Goal: Task Accomplishment & Management: Complete application form

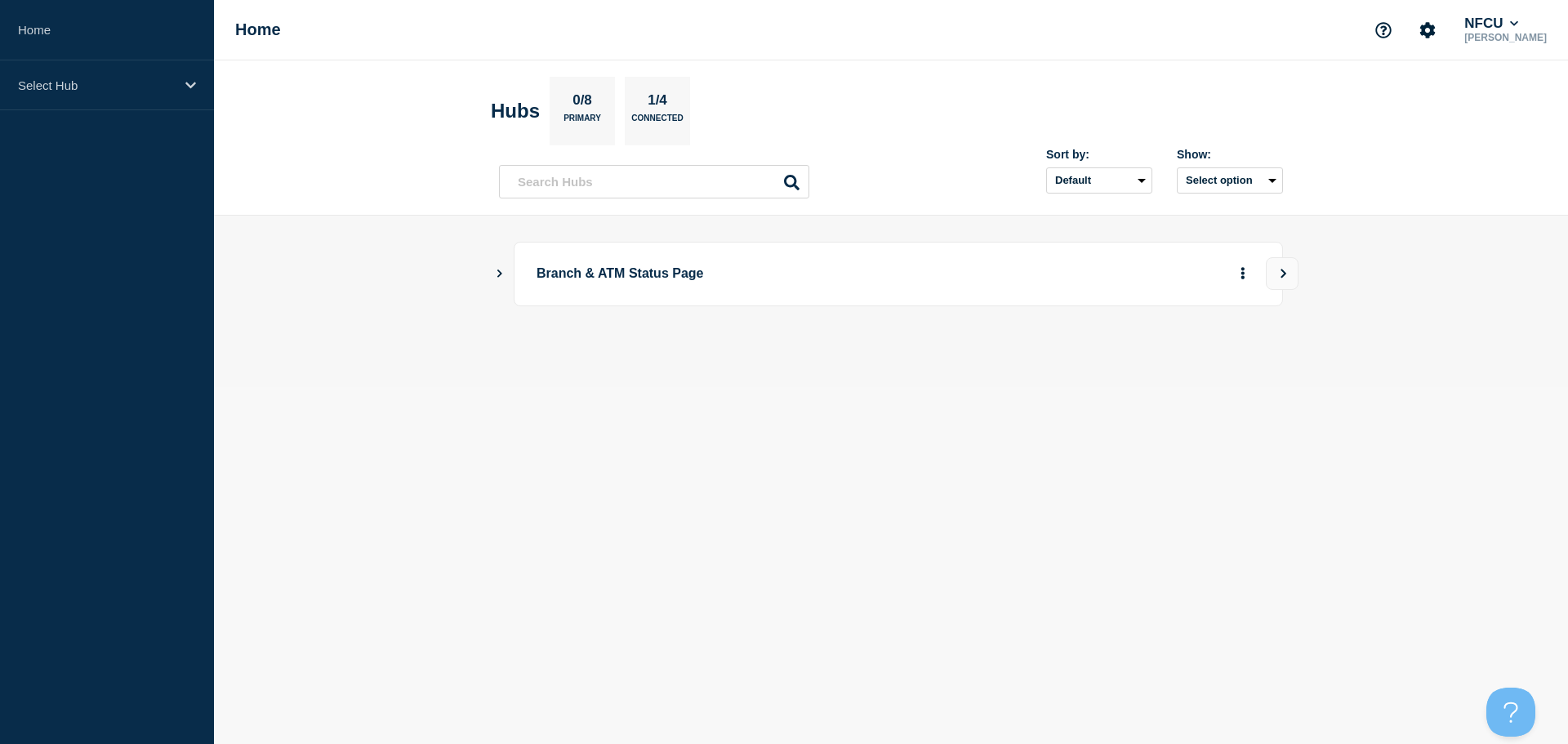
click at [498, 276] on icon "Show Connected Hubs" at bounding box center [499, 274] width 10 height 9
click at [1190, 354] on button "See overview" at bounding box center [1185, 356] width 87 height 33
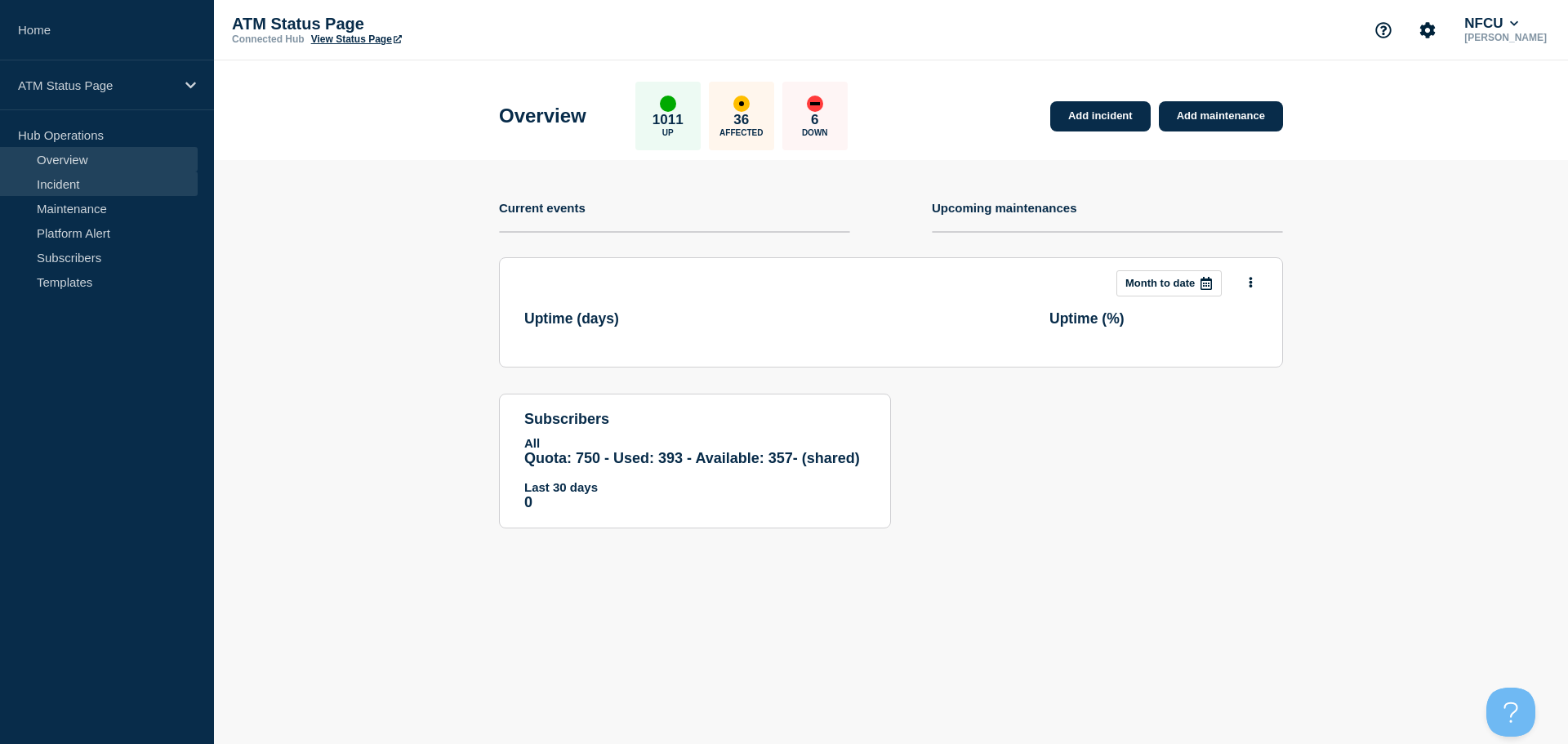
click at [107, 191] on link "Incident" at bounding box center [99, 184] width 198 height 25
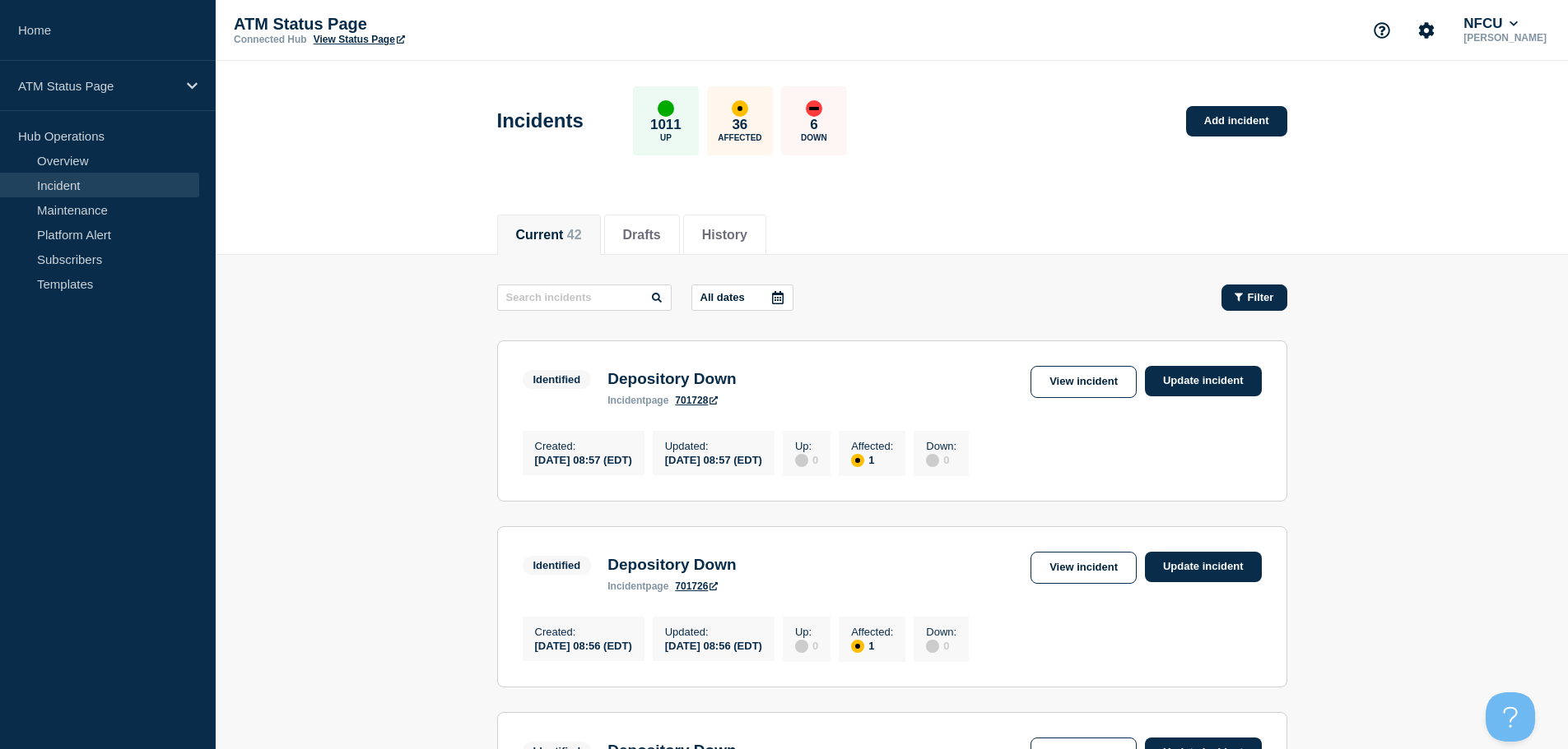
click at [1267, 304] on button "Filter" at bounding box center [1254, 298] width 66 height 26
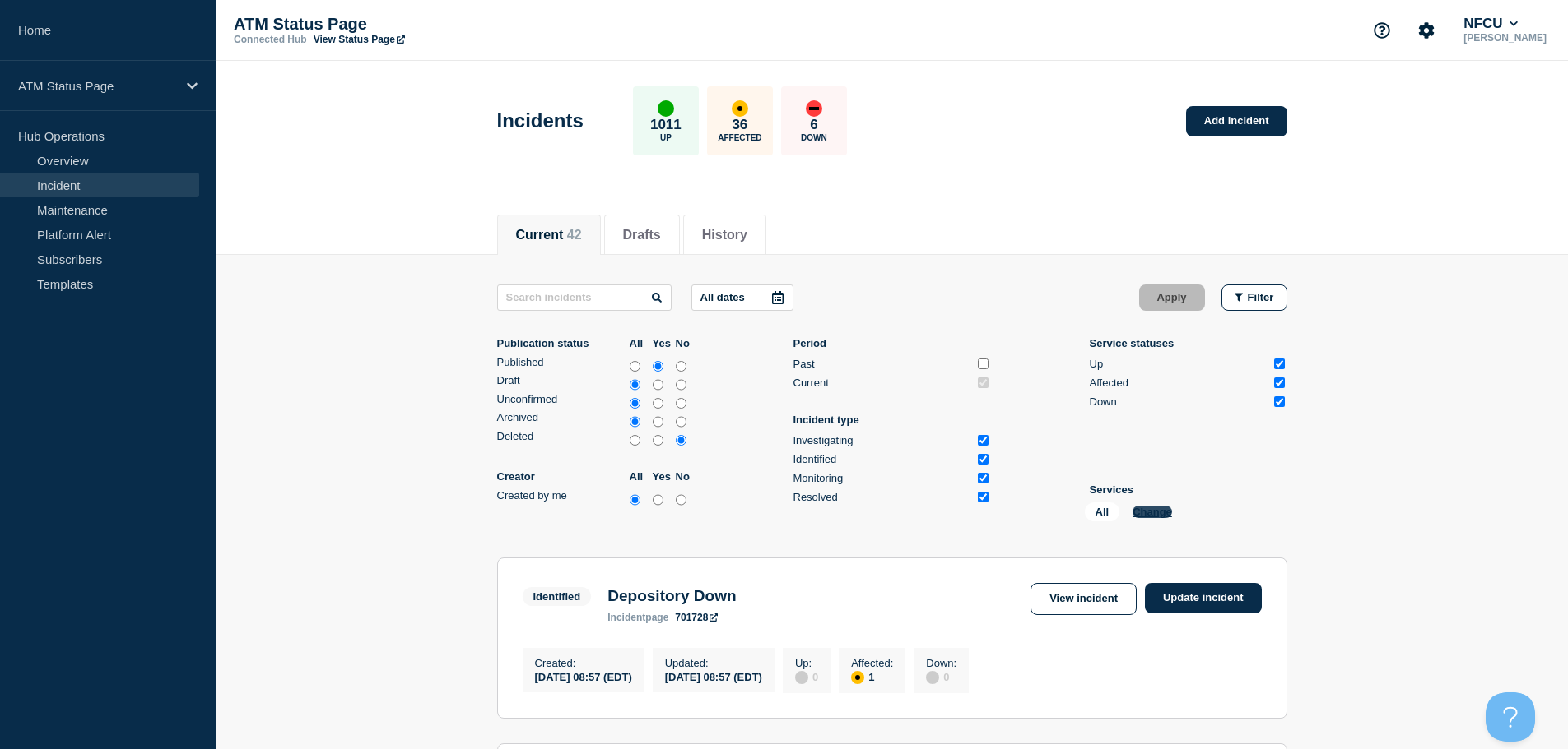
click at [1138, 514] on button "Change" at bounding box center [1152, 512] width 40 height 12
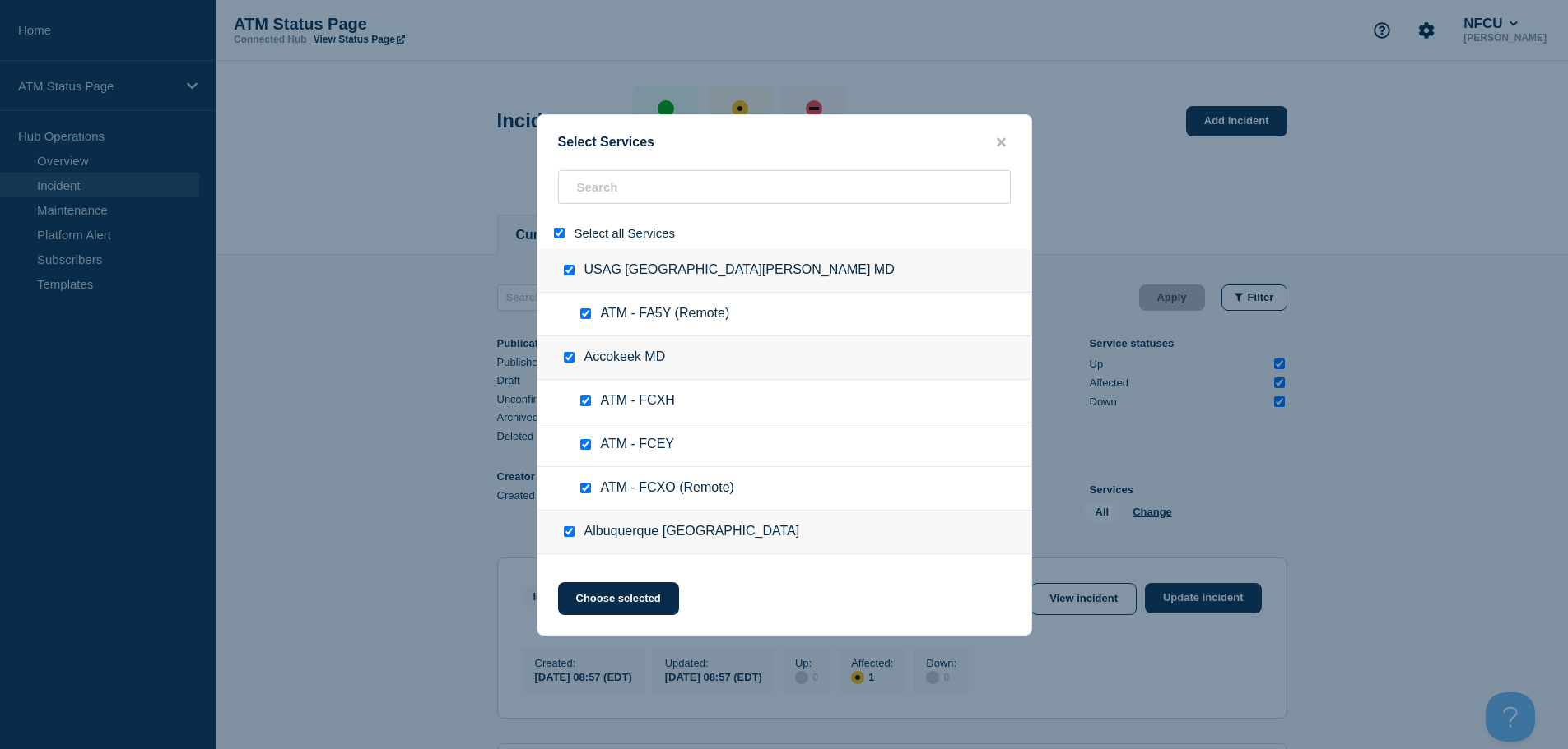
click at [557, 236] on input "select all" at bounding box center [559, 233] width 10 height 10
checkbox input "false"
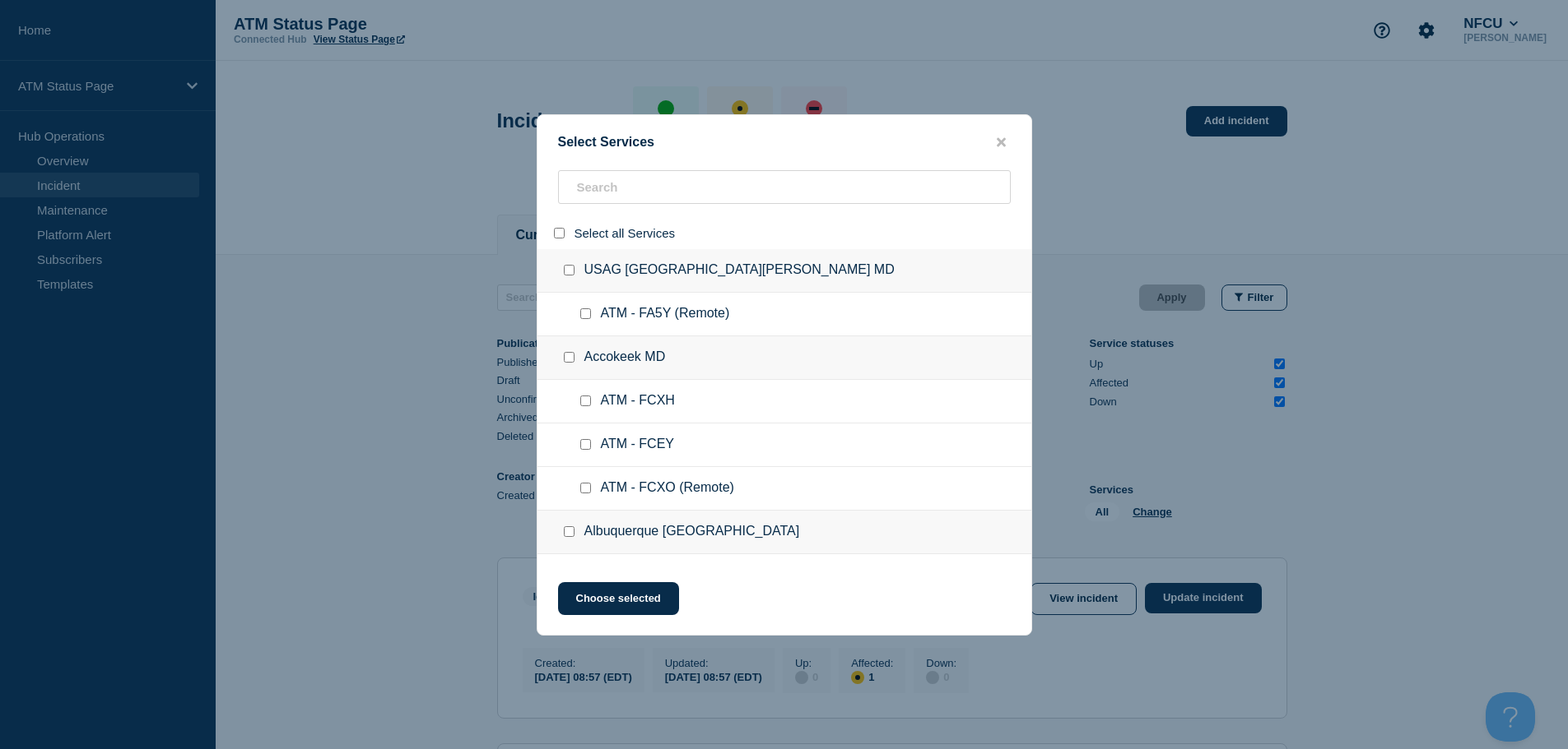
checkbox input "false"
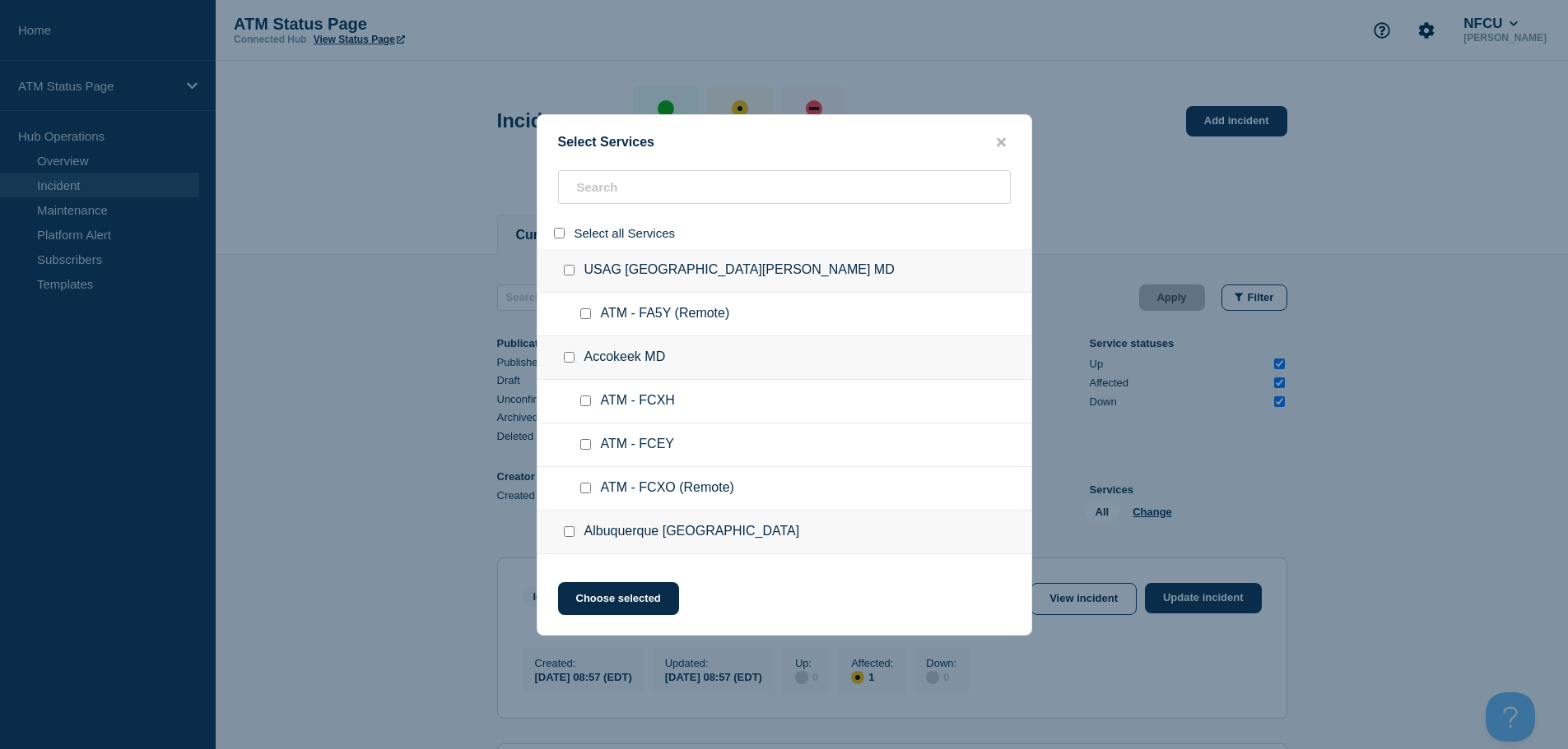
checkbox input "false"
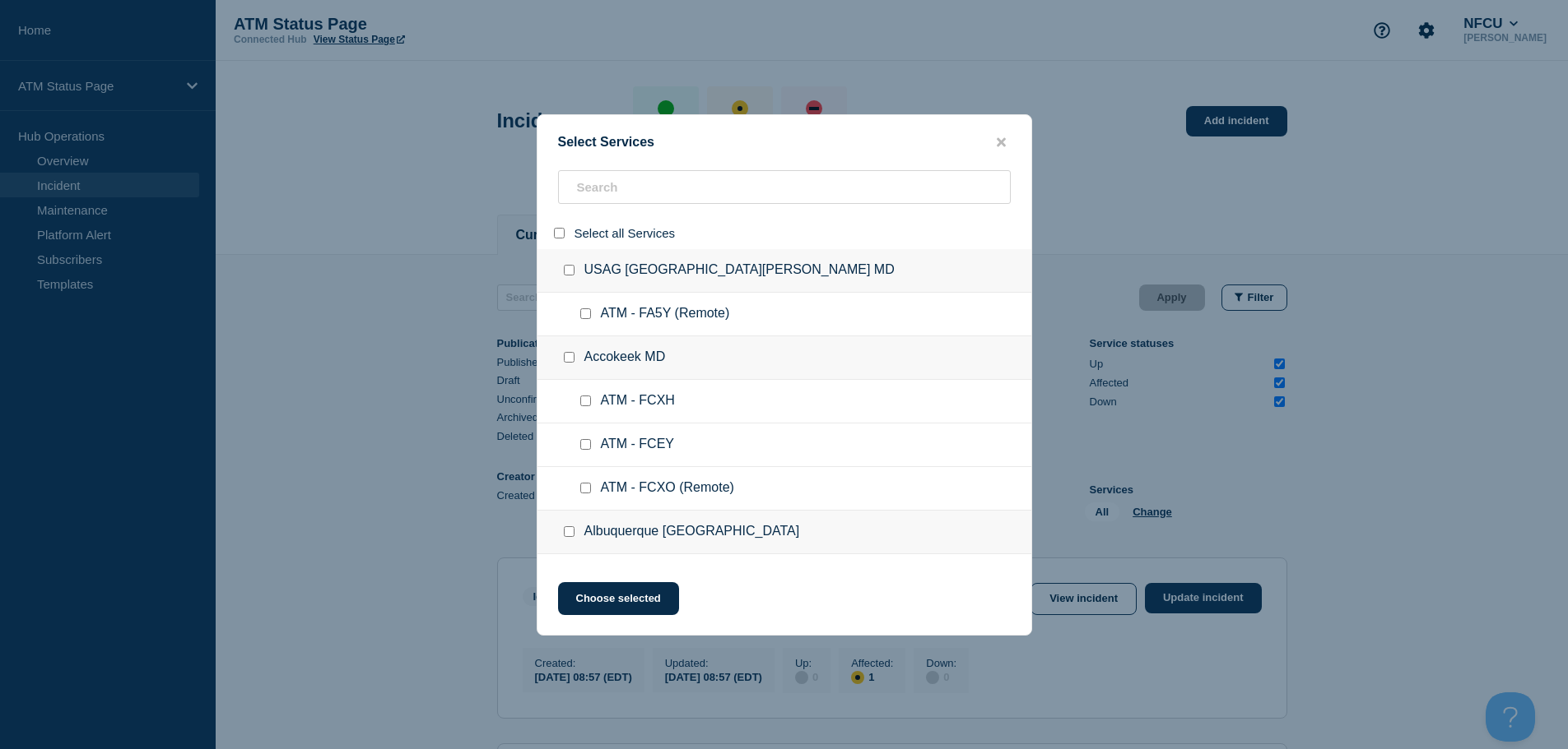
checkbox input "false"
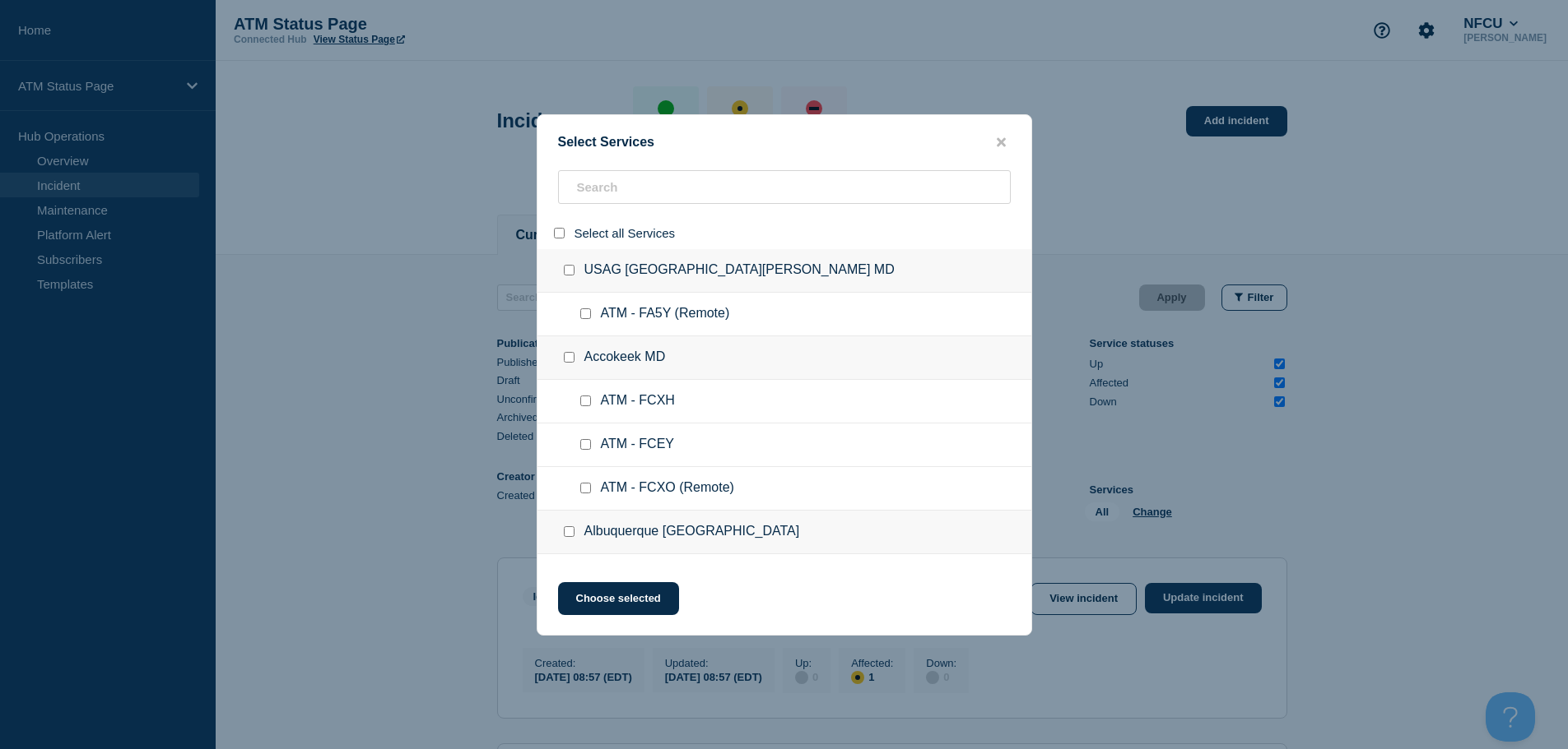
checkbox input "false"
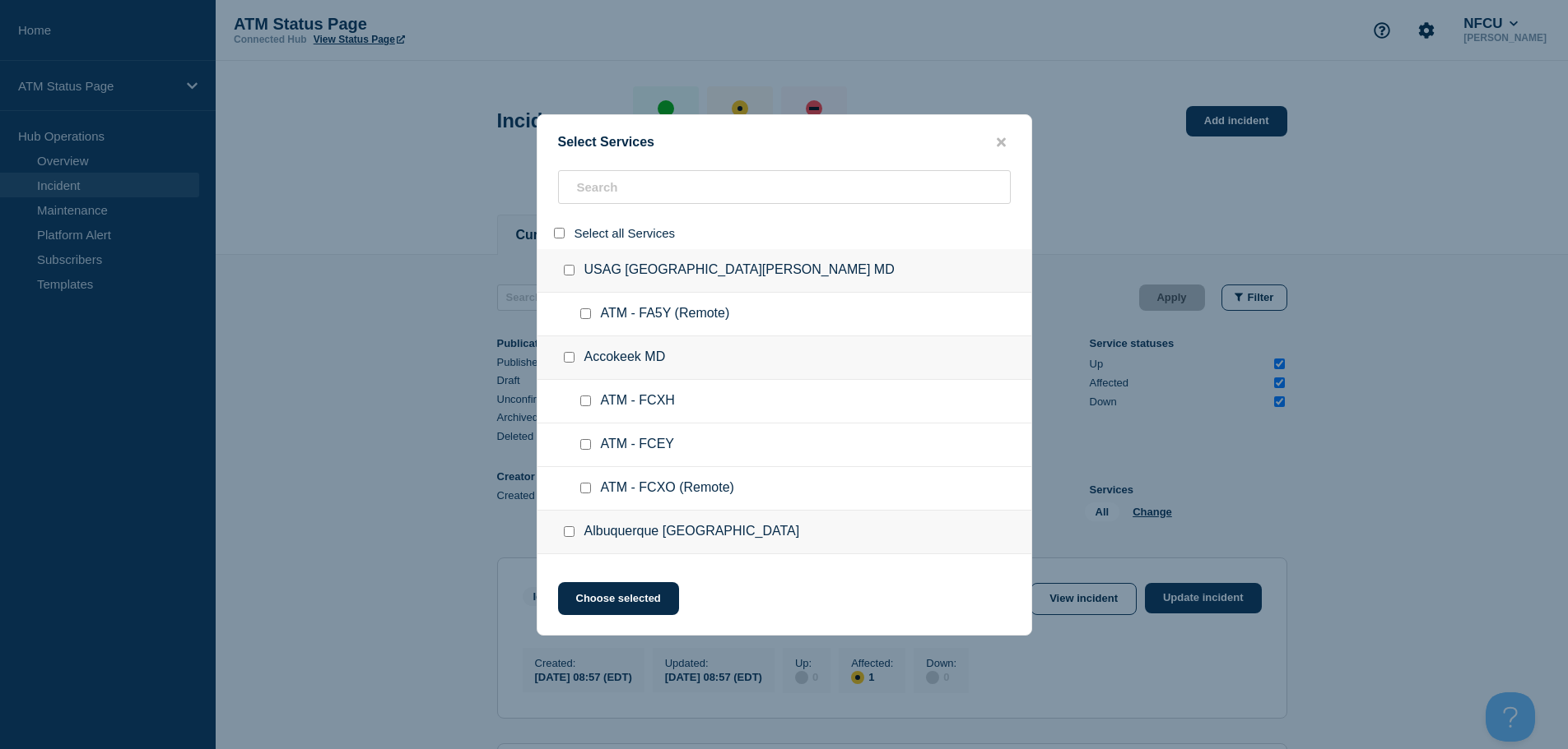
checkbox input "false"
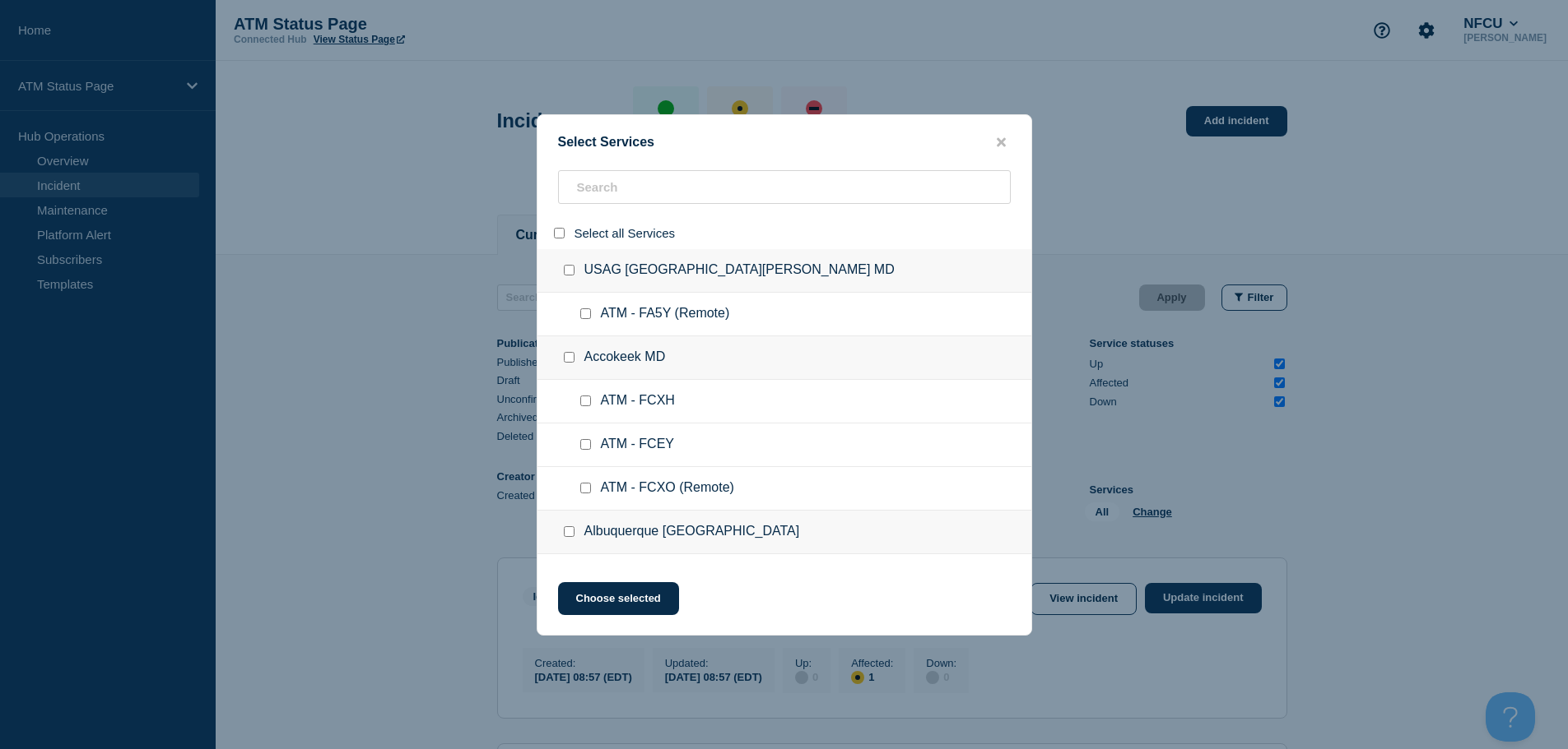
checkbox input "false"
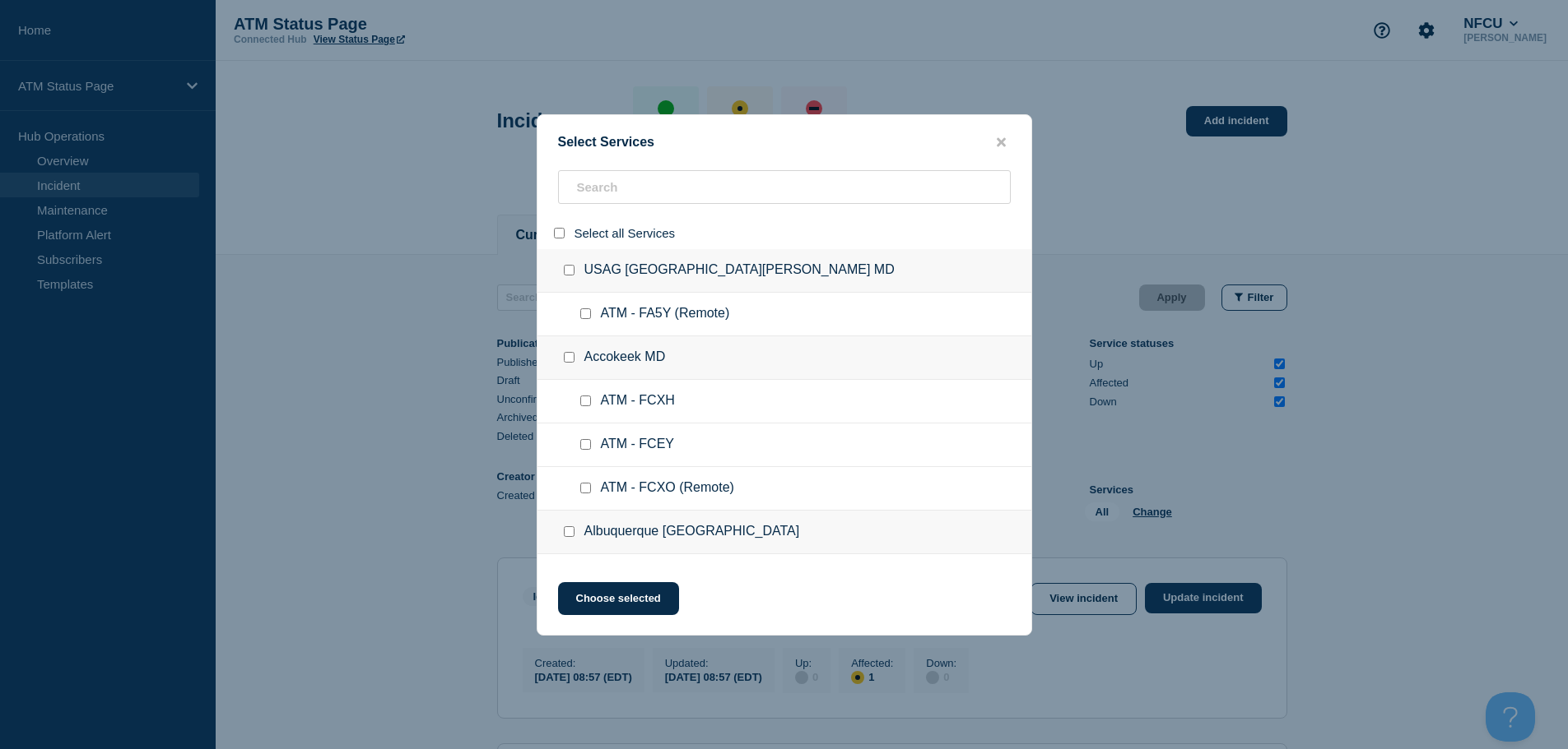
checkbox input "false"
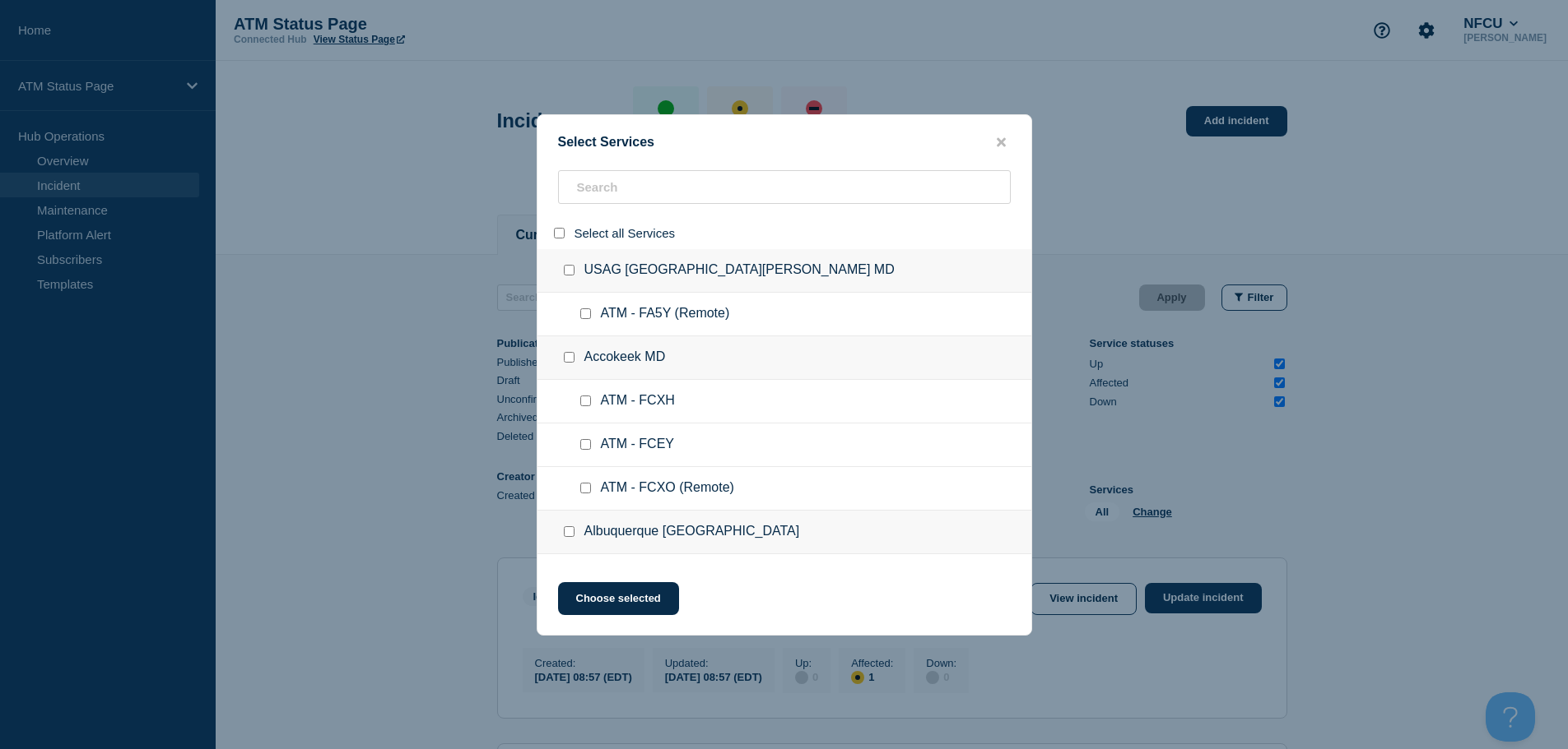
checkbox input "false"
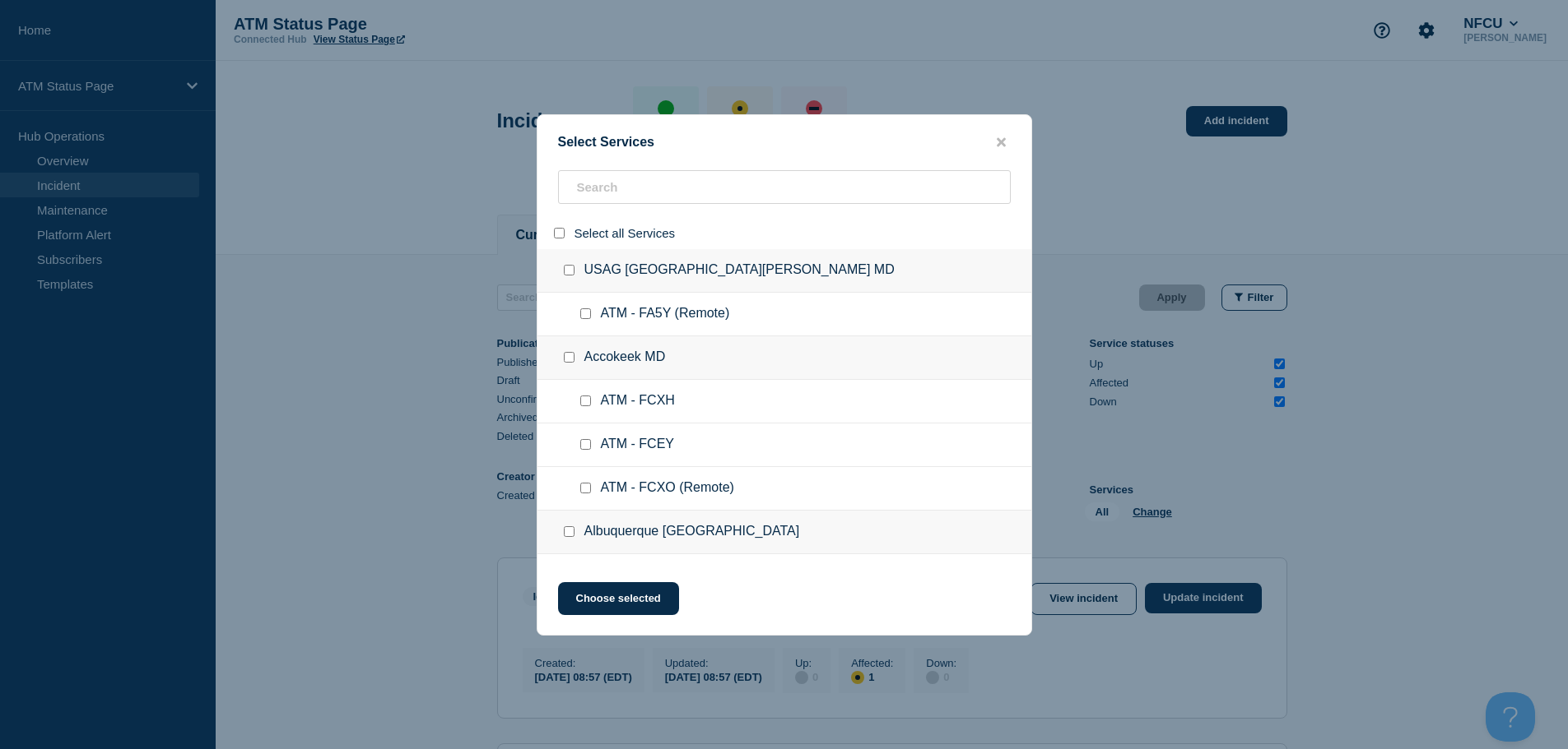
checkbox input "false"
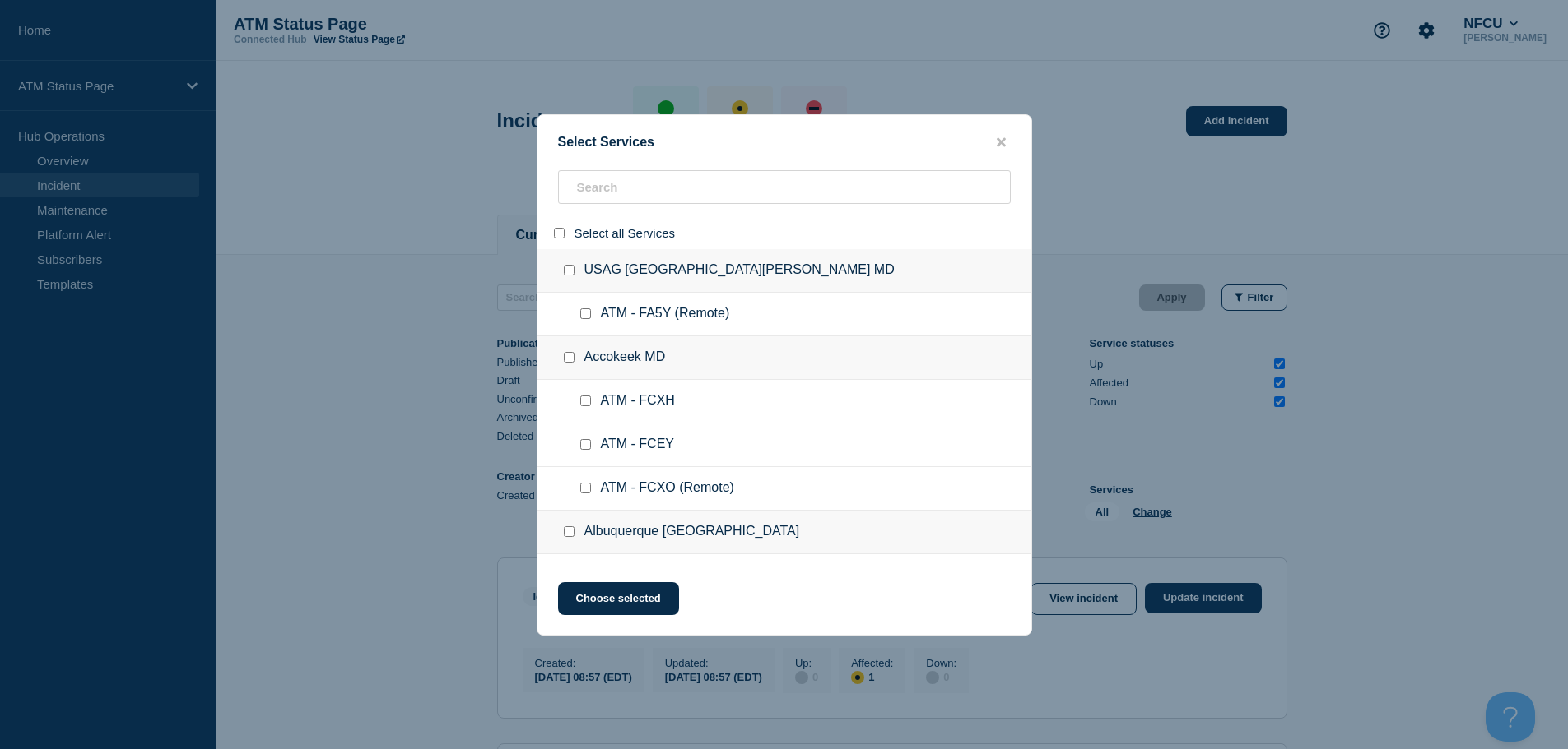
checkbox input "false"
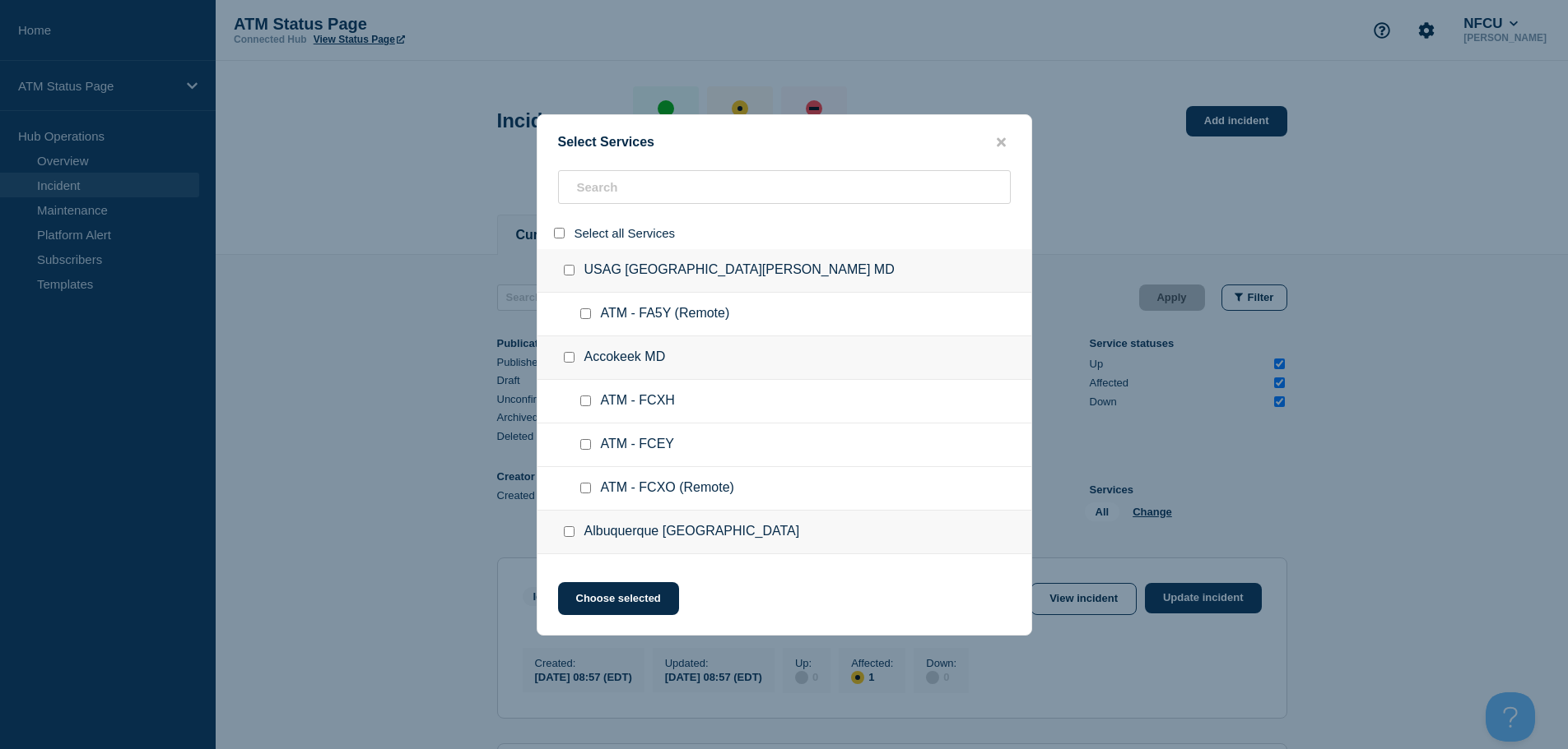
checkbox input "false"
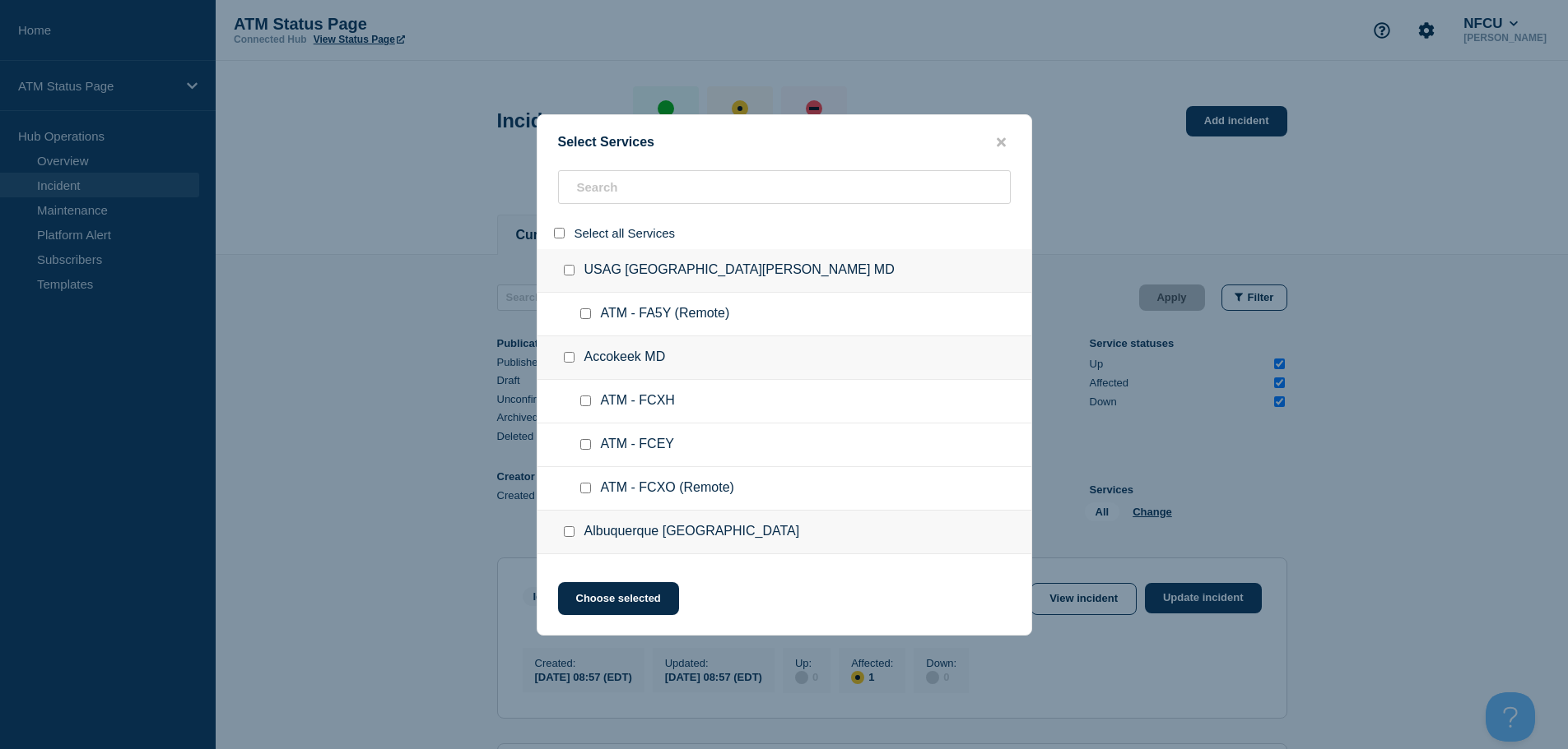
checkbox input "false"
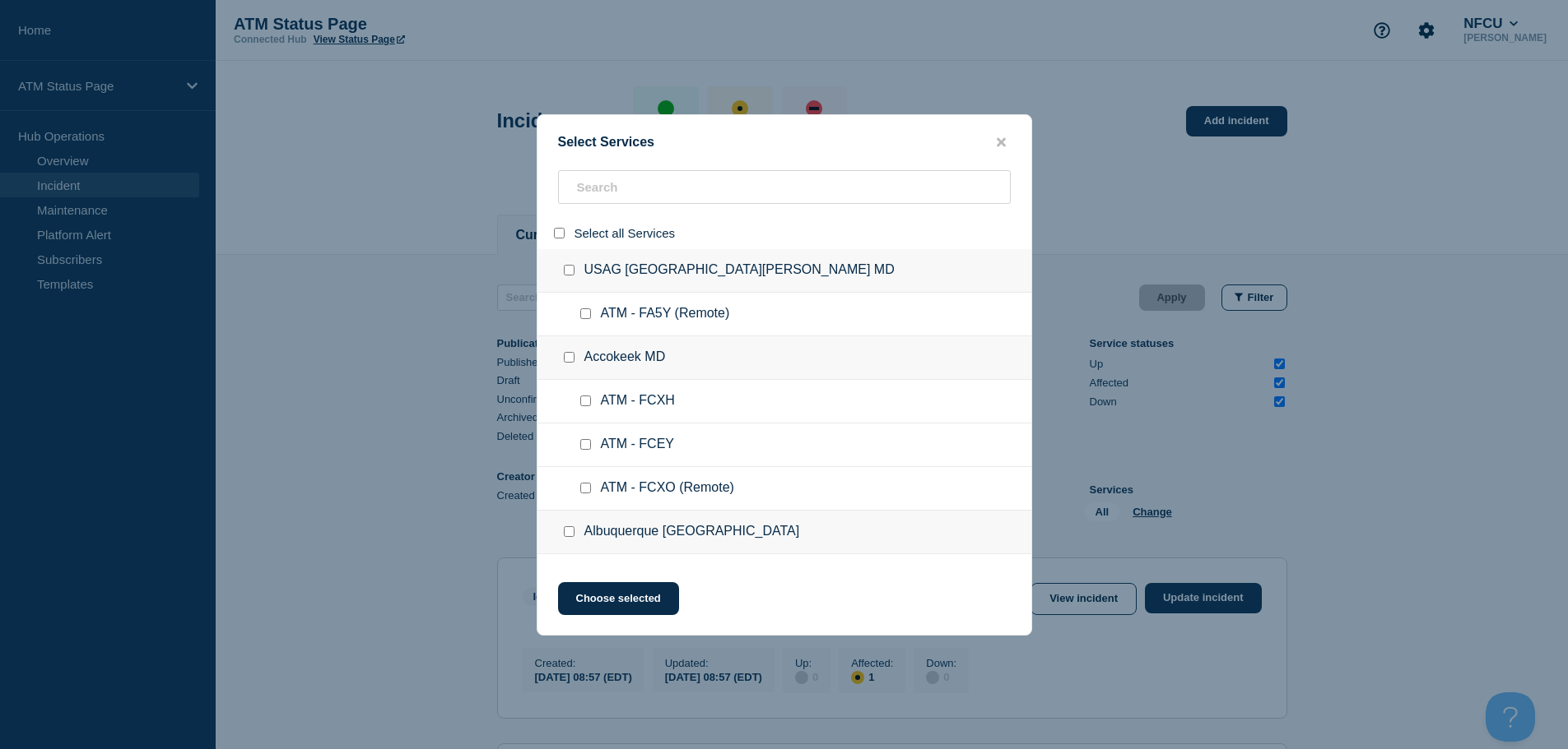
checkbox input "false"
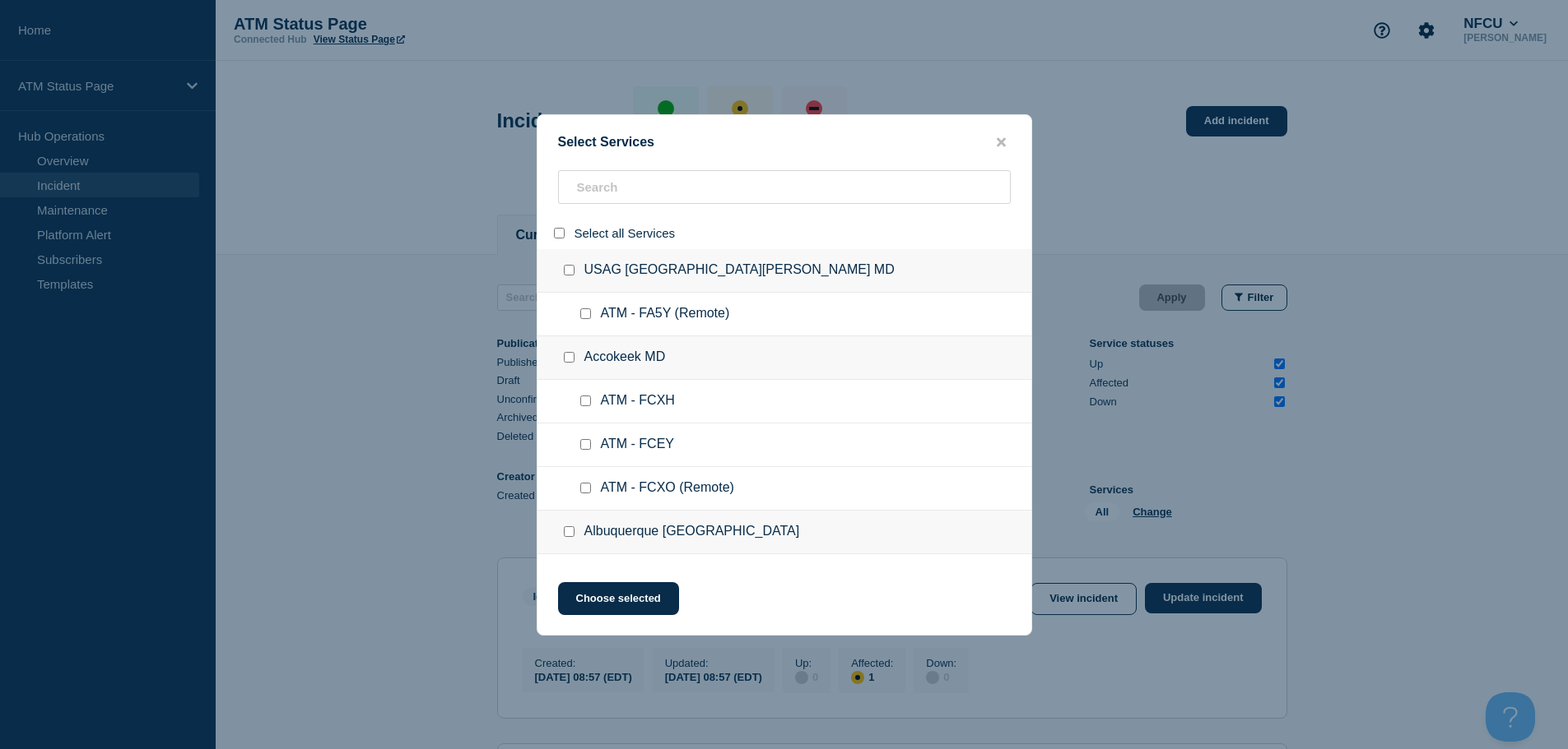
checkbox input "false"
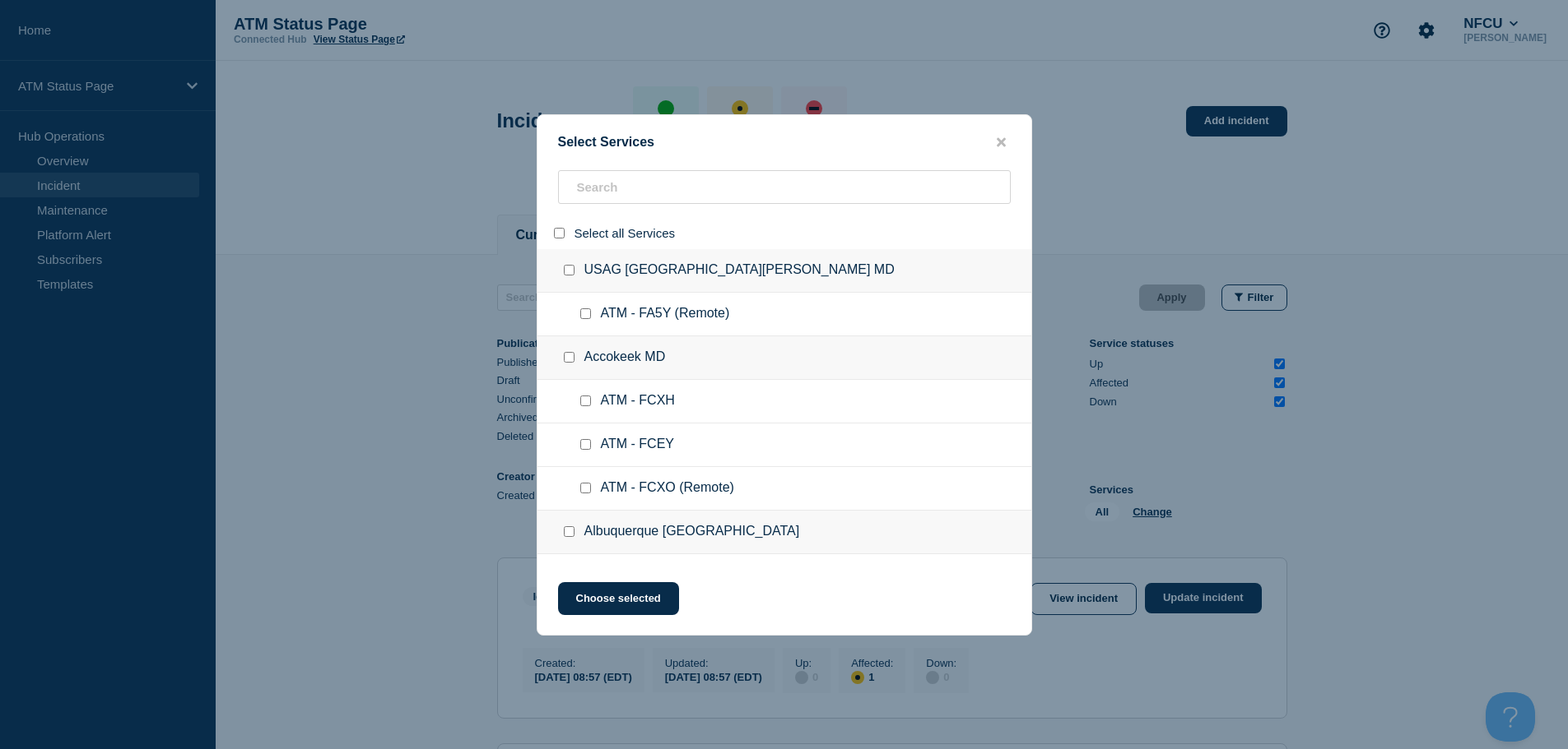
checkbox input "false"
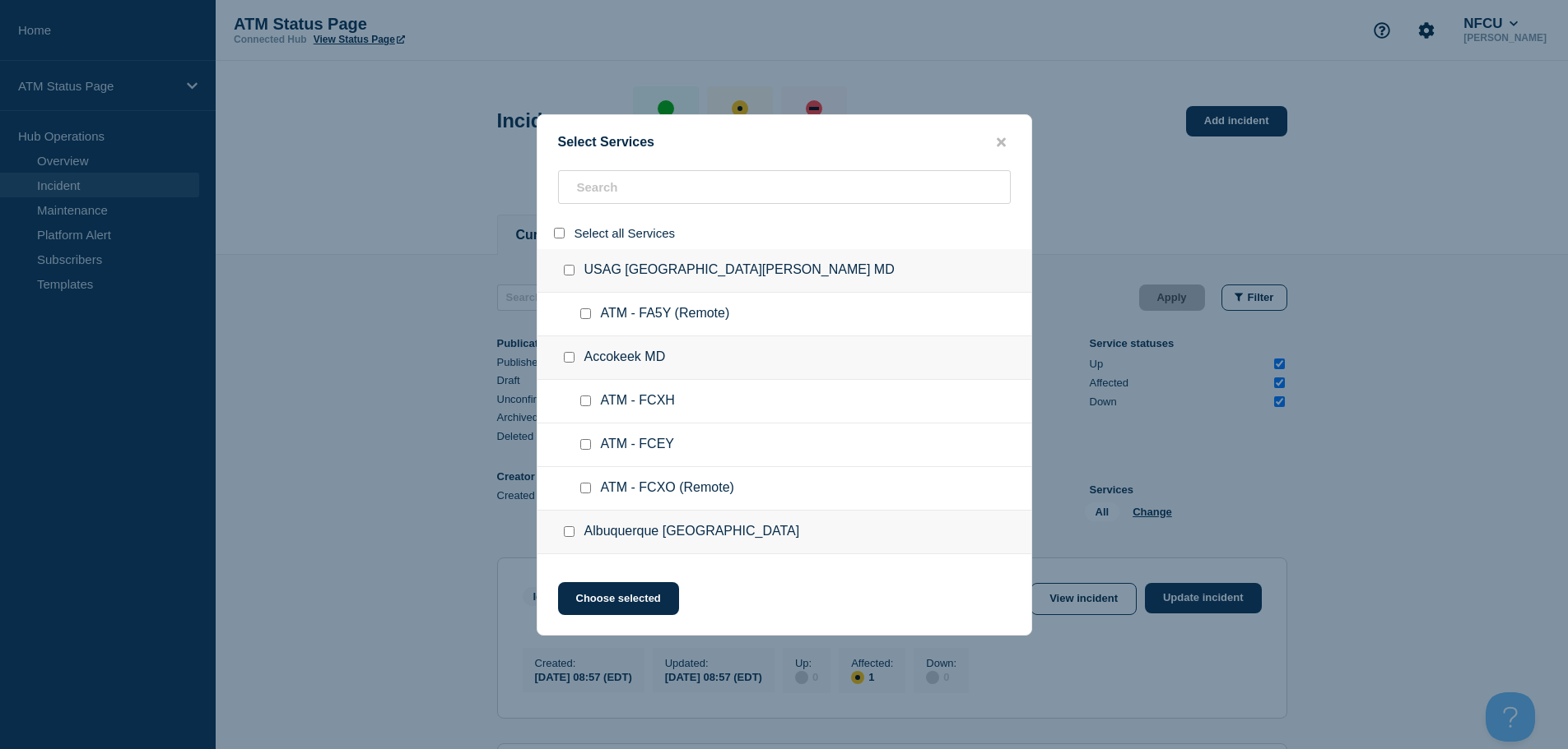
checkbox input "false"
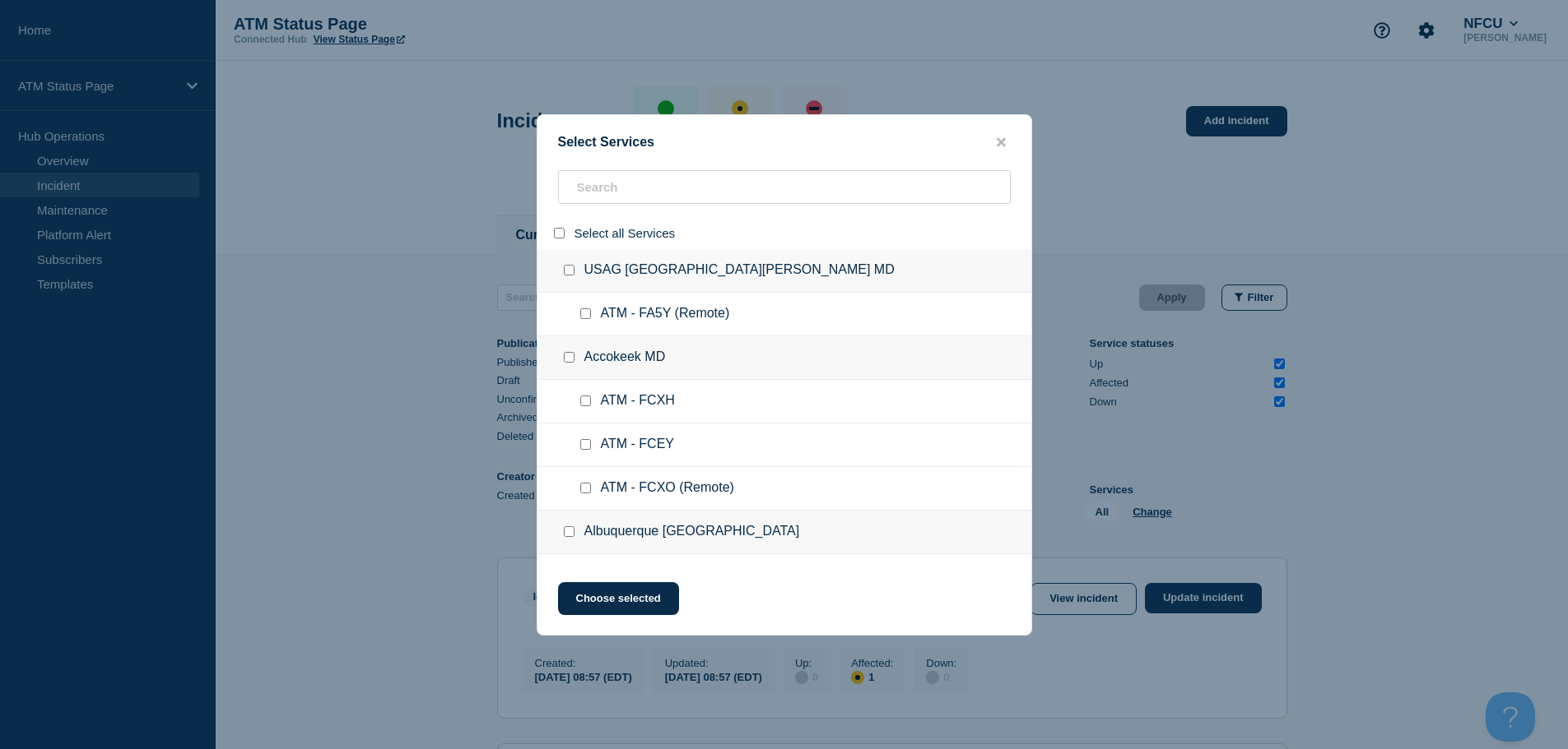
checkbox input "false"
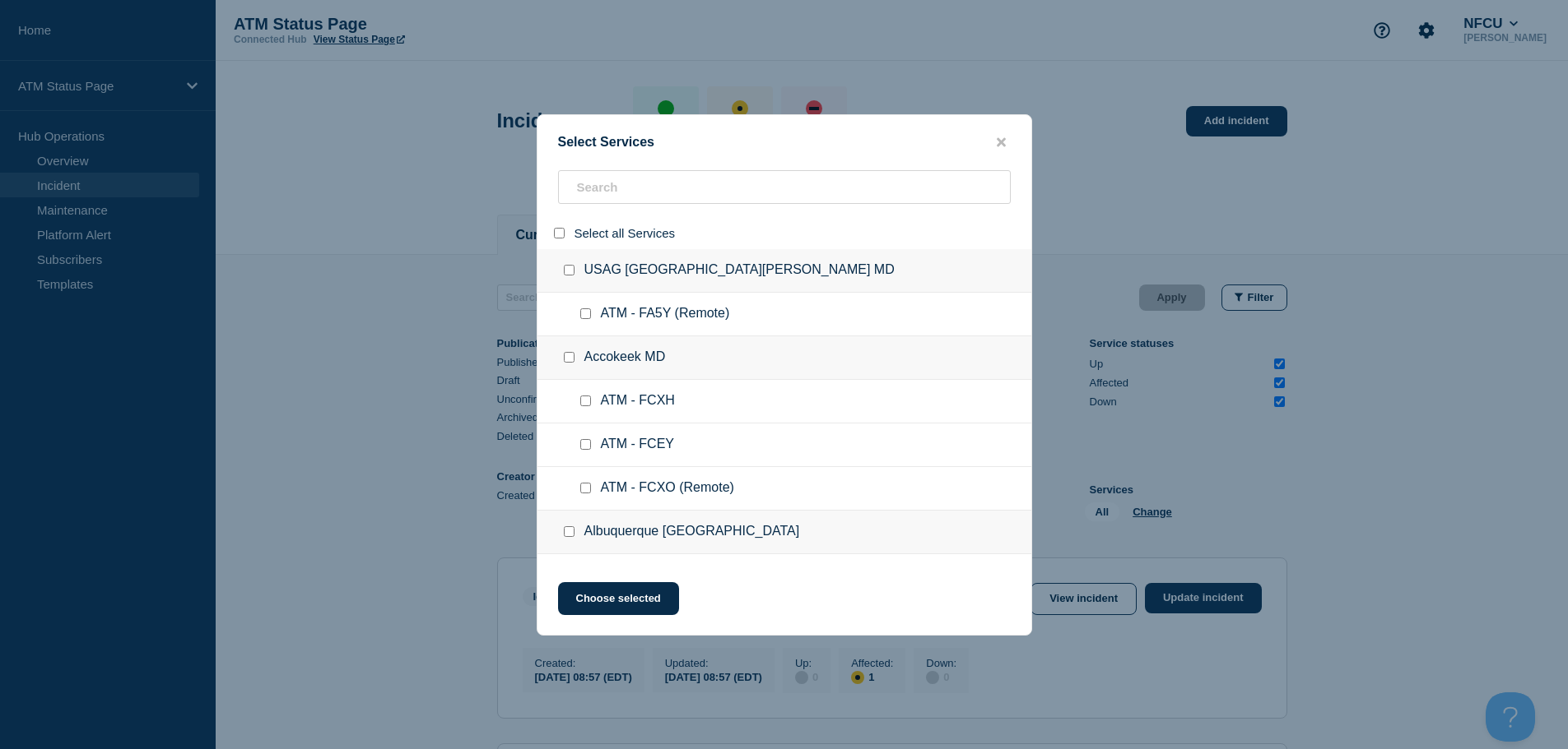
checkbox input "false"
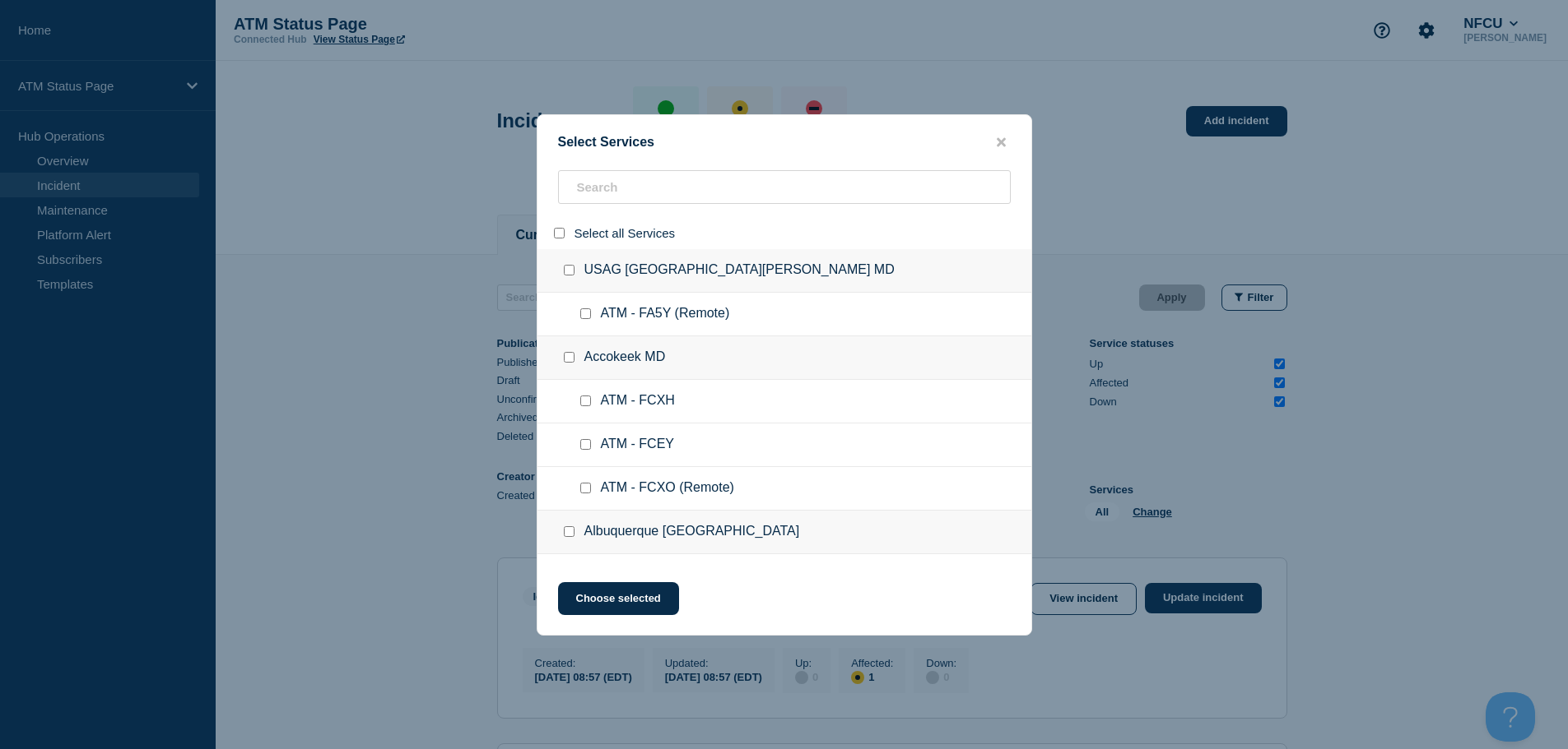
checkbox input "false"
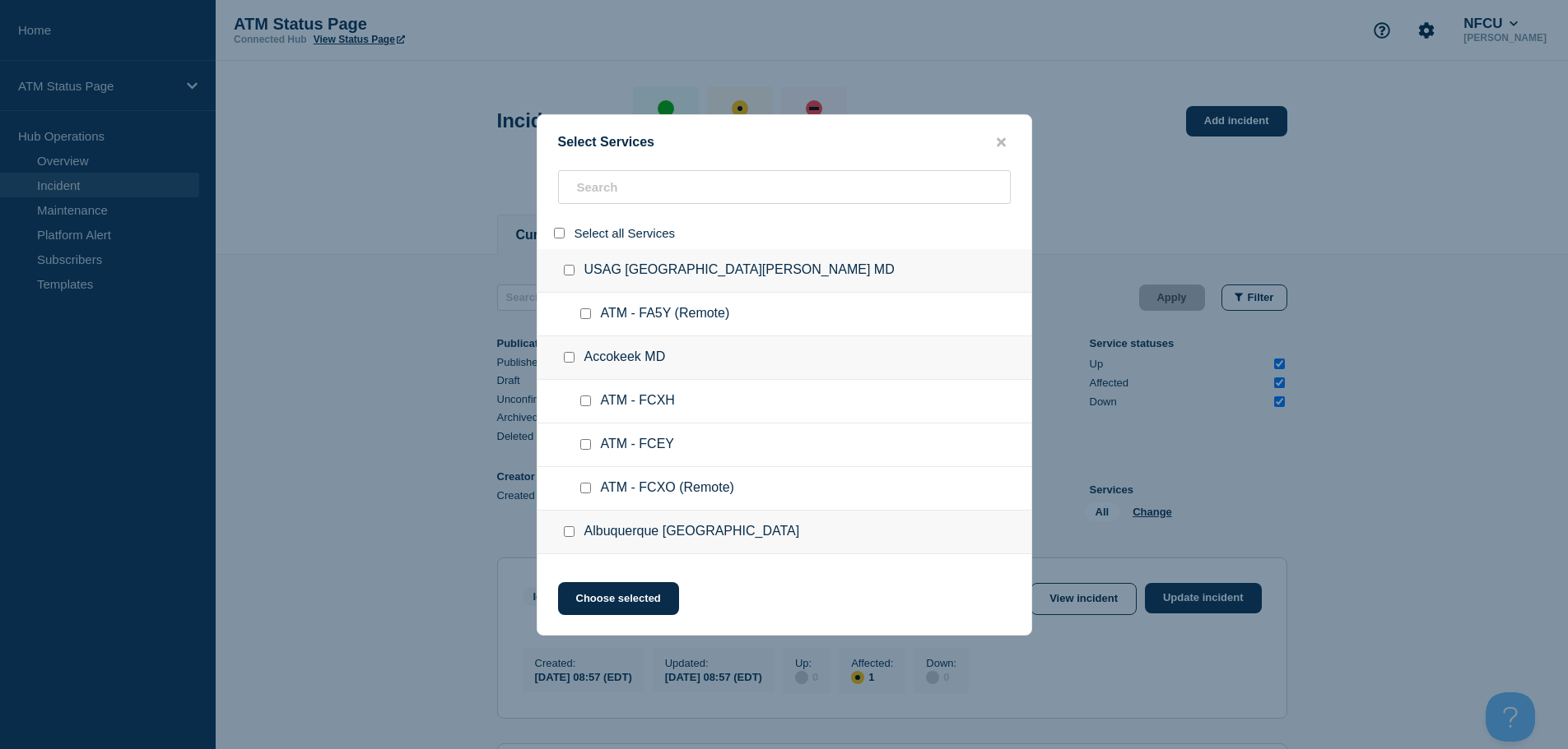
checkbox input "false"
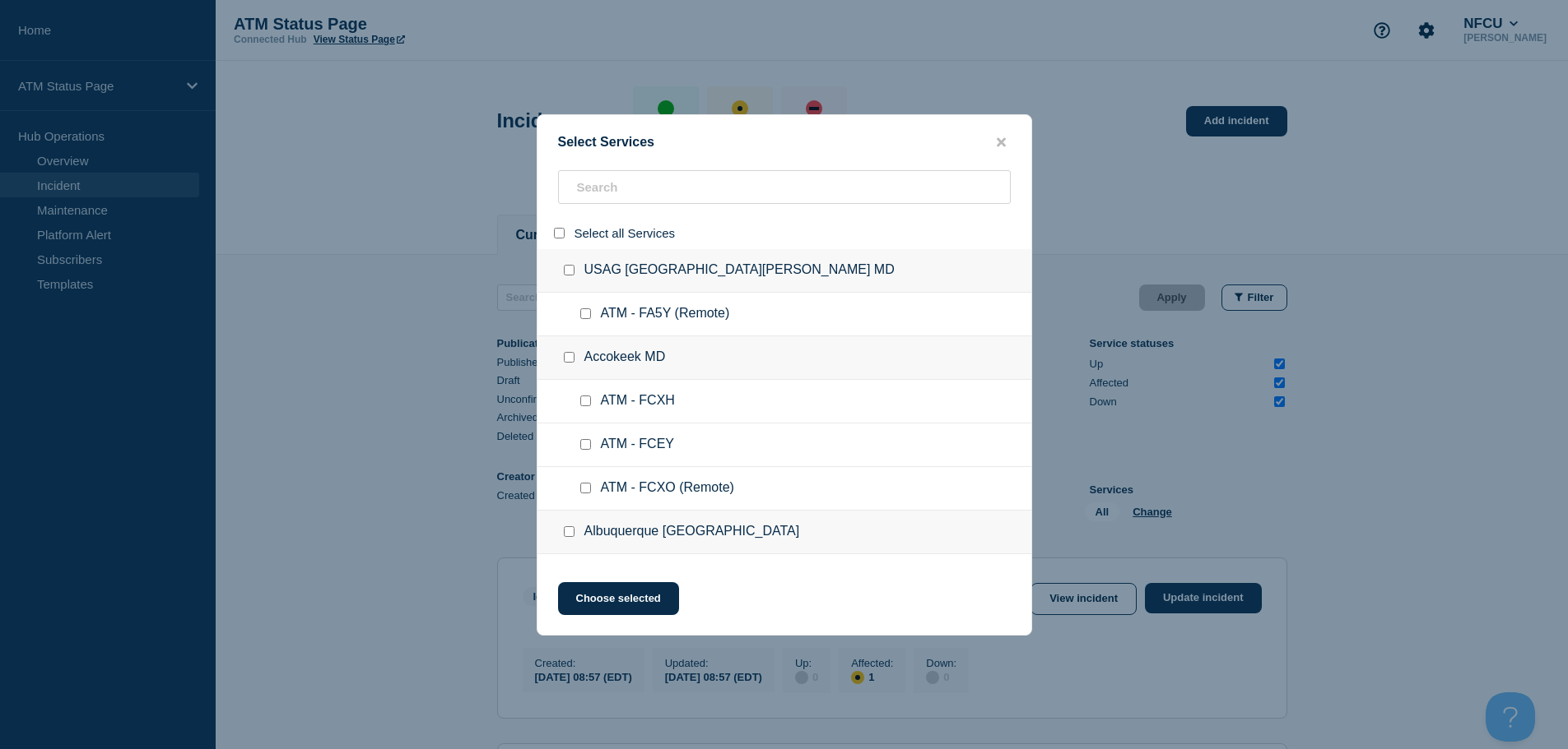
checkbox input "false"
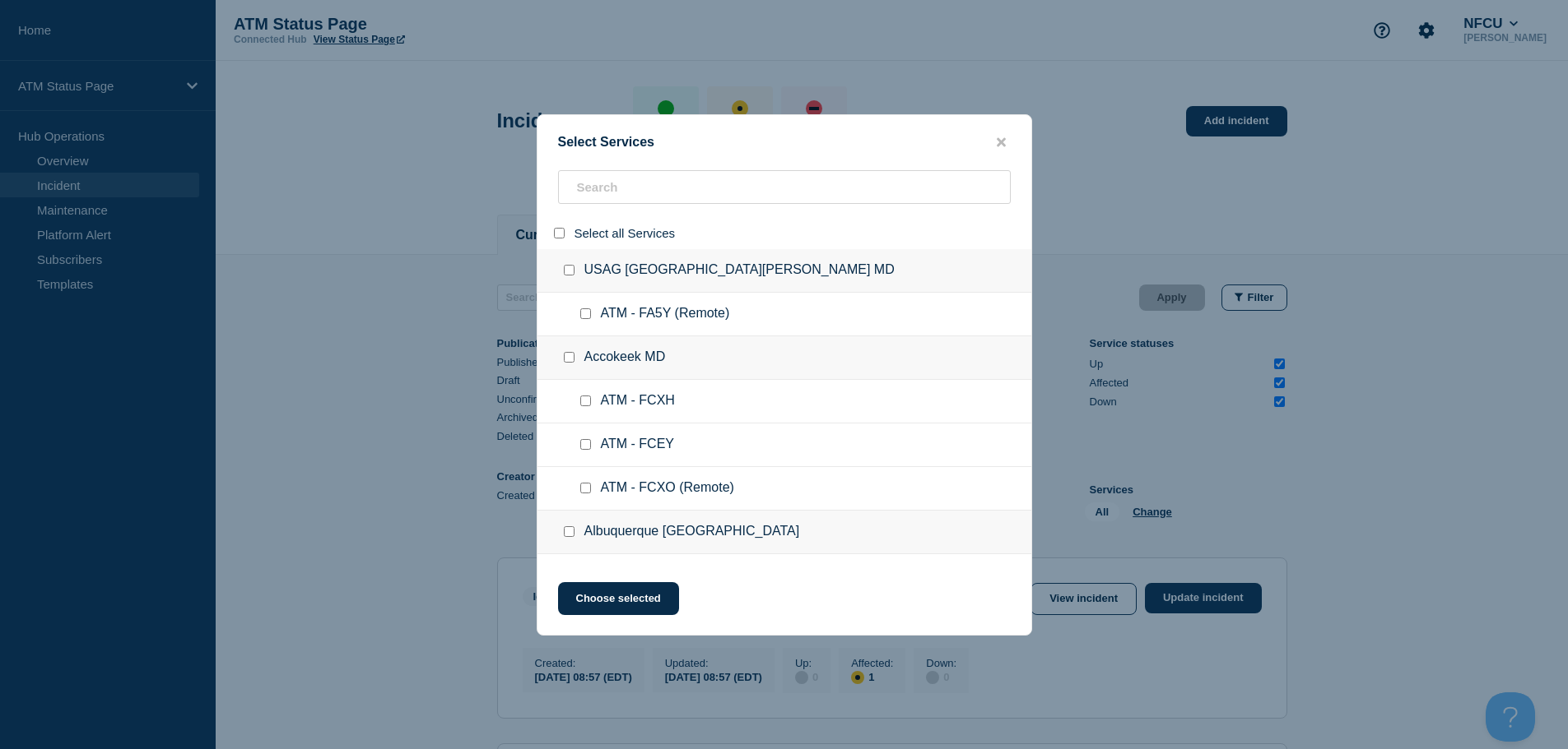
checkbox input "false"
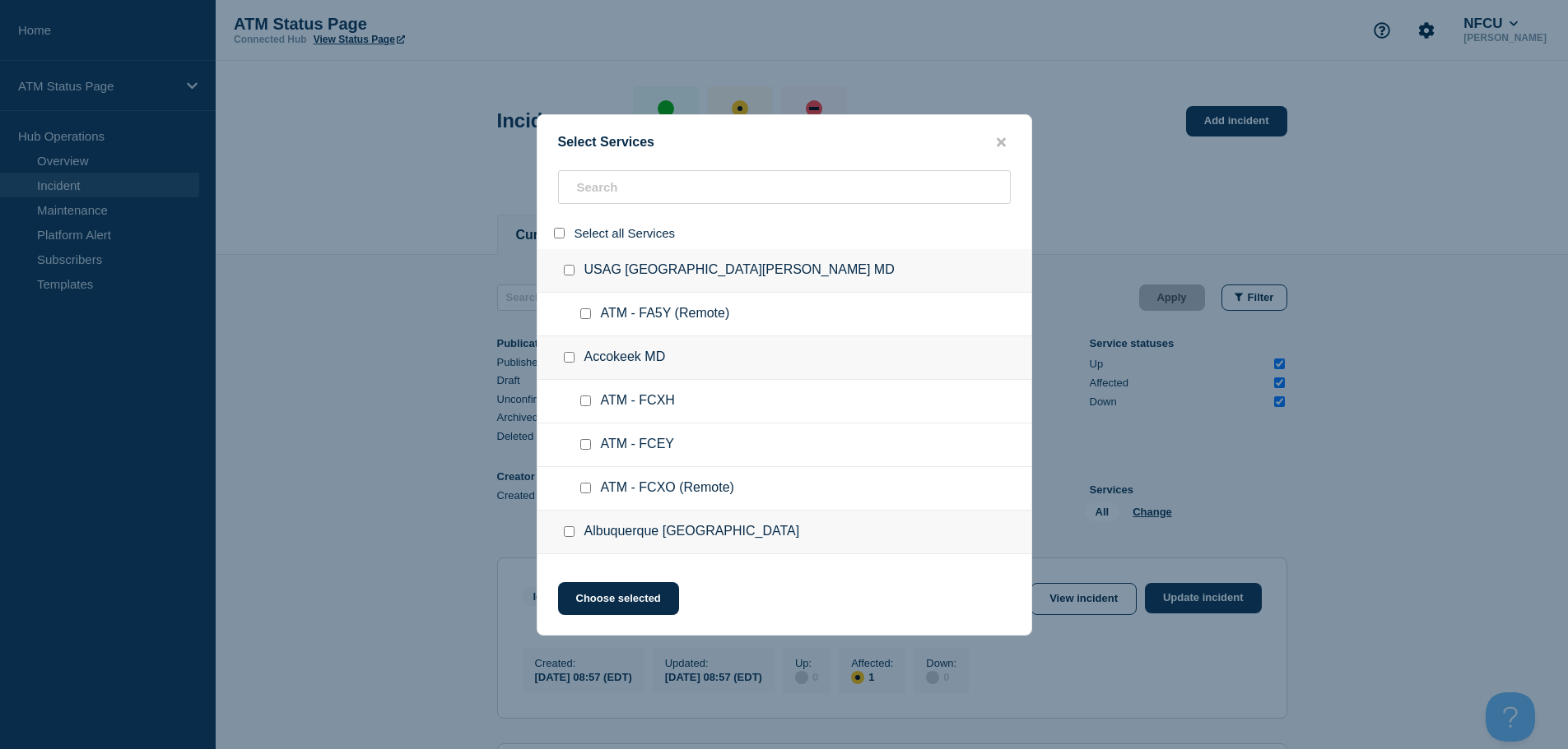
checkbox input "false"
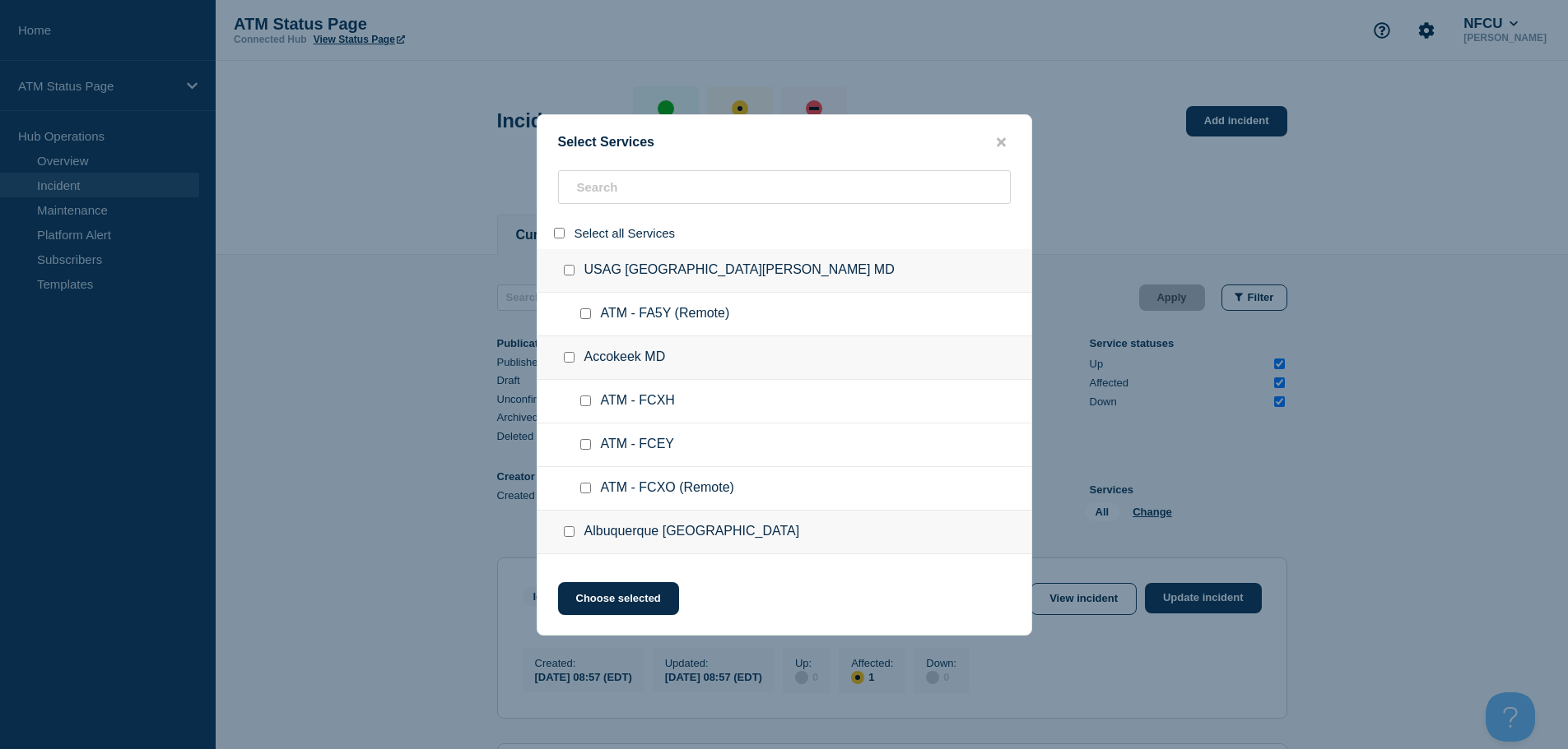
checkbox input "false"
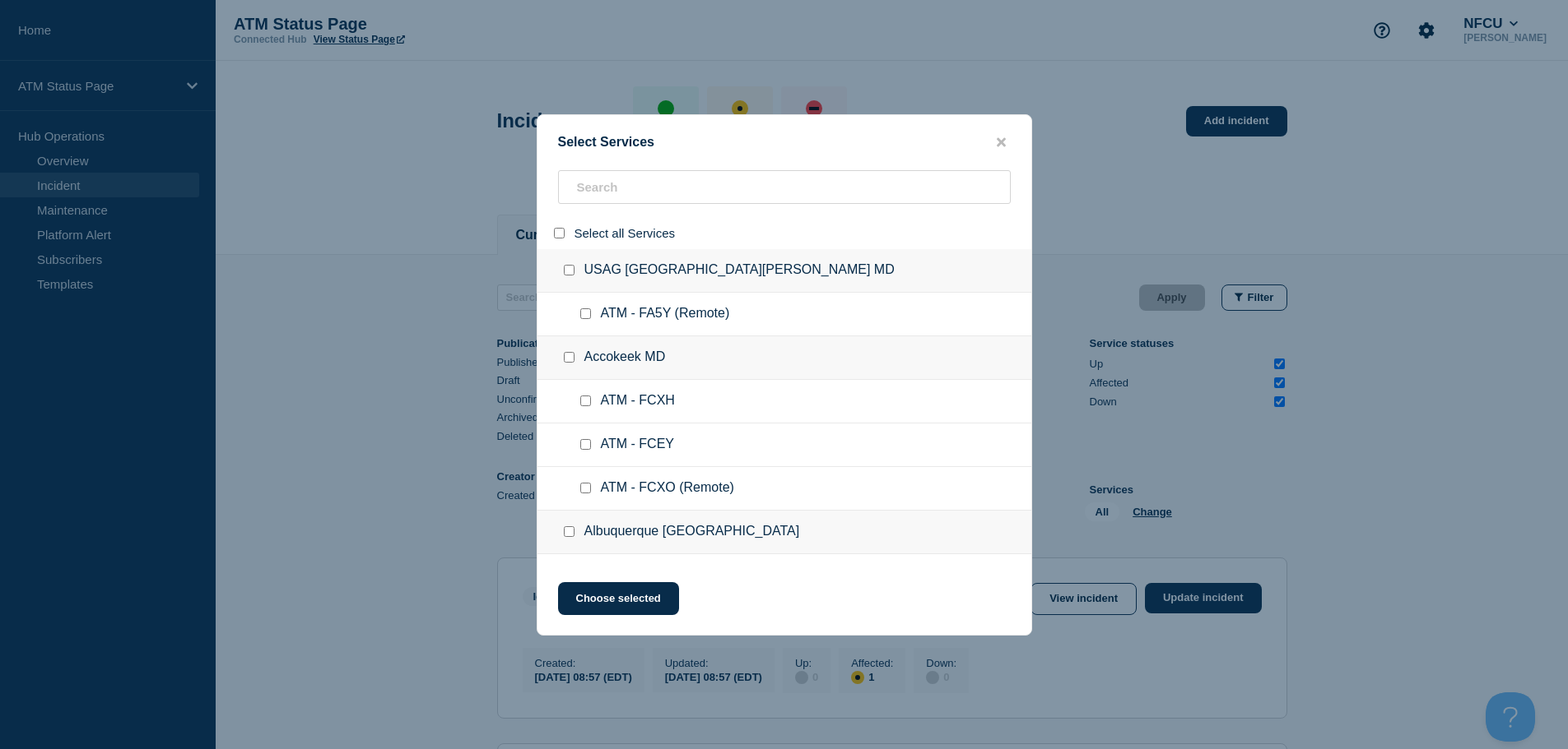
checkbox input "false"
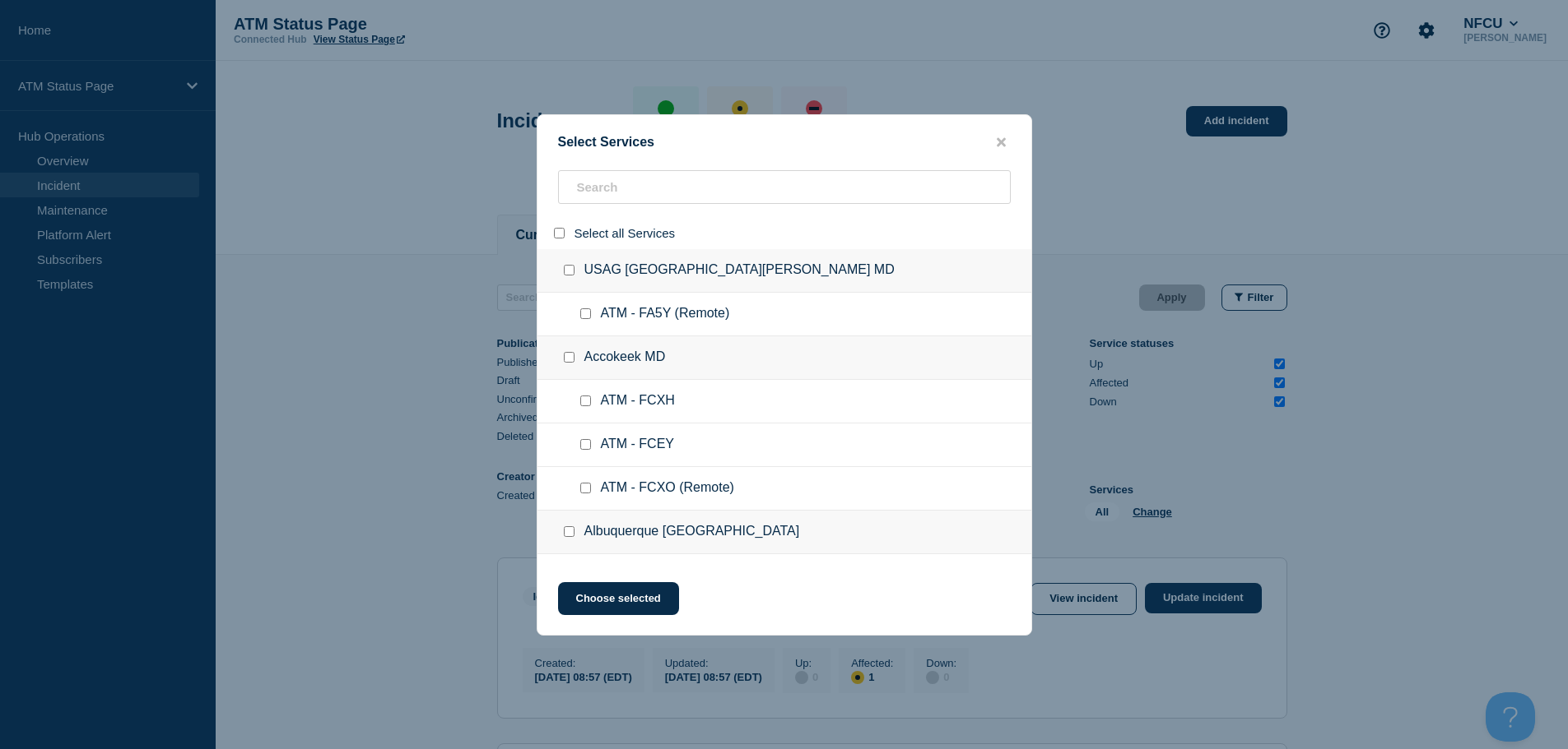
checkbox input "false"
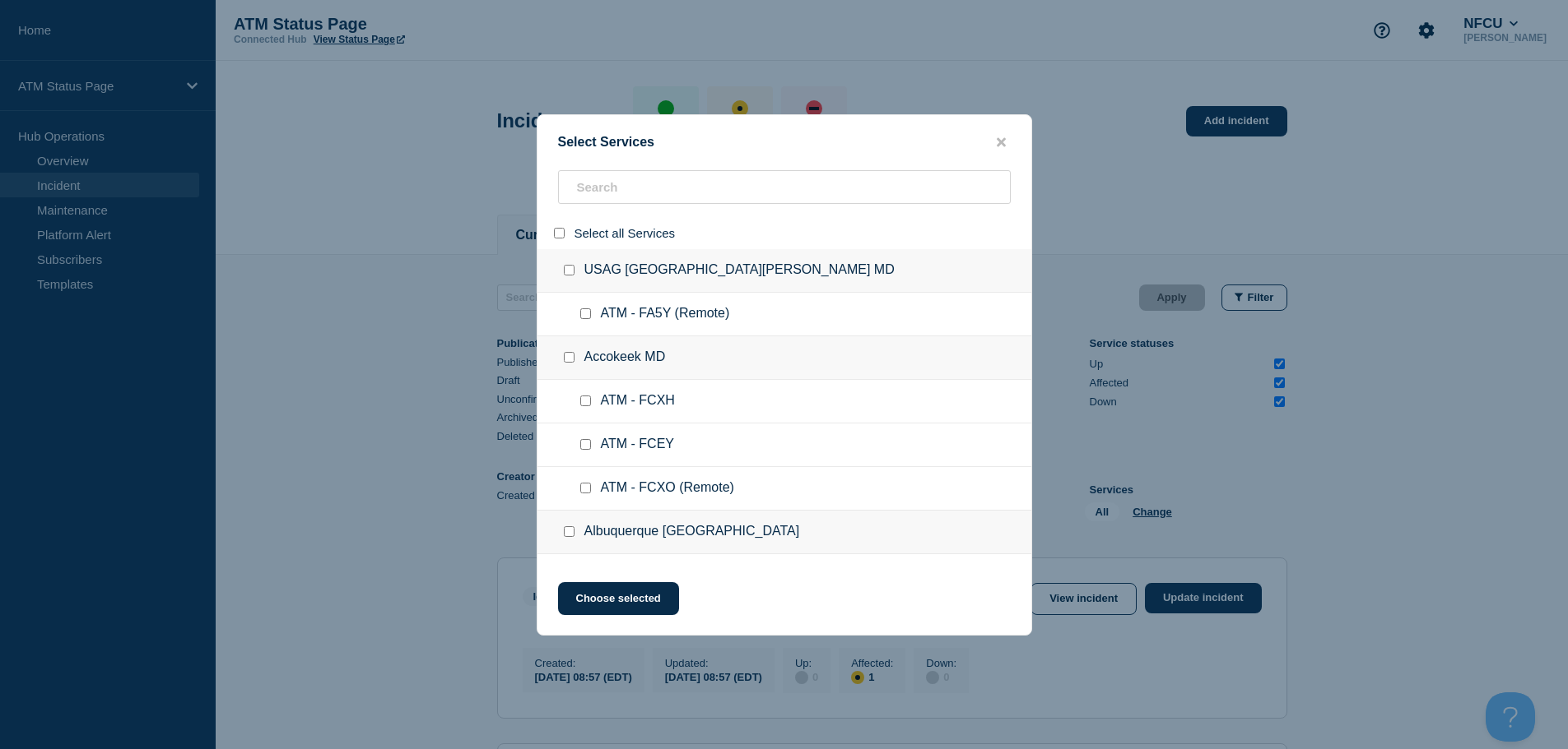
checkbox input "false"
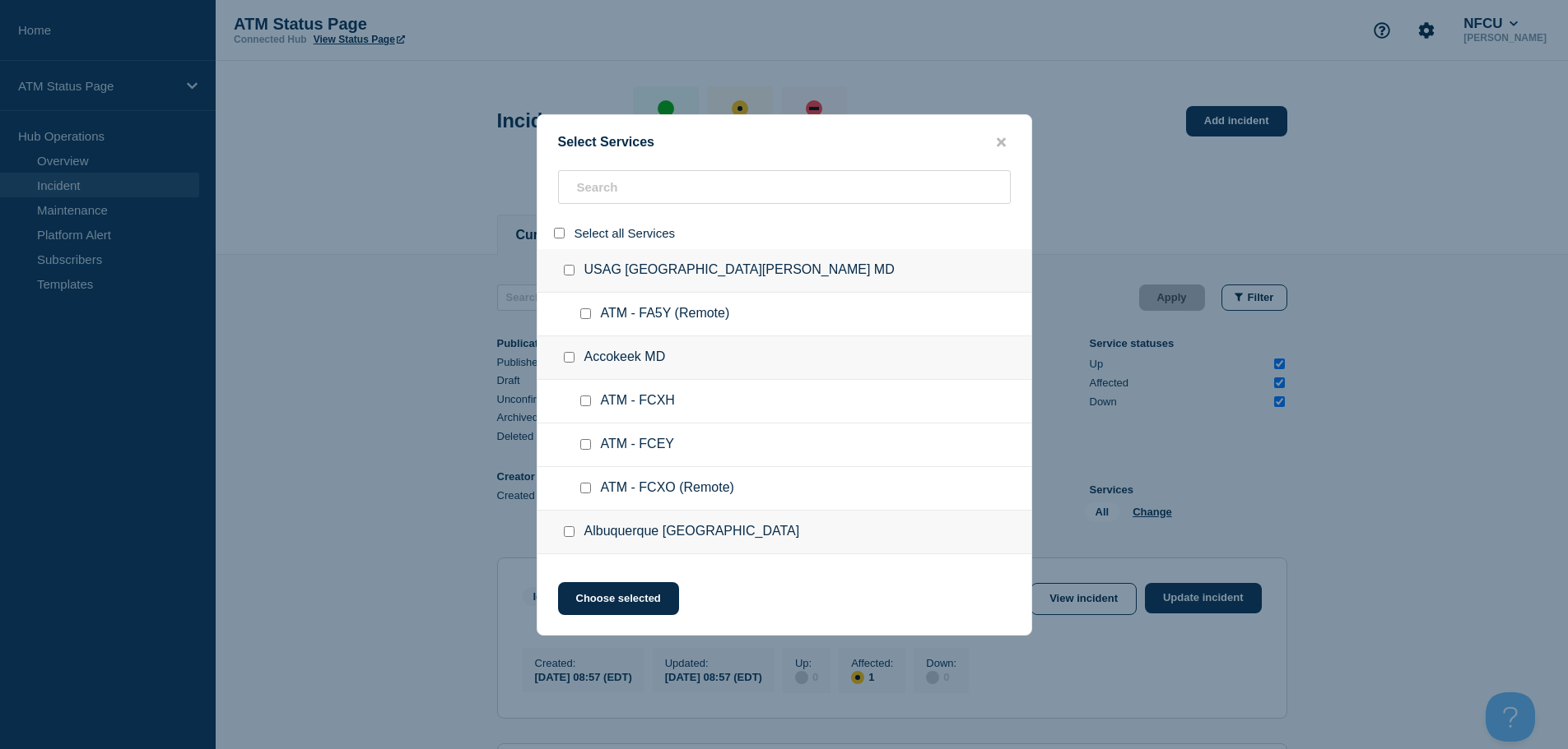
checkbox input "false"
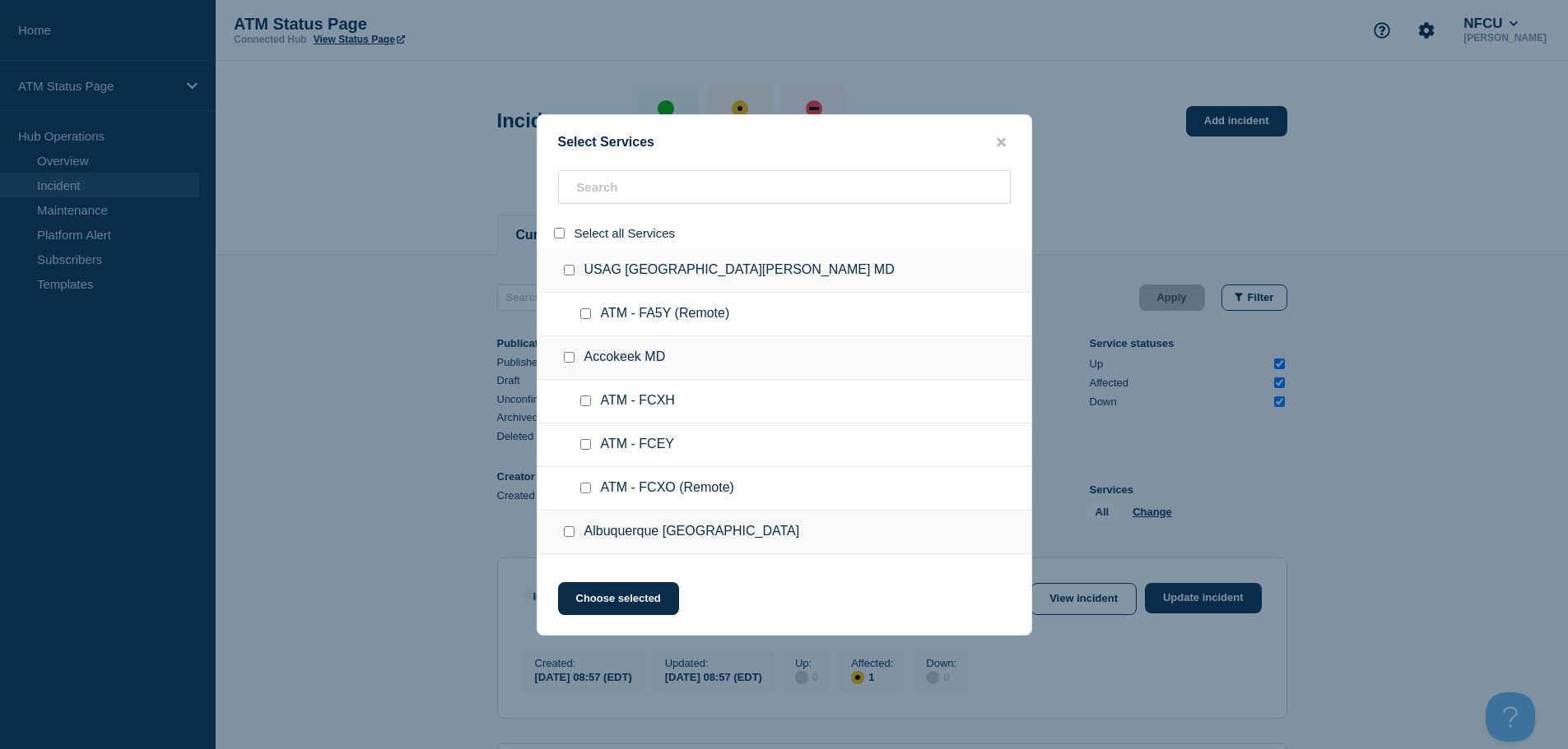
checkbox input "false"
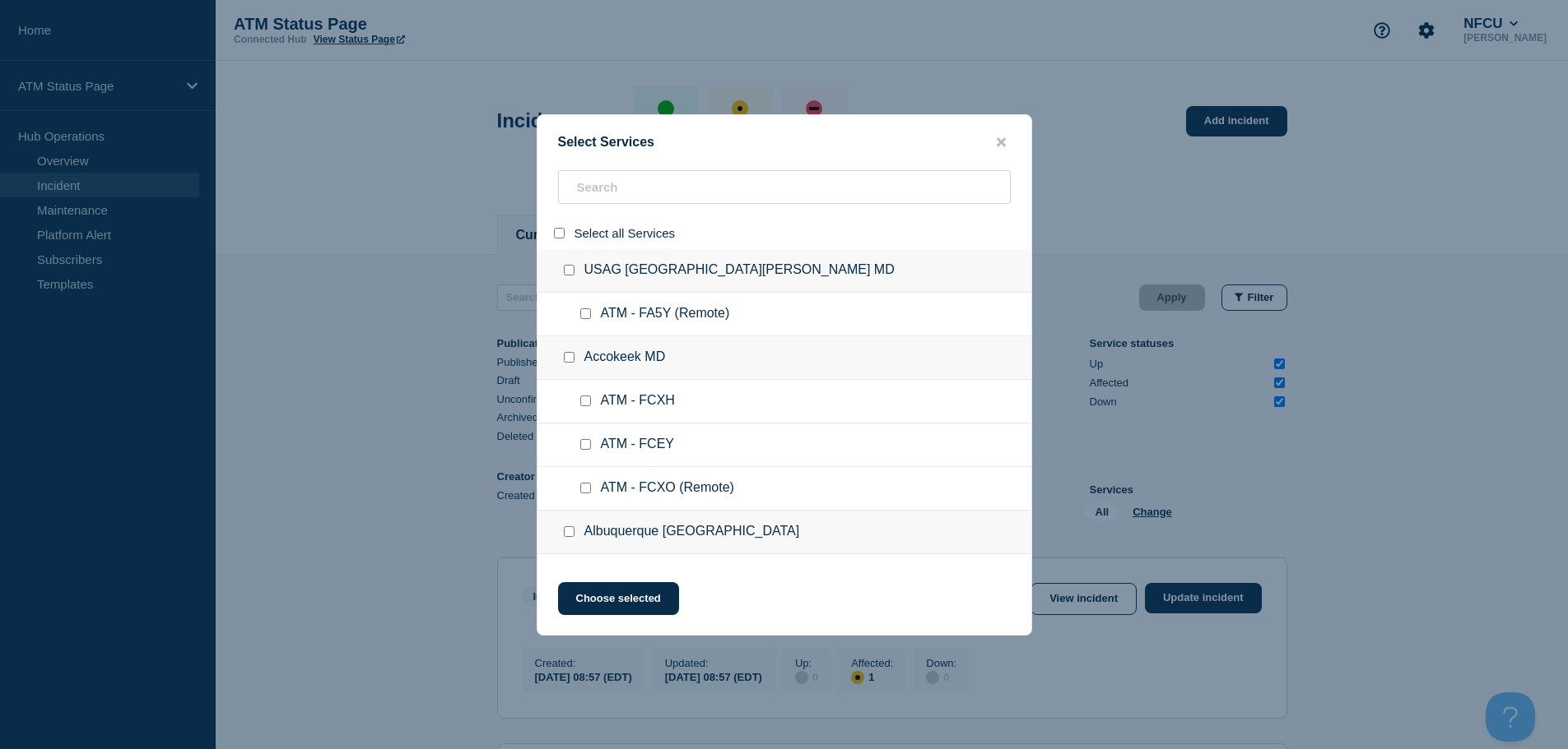
checkbox input "false"
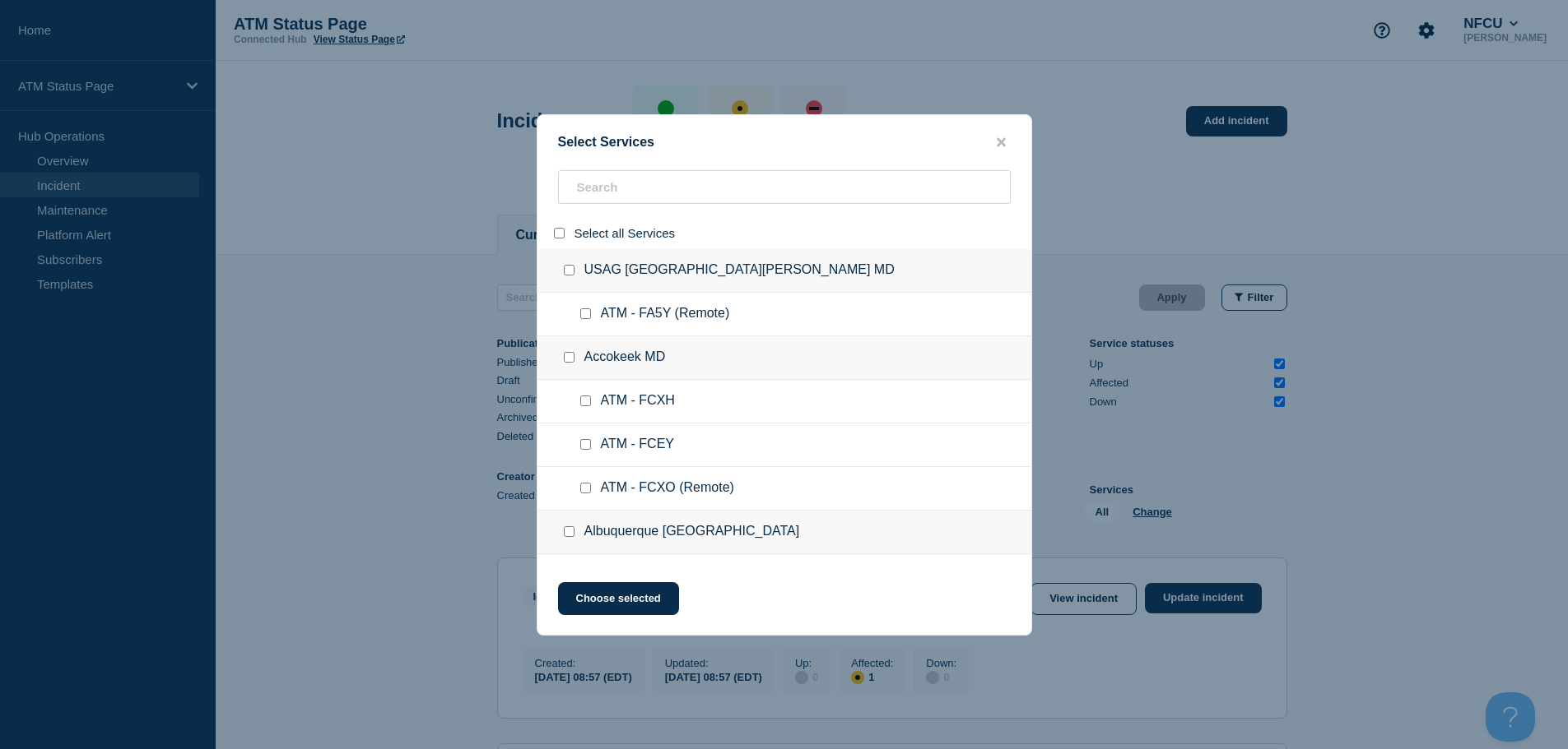
checkbox input "false"
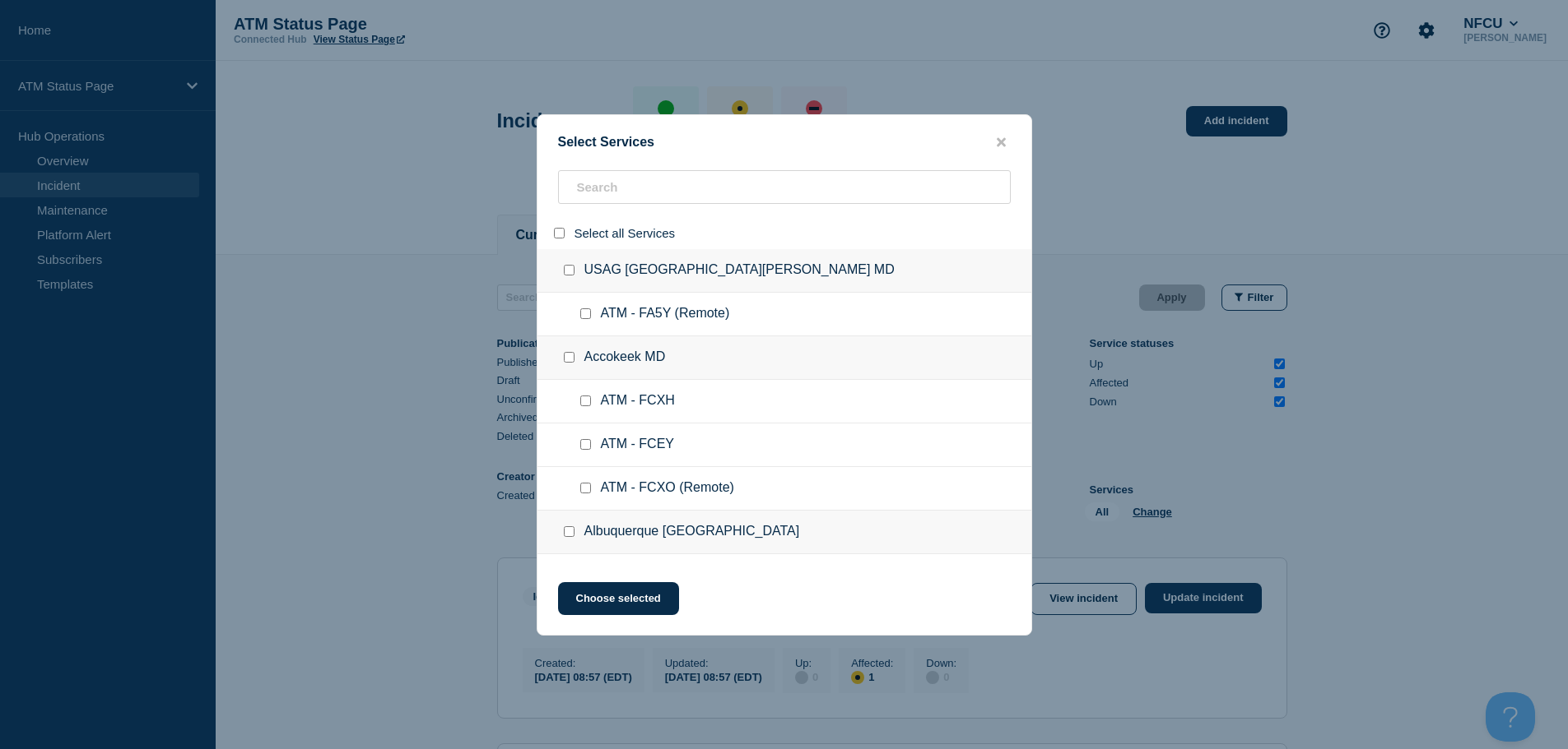
checkbox input "false"
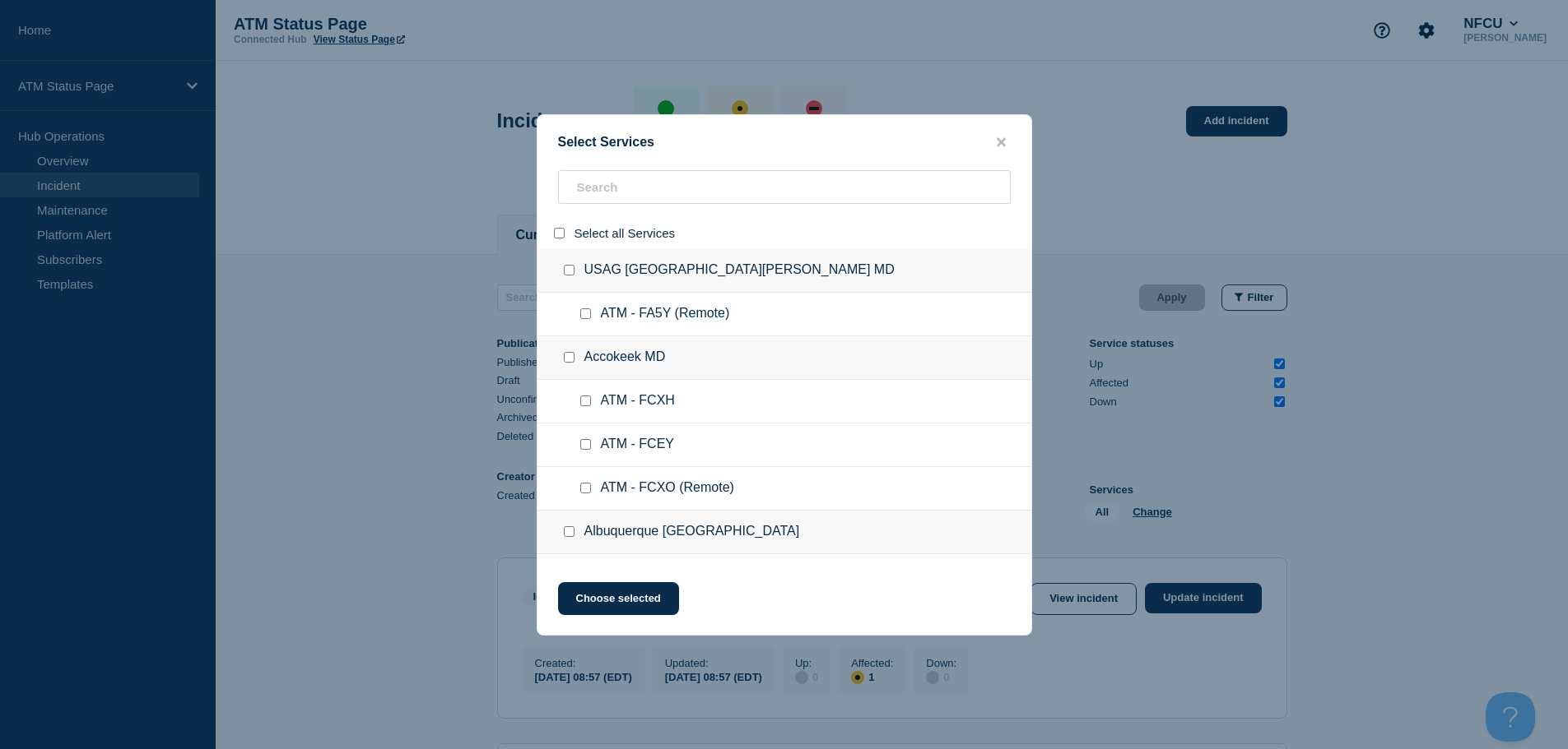
checkbox input "false"
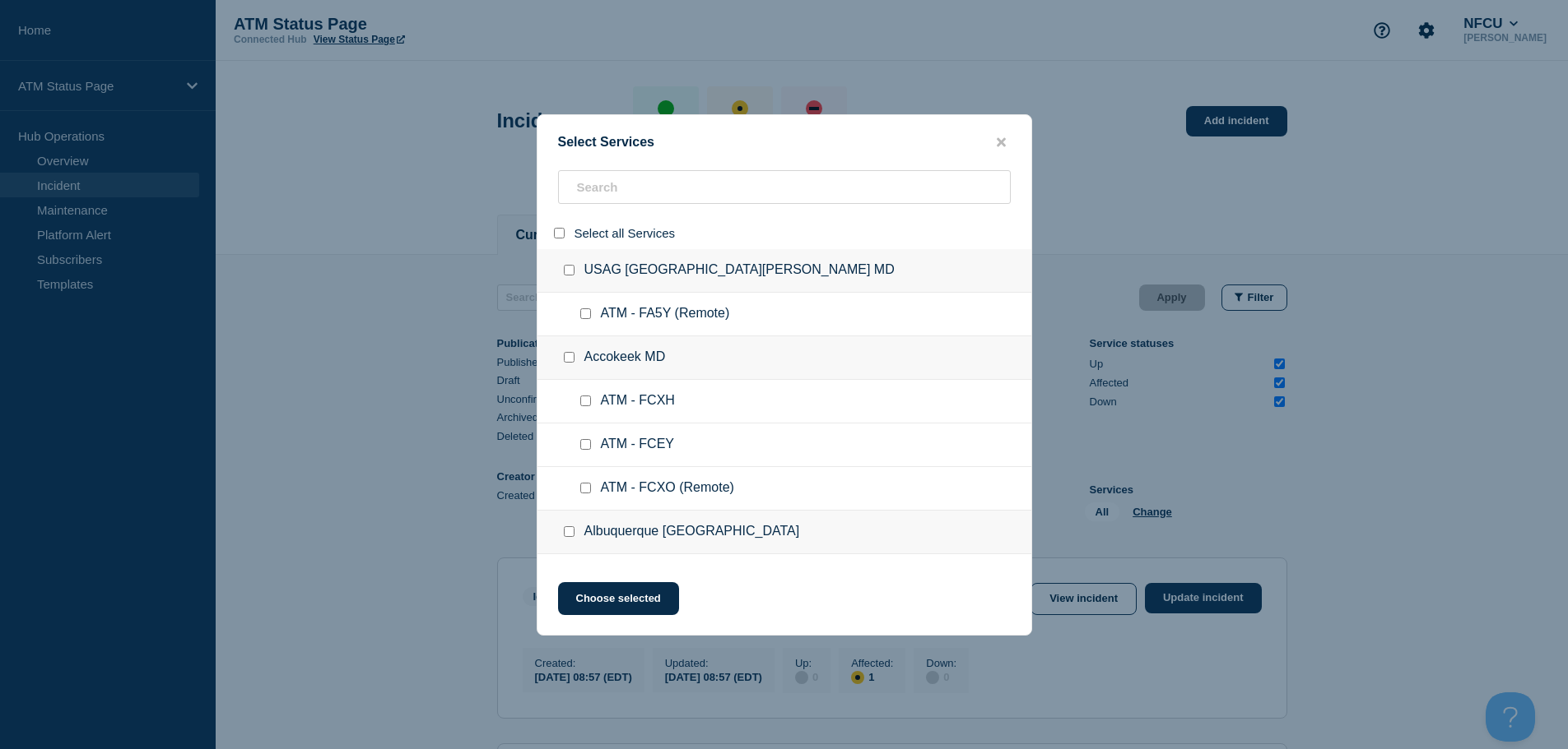
checkbox input "false"
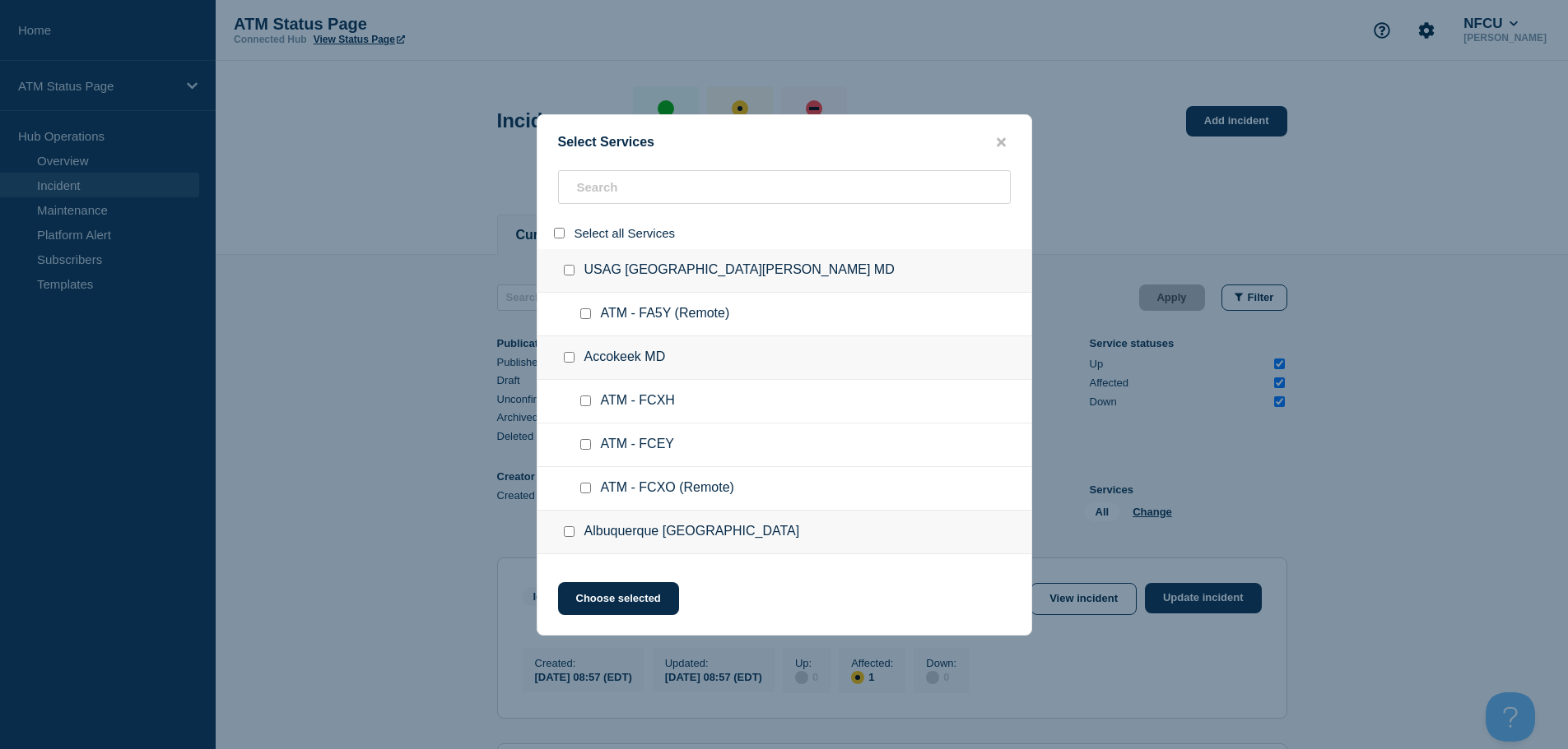
checkbox input "false"
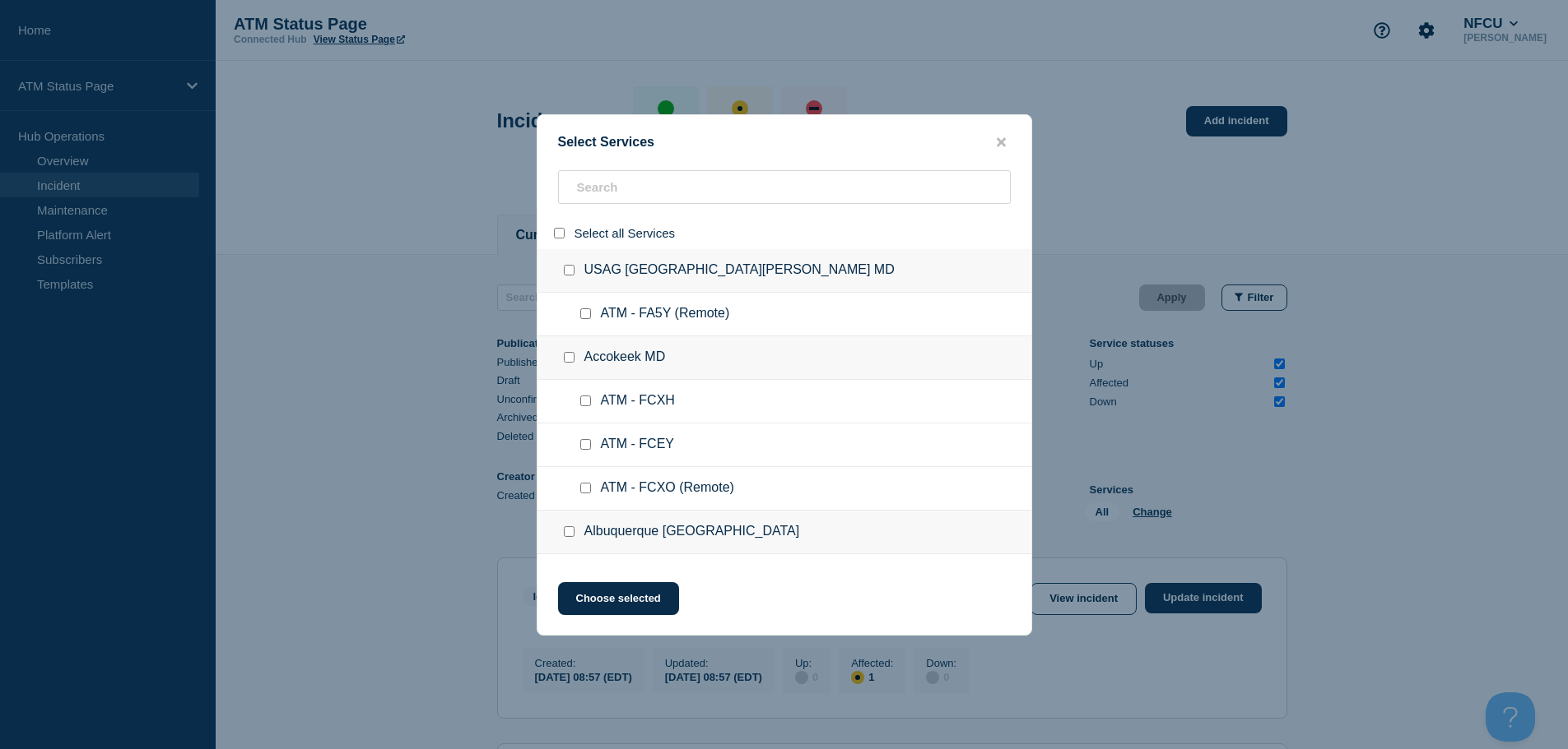
checkbox input "false"
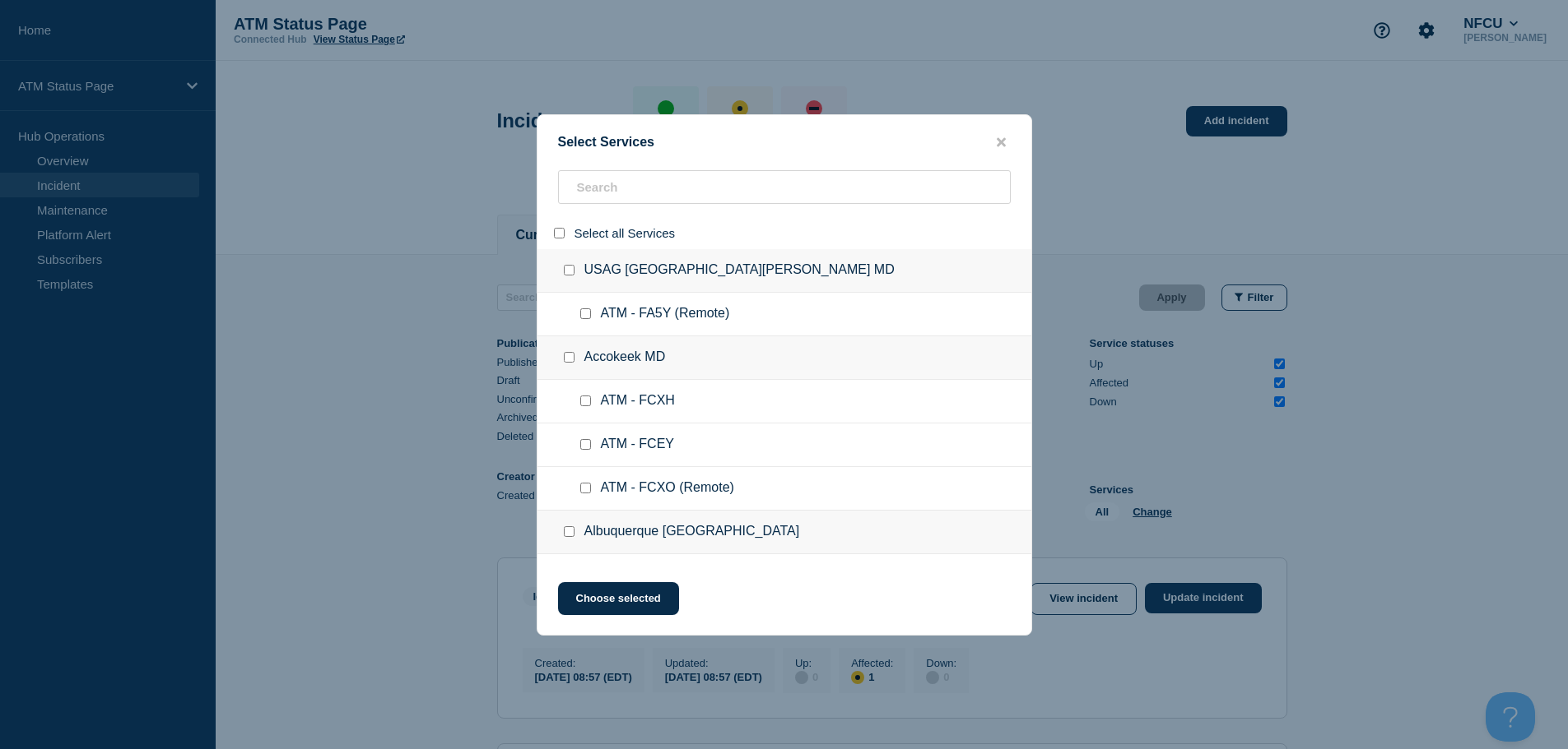
checkbox input "false"
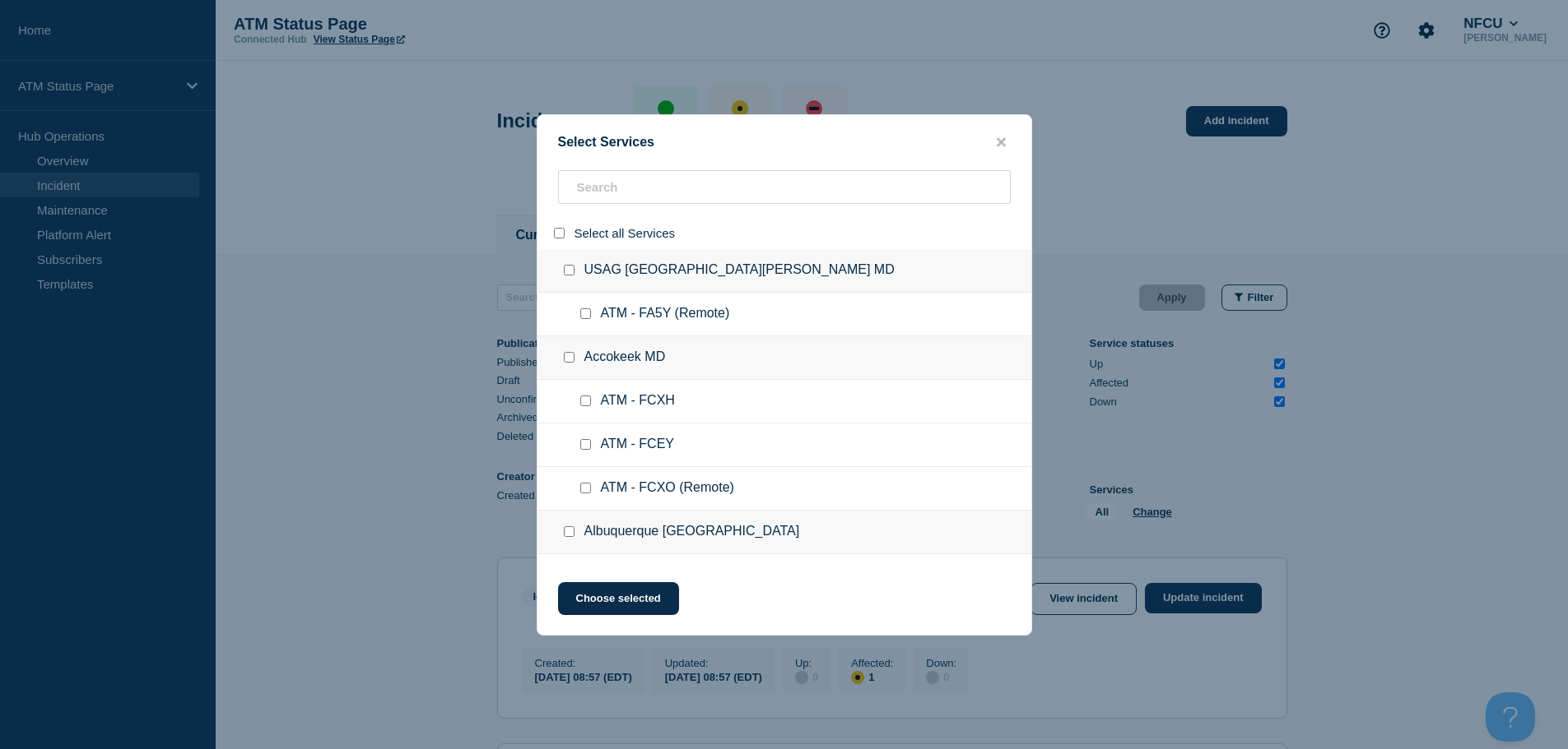
checkbox input "false"
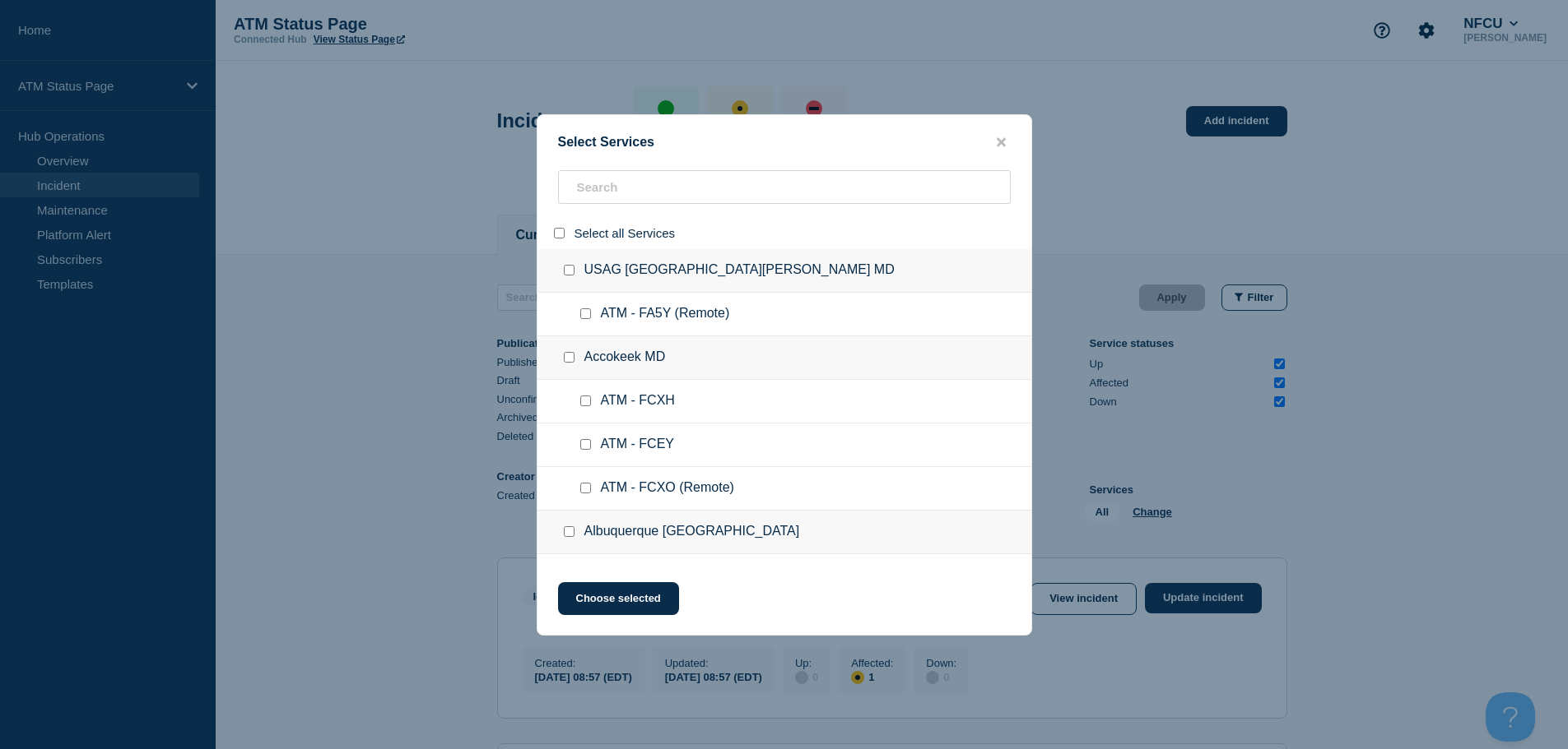
checkbox input "false"
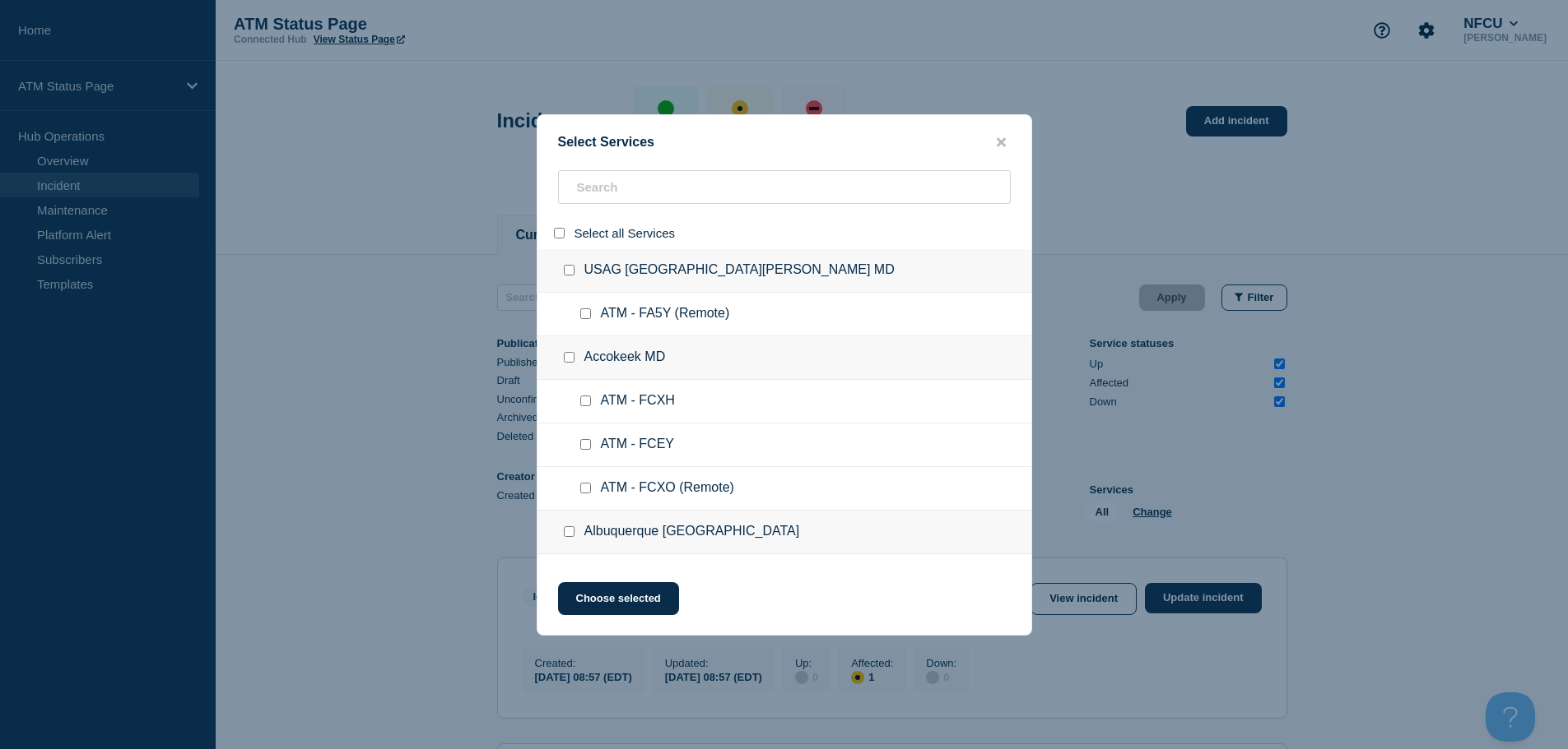
checkbox input "false"
click at [620, 193] on input "search" at bounding box center [784, 187] width 453 height 34
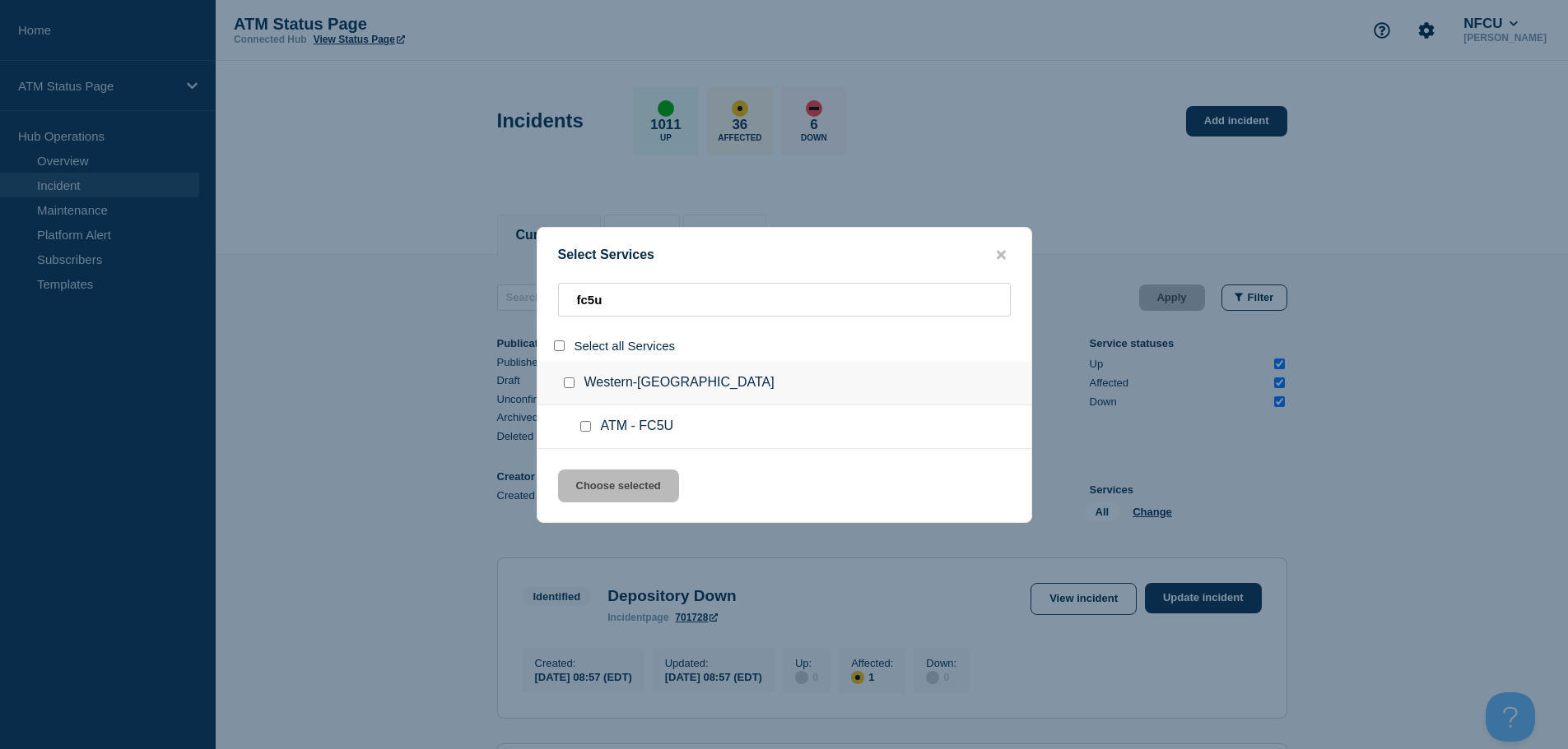
click at [585, 427] on input "service: ATM - FC5U" at bounding box center [586, 426] width 10 height 10
click at [601, 494] on button "Choose selected" at bounding box center [619, 486] width 121 height 33
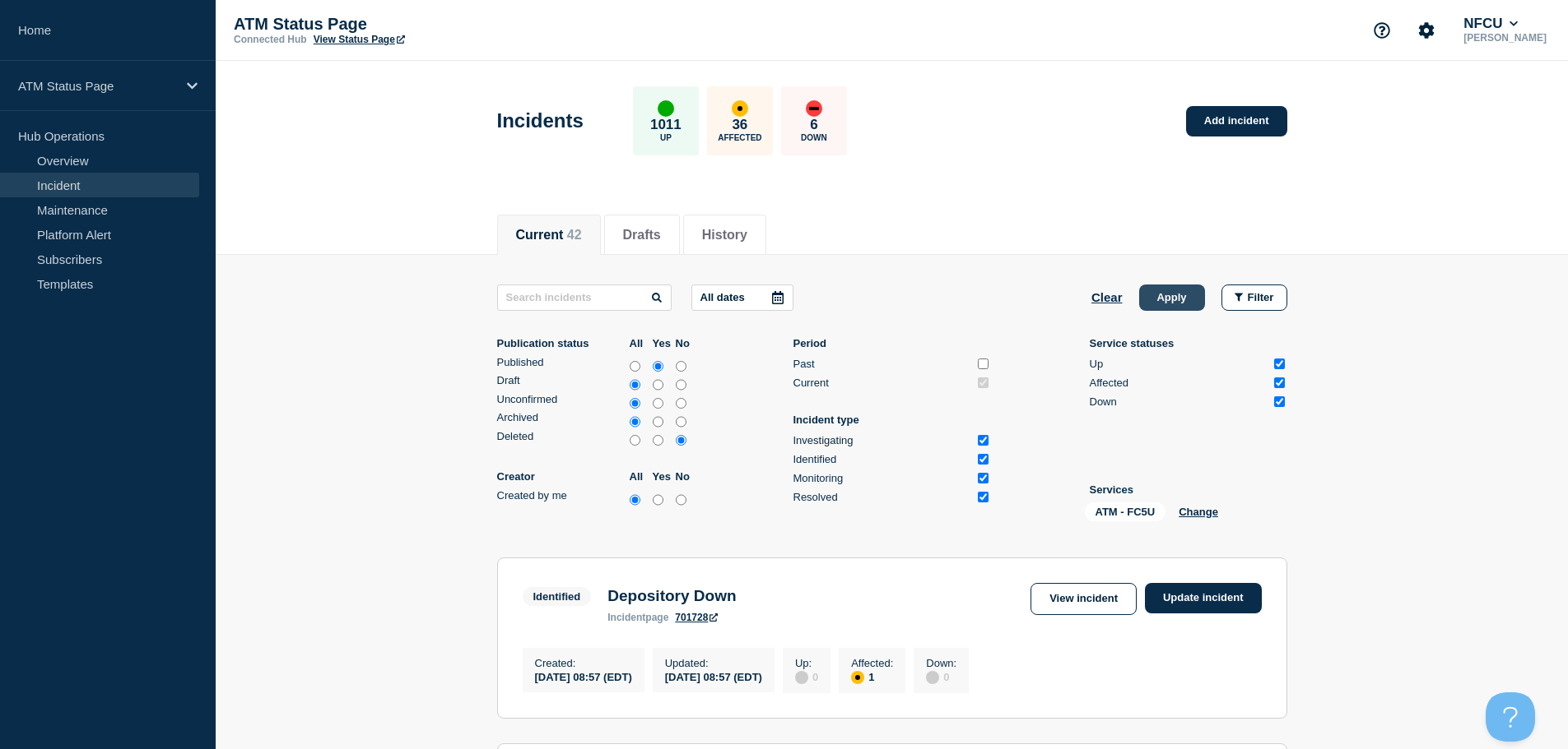
click at [1170, 294] on button "Apply" at bounding box center [1172, 298] width 66 height 26
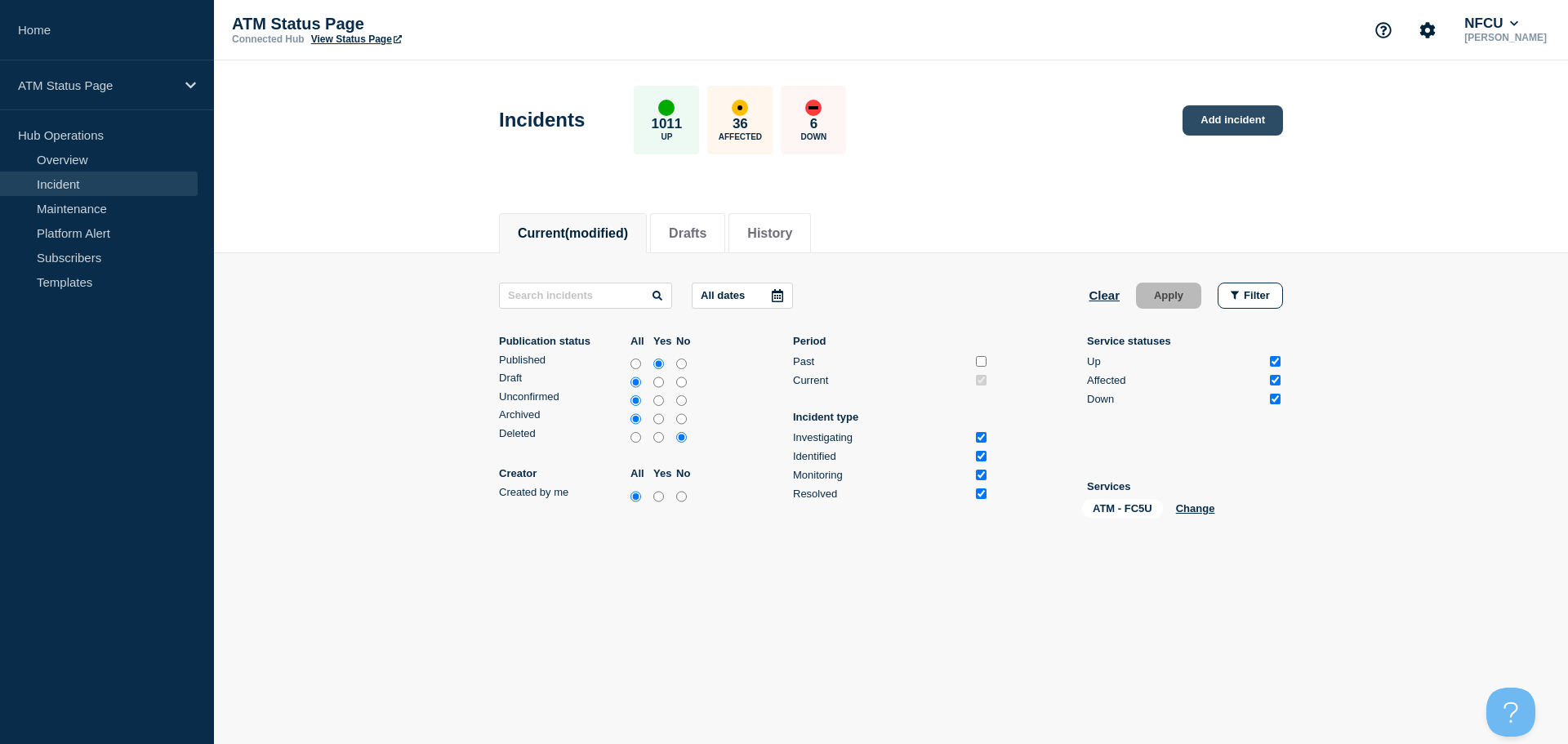
click at [1237, 132] on link "Add incident" at bounding box center [1233, 120] width 101 height 30
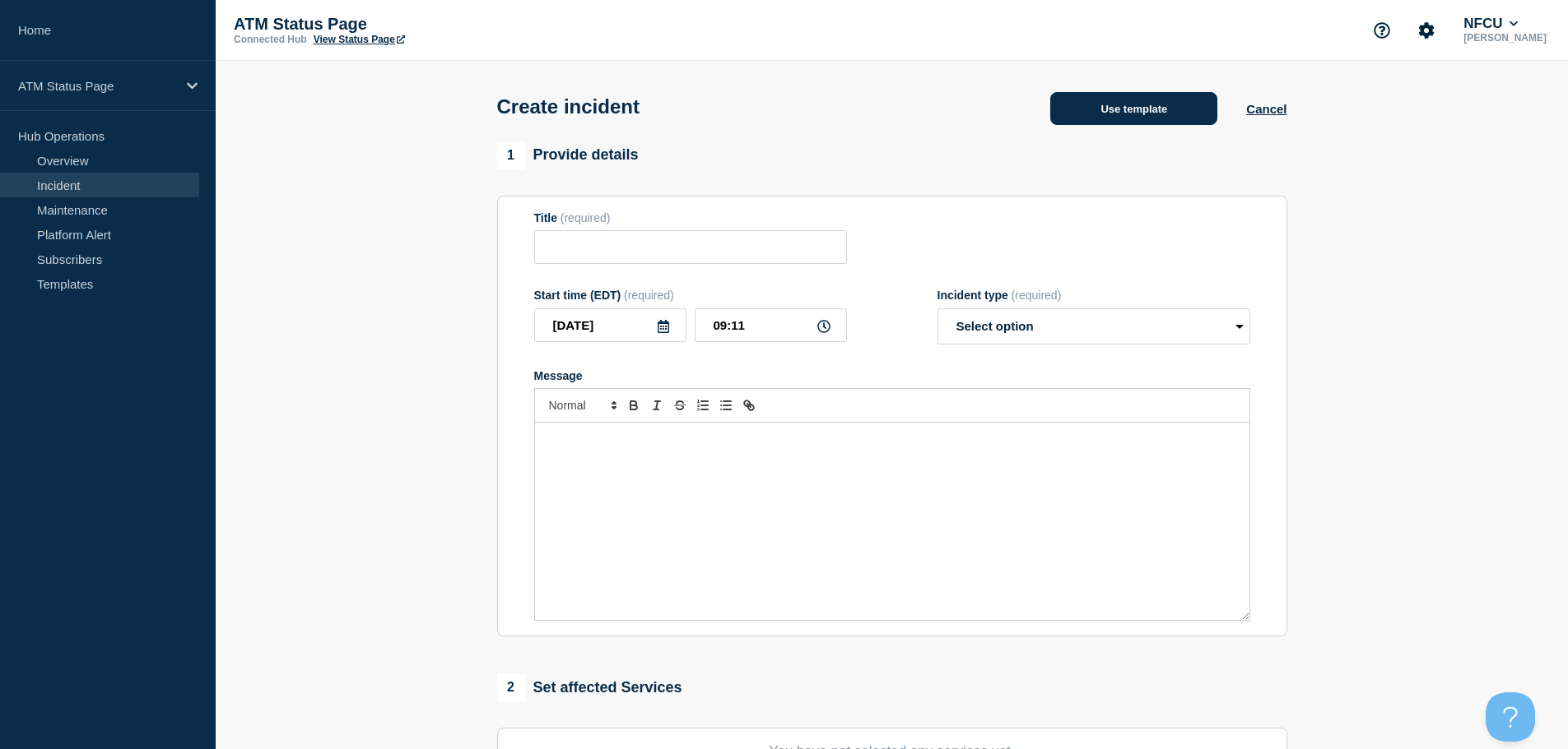
click at [1152, 100] on button "Use template" at bounding box center [1133, 108] width 167 height 33
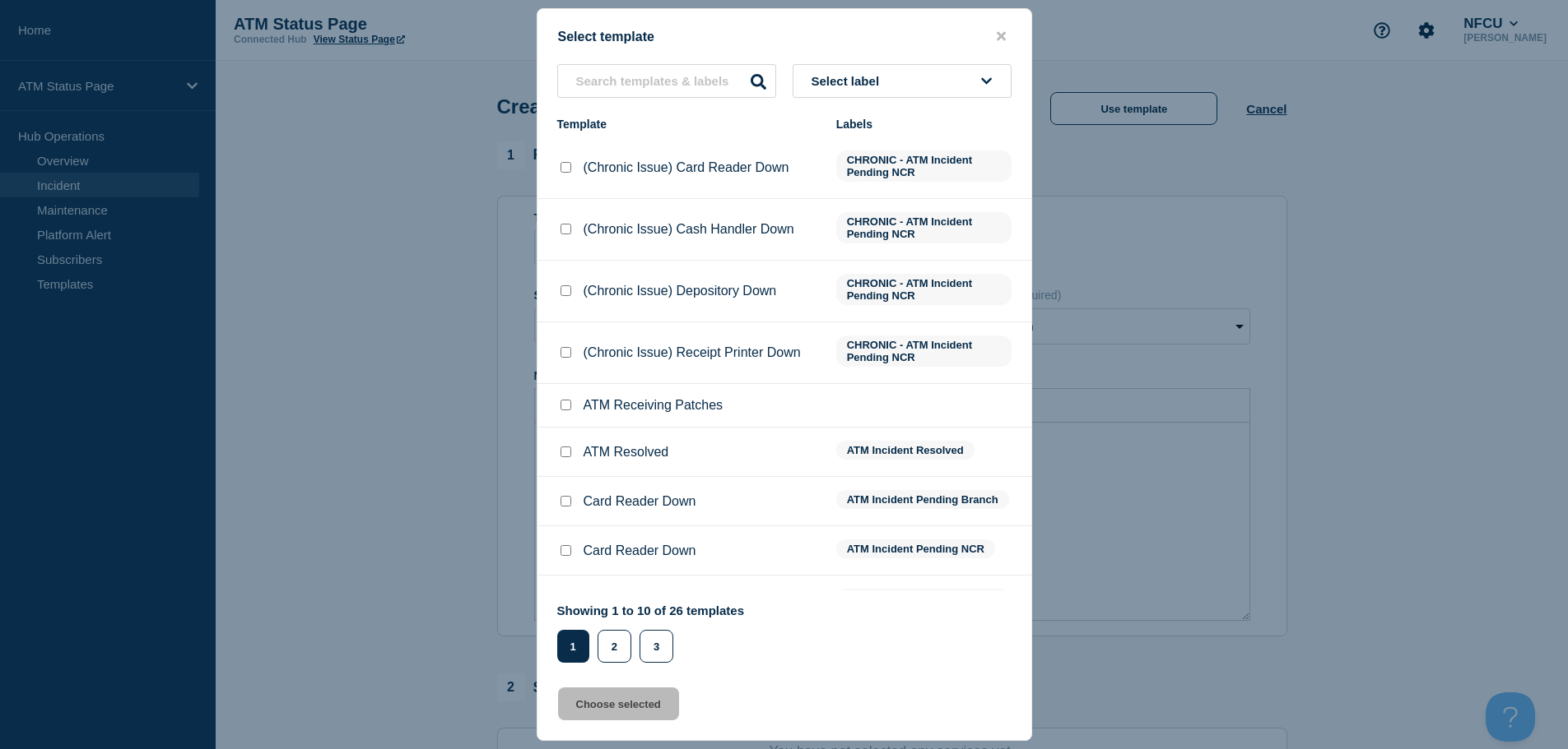
click at [944, 91] on button "Select label" at bounding box center [902, 81] width 219 height 34
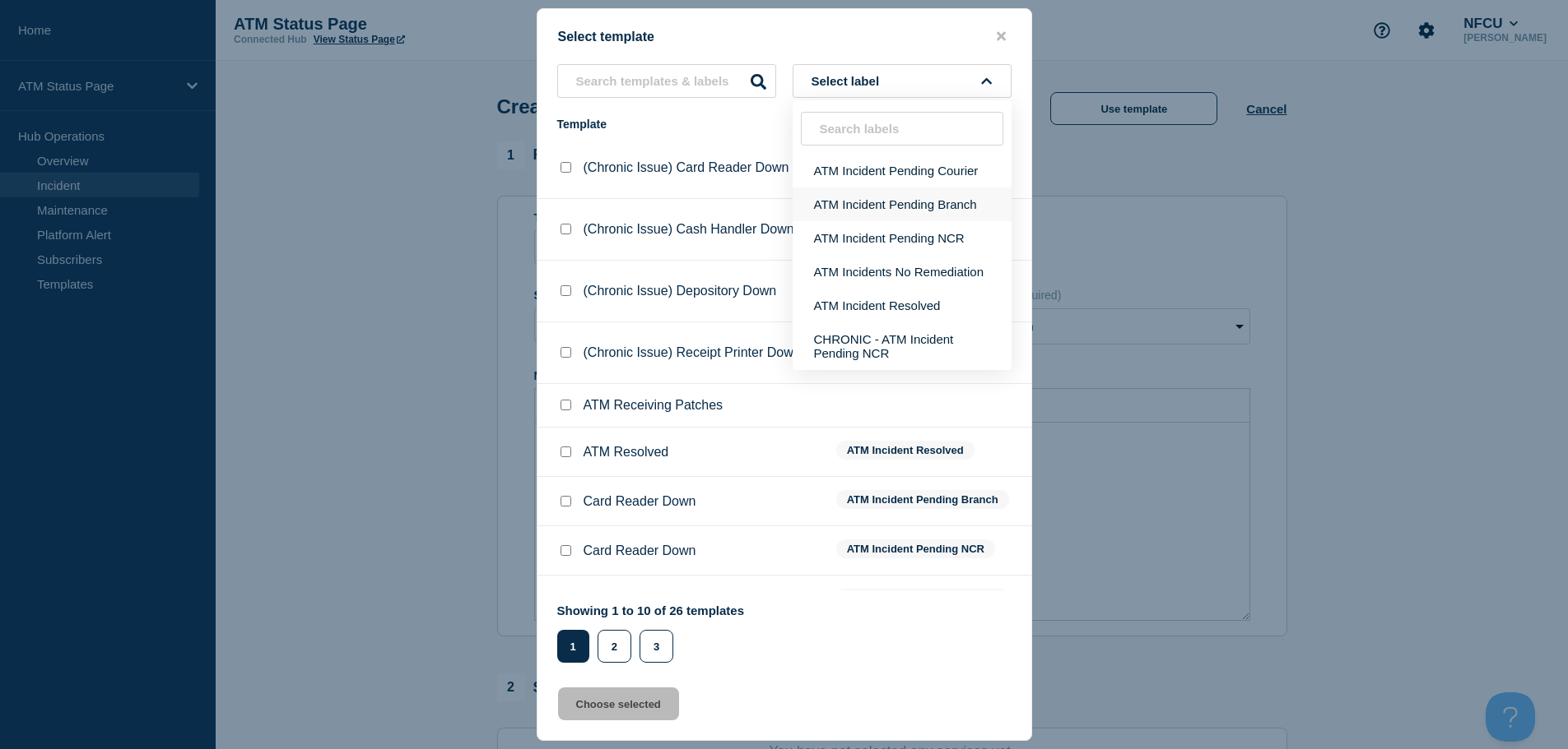
click at [929, 204] on button "ATM Incident Pending Branch" at bounding box center [902, 204] width 219 height 34
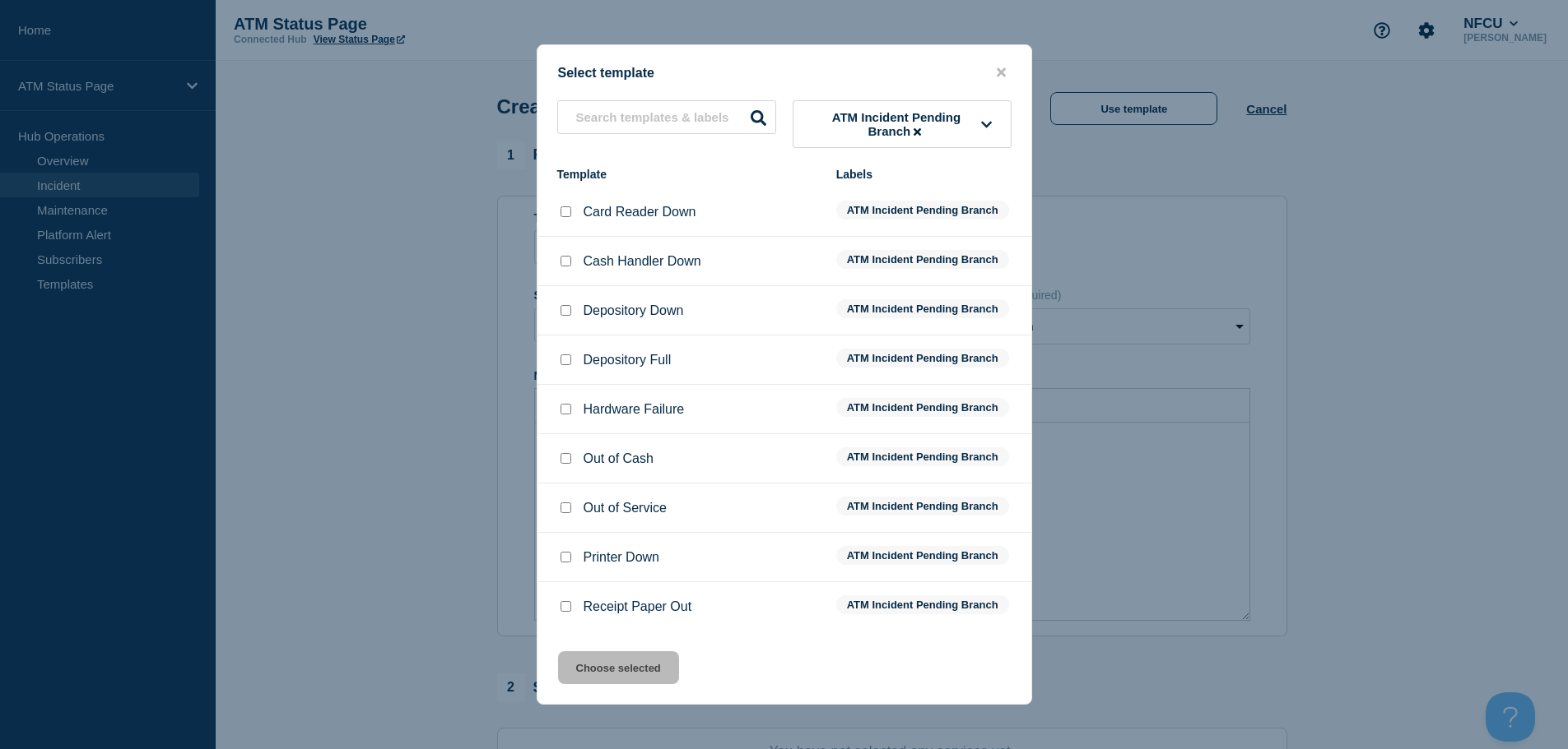
click at [565, 307] on input "Depository Down checkbox" at bounding box center [566, 310] width 10 height 10
click at [613, 668] on button "Choose selected" at bounding box center [619, 668] width 121 height 33
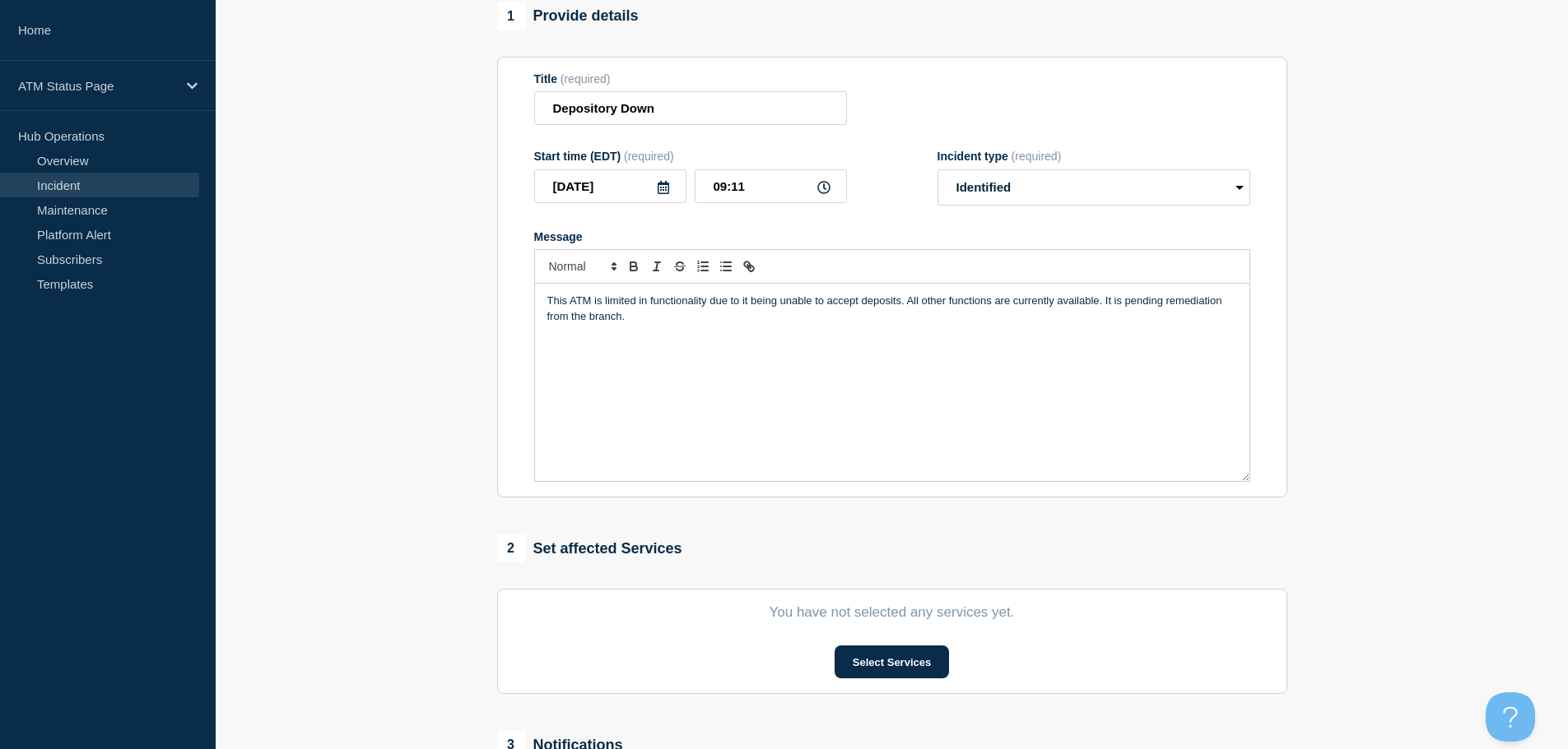
scroll to position [329, 0]
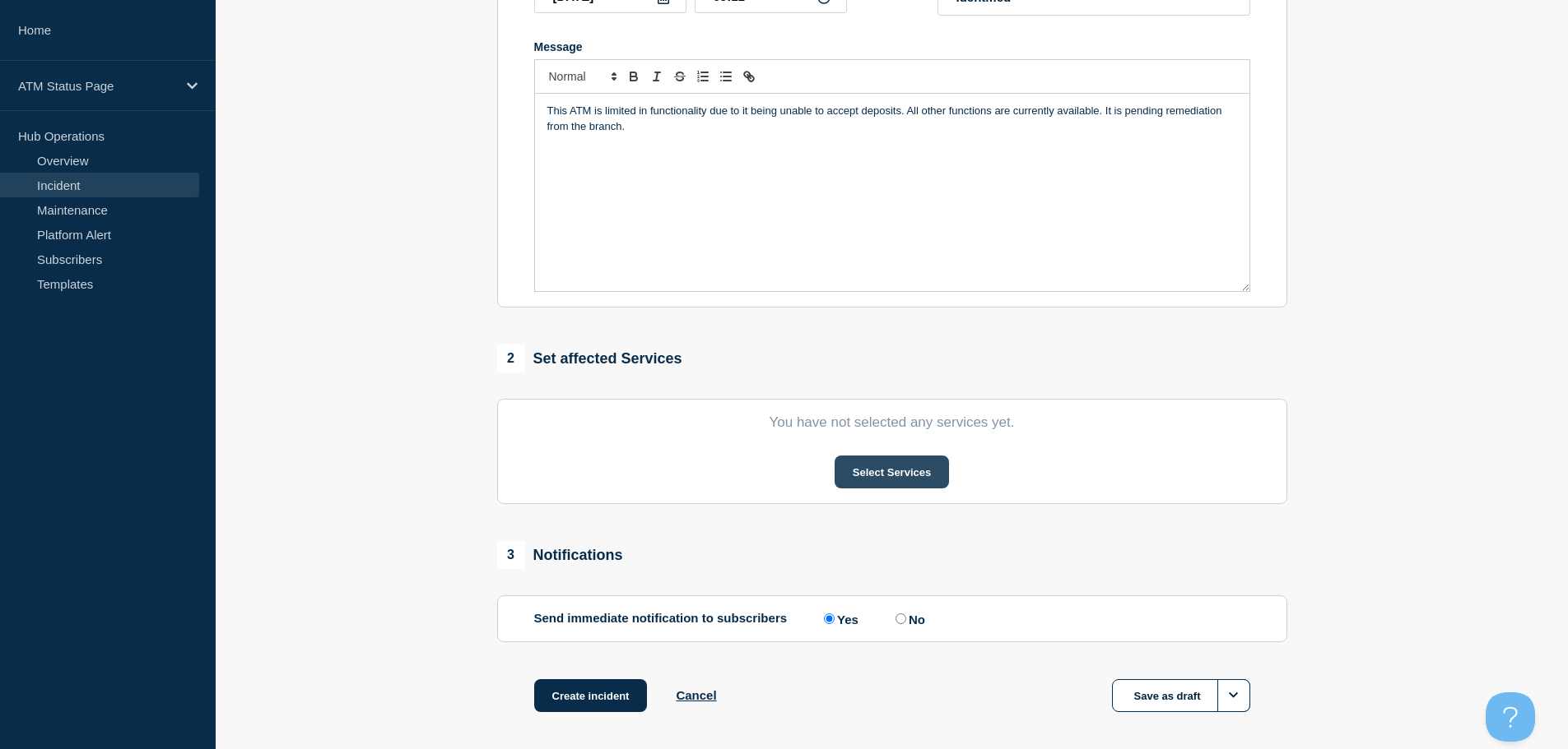
click at [918, 478] on button "Select Services" at bounding box center [891, 472] width 114 height 33
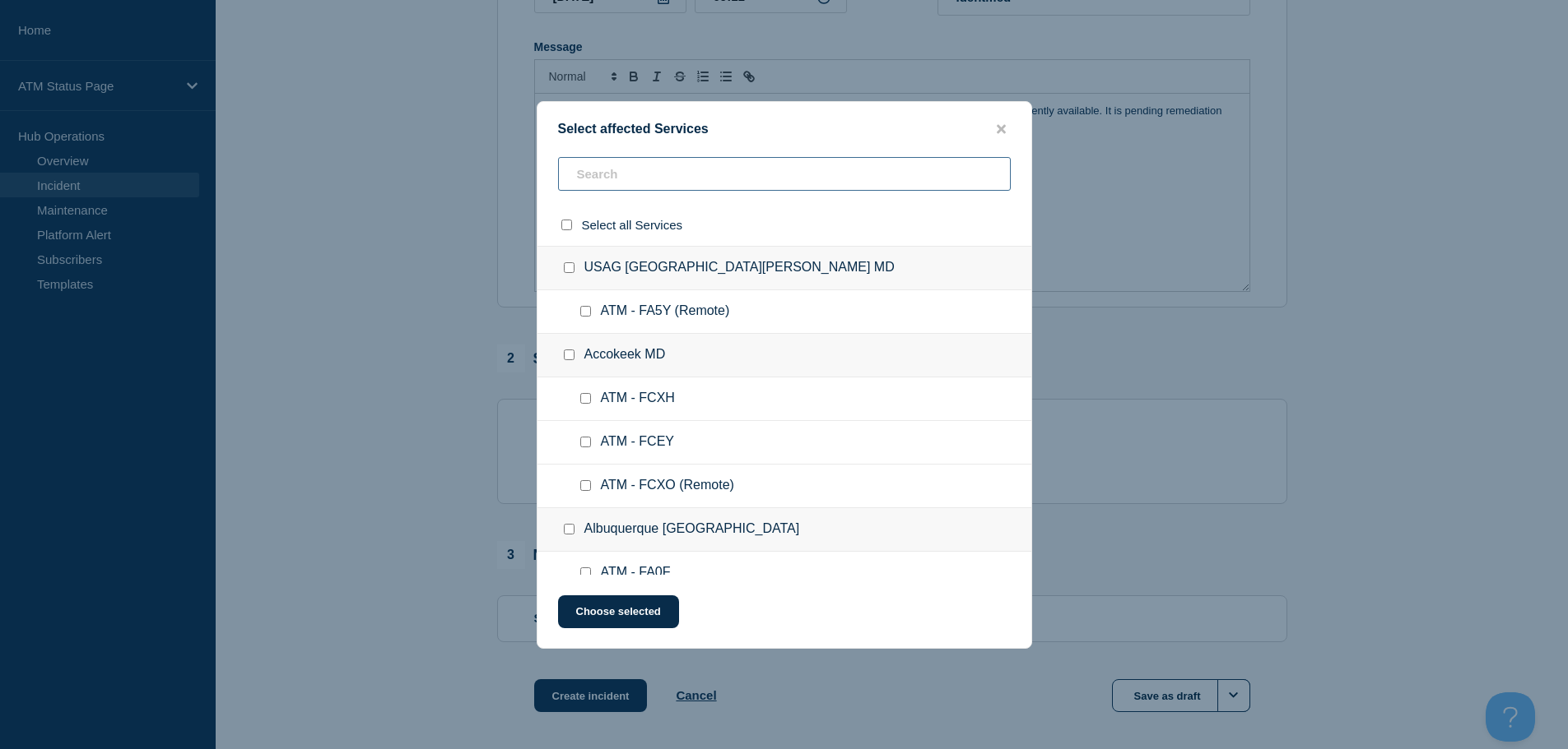
click at [646, 178] on input "text" at bounding box center [784, 173] width 453 height 34
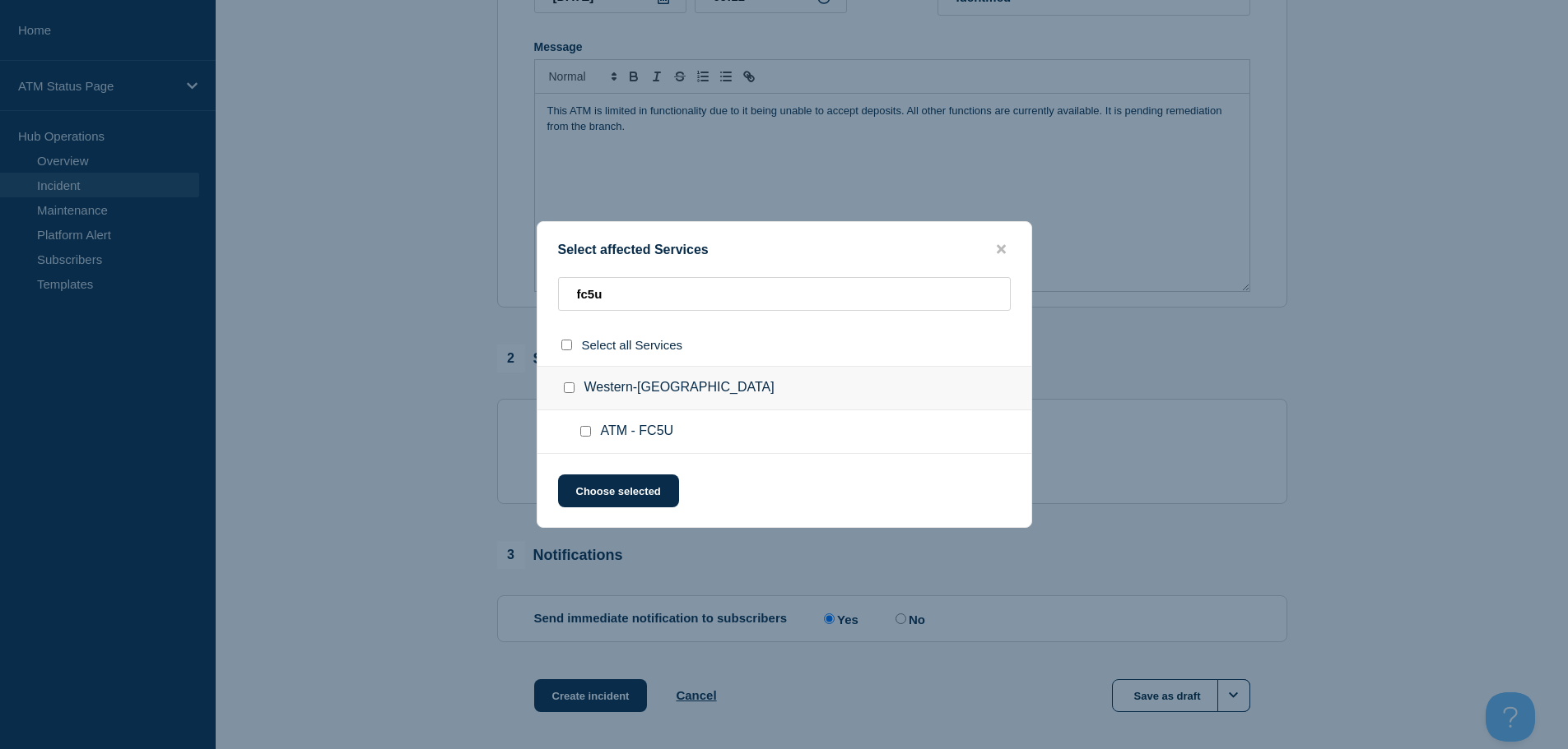
click at [583, 428] on input "ATM - FC5U checkbox" at bounding box center [586, 431] width 10 height 10
click at [627, 491] on button "Choose selected" at bounding box center [619, 491] width 121 height 33
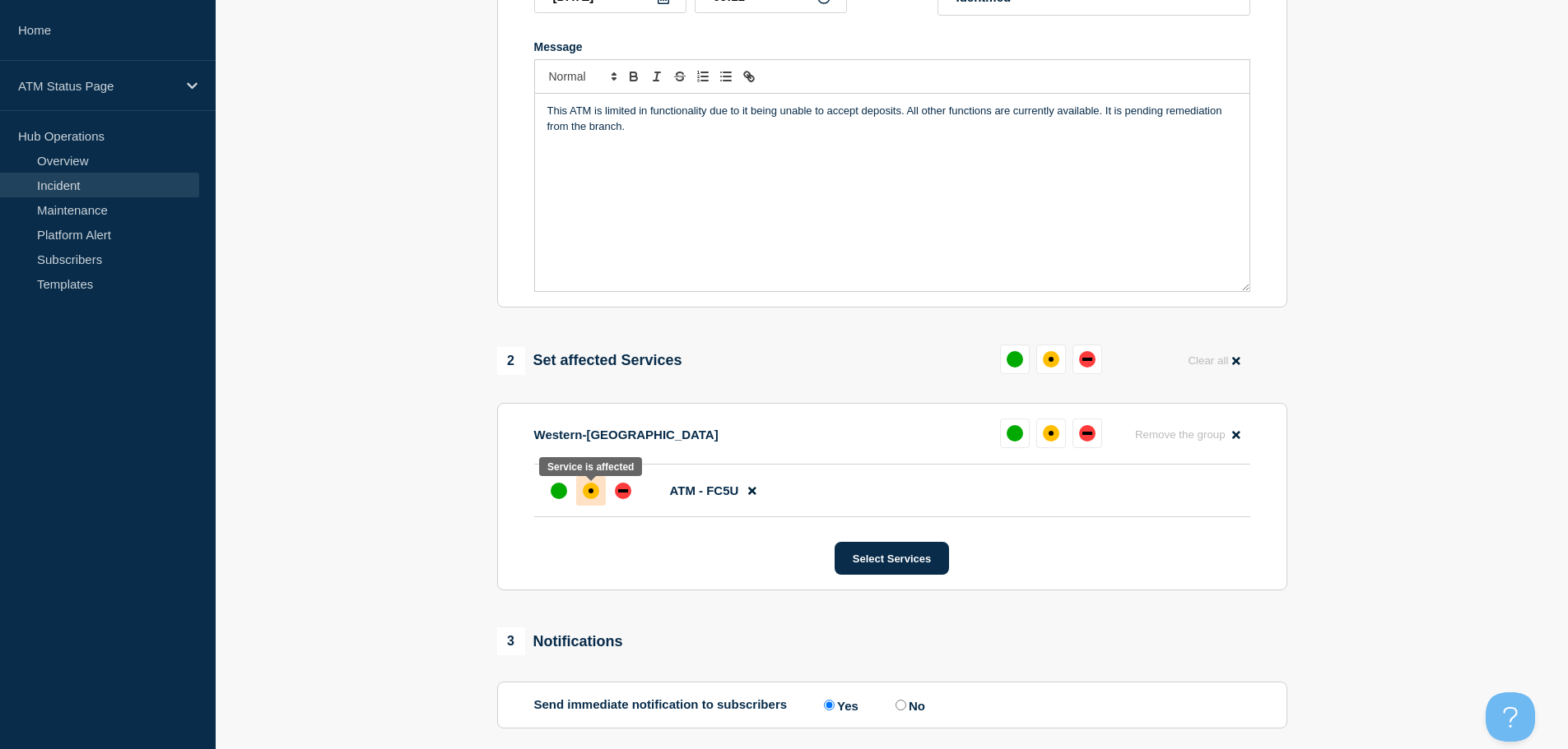
click at [589, 500] on div "affected" at bounding box center [591, 491] width 16 height 16
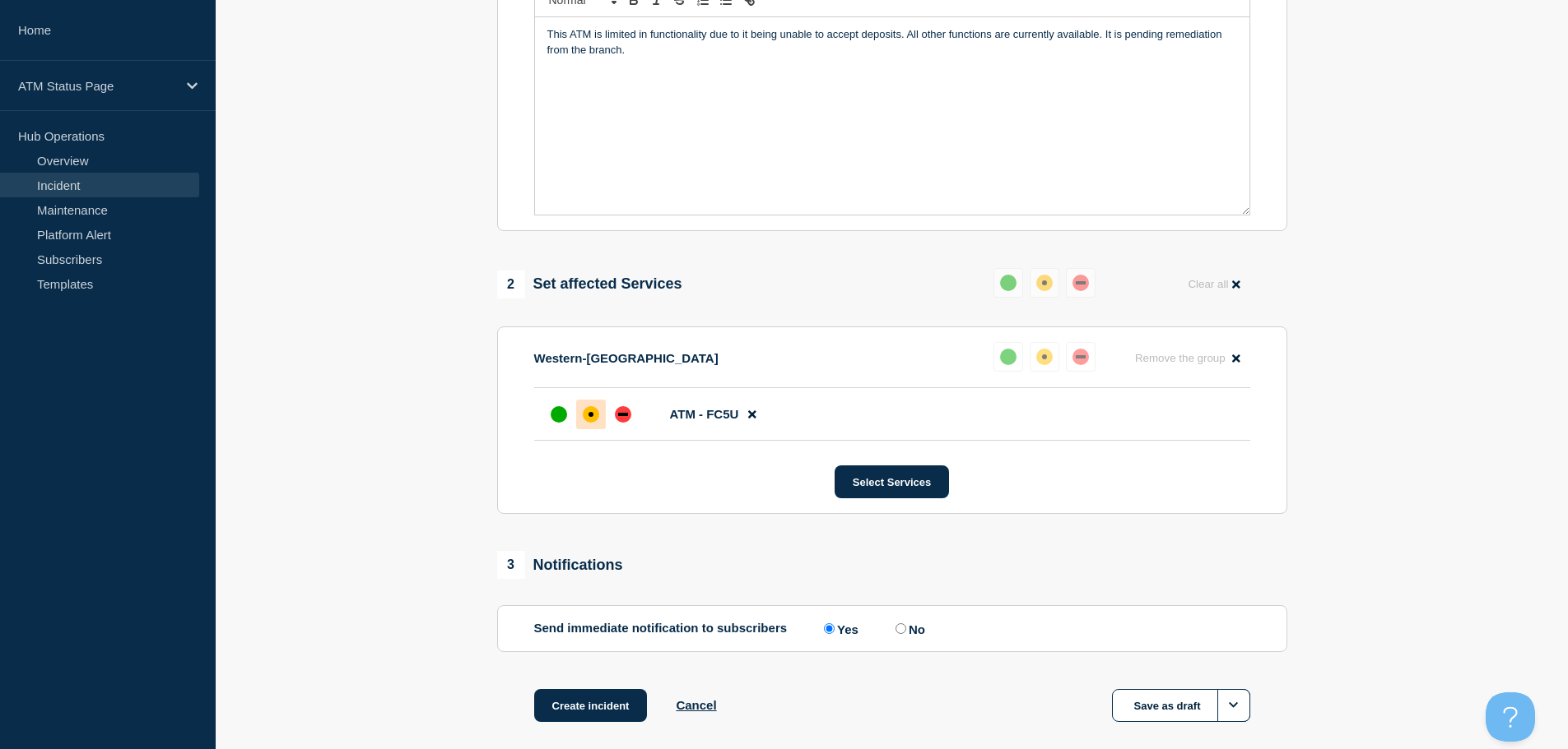
scroll to position [489, 0]
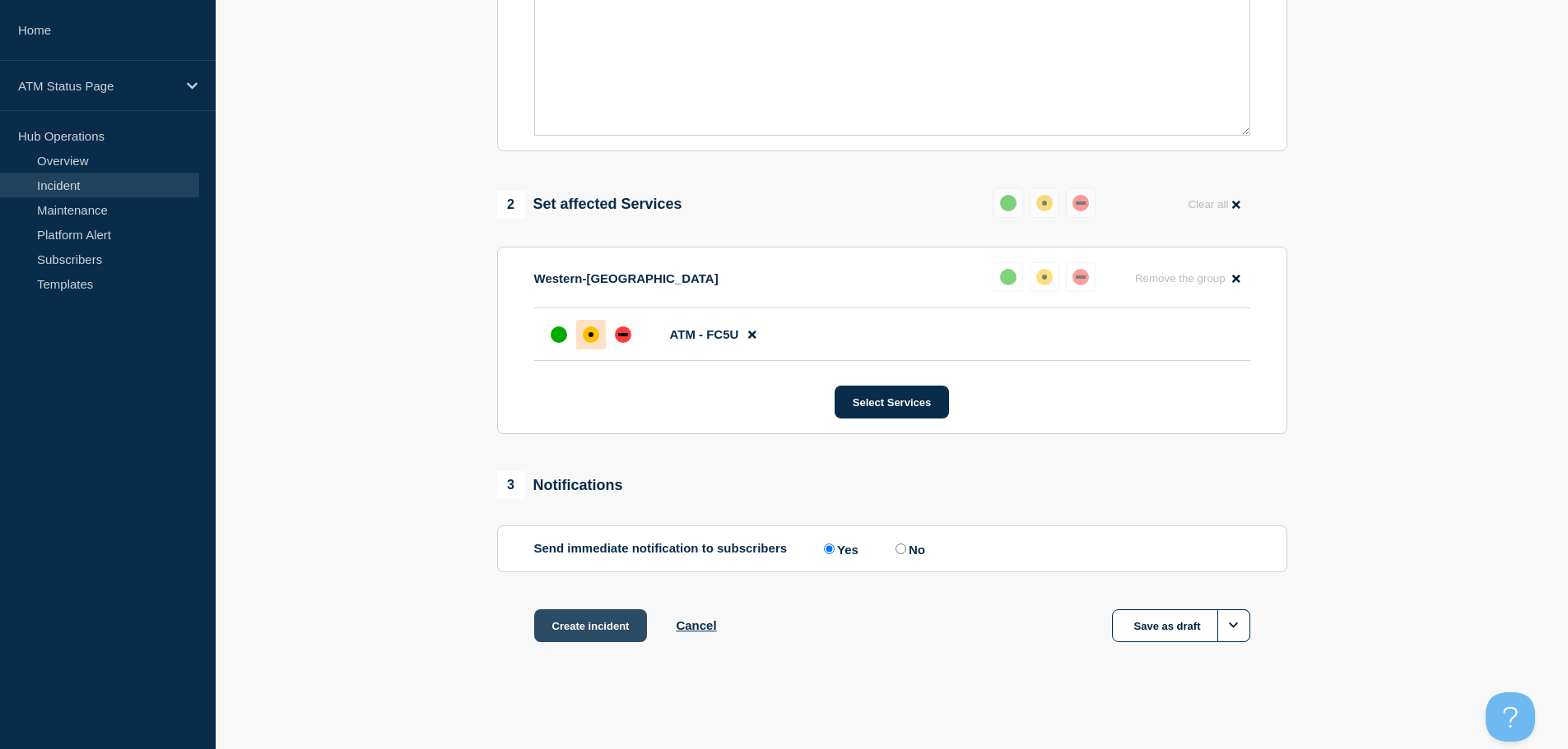
click at [575, 618] on button "Create incident" at bounding box center [591, 626] width 113 height 33
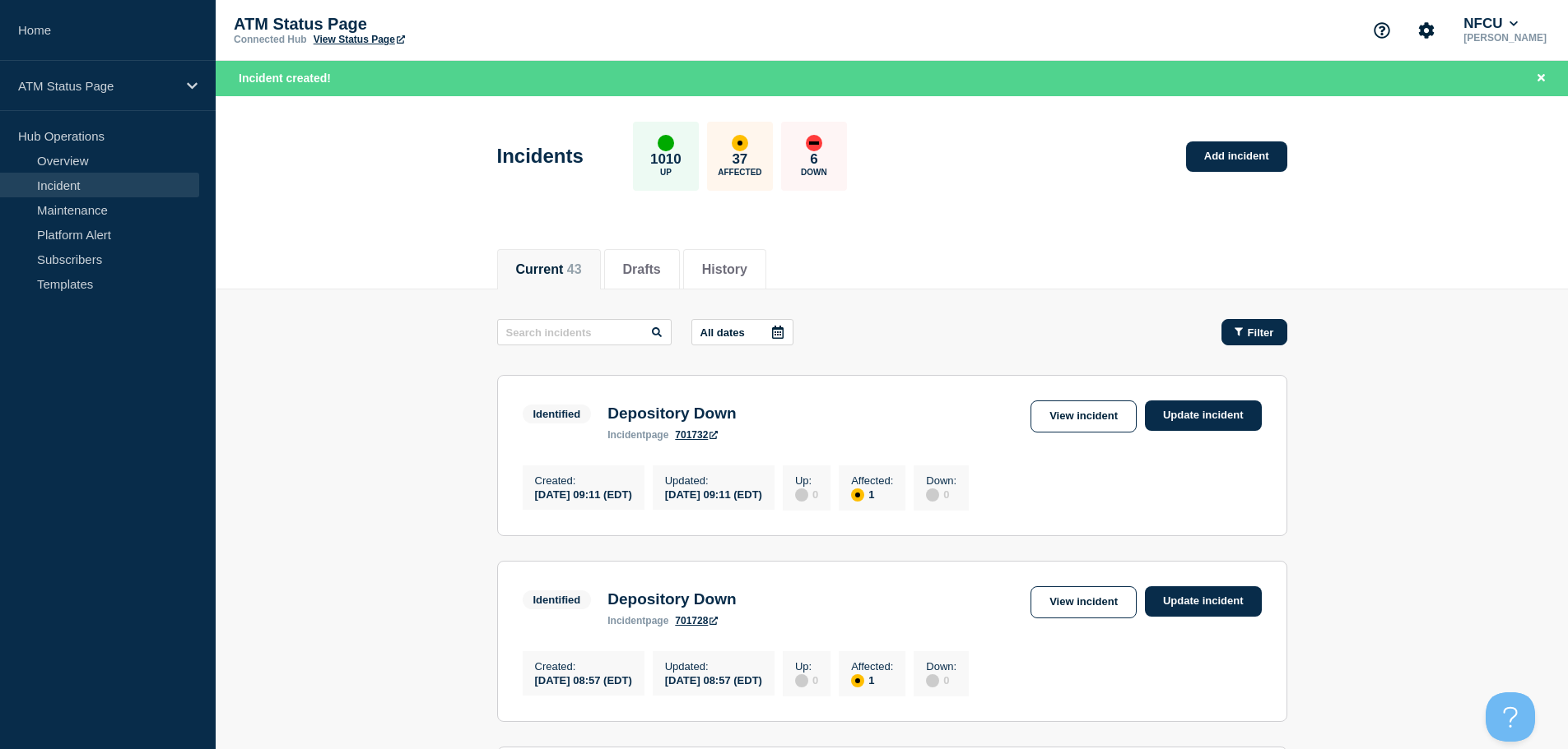
click at [1257, 320] on button "Filter" at bounding box center [1254, 333] width 66 height 26
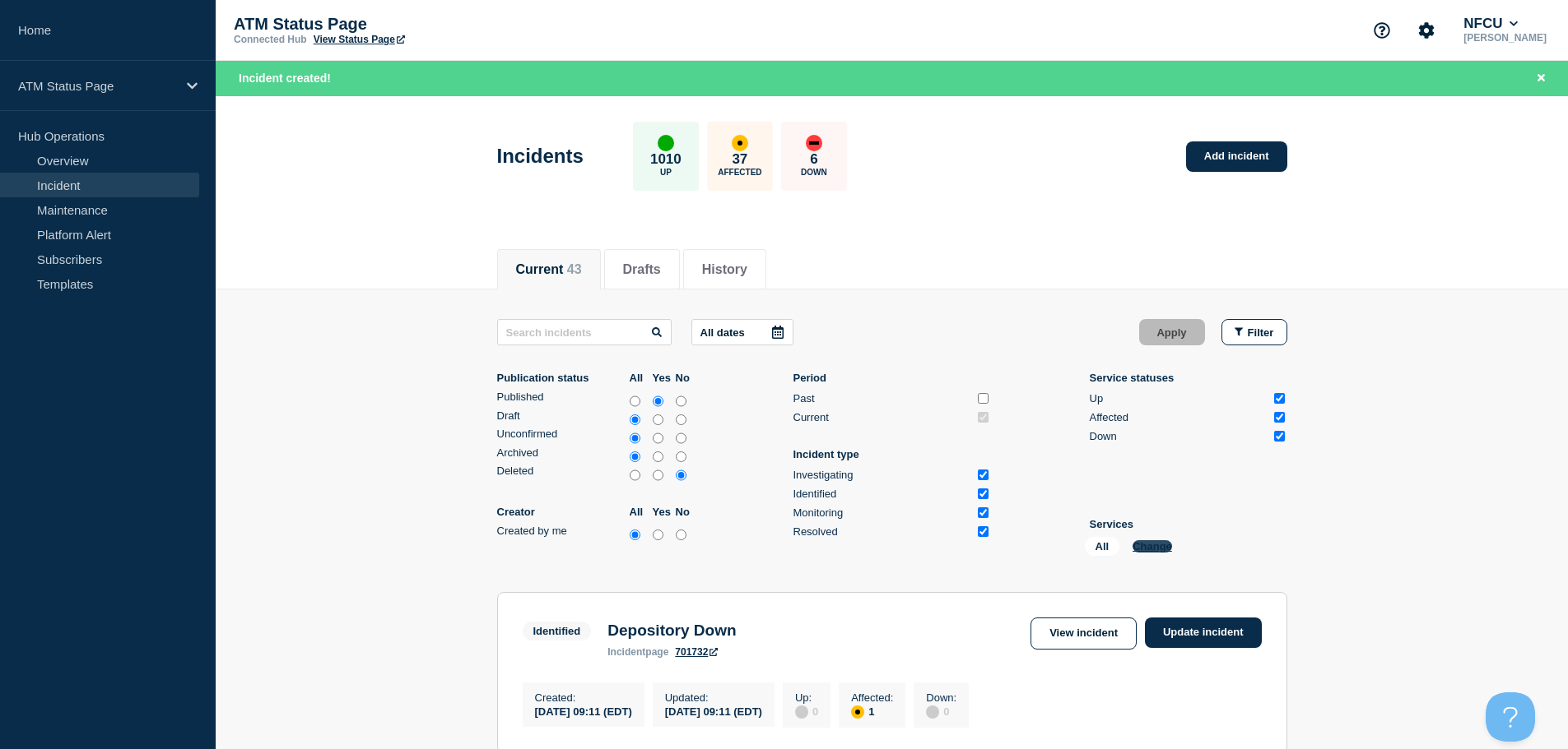
click at [1156, 550] on button "Change" at bounding box center [1152, 546] width 40 height 12
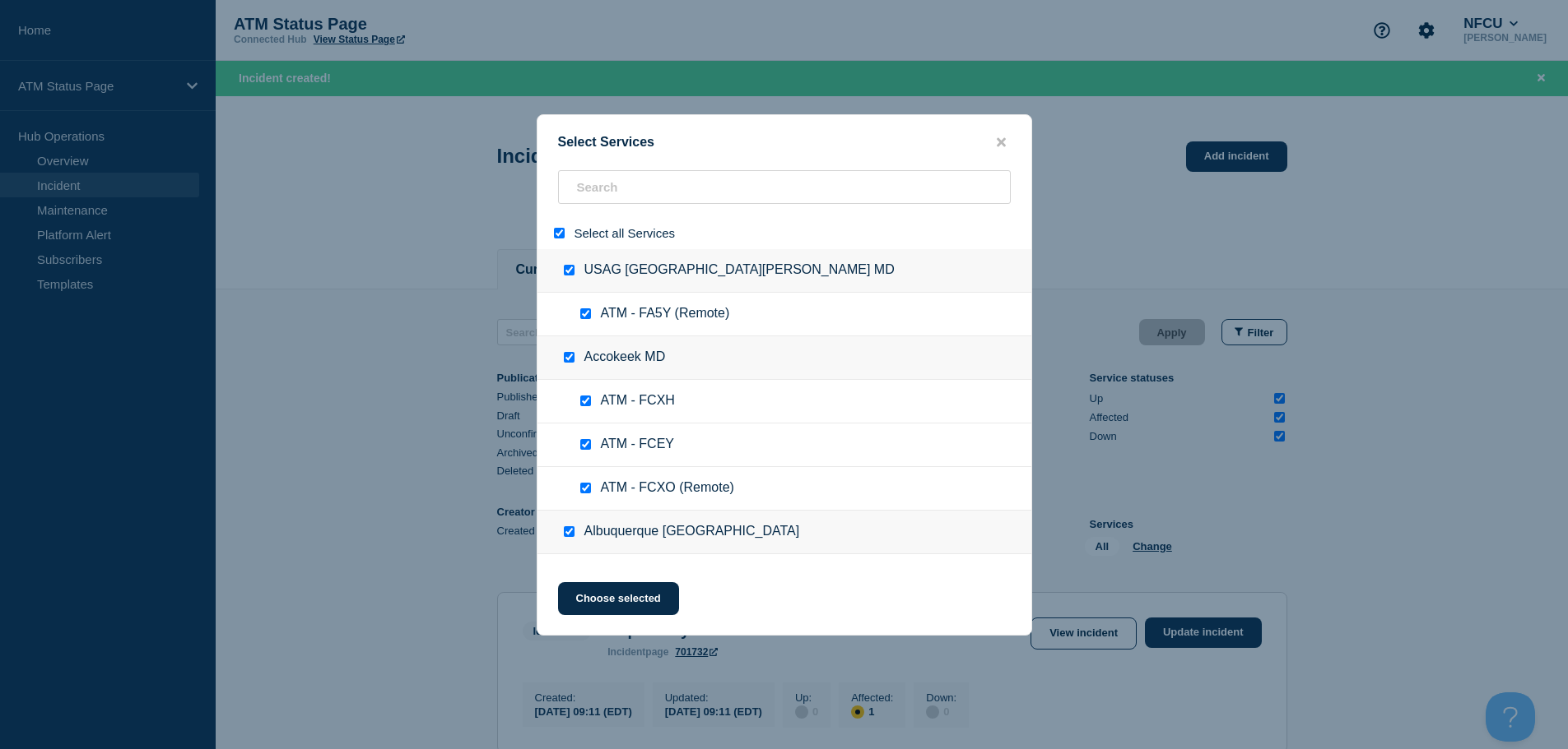
click at [553, 240] on div at bounding box center [563, 233] width 24 height 16
click at [556, 235] on input "select all" at bounding box center [559, 233] width 10 height 10
click at [604, 178] on input "search" at bounding box center [784, 187] width 453 height 34
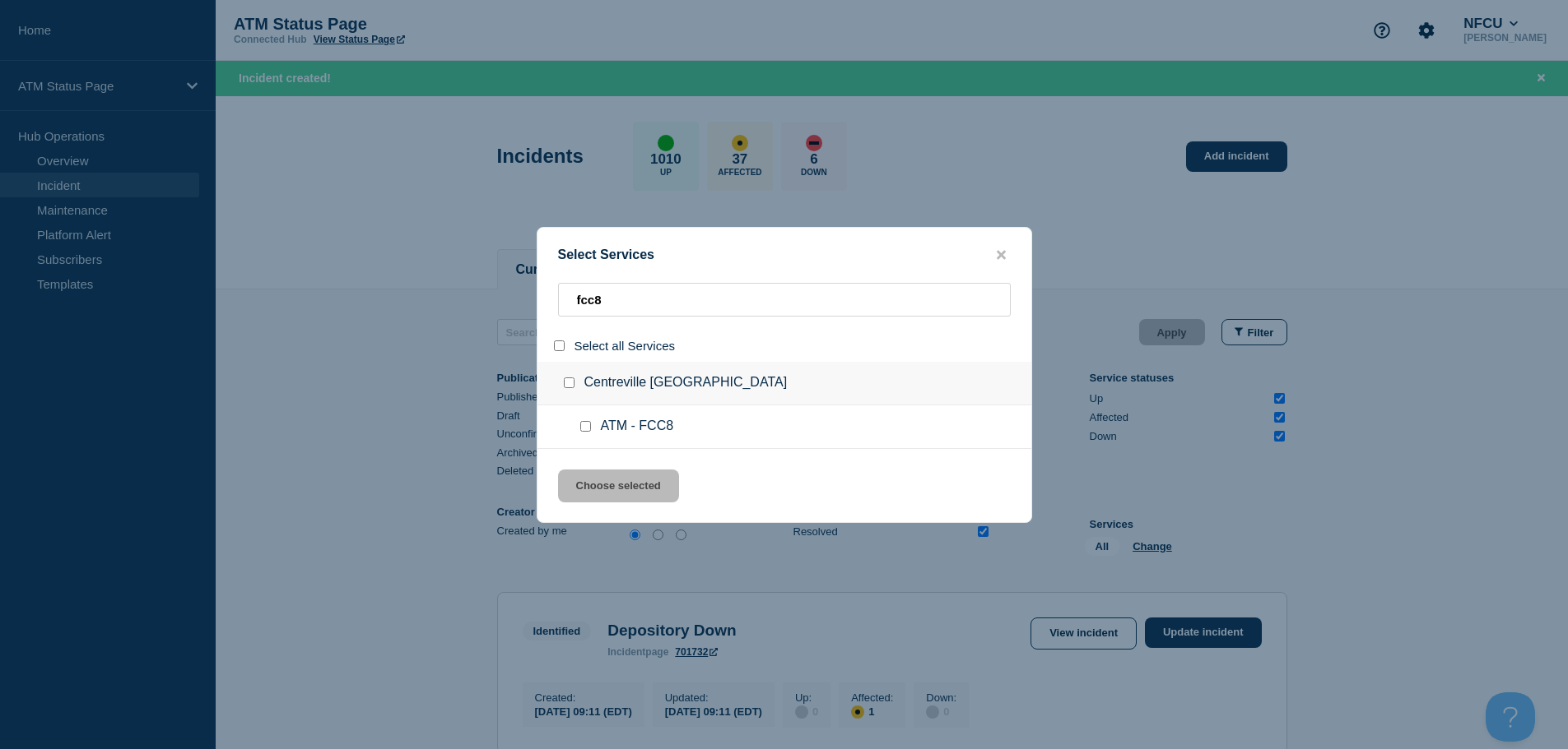
click at [584, 427] on input "service: ATM - FCC8" at bounding box center [586, 426] width 10 height 10
click at [619, 501] on button "Choose selected" at bounding box center [619, 486] width 121 height 33
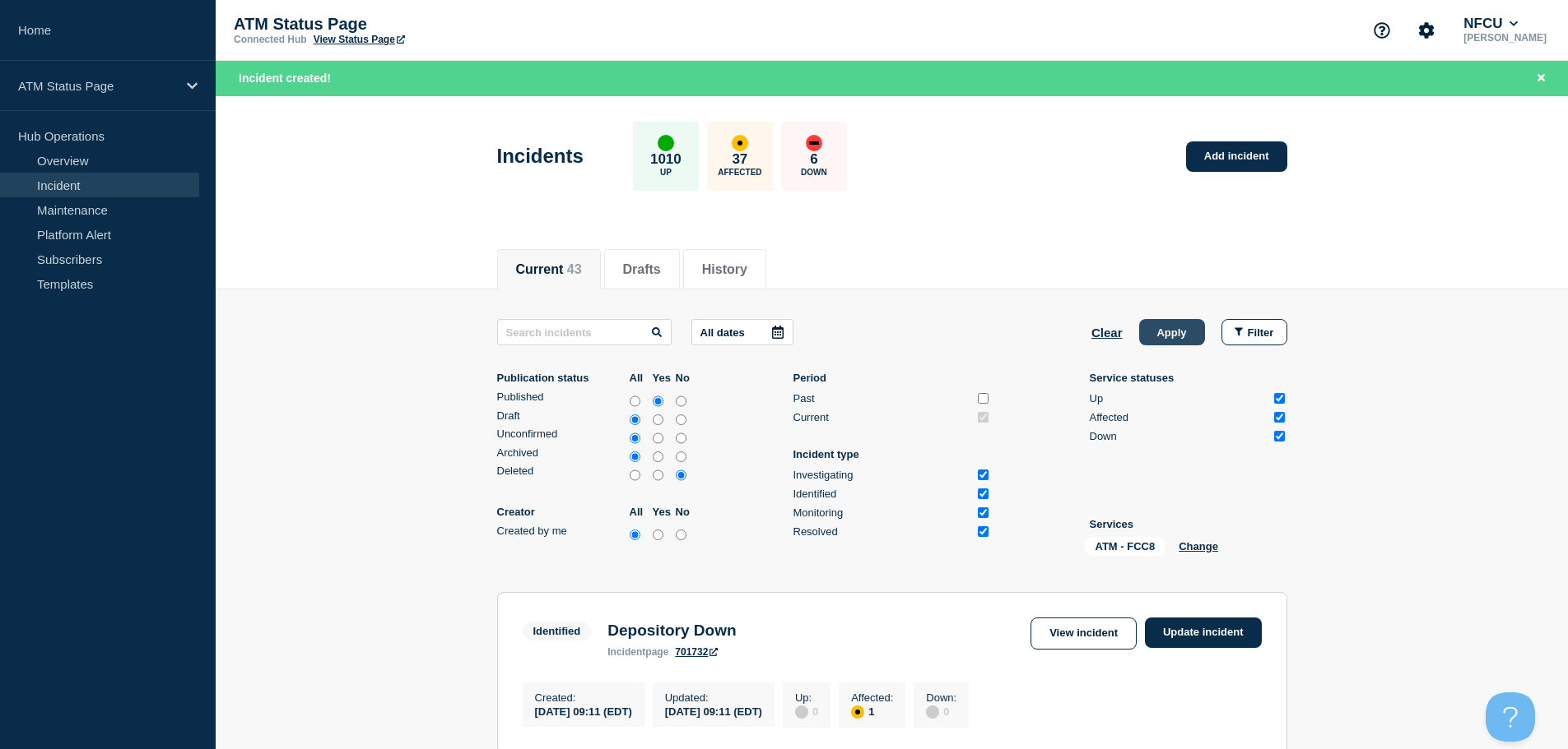
click at [1159, 342] on button "Apply" at bounding box center [1172, 333] width 66 height 26
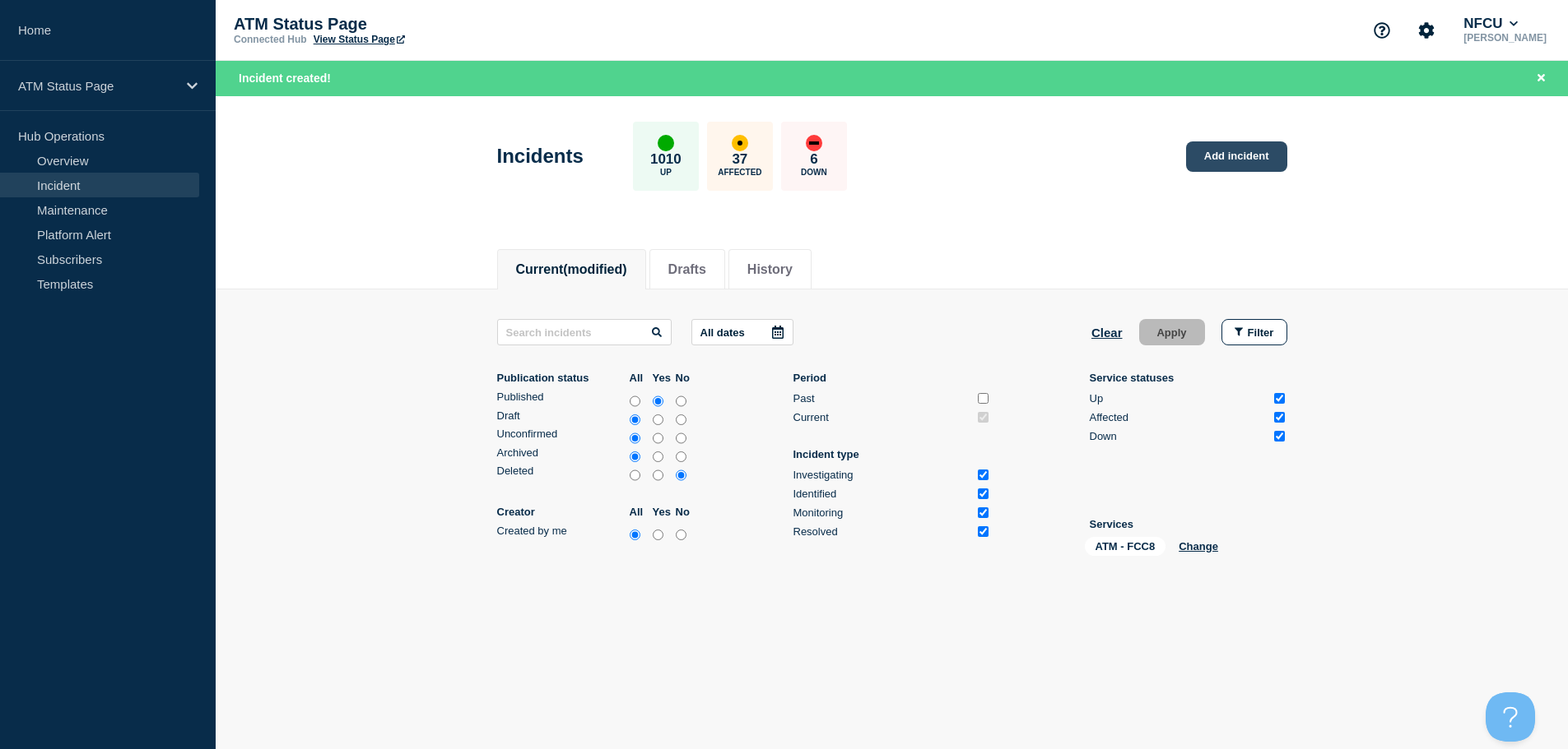
click at [1189, 153] on link "Add incident" at bounding box center [1236, 156] width 101 height 30
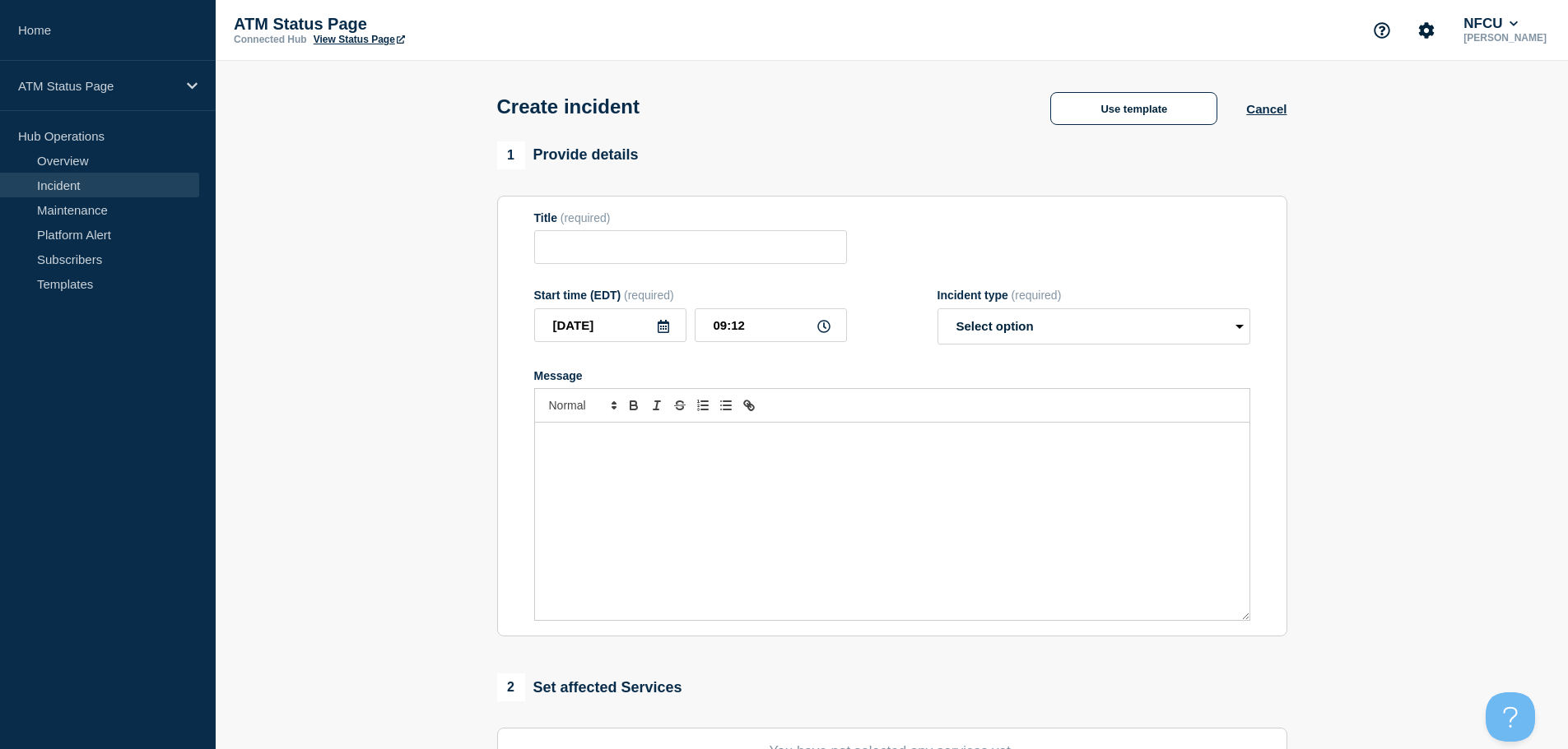
click at [1140, 133] on div "Create incident Use template Cancel" at bounding box center [891, 100] width 827 height 81
click at [1128, 113] on button "Use template" at bounding box center [1133, 108] width 167 height 33
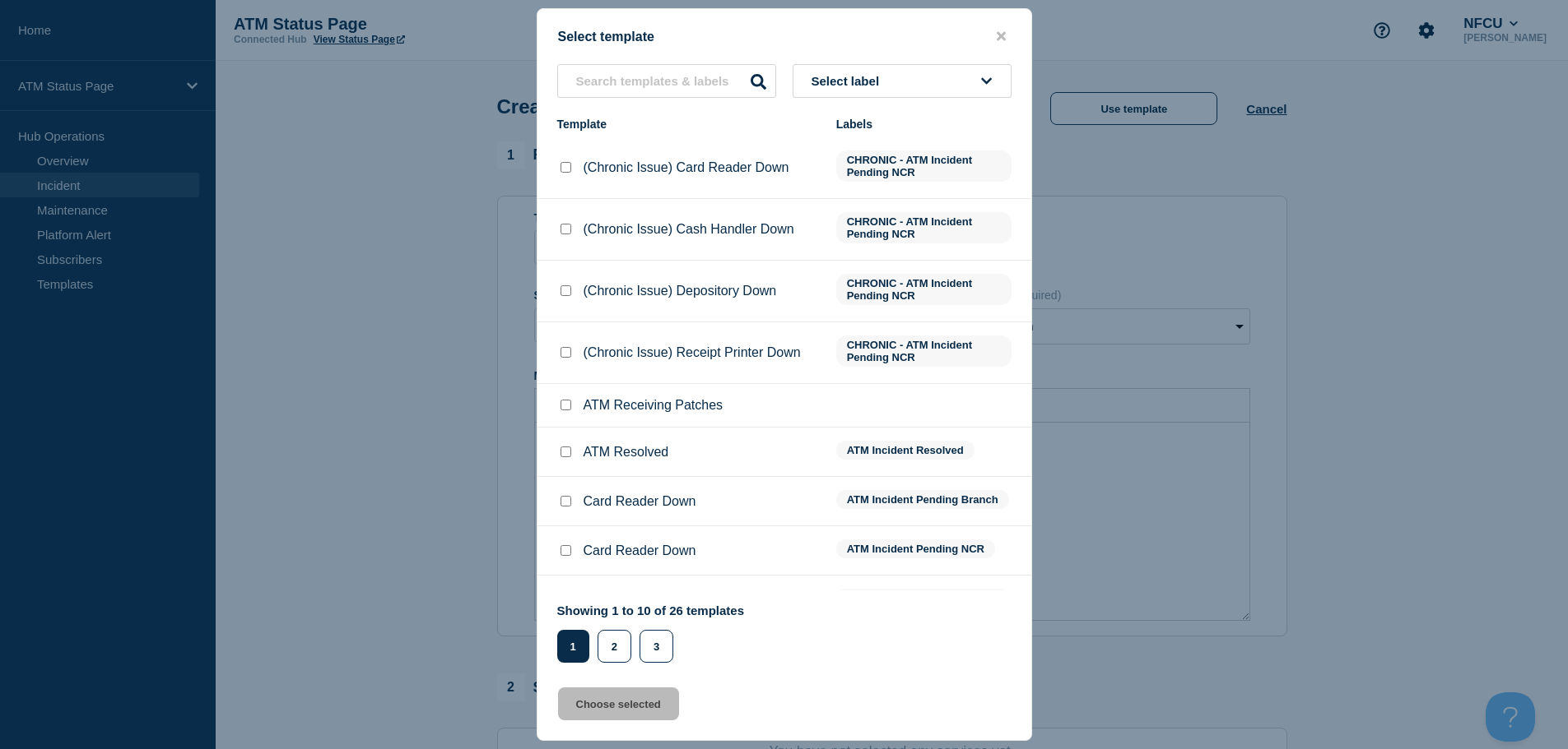
click at [881, 87] on span "Select label" at bounding box center [849, 81] width 75 height 14
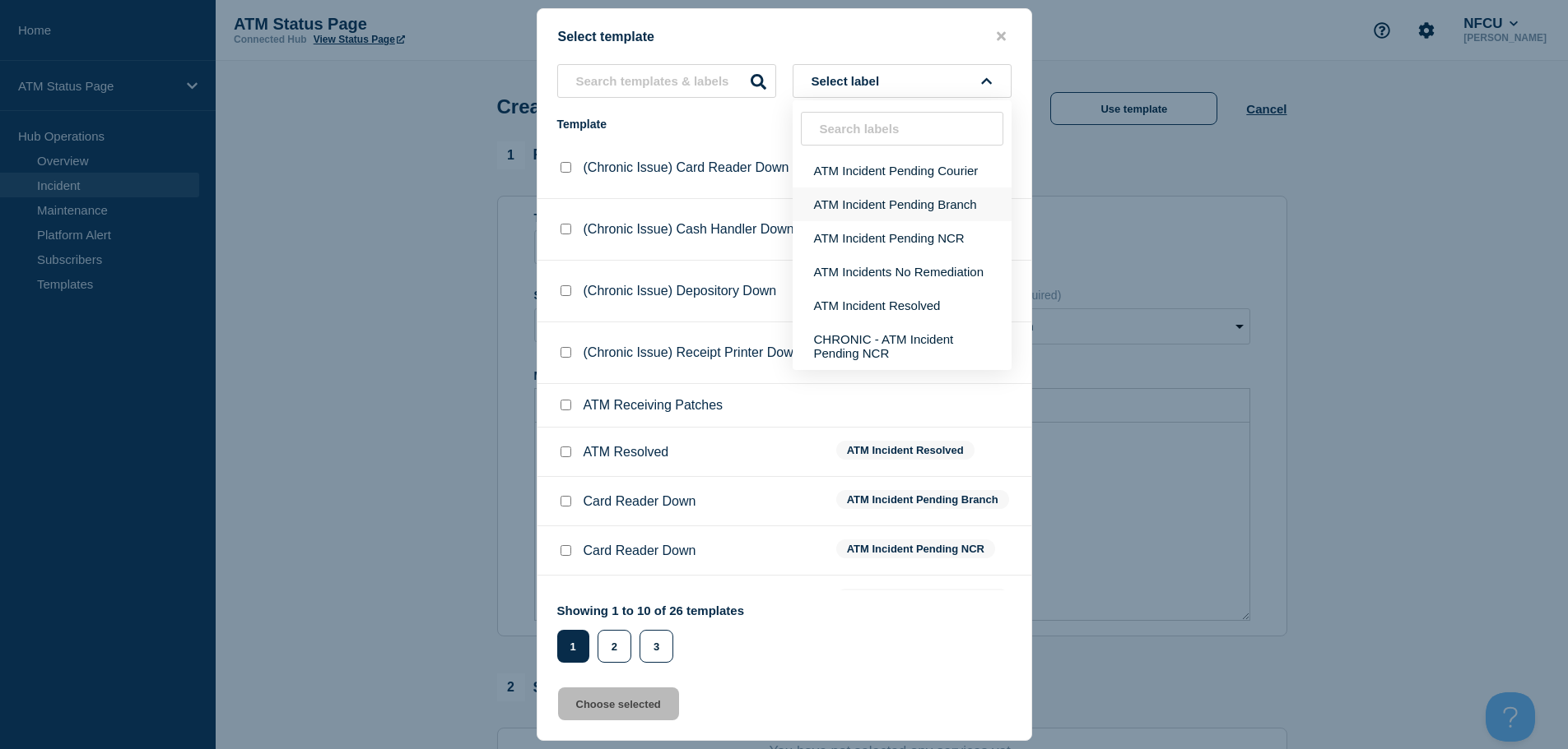
click at [910, 203] on button "ATM Incident Pending Branch" at bounding box center [902, 204] width 219 height 34
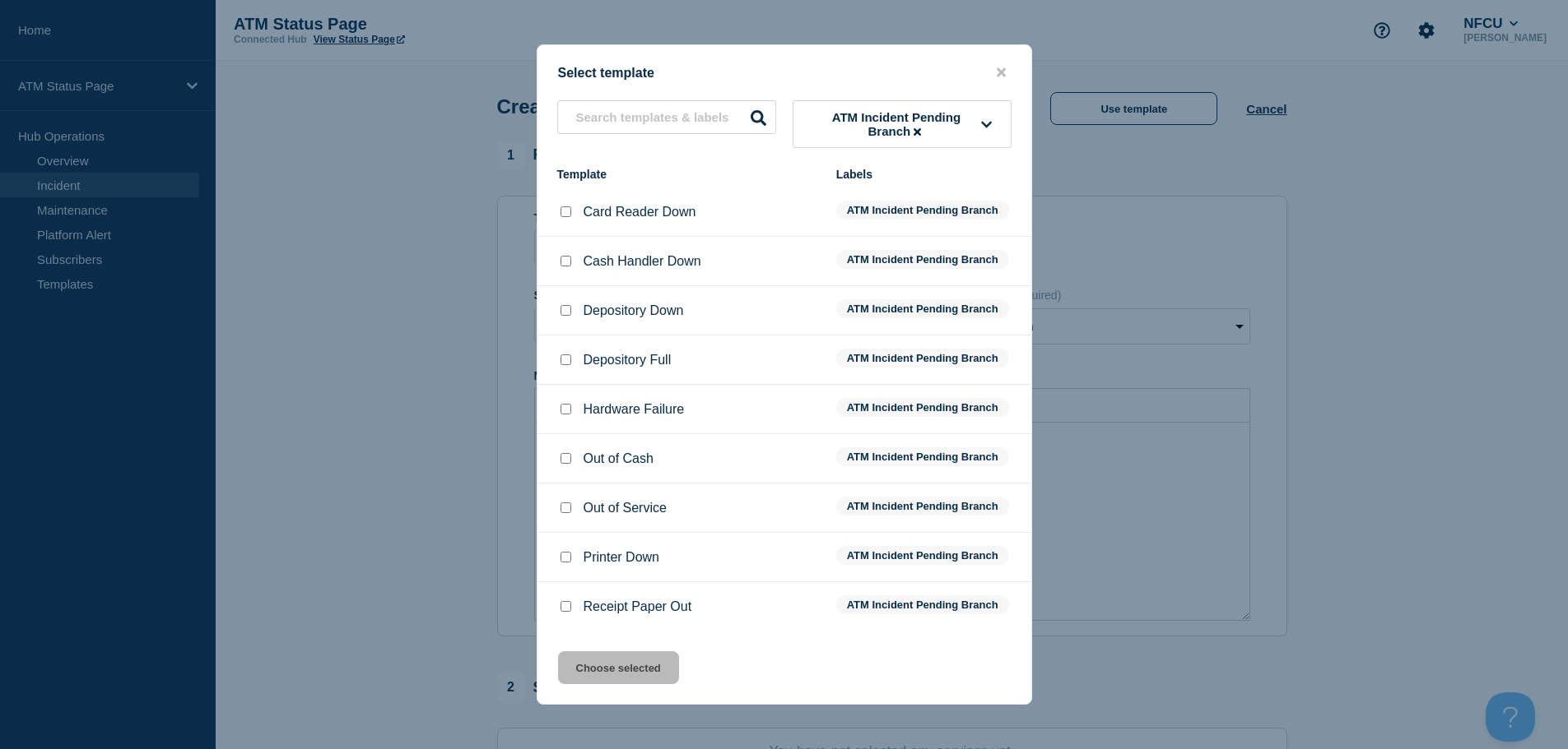
click at [566, 314] on input "Depository Down checkbox" at bounding box center [566, 310] width 10 height 10
click at [658, 667] on button "Choose selected" at bounding box center [619, 668] width 121 height 33
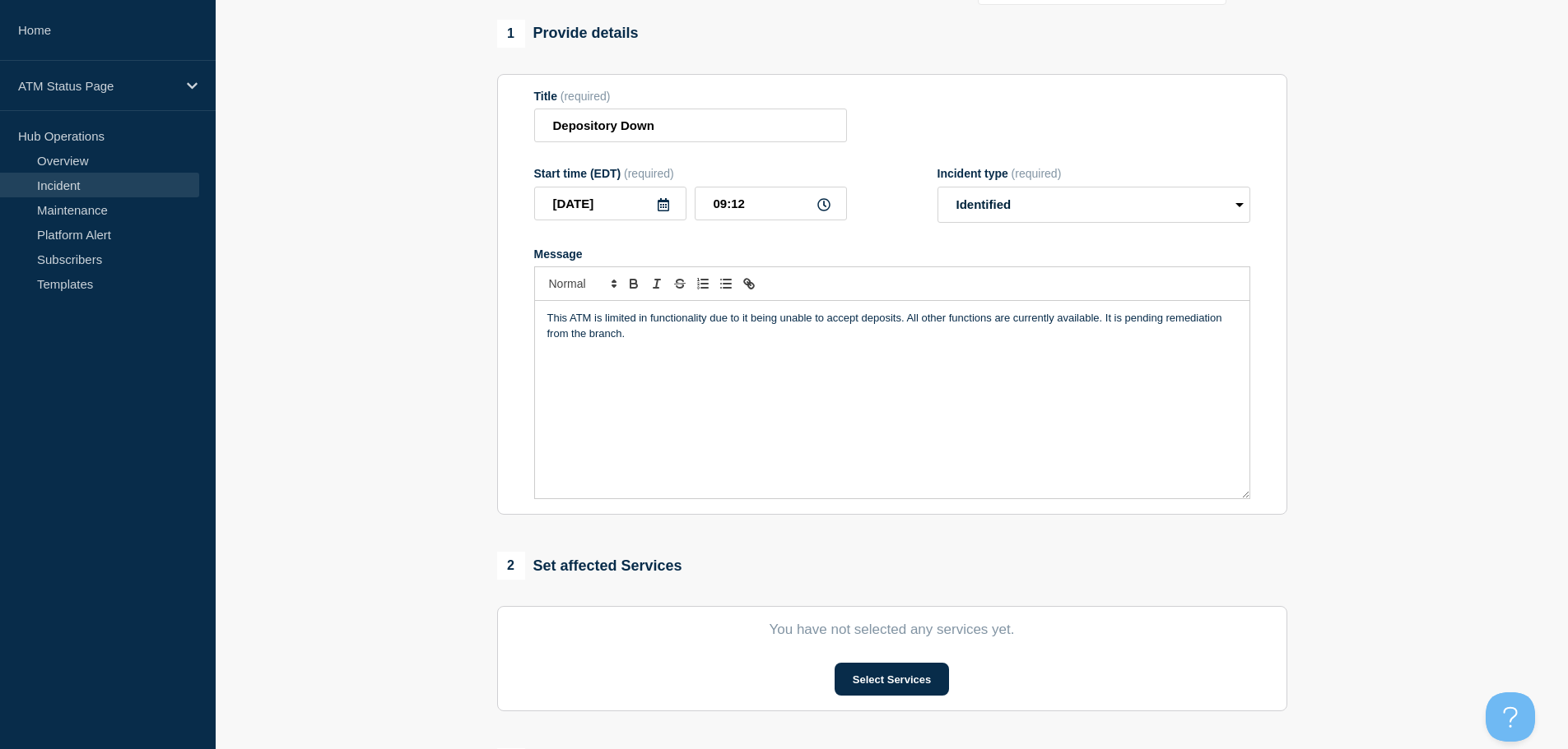
scroll to position [329, 0]
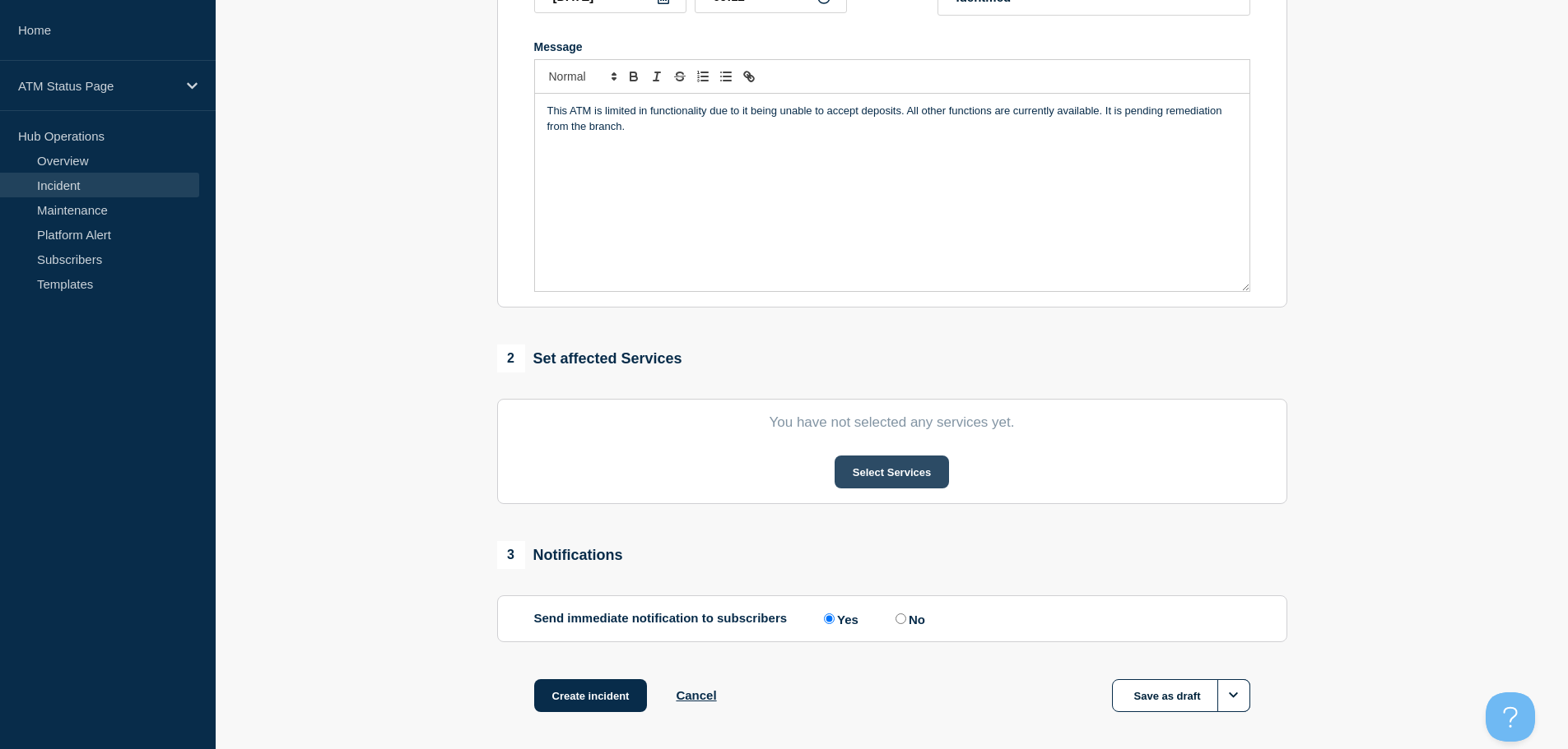
click at [877, 477] on button "Select Services" at bounding box center [891, 472] width 114 height 33
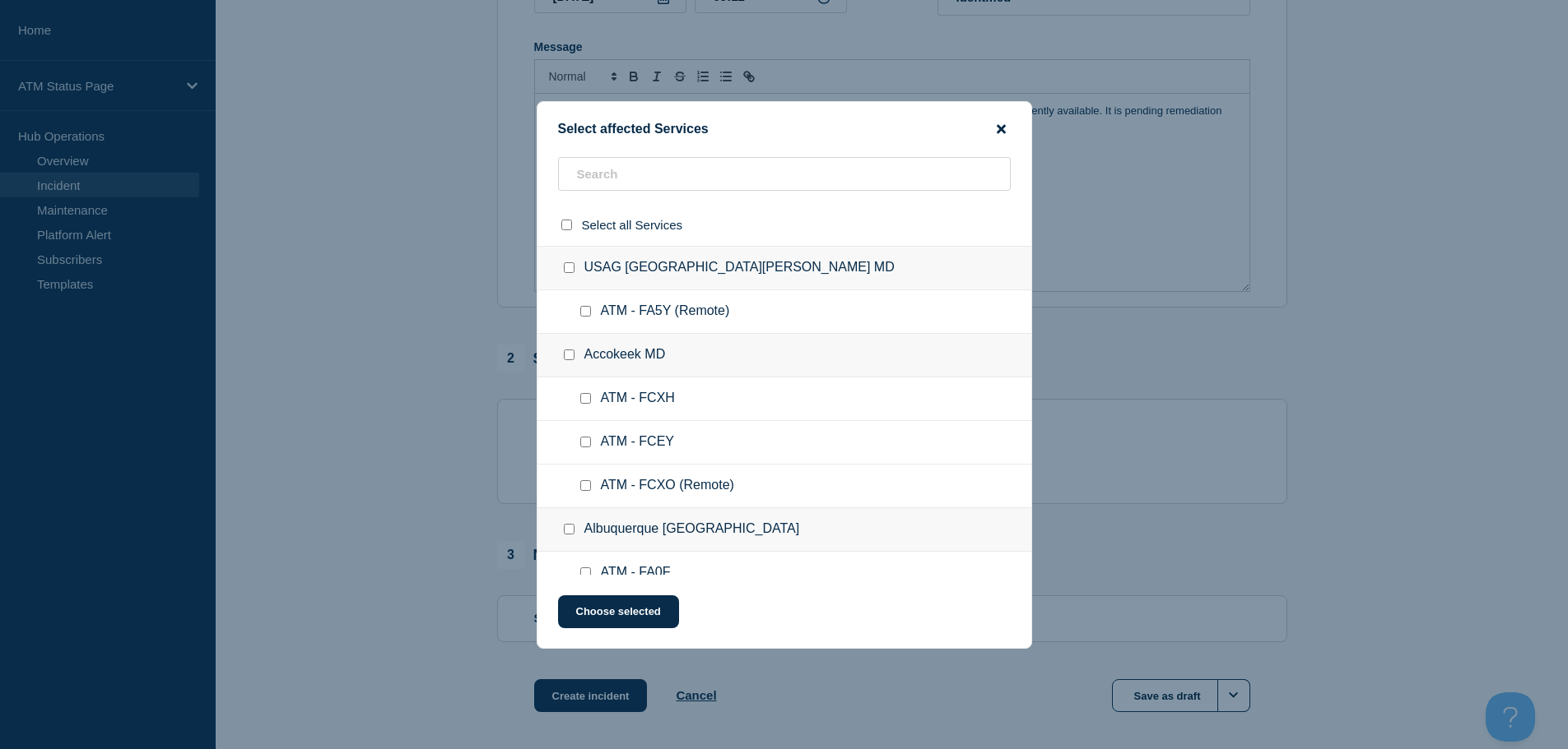
click at [1001, 128] on icon "close button" at bounding box center [1001, 128] width 9 height 9
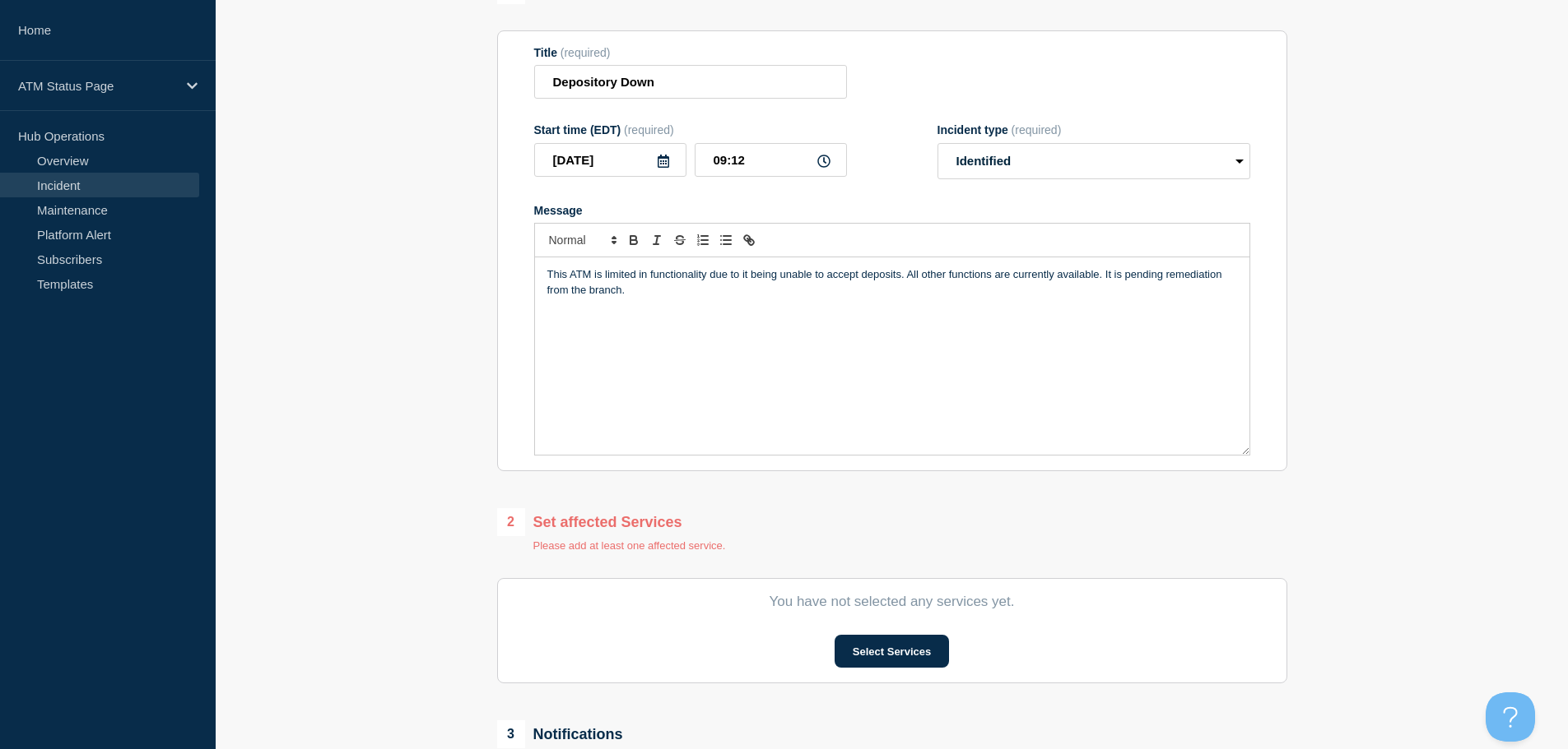
scroll to position [0, 0]
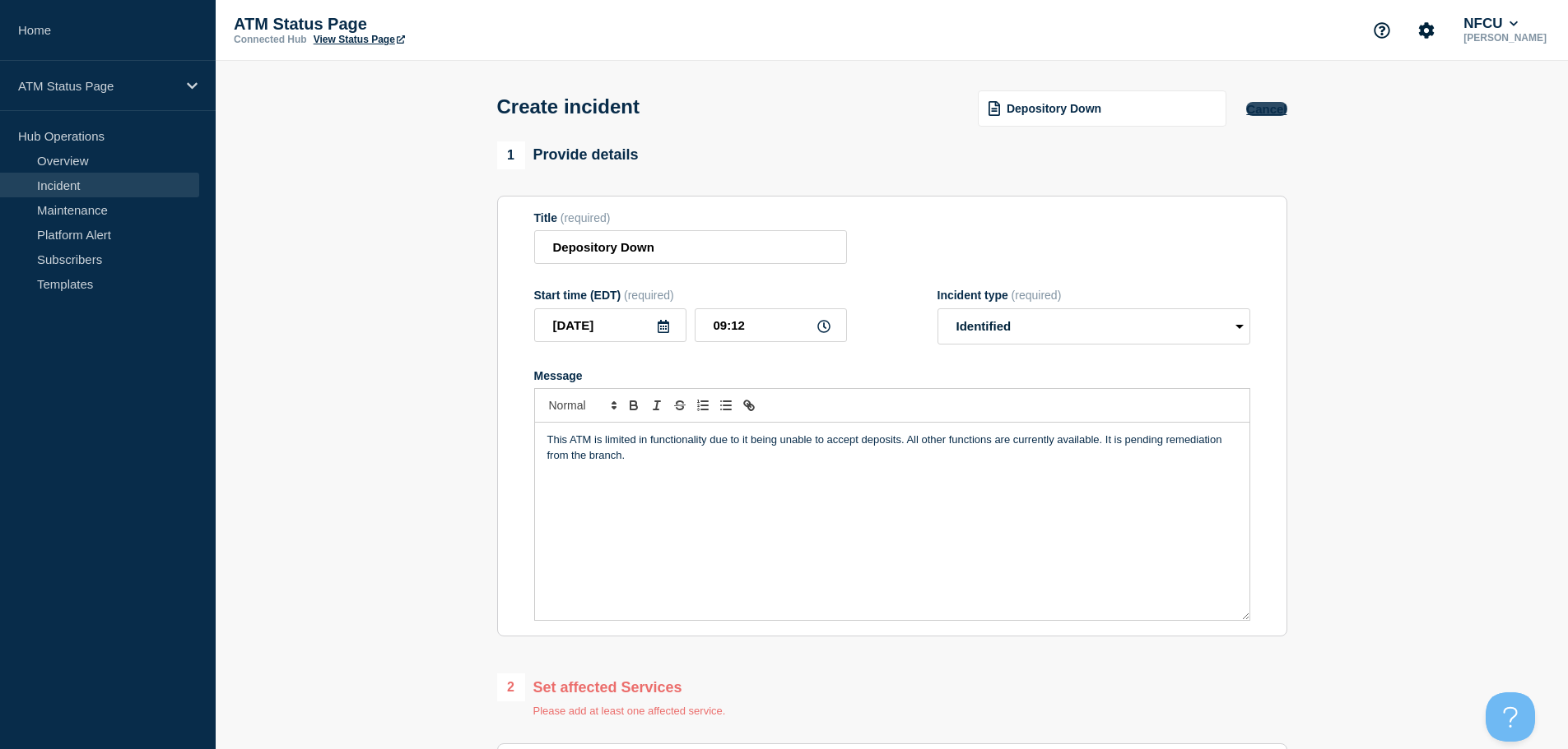
click at [1266, 108] on button "Cancel" at bounding box center [1266, 109] width 41 height 14
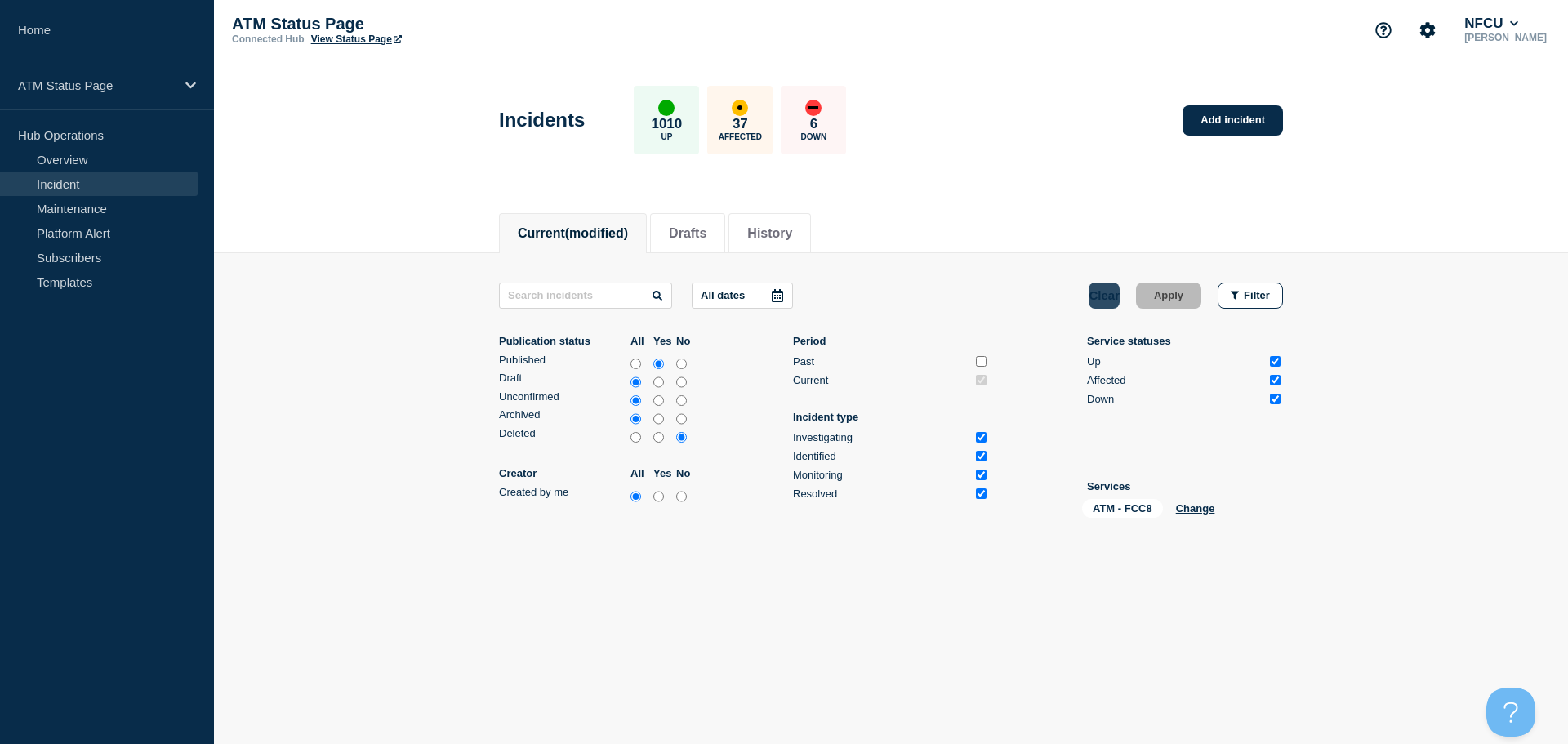
click at [1103, 301] on button "Clear" at bounding box center [1104, 296] width 31 height 26
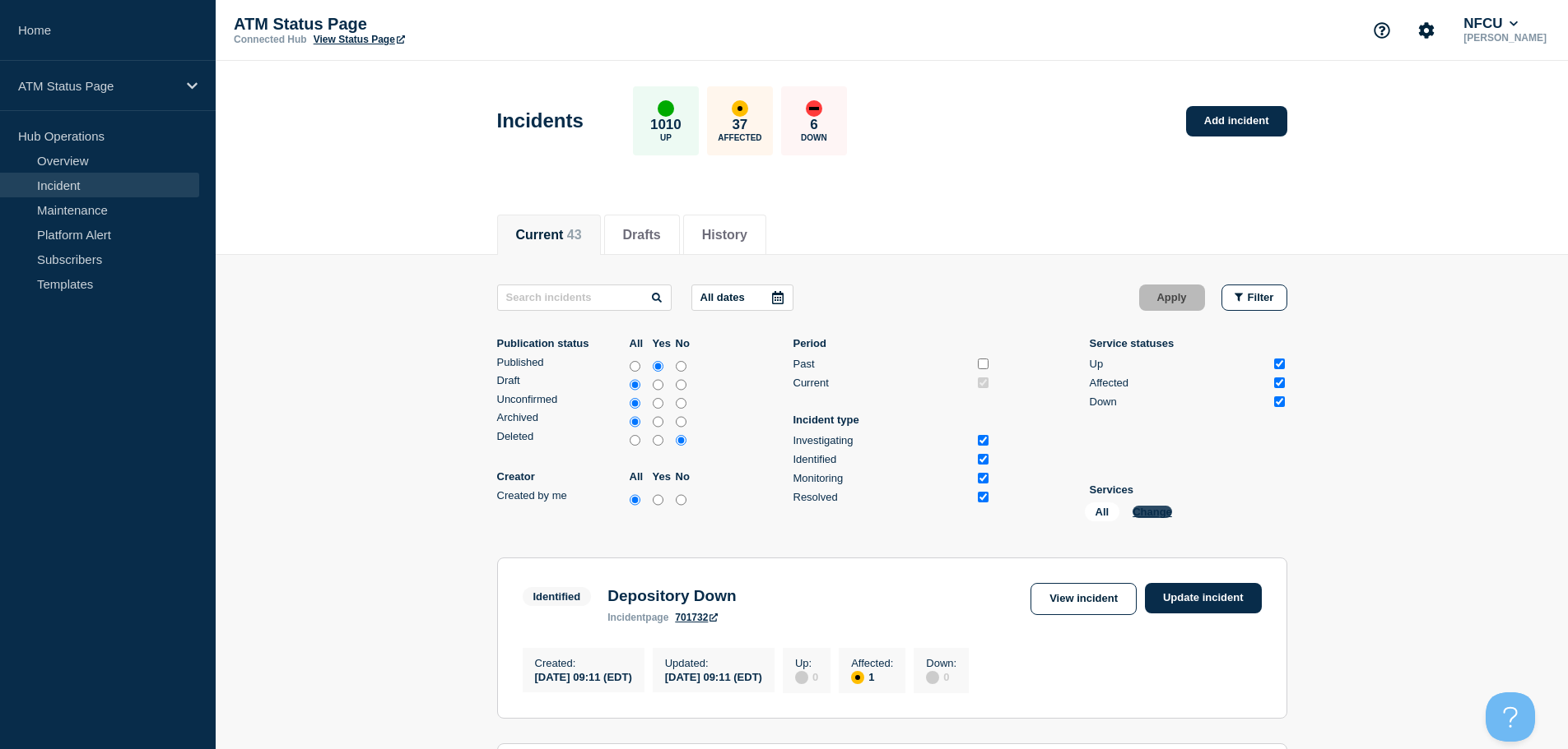
click at [1147, 513] on button "Change" at bounding box center [1152, 512] width 40 height 12
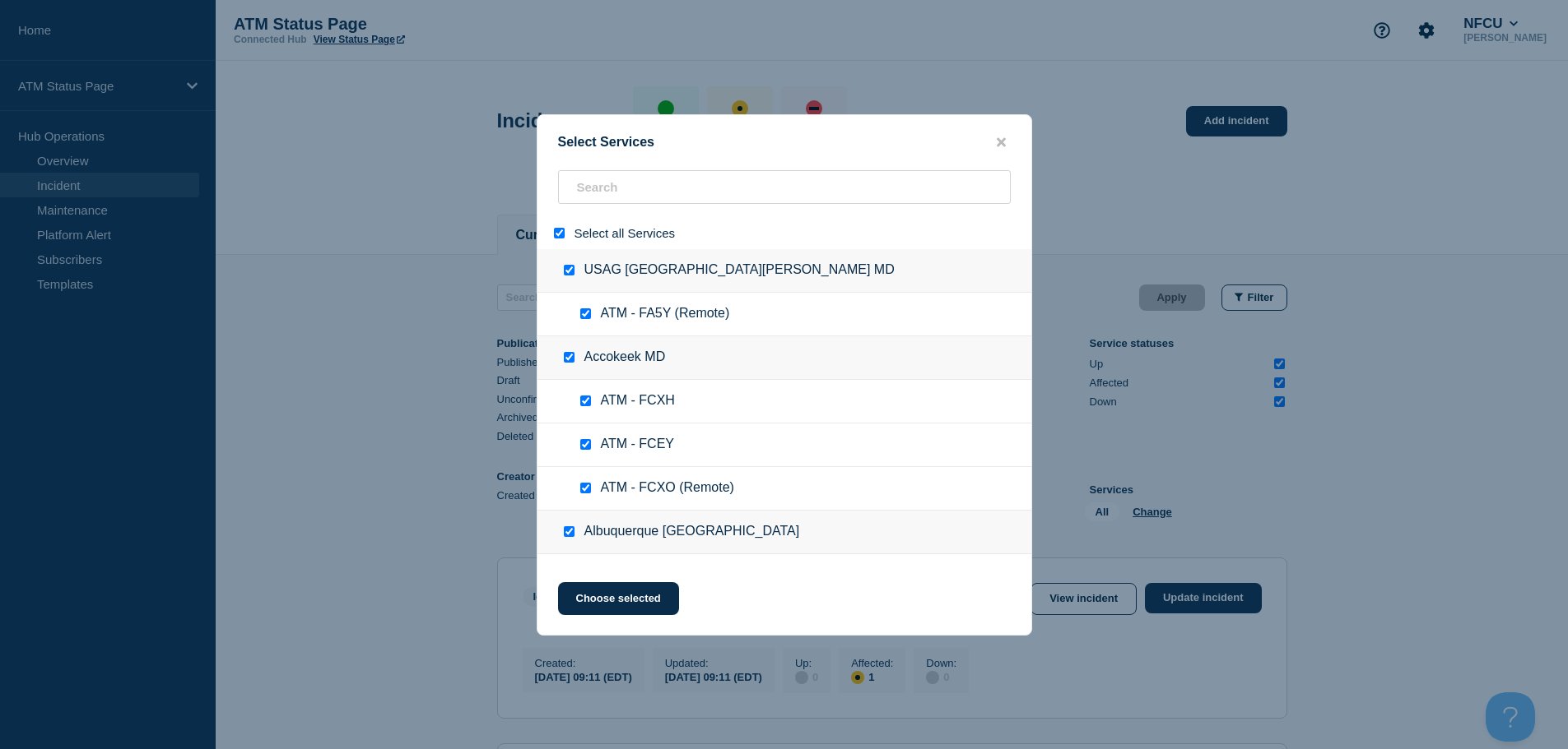
click at [558, 237] on input "select all" at bounding box center [559, 233] width 10 height 10
click at [605, 195] on input "search" at bounding box center [784, 187] width 453 height 34
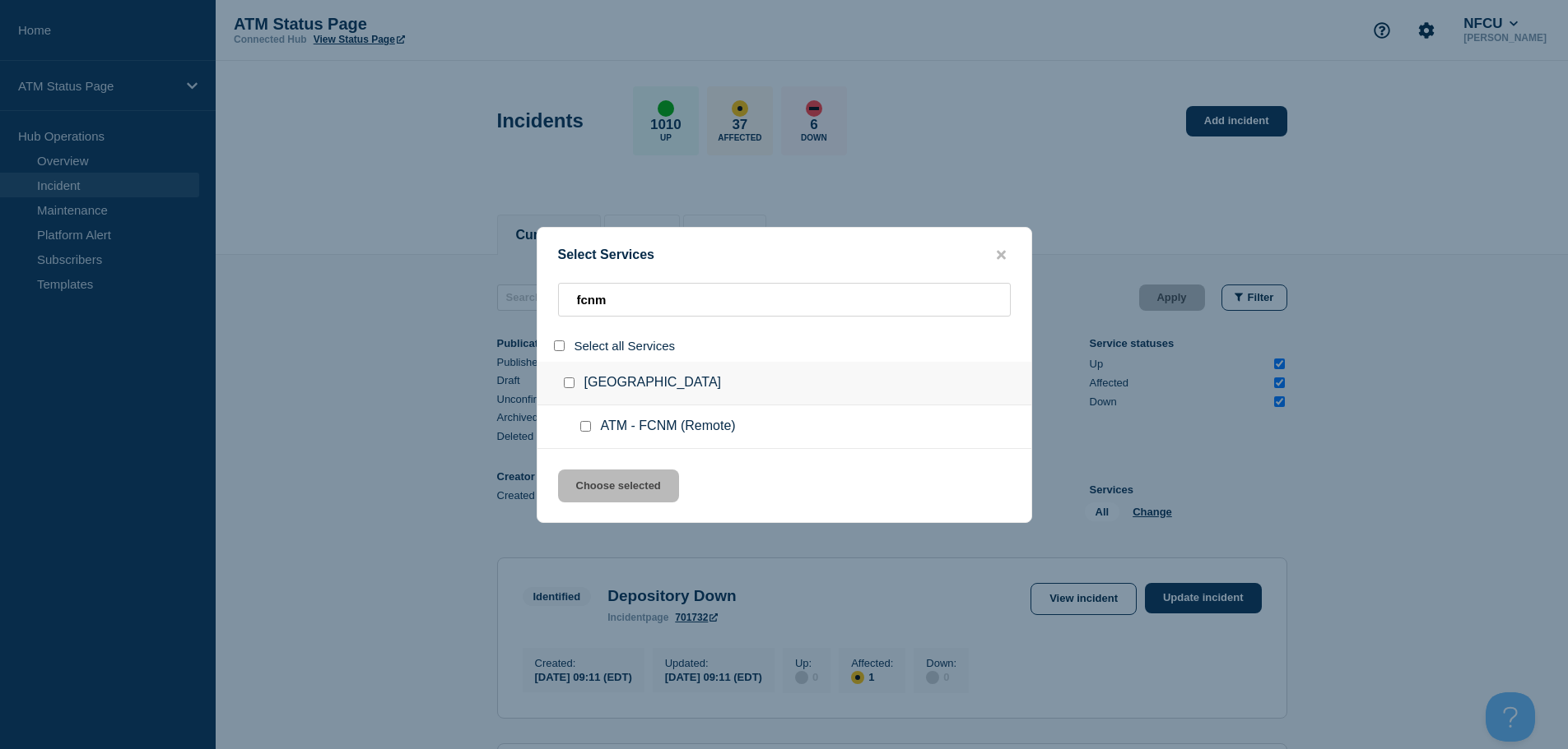
click at [586, 430] on input "service: ATM - FCNM (Remote)" at bounding box center [586, 426] width 10 height 10
click at [622, 501] on button "Choose selected" at bounding box center [619, 486] width 121 height 33
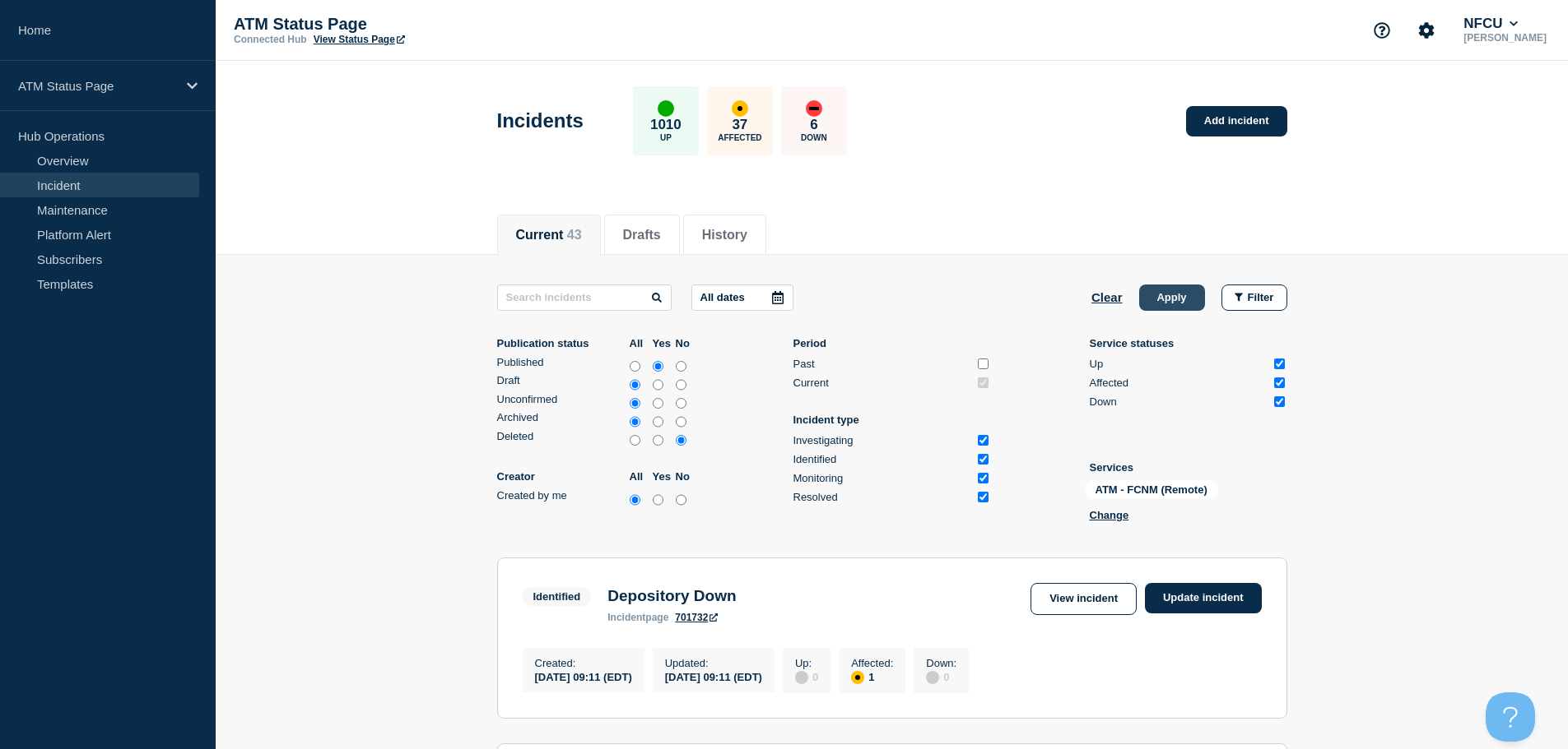
click at [1176, 306] on button "Apply" at bounding box center [1172, 298] width 66 height 26
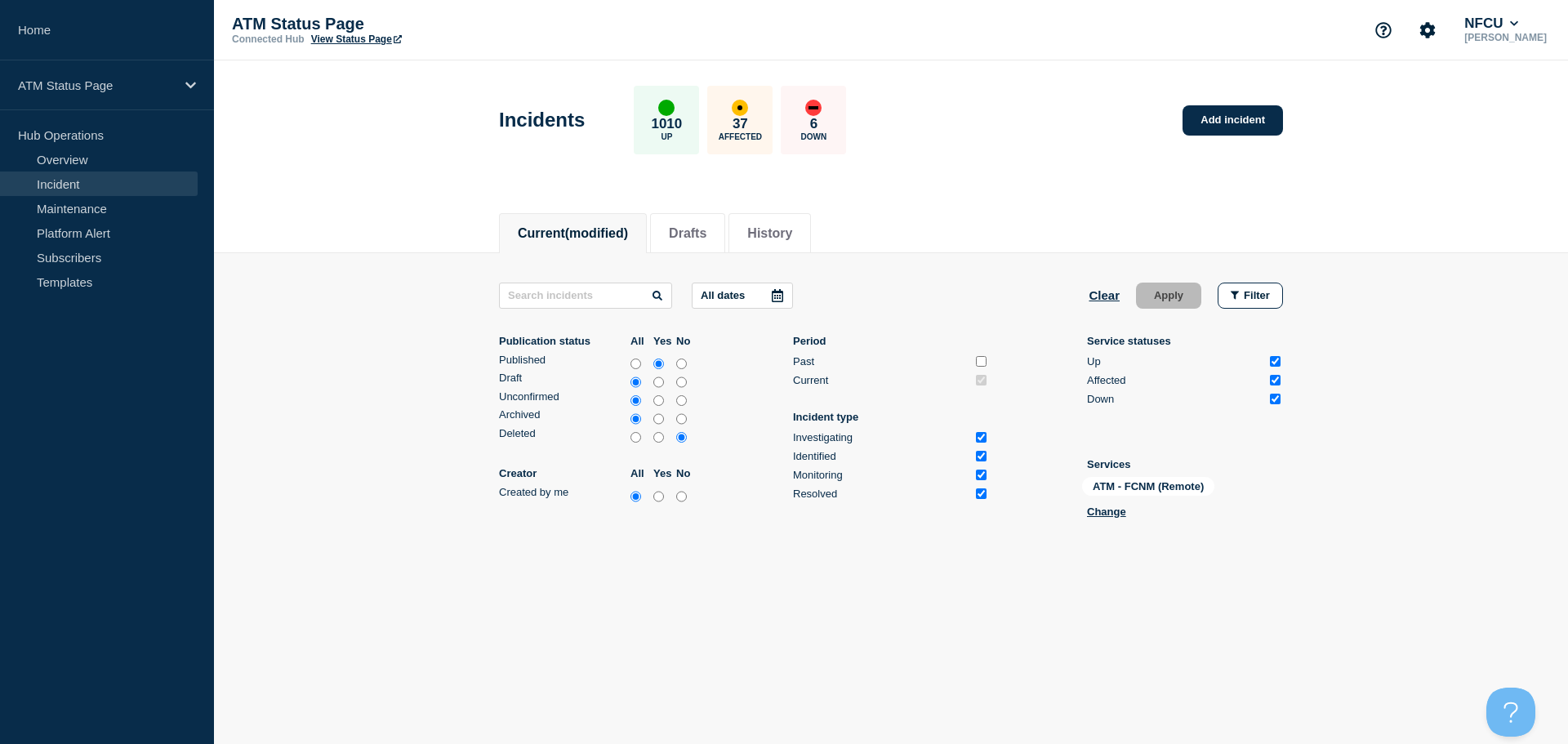
drag, startPoint x: 870, startPoint y: 617, endPoint x: 1015, endPoint y: 511, distance: 179.6
click at [870, 617] on div "Current Drafts History Current (modified) Drafts History All dates Clear Apply …" at bounding box center [891, 444] width 1354 height 494
click at [1226, 114] on link "Add incident" at bounding box center [1233, 120] width 101 height 30
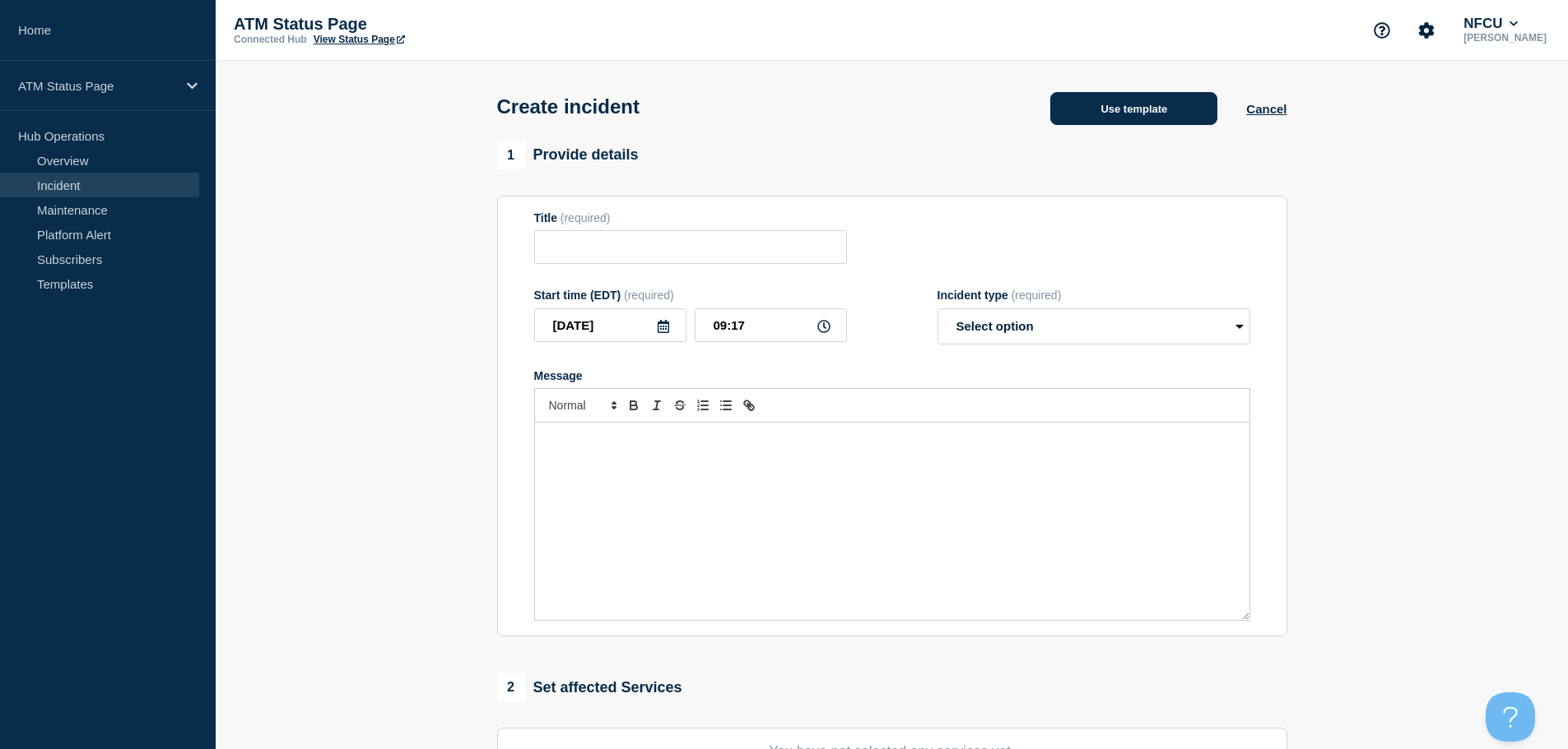
click at [1125, 100] on button "Use template" at bounding box center [1133, 108] width 167 height 33
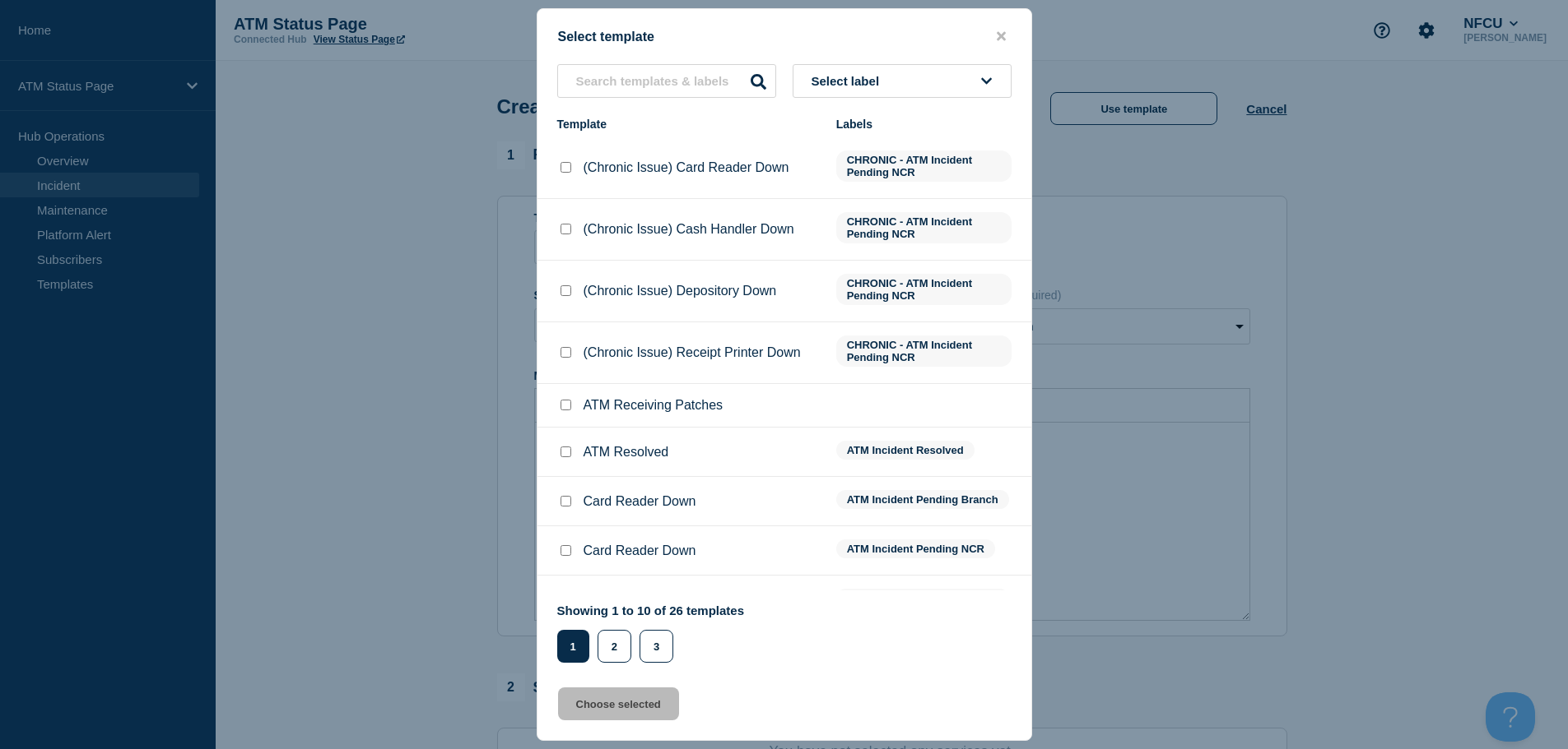
click at [833, 73] on button "Select label" at bounding box center [902, 81] width 219 height 34
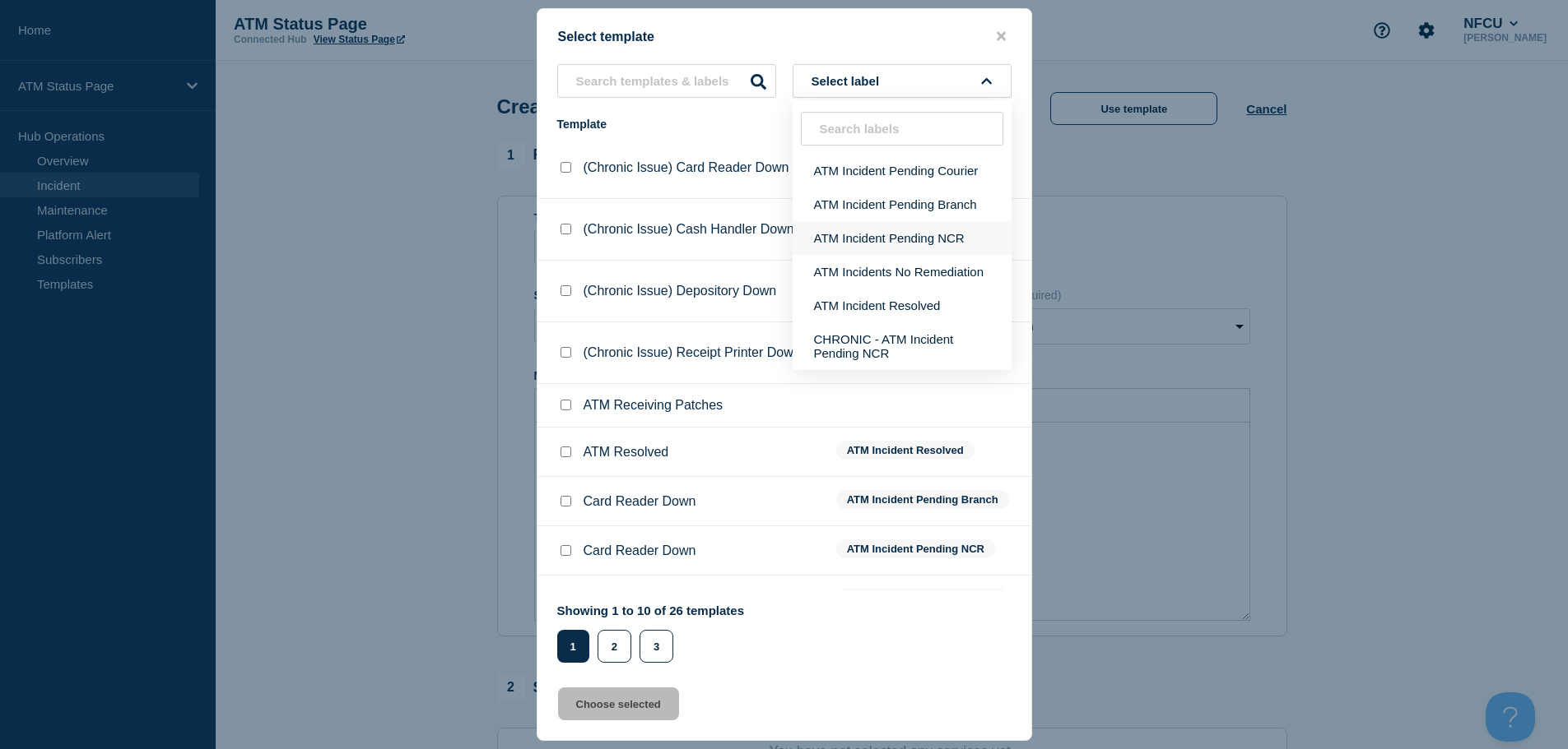
click at [924, 236] on button "ATM Incident Pending NCR" at bounding box center [902, 238] width 219 height 34
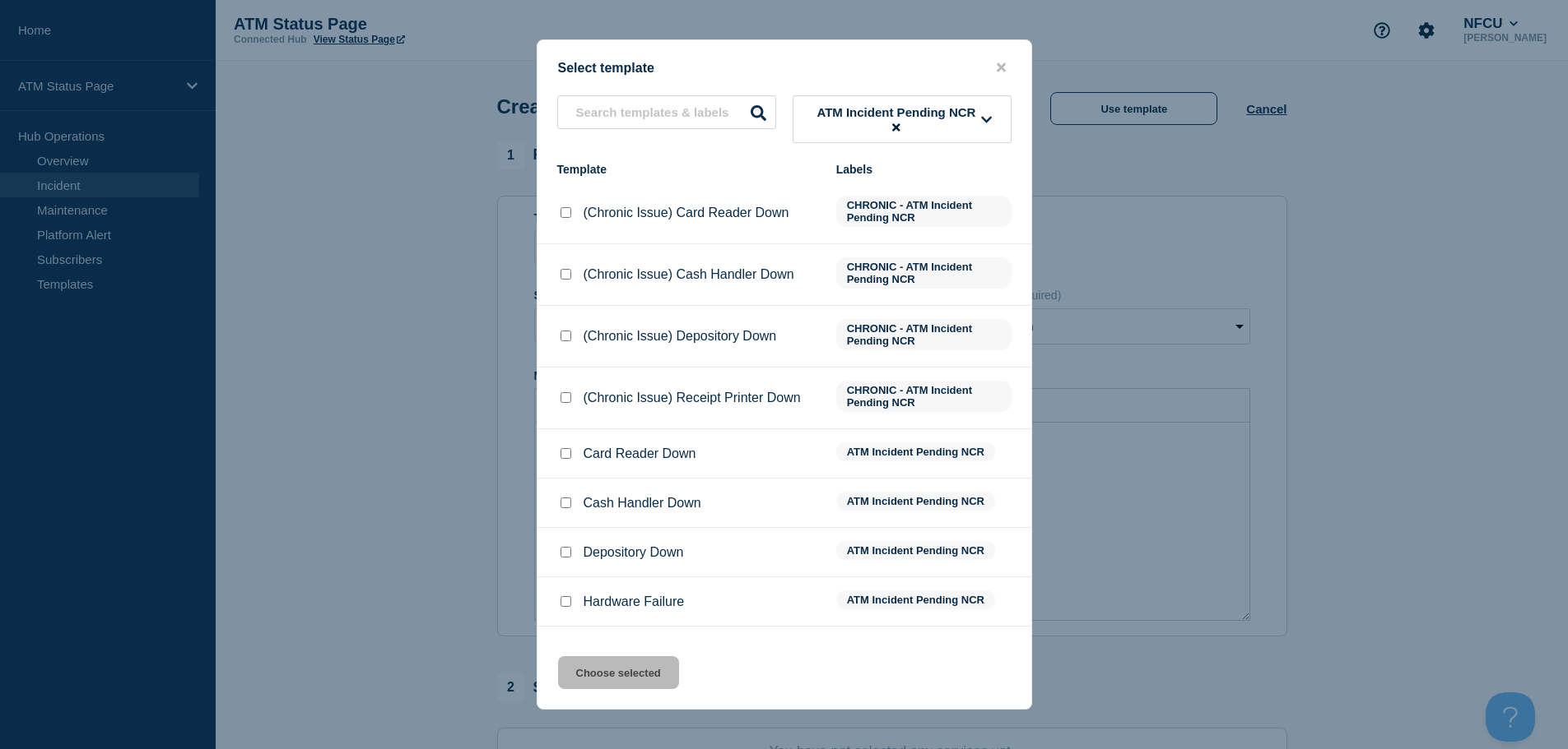
click at [566, 558] on input "Depository Down checkbox" at bounding box center [566, 552] width 10 height 10
click at [596, 679] on button "Choose selected" at bounding box center [619, 673] width 121 height 33
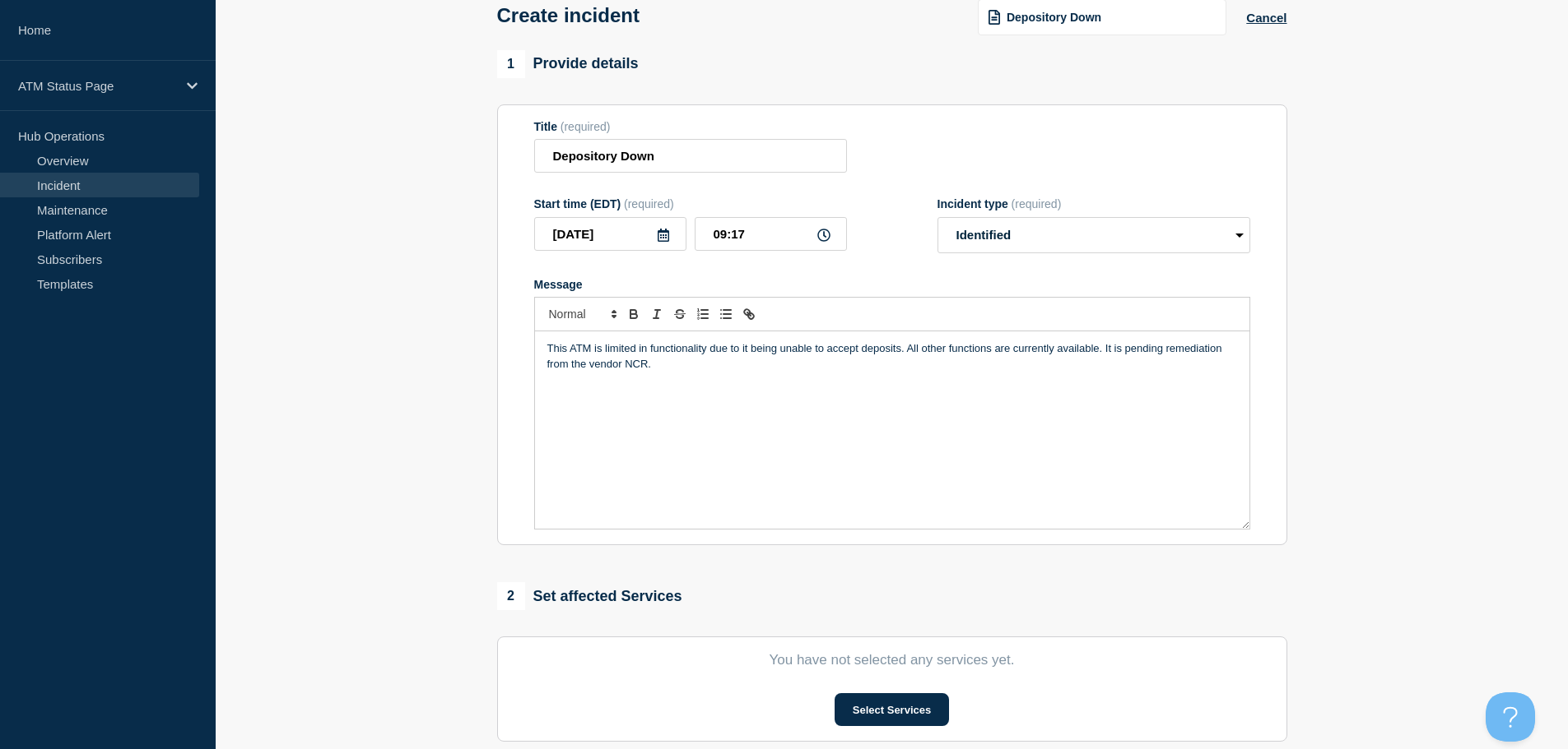
scroll to position [247, 0]
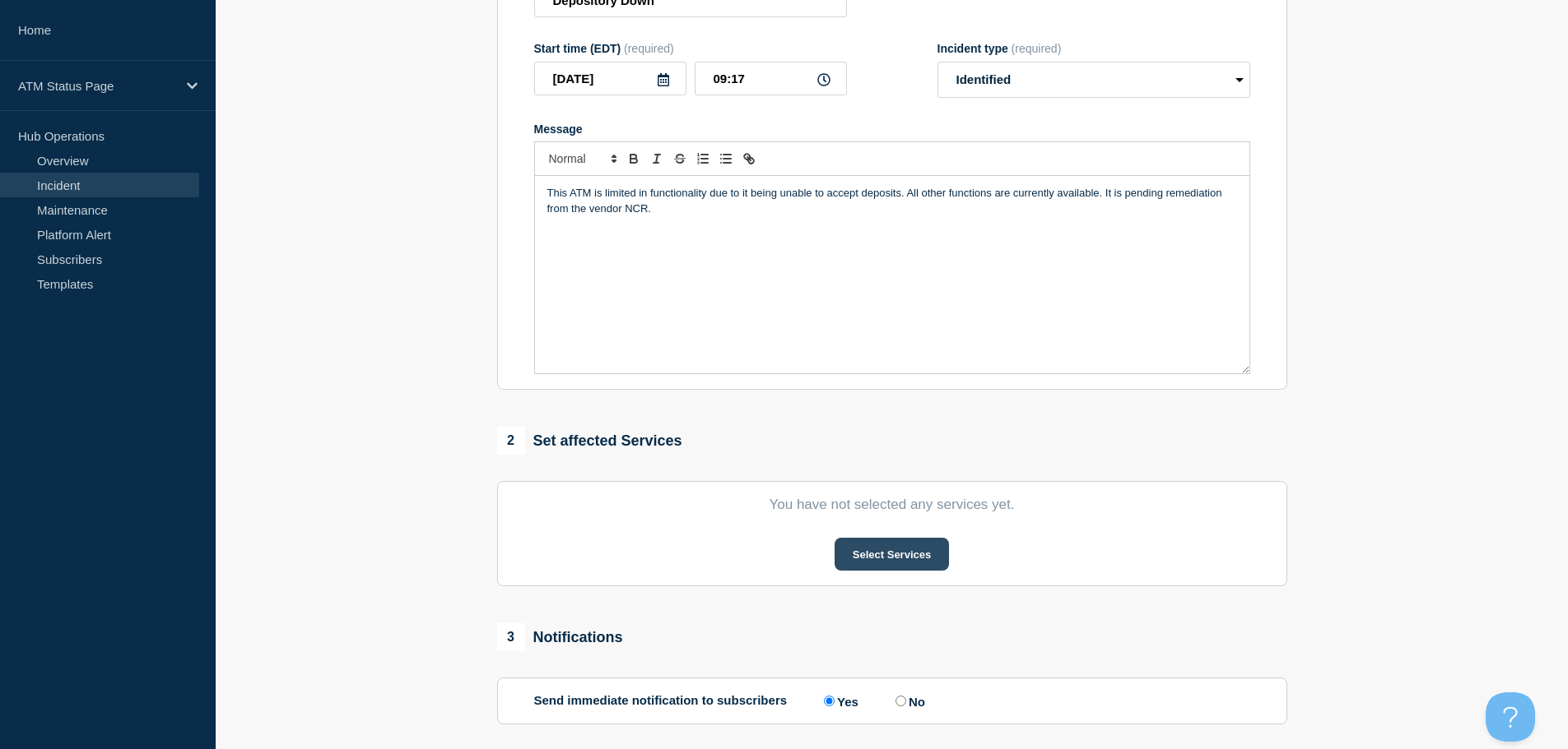
click at [890, 568] on button "Select Services" at bounding box center [891, 554] width 114 height 33
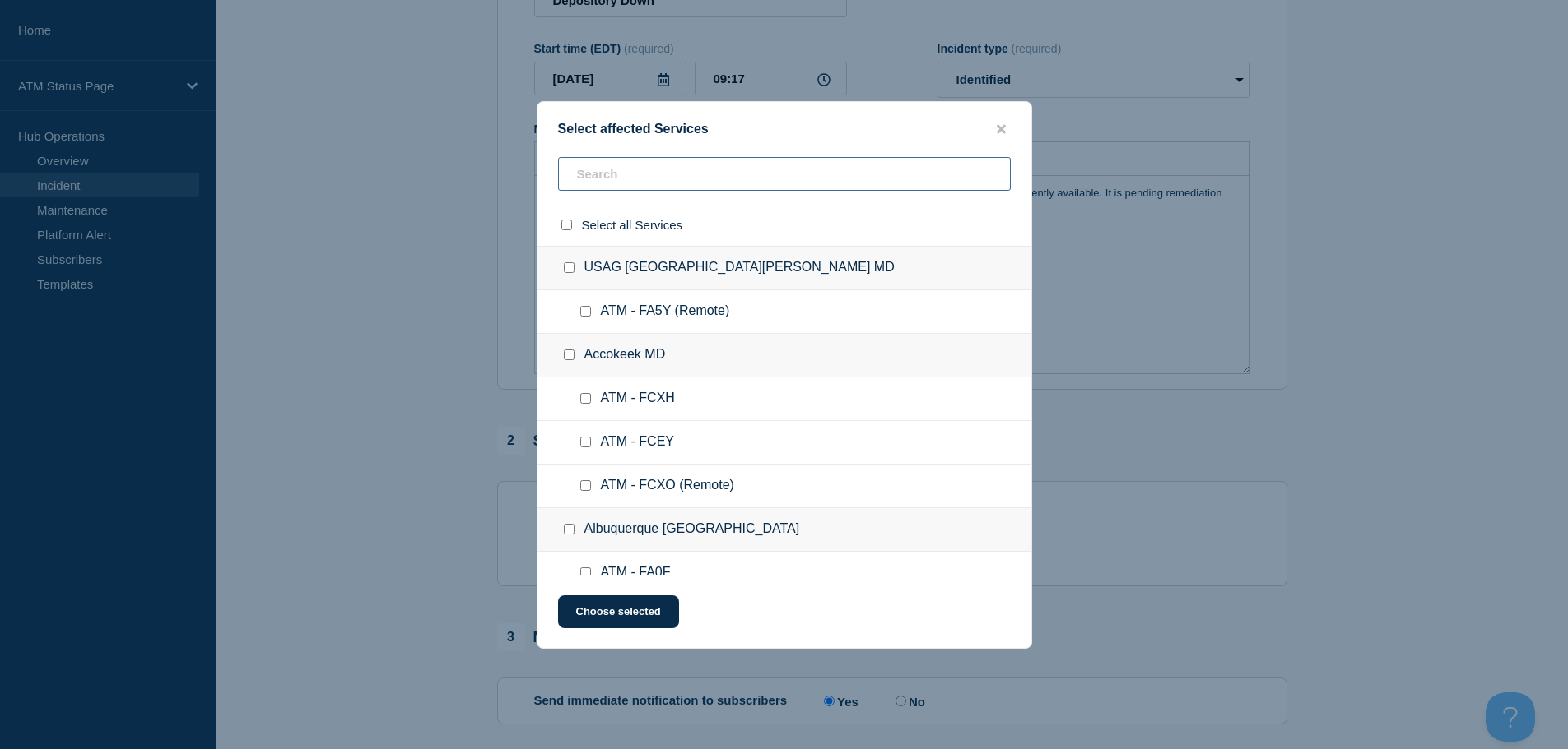
click at [628, 172] on input "text" at bounding box center [784, 173] width 453 height 34
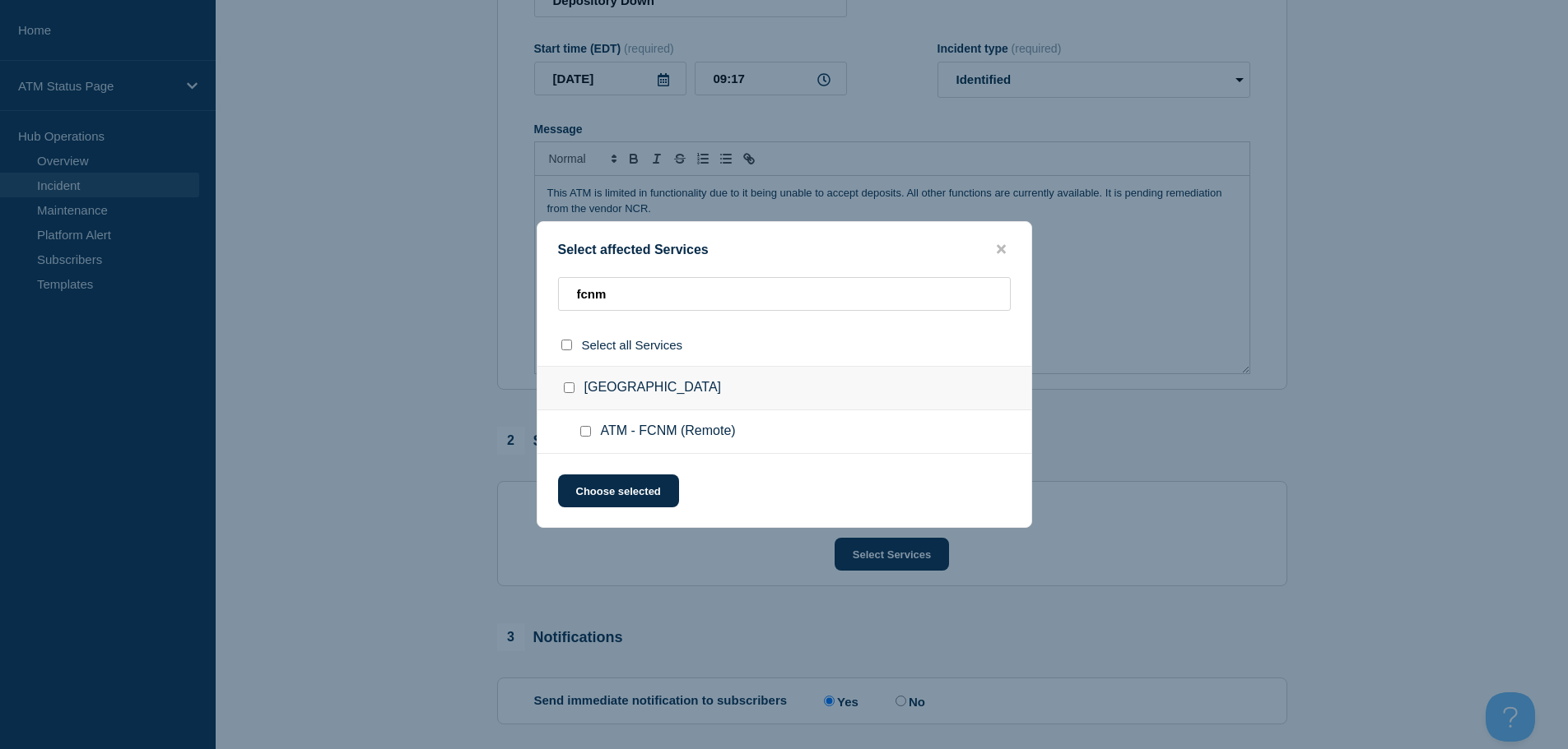
click at [586, 435] on input "ATM - FCNM (Remote) checkbox" at bounding box center [586, 431] width 10 height 10
click at [611, 494] on button "Choose selected" at bounding box center [619, 491] width 121 height 33
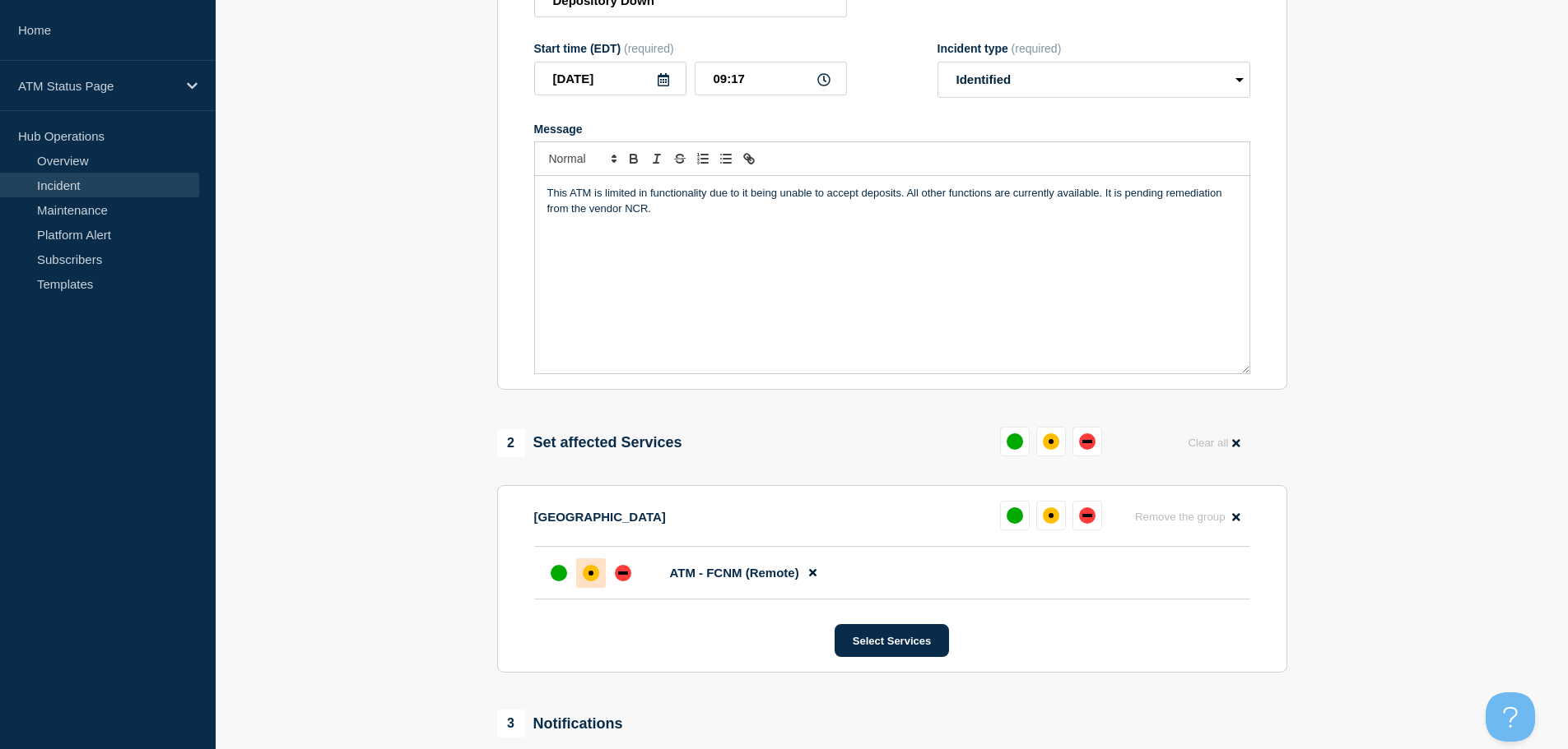
click at [593, 574] on div "affected" at bounding box center [591, 573] width 16 height 16
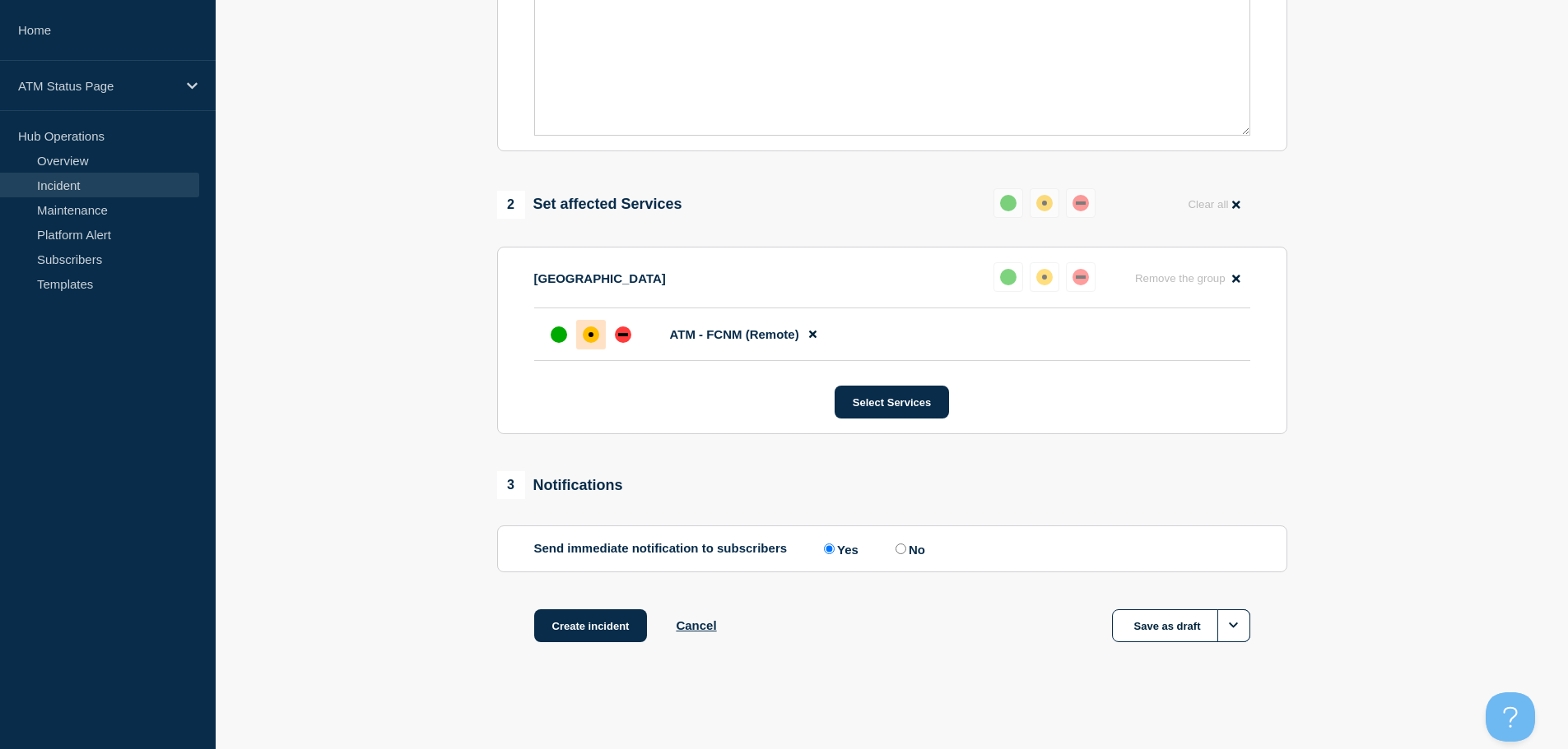
scroll to position [489, 0]
click at [584, 625] on button "Create incident" at bounding box center [591, 626] width 113 height 33
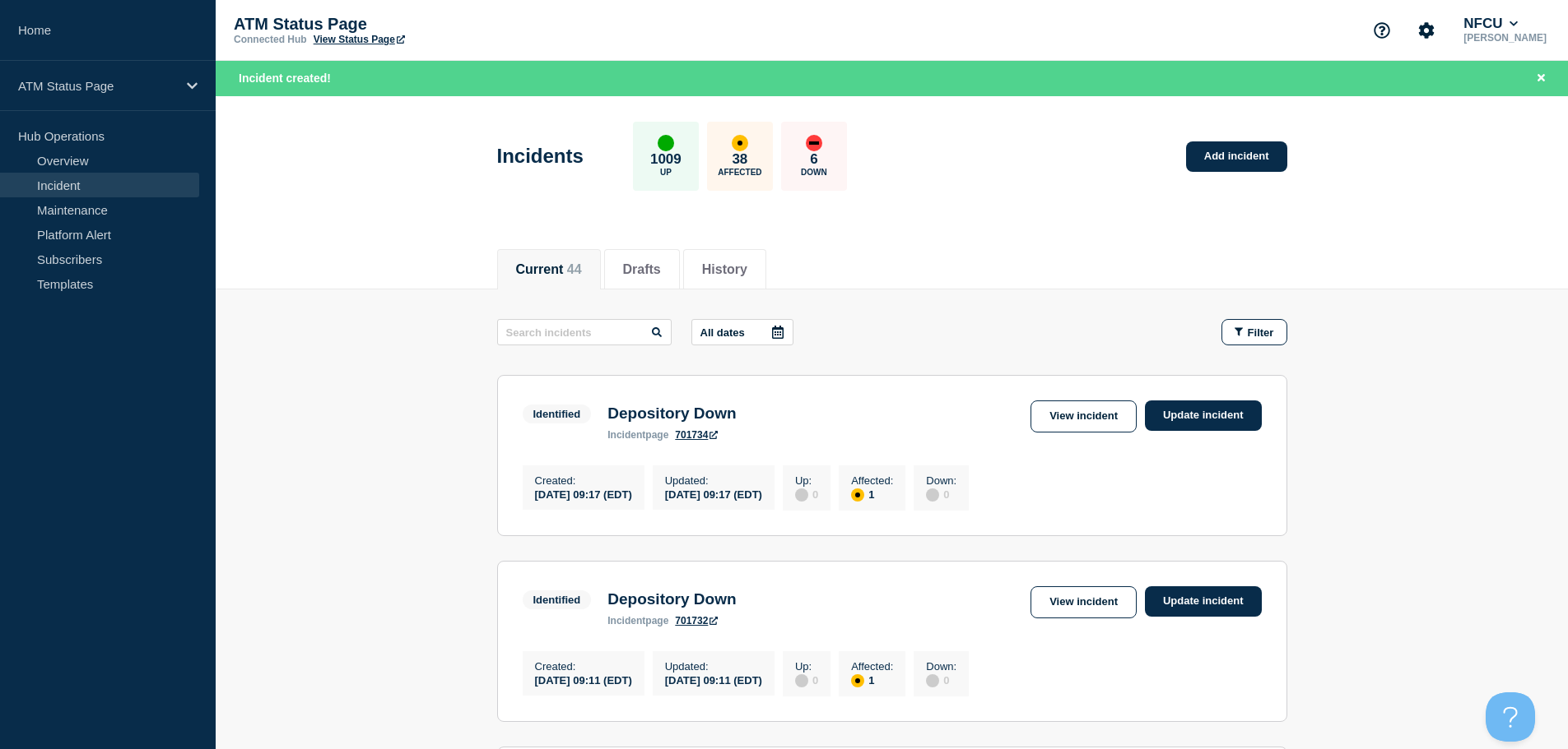
click at [1267, 321] on button "Filter" at bounding box center [1254, 333] width 66 height 26
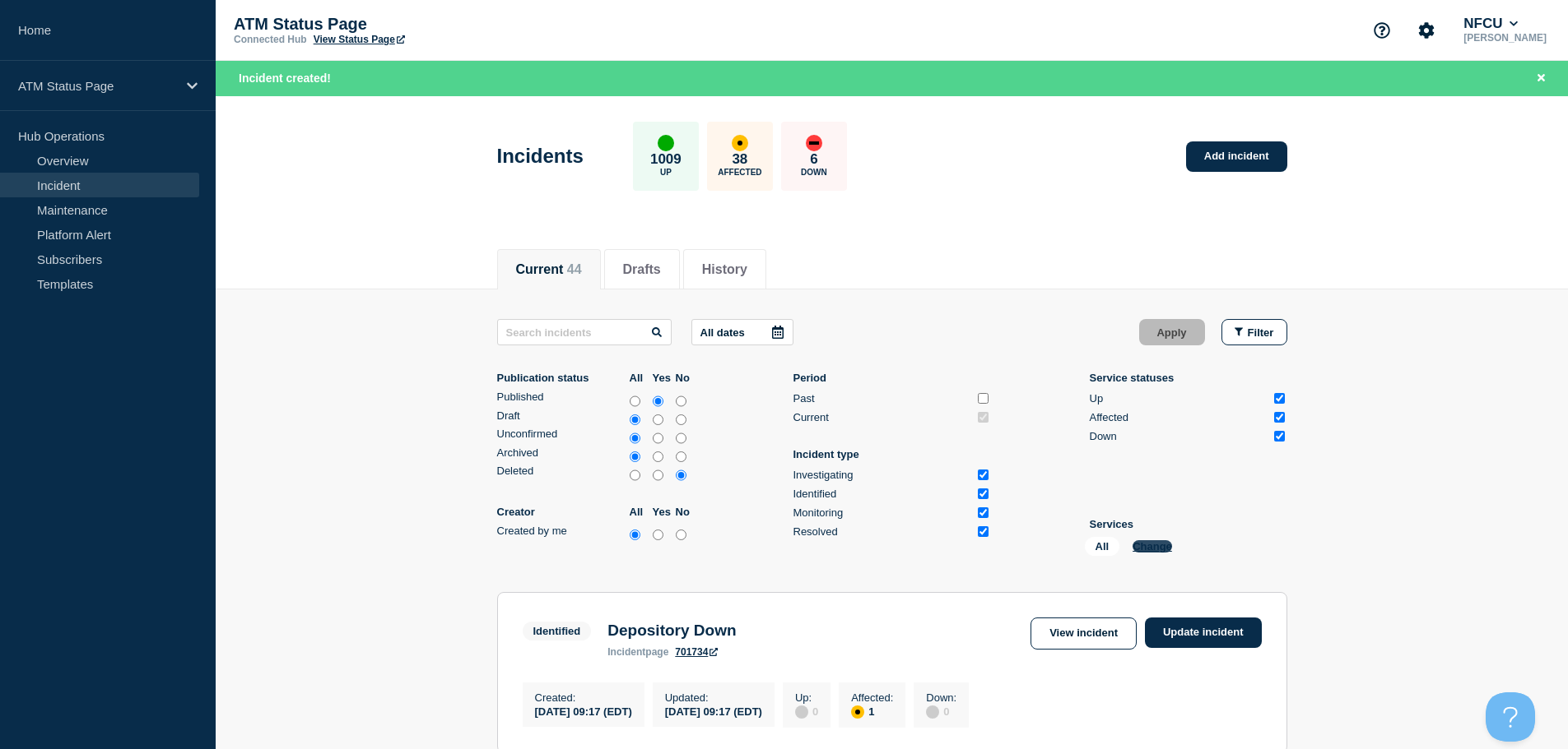
click at [1144, 544] on button "Change" at bounding box center [1152, 546] width 40 height 12
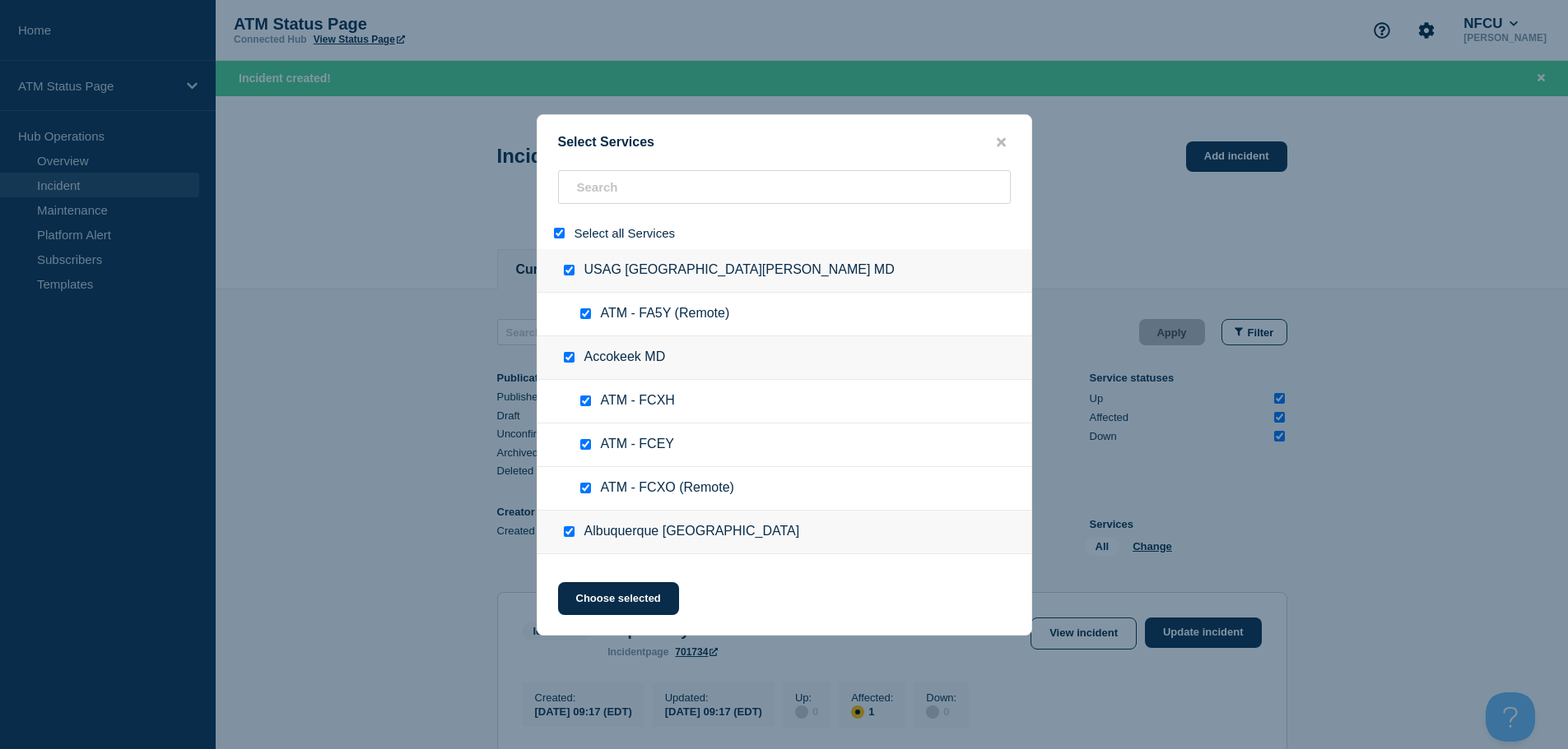
click at [563, 234] on input "select all" at bounding box center [559, 233] width 10 height 10
click at [612, 217] on div at bounding box center [784, 233] width 494 height 32
click at [617, 190] on input "search" at bounding box center [784, 187] width 453 height 34
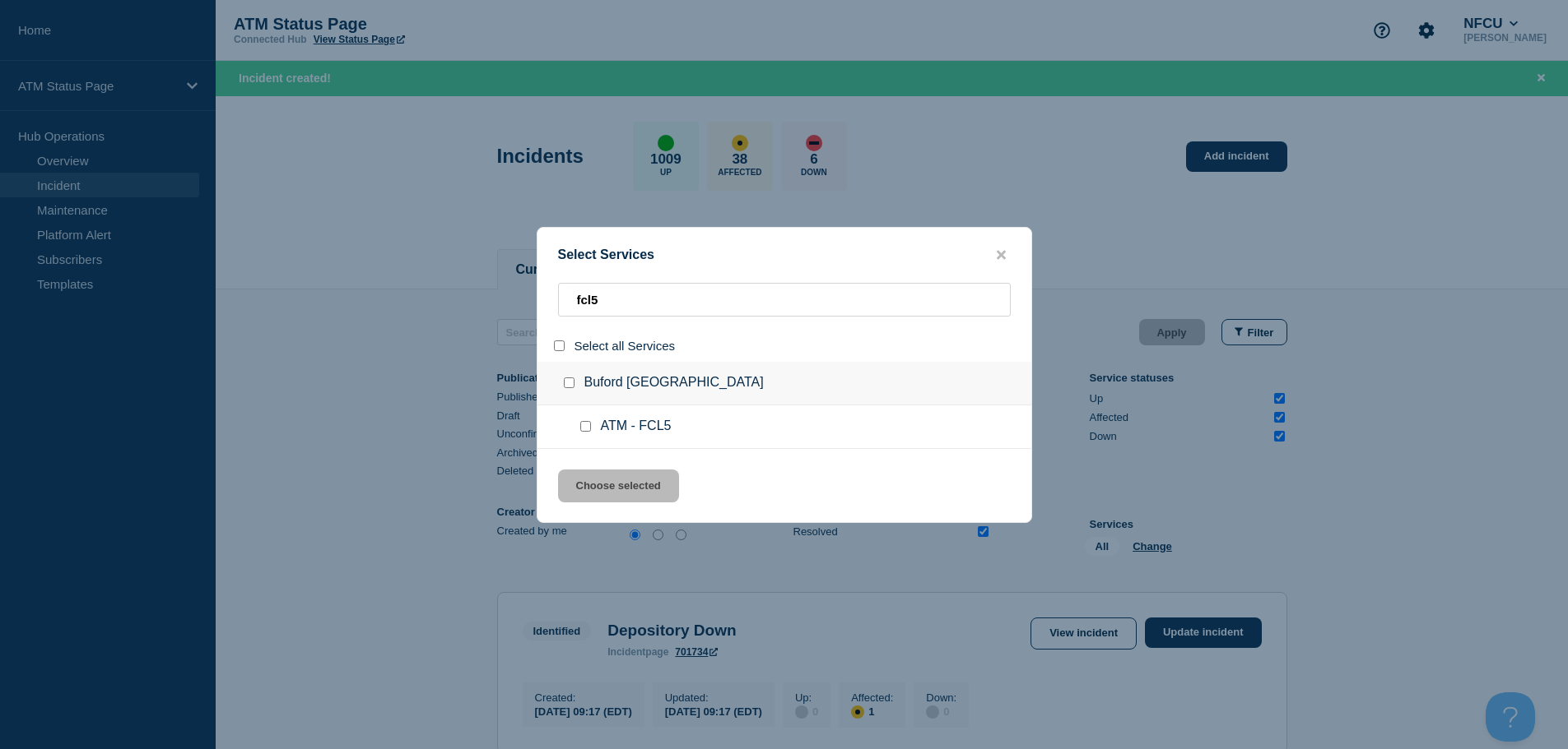
click at [582, 423] on input "service: ATM - FCL5" at bounding box center [586, 426] width 10 height 10
drag, startPoint x: 612, startPoint y: 482, endPoint x: 622, endPoint y: 482, distance: 10.0
click at [612, 483] on button "Choose selected" at bounding box center [619, 486] width 121 height 33
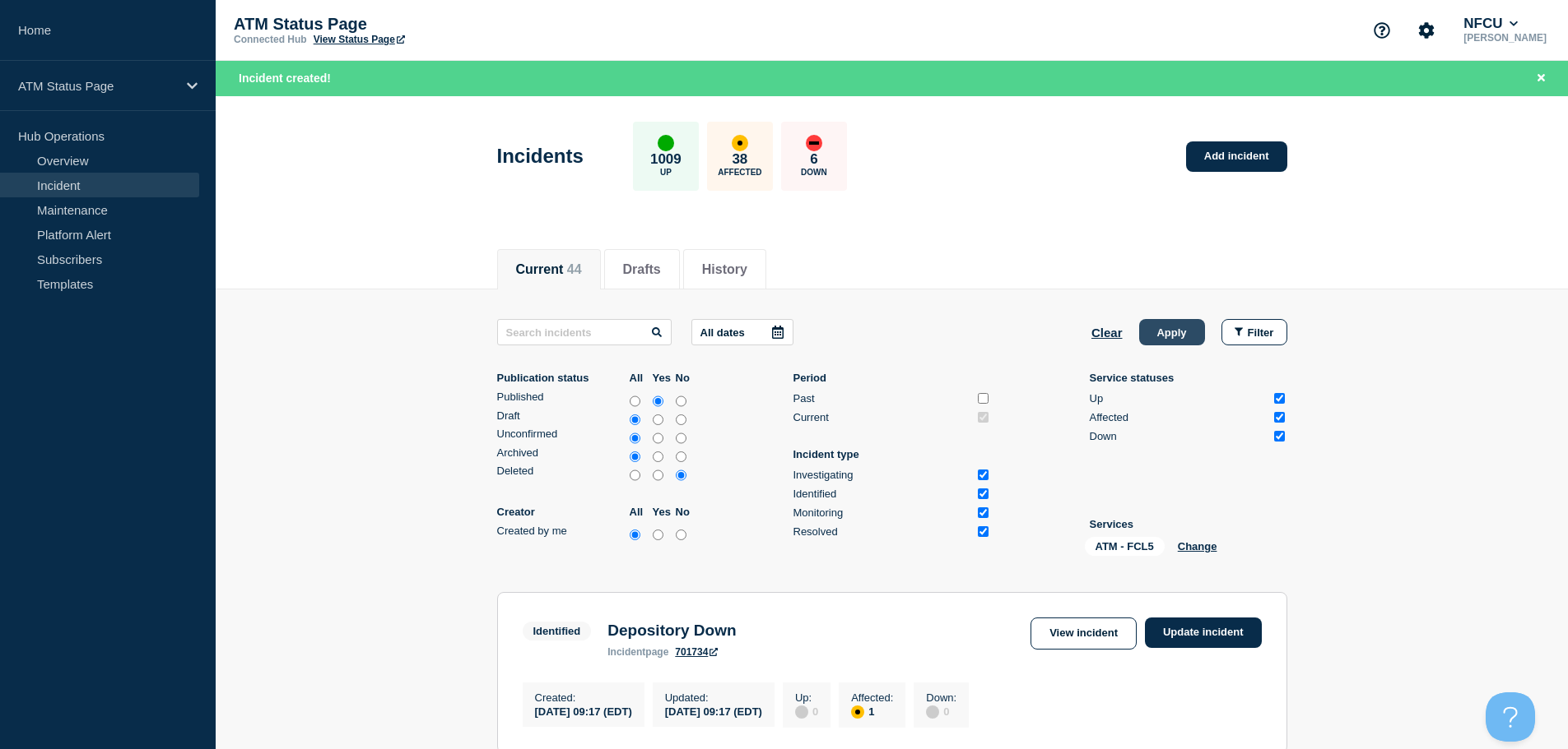
click at [1178, 333] on button "Apply" at bounding box center [1172, 333] width 66 height 26
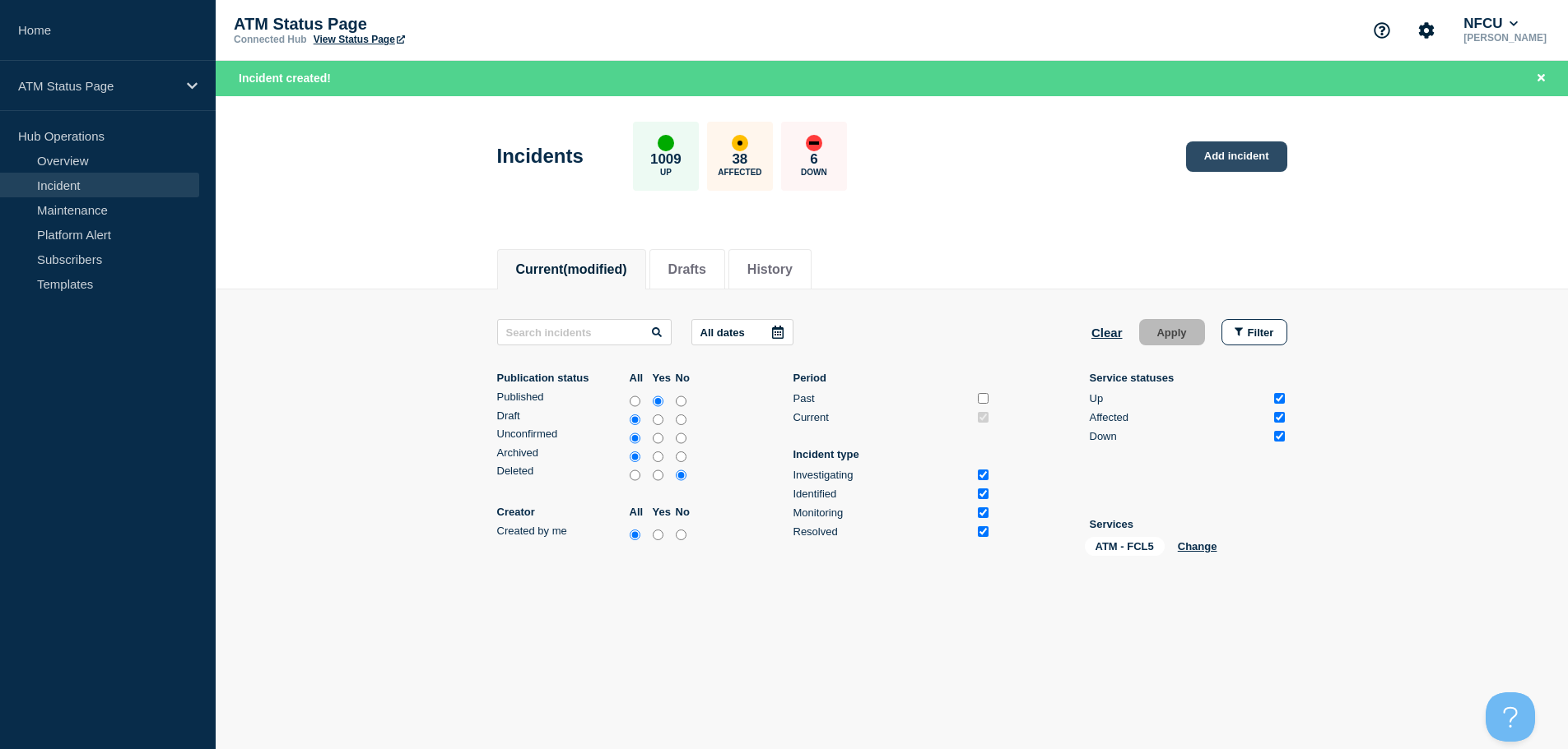
click at [1258, 158] on link "Add incident" at bounding box center [1236, 156] width 101 height 30
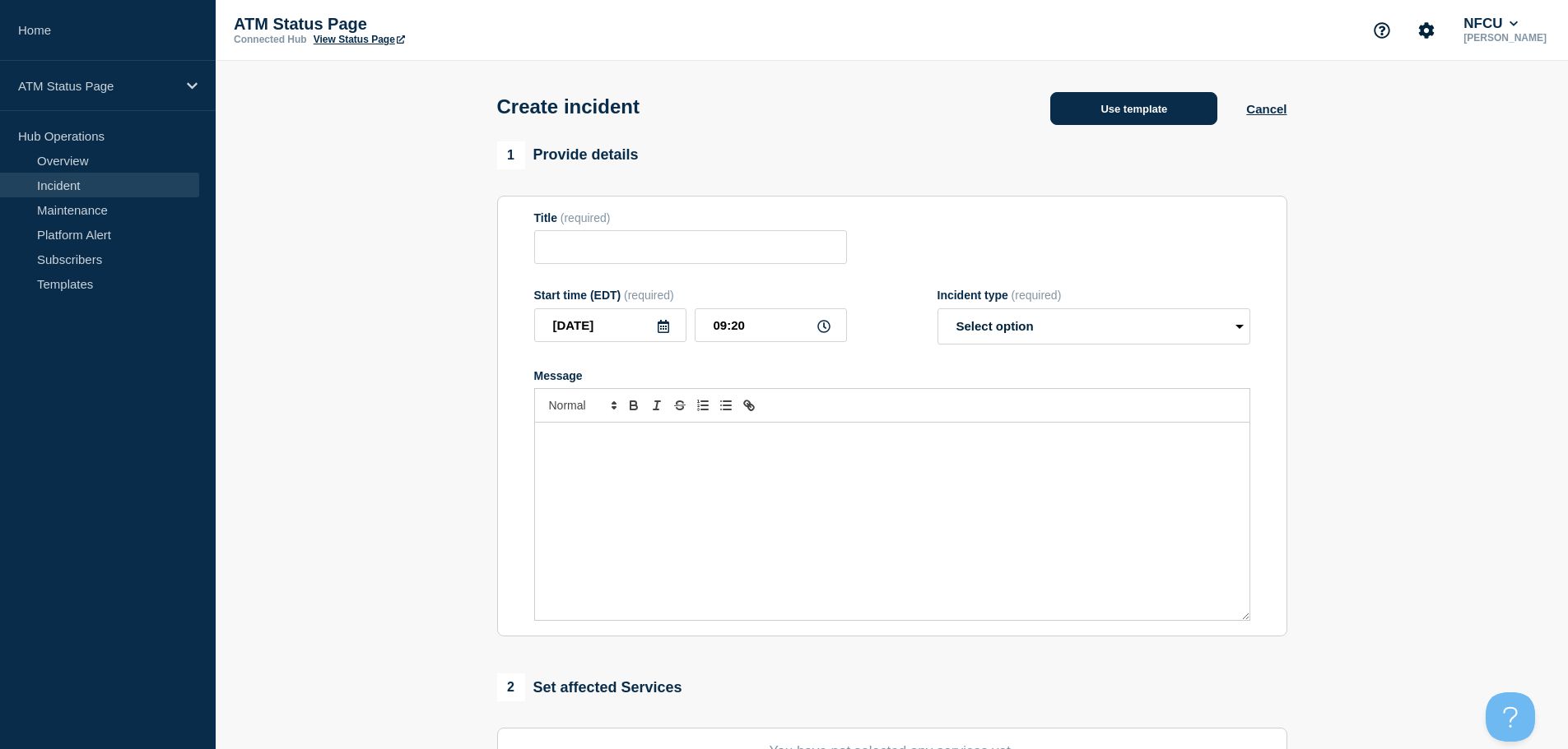
click at [1148, 121] on button "Use template" at bounding box center [1133, 108] width 167 height 33
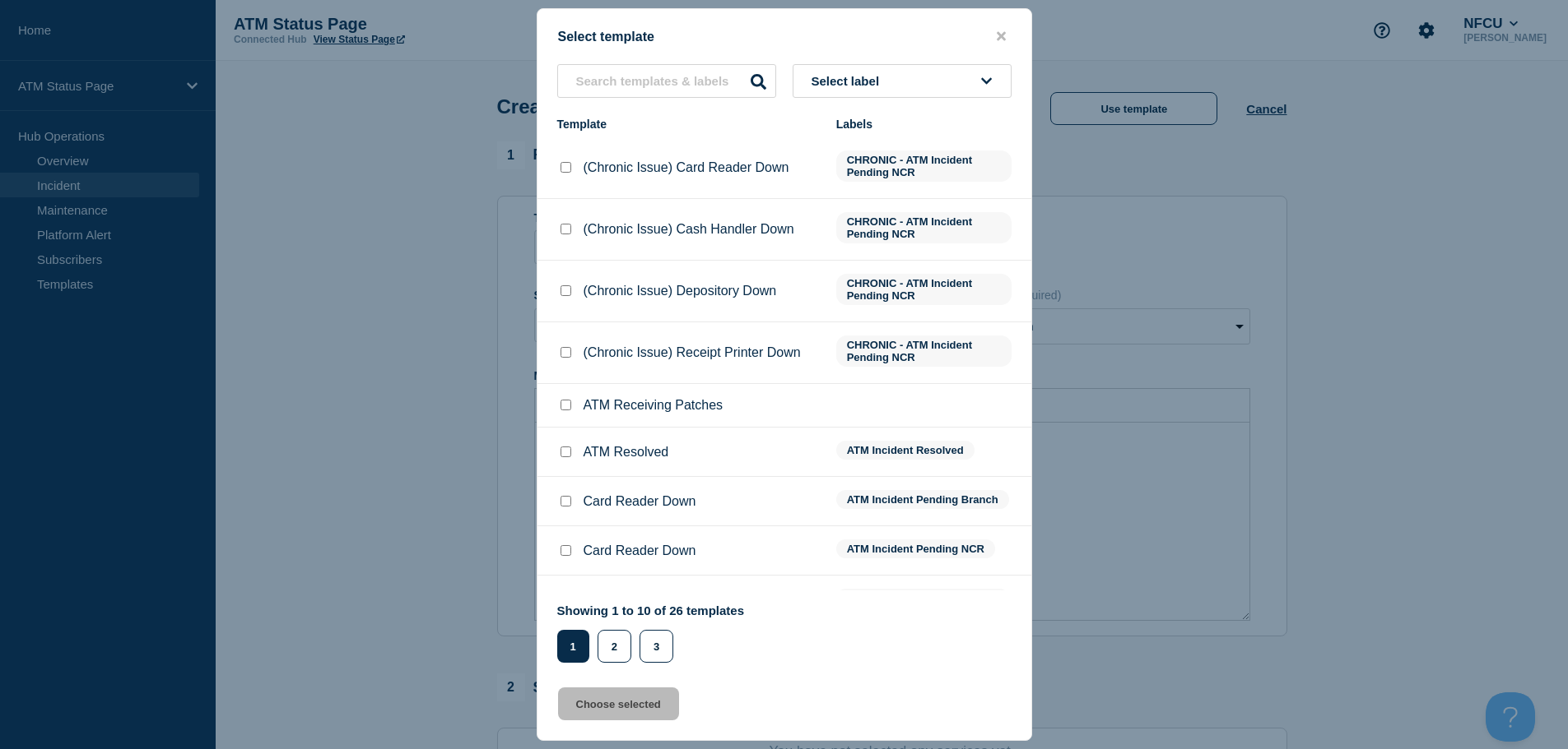
click at [917, 88] on button "Select label" at bounding box center [902, 81] width 219 height 34
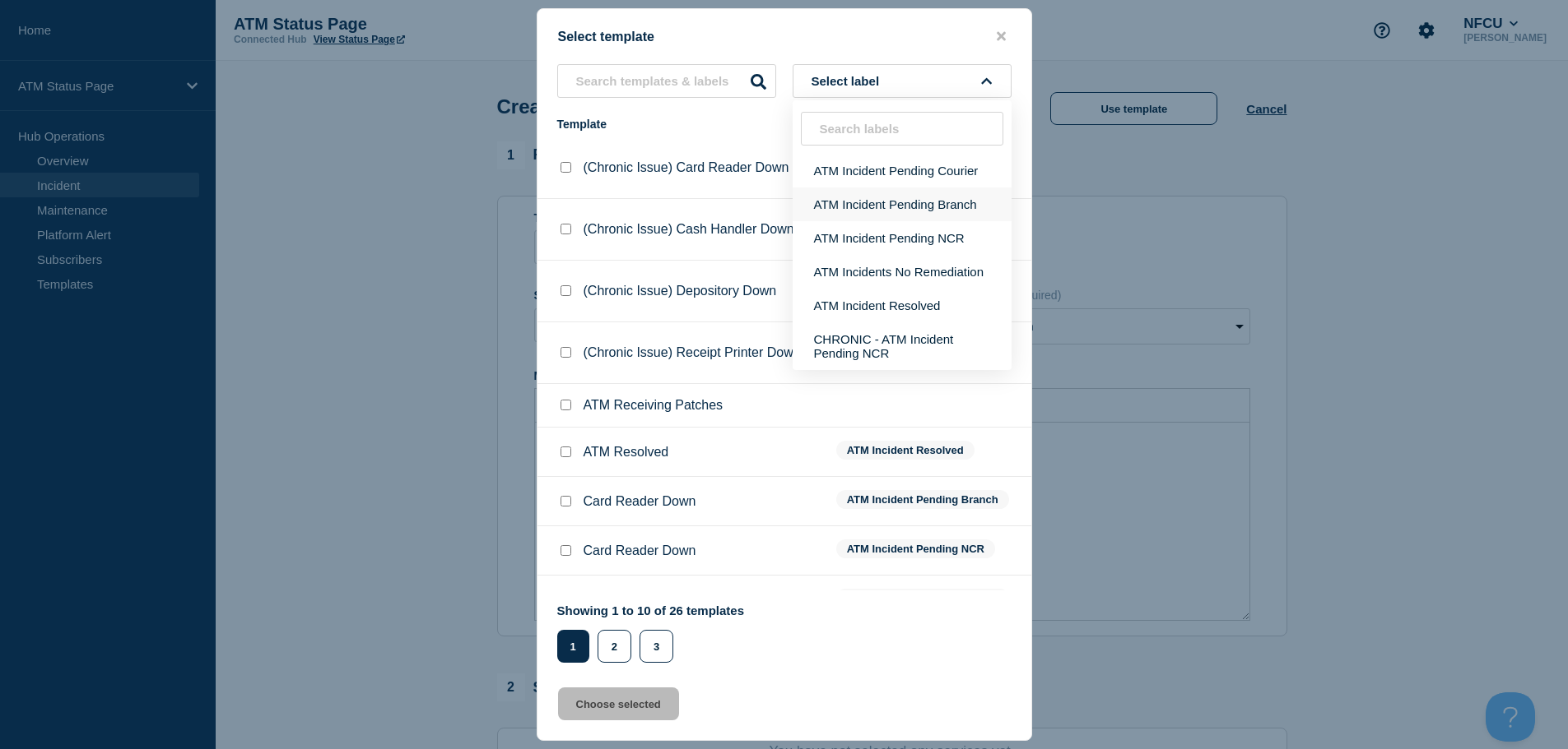
click at [963, 211] on button "ATM Incident Pending Branch" at bounding box center [902, 204] width 219 height 34
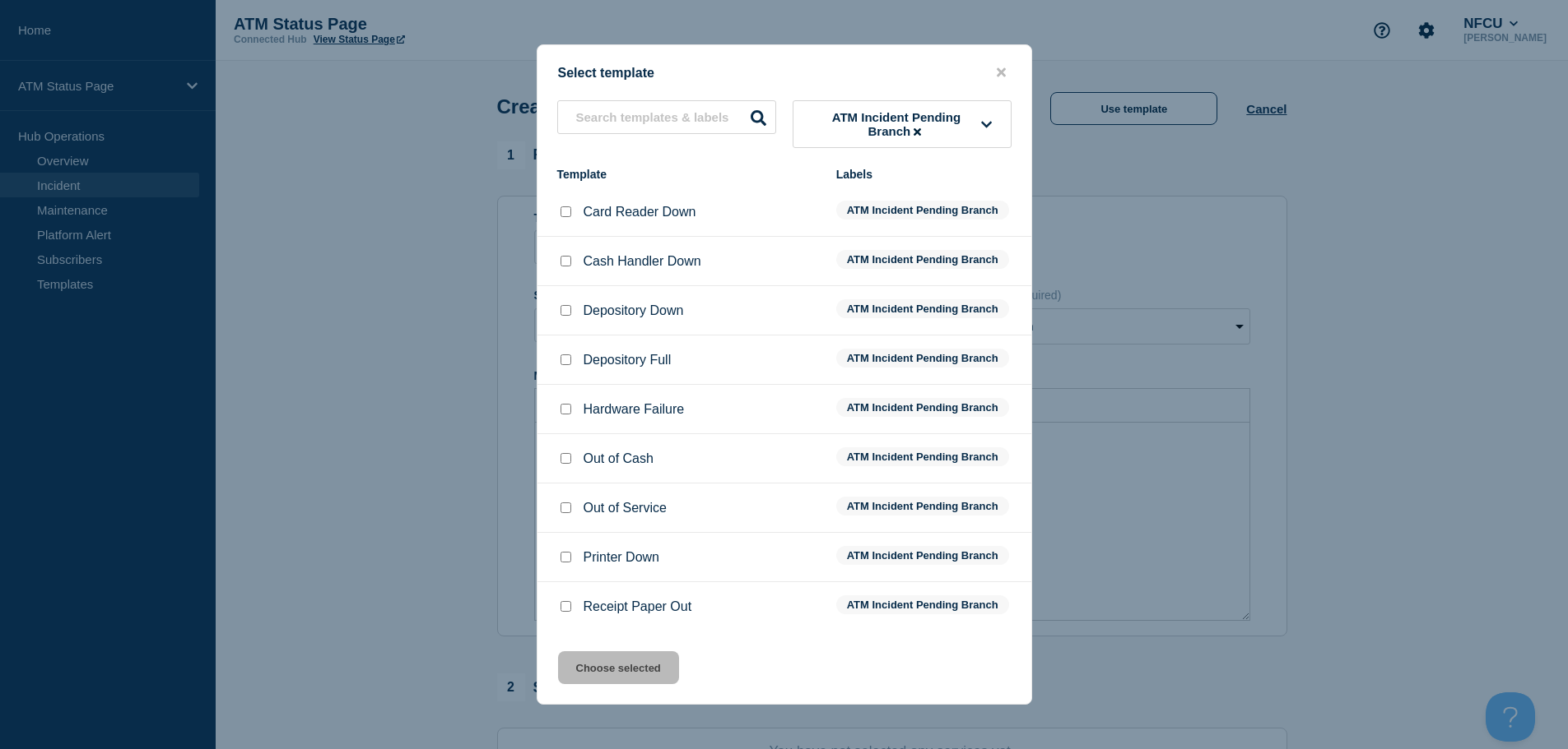
click at [567, 316] on input "Depository Down checkbox" at bounding box center [566, 310] width 10 height 10
click at [619, 681] on button "Choose selected" at bounding box center [619, 668] width 121 height 33
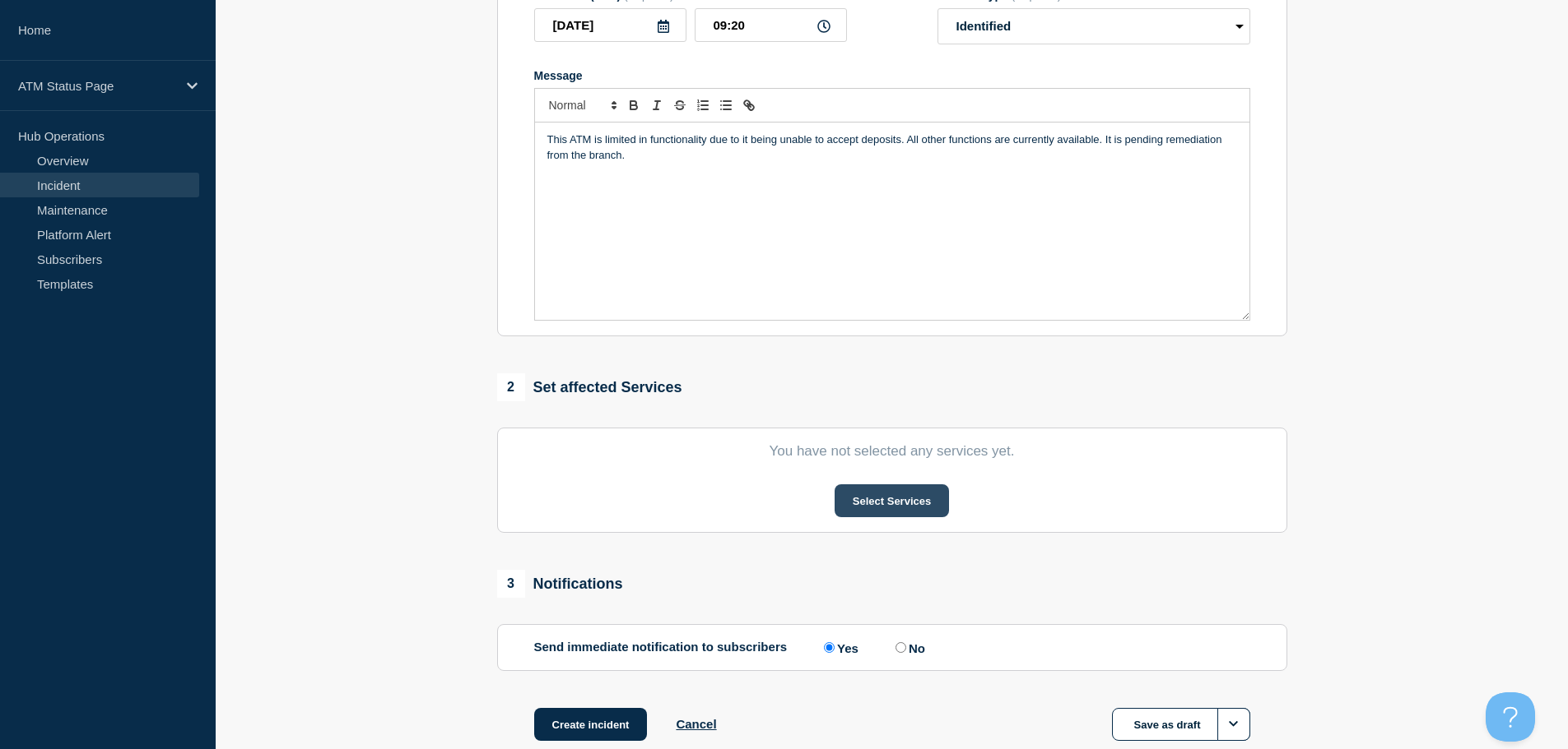
scroll to position [329, 0]
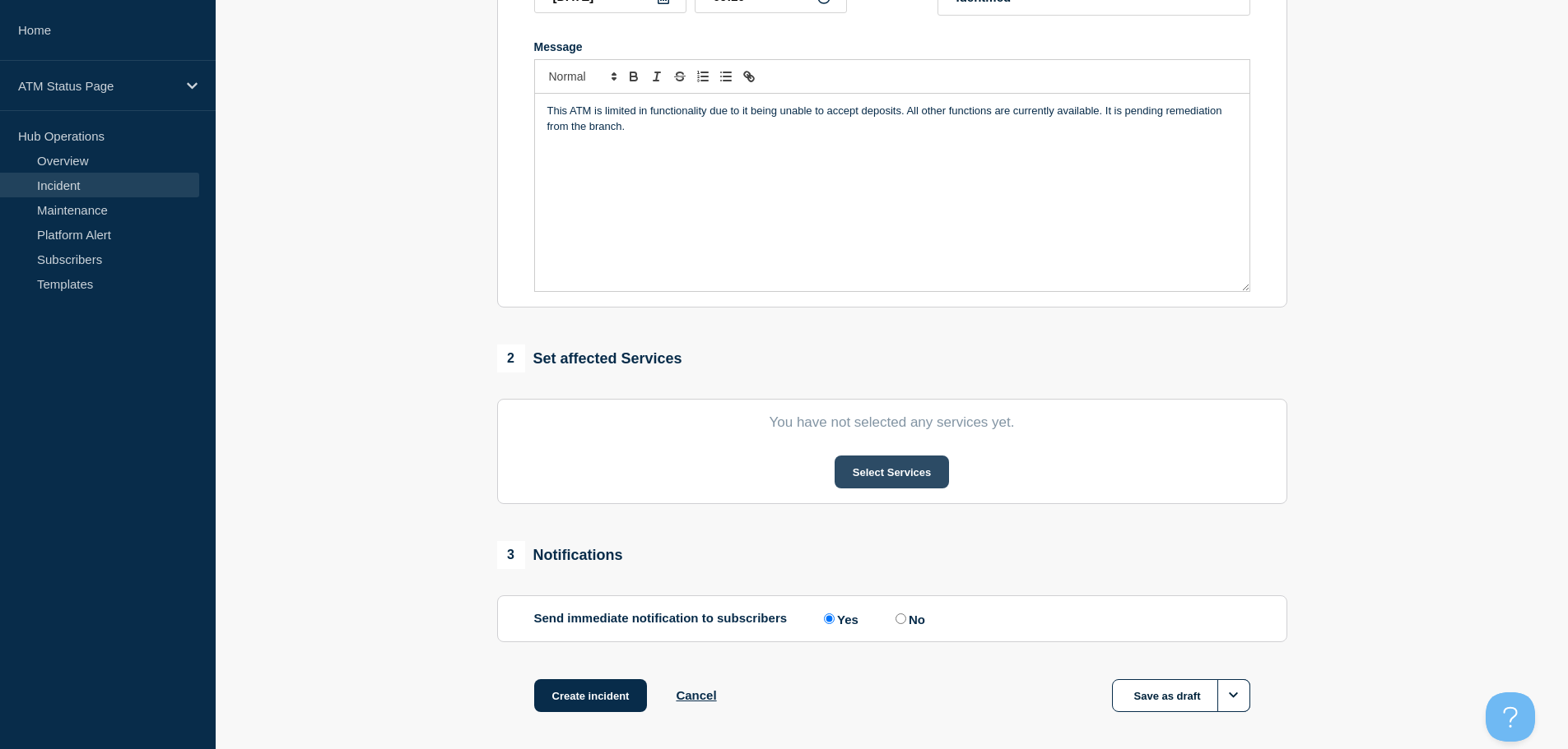
click at [910, 469] on button "Select Services" at bounding box center [891, 472] width 114 height 33
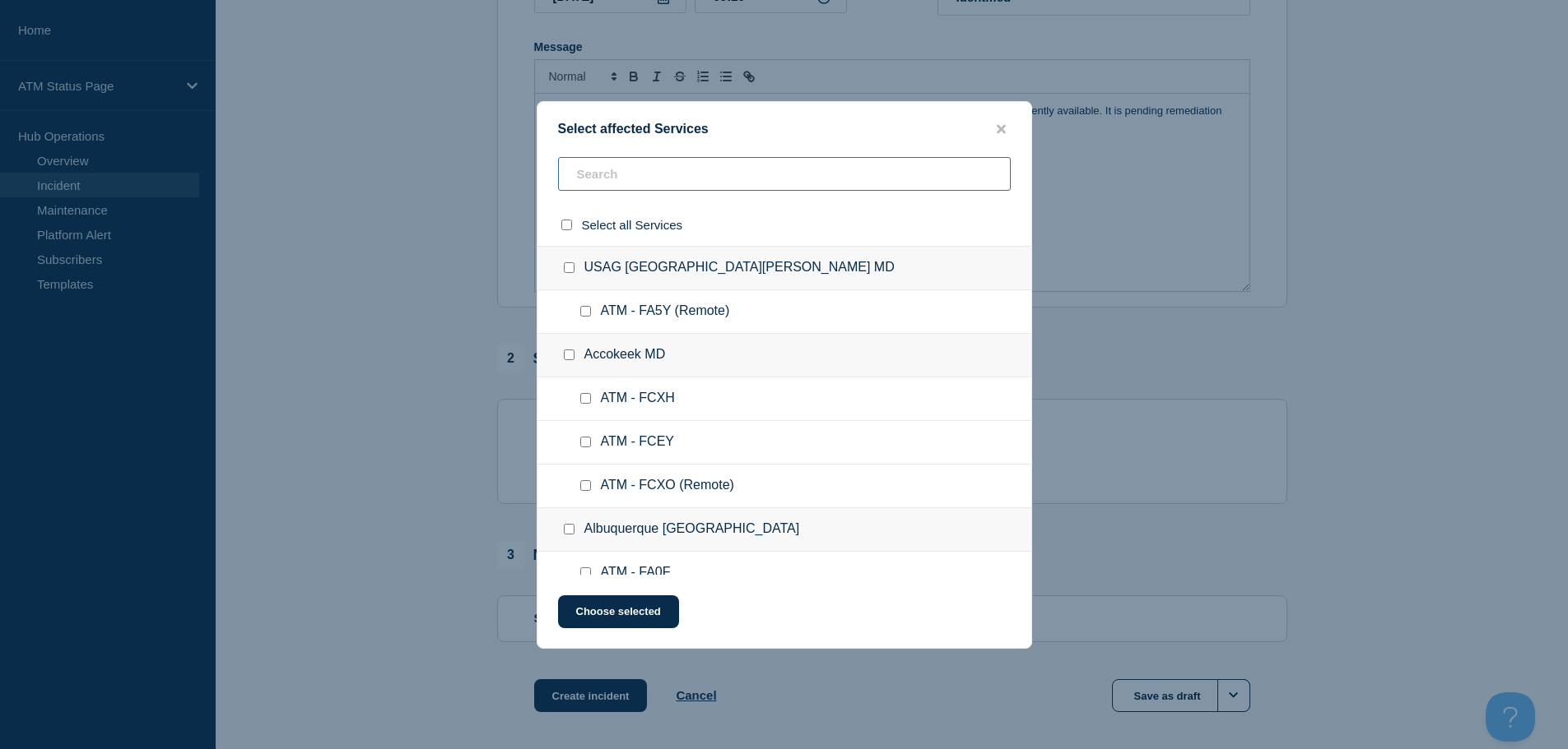
click at [663, 167] on input "text" at bounding box center [784, 173] width 453 height 34
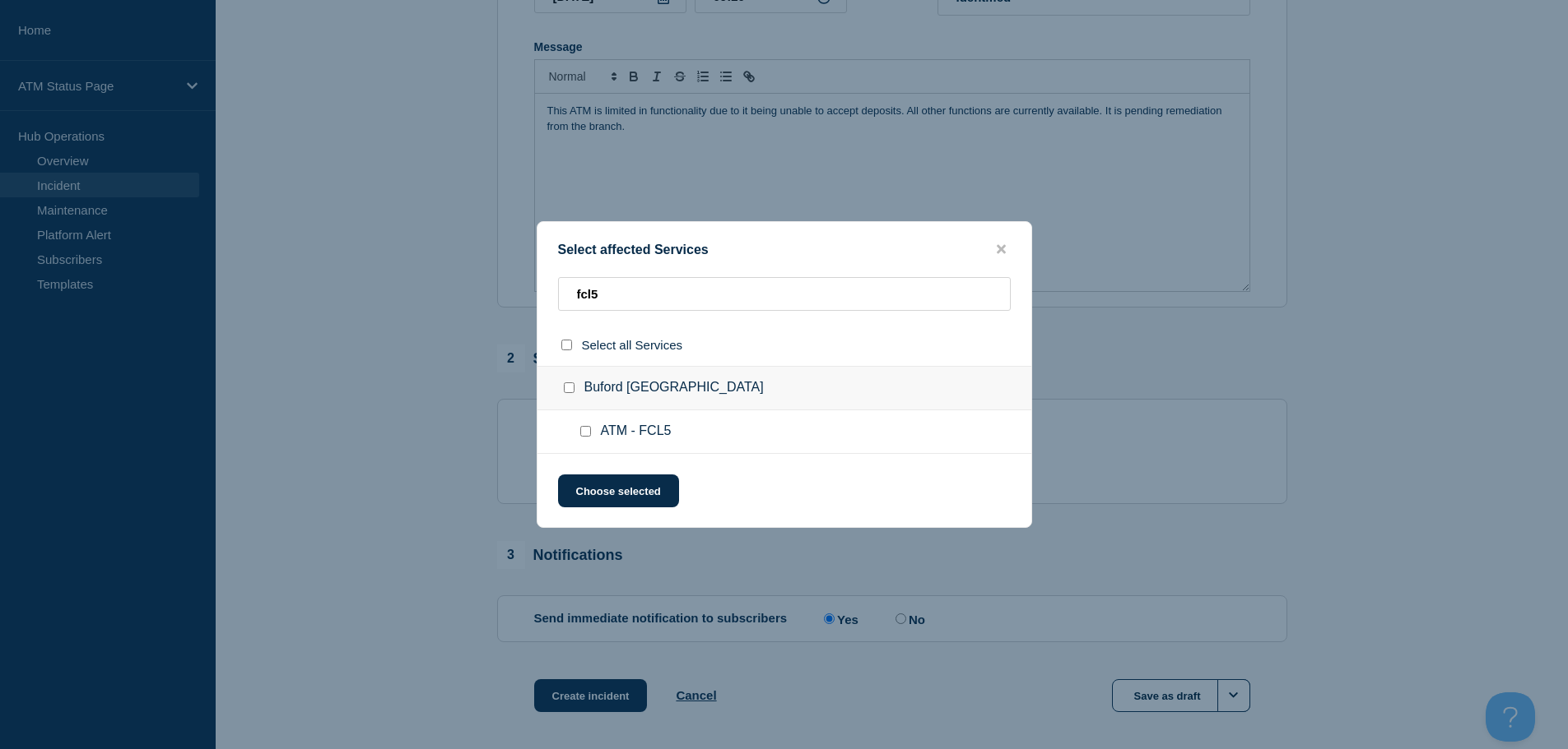
click at [582, 436] on input "ATM - FCL5 checkbox" at bounding box center [586, 431] width 10 height 10
click at [602, 494] on button "Choose selected" at bounding box center [619, 491] width 121 height 33
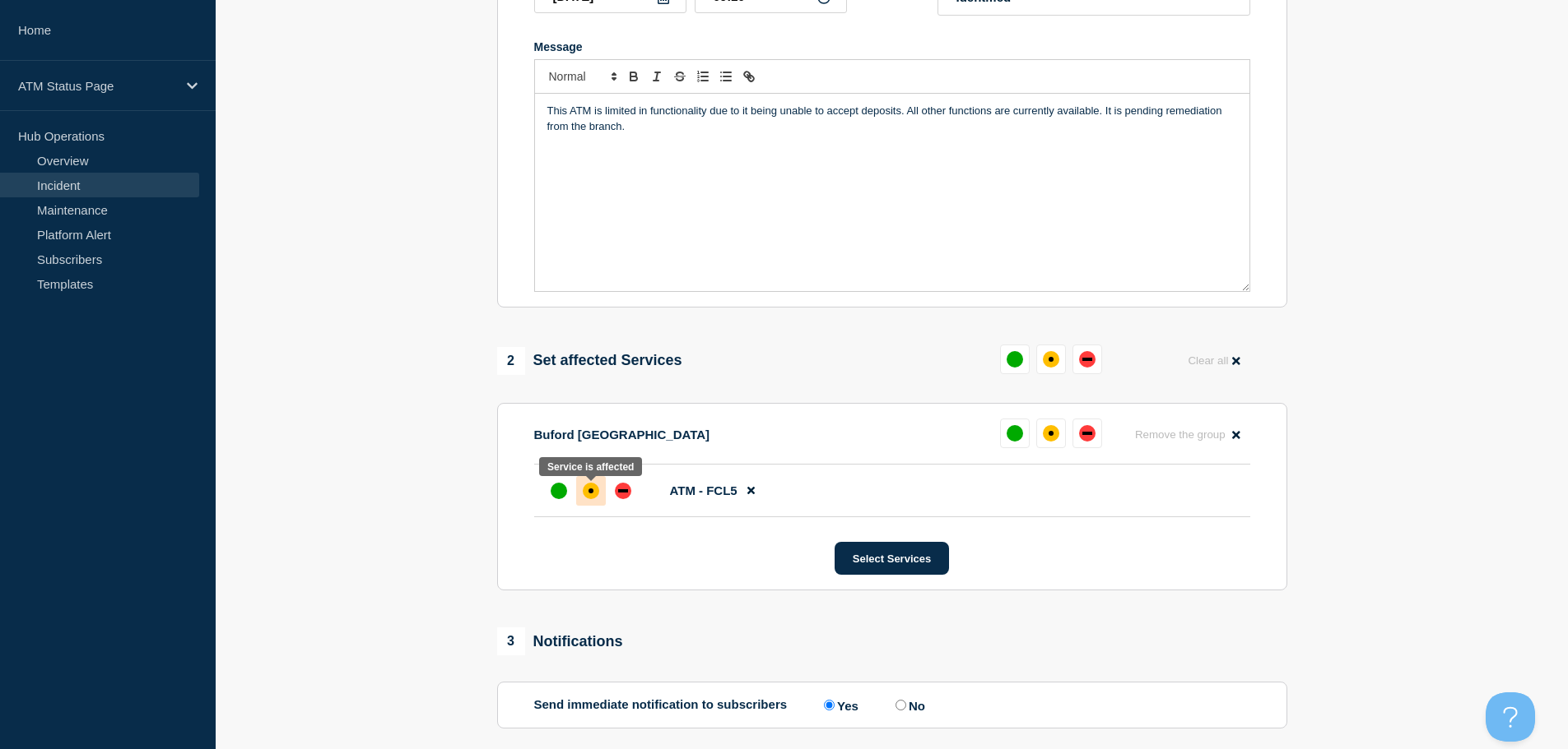
click at [594, 493] on div "affected" at bounding box center [591, 491] width 16 height 16
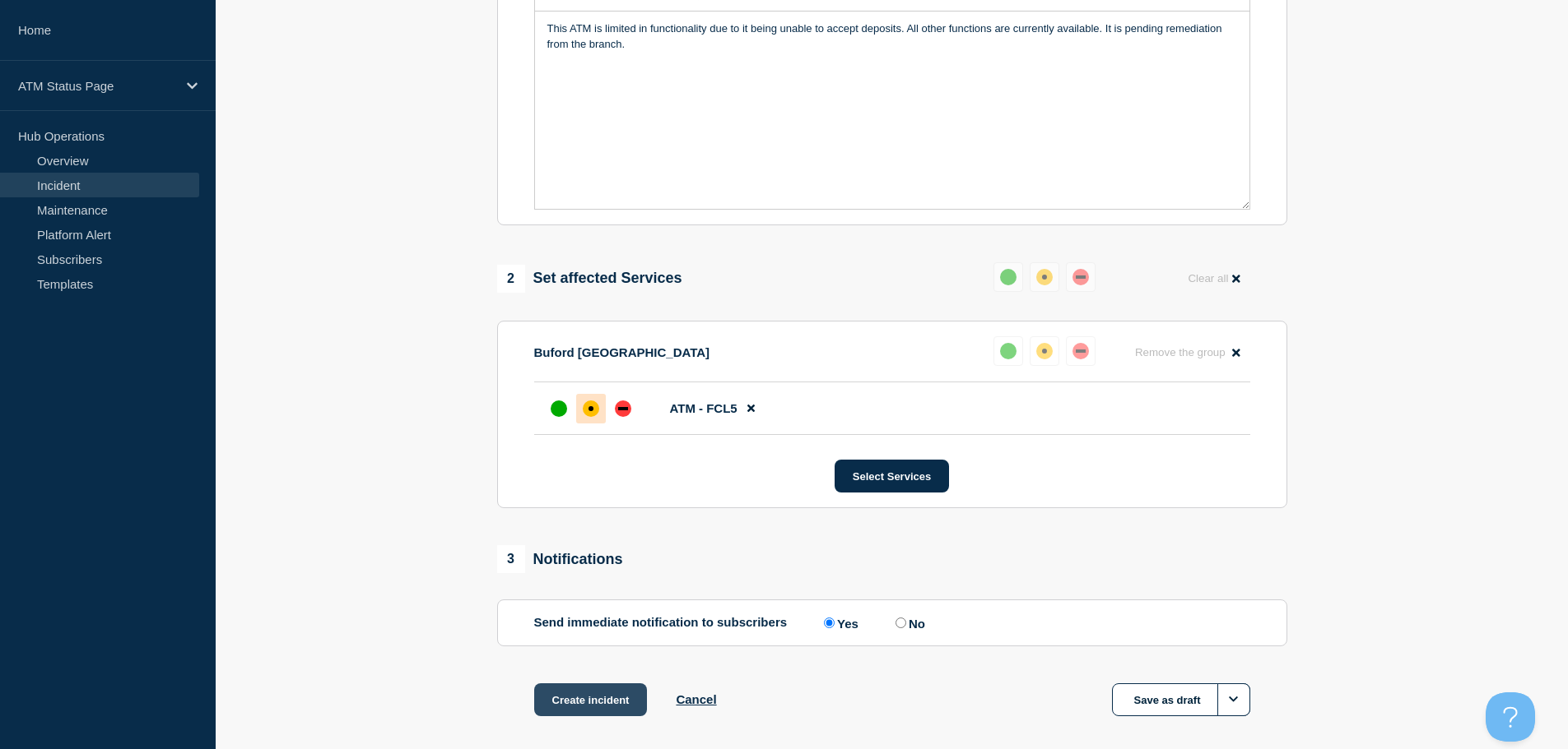
scroll to position [489, 0]
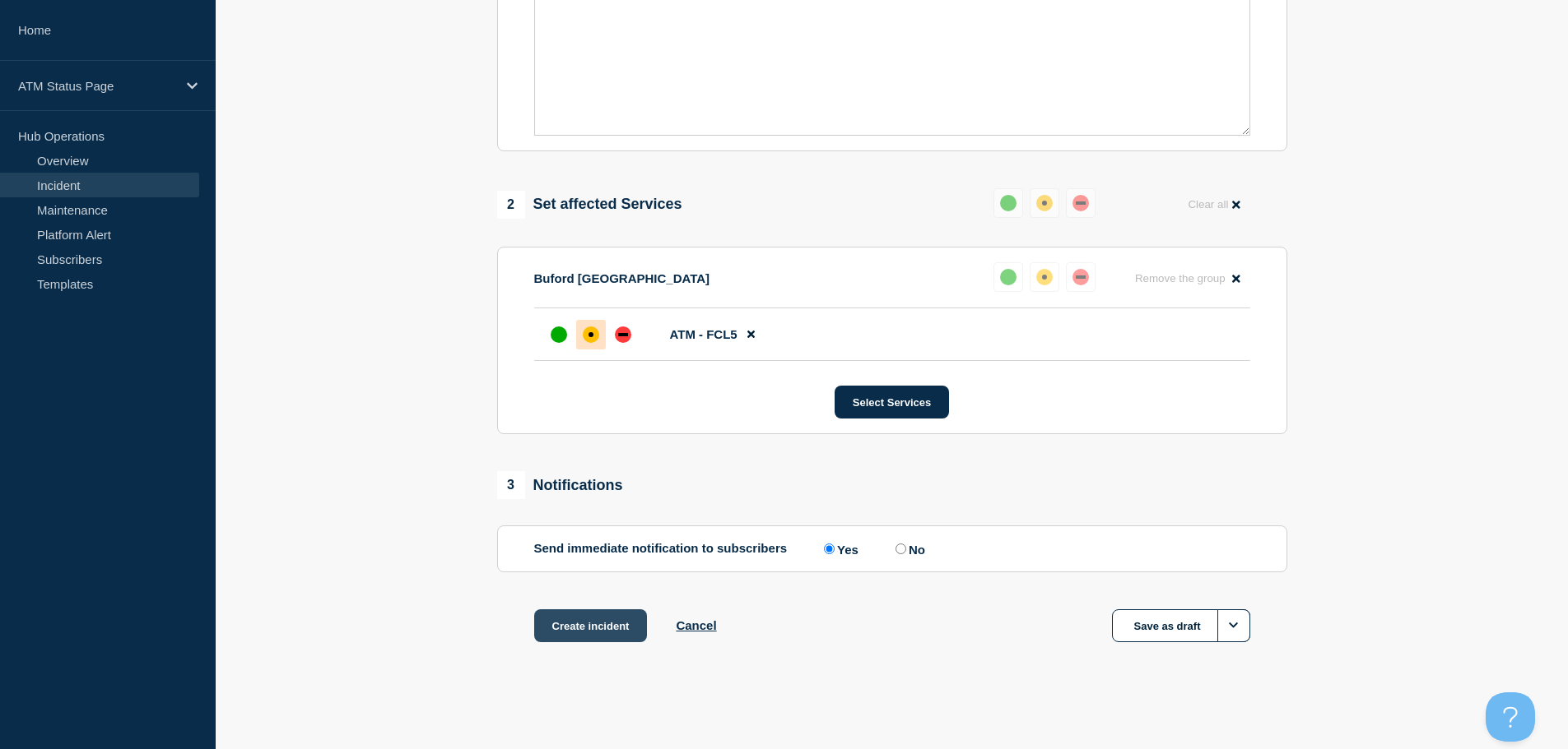
click at [603, 630] on button "Create incident" at bounding box center [591, 626] width 113 height 33
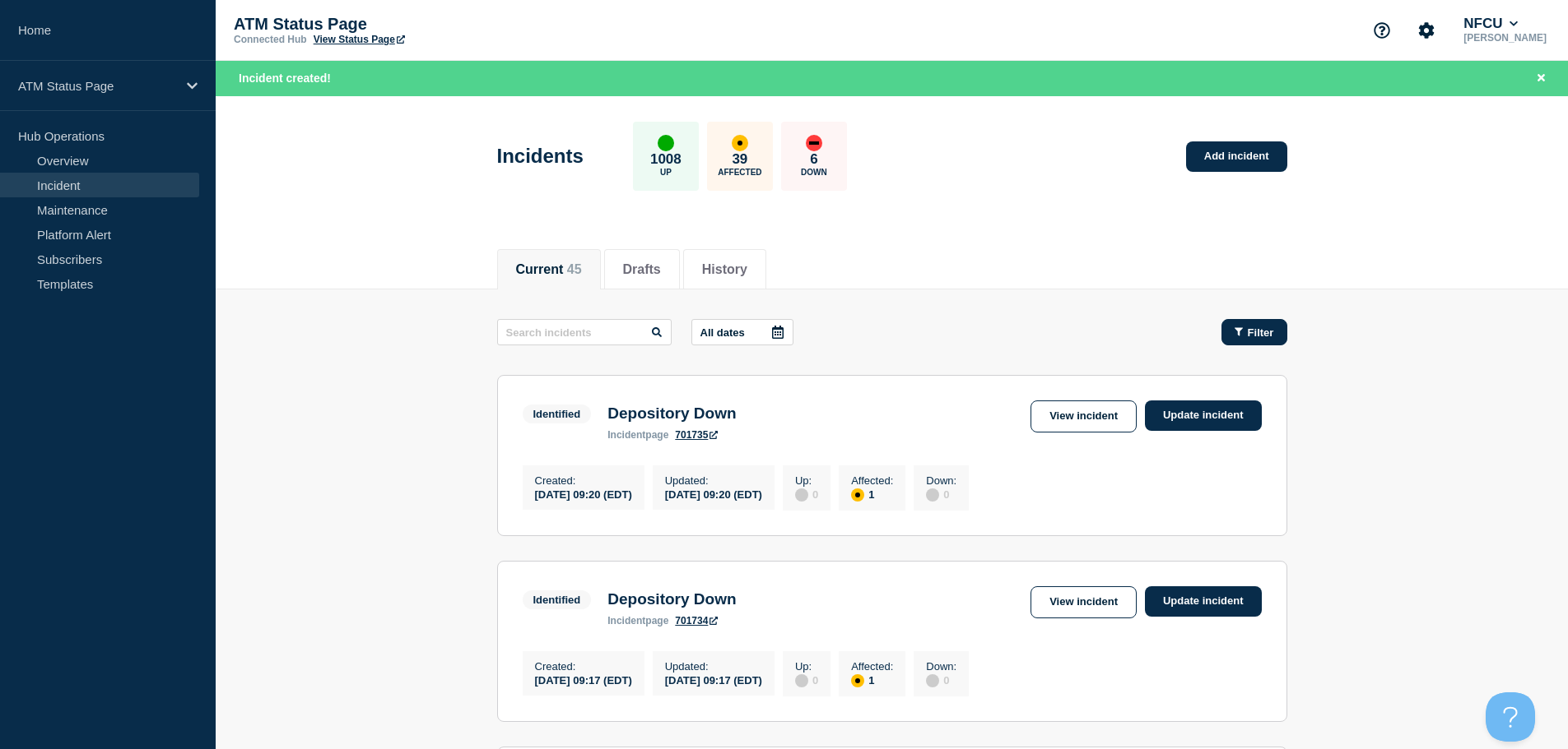
click at [1250, 333] on span "Filter" at bounding box center [1260, 333] width 26 height 12
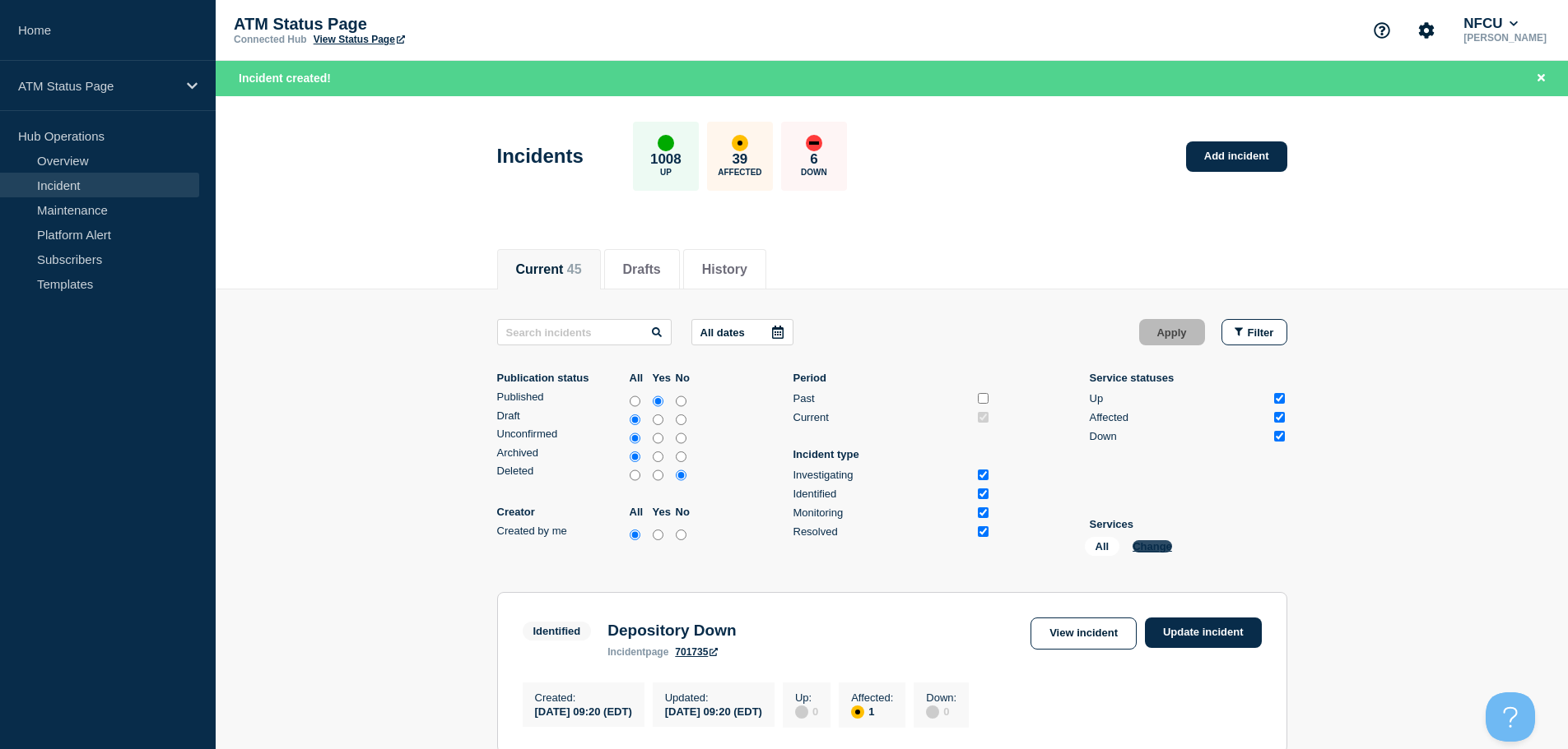
click at [1144, 547] on button "Change" at bounding box center [1152, 546] width 40 height 12
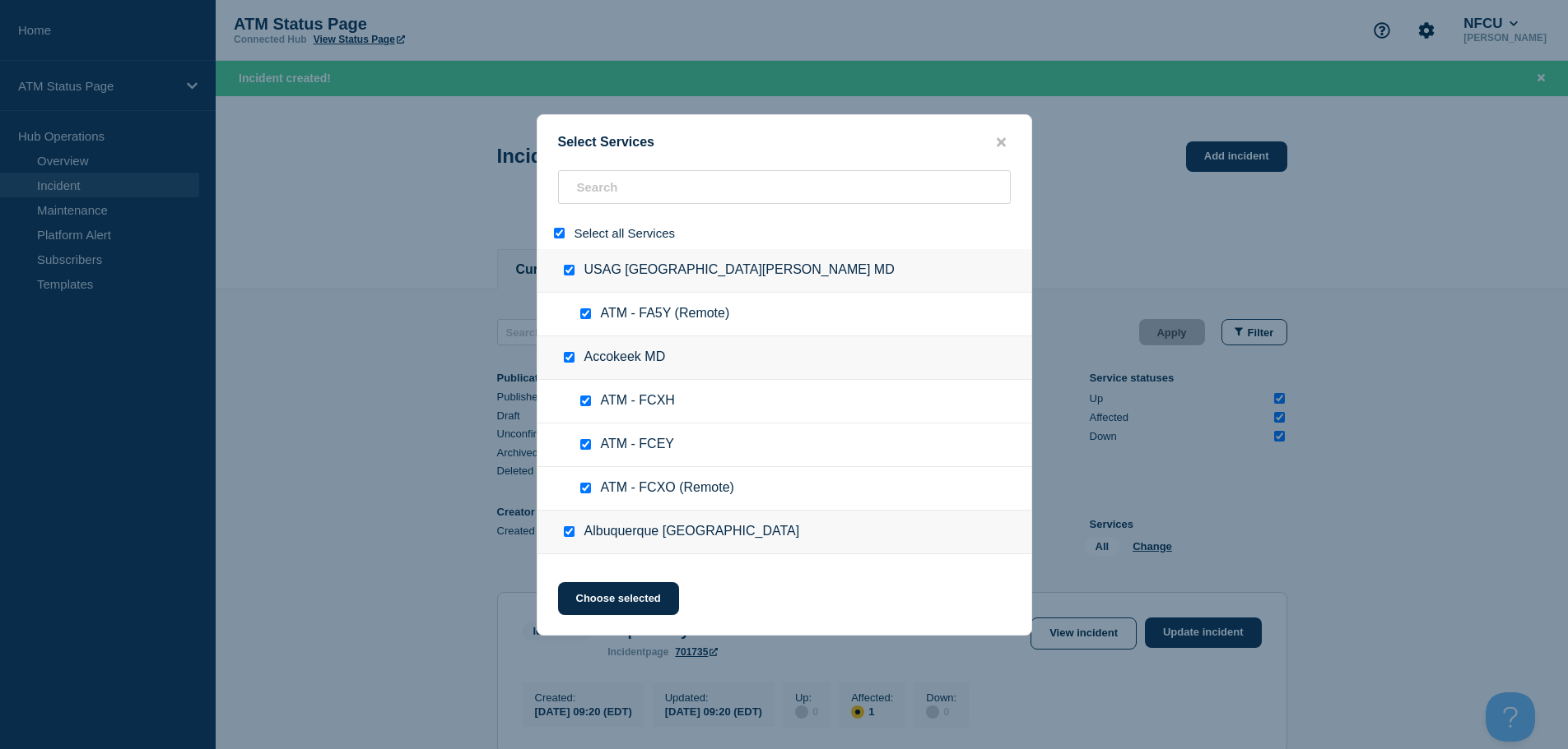
click at [557, 231] on input "select all" at bounding box center [559, 233] width 10 height 10
click at [605, 190] on input "search" at bounding box center [784, 187] width 453 height 34
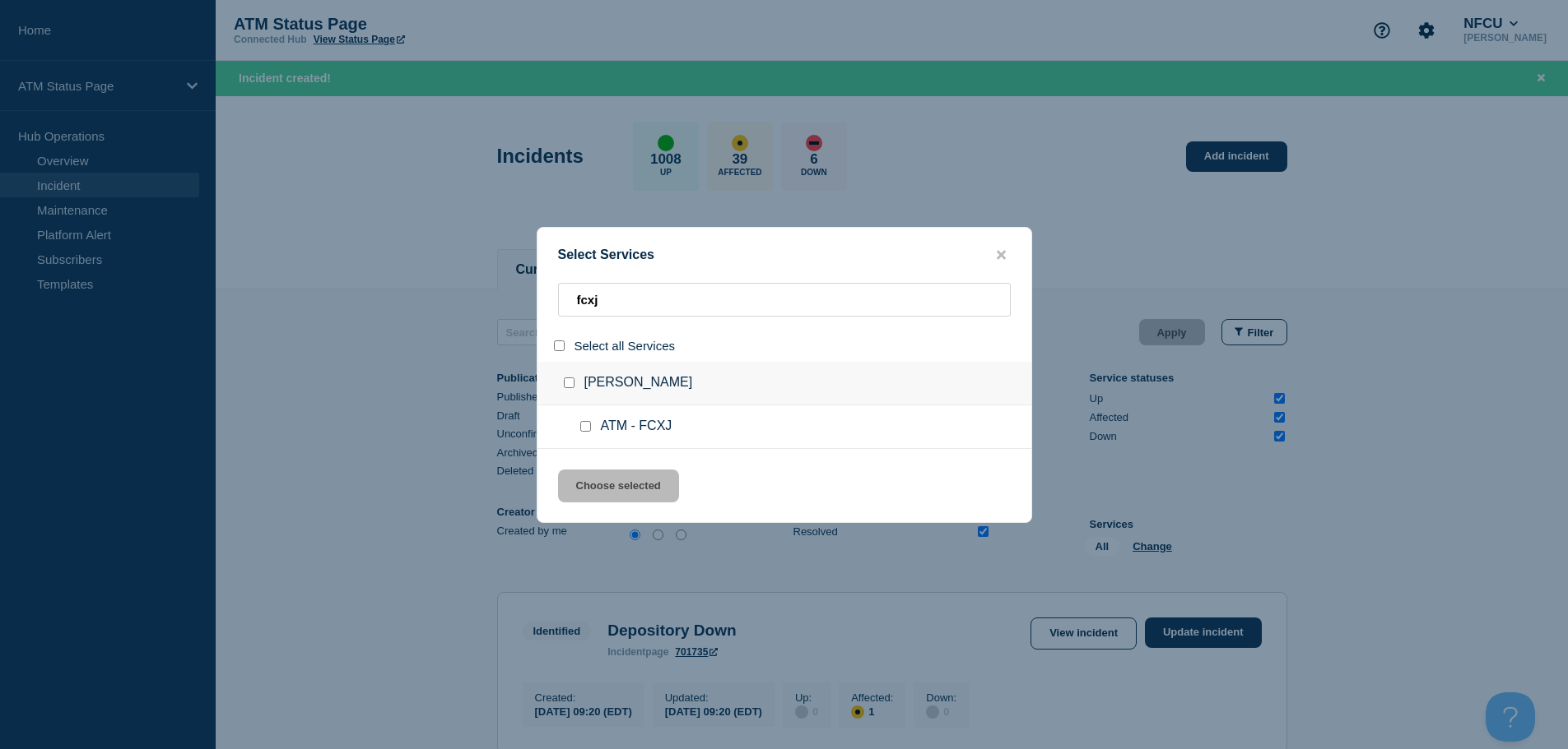
click at [585, 429] on input "service: ATM - FCXJ" at bounding box center [586, 426] width 10 height 10
click at [599, 481] on button "Choose selected" at bounding box center [619, 486] width 121 height 33
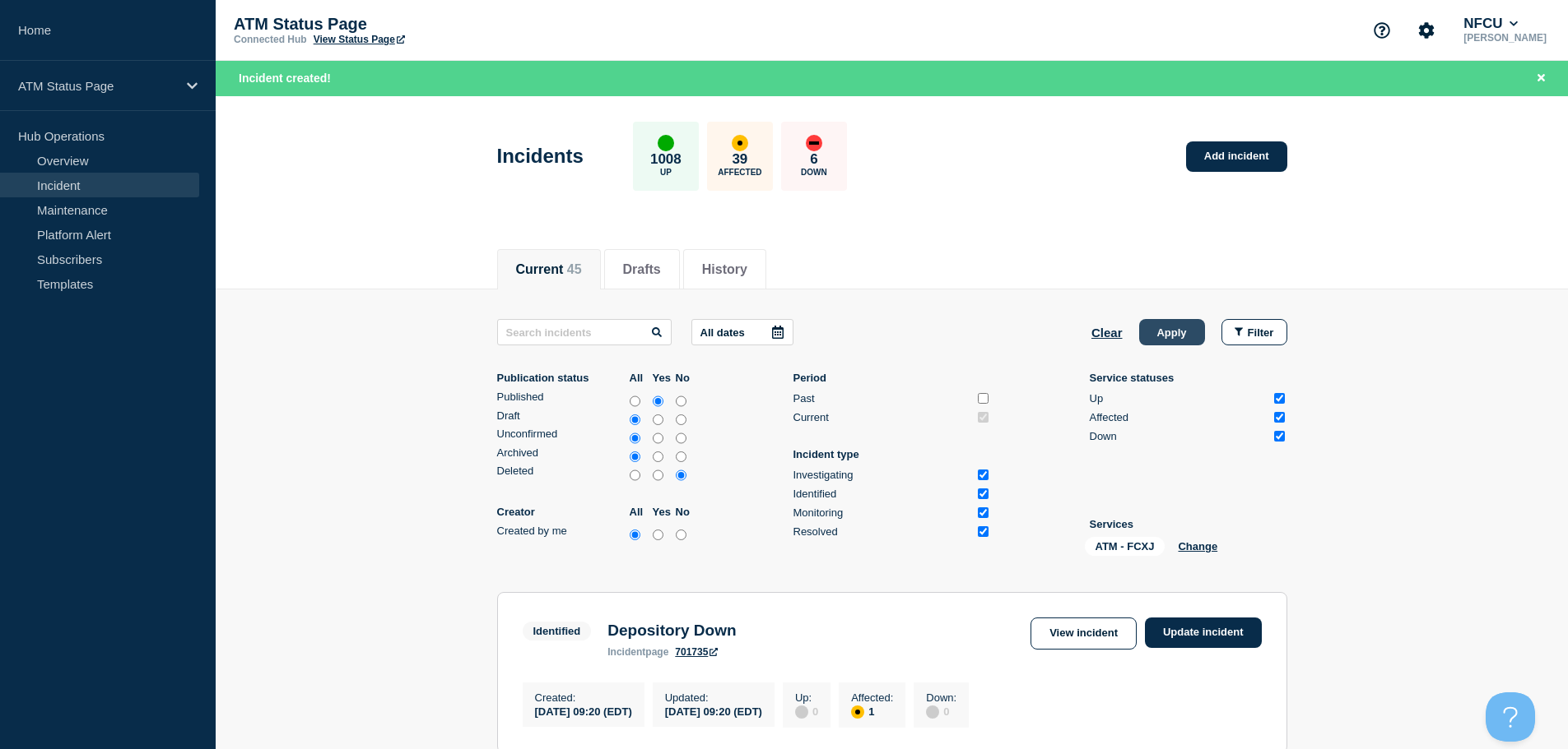
click at [1157, 336] on button "Apply" at bounding box center [1172, 333] width 66 height 26
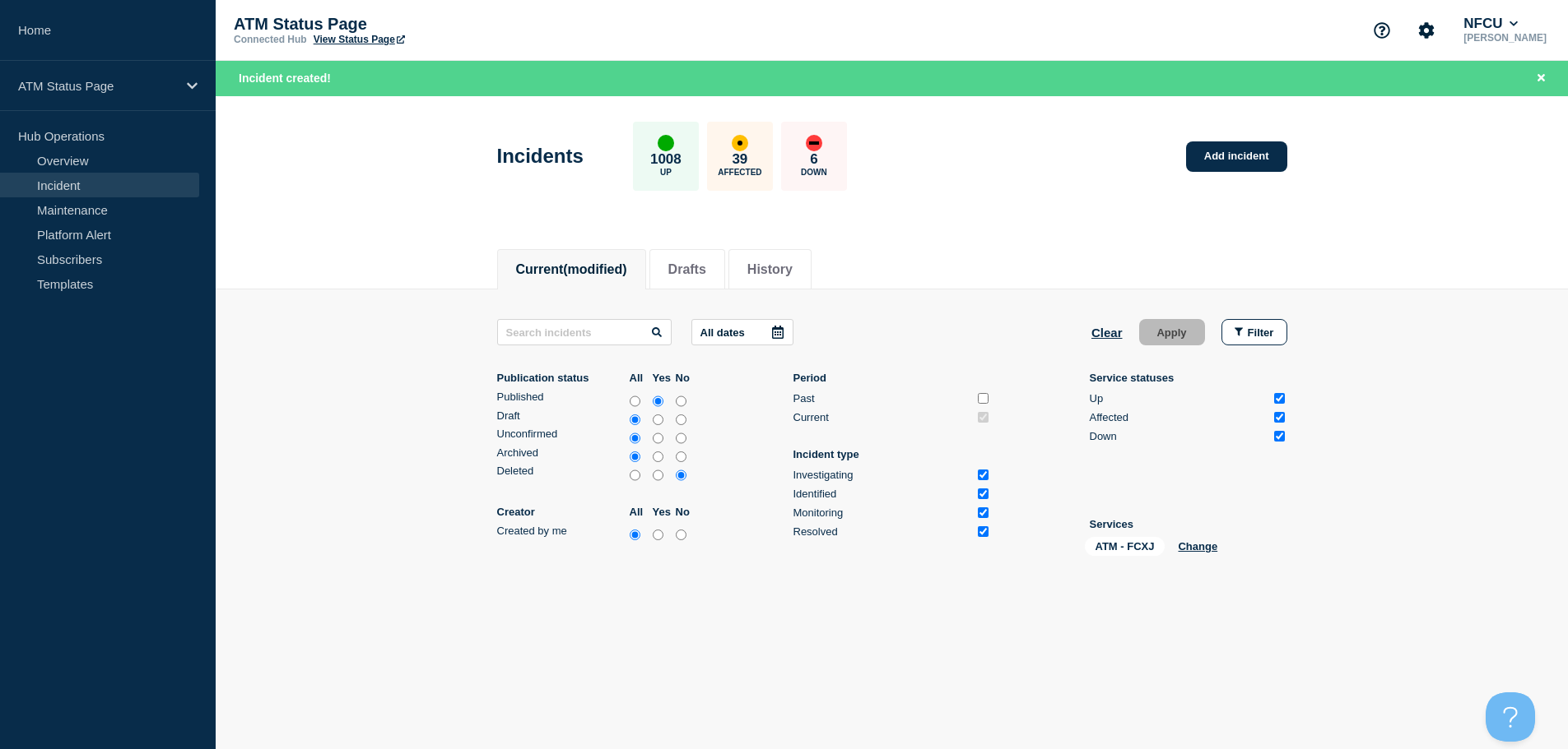
click at [1221, 140] on div "Incidents 1008 Up 39 Affected 6 Down Add incident" at bounding box center [891, 151] width 827 height 100
click at [1223, 153] on link "Add incident" at bounding box center [1236, 156] width 101 height 30
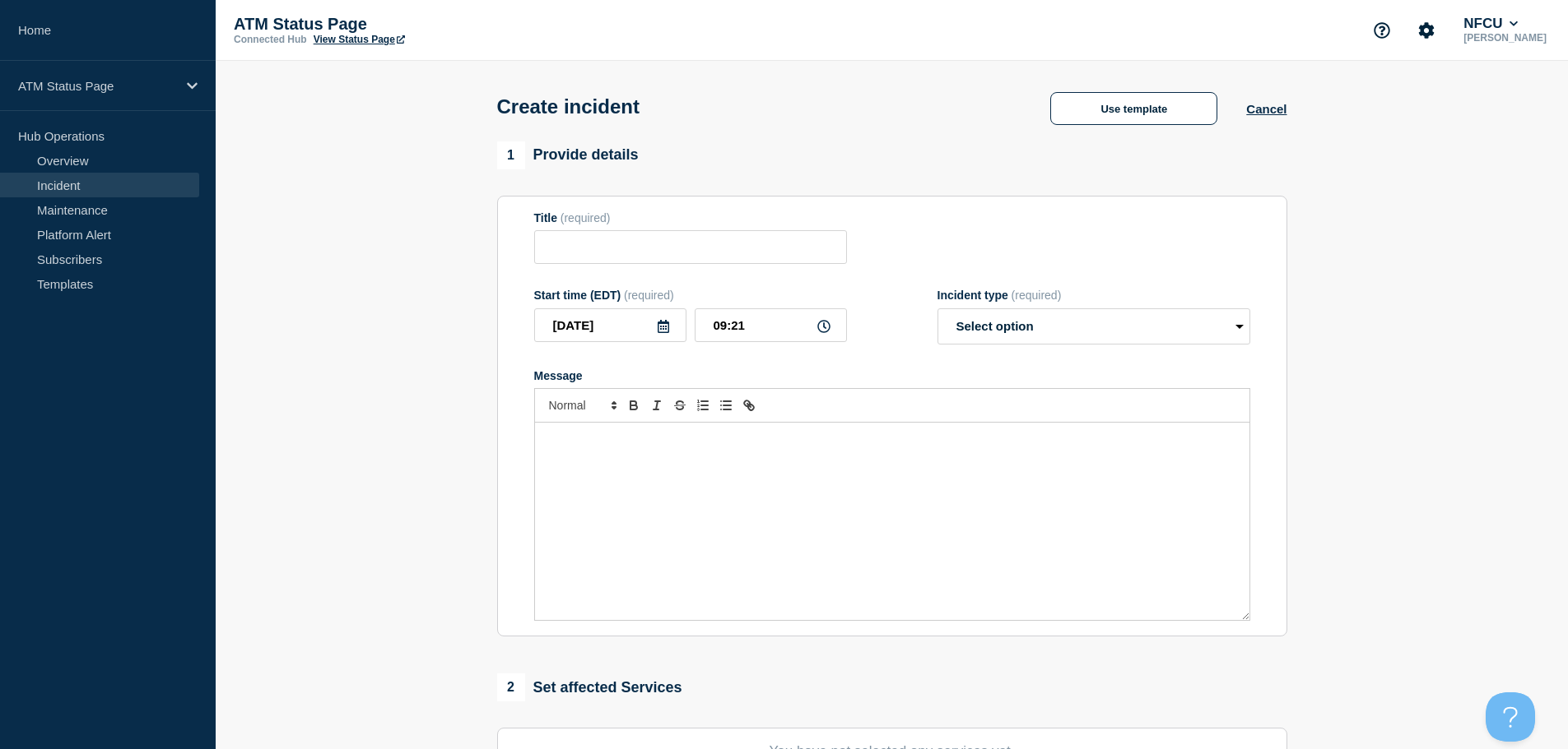
click at [1113, 81] on div "Create incident Use template Cancel" at bounding box center [891, 100] width 827 height 81
click at [1118, 110] on button "Use template" at bounding box center [1133, 108] width 167 height 33
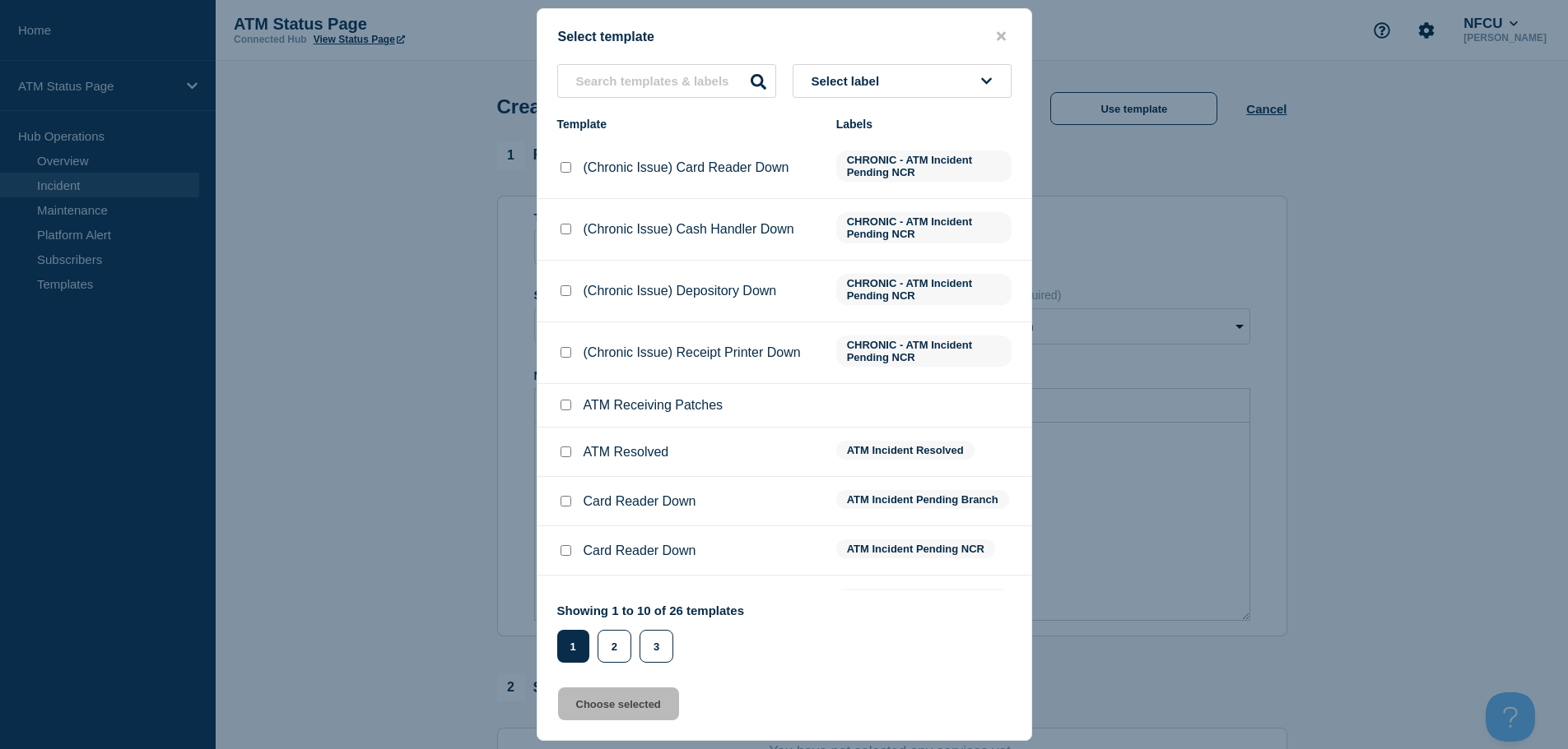
click at [845, 84] on span "Select label" at bounding box center [849, 81] width 75 height 14
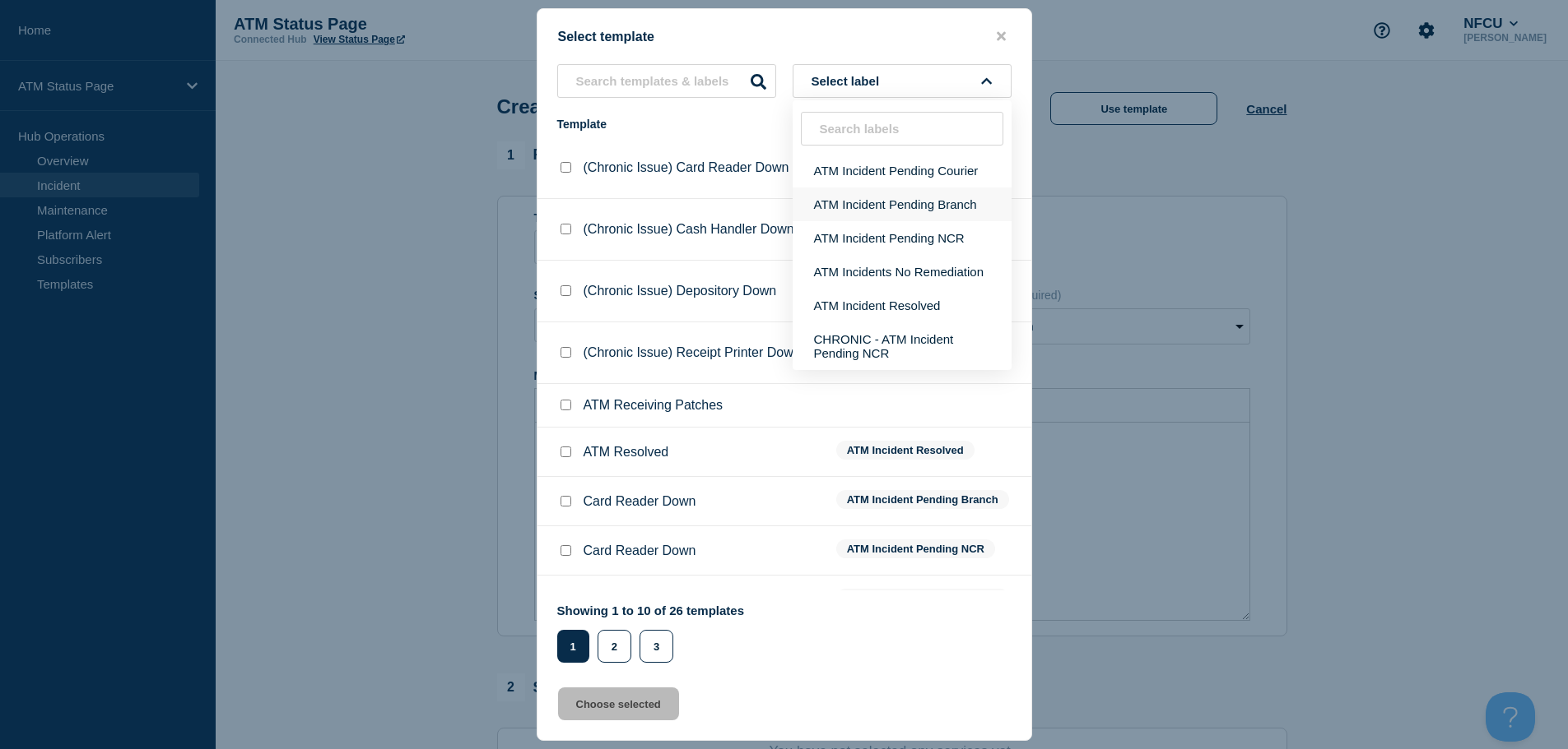
click at [939, 204] on button "ATM Incident Pending Branch" at bounding box center [902, 204] width 219 height 34
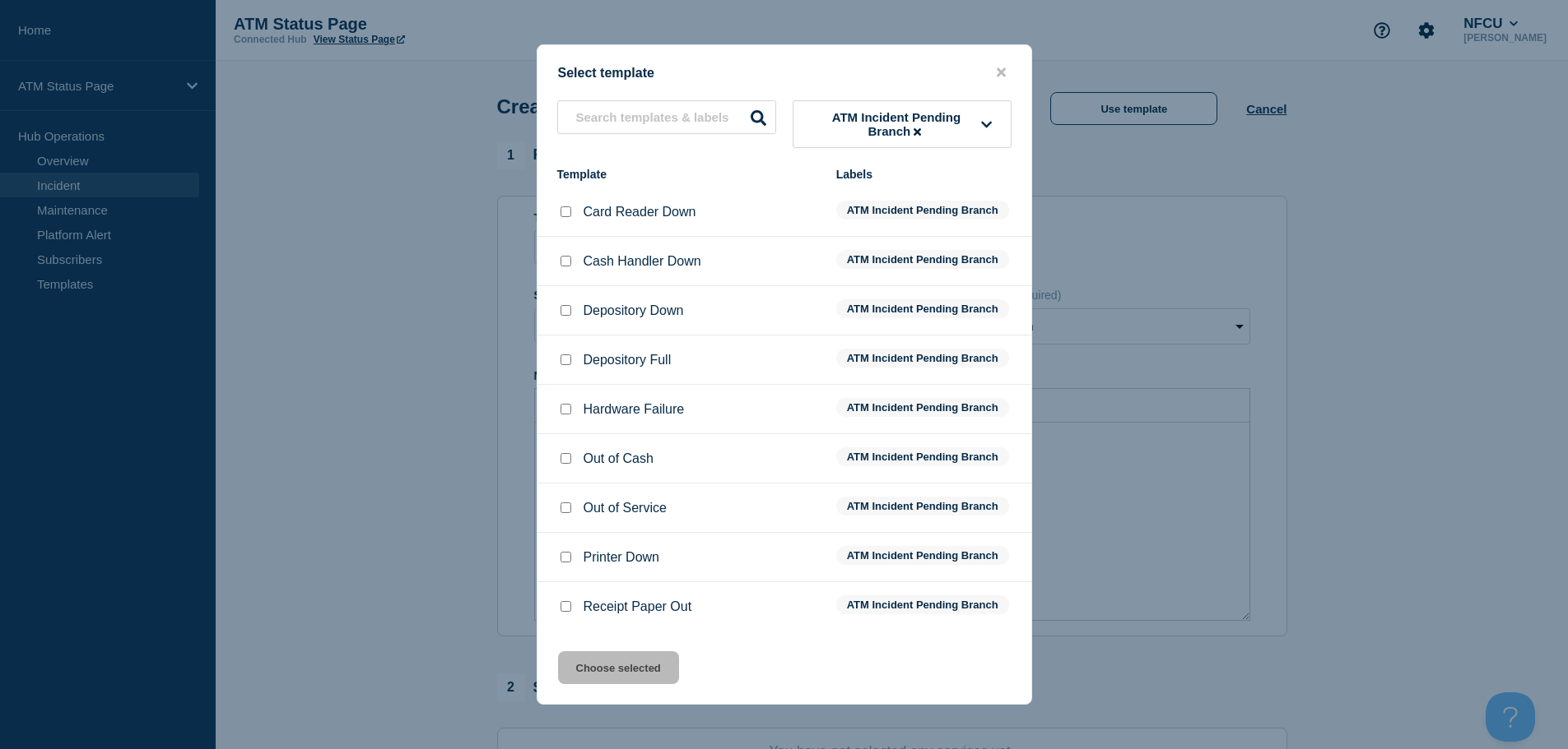
click at [566, 311] on input "Depository Down checkbox" at bounding box center [566, 310] width 10 height 10
click at [608, 681] on button "Choose selected" at bounding box center [619, 668] width 121 height 33
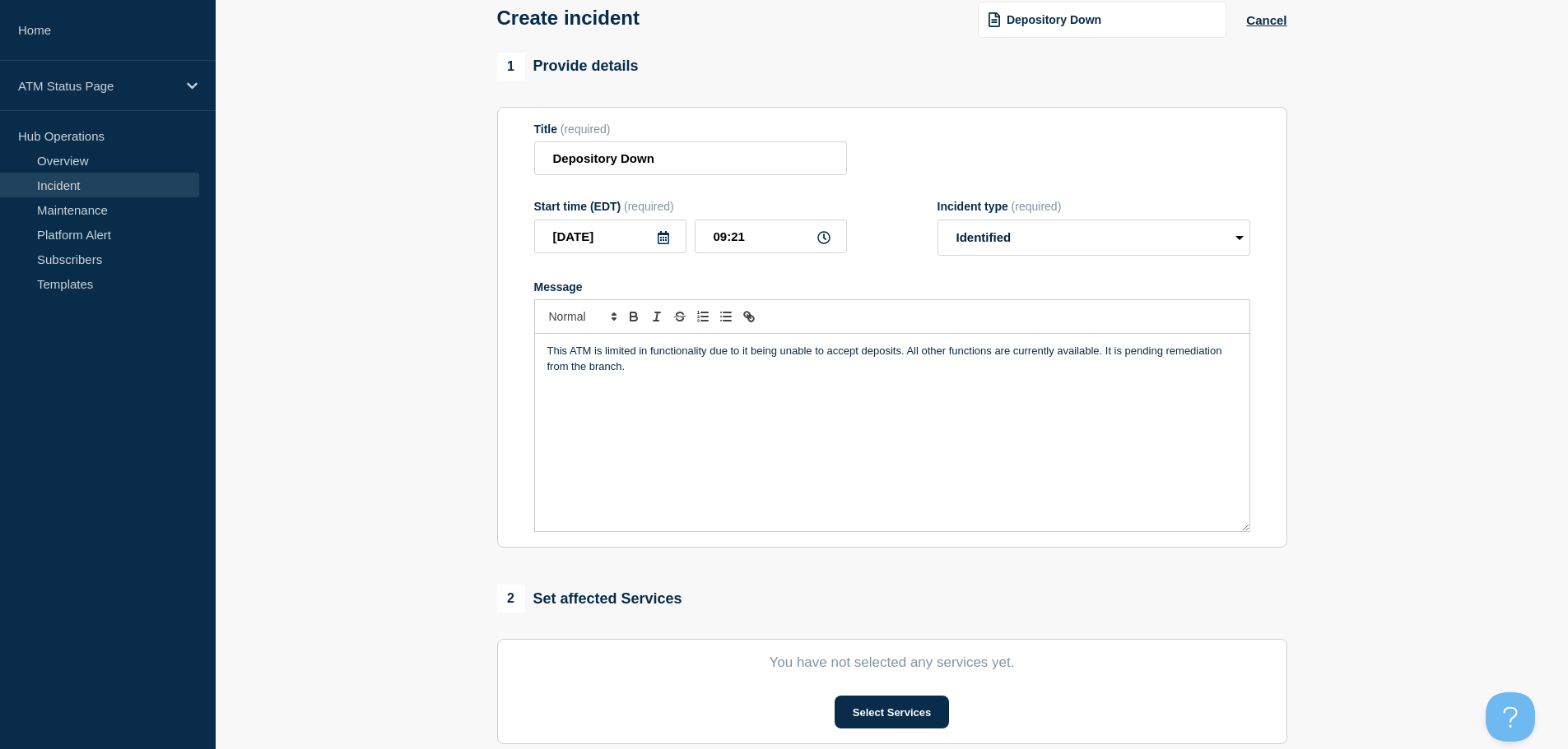
scroll to position [329, 0]
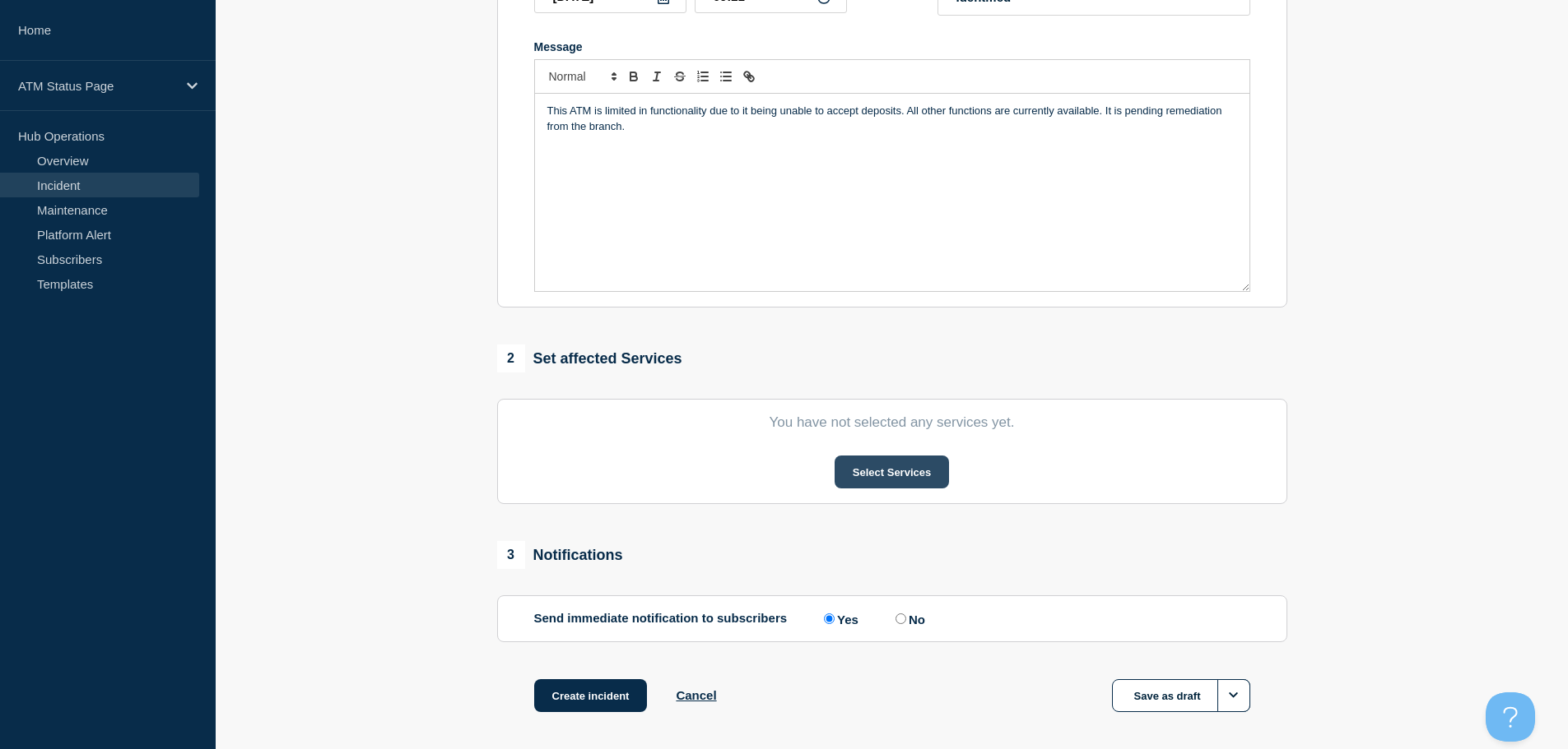
click at [859, 466] on button "Select Services" at bounding box center [891, 472] width 114 height 33
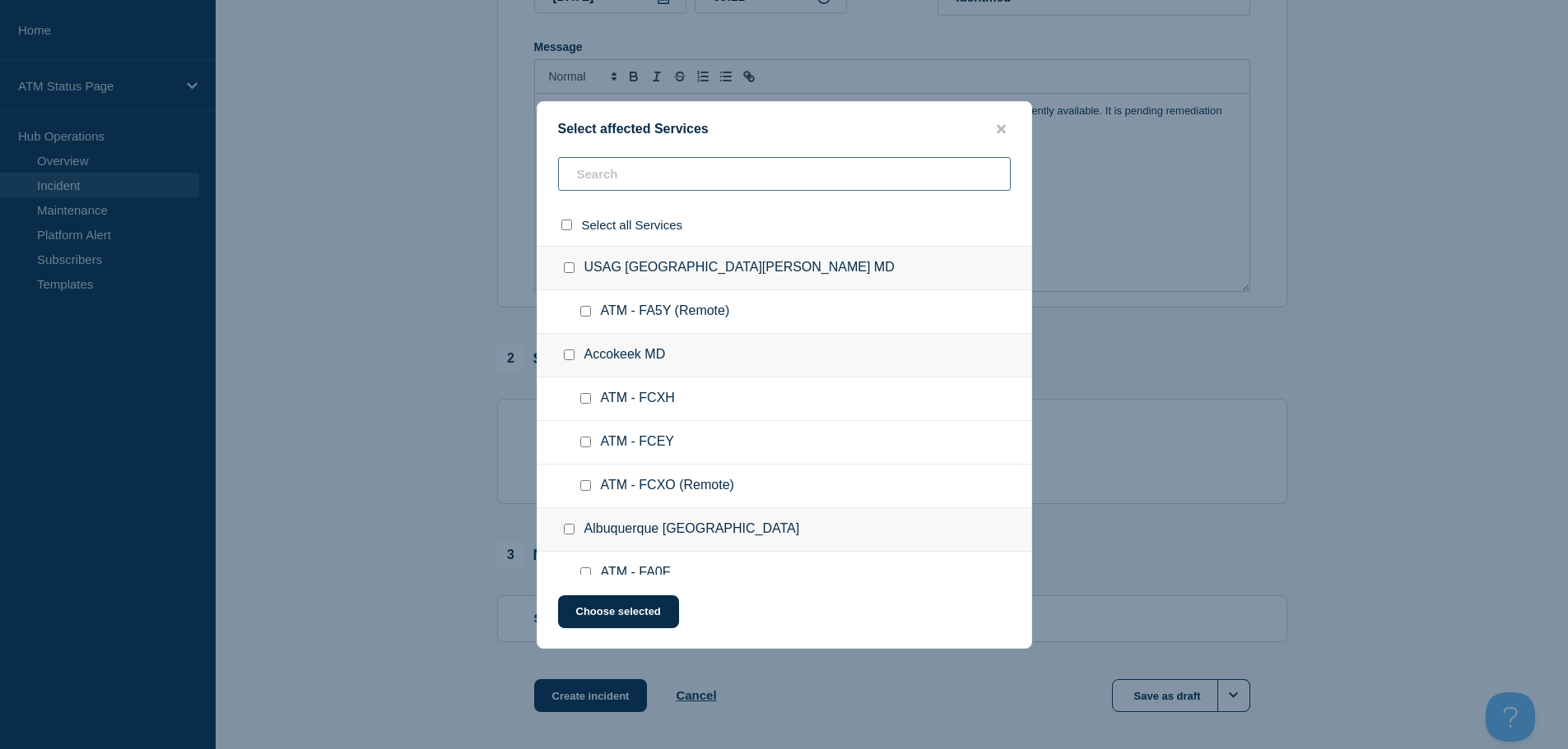
click at [734, 183] on input "text" at bounding box center [784, 173] width 453 height 34
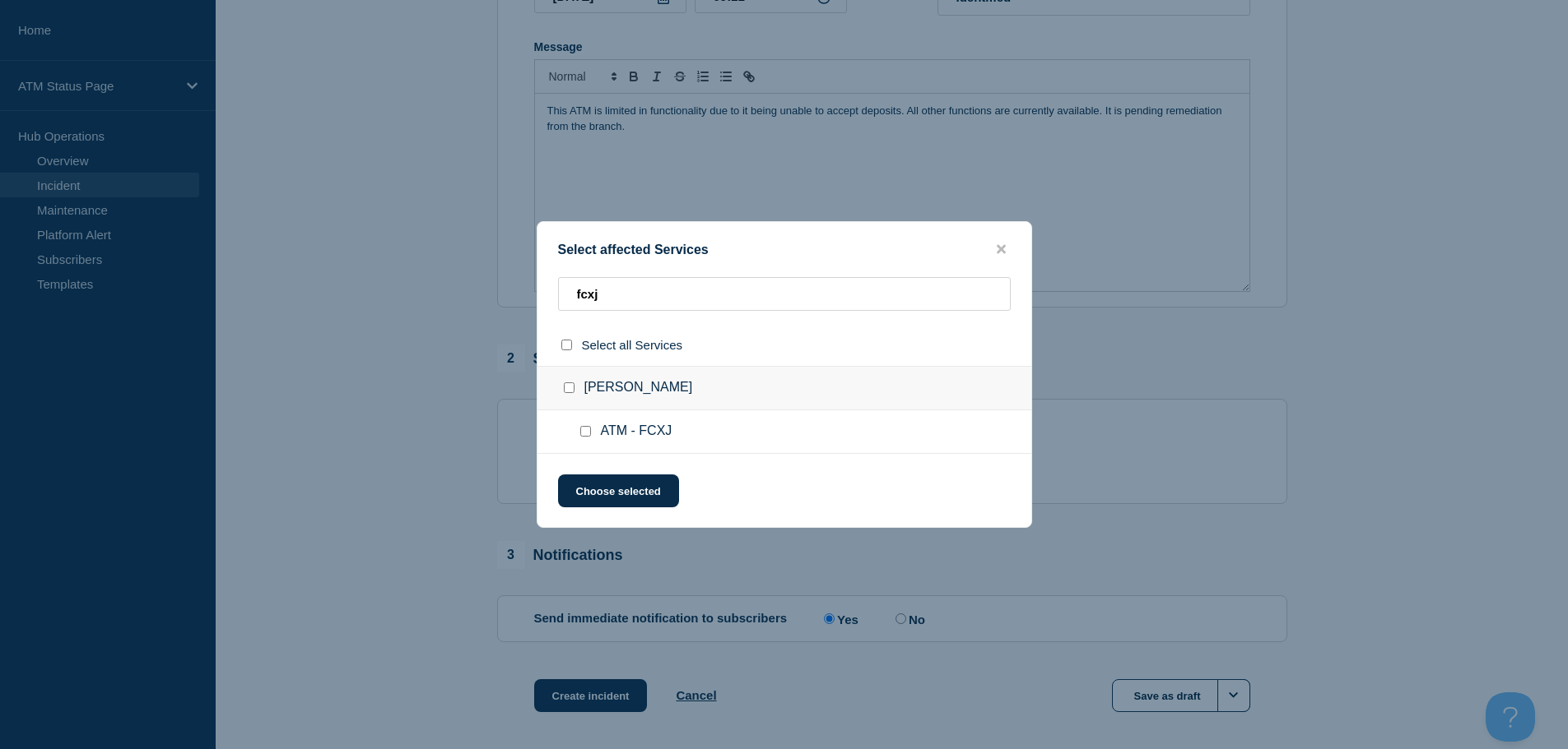
click at [586, 432] on input "ATM - FCXJ checkbox" at bounding box center [586, 431] width 10 height 10
click at [604, 498] on button "Choose selected" at bounding box center [619, 491] width 121 height 33
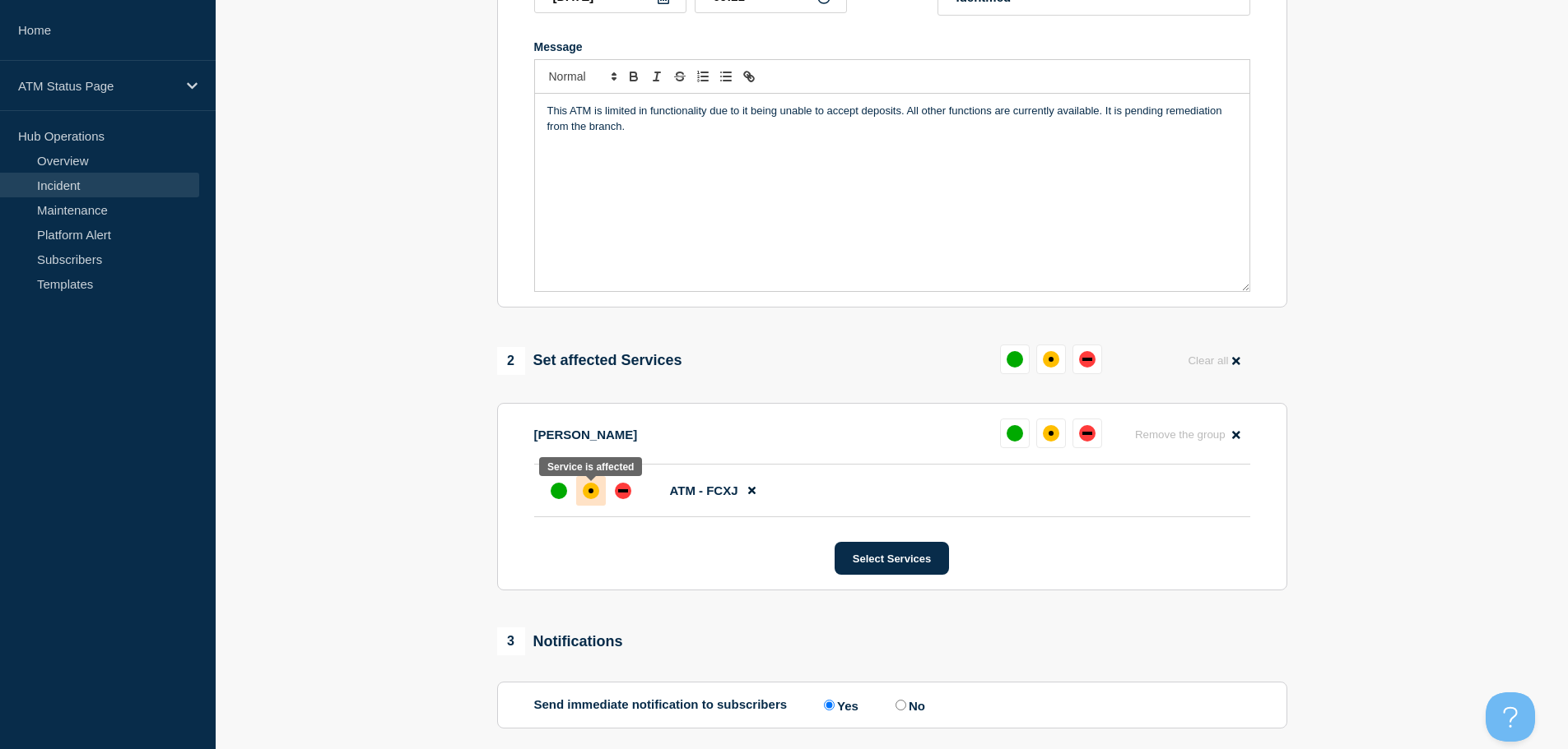
click at [591, 486] on div "affected" at bounding box center [591, 491] width 16 height 16
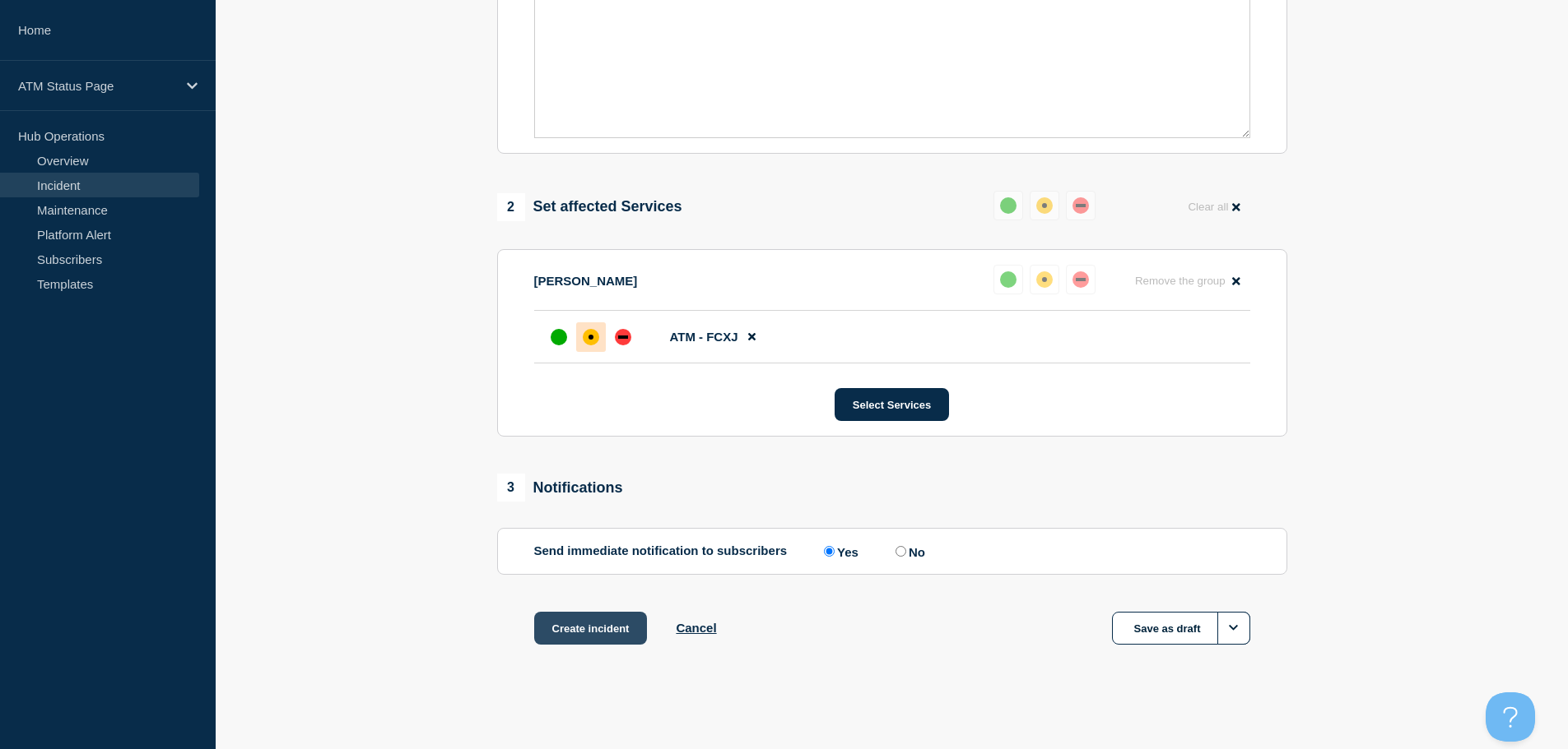
scroll to position [489, 0]
click at [600, 625] on button "Create incident" at bounding box center [591, 626] width 113 height 33
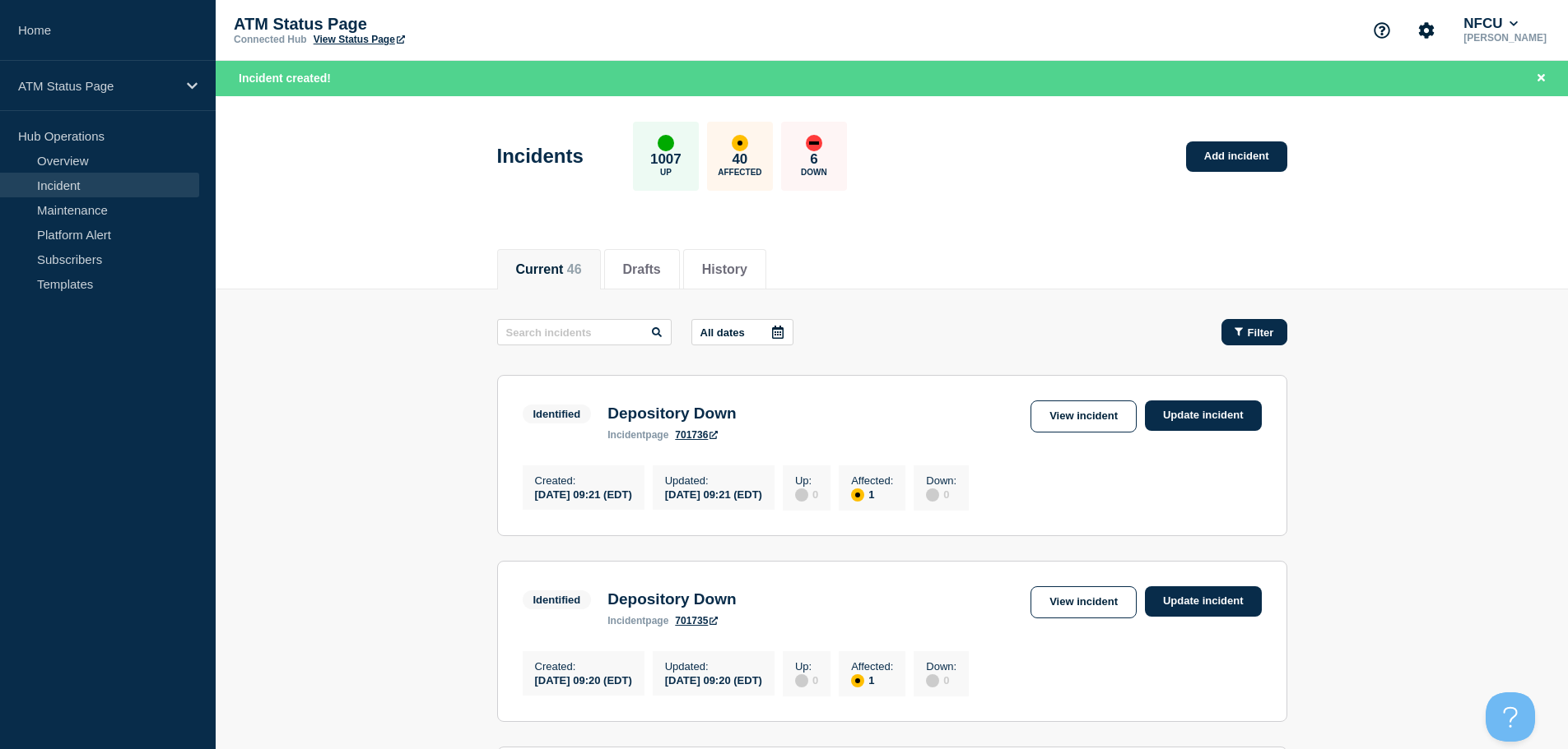
click at [1247, 340] on button "Filter" at bounding box center [1254, 333] width 66 height 26
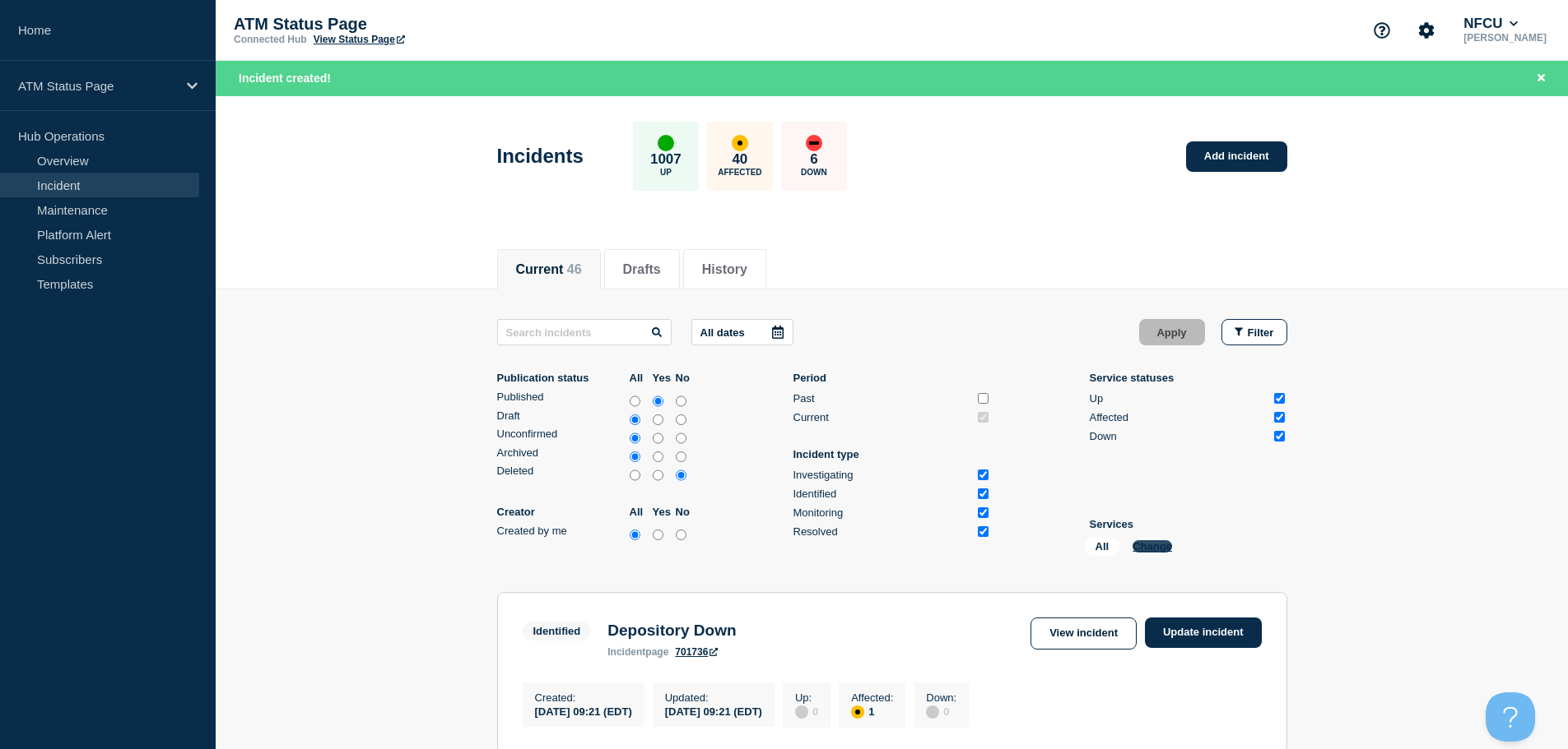
click at [1164, 550] on button "Change" at bounding box center [1152, 546] width 40 height 12
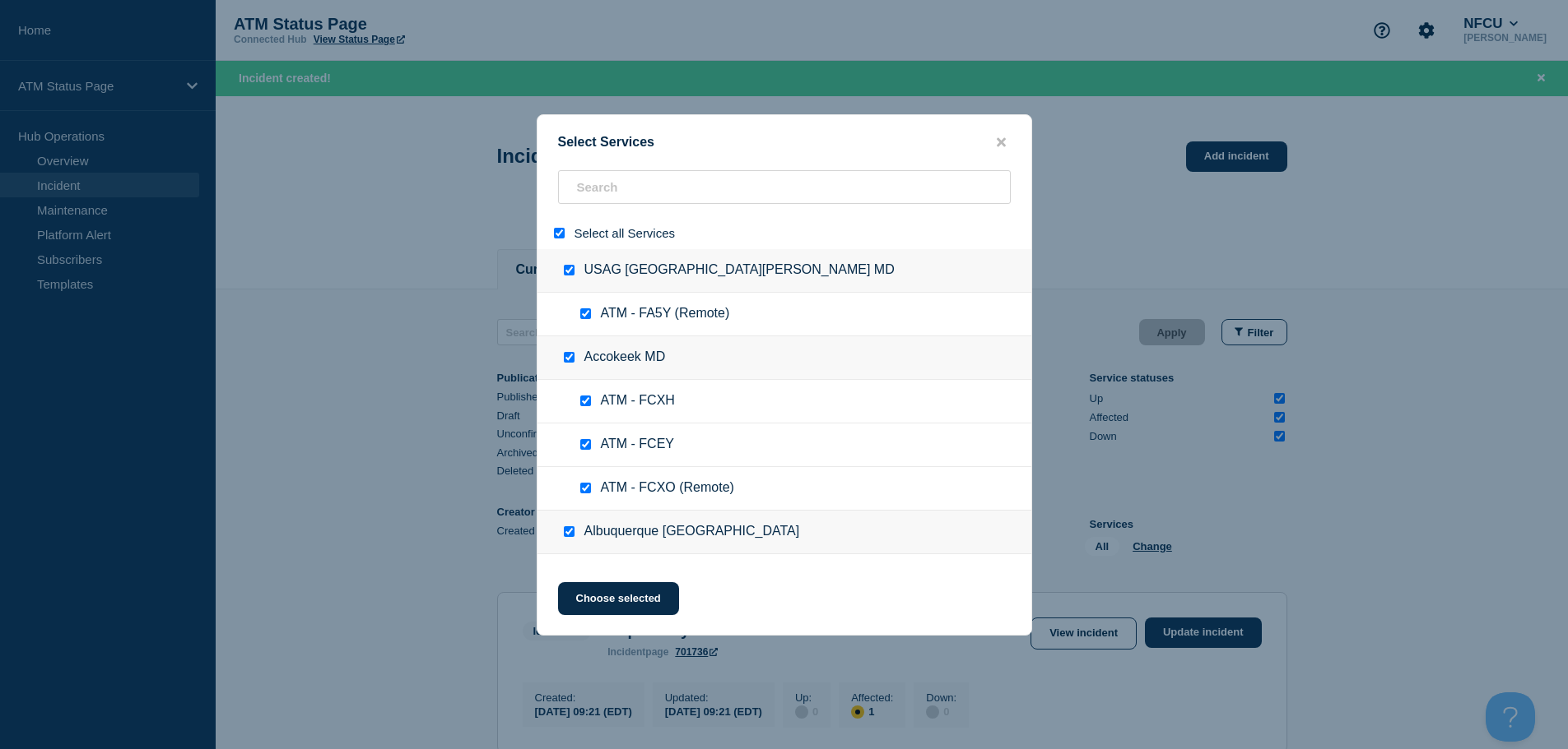
click at [565, 234] on div at bounding box center [563, 233] width 24 height 16
click at [562, 234] on input "select all" at bounding box center [559, 233] width 10 height 10
click at [580, 175] on input "search" at bounding box center [784, 187] width 453 height 34
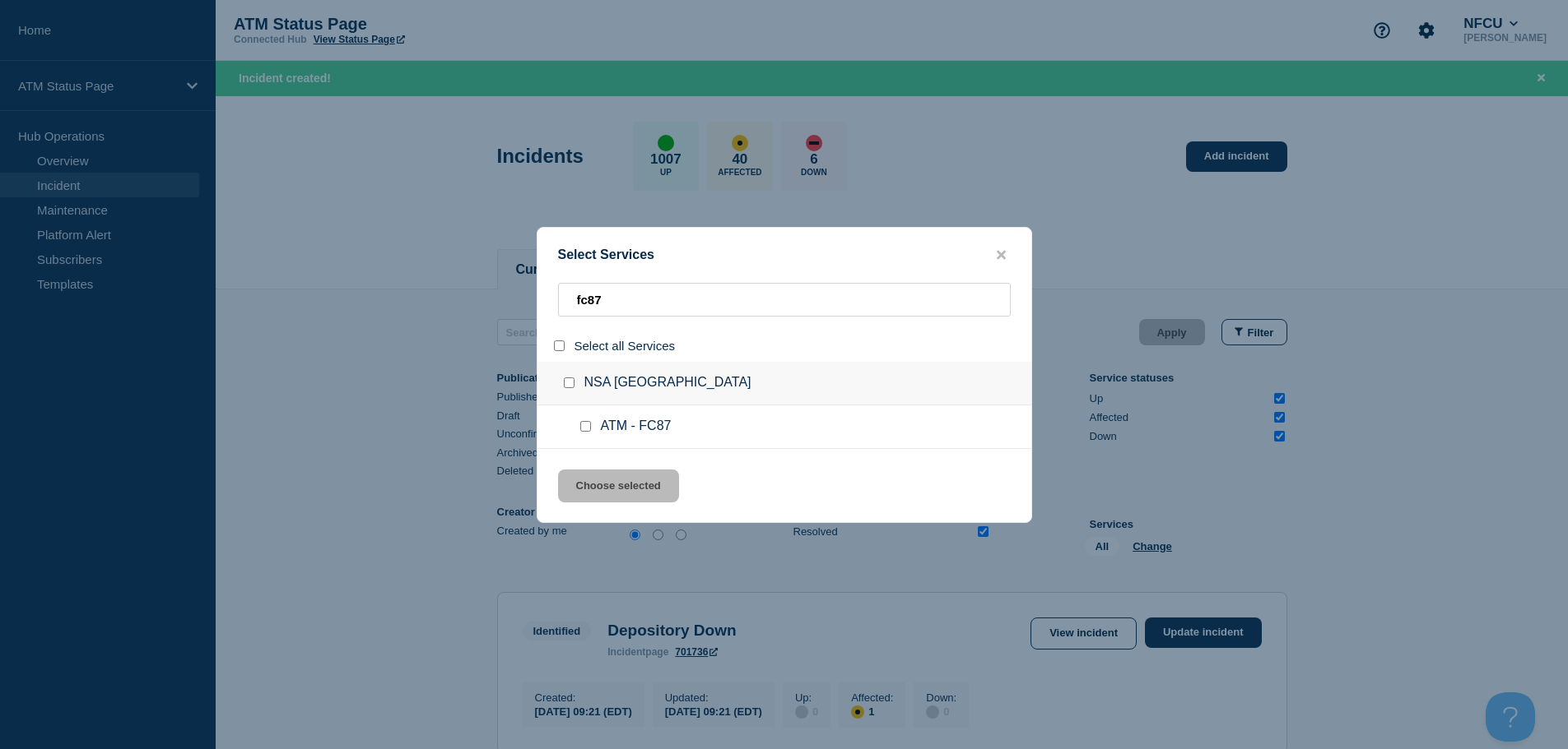
click at [583, 429] on input "service: ATM - FC87" at bounding box center [586, 426] width 10 height 10
click at [634, 502] on button "Choose selected" at bounding box center [619, 486] width 121 height 33
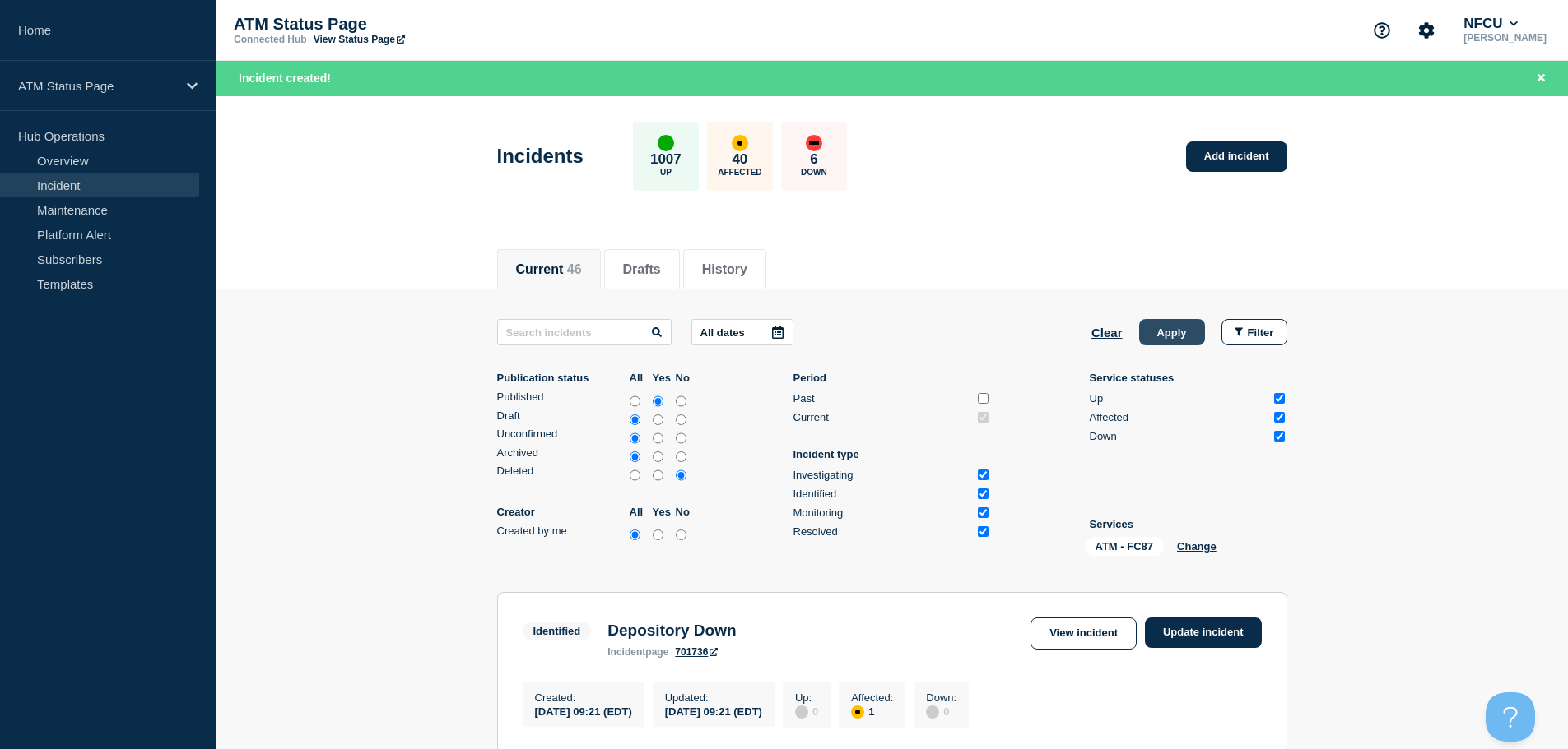
click at [1174, 334] on button "Apply" at bounding box center [1172, 333] width 66 height 26
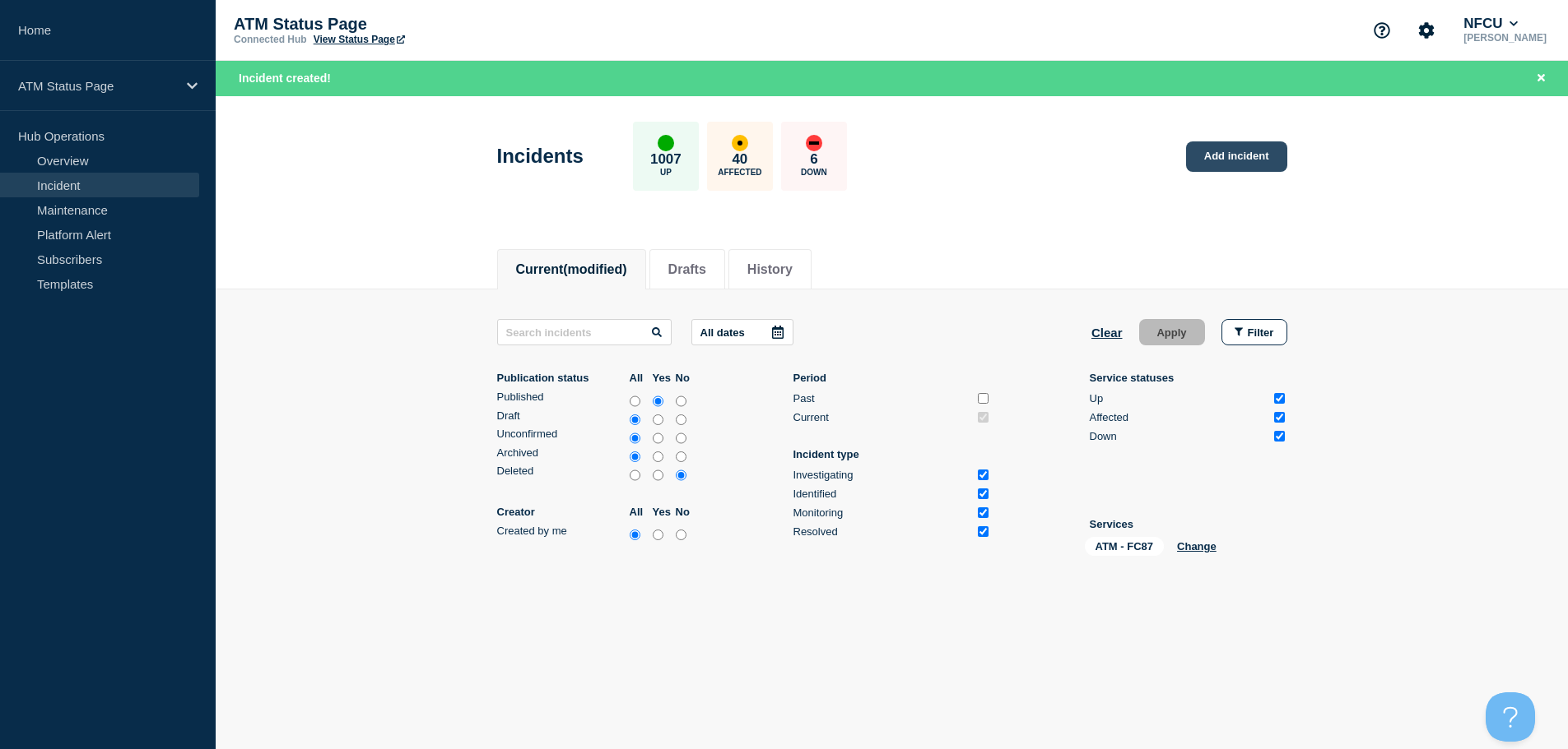
click at [1244, 158] on link "Add incident" at bounding box center [1236, 156] width 101 height 30
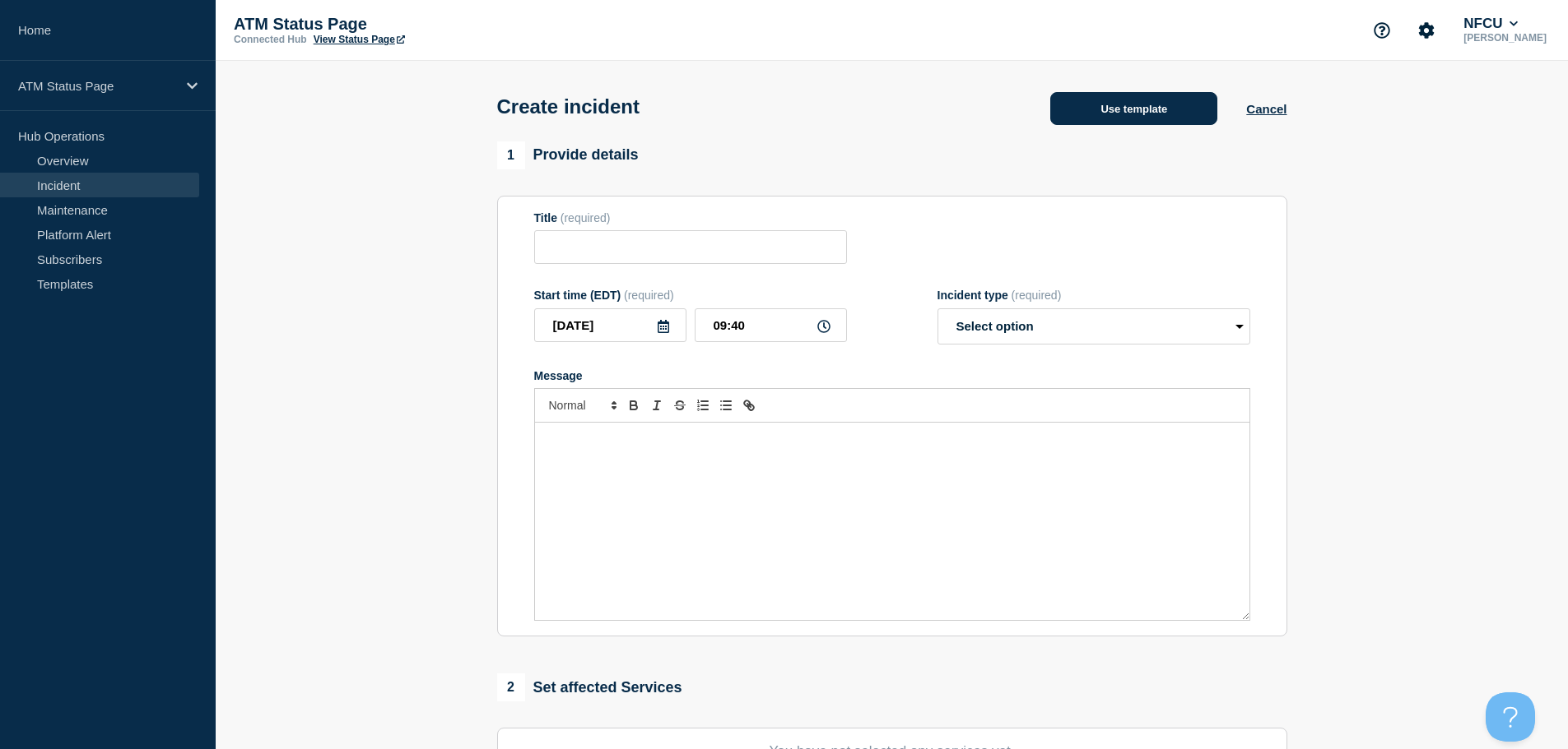
click at [1152, 118] on button "Use template" at bounding box center [1133, 108] width 167 height 33
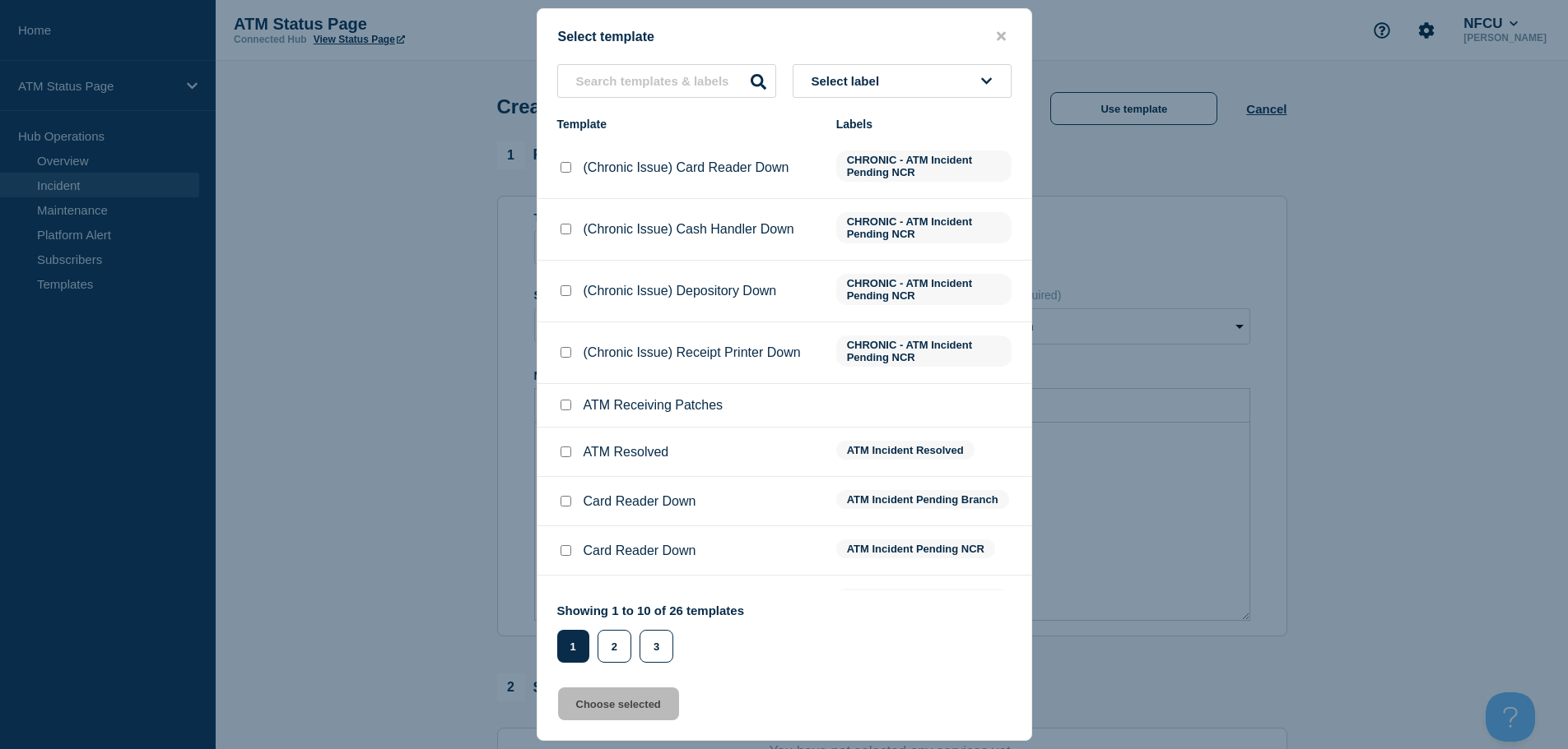
click at [896, 66] on button "Select label" at bounding box center [902, 81] width 219 height 34
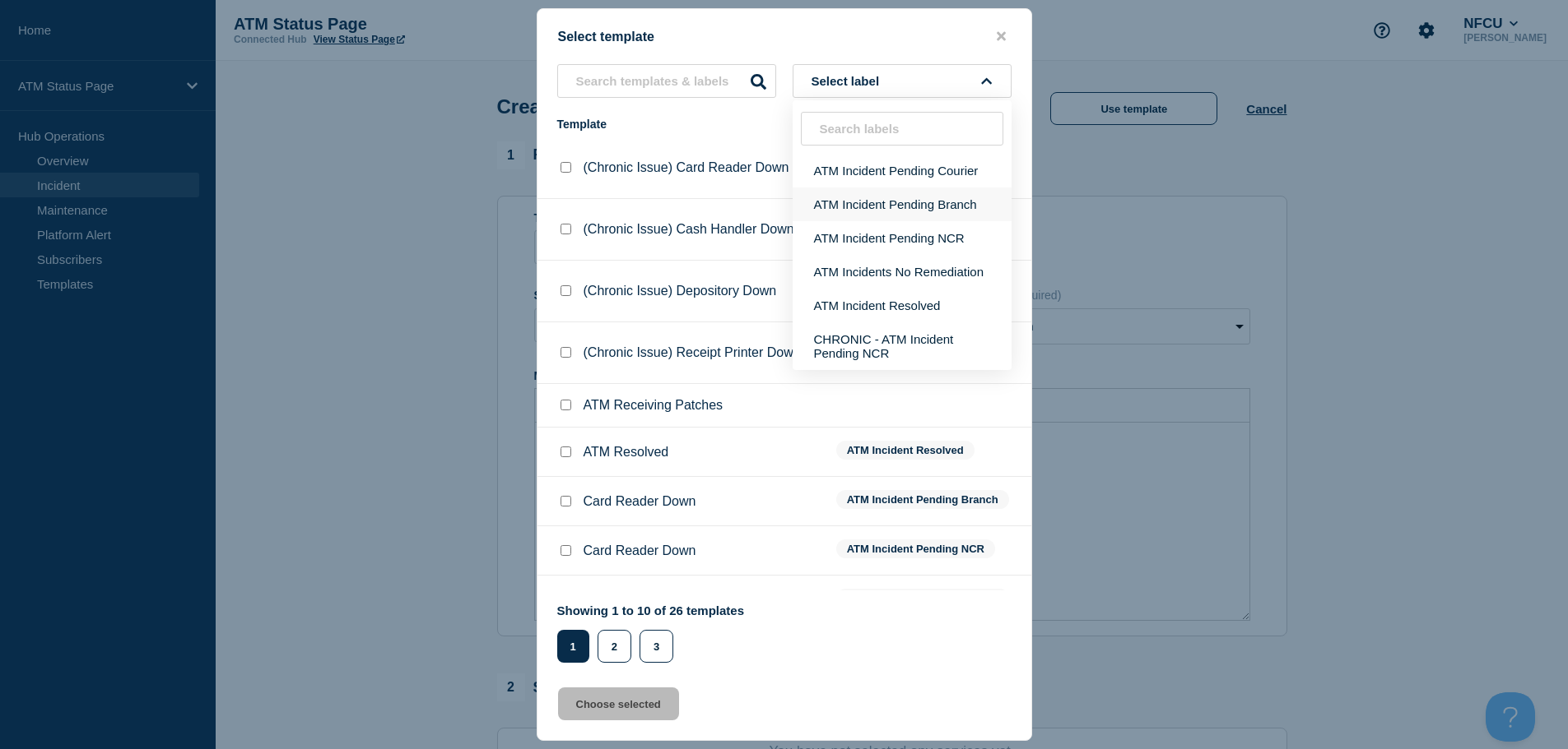
click at [923, 210] on button "ATM Incident Pending Branch" at bounding box center [902, 204] width 219 height 34
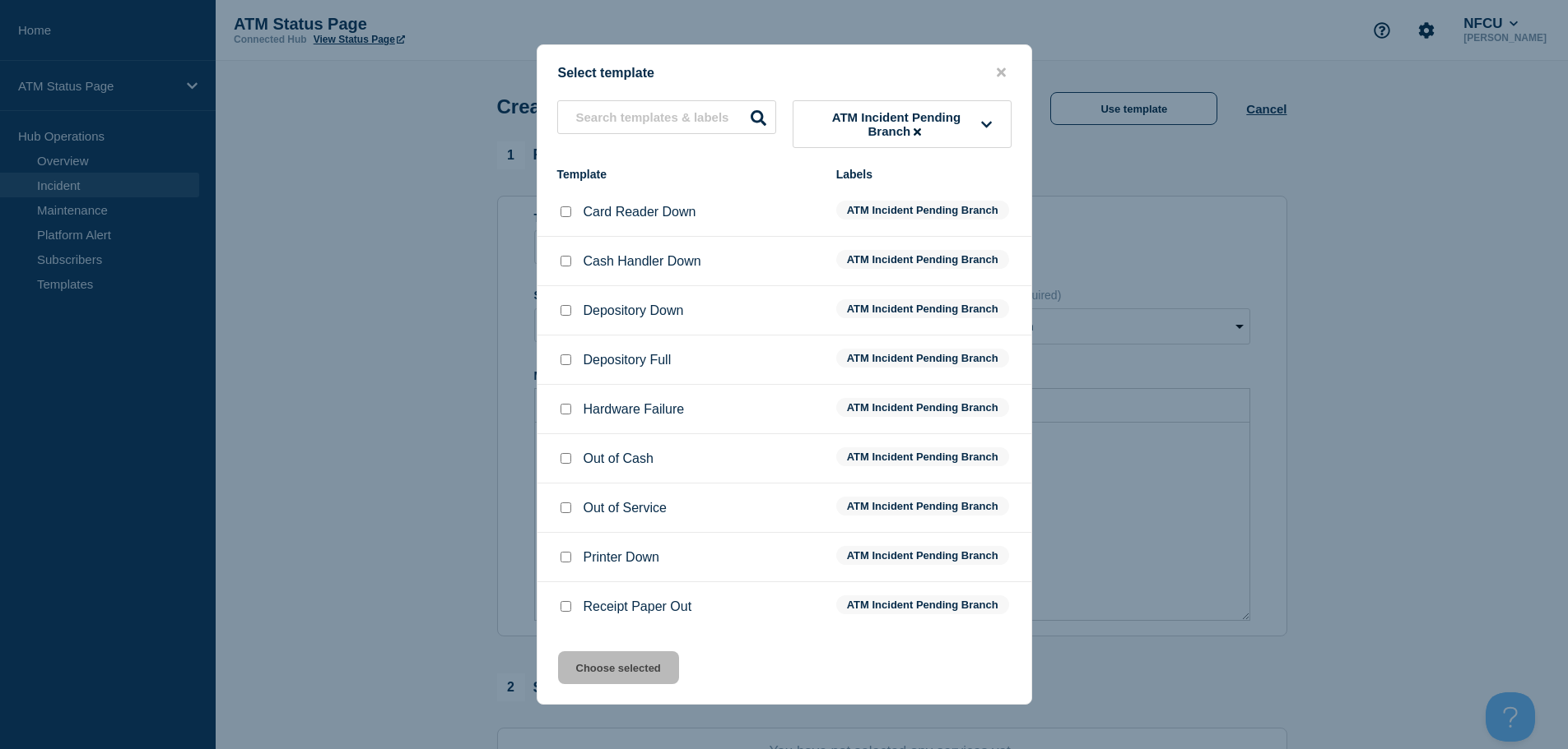
click at [569, 462] on input "Out of Cash checkbox" at bounding box center [566, 458] width 10 height 10
click at [617, 669] on button "Choose selected" at bounding box center [619, 668] width 121 height 33
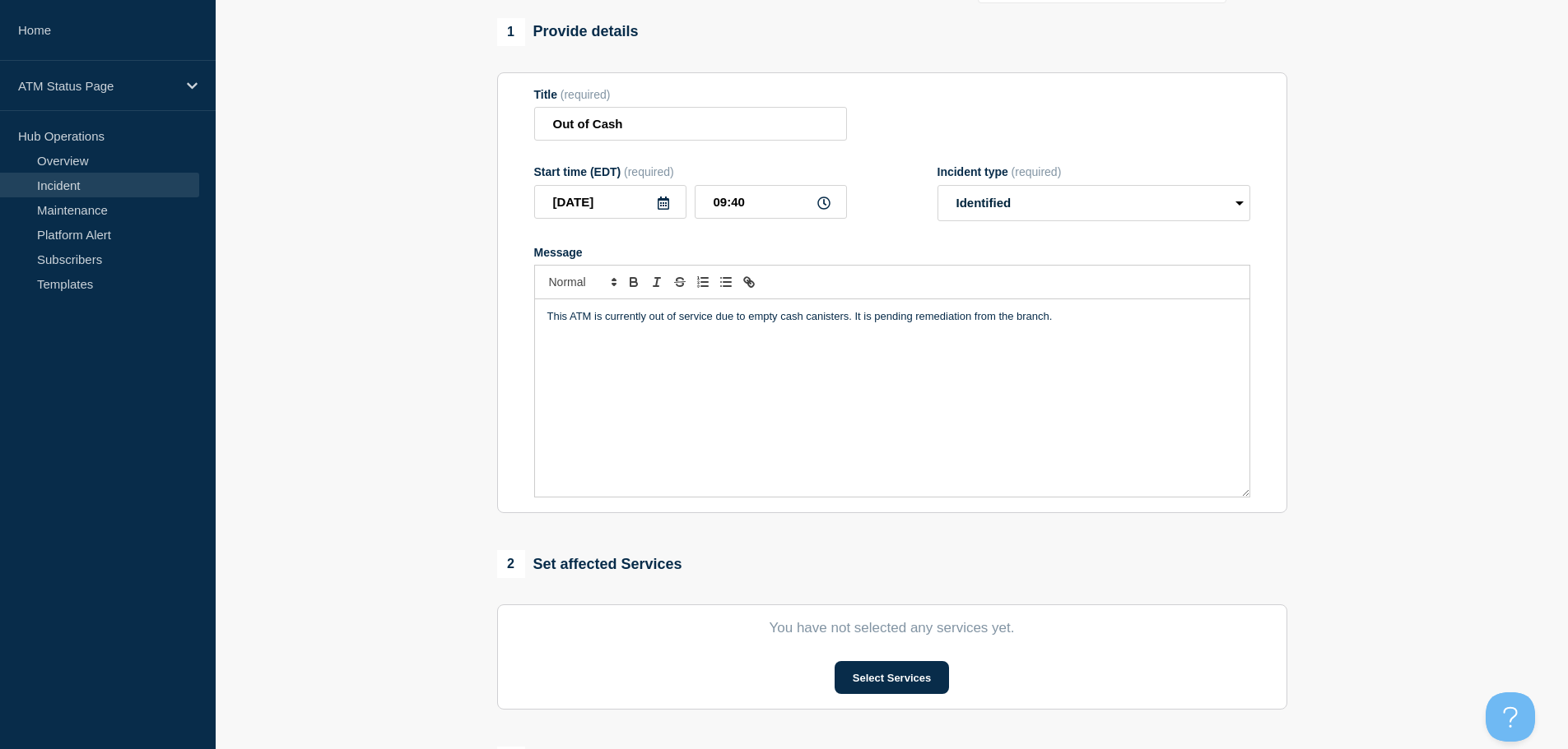
scroll to position [329, 0]
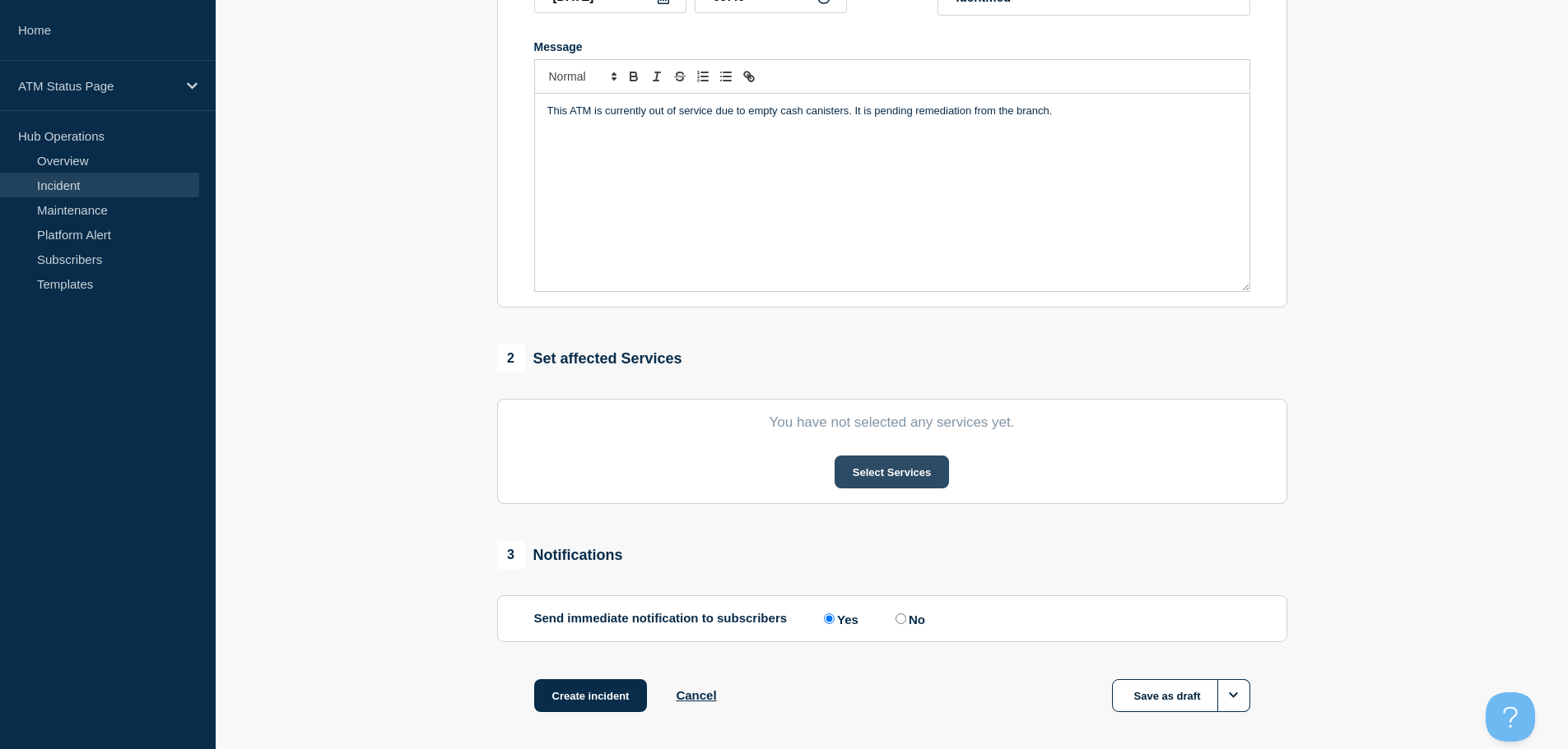
click at [873, 478] on button "Select Services" at bounding box center [891, 472] width 114 height 33
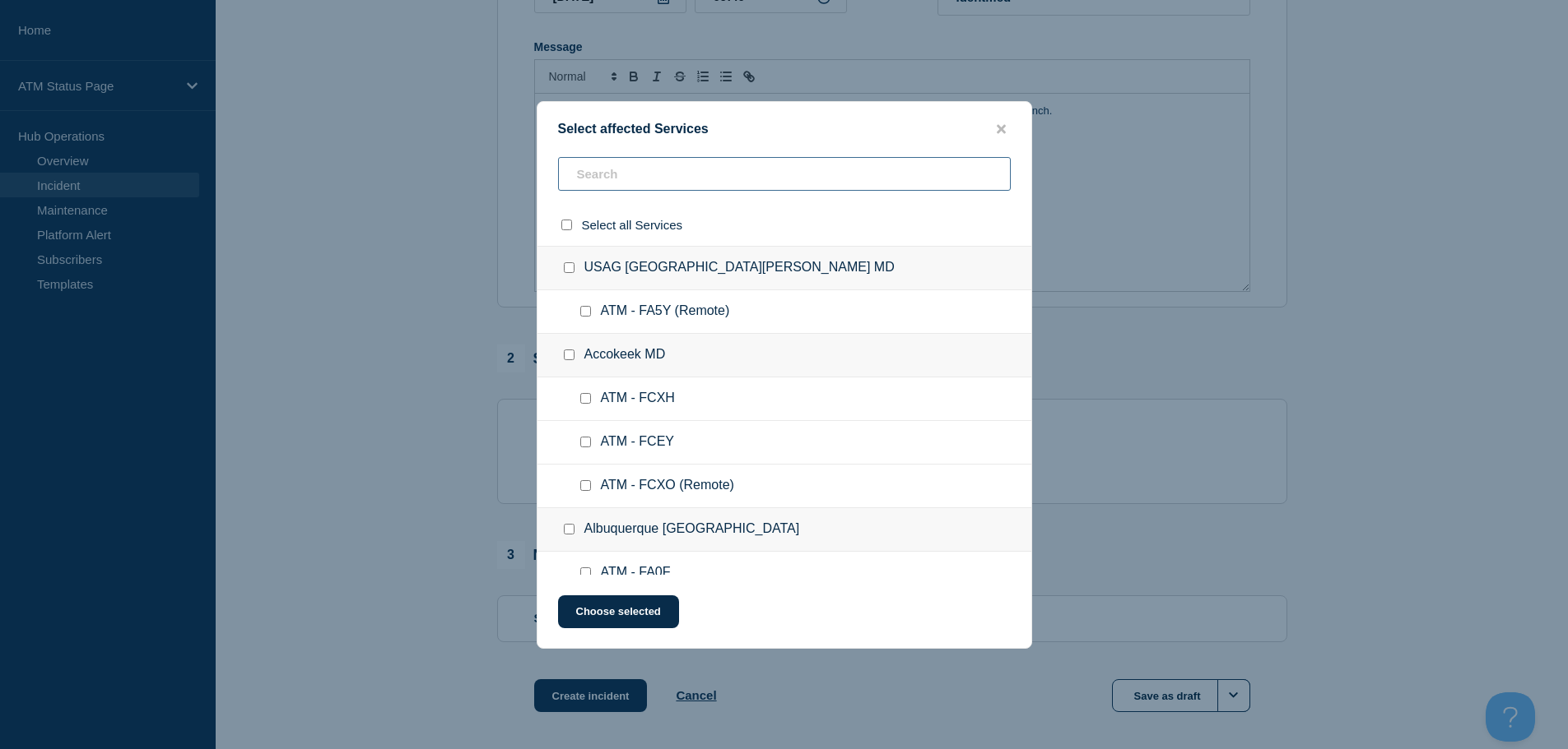
click at [714, 172] on input "text" at bounding box center [784, 173] width 453 height 34
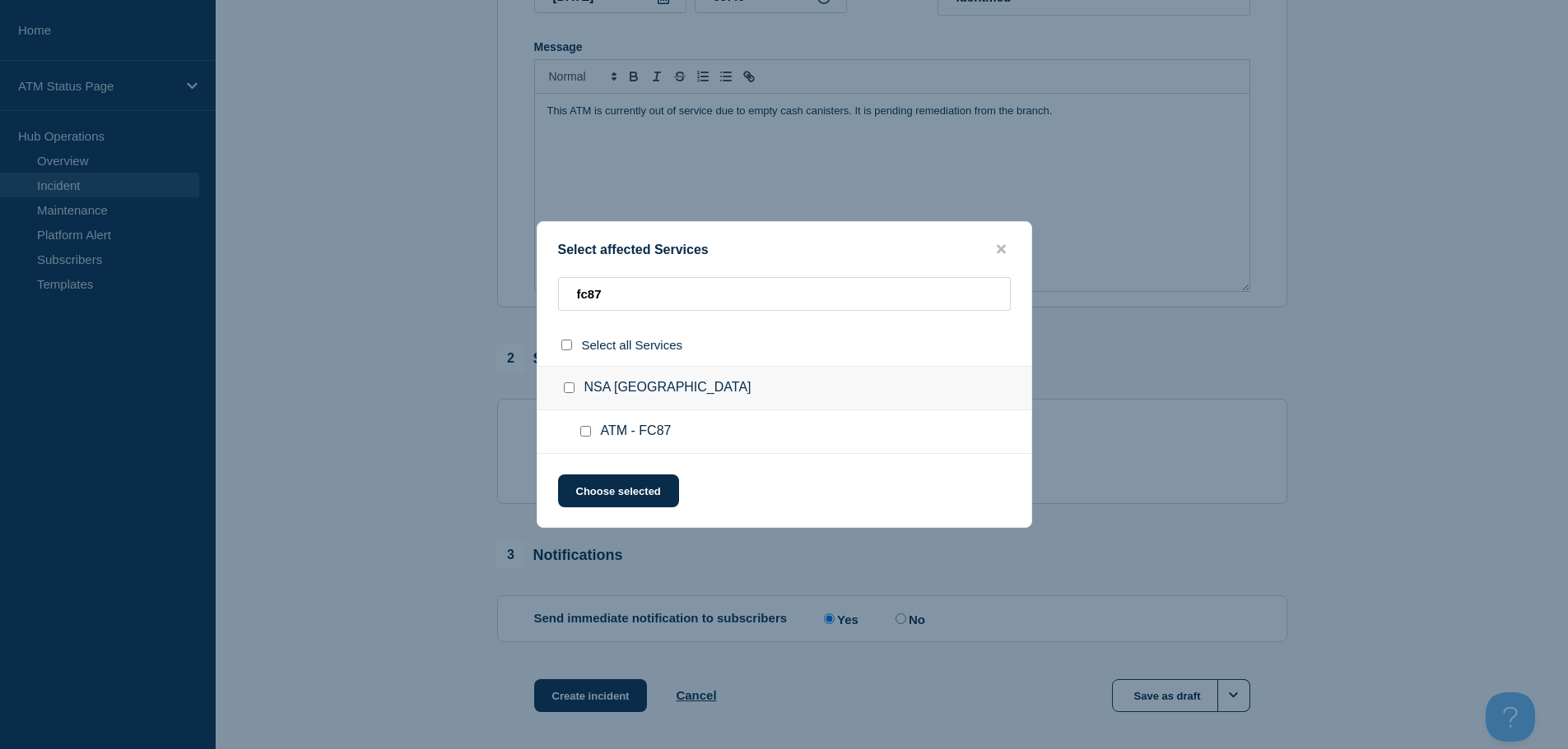
click at [583, 429] on input "ATM - FC87 checkbox" at bounding box center [586, 431] width 10 height 10
click at [612, 499] on button "Choose selected" at bounding box center [619, 491] width 121 height 33
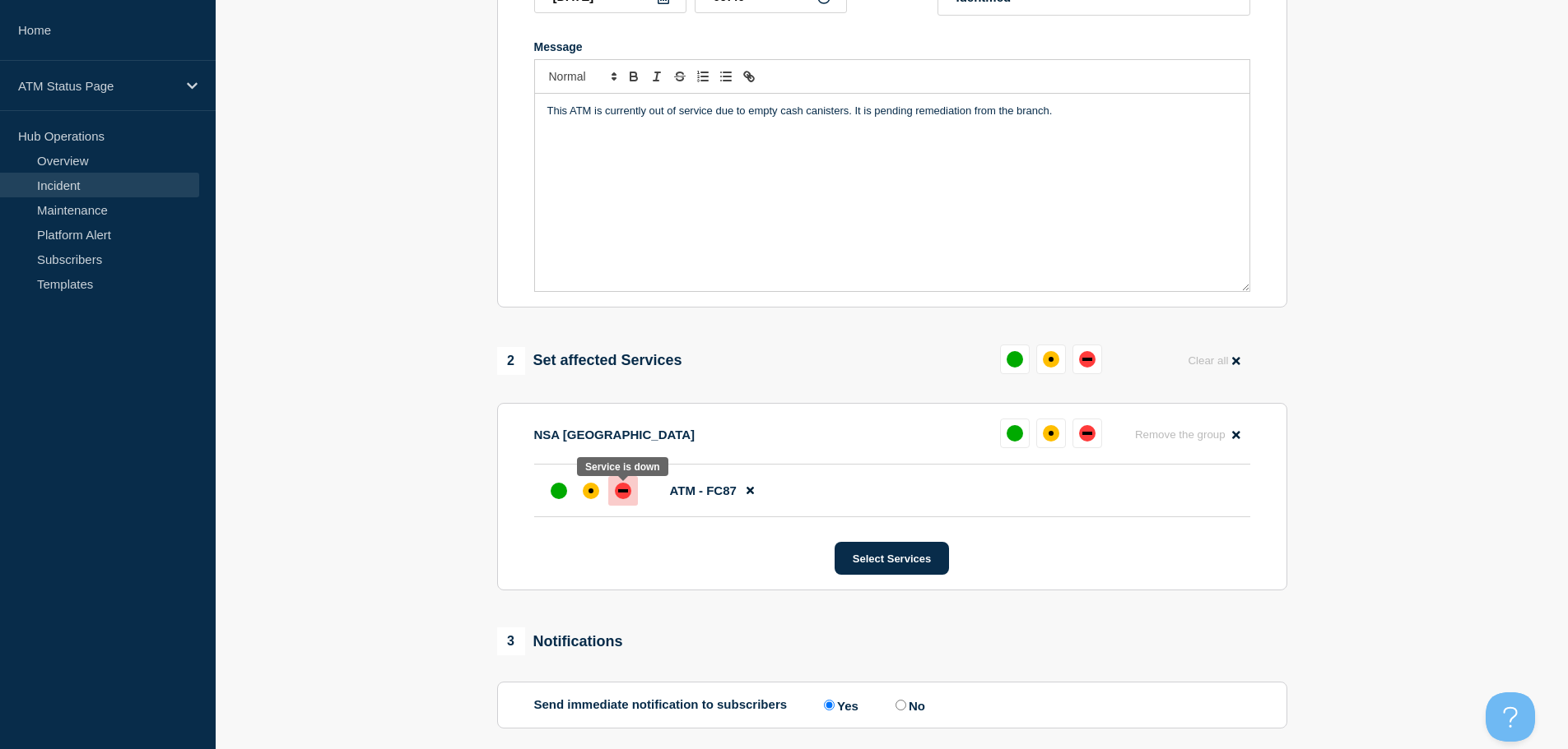
click at [617, 497] on div "down" at bounding box center [623, 491] width 16 height 16
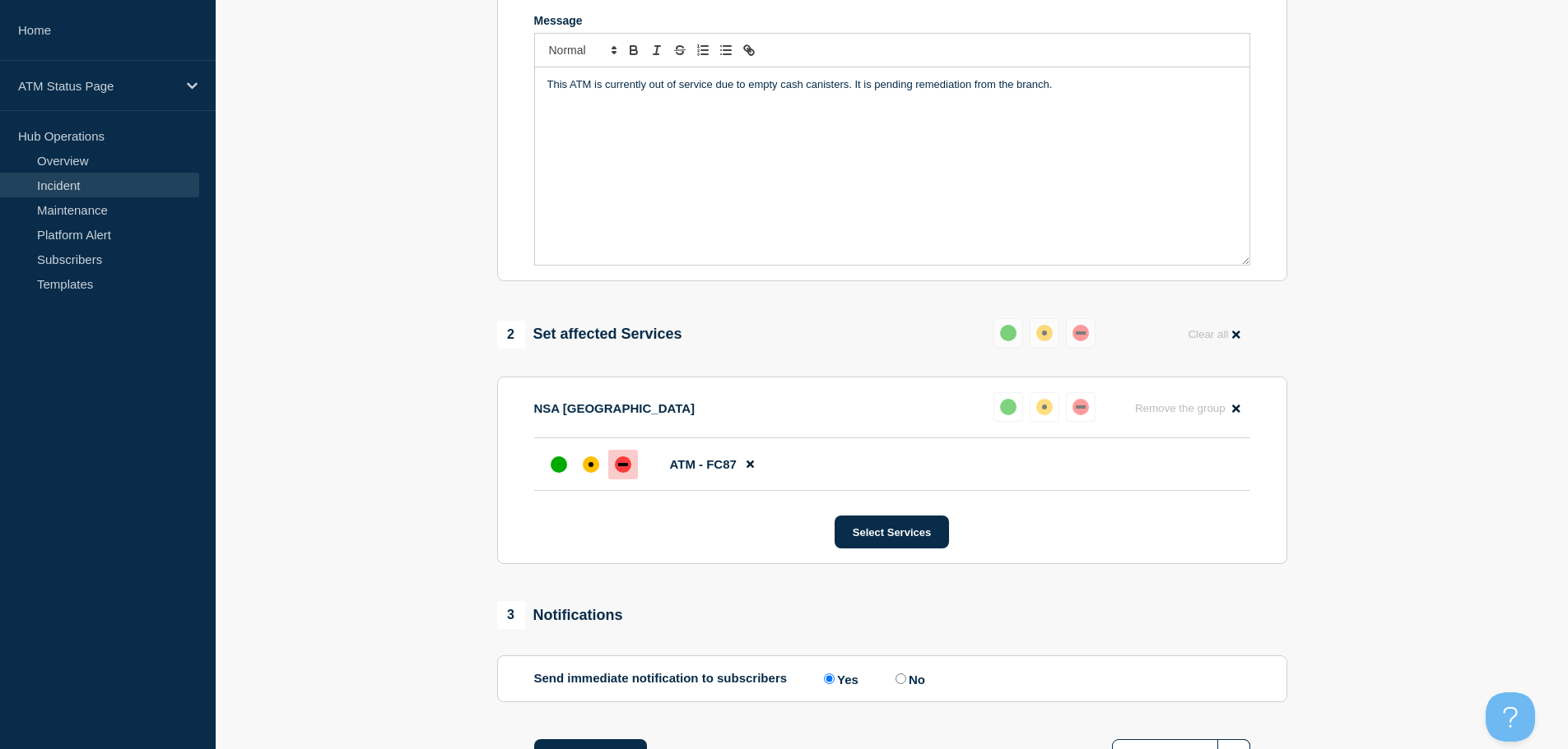
scroll to position [489, 0]
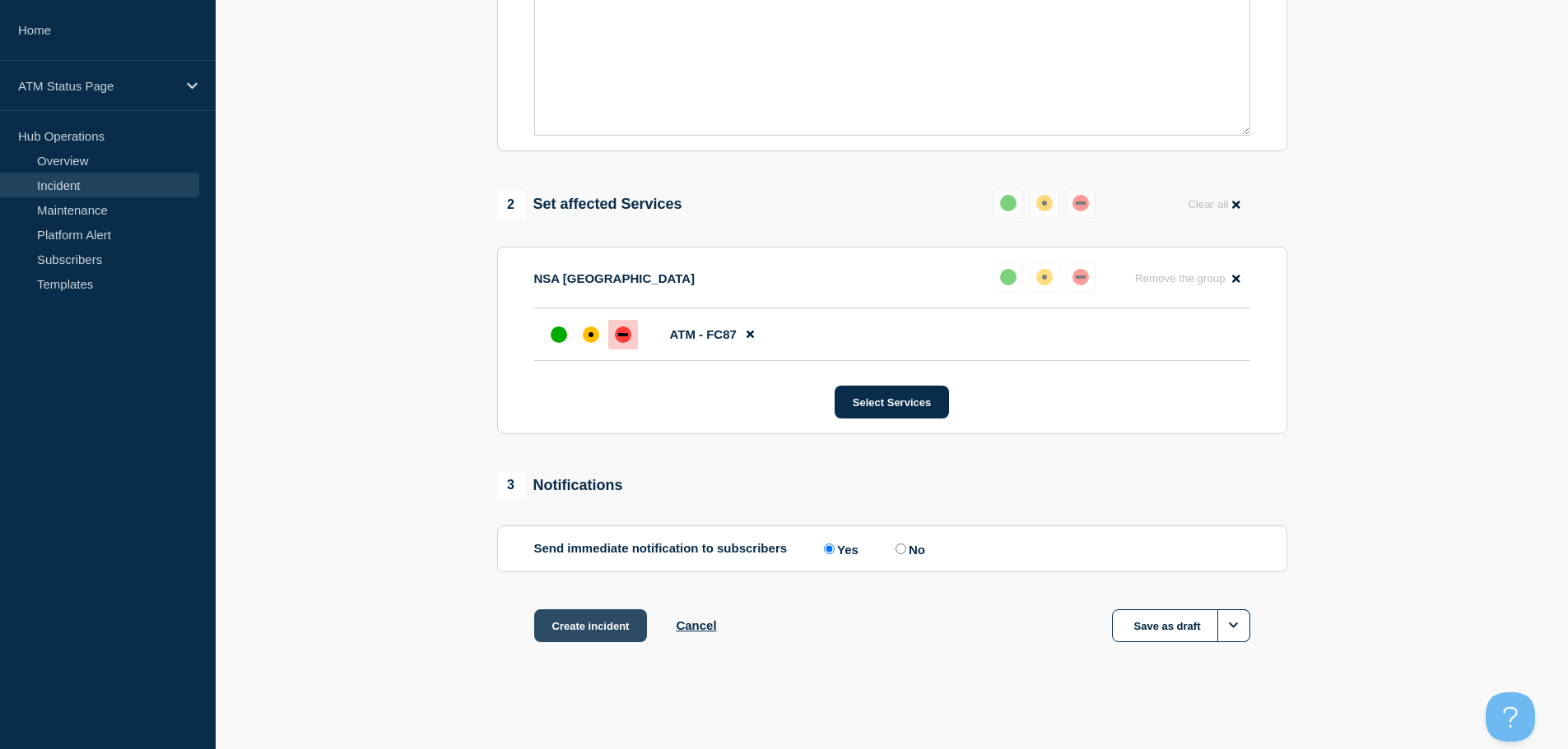
click at [600, 617] on button "Create incident" at bounding box center [591, 626] width 113 height 33
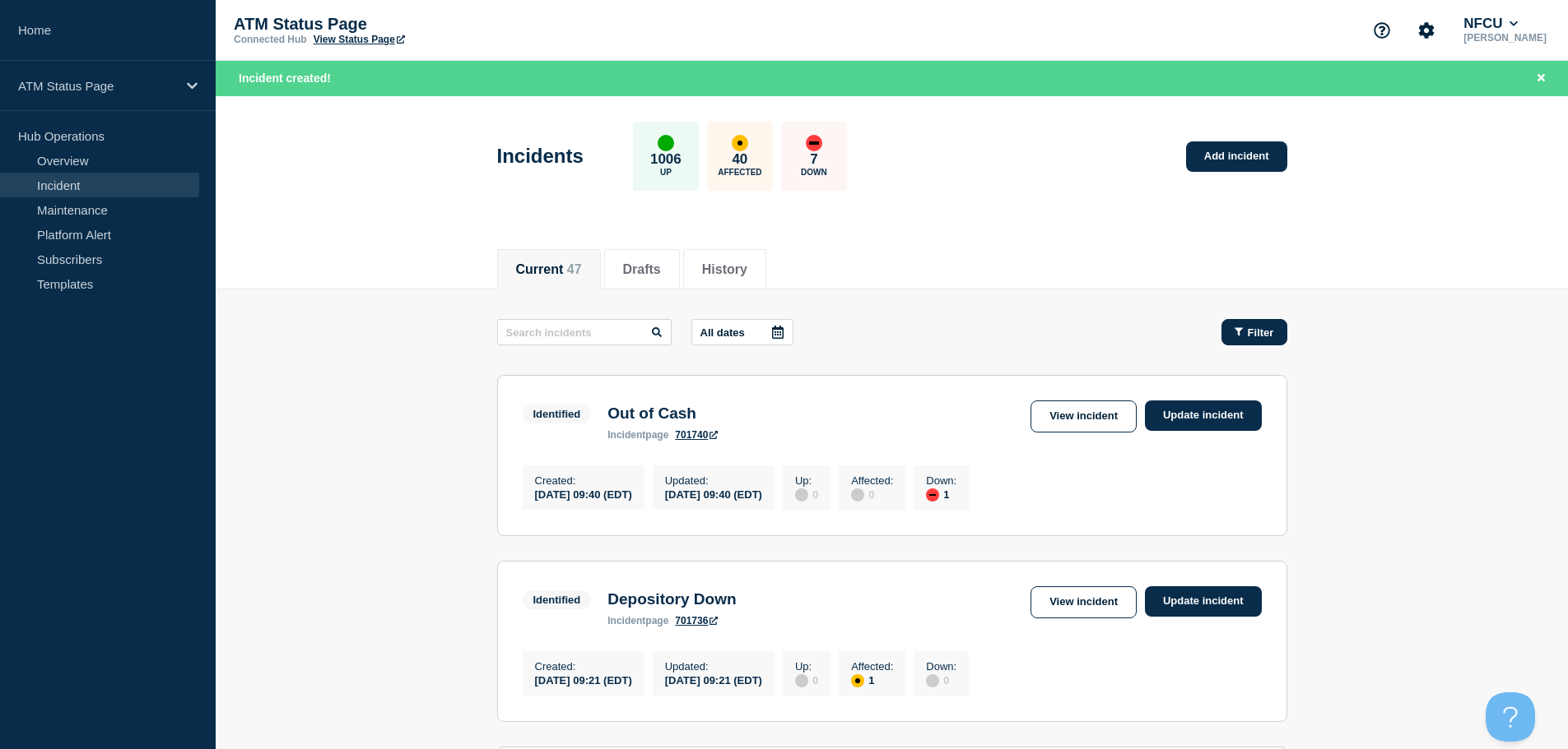
click at [1258, 335] on span "Filter" at bounding box center [1260, 333] width 26 height 12
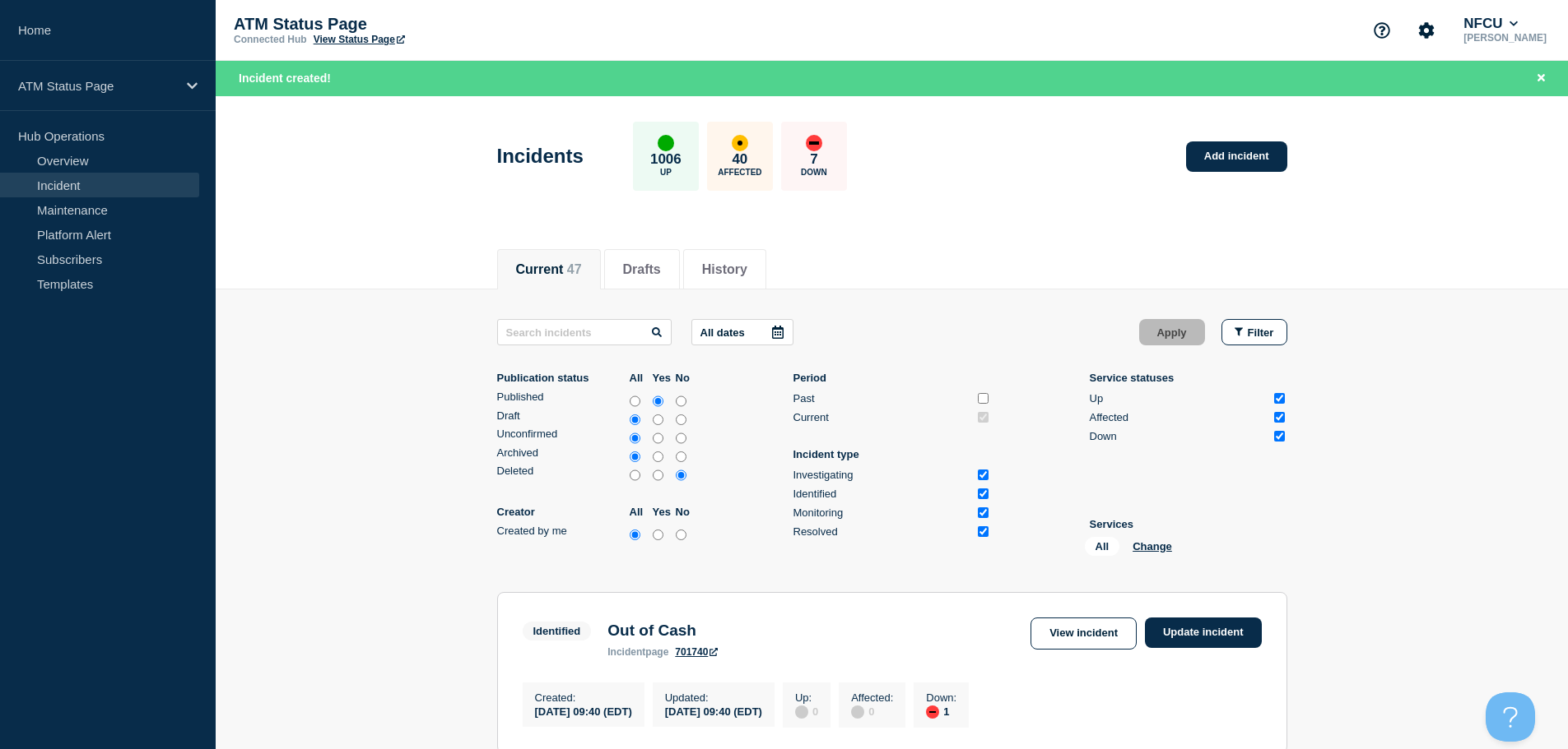
click at [1155, 553] on div "All Change" at bounding box center [1167, 549] width 165 height 25
click at [1150, 546] on button "Change" at bounding box center [1152, 546] width 40 height 12
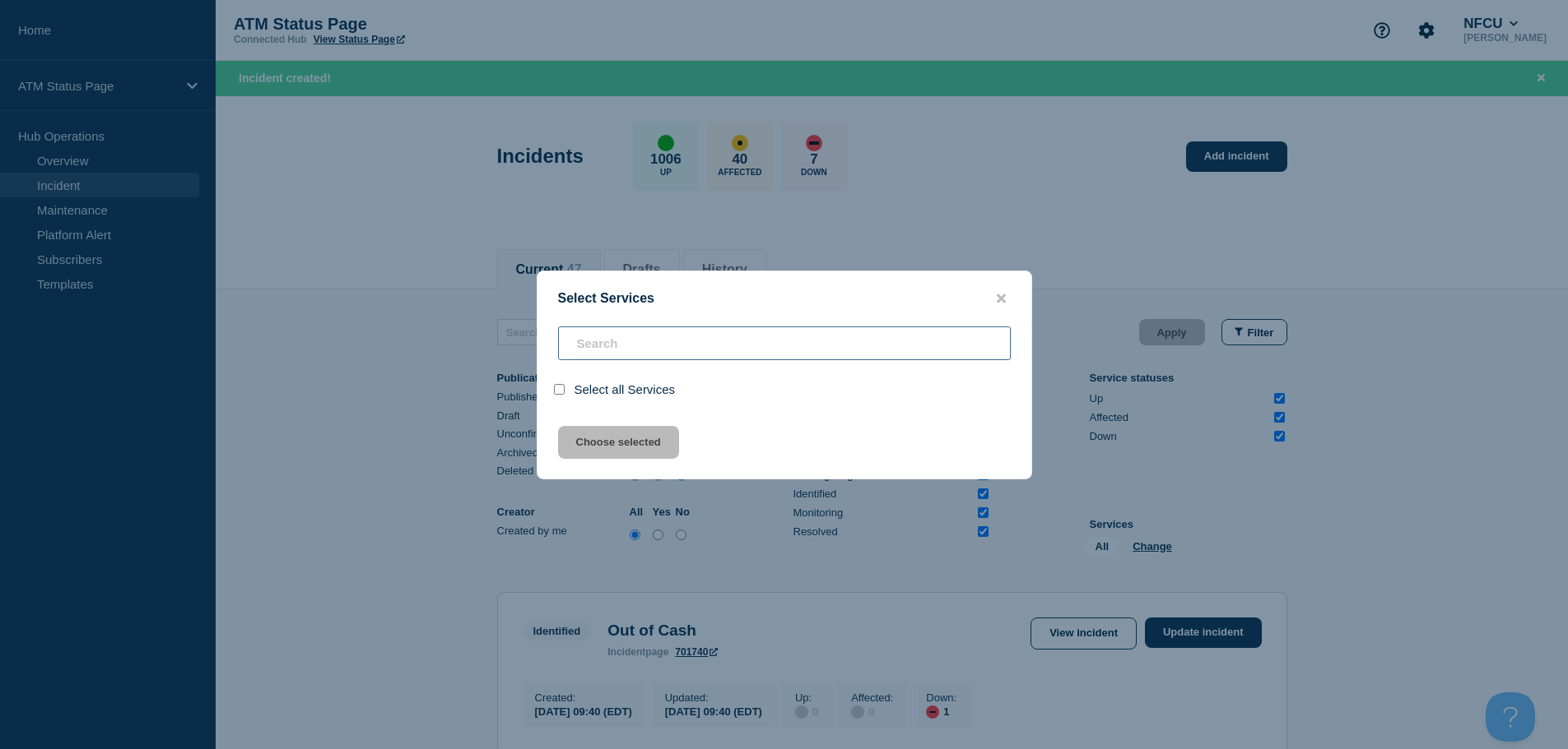
click at [654, 339] on input "search" at bounding box center [784, 343] width 453 height 34
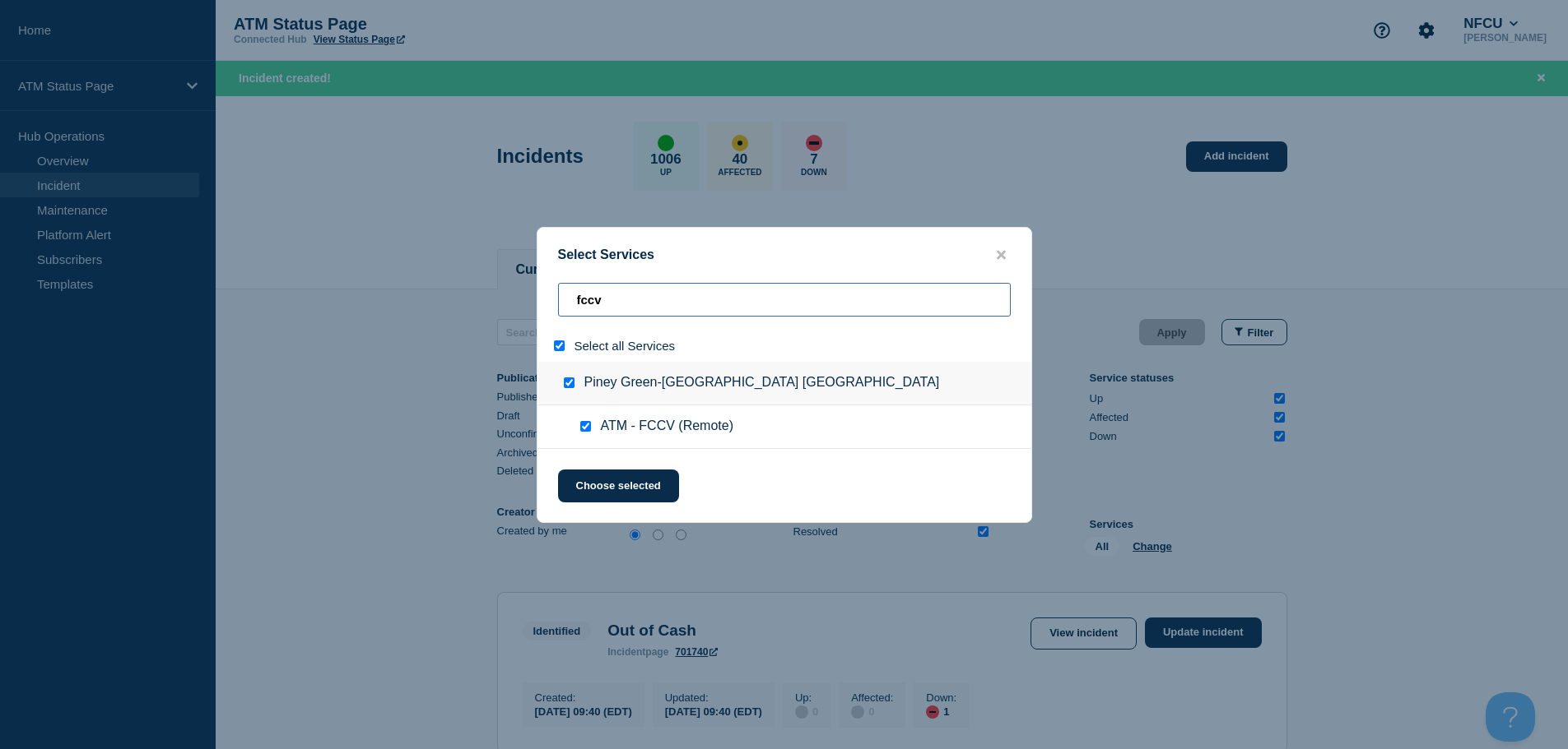
drag, startPoint x: 626, startPoint y: 310, endPoint x: 462, endPoint y: 281, distance: 166.5
click at [462, 281] on div "Select Services fccv Select all Services [GEOGRAPHIC_DATA]-[GEOGRAPHIC_DATA] [G…" at bounding box center [784, 374] width 1568 height 749
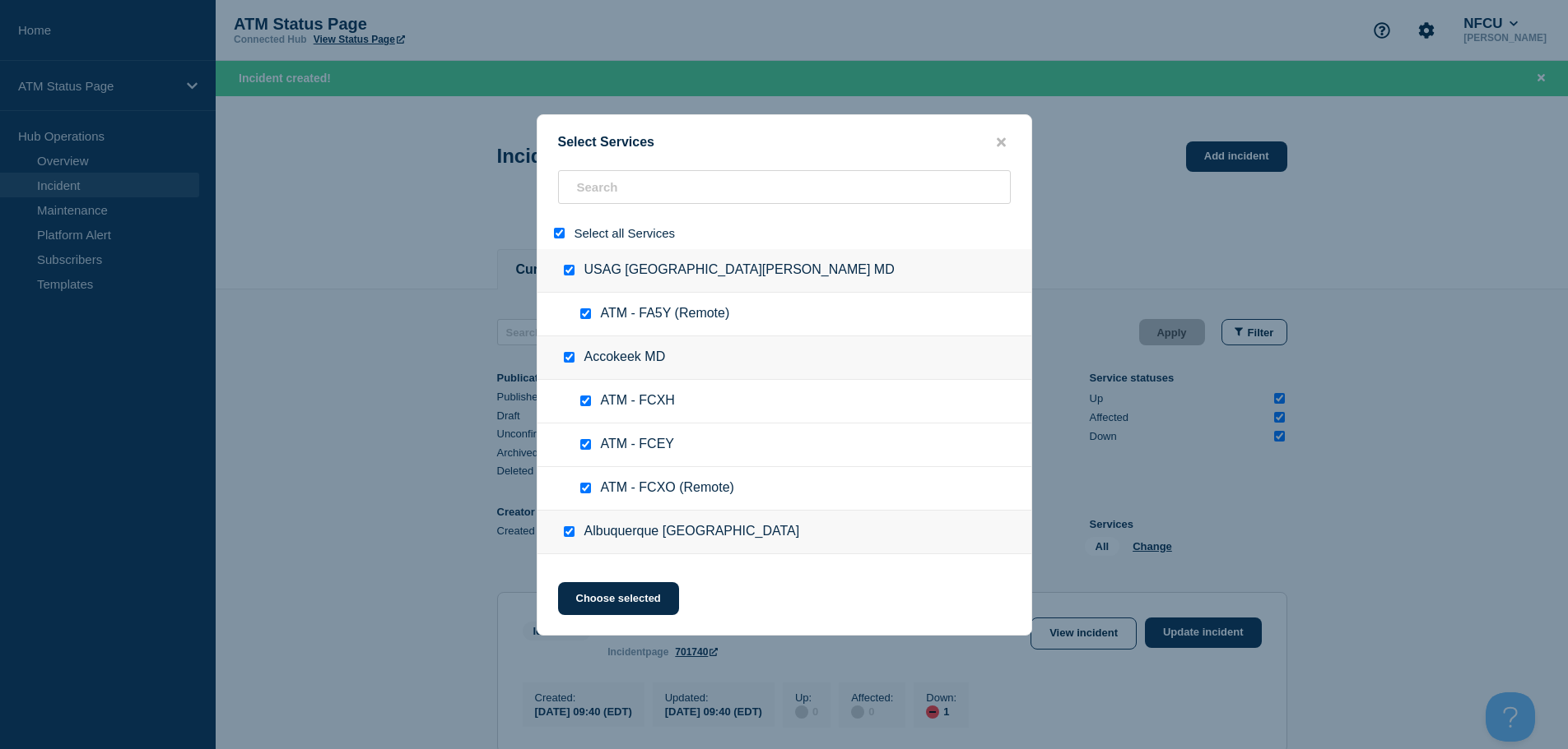
click at [554, 234] on input "select all" at bounding box center [559, 233] width 10 height 10
click at [614, 185] on input "search" at bounding box center [784, 187] width 453 height 34
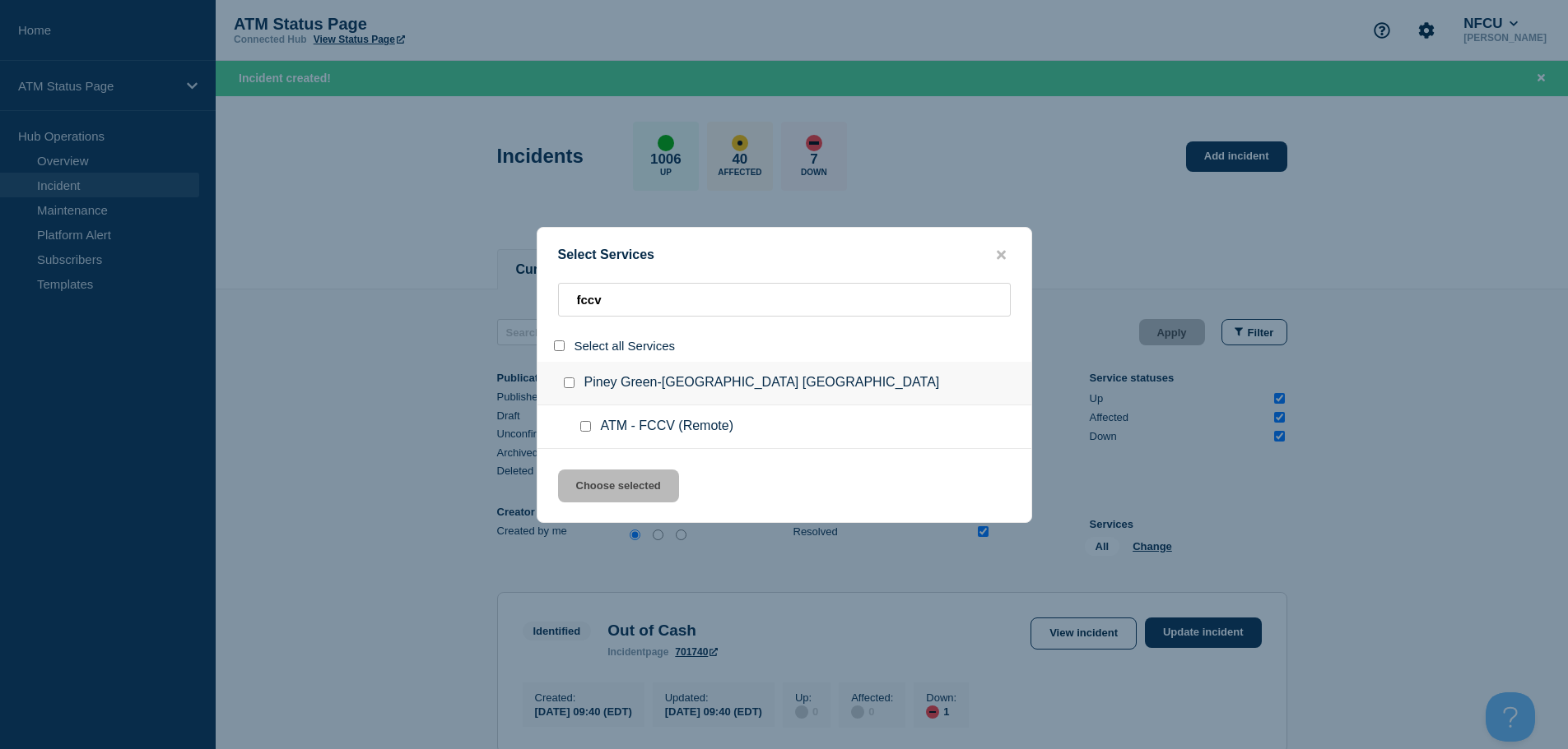
click at [586, 426] on input "service: ATM - FCCV (Remote)" at bounding box center [586, 426] width 10 height 10
click at [605, 490] on button "Choose selected" at bounding box center [619, 486] width 121 height 33
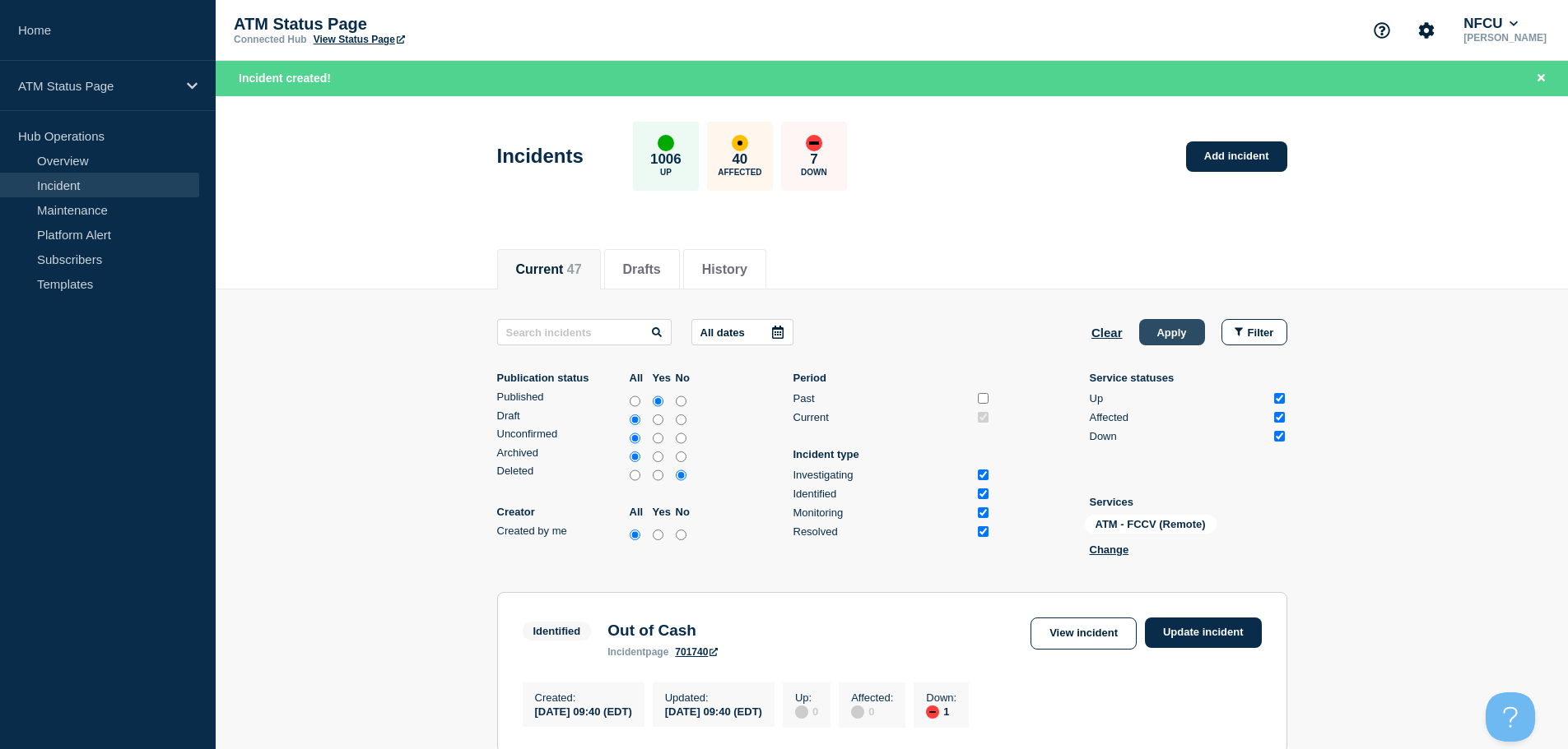
click at [1178, 335] on button "Apply" at bounding box center [1172, 333] width 66 height 26
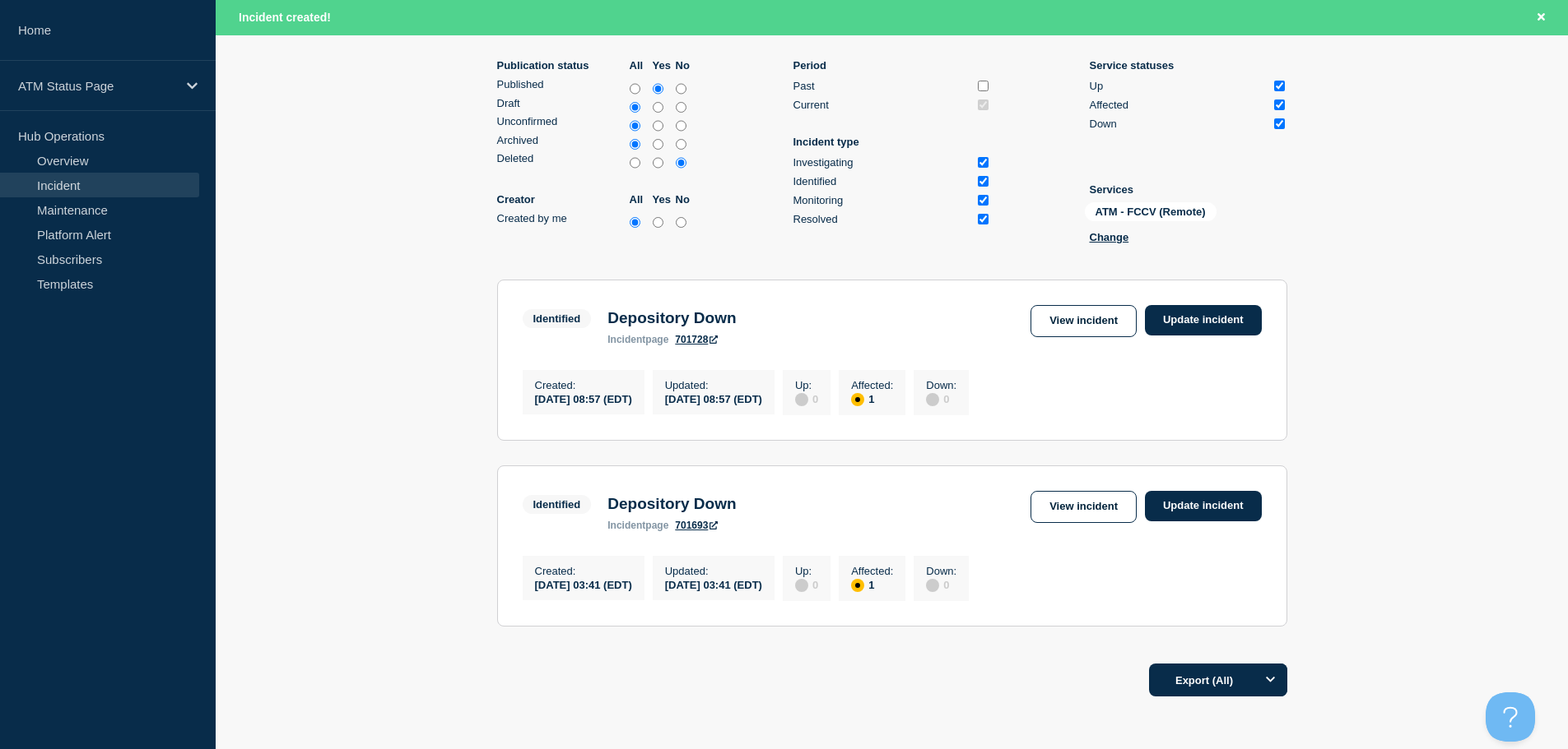
scroll to position [174, 0]
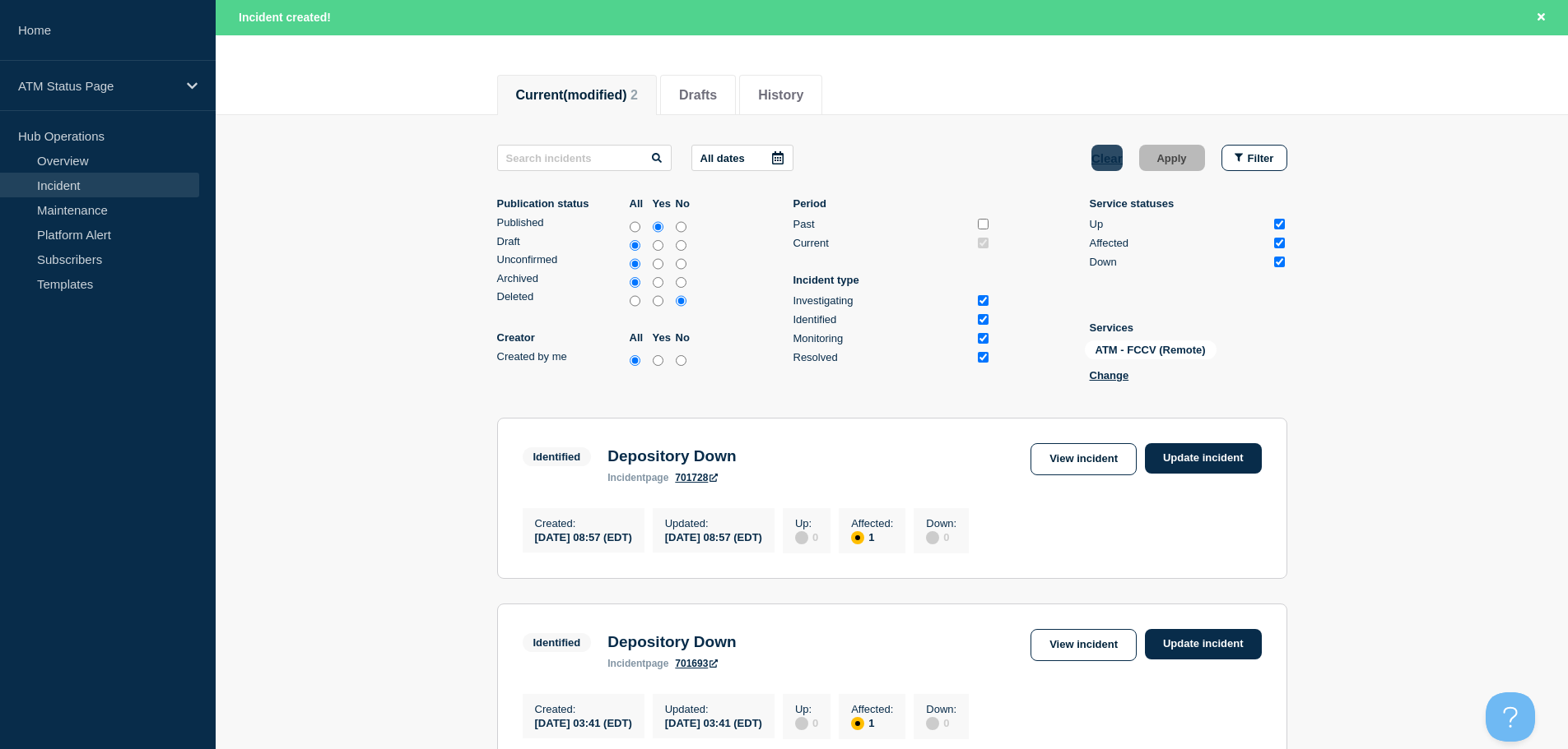
click at [1107, 157] on button "Clear" at bounding box center [1107, 158] width 31 height 26
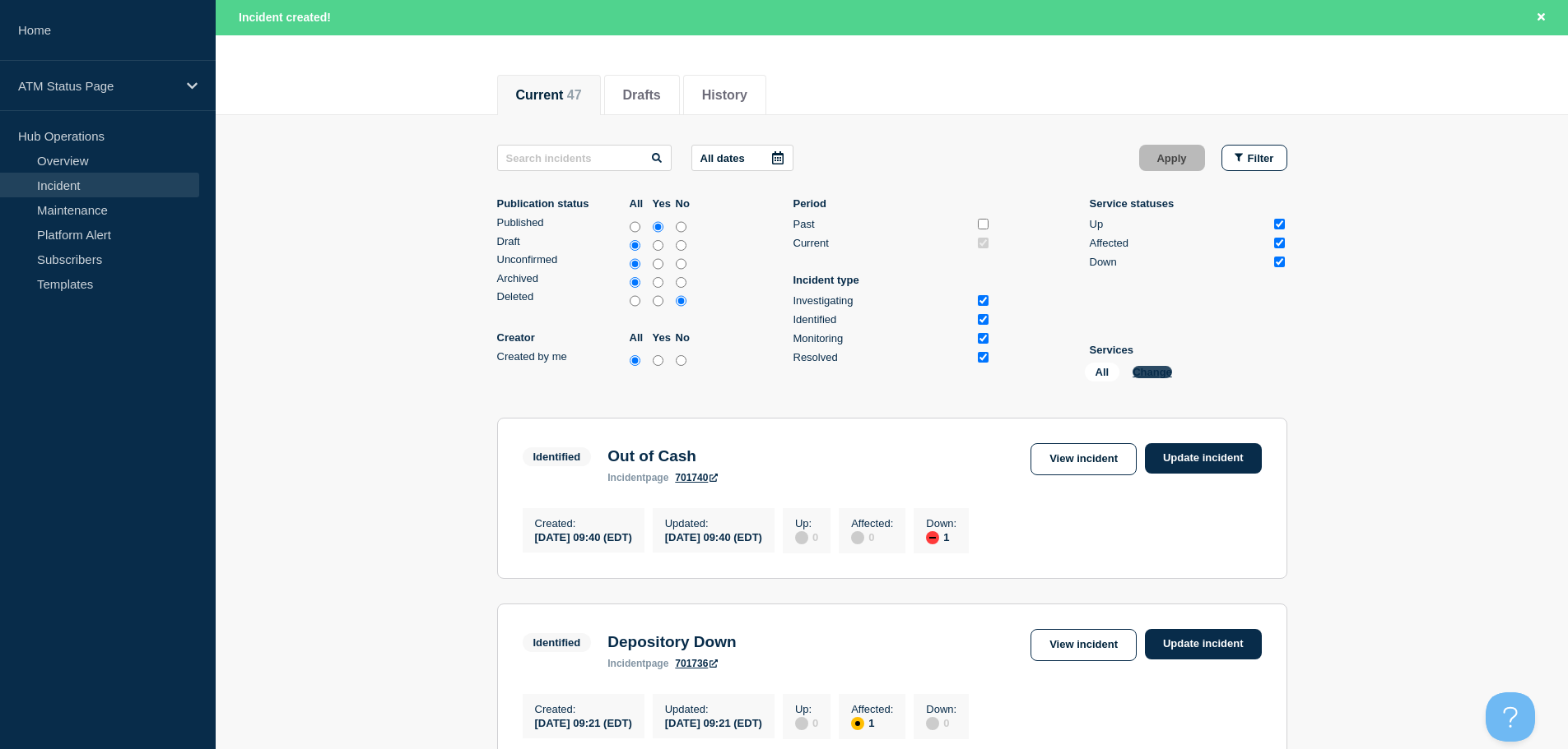
click at [1155, 371] on button "Change" at bounding box center [1152, 372] width 40 height 12
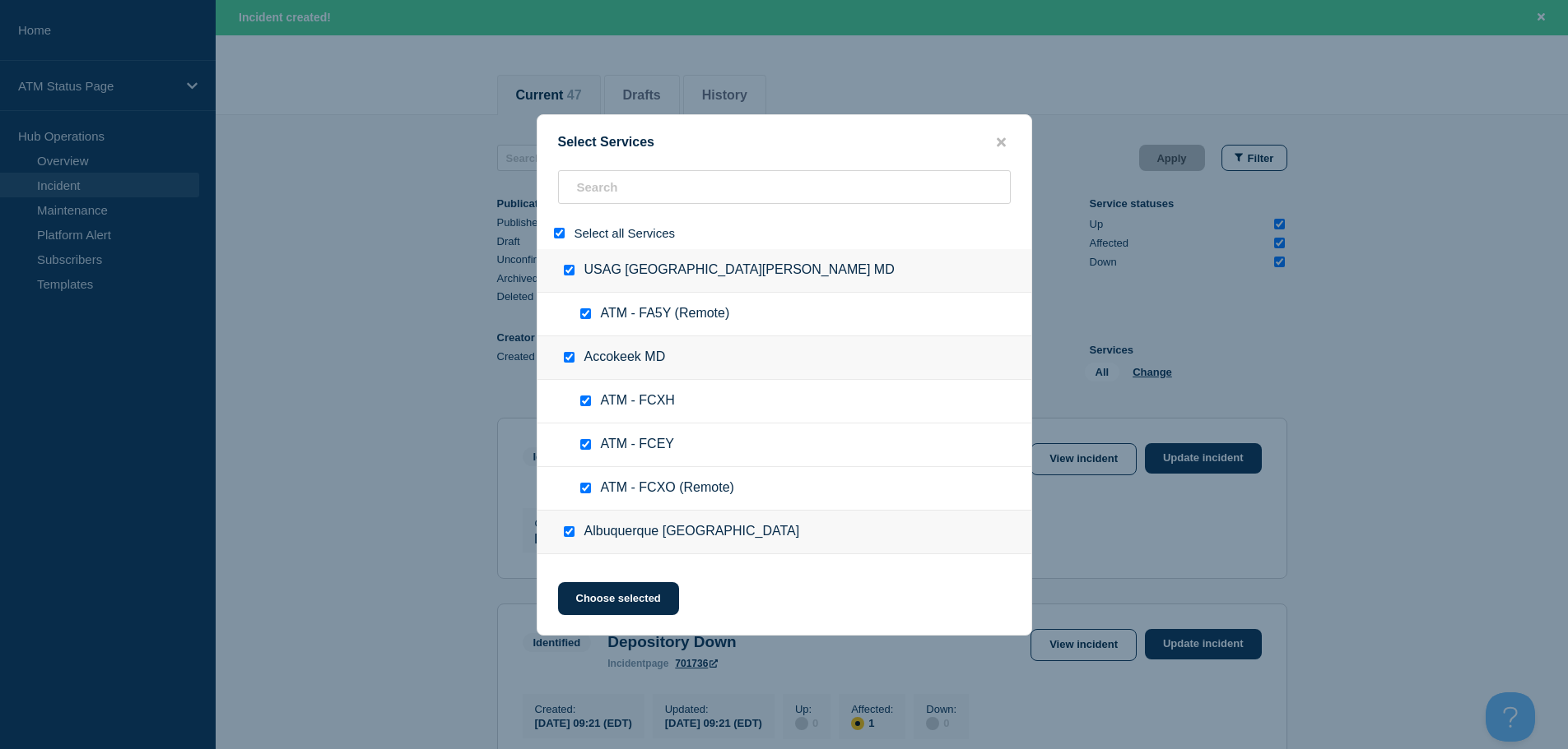
click at [560, 236] on input "select all" at bounding box center [559, 233] width 10 height 10
click at [614, 184] on input "search" at bounding box center [784, 187] width 453 height 34
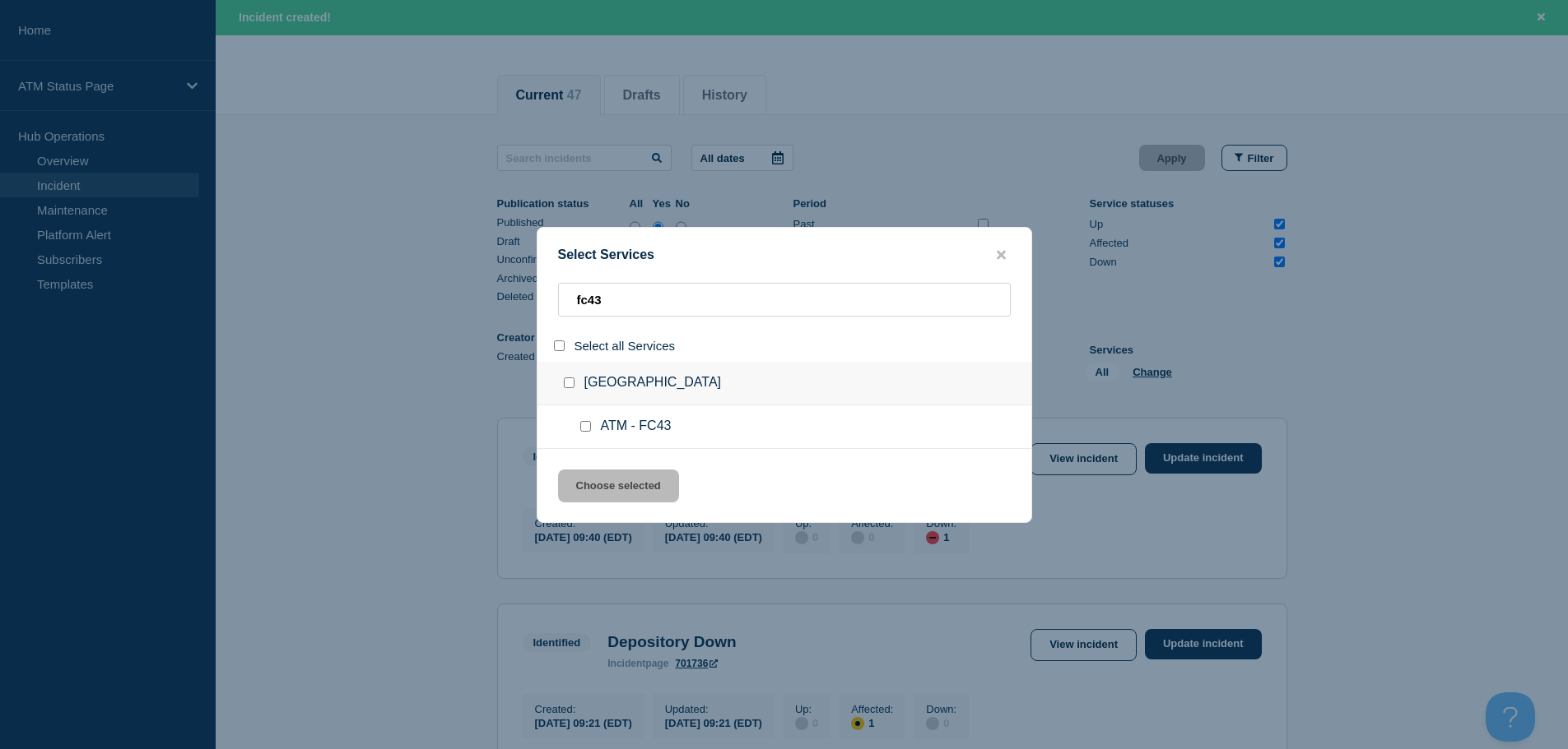
drag, startPoint x: 585, startPoint y: 429, endPoint x: 586, endPoint y: 441, distance: 12.0
click at [586, 429] on input "service: ATM - FC43" at bounding box center [586, 426] width 10 height 10
click at [606, 494] on button "Choose selected" at bounding box center [619, 486] width 121 height 33
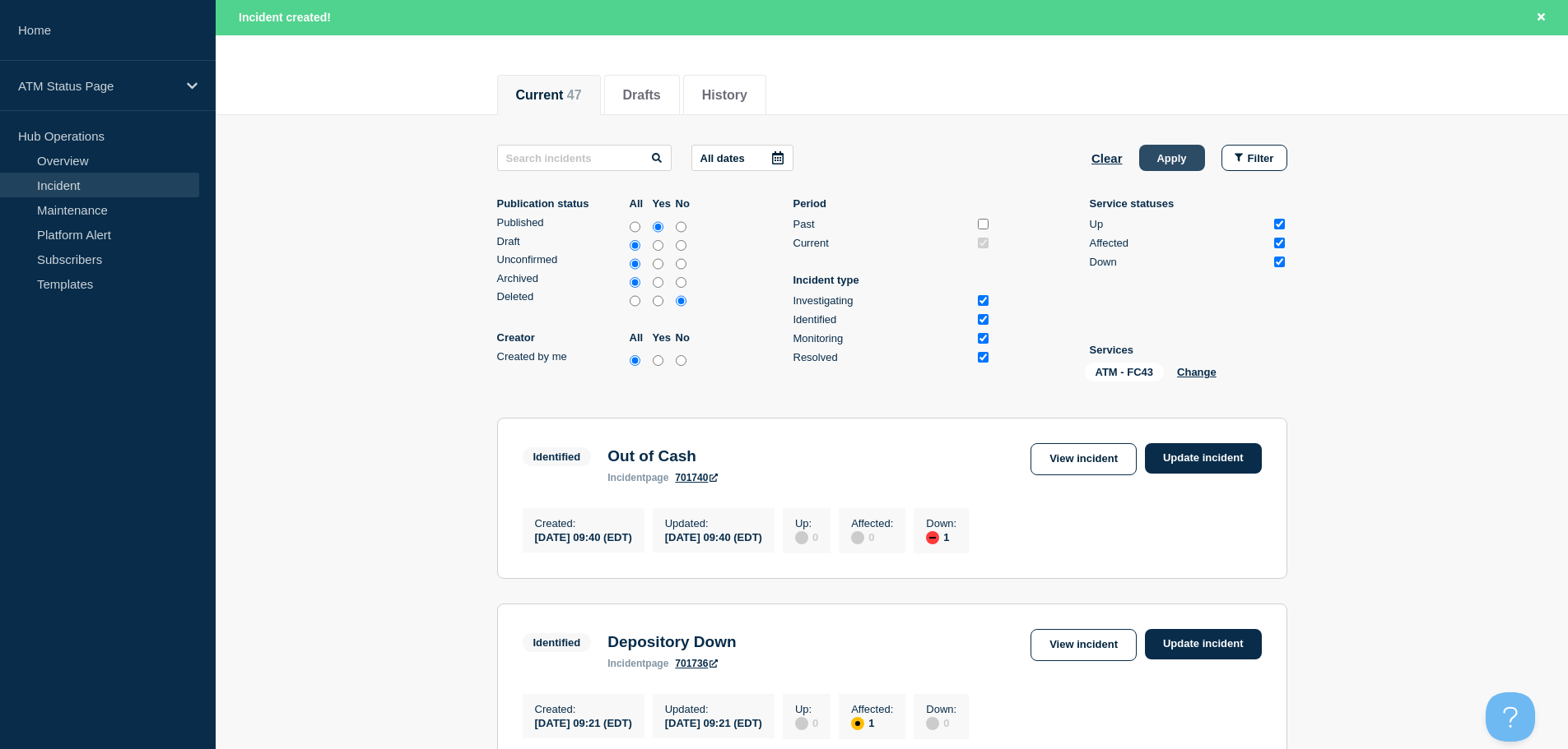
click at [1171, 149] on button "Apply" at bounding box center [1172, 158] width 66 height 26
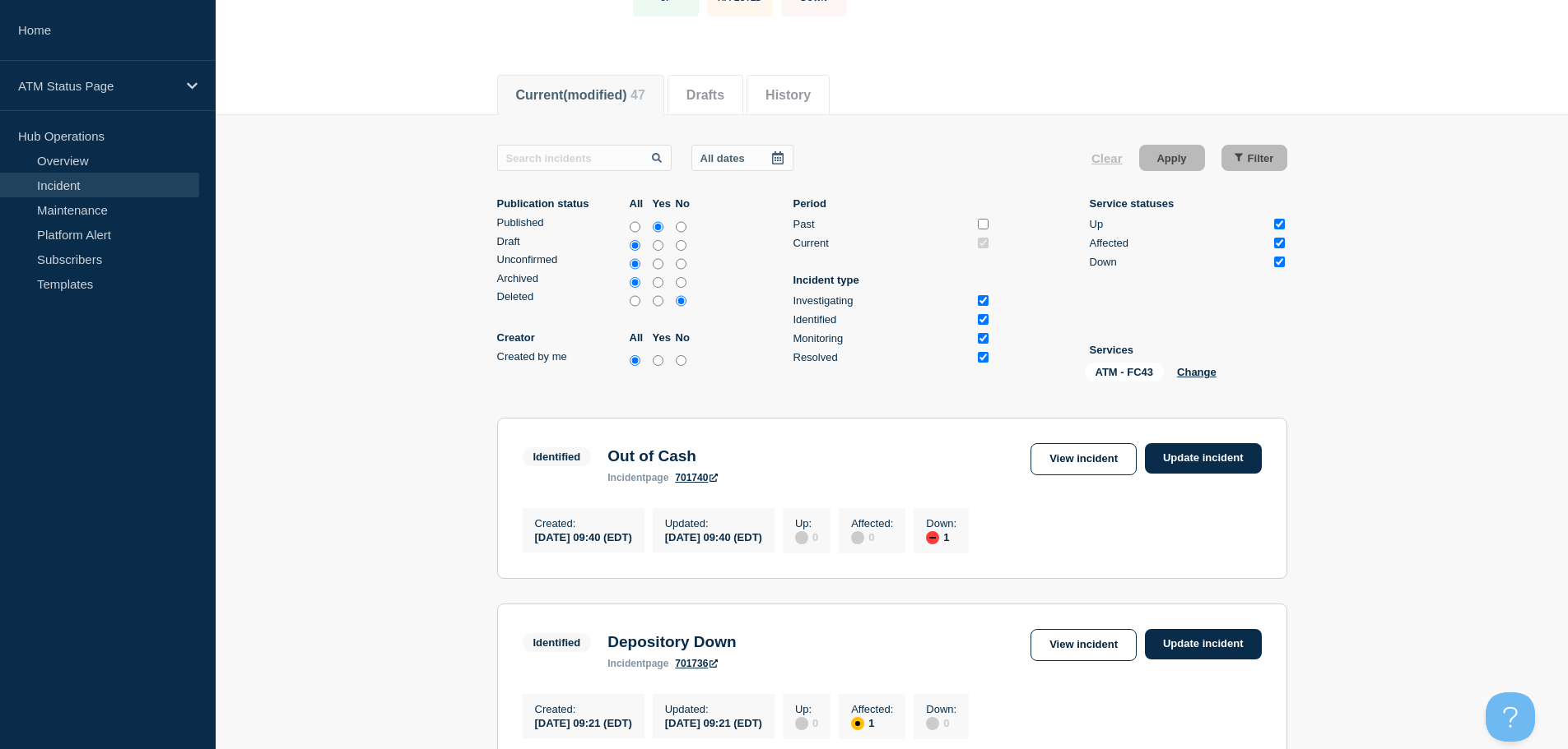
scroll to position [139, 0]
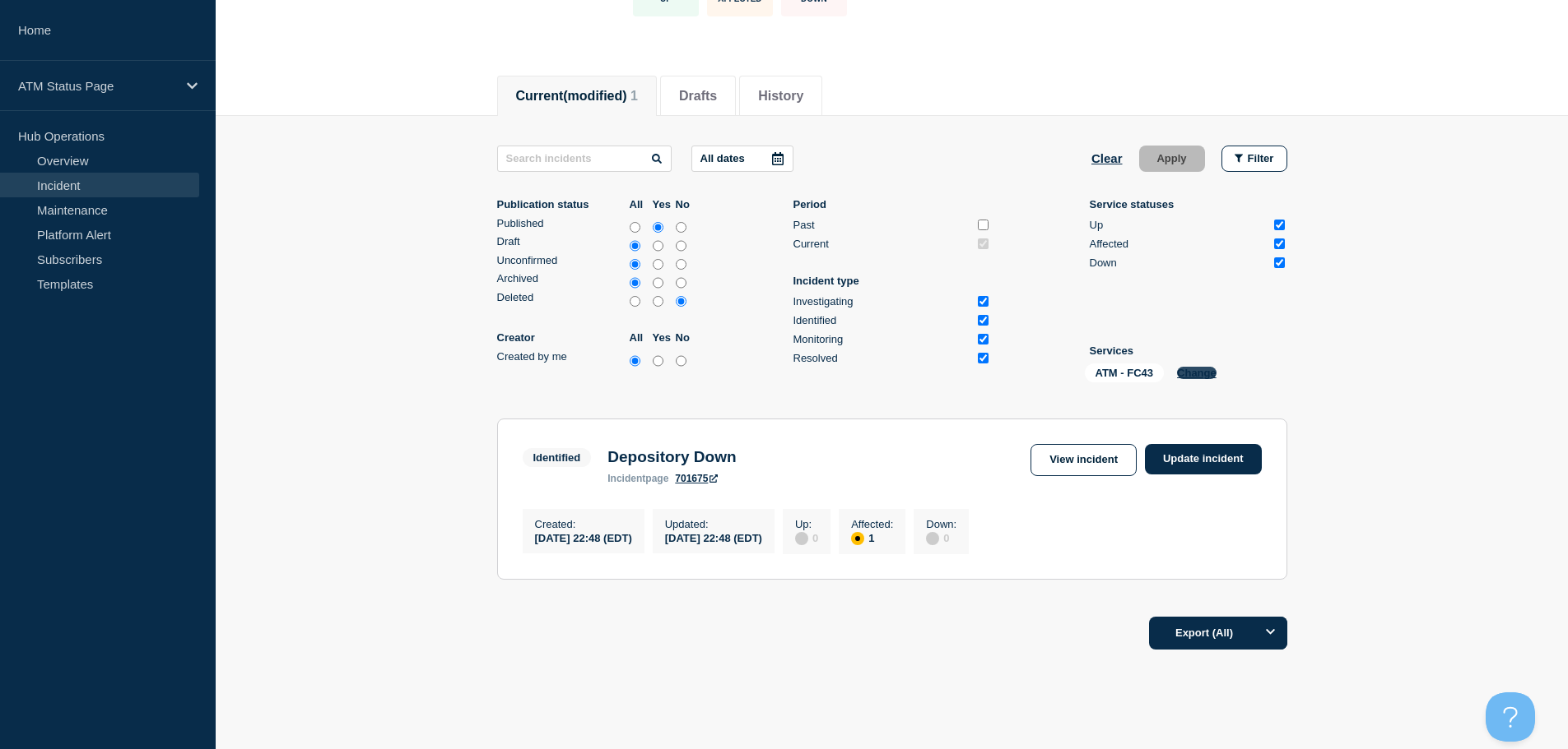
click at [1191, 373] on button "Change" at bounding box center [1197, 373] width 40 height 12
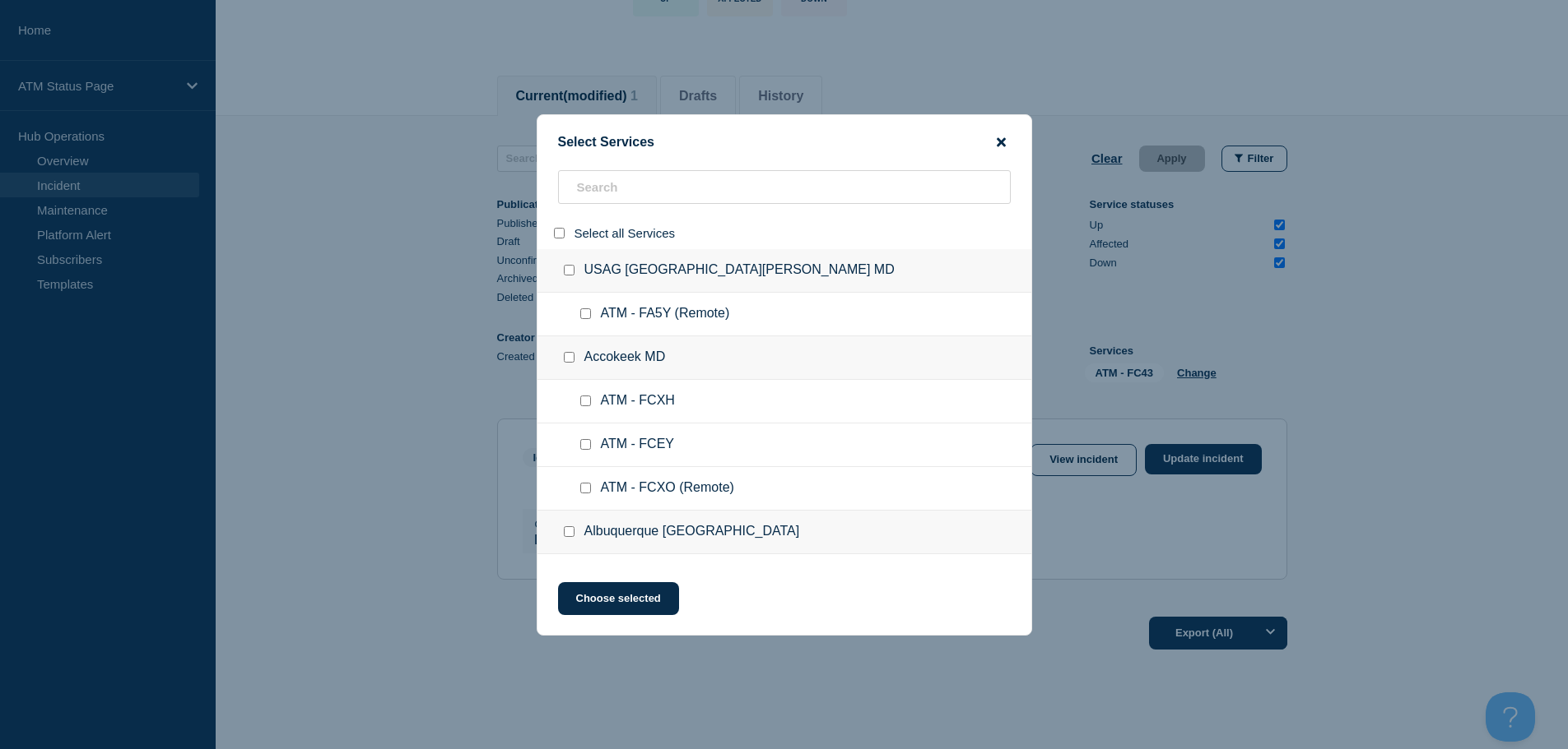
click at [1005, 144] on icon "close button" at bounding box center [1001, 142] width 9 height 13
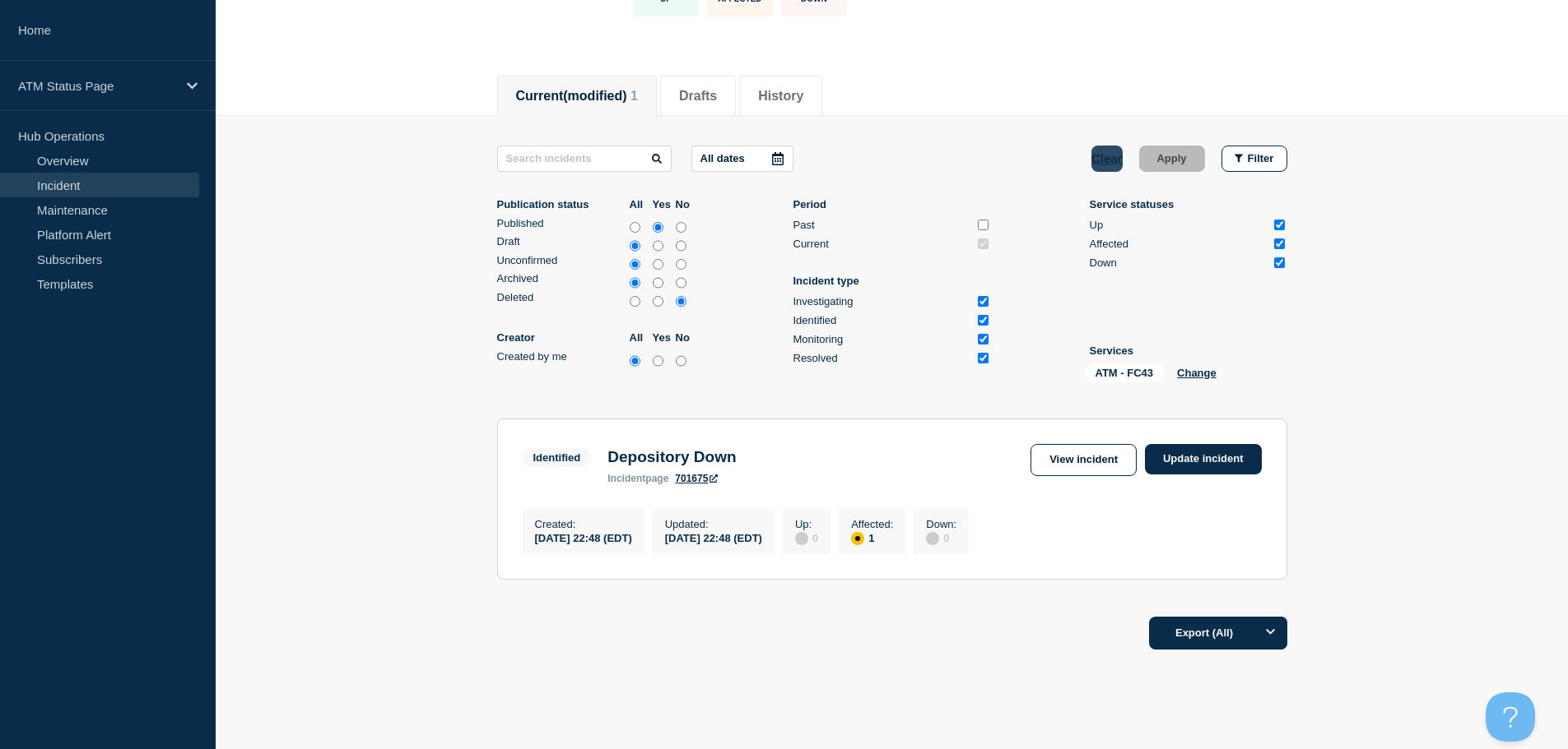
click at [1104, 167] on button "Clear" at bounding box center [1107, 158] width 31 height 26
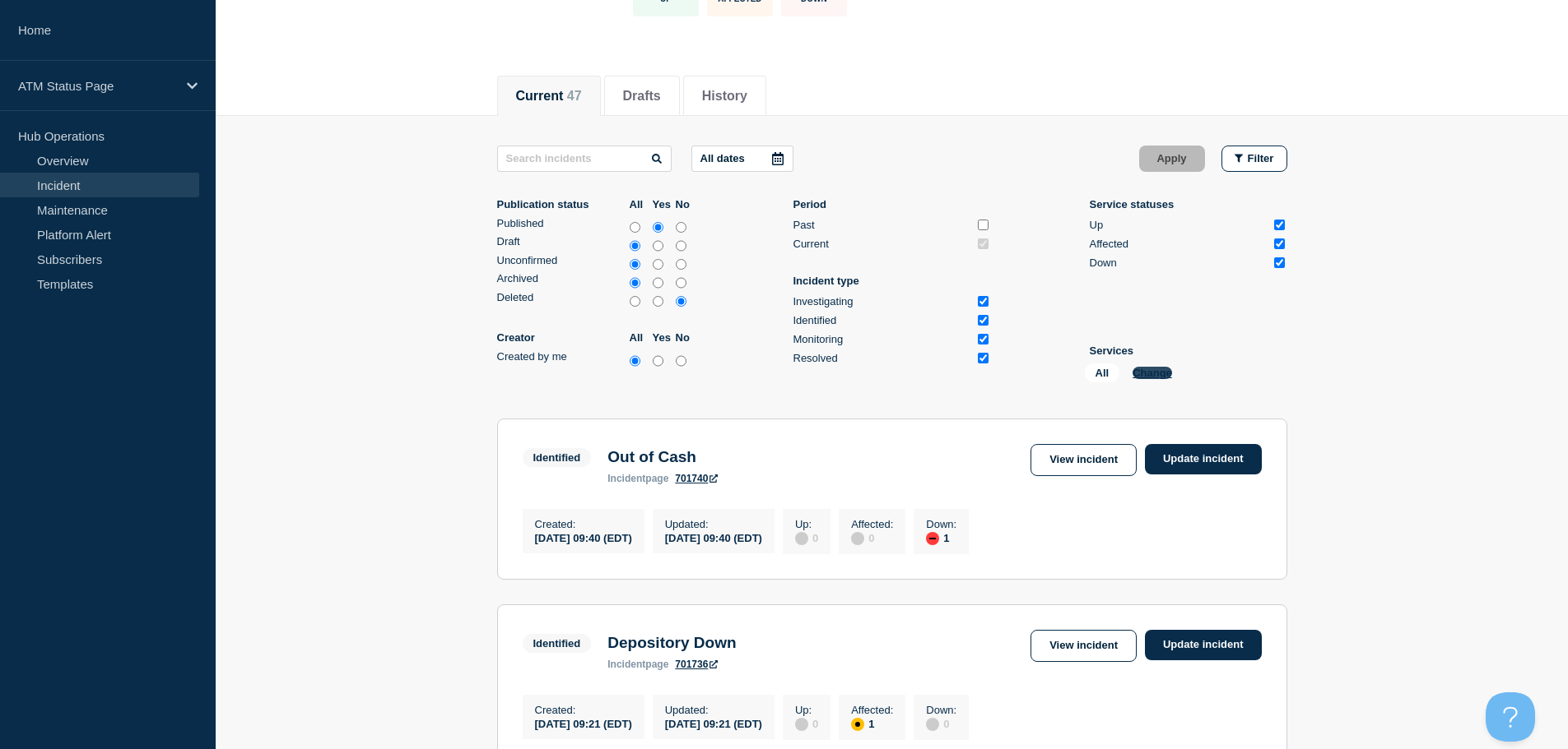
click at [1144, 367] on button "Change" at bounding box center [1152, 373] width 40 height 12
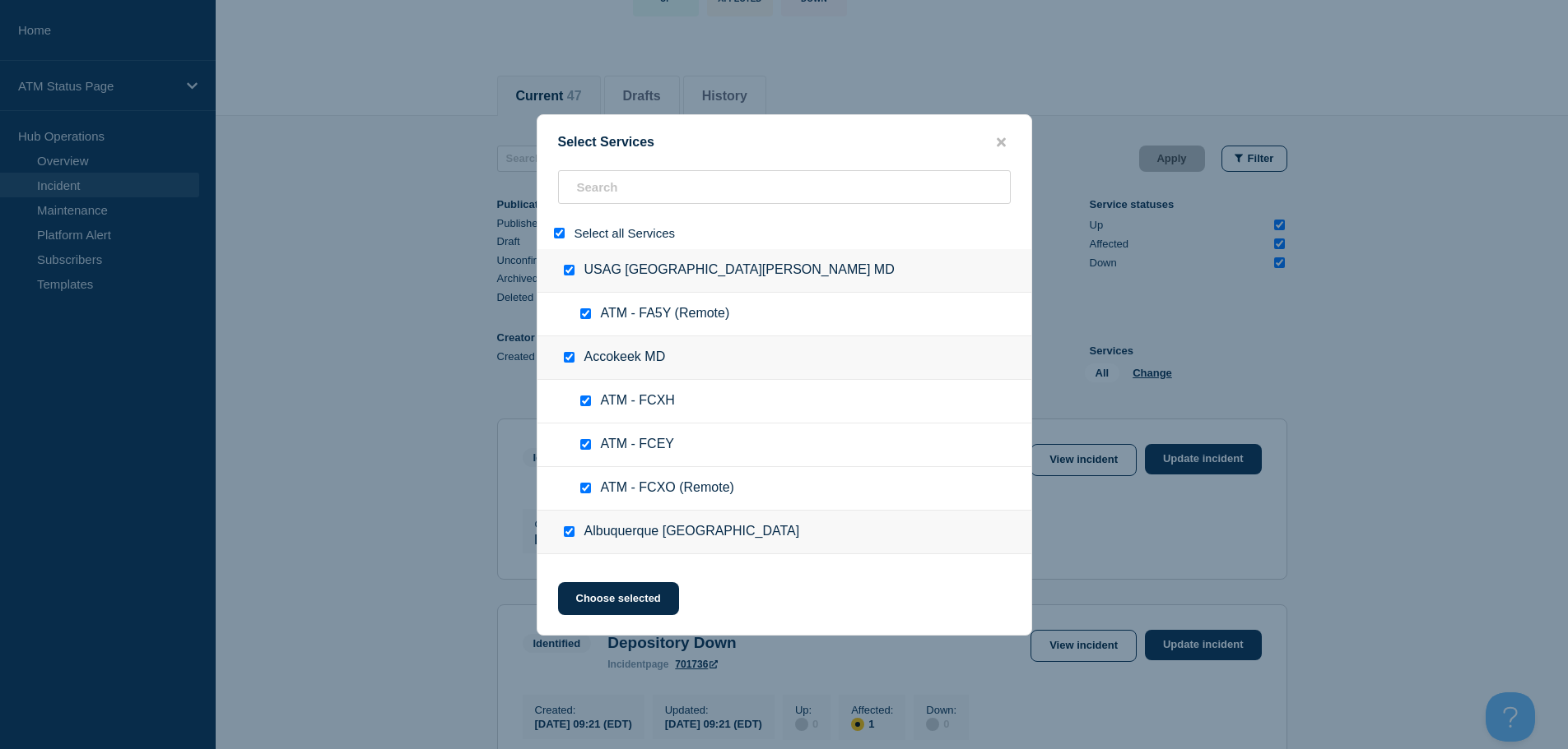
click at [560, 233] on input "select all" at bounding box center [559, 233] width 10 height 10
click at [600, 190] on input "search" at bounding box center [784, 187] width 453 height 34
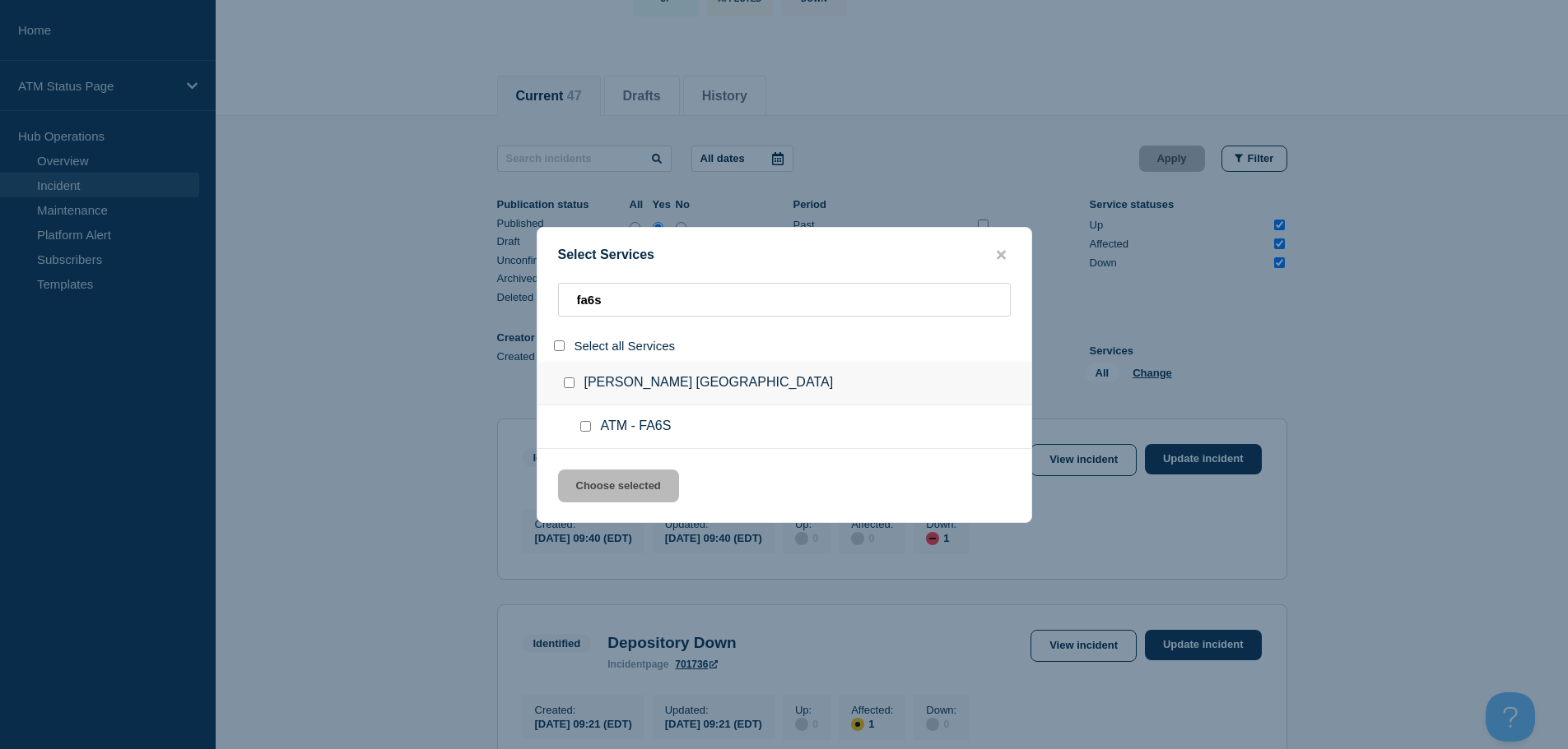
click at [585, 432] on input "service: ATM - FA6S" at bounding box center [586, 426] width 10 height 10
click at [603, 488] on button "Choose selected" at bounding box center [619, 486] width 121 height 33
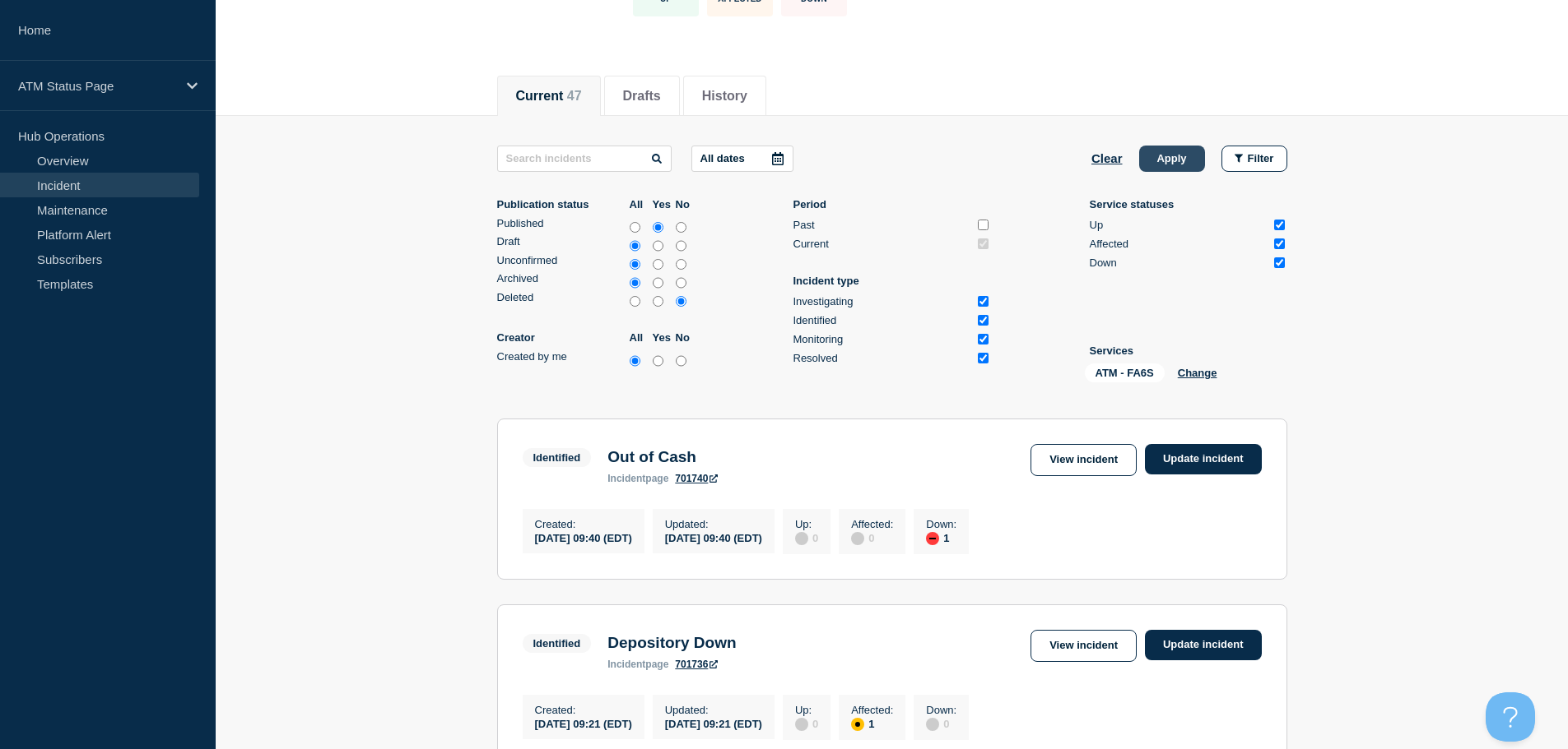
click at [1189, 166] on button "Apply" at bounding box center [1172, 158] width 66 height 26
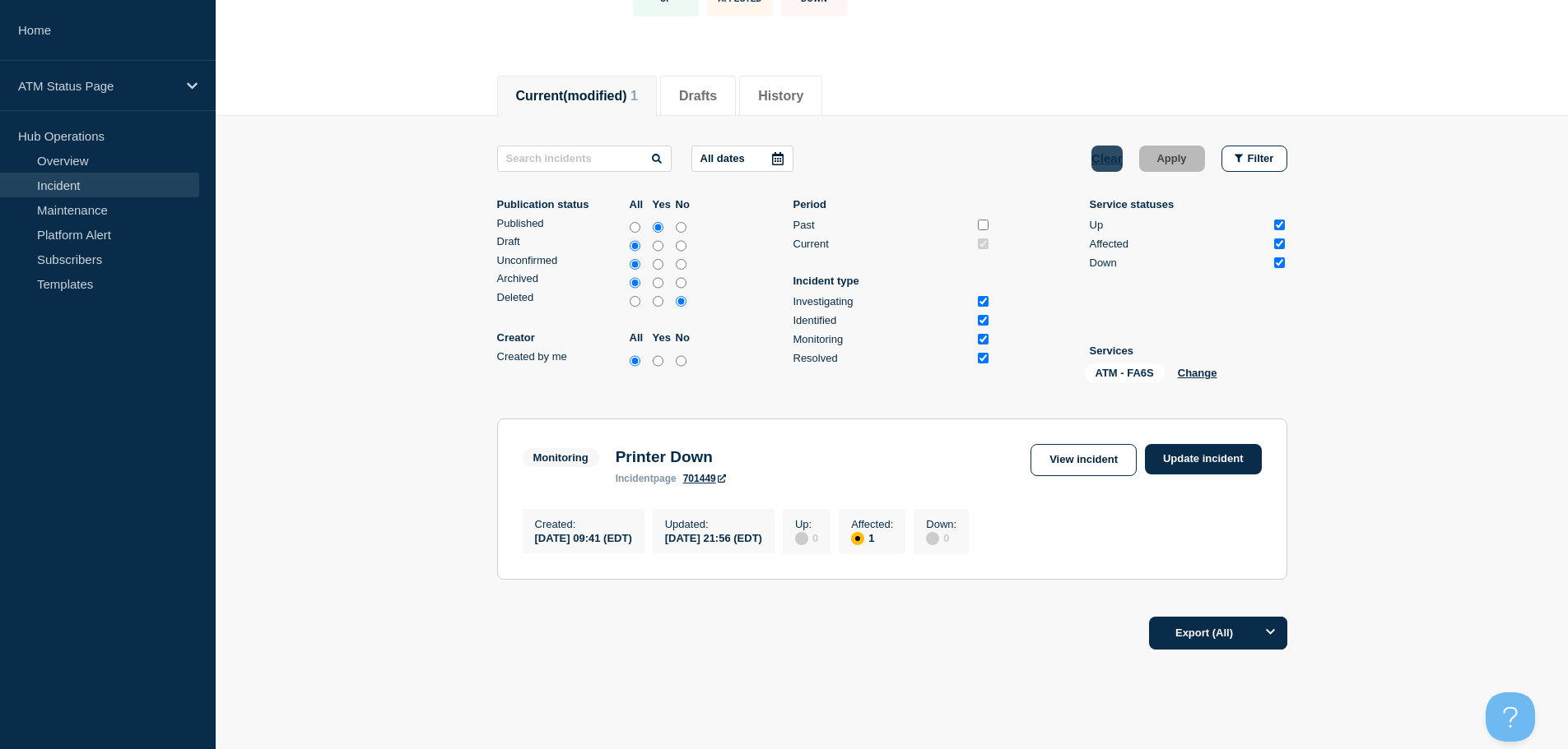
click at [1111, 158] on button "Clear" at bounding box center [1107, 158] width 31 height 26
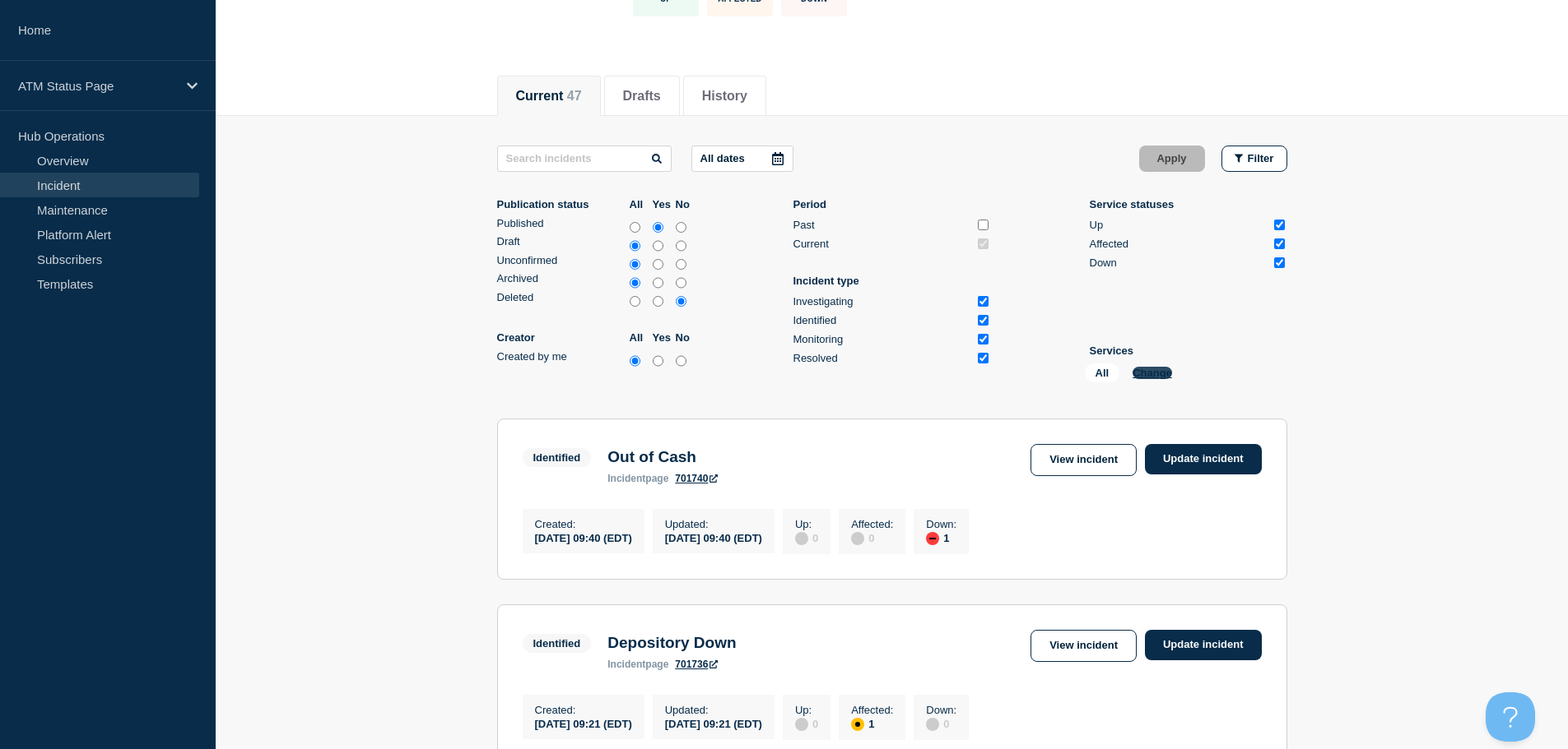
click at [1152, 375] on button "Change" at bounding box center [1152, 373] width 40 height 12
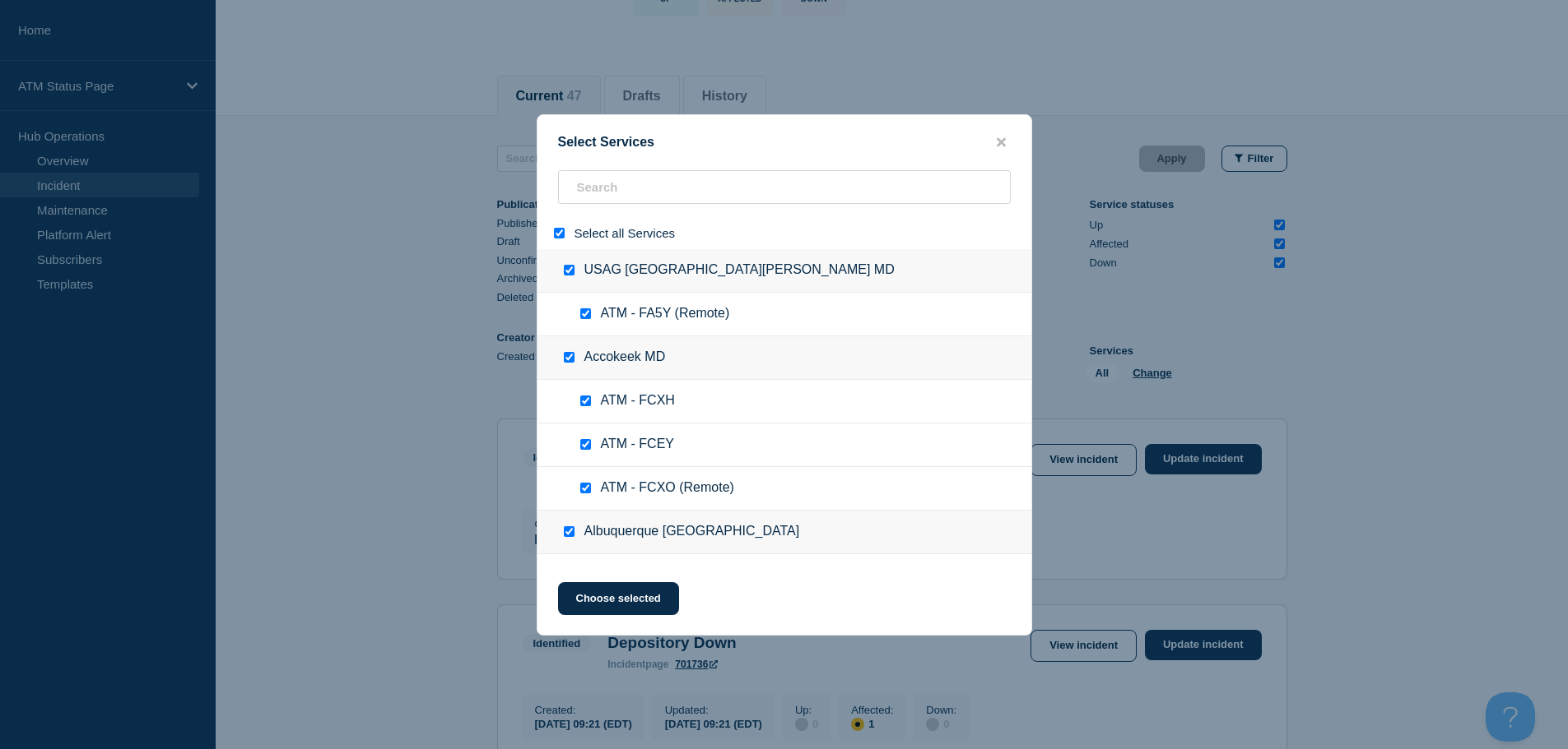
click at [557, 238] on input "select all" at bounding box center [559, 233] width 10 height 10
click at [618, 173] on input "search" at bounding box center [784, 187] width 453 height 34
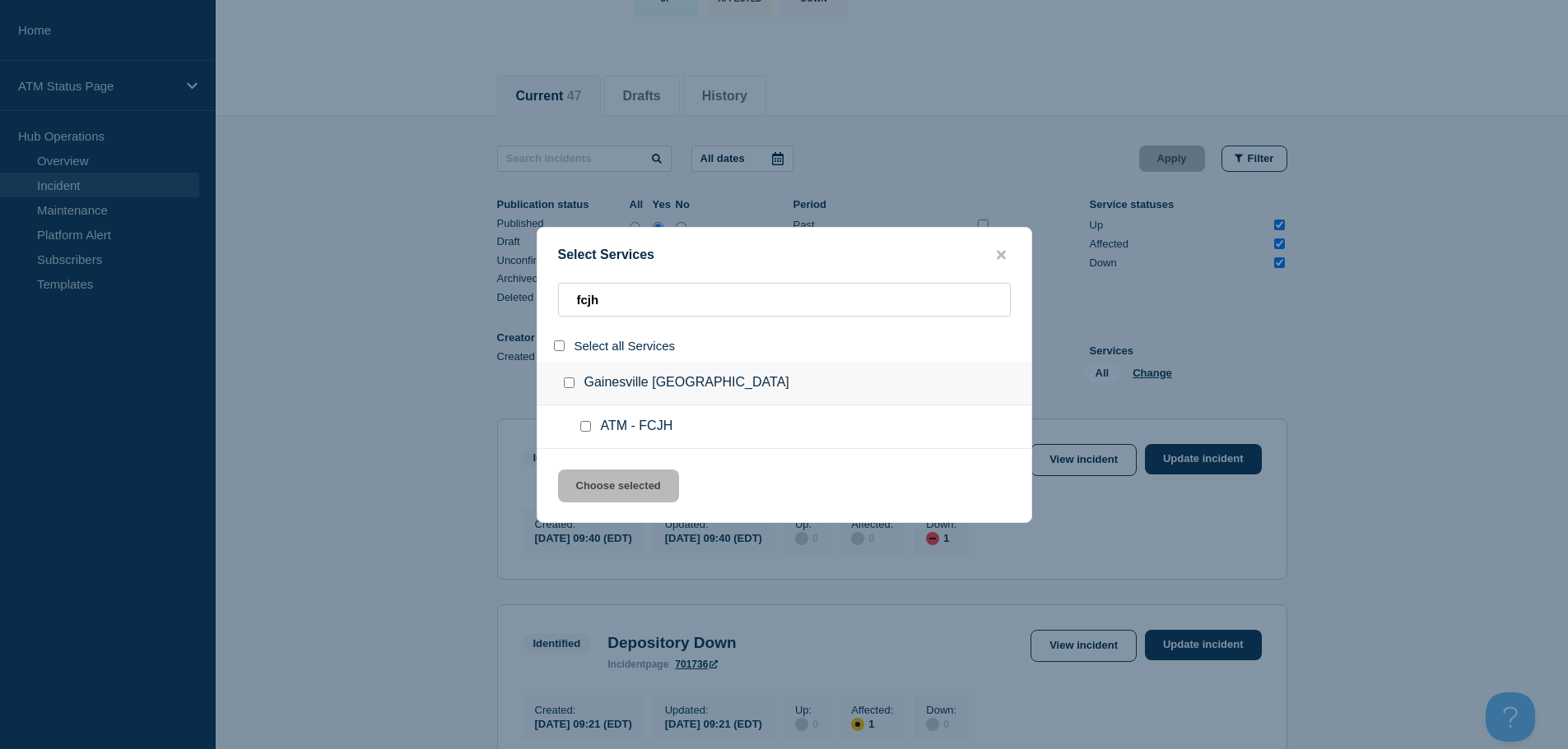
click at [587, 423] on input "service: ATM - FCJH" at bounding box center [586, 426] width 10 height 10
click at [606, 485] on button "Choose selected" at bounding box center [619, 486] width 121 height 33
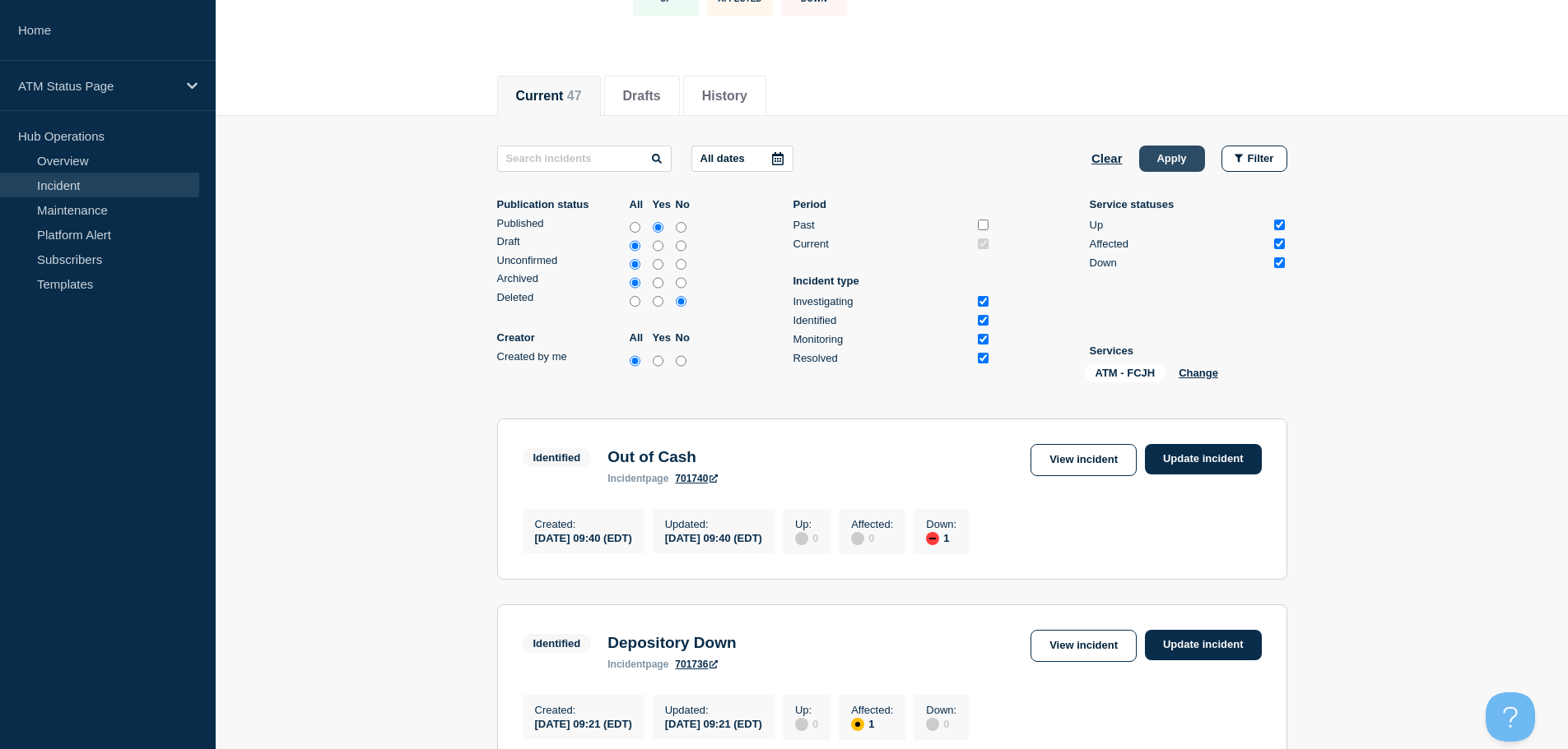
click at [1189, 158] on button "Apply" at bounding box center [1172, 158] width 66 height 26
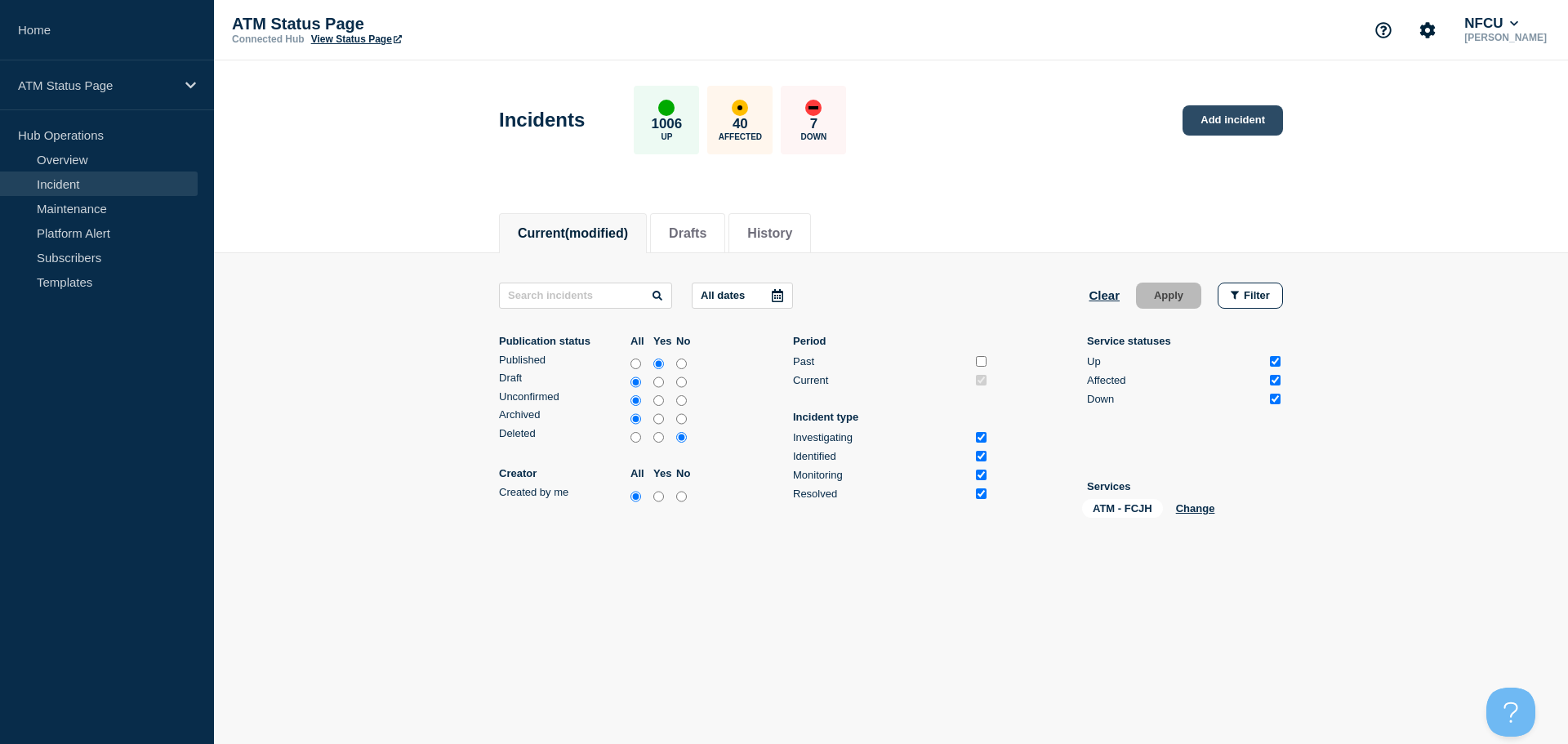
click at [1216, 121] on link "Add incident" at bounding box center [1233, 120] width 101 height 30
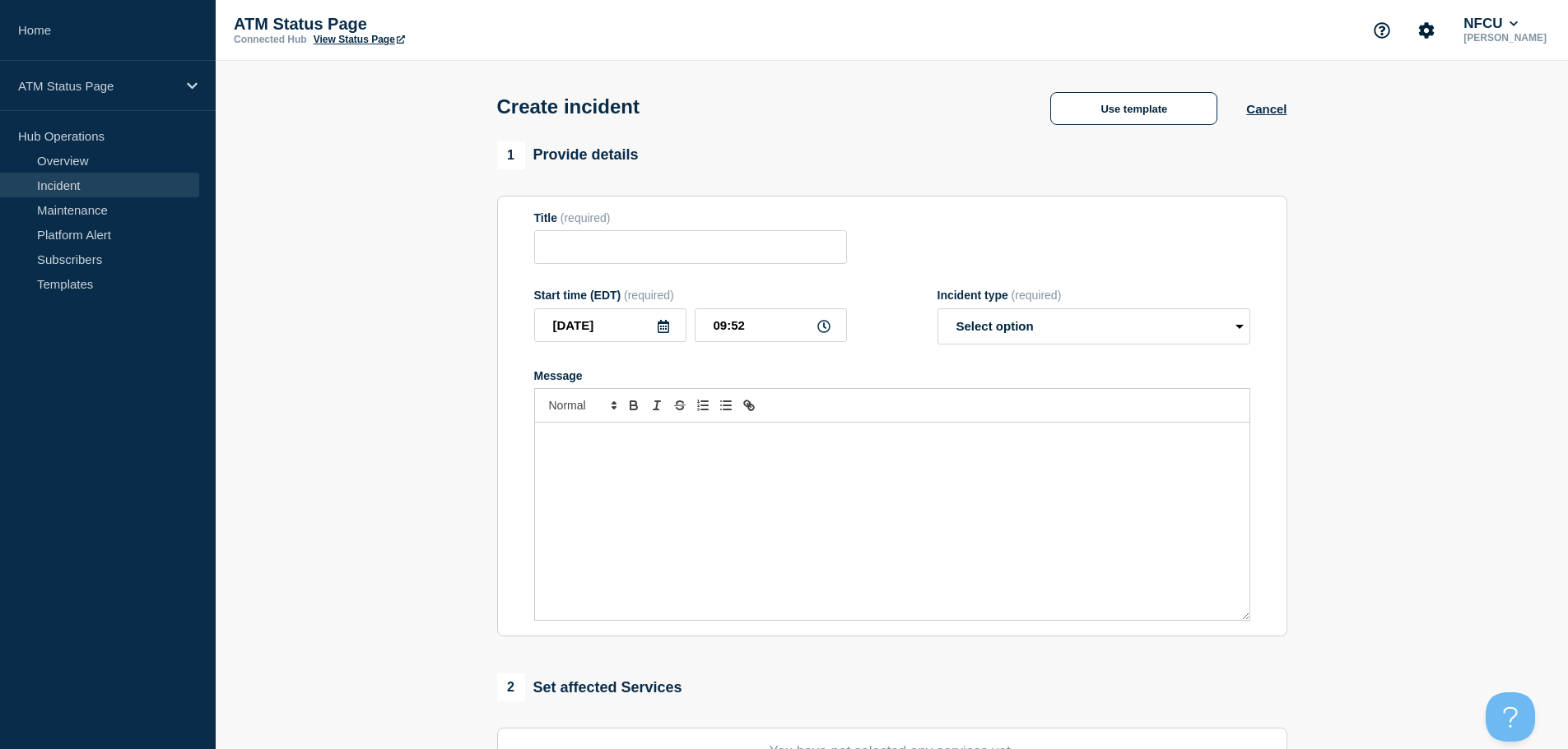
click at [1185, 87] on div "Create incident Use template Cancel" at bounding box center [891, 100] width 827 height 81
click at [1176, 104] on button "Use template" at bounding box center [1133, 108] width 167 height 33
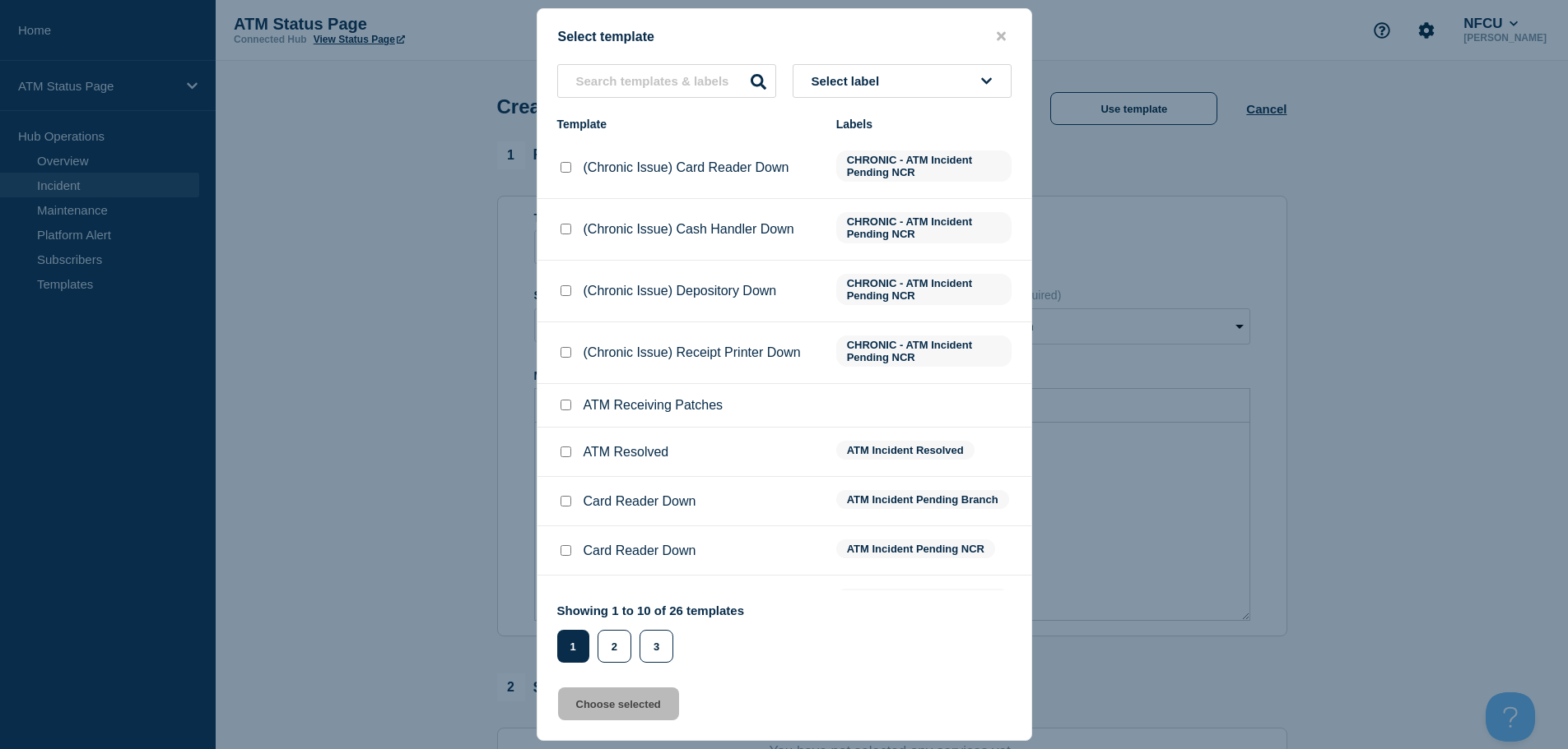
click at [891, 88] on button "Select label" at bounding box center [902, 81] width 219 height 34
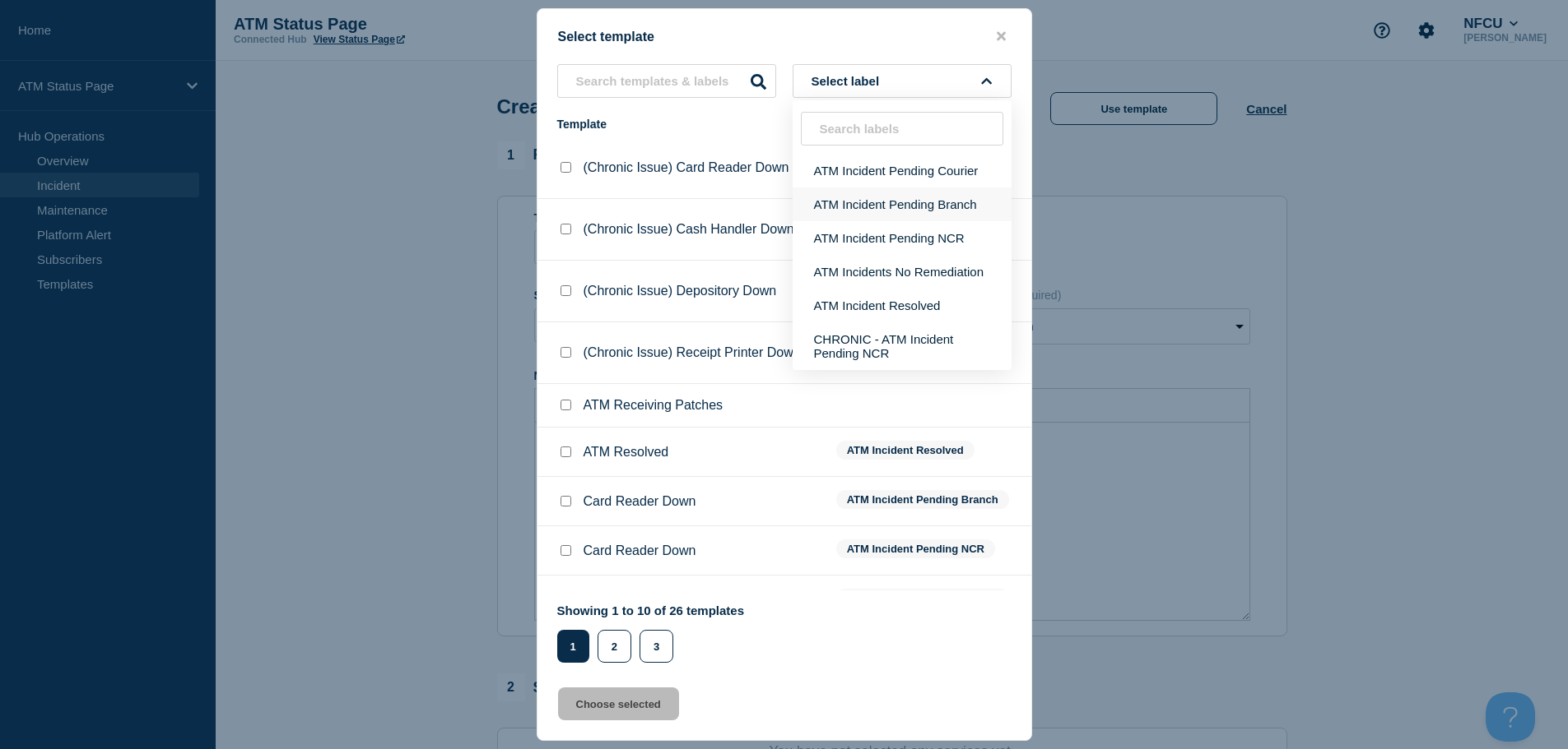
click at [930, 210] on button "ATM Incident Pending Branch" at bounding box center [902, 204] width 219 height 34
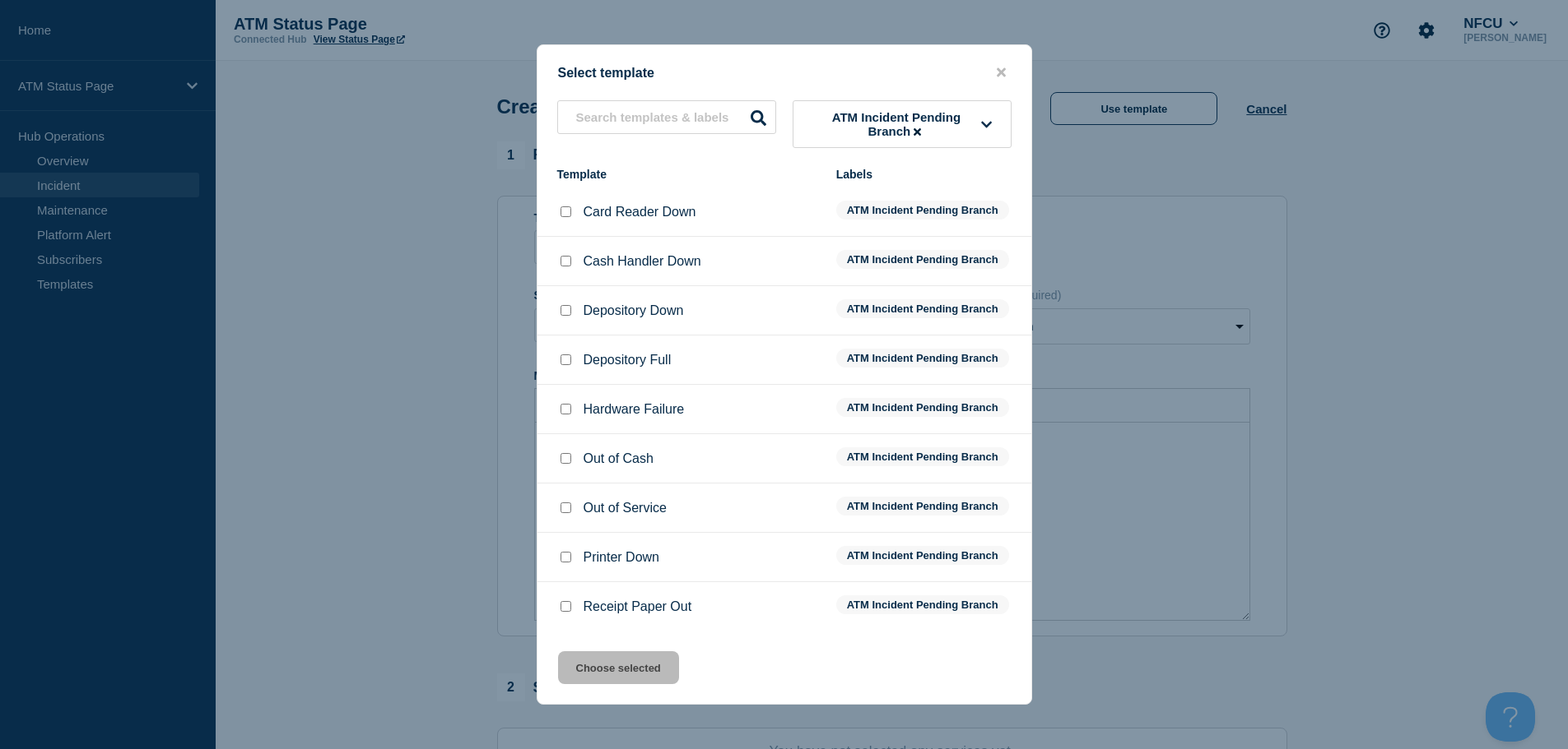
click at [560, 313] on input "Depository Down checkbox" at bounding box center [566, 310] width 10 height 10
click at [611, 684] on button "Choose selected" at bounding box center [619, 668] width 121 height 33
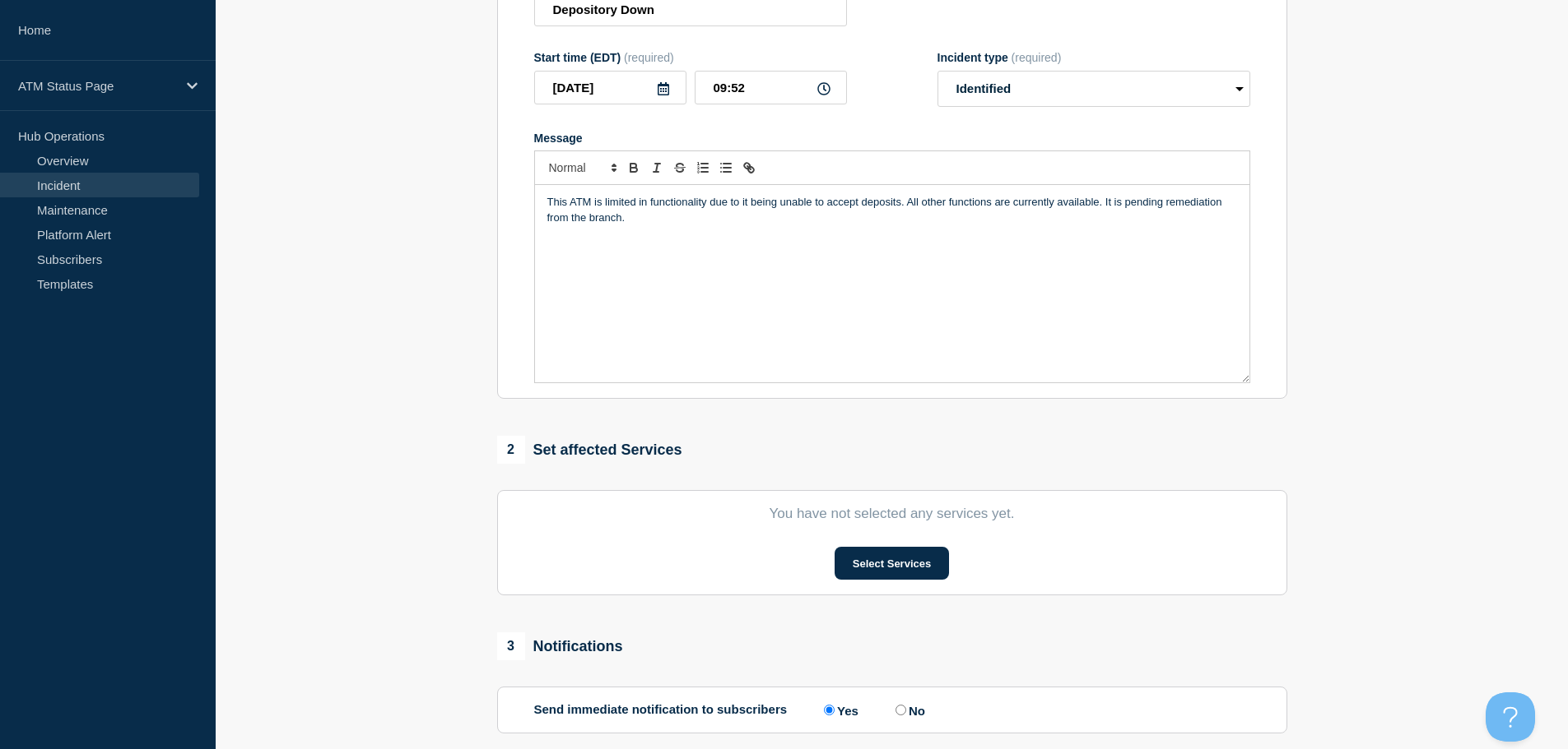
scroll to position [247, 0]
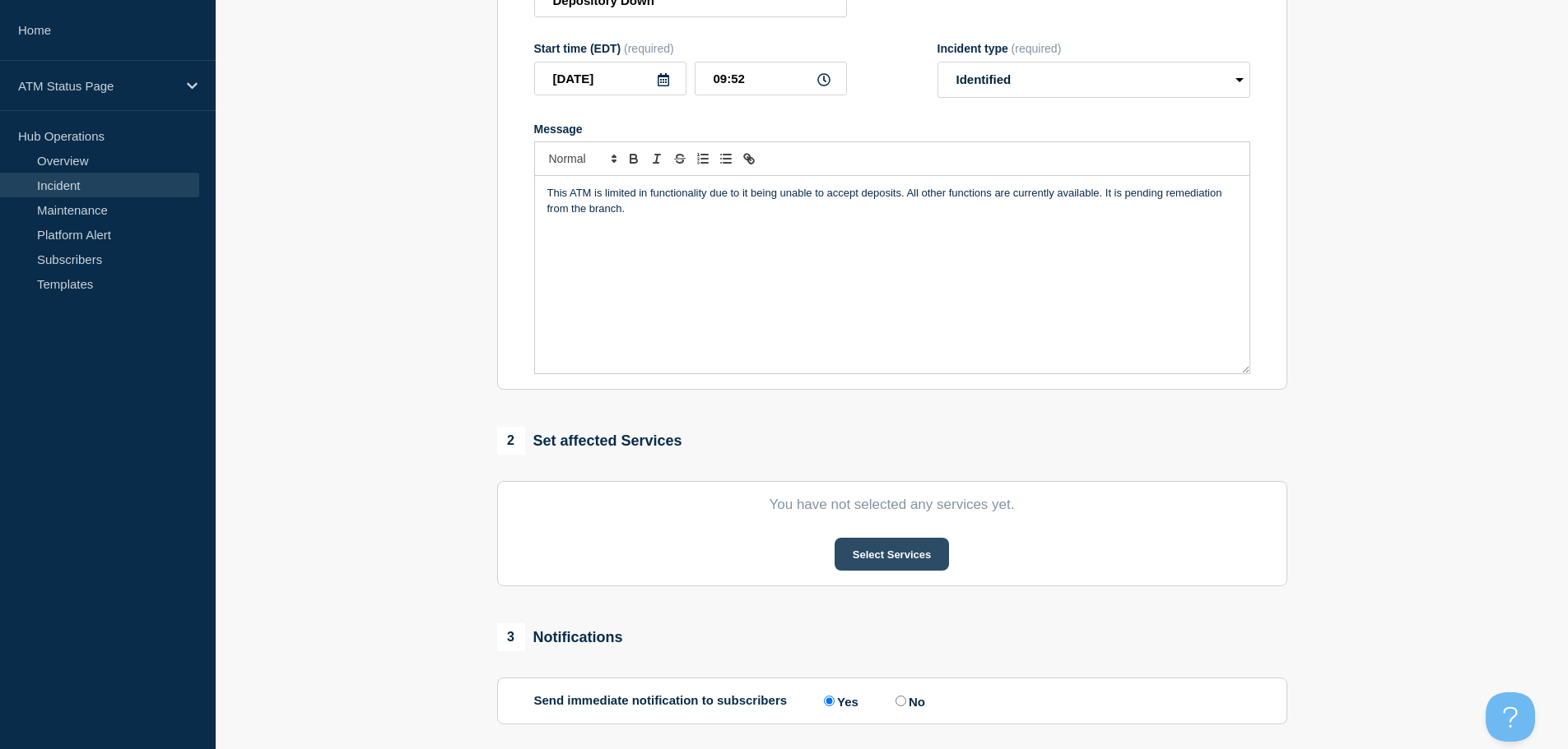
click at [931, 568] on button "Select Services" at bounding box center [891, 554] width 114 height 33
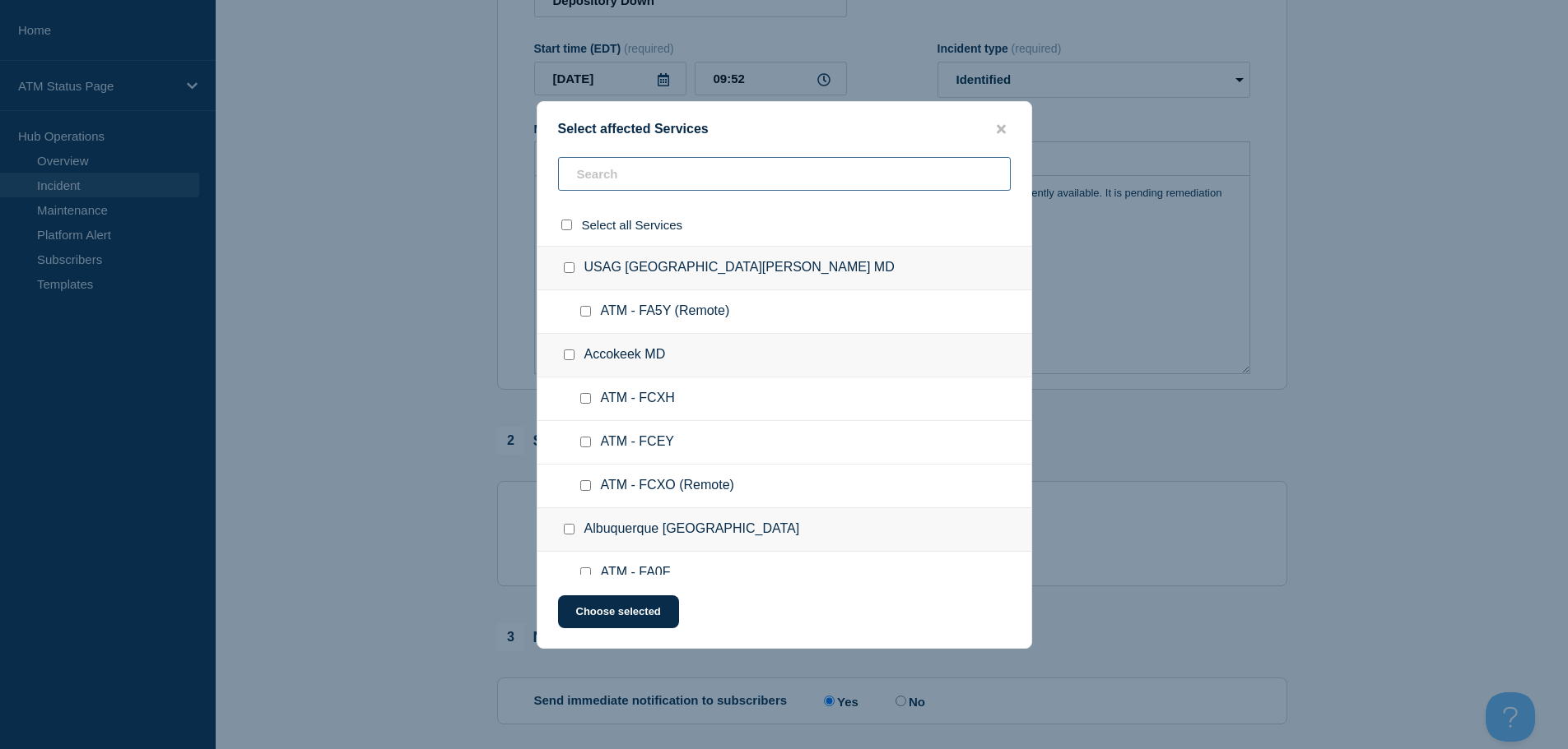
click at [680, 184] on input "text" at bounding box center [784, 173] width 453 height 34
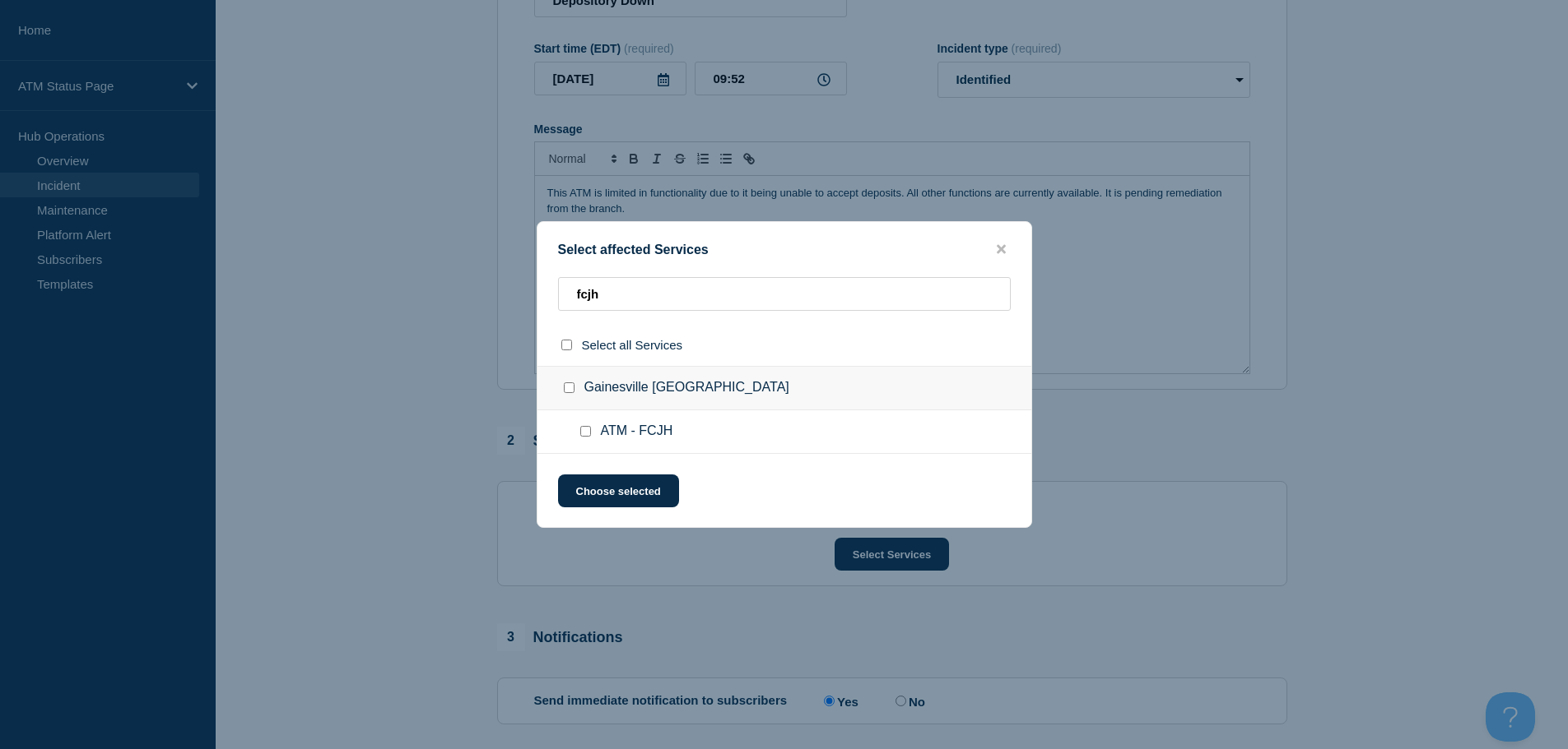
click at [585, 430] on input "ATM - FCJH checkbox" at bounding box center [586, 431] width 10 height 10
click at [606, 496] on button "Choose selected" at bounding box center [619, 491] width 121 height 33
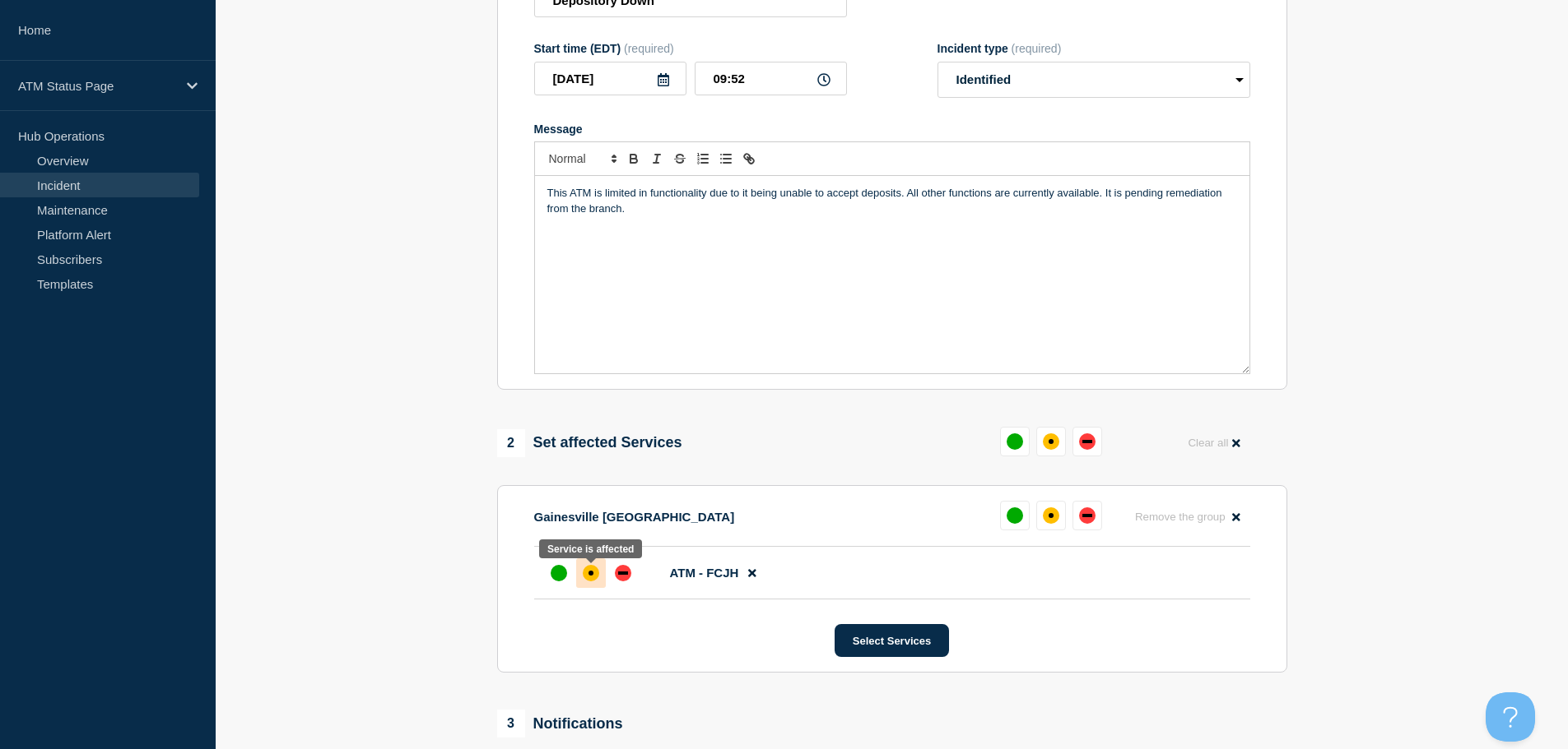
click at [589, 576] on div "affected" at bounding box center [591, 573] width 5 height 5
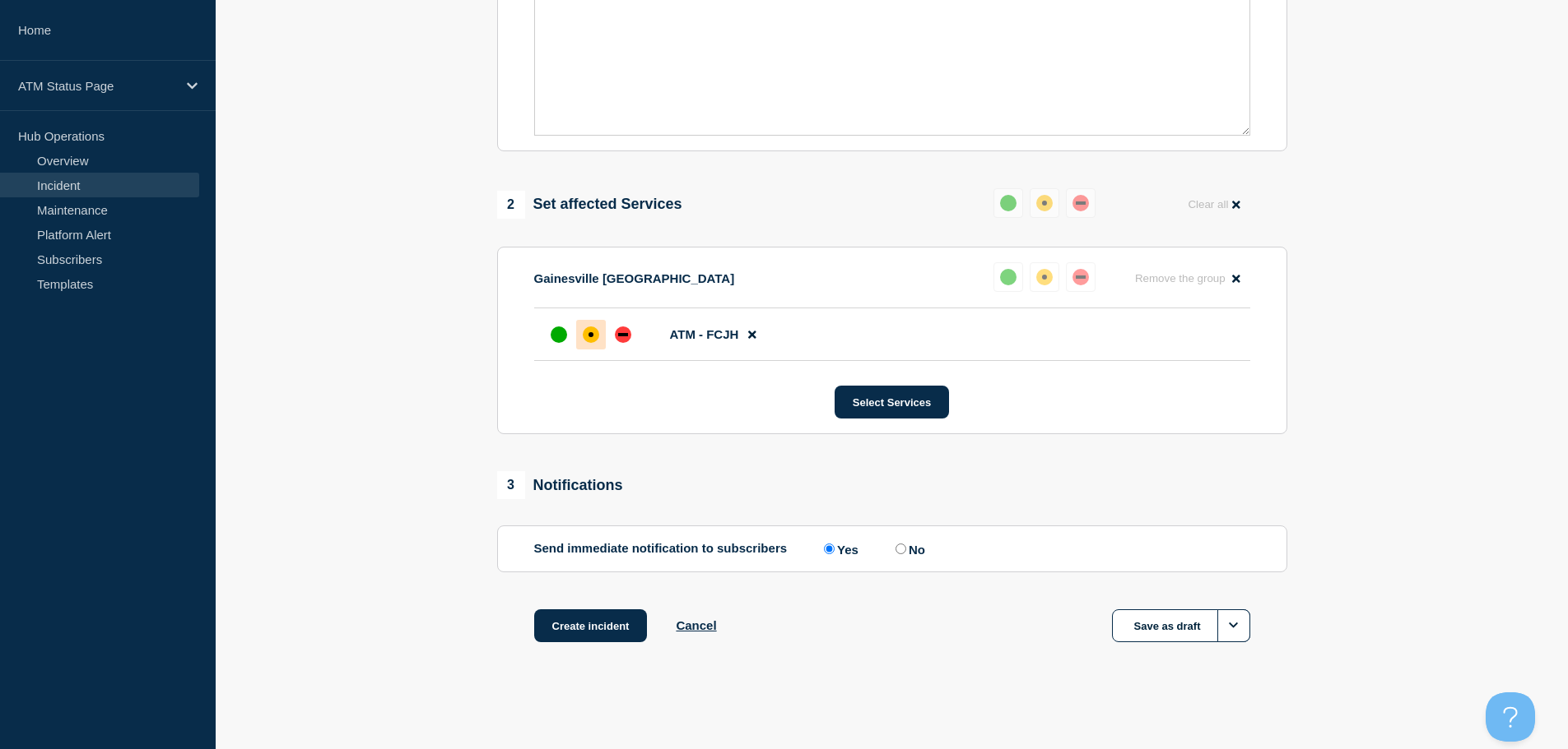
scroll to position [489, 0]
click at [558, 615] on button "Create incident" at bounding box center [591, 626] width 113 height 33
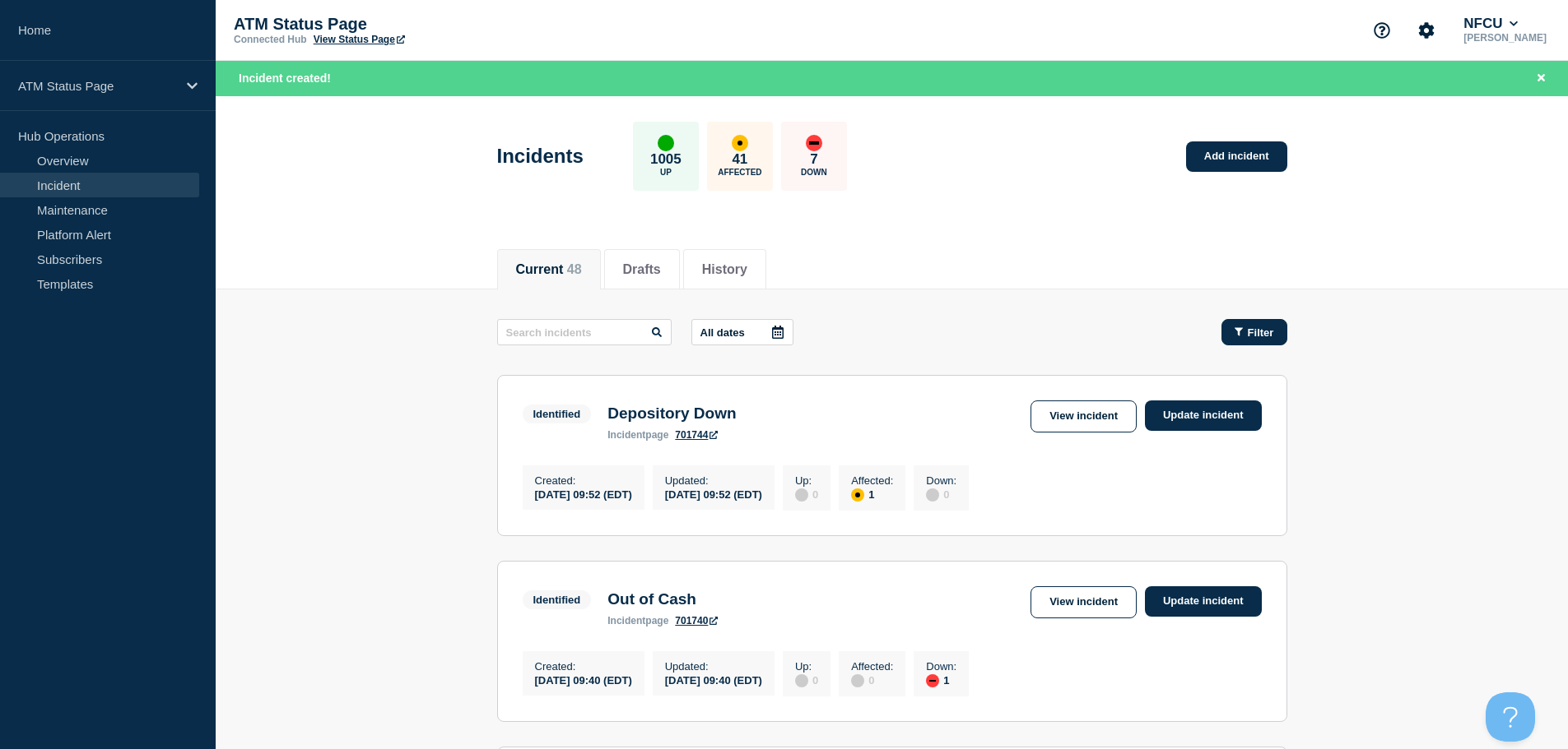
click at [1255, 321] on button "Filter" at bounding box center [1254, 333] width 66 height 26
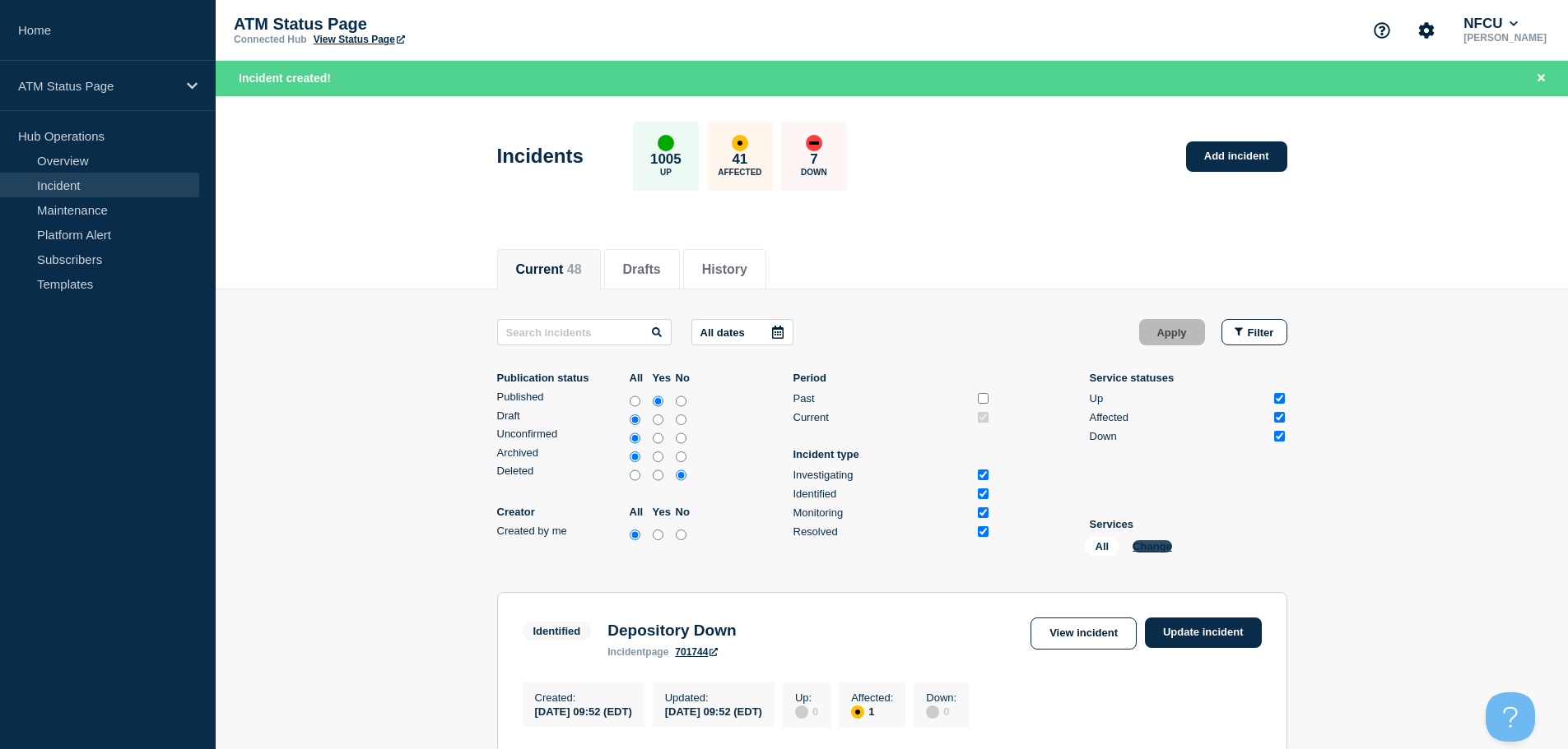
click at [1159, 540] on button "Change" at bounding box center [1152, 546] width 40 height 12
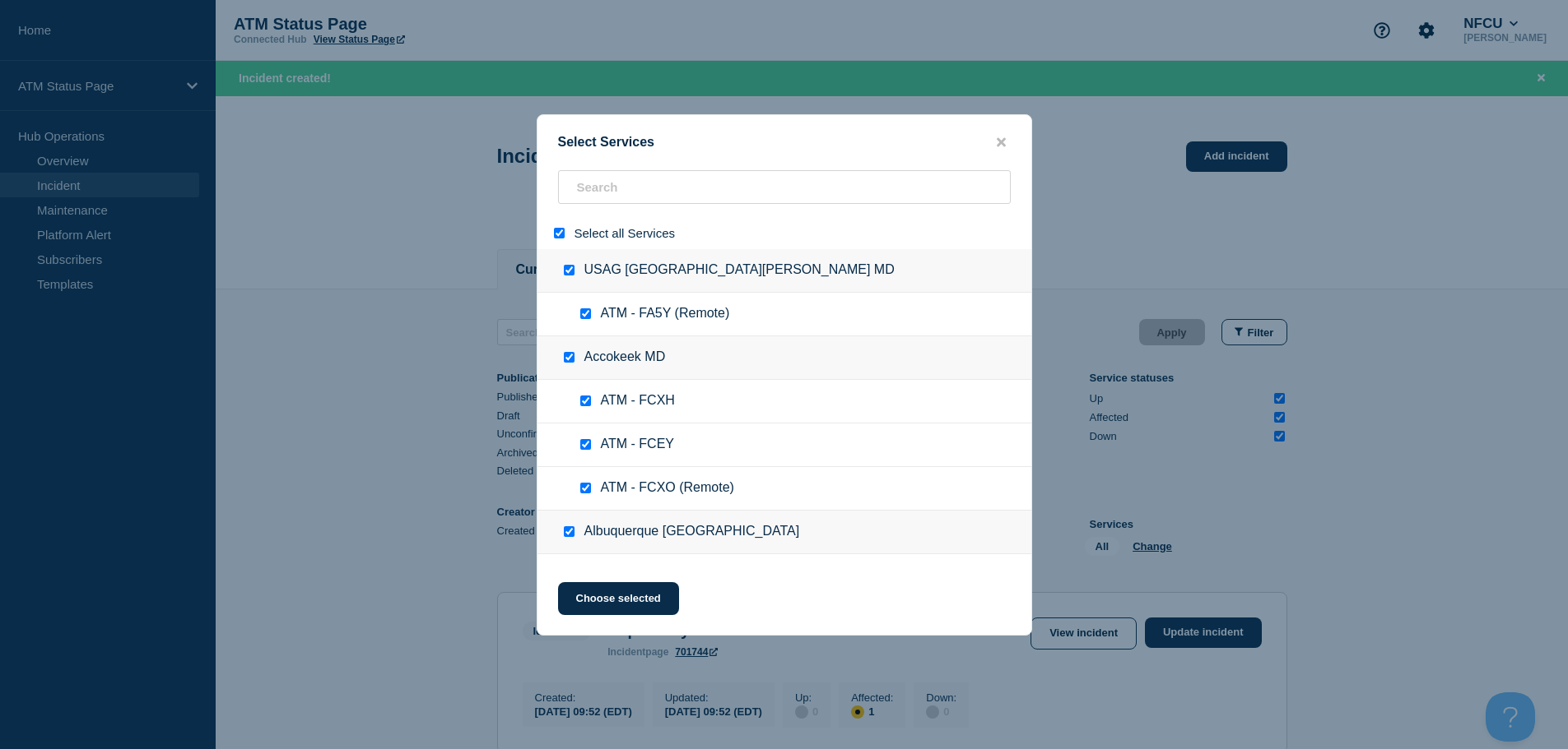
click at [560, 237] on input "select all" at bounding box center [559, 233] width 10 height 10
click at [623, 184] on input "search" at bounding box center [784, 187] width 453 height 34
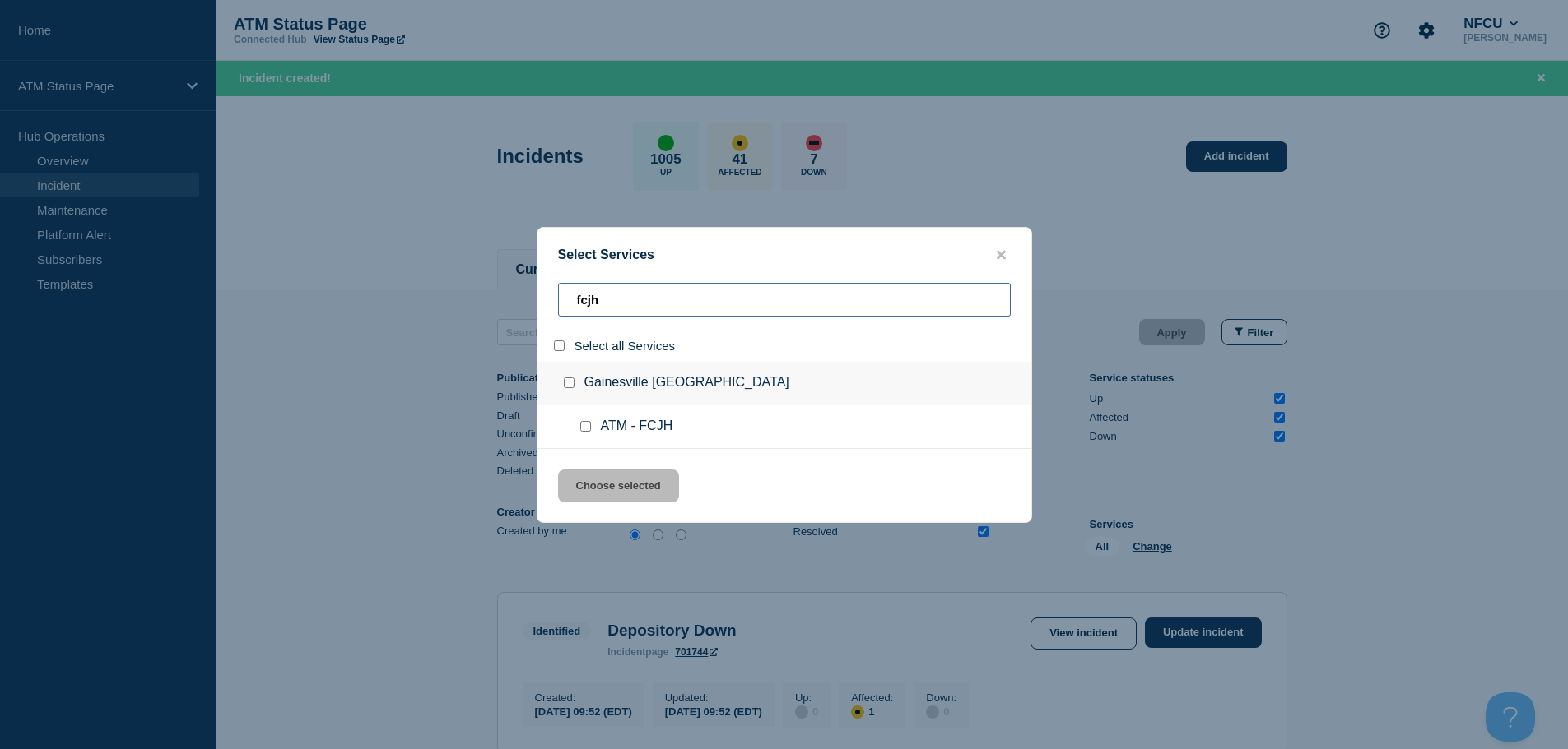
click at [632, 299] on input "fcjh" at bounding box center [784, 300] width 453 height 34
click at [588, 428] on input "service: ATM - FCMH" at bounding box center [586, 426] width 10 height 10
click at [619, 500] on button "Choose selected" at bounding box center [619, 486] width 121 height 33
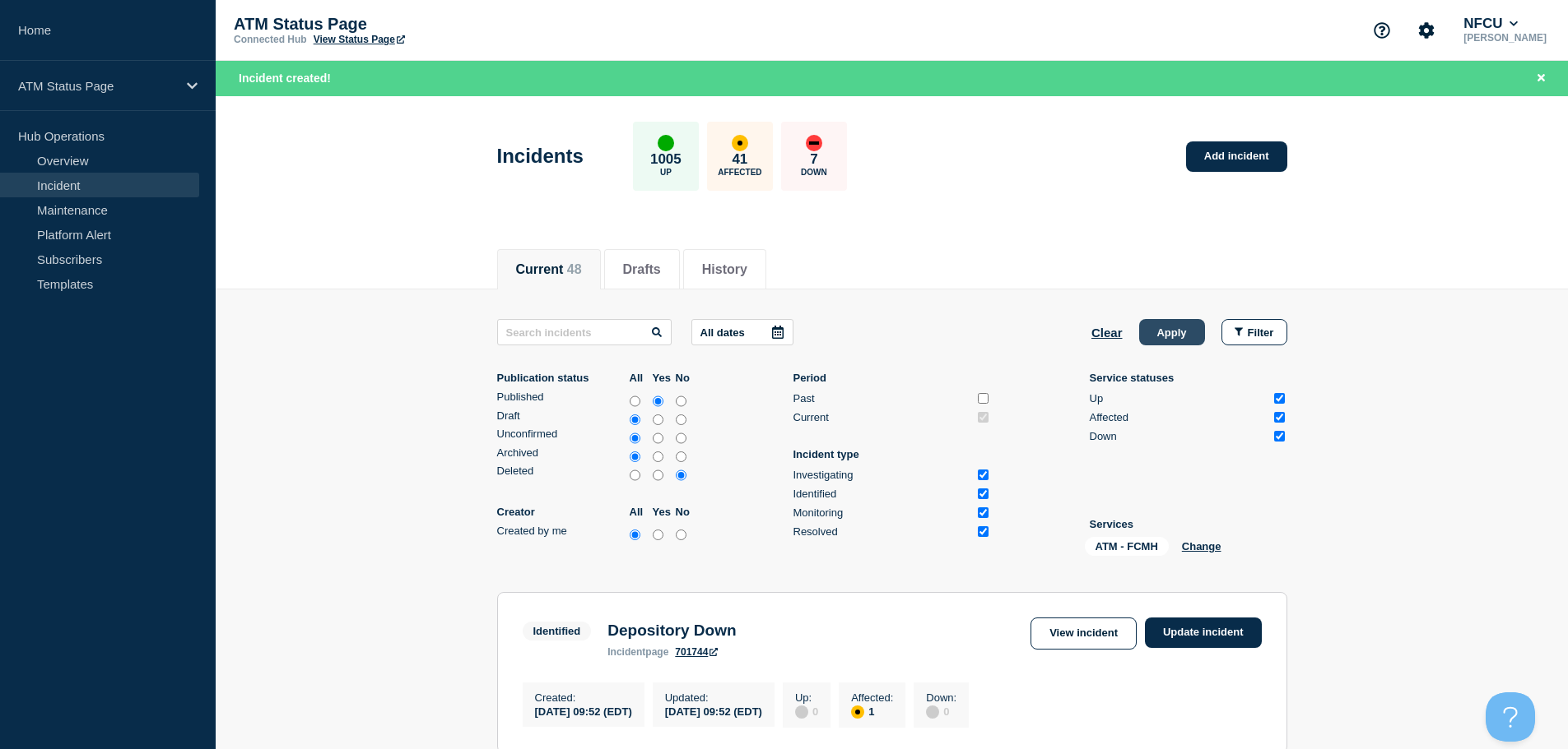
click at [1192, 331] on button "Apply" at bounding box center [1172, 333] width 66 height 26
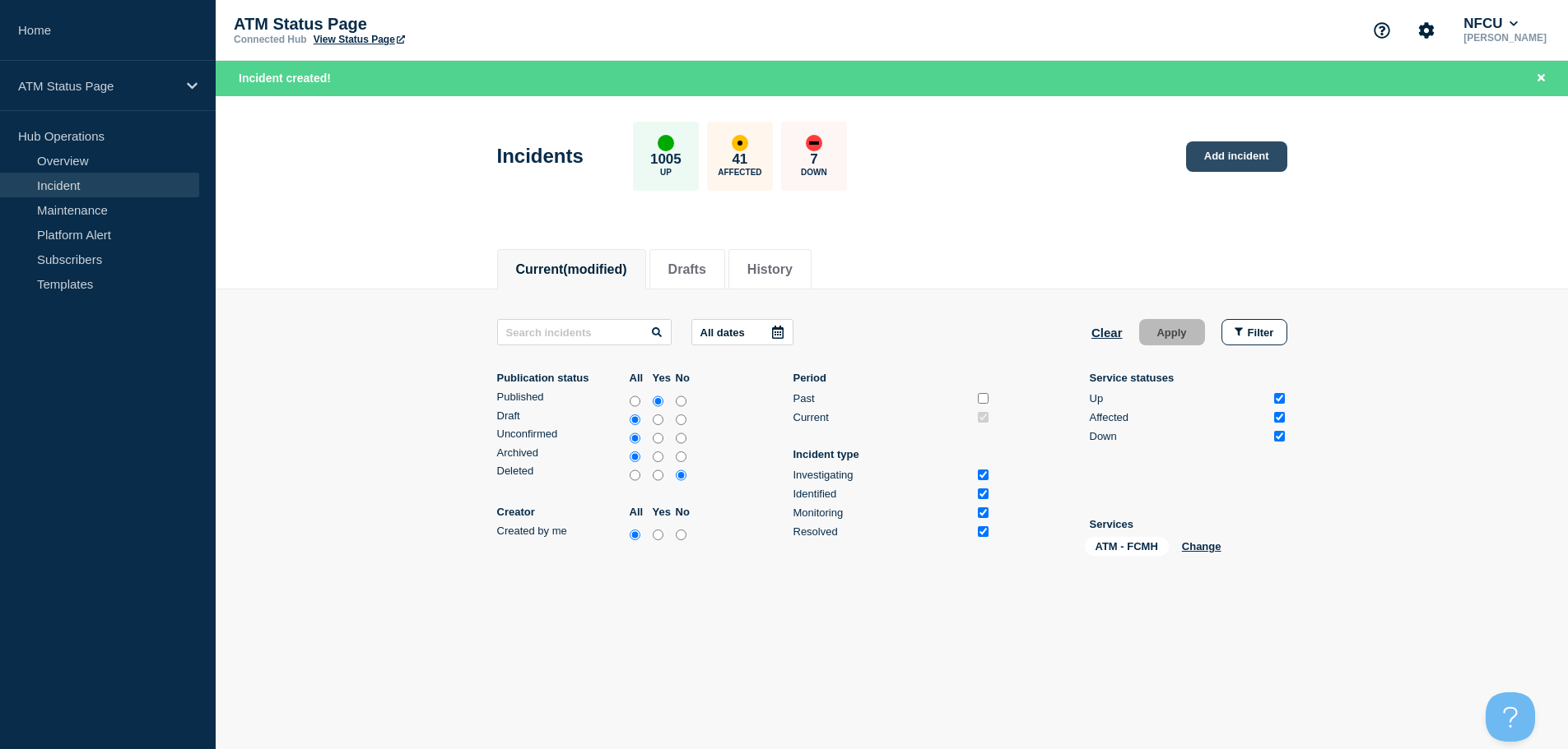
click at [1240, 170] on link "Add incident" at bounding box center [1236, 156] width 101 height 30
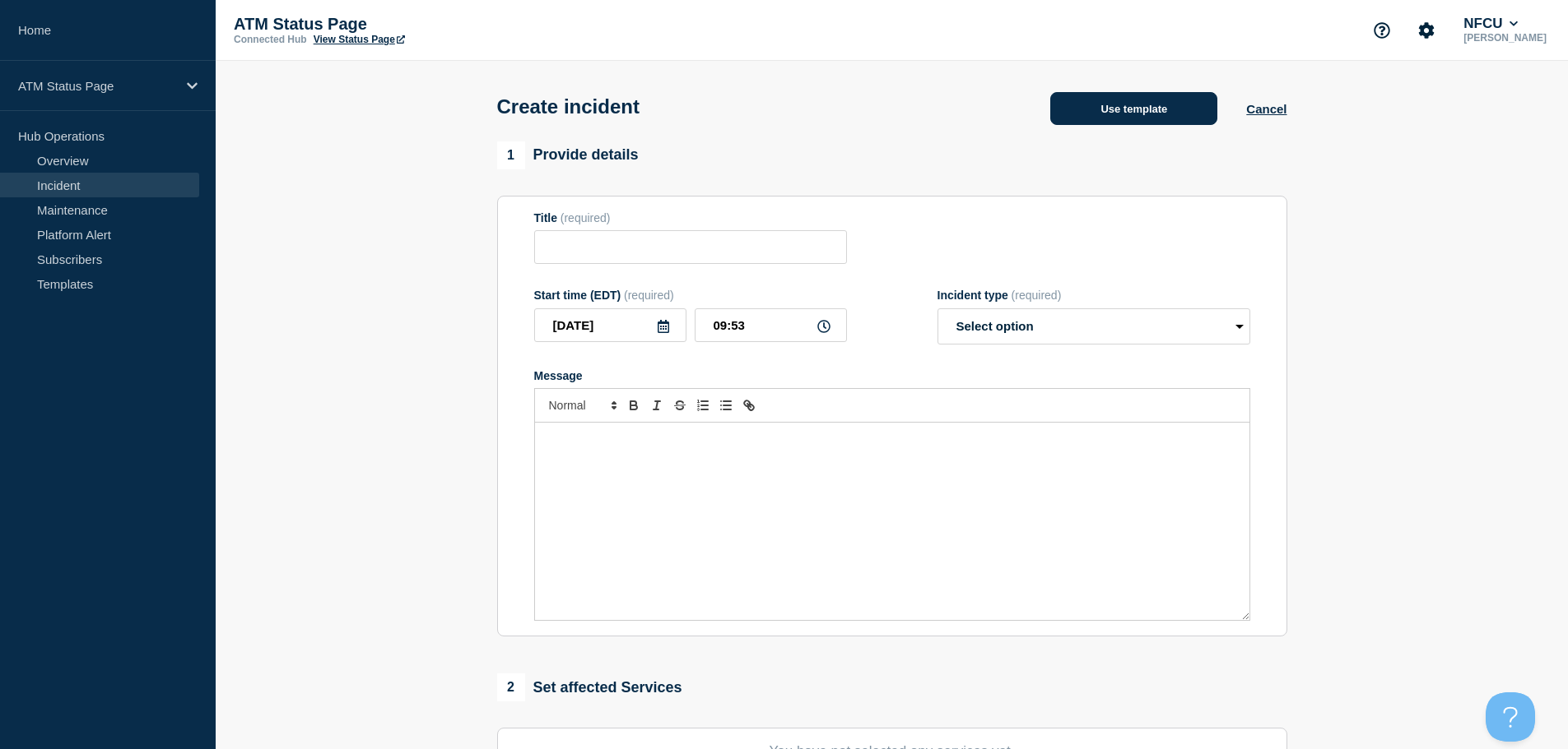
click at [1132, 96] on button "Use template" at bounding box center [1133, 108] width 167 height 33
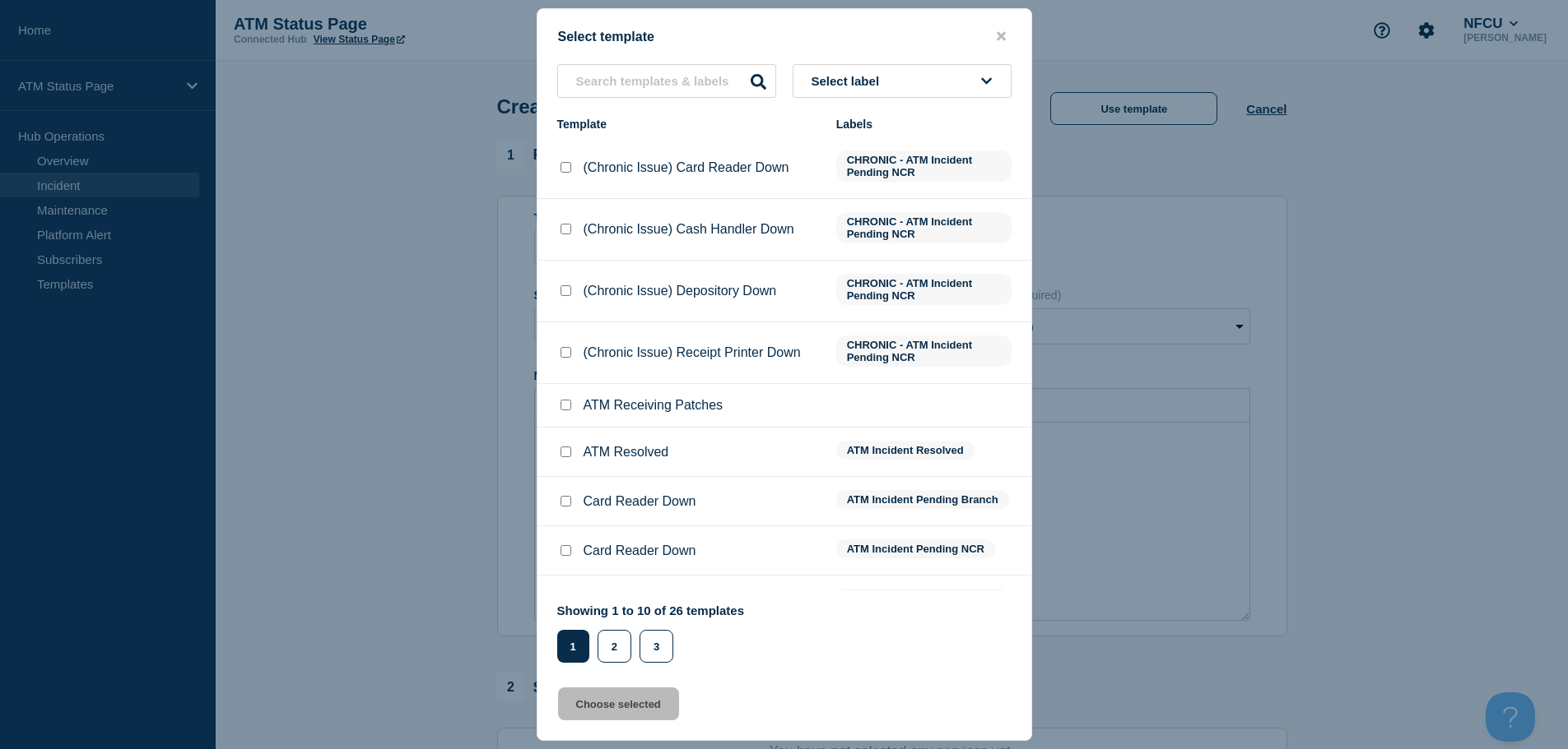
click at [902, 81] on button "Select label" at bounding box center [902, 81] width 219 height 34
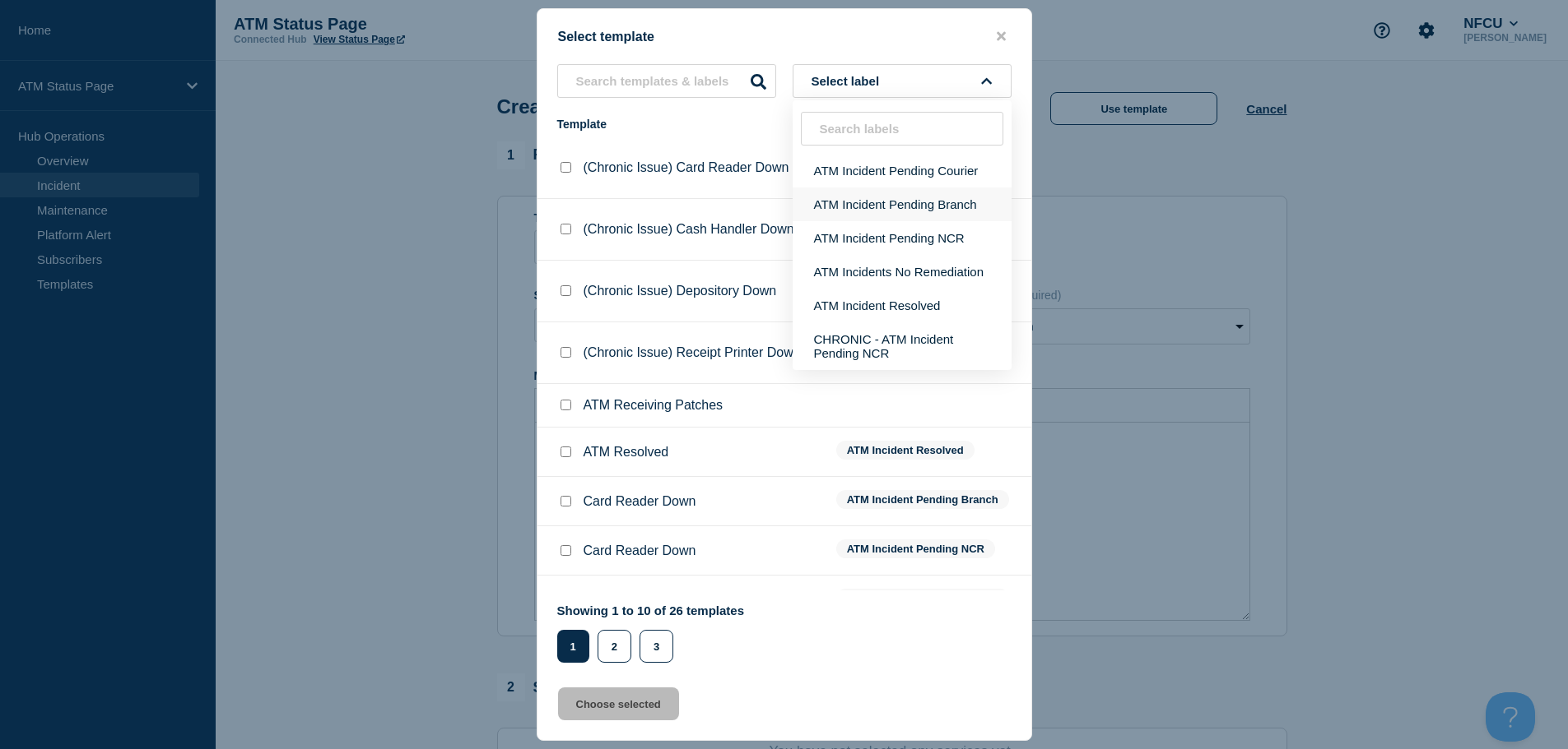
click at [914, 211] on button "ATM Incident Pending Branch" at bounding box center [902, 204] width 219 height 34
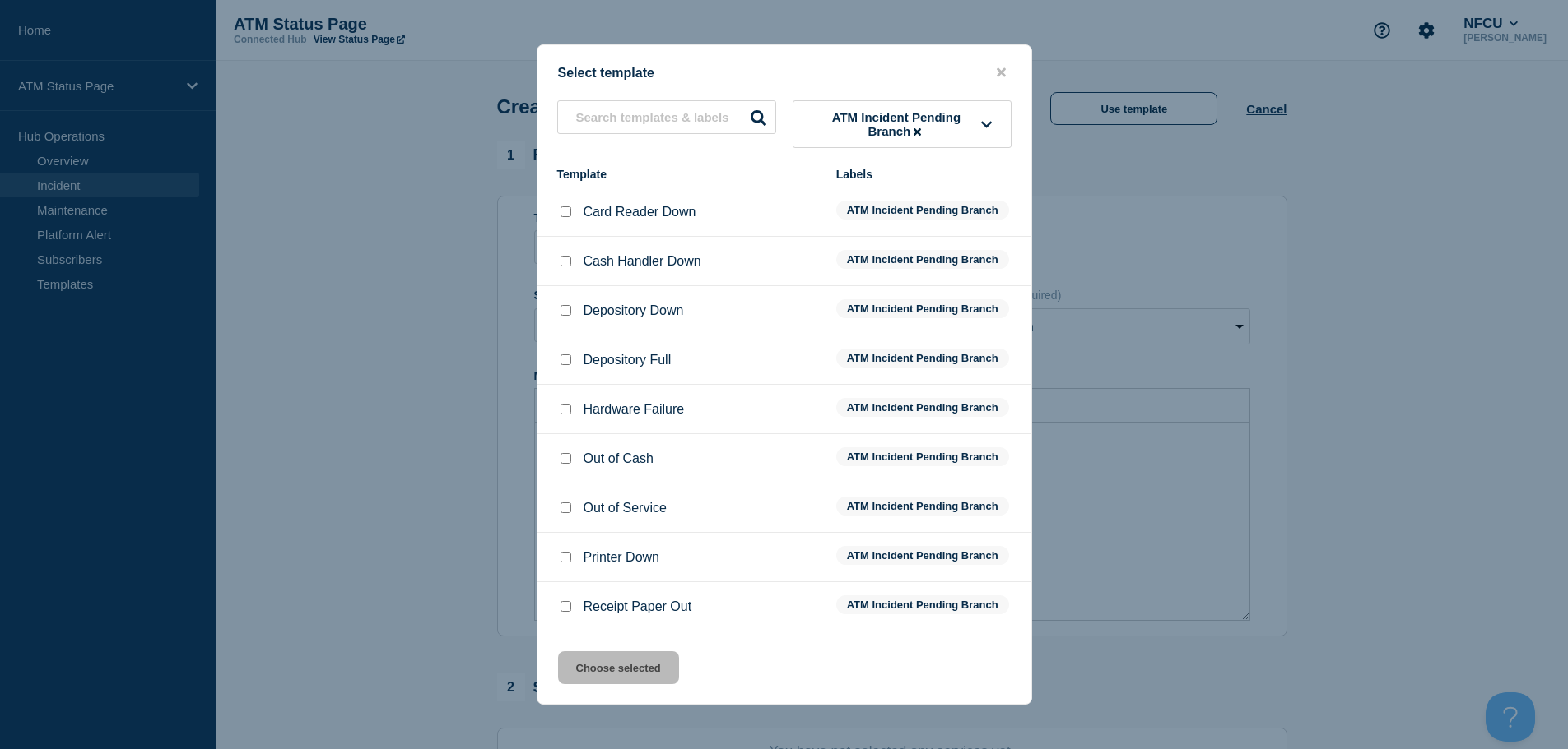
click at [567, 316] on input "Depository Down checkbox" at bounding box center [566, 310] width 10 height 10
click at [622, 668] on button "Choose selected" at bounding box center [619, 668] width 121 height 33
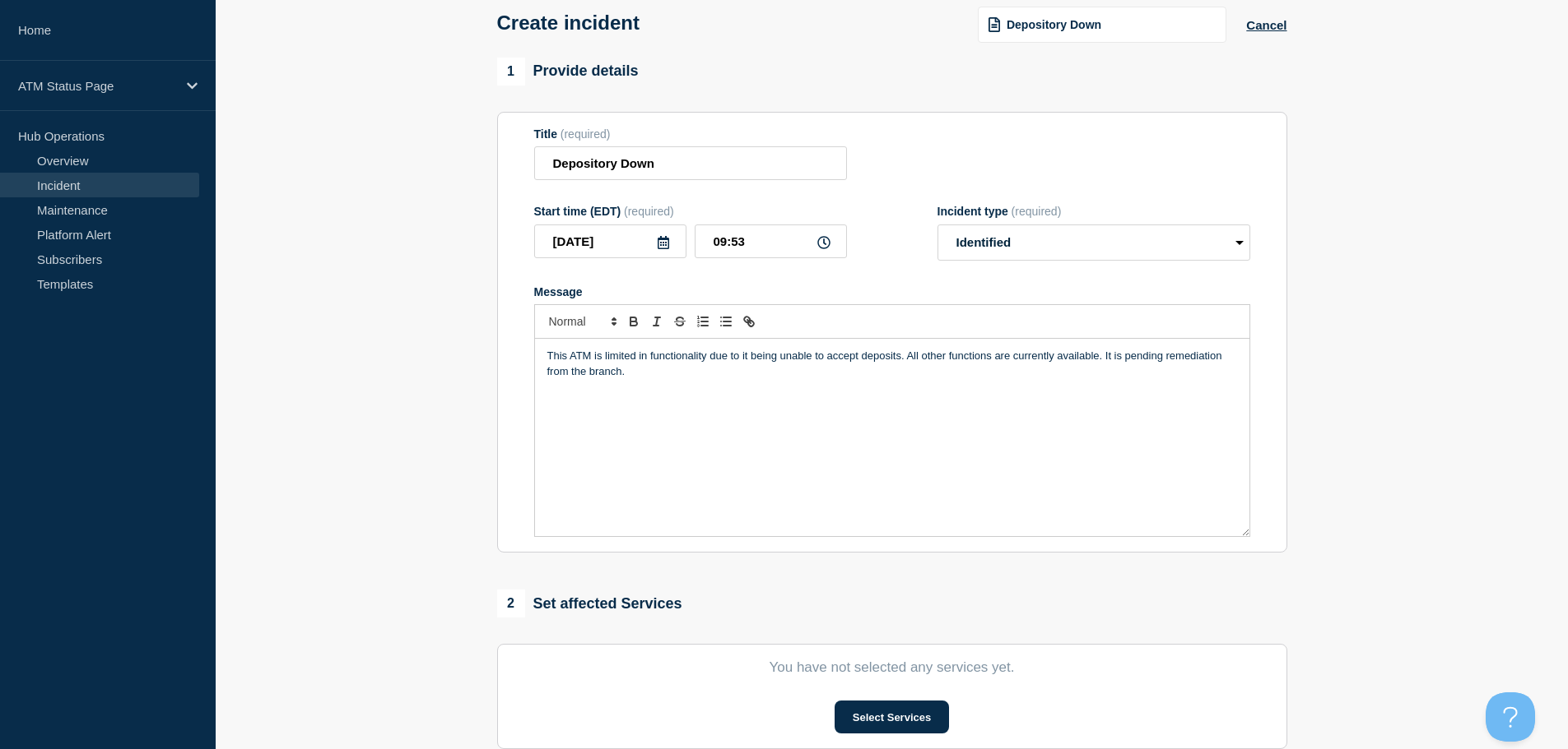
scroll to position [329, 0]
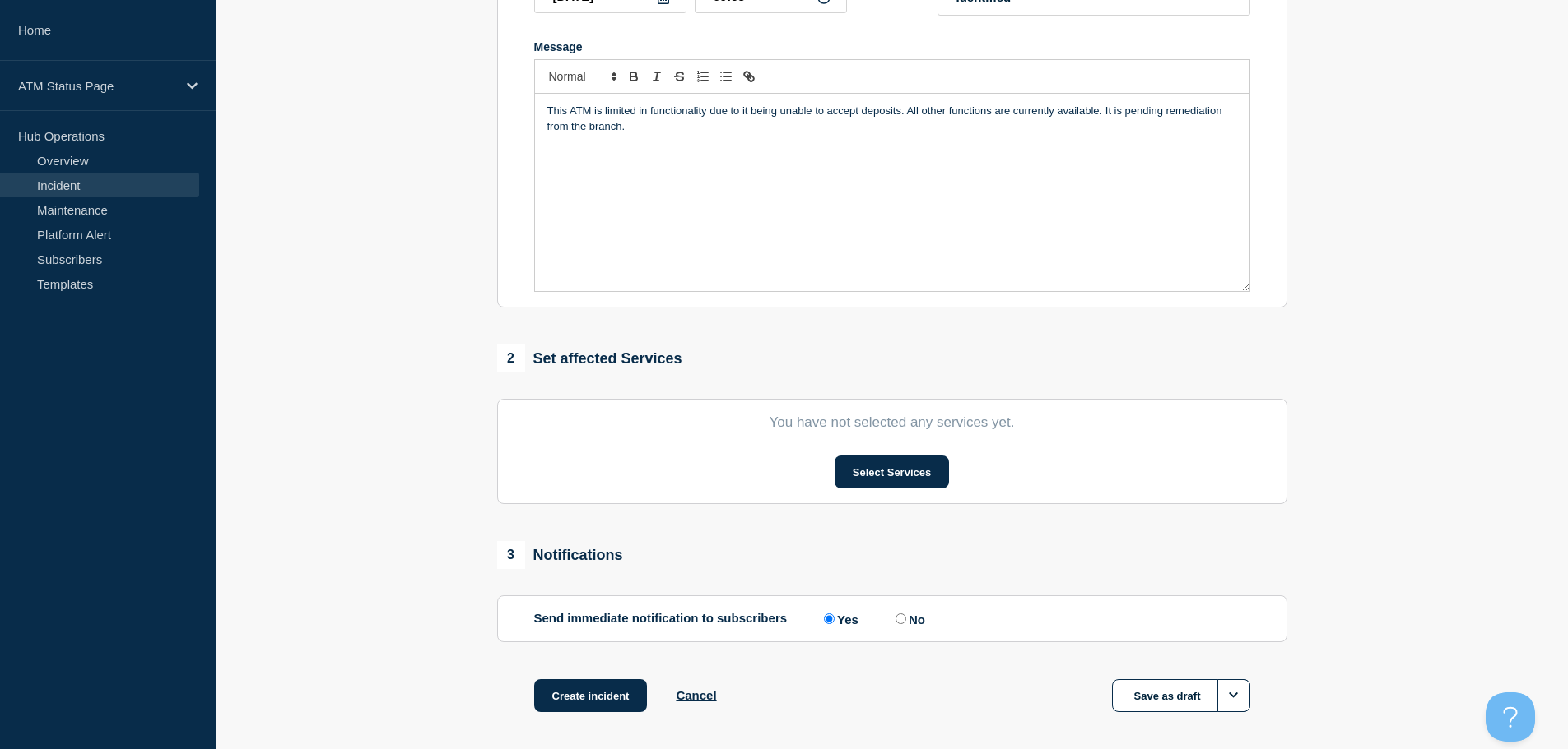
click at [883, 494] on section "You have not selected any services yet. Select Services" at bounding box center [892, 452] width 790 height 106
click at [883, 469] on button "Select Services" at bounding box center [891, 472] width 114 height 33
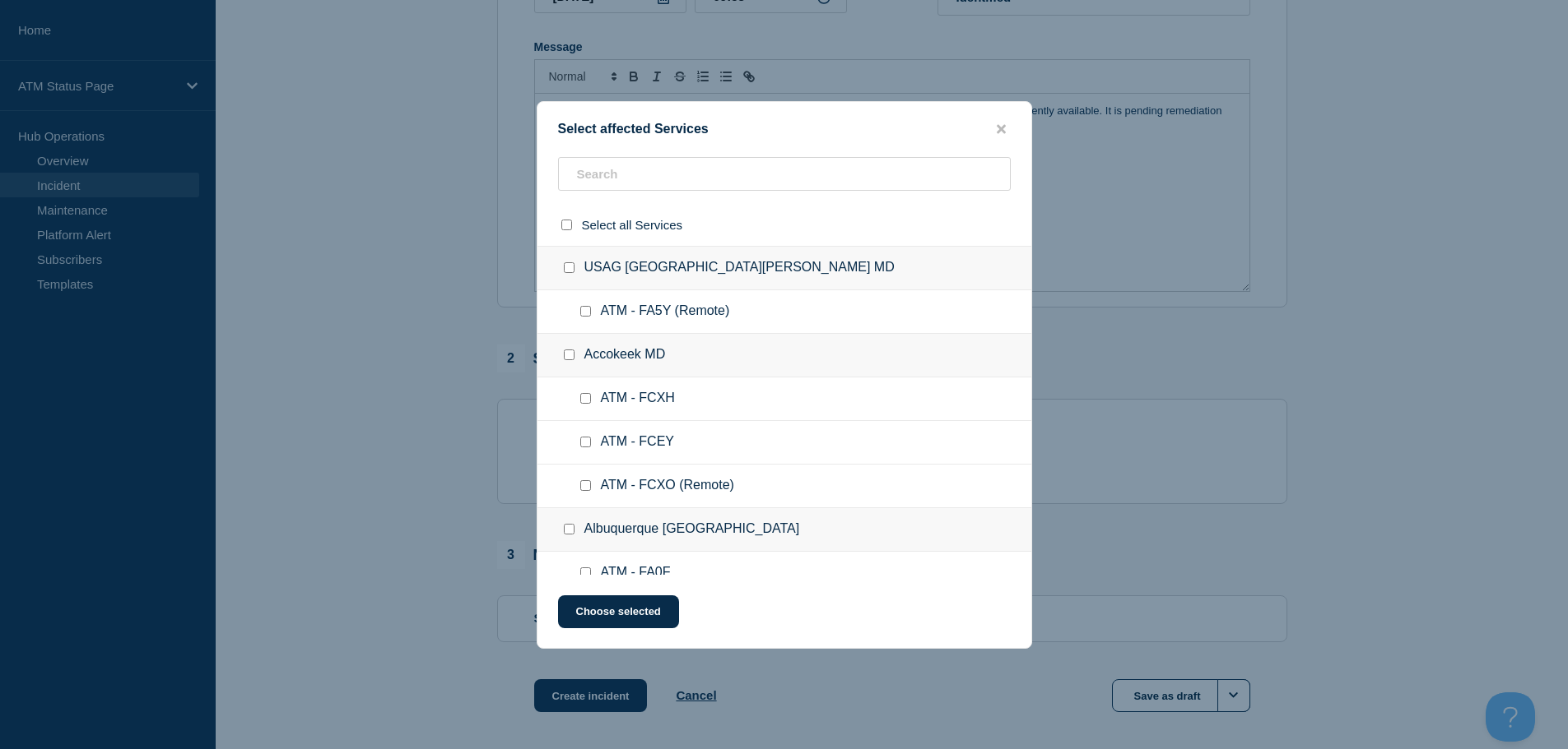
click at [657, 152] on div "Select affected Services Select all Services [GEOGRAPHIC_DATA] [GEOGRAPHIC_DATA…" at bounding box center [784, 375] width 496 height 548
click at [640, 173] on input "text" at bounding box center [784, 173] width 453 height 34
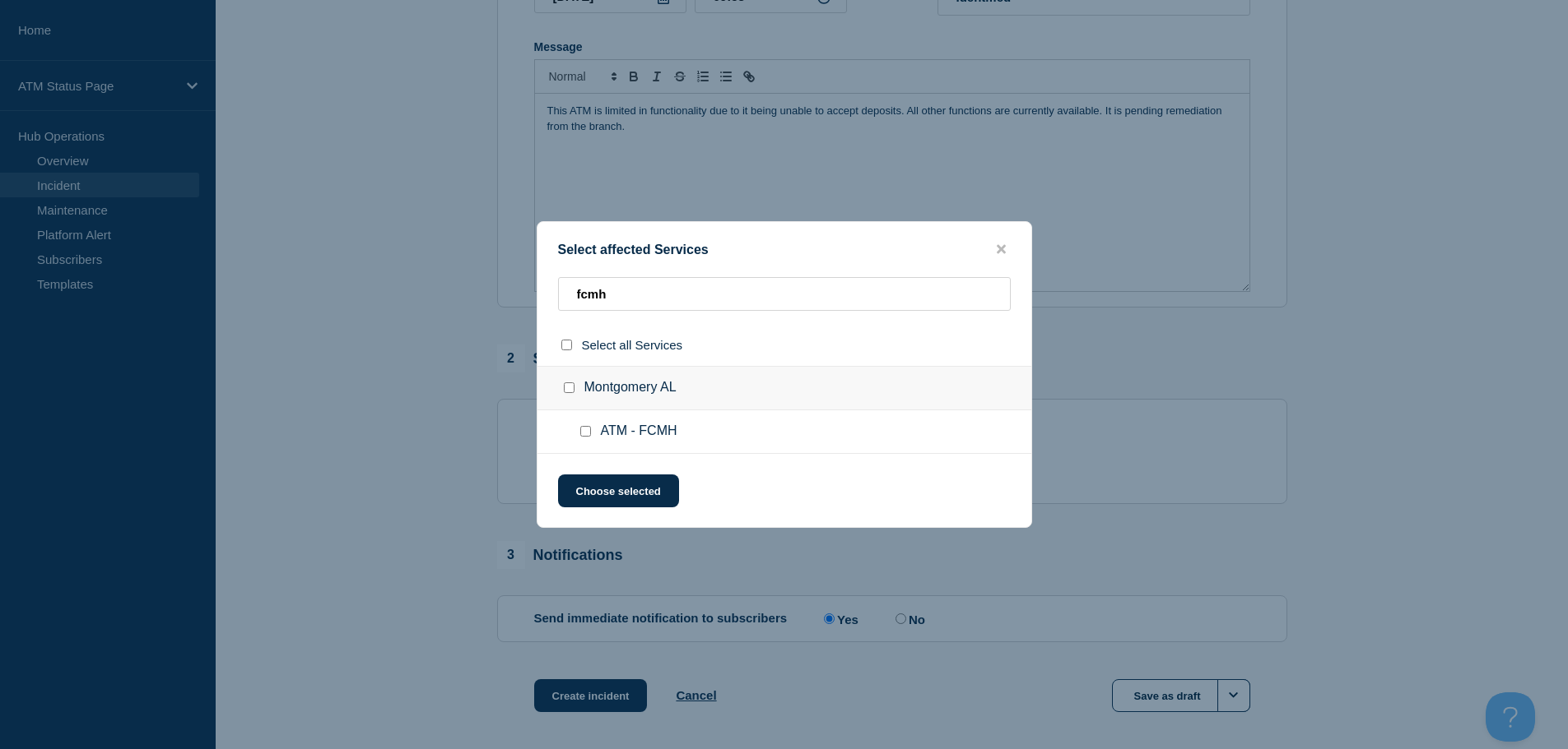
click at [586, 430] on input "ATM - FCMH checkbox" at bounding box center [586, 431] width 10 height 10
click at [631, 479] on button "Choose selected" at bounding box center [619, 491] width 121 height 33
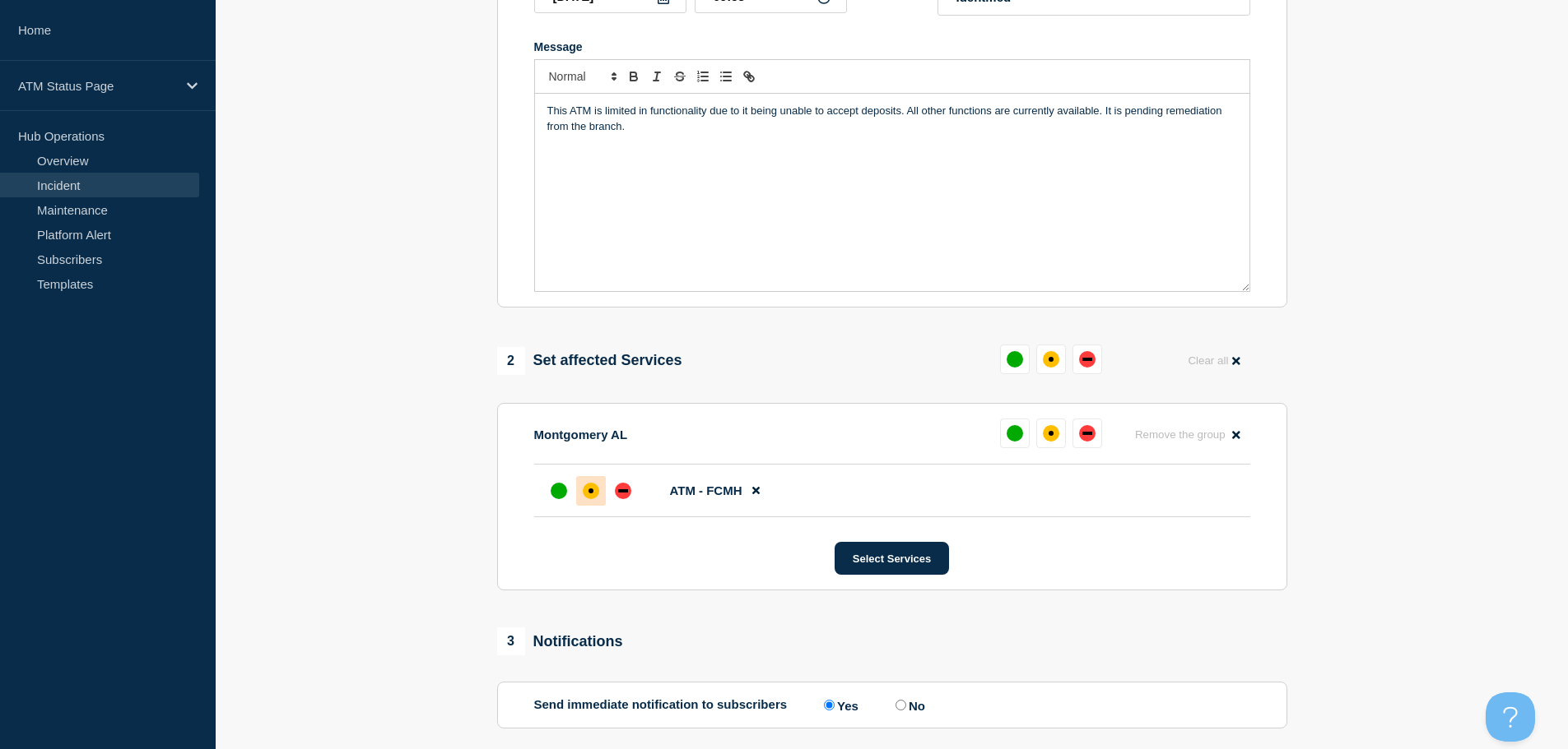
click at [594, 494] on div "affected" at bounding box center [591, 491] width 16 height 16
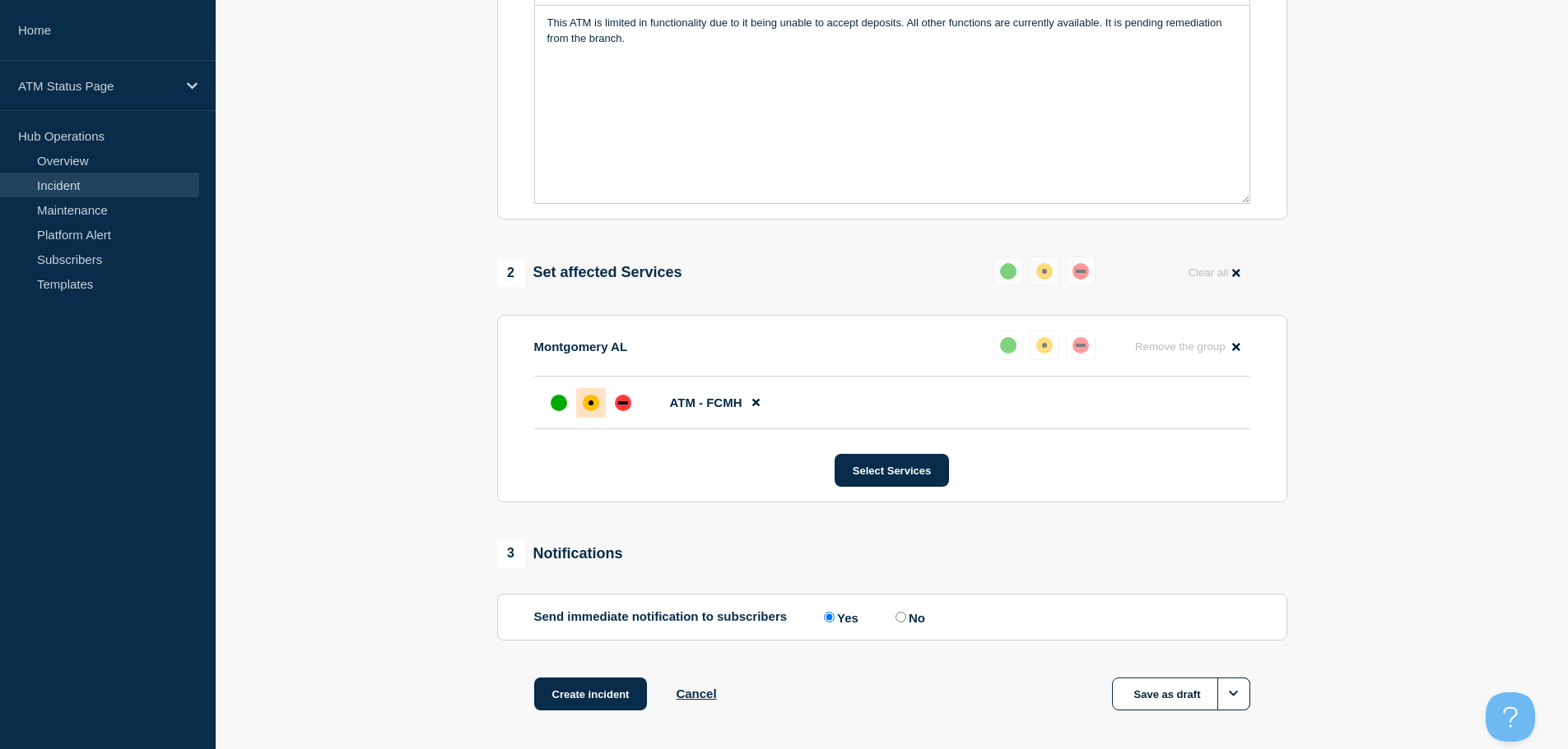
scroll to position [489, 0]
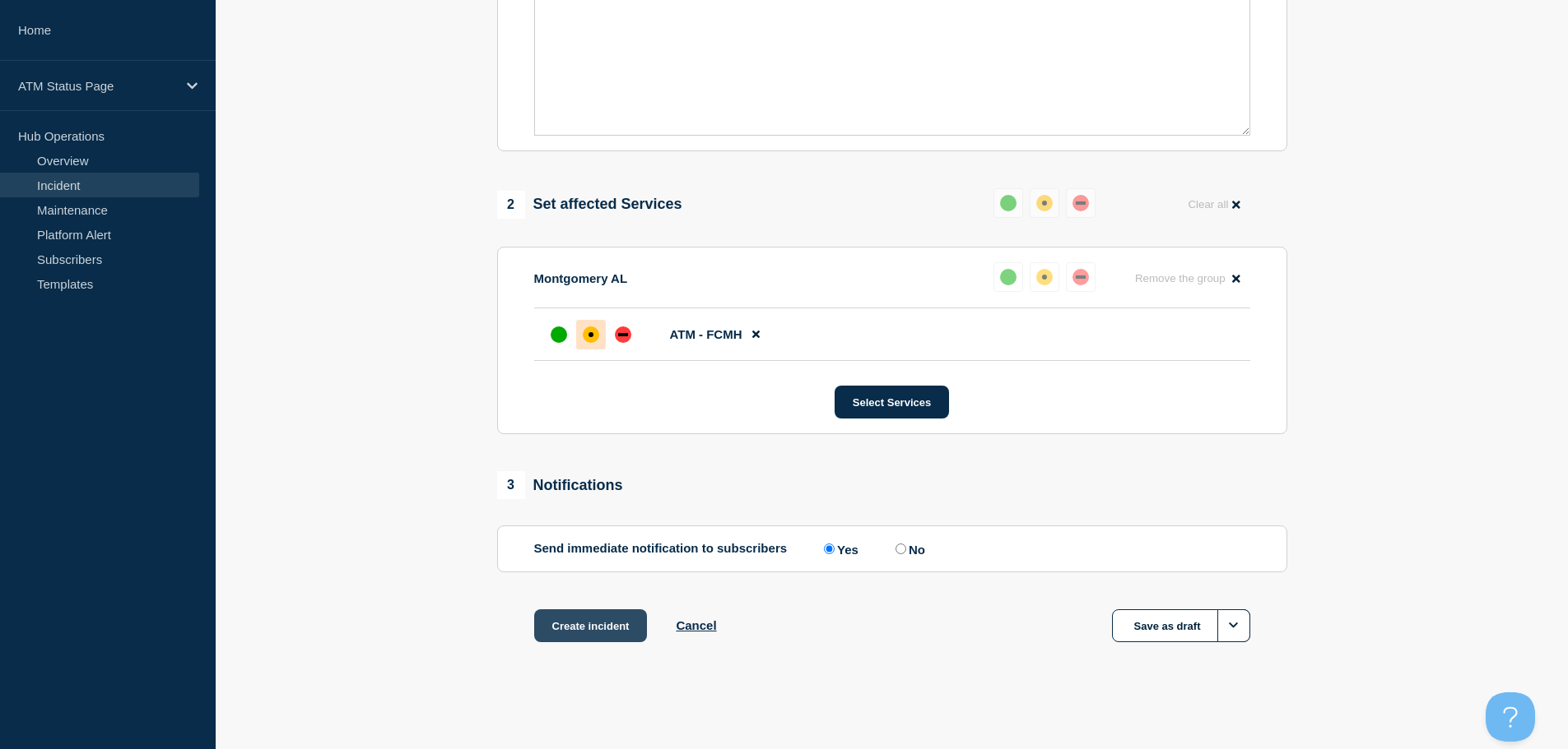
click at [593, 623] on button "Create incident" at bounding box center [591, 626] width 113 height 33
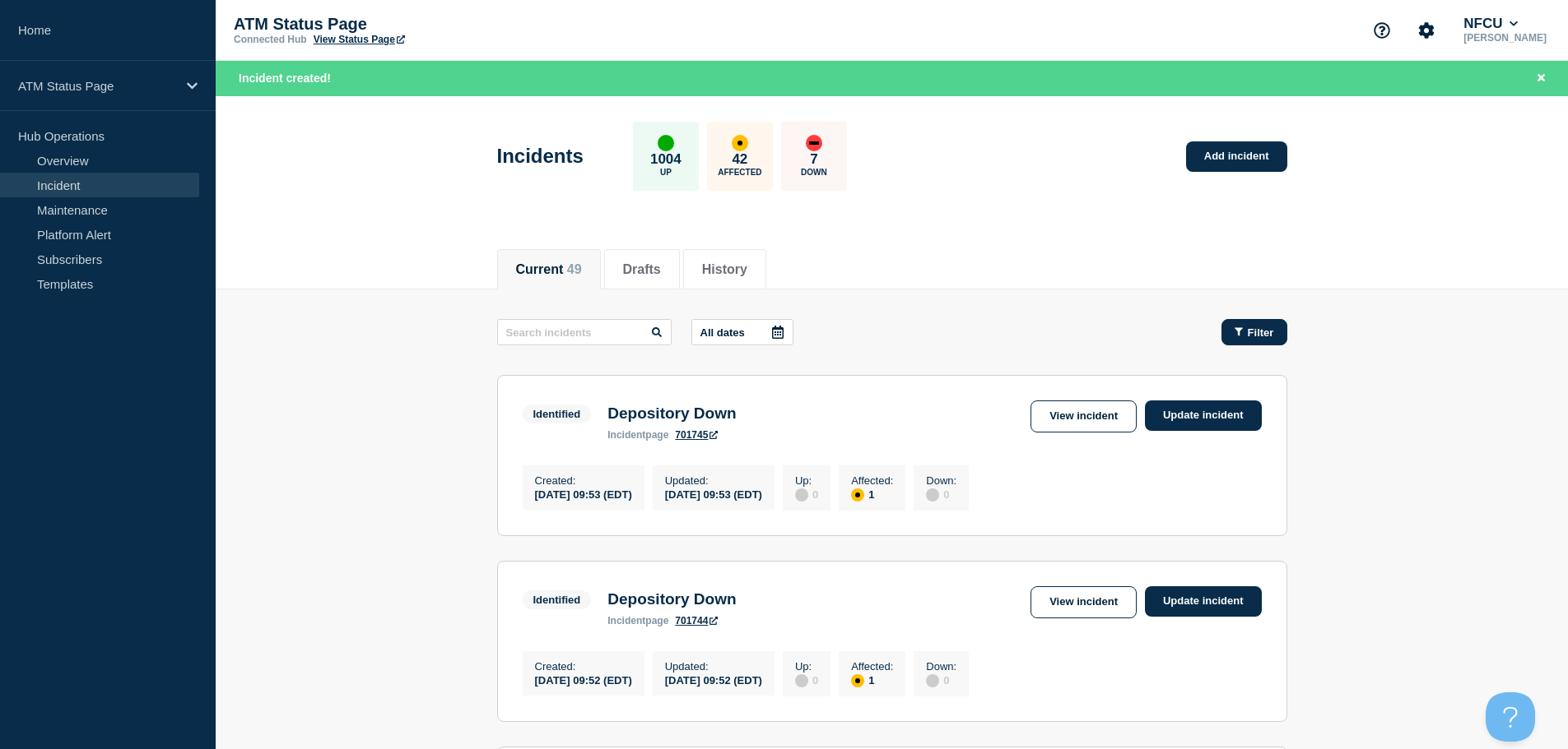
click at [1268, 334] on span "Filter" at bounding box center [1260, 333] width 26 height 12
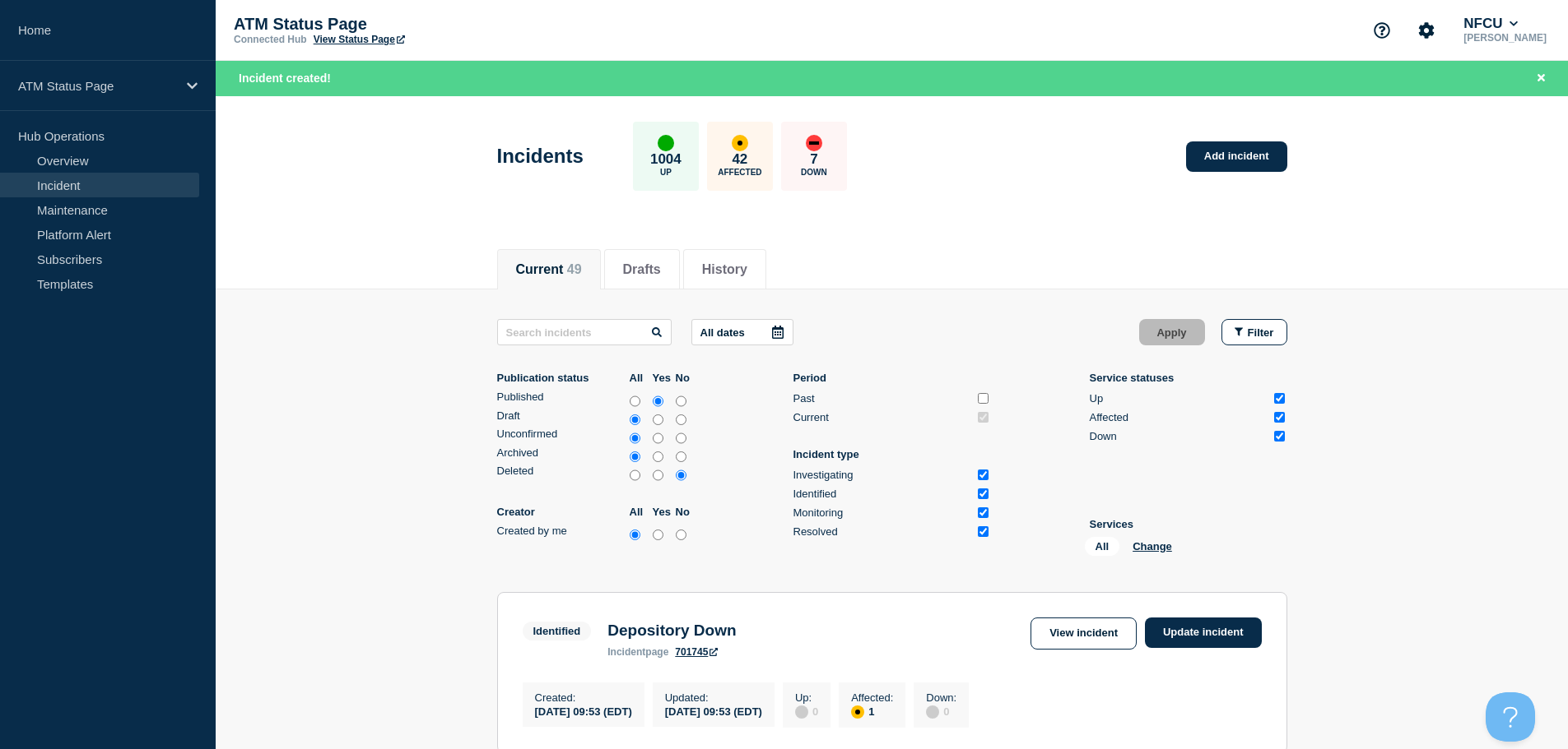
click at [1148, 535] on li "Services All Change" at bounding box center [1189, 540] width 198 height 44
click at [1148, 545] on button "Change" at bounding box center [1152, 546] width 40 height 12
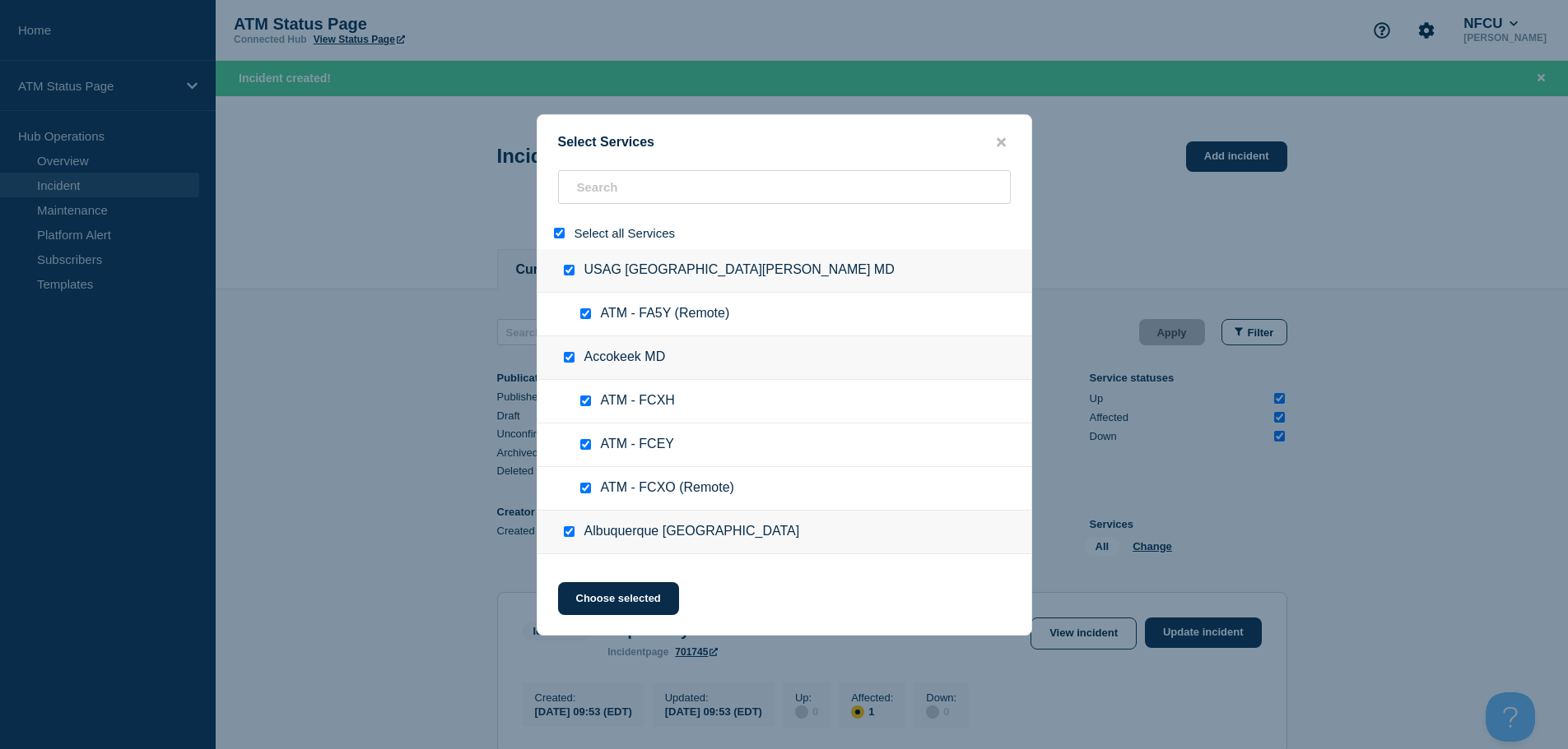
click at [552, 229] on div at bounding box center [563, 233] width 24 height 16
click at [558, 229] on input "select all" at bounding box center [559, 233] width 10 height 10
click at [613, 190] on input "search" at bounding box center [784, 187] width 453 height 34
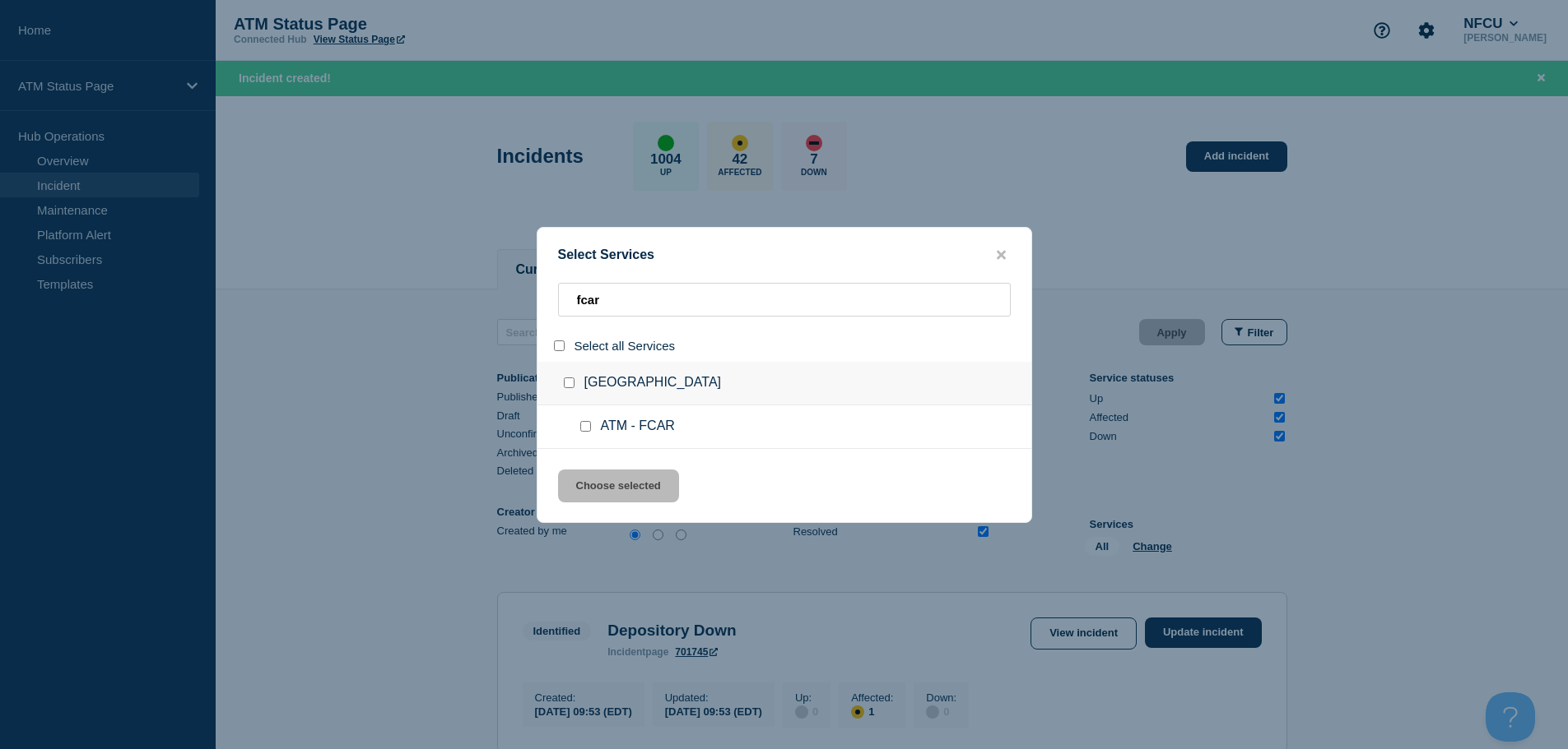
click at [583, 427] on input "service: ATM - FCAR" at bounding box center [586, 426] width 10 height 10
click at [611, 479] on button "Choose selected" at bounding box center [619, 486] width 121 height 33
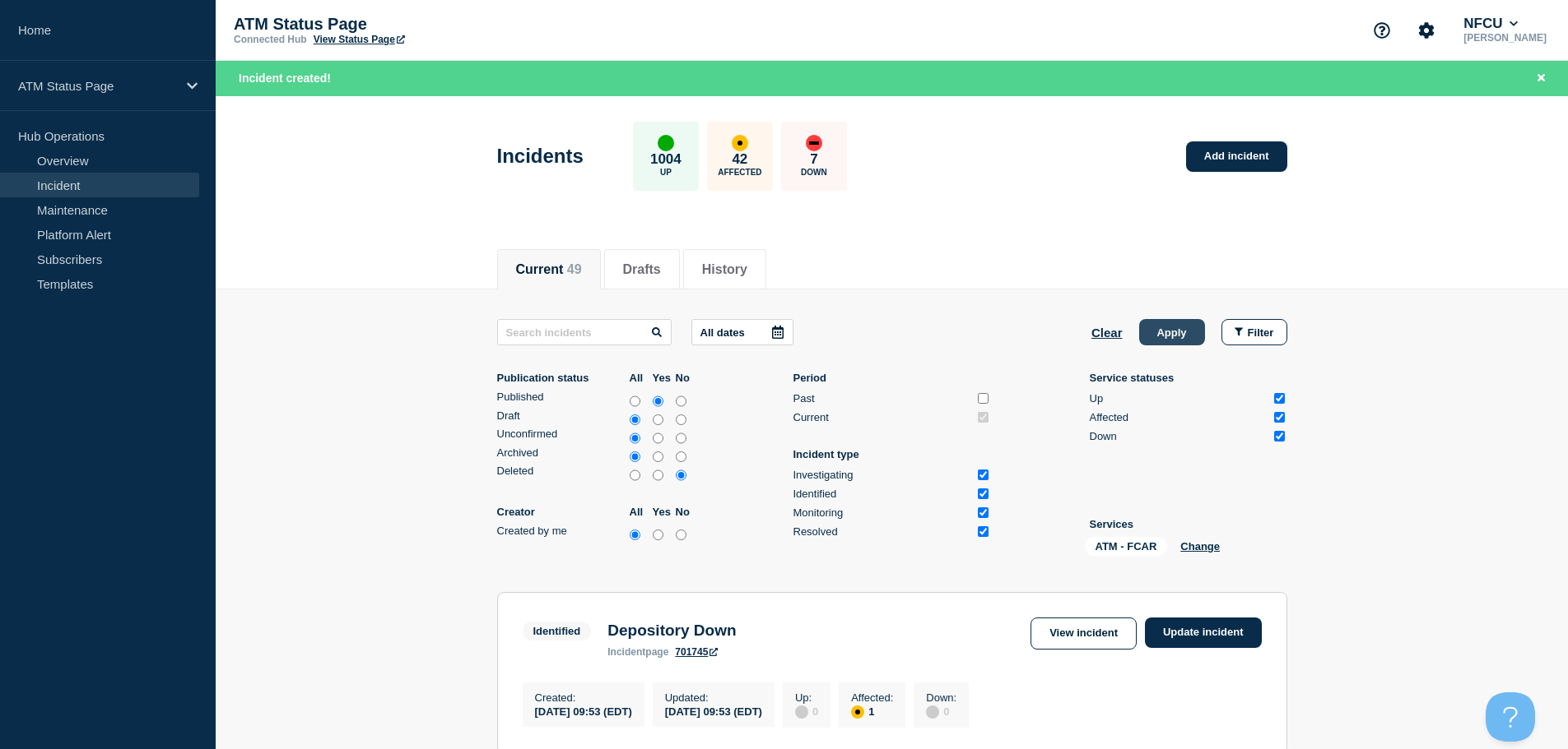
click at [1162, 326] on button "Apply" at bounding box center [1172, 333] width 66 height 26
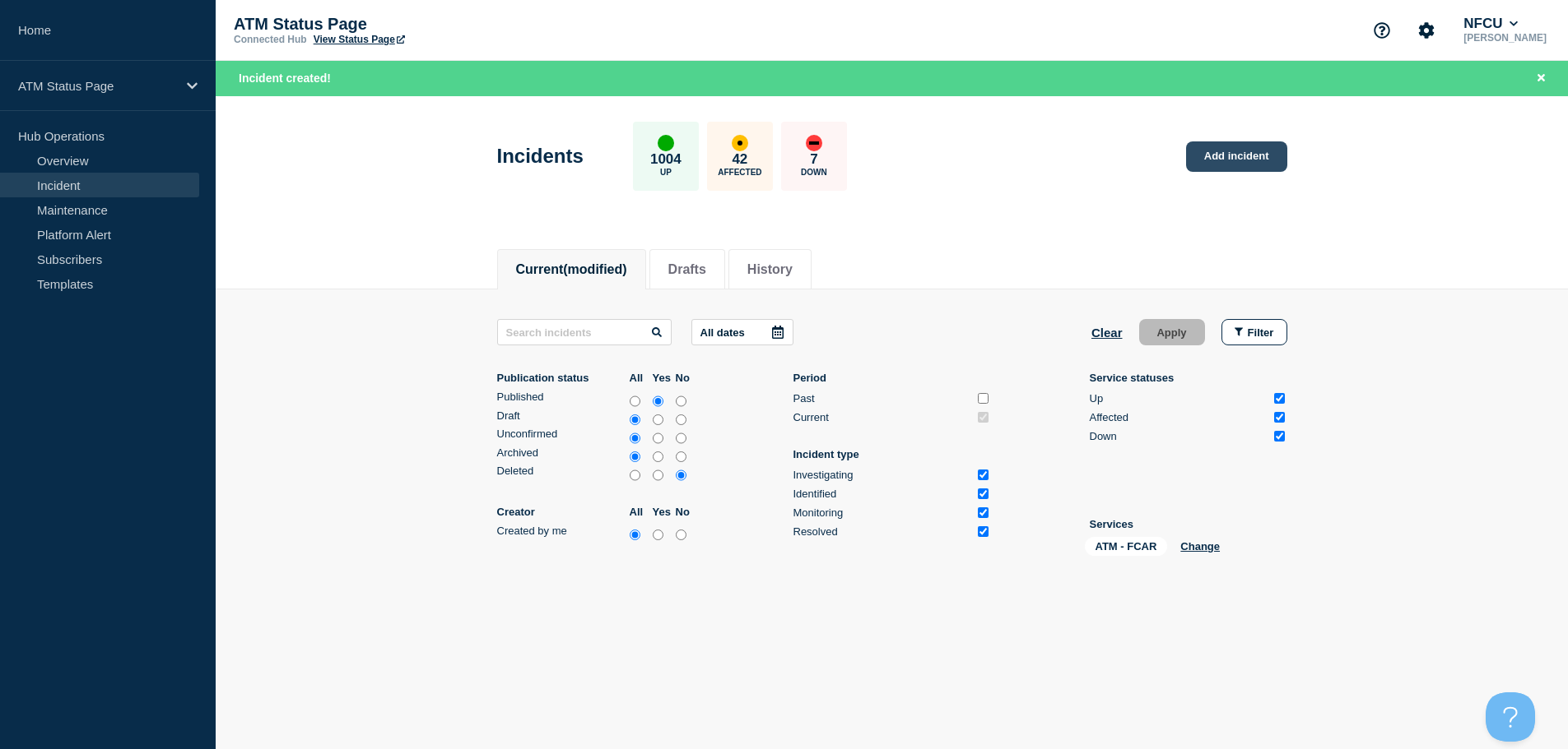
click at [1214, 148] on link "Add incident" at bounding box center [1236, 156] width 101 height 30
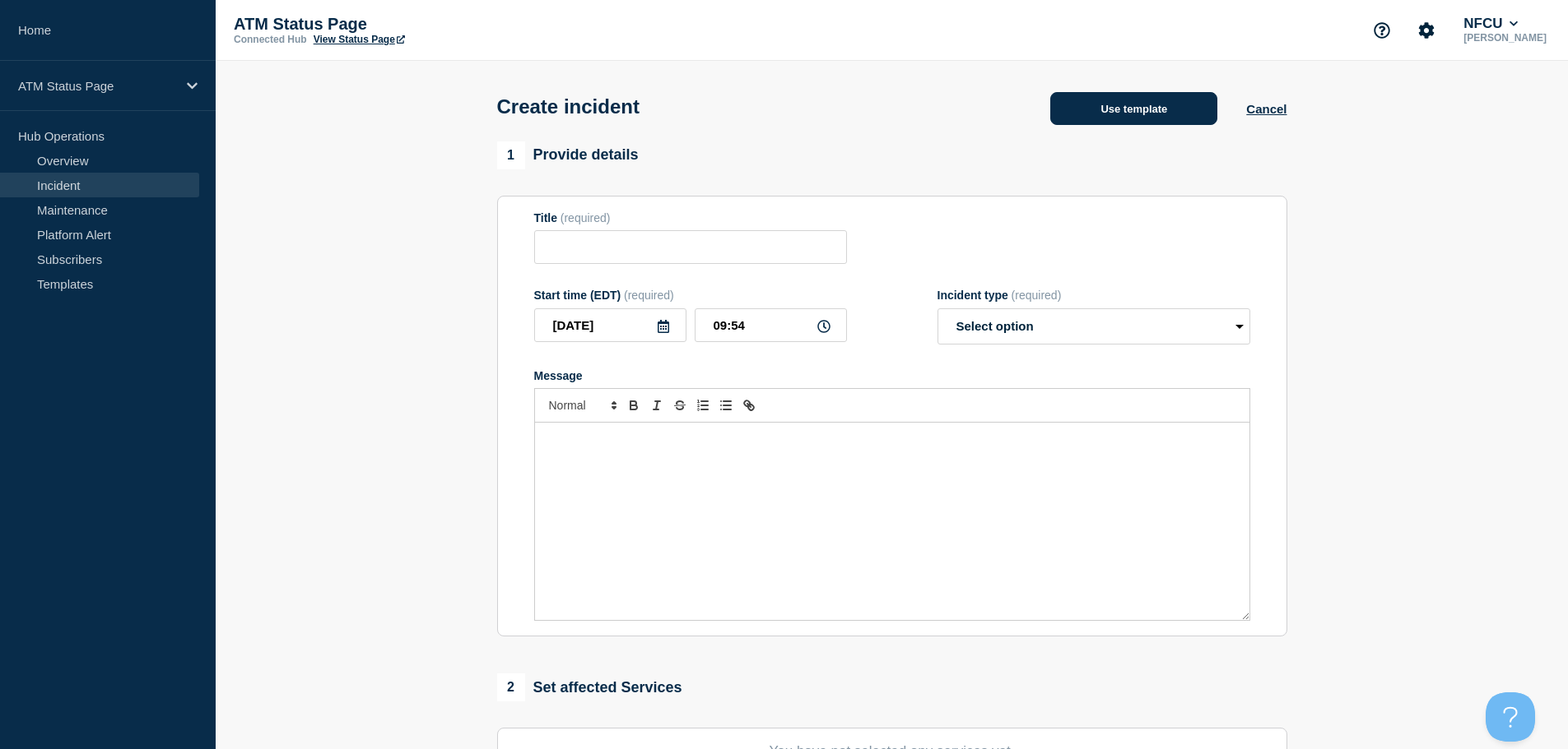
click at [1139, 122] on button "Use template" at bounding box center [1133, 108] width 167 height 33
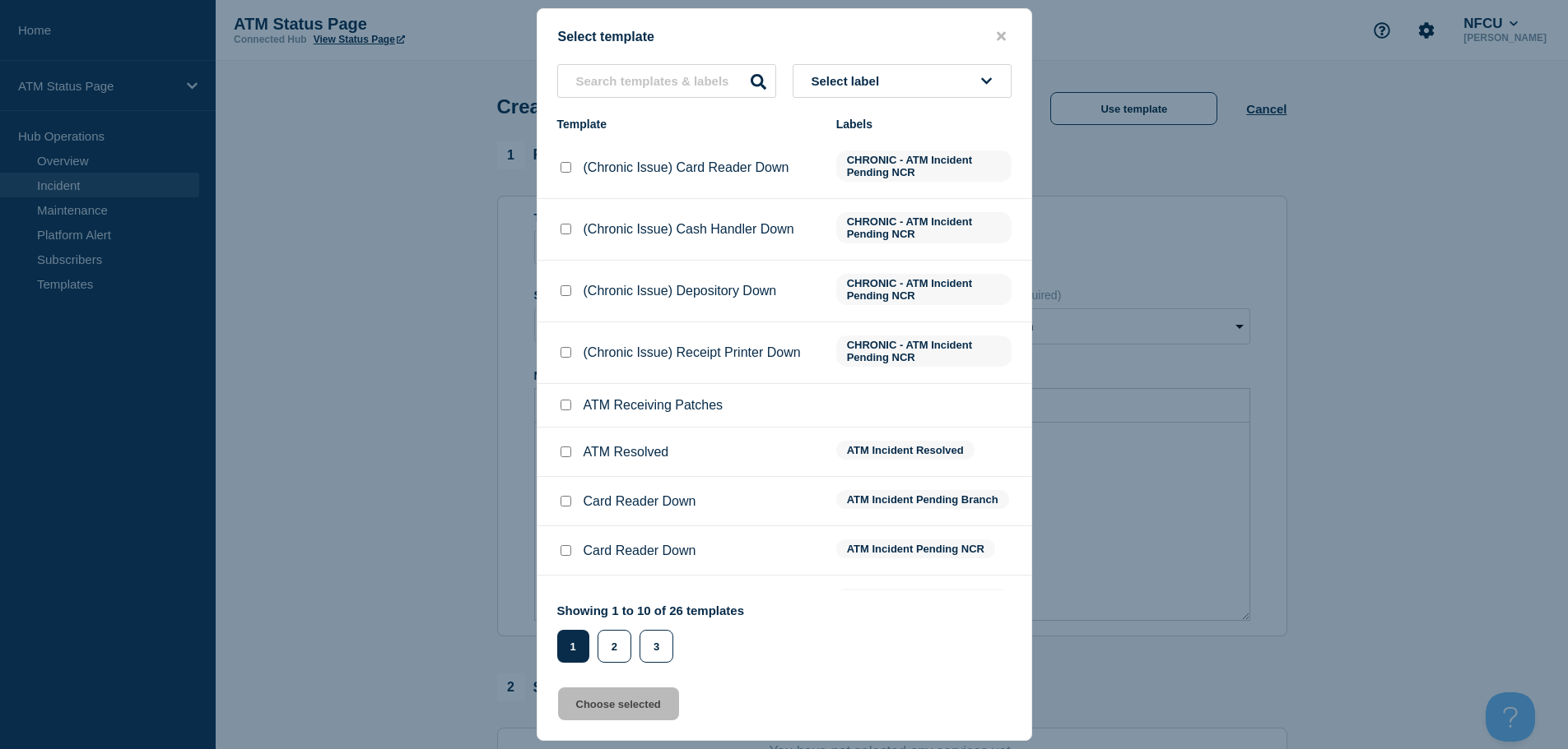
click at [949, 83] on button "Select label" at bounding box center [902, 81] width 219 height 34
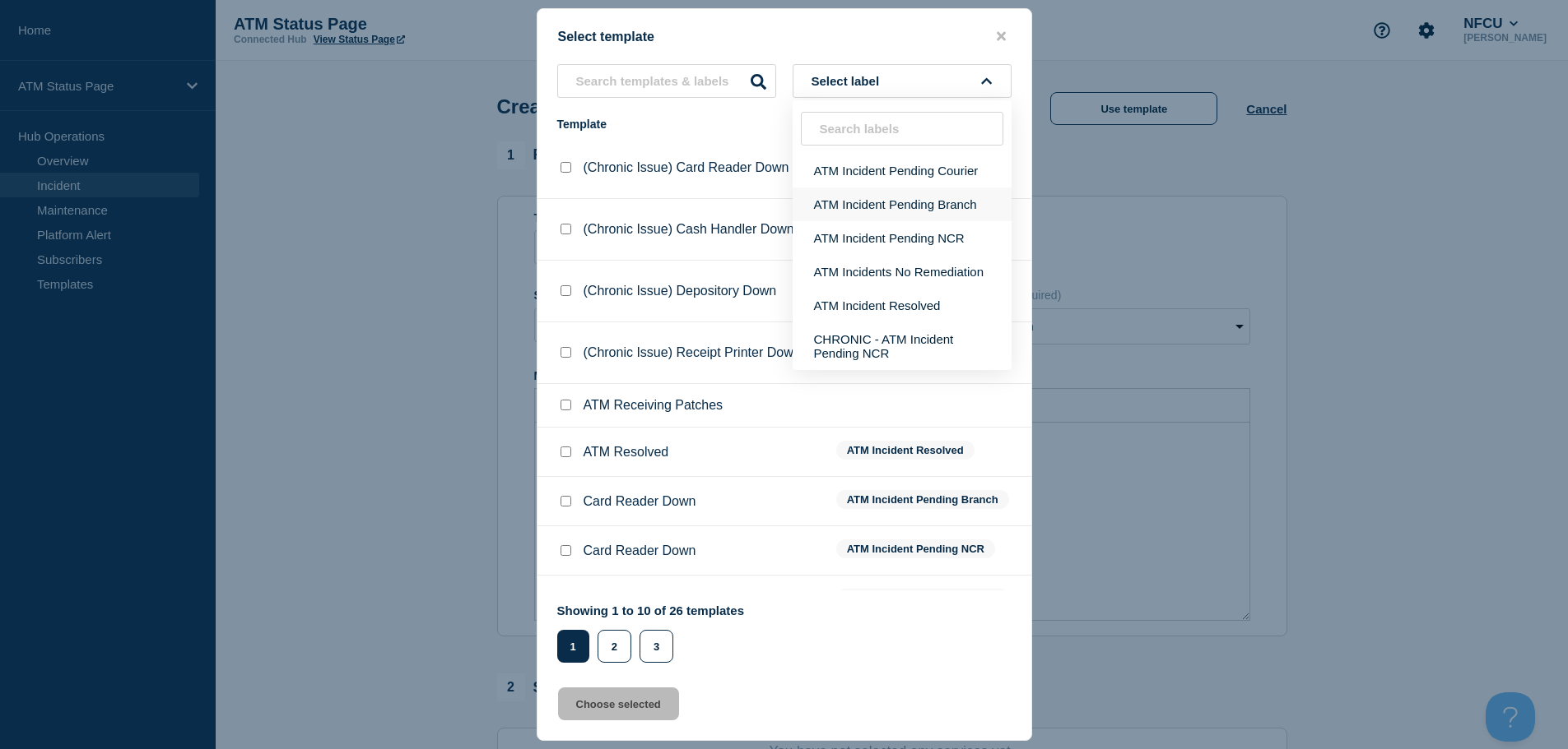
click at [958, 206] on button "ATM Incident Pending Branch" at bounding box center [902, 204] width 219 height 34
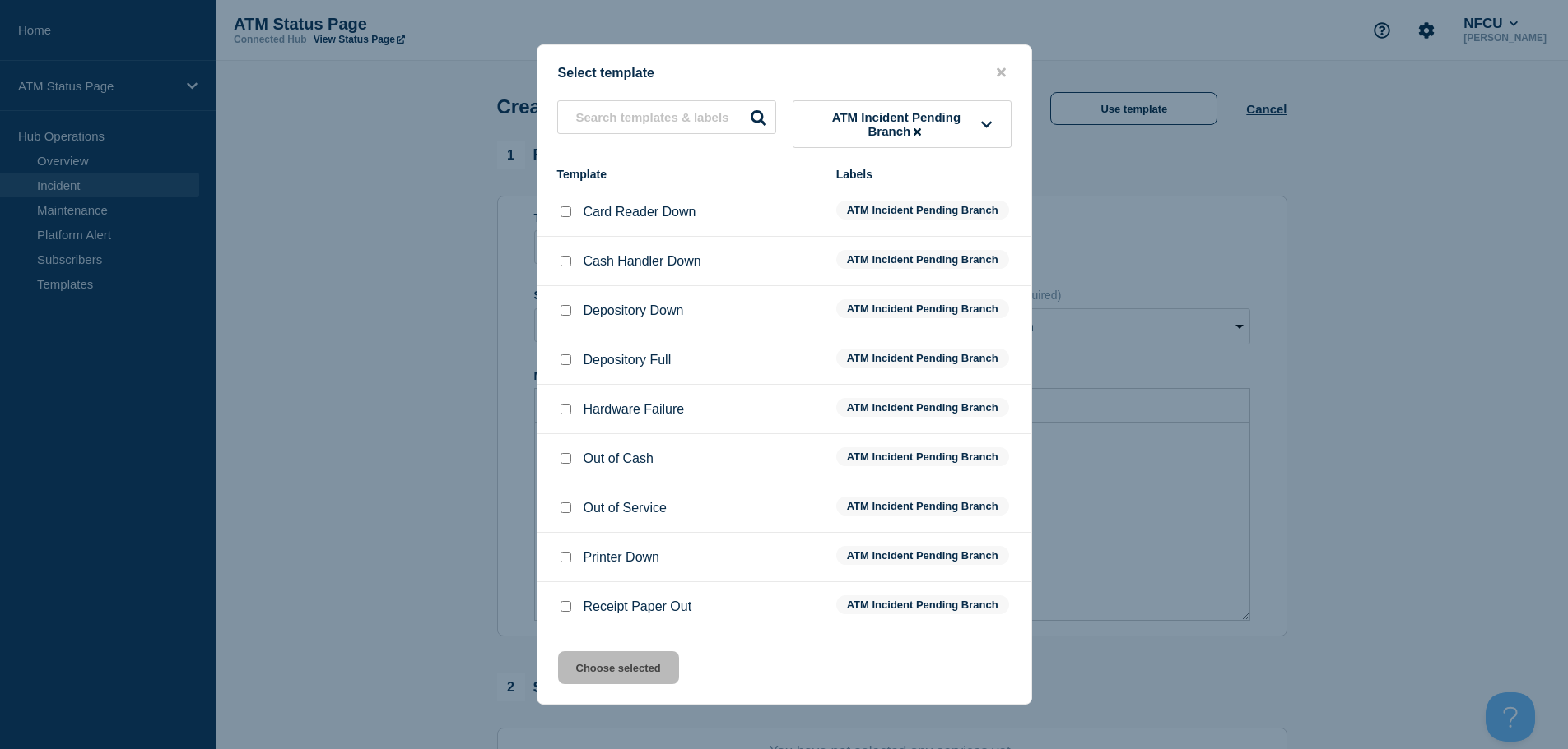
click at [557, 308] on div at bounding box center [565, 311] width 16 height 16
click at [567, 313] on input "Depository Down checkbox" at bounding box center [566, 310] width 10 height 10
click at [631, 666] on button "Choose selected" at bounding box center [619, 668] width 121 height 33
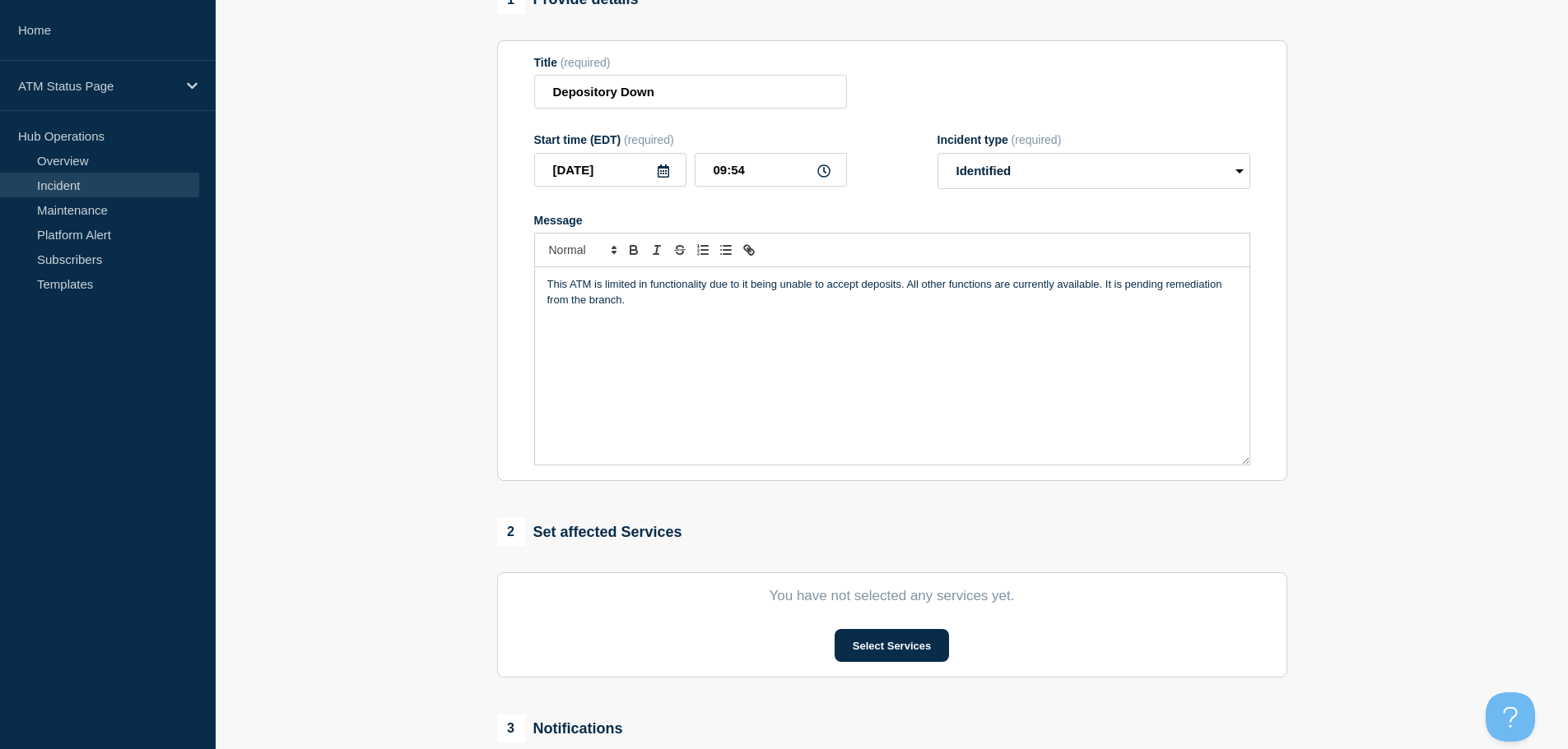
scroll to position [247, 0]
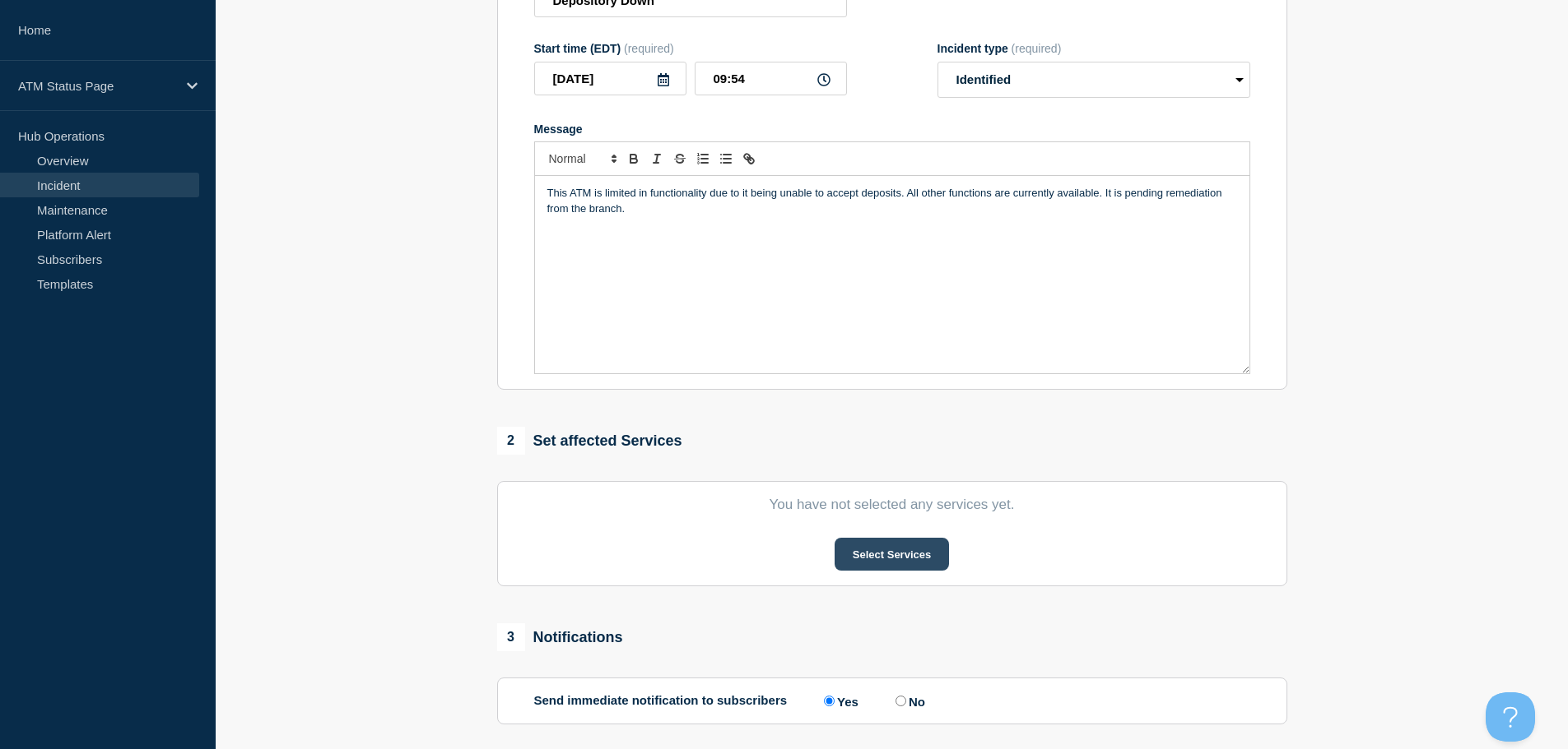
click at [887, 570] on button "Select Services" at bounding box center [891, 554] width 114 height 33
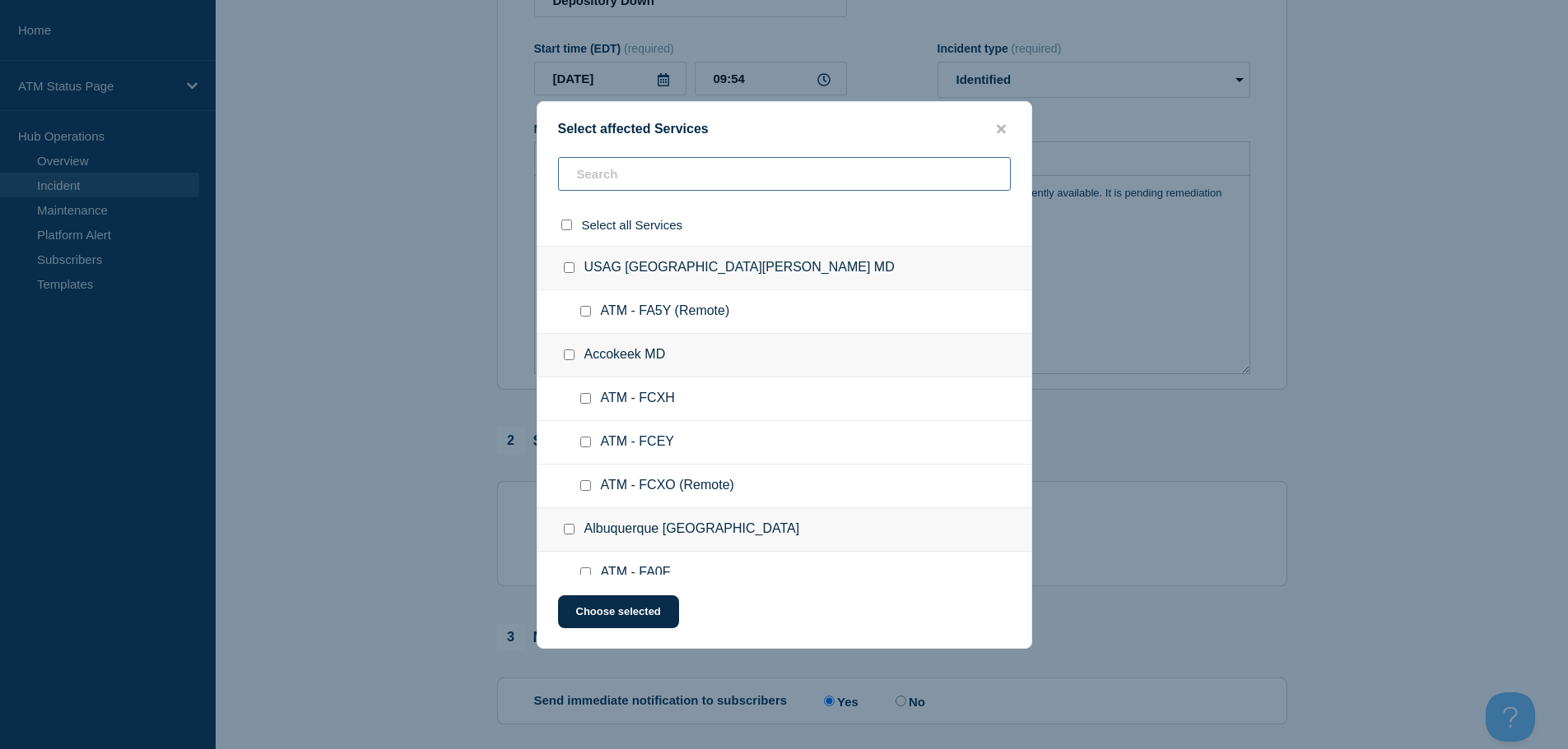
click at [749, 171] on input "text" at bounding box center [784, 173] width 453 height 34
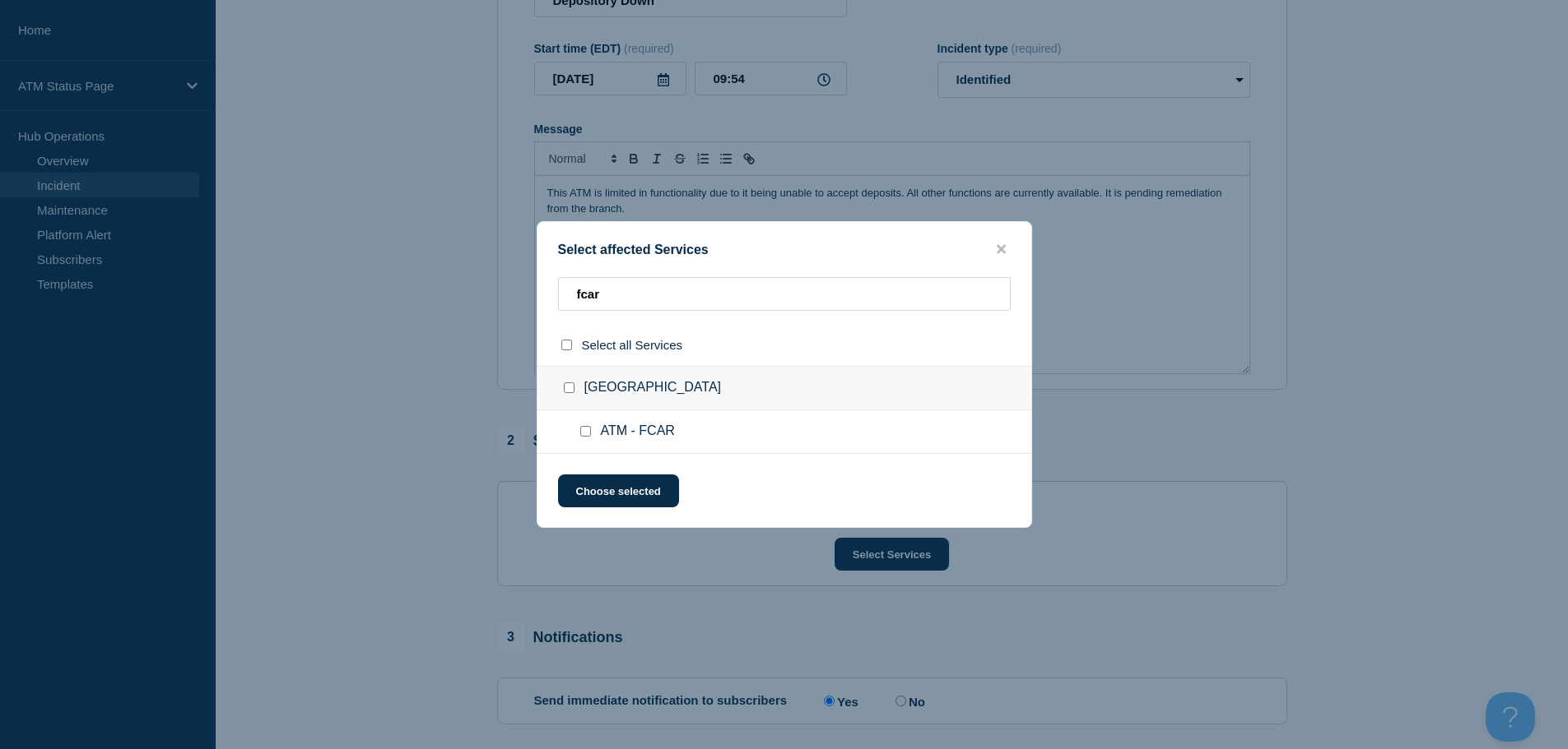
click at [584, 431] on input "ATM - FCAR checkbox" at bounding box center [586, 431] width 10 height 10
click at [600, 496] on button "Choose selected" at bounding box center [619, 491] width 121 height 33
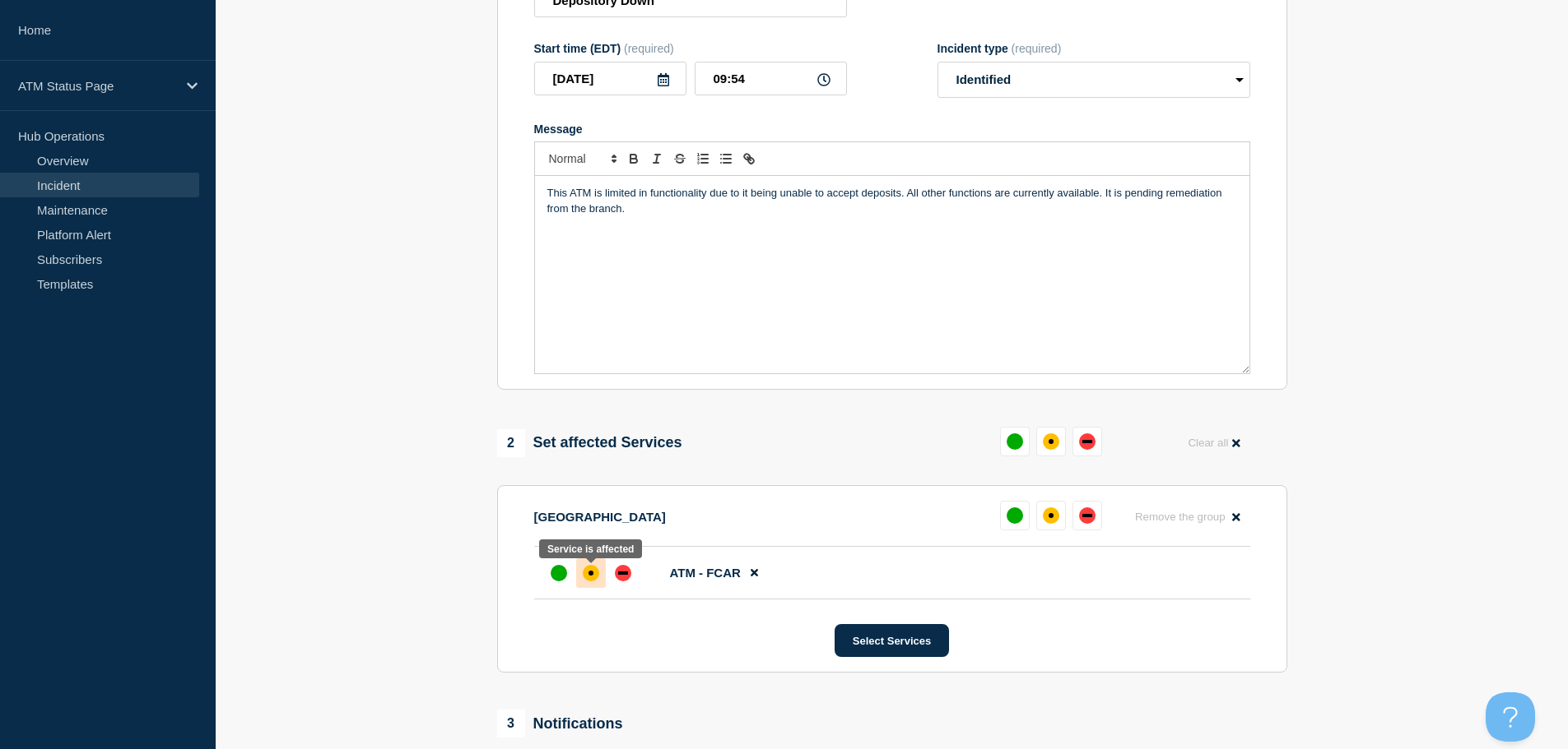
click at [593, 573] on div "affected" at bounding box center [591, 573] width 16 height 16
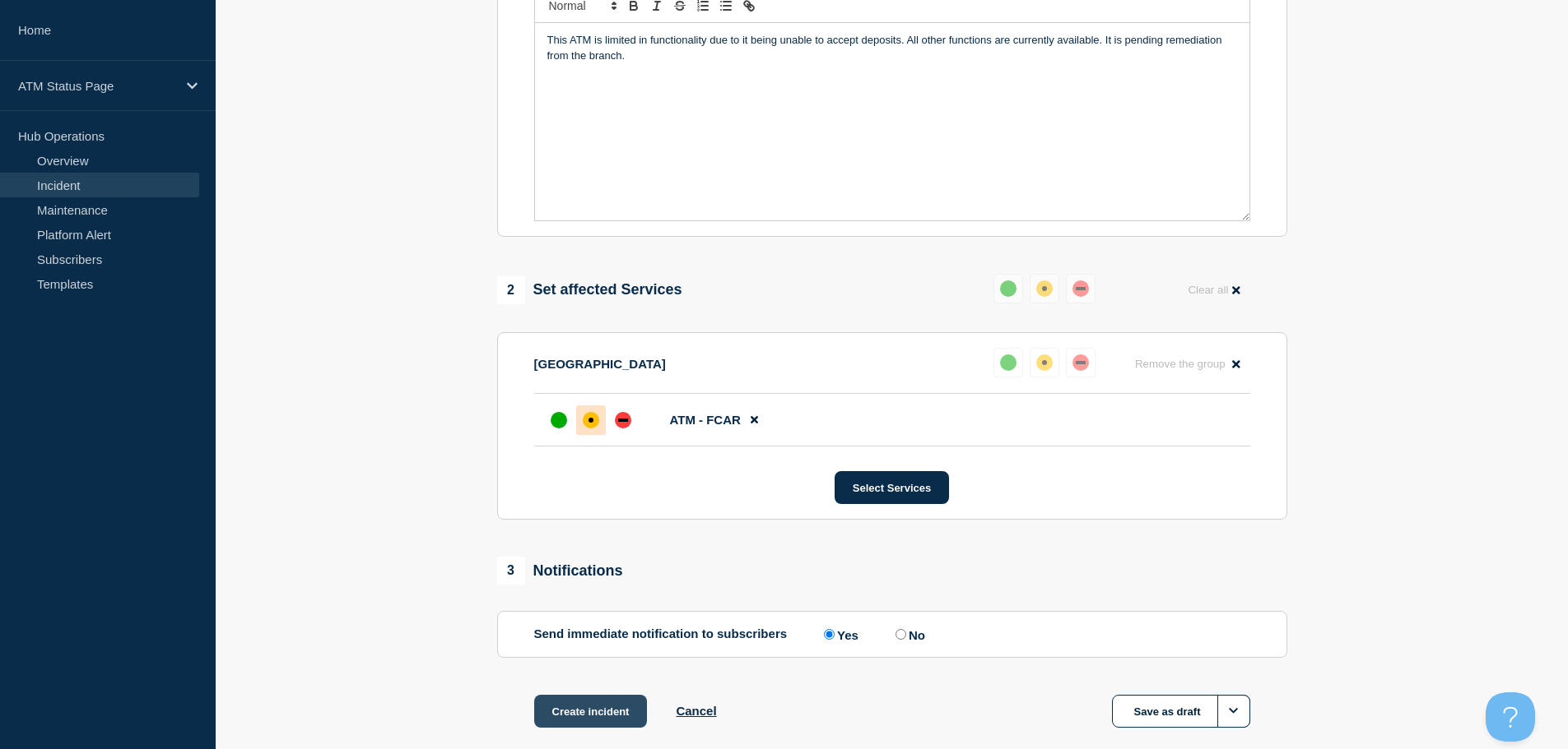
scroll to position [489, 0]
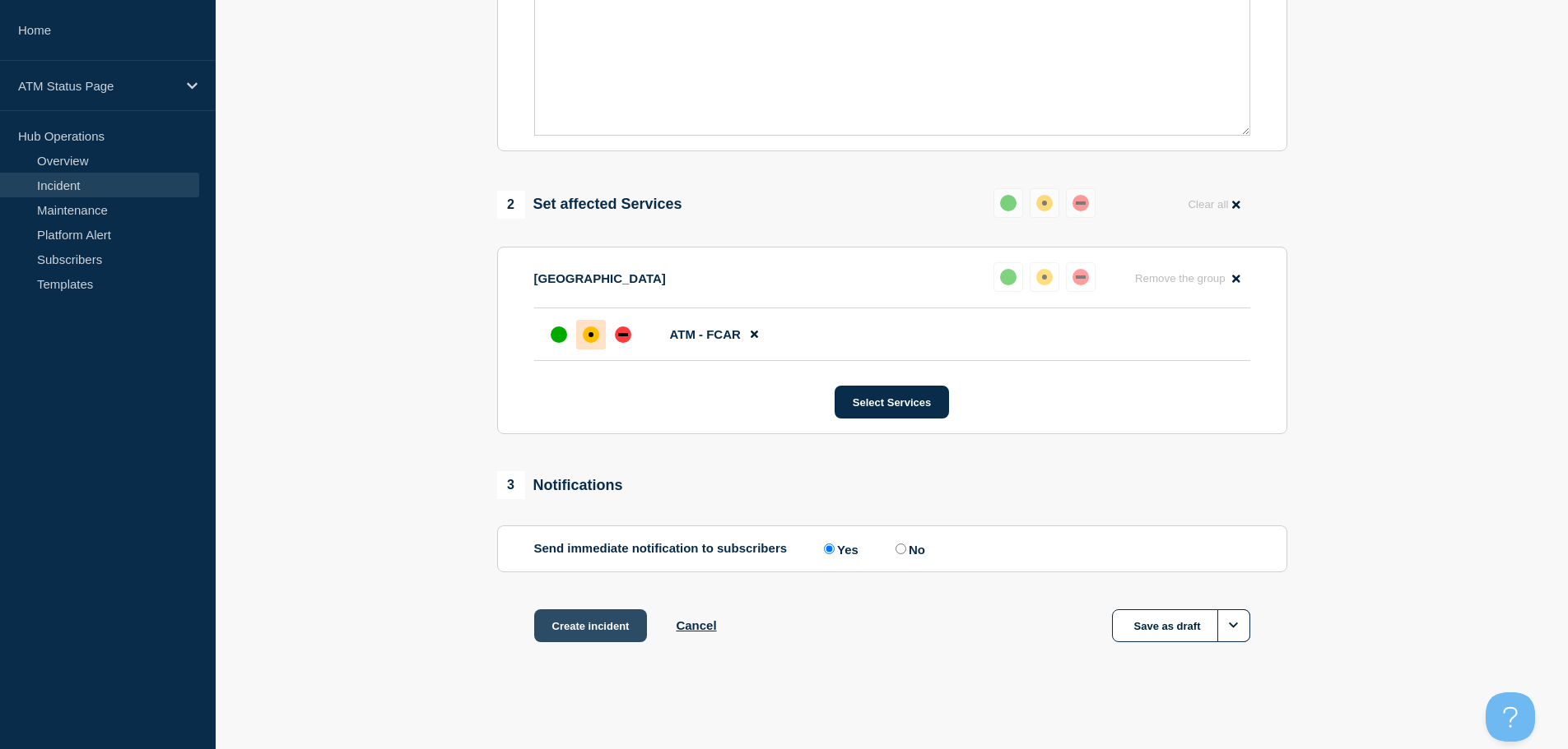
click at [572, 630] on button "Create incident" at bounding box center [591, 626] width 113 height 33
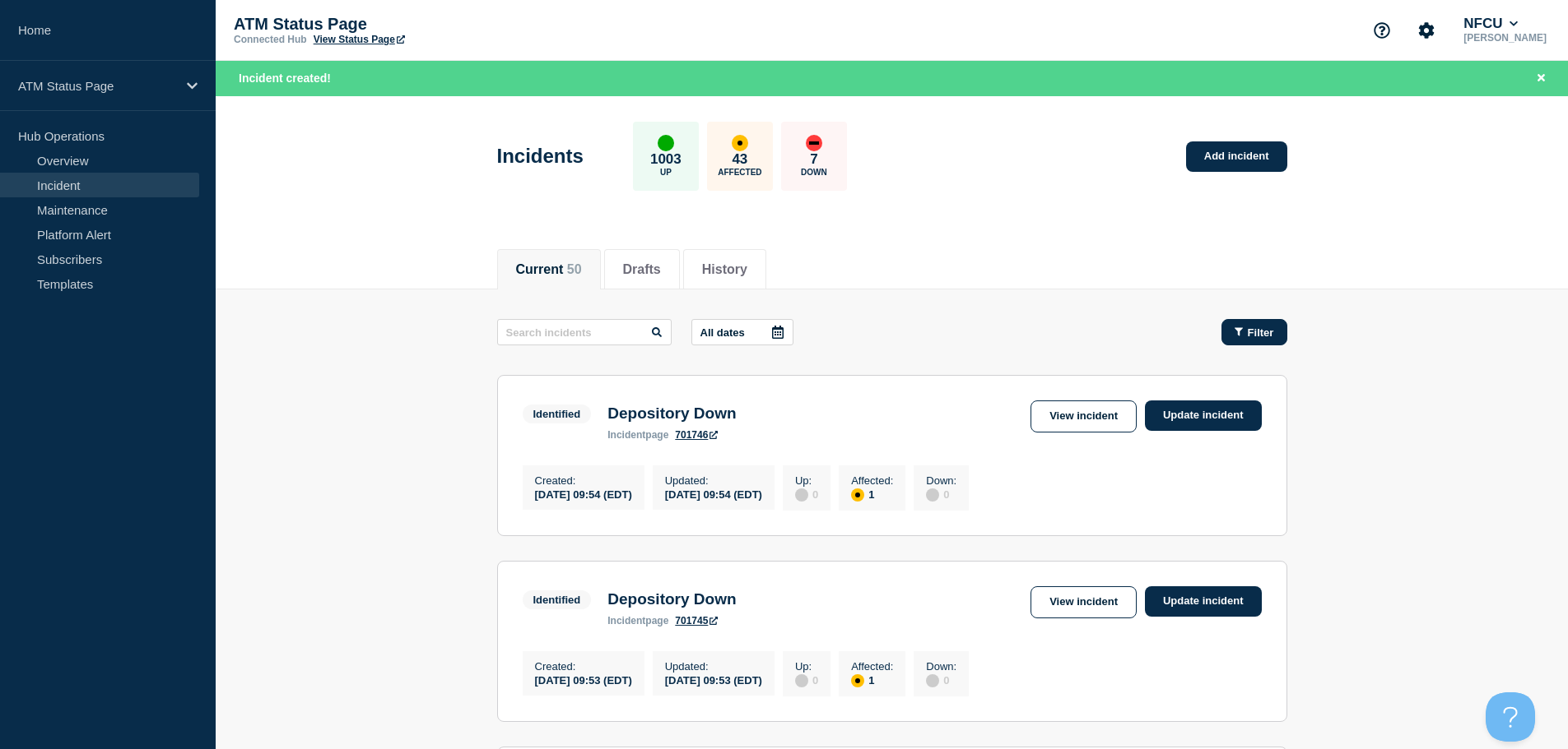
click at [1260, 334] on span "Filter" at bounding box center [1260, 333] width 26 height 12
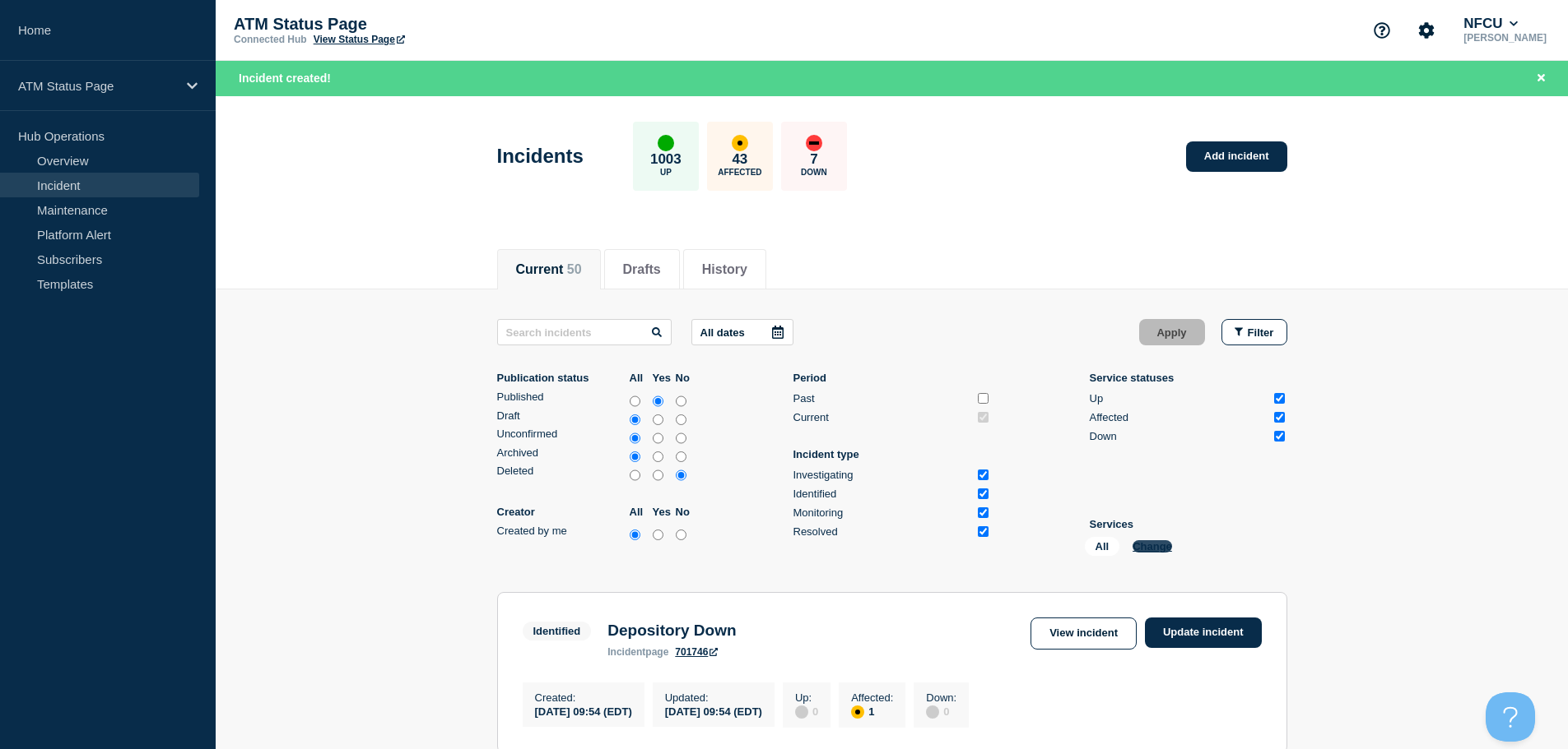
click at [1152, 546] on button "Change" at bounding box center [1152, 546] width 40 height 12
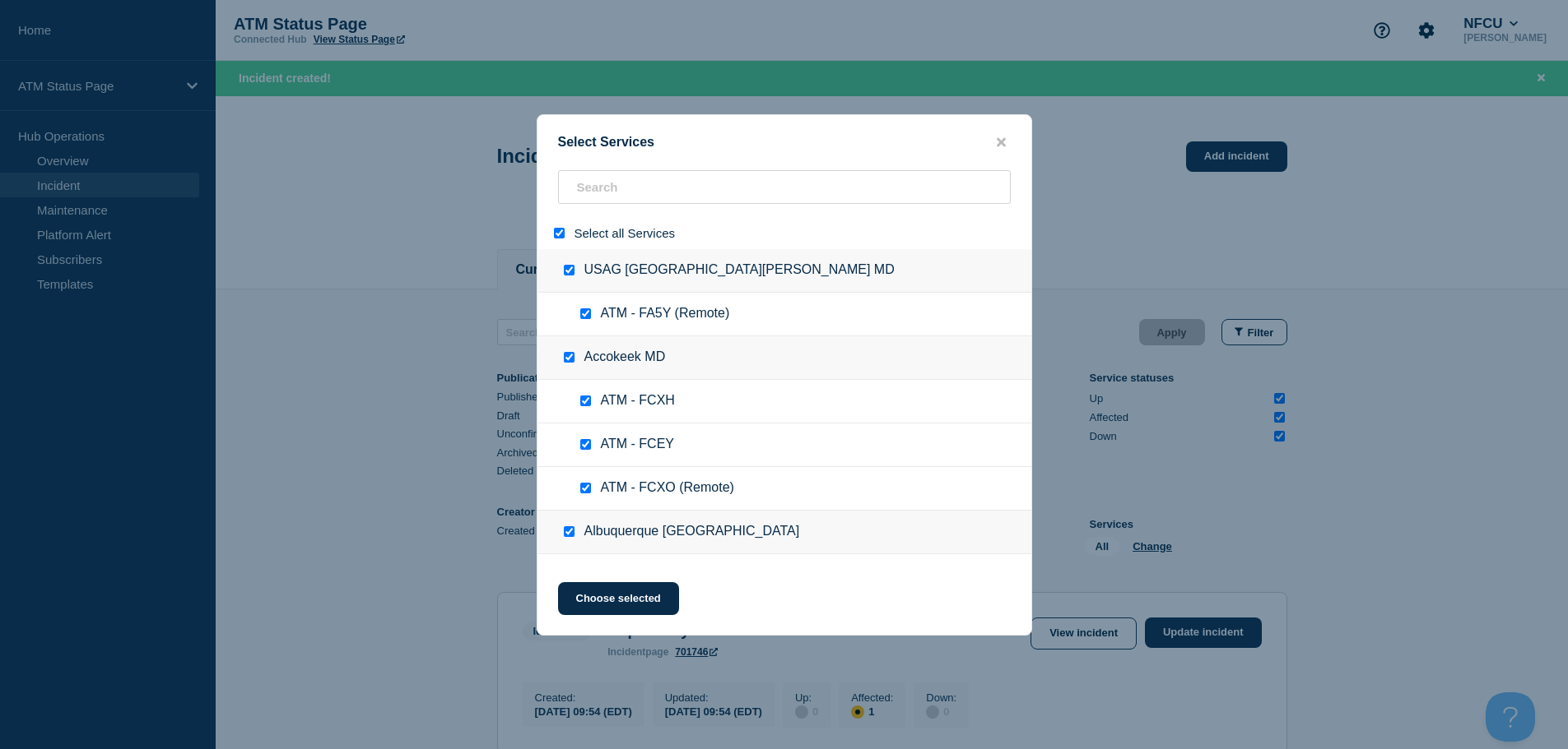
click at [560, 228] on div at bounding box center [563, 233] width 24 height 16
click at [560, 236] on input "select all" at bounding box center [559, 233] width 10 height 10
click at [611, 190] on input "search" at bounding box center [784, 187] width 453 height 34
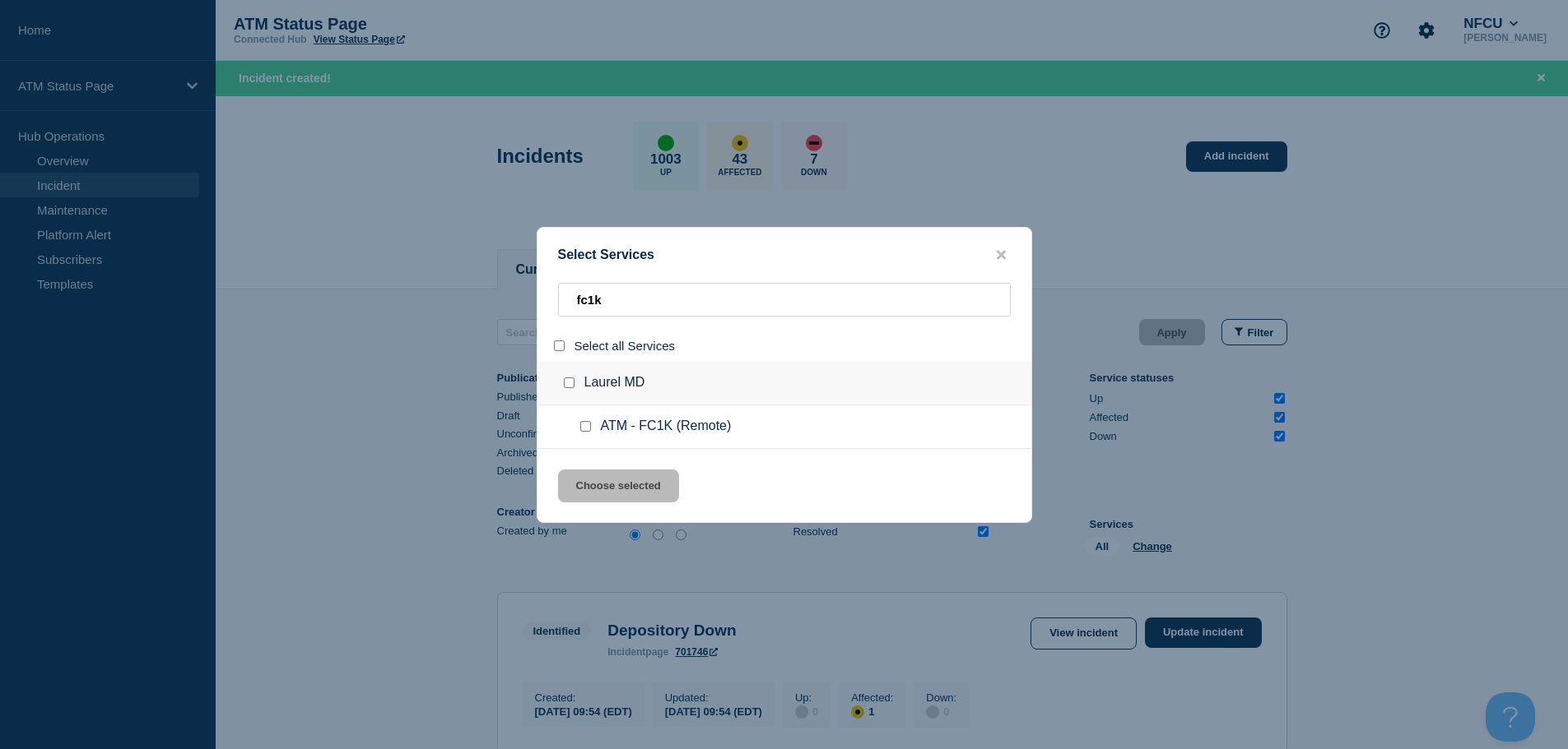
click at [584, 431] on input "service: ATM - FC1K (Remote)" at bounding box center [586, 426] width 10 height 10
click at [618, 496] on button "Choose selected" at bounding box center [619, 486] width 121 height 33
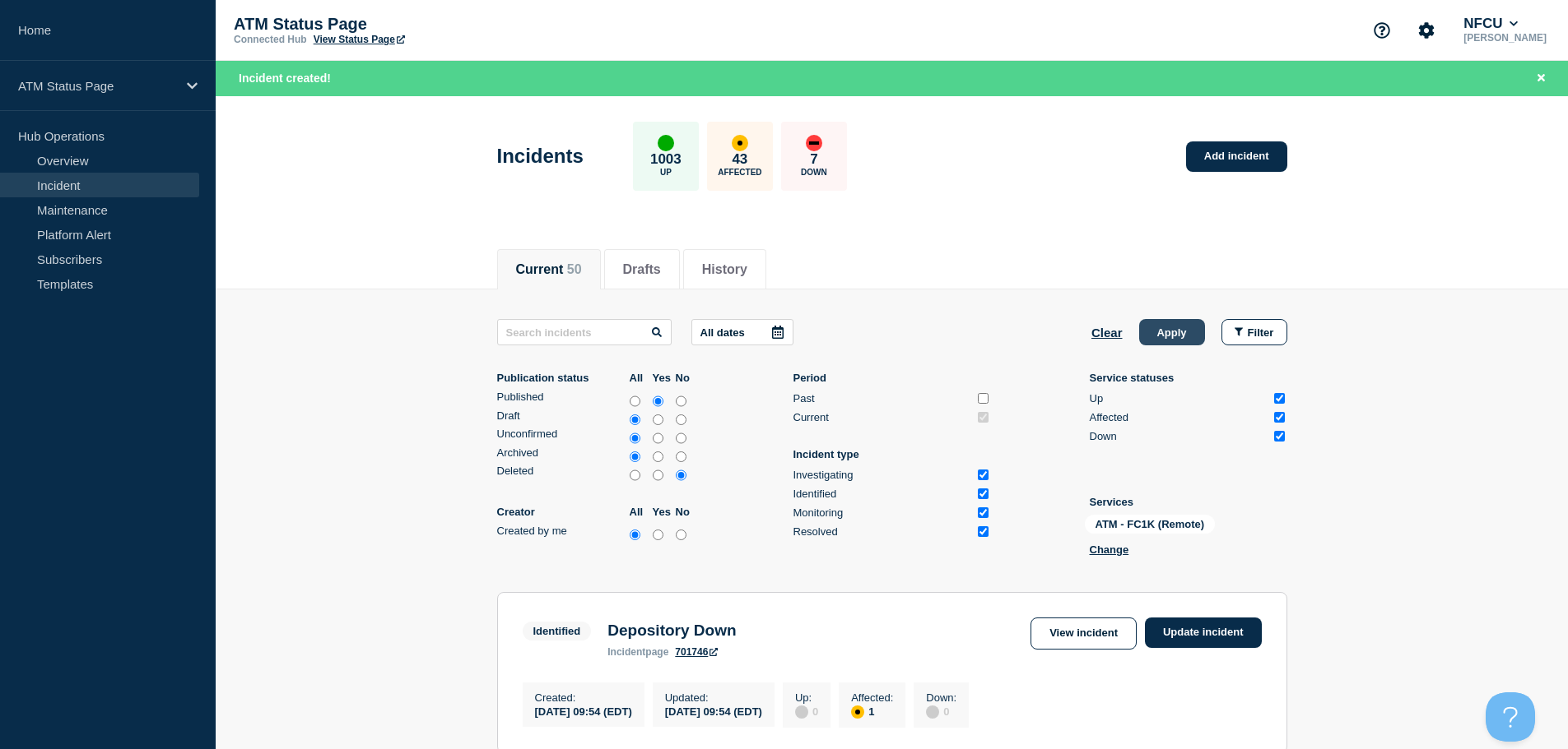
click at [1179, 333] on button "Apply" at bounding box center [1172, 333] width 66 height 26
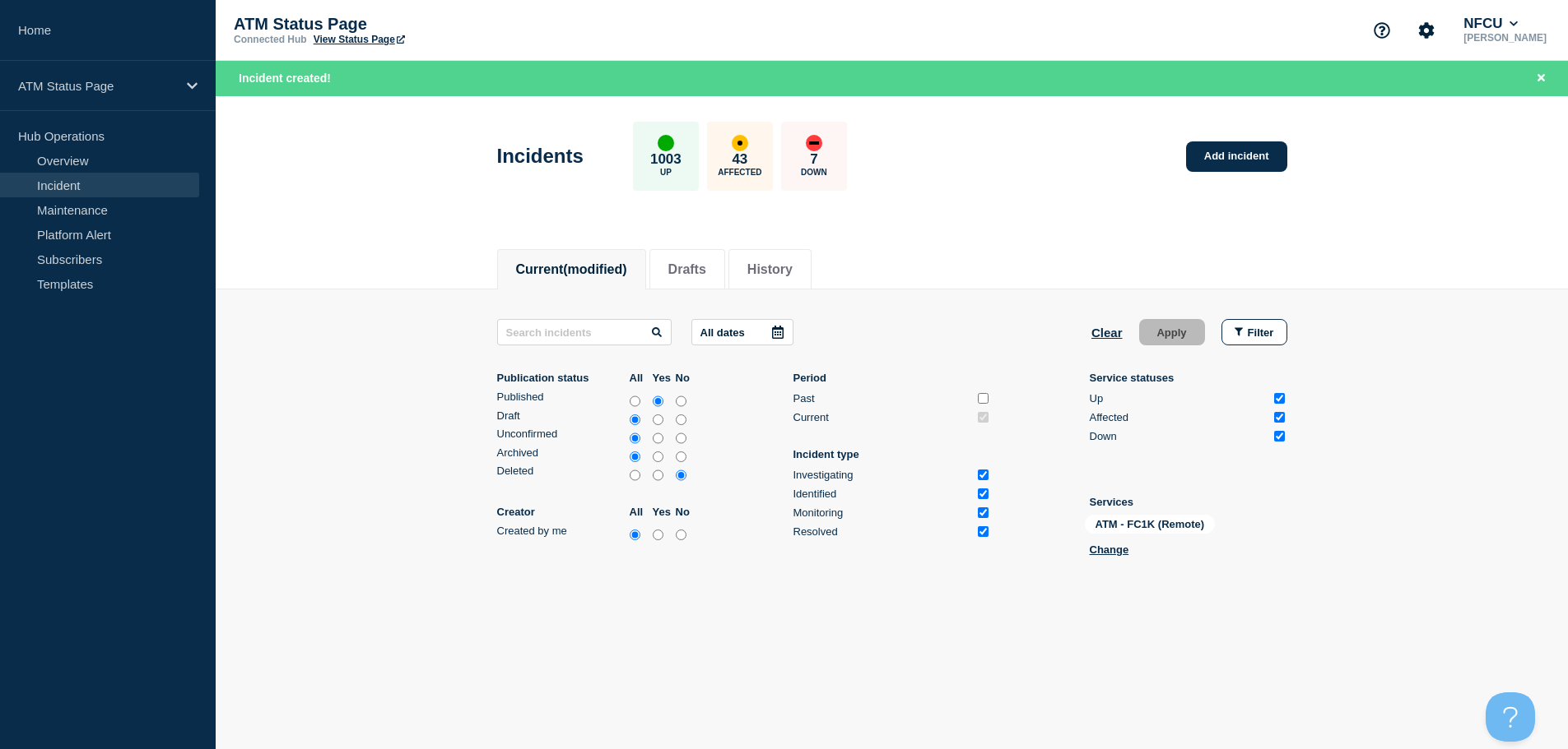
click at [1224, 173] on div "Incidents 1003 Up 43 Affected 7 Down Add incident" at bounding box center [891, 151] width 827 height 100
click at [1222, 162] on link "Add incident" at bounding box center [1236, 156] width 101 height 30
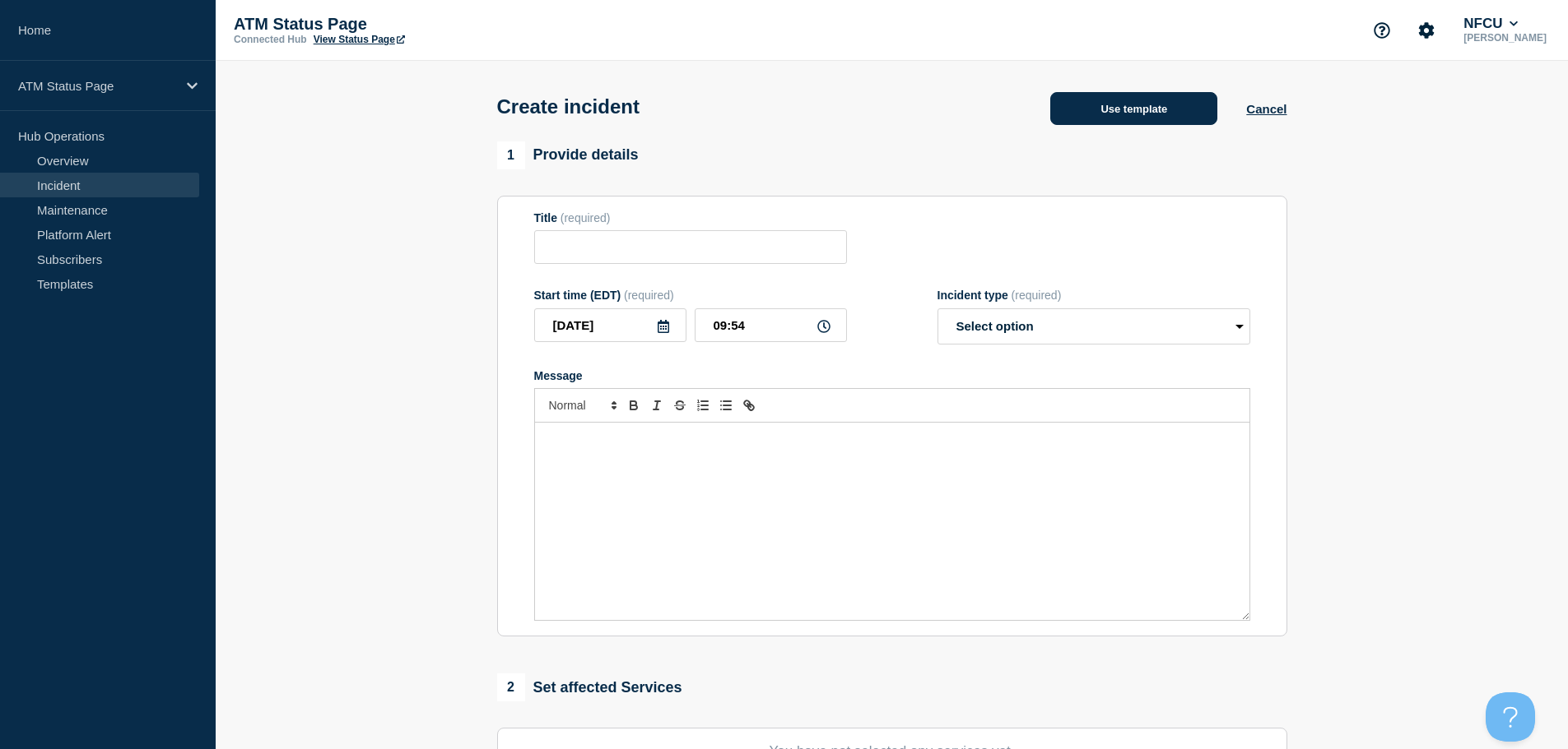
click at [1116, 118] on button "Use template" at bounding box center [1133, 108] width 167 height 33
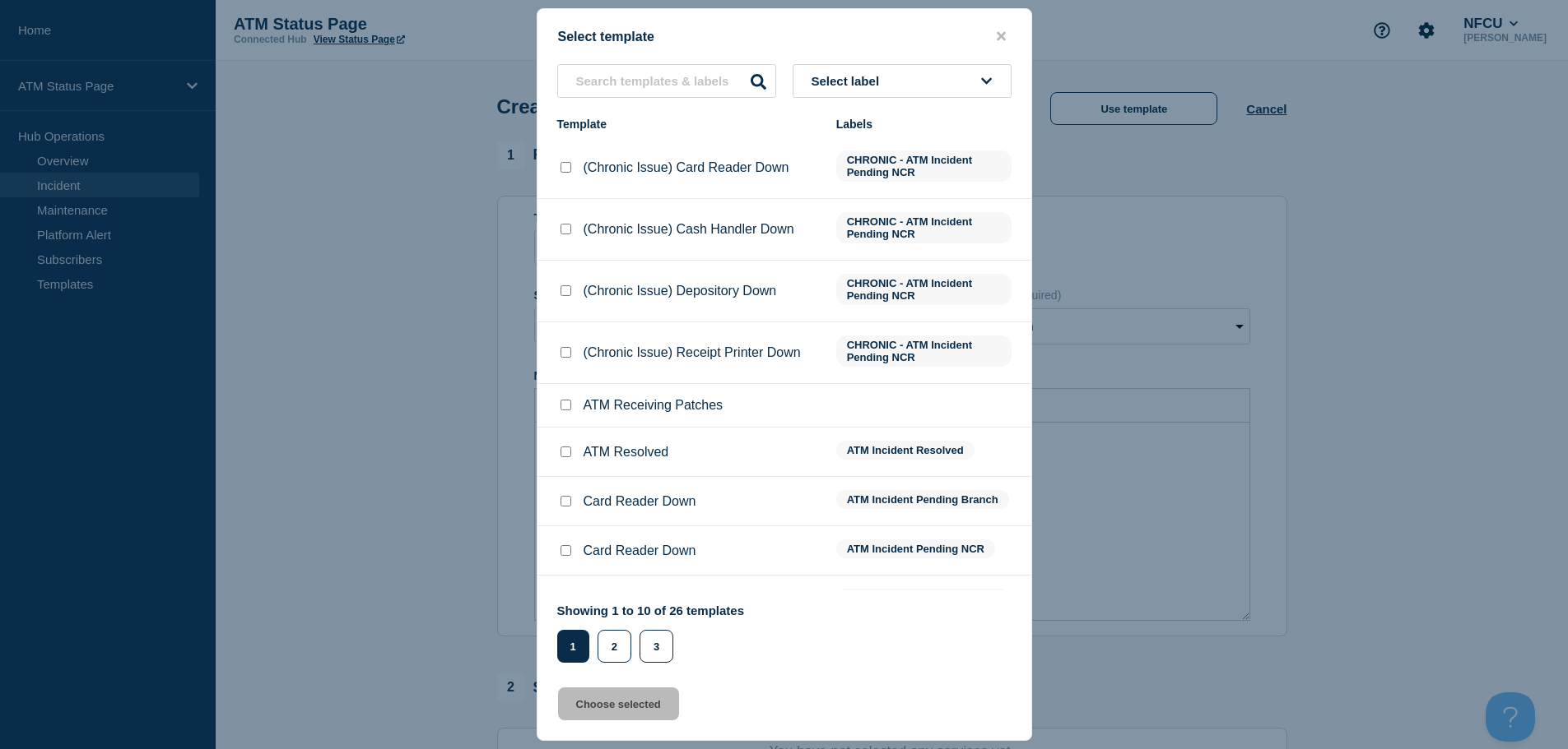
click at [878, 90] on button "Select label" at bounding box center [902, 81] width 219 height 34
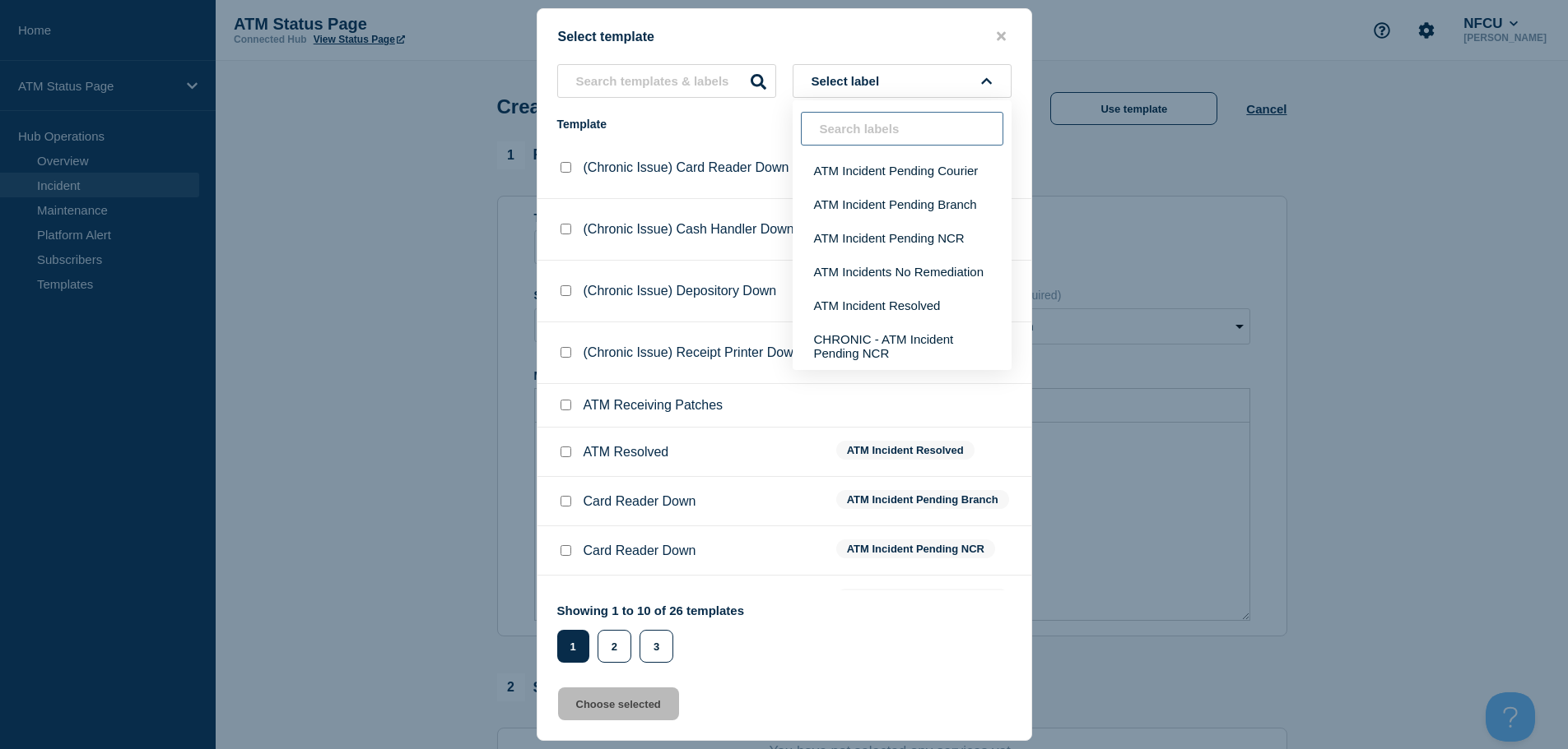
click at [859, 142] on input "text" at bounding box center [902, 128] width 203 height 34
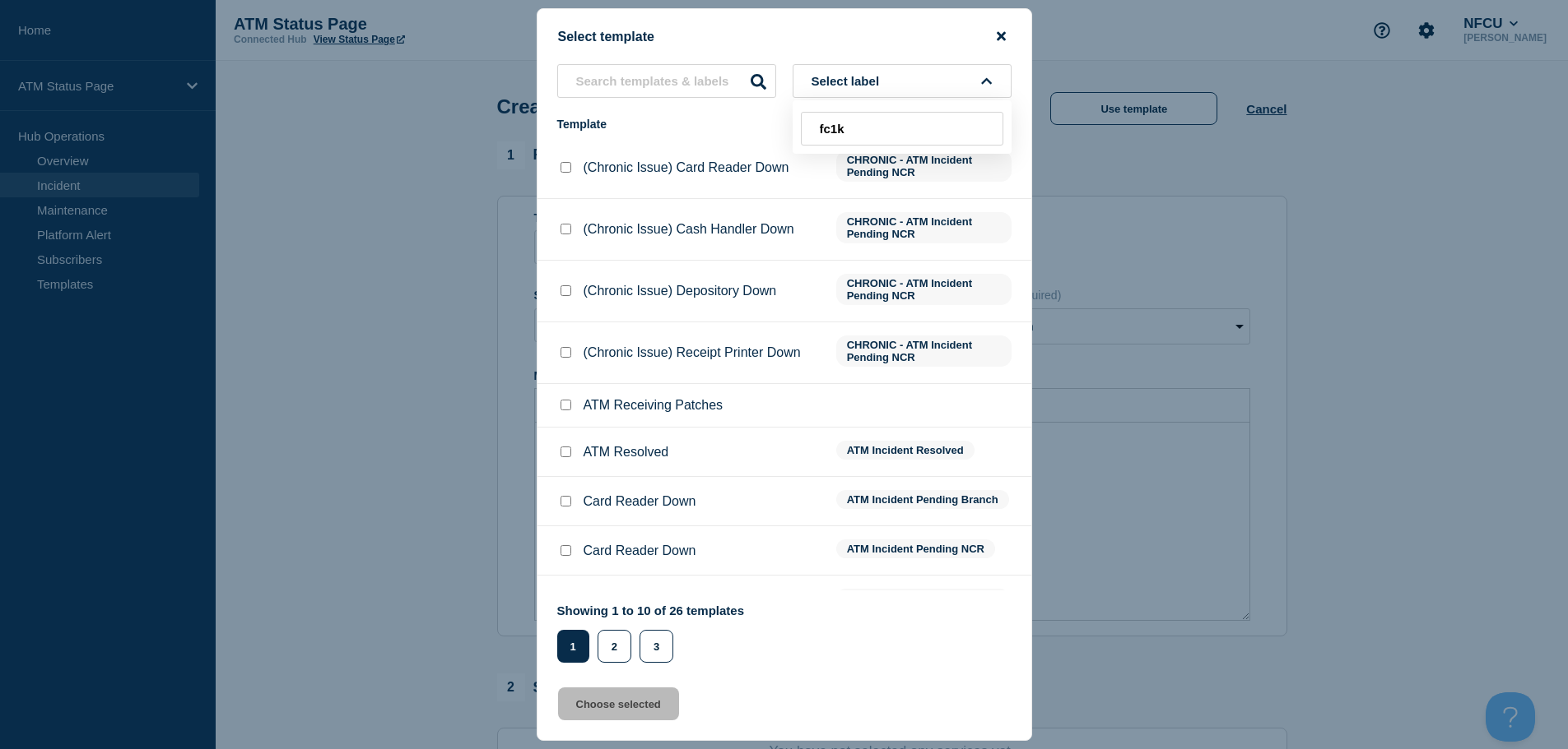
click at [996, 33] on icon "close button" at bounding box center [1001, 36] width 9 height 13
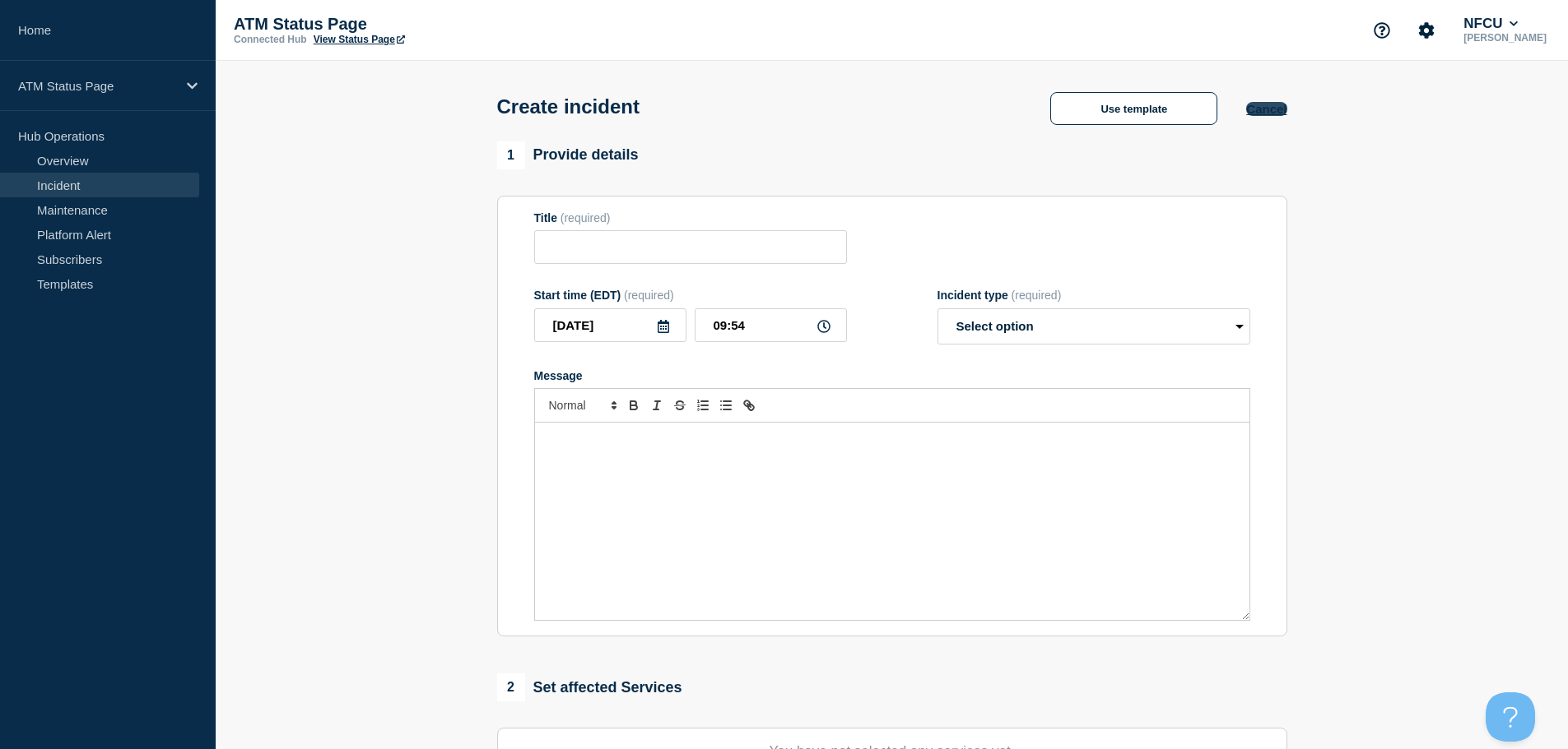
click at [1275, 107] on button "Cancel" at bounding box center [1266, 109] width 41 height 14
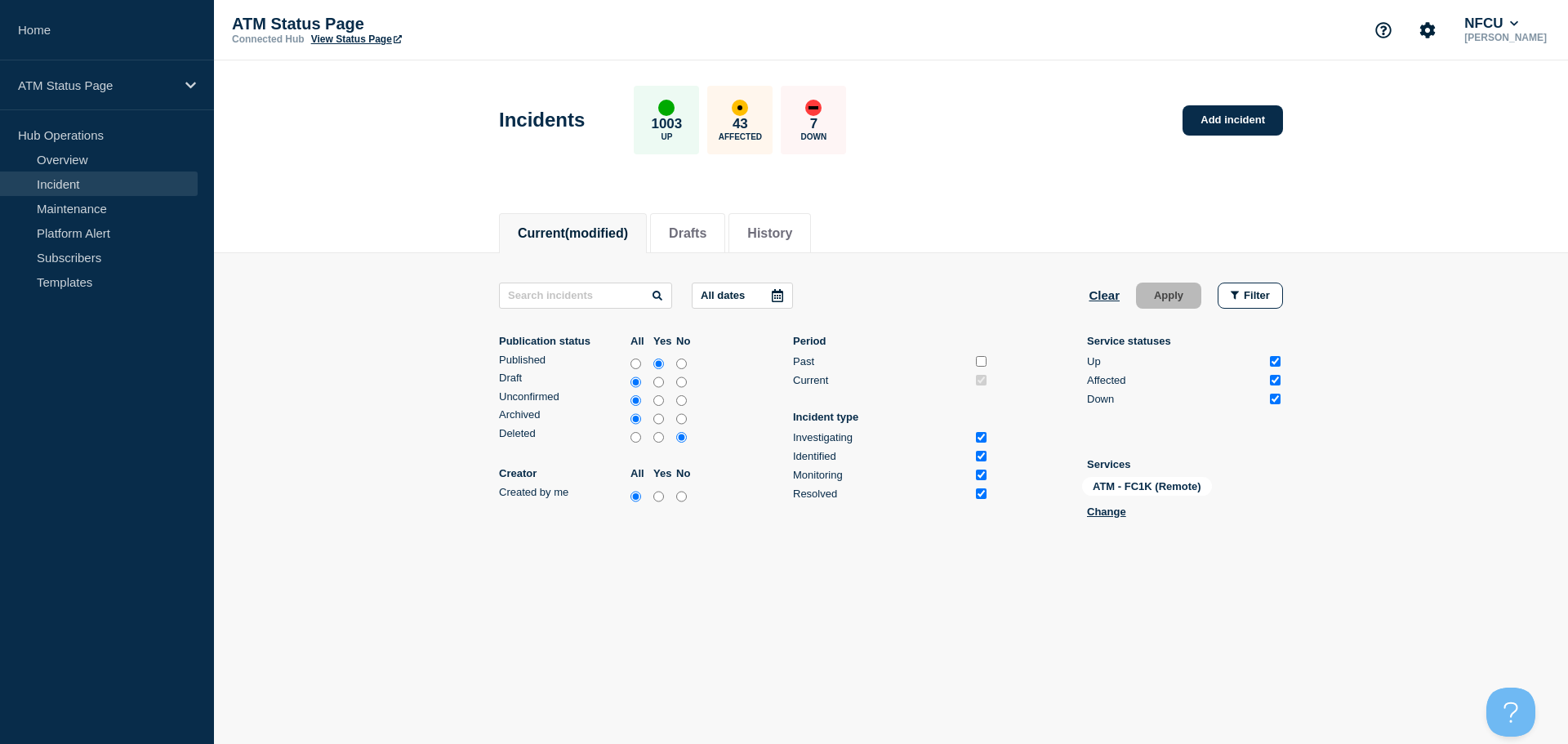
click at [1105, 281] on main "All dates Clear Apply Filter Publication status All Yes No Published Draft Unco…" at bounding box center [891, 404] width 1354 height 301
click at [1265, 125] on link "Add incident" at bounding box center [1233, 120] width 101 height 30
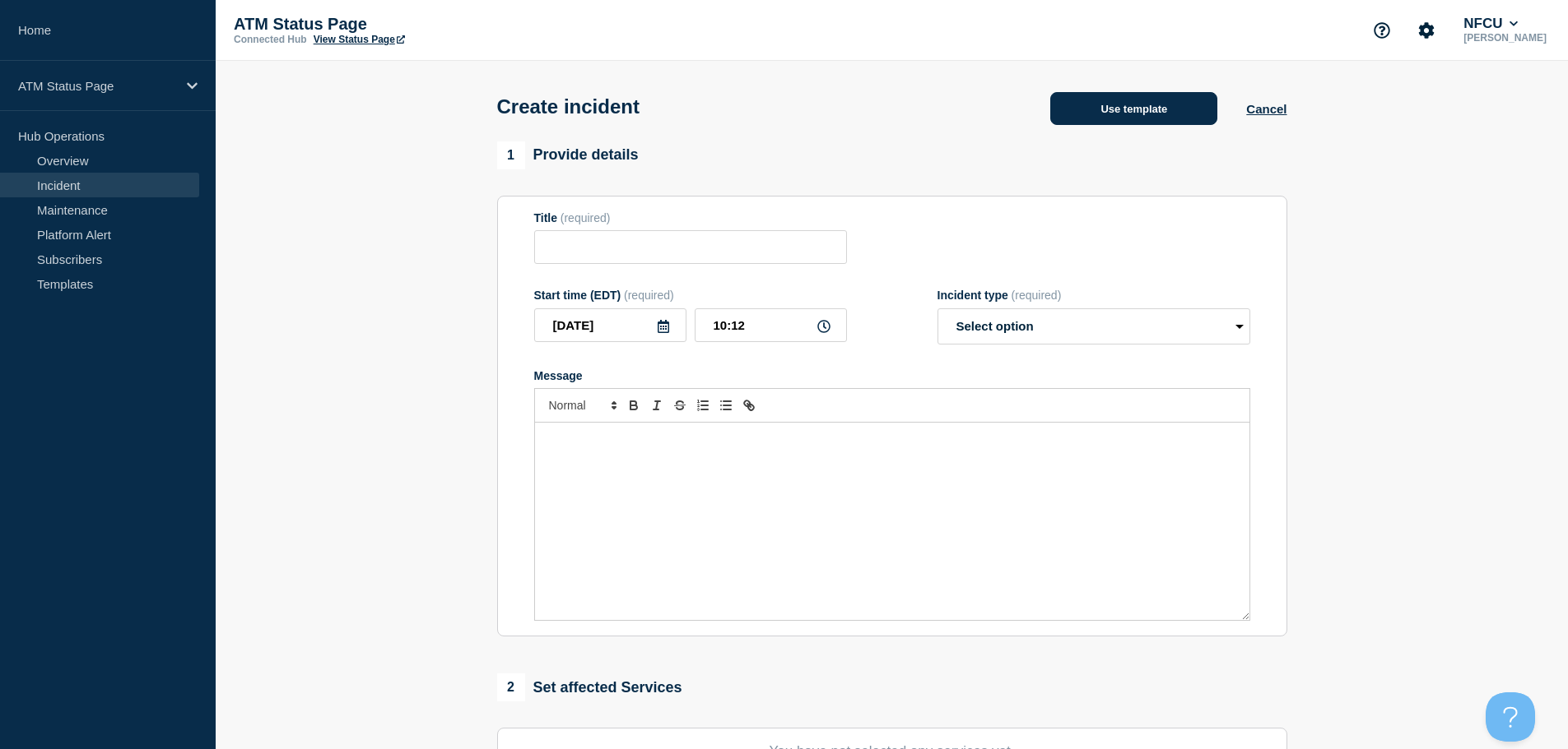
click at [1155, 97] on button "Use template" at bounding box center [1133, 108] width 167 height 33
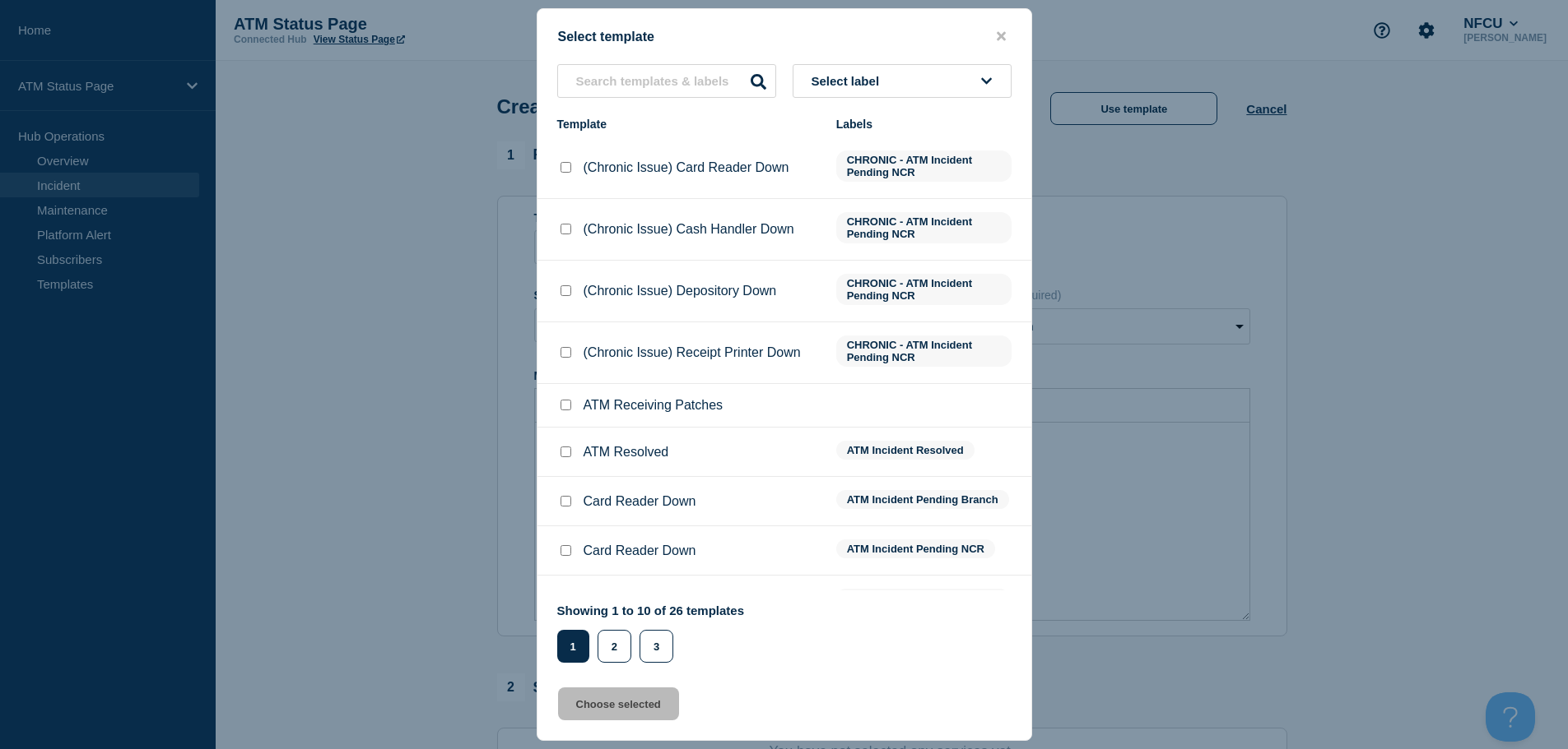
click at [904, 83] on button "Select label" at bounding box center [902, 81] width 219 height 34
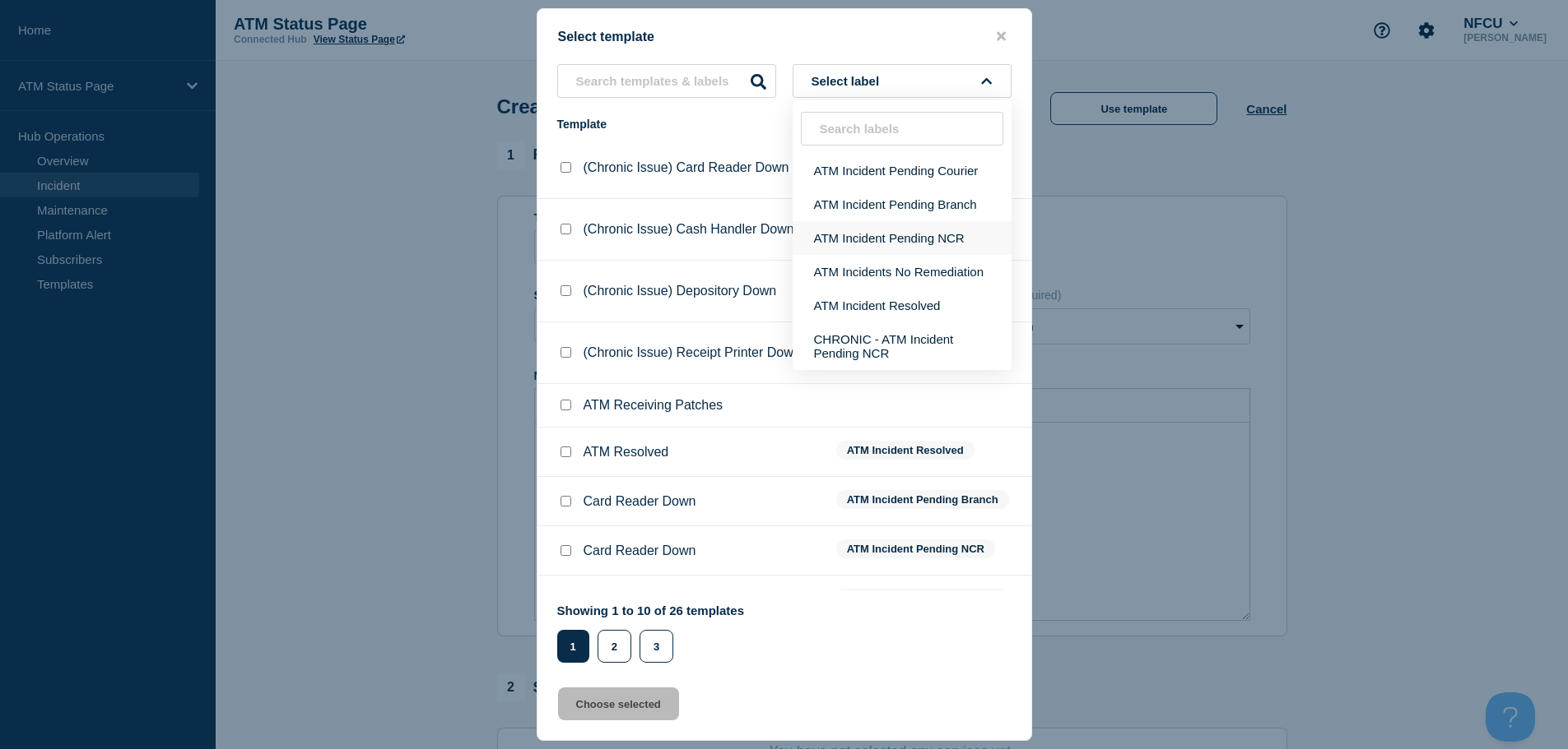
click at [921, 236] on button "ATM Incident Pending NCR" at bounding box center [902, 238] width 219 height 34
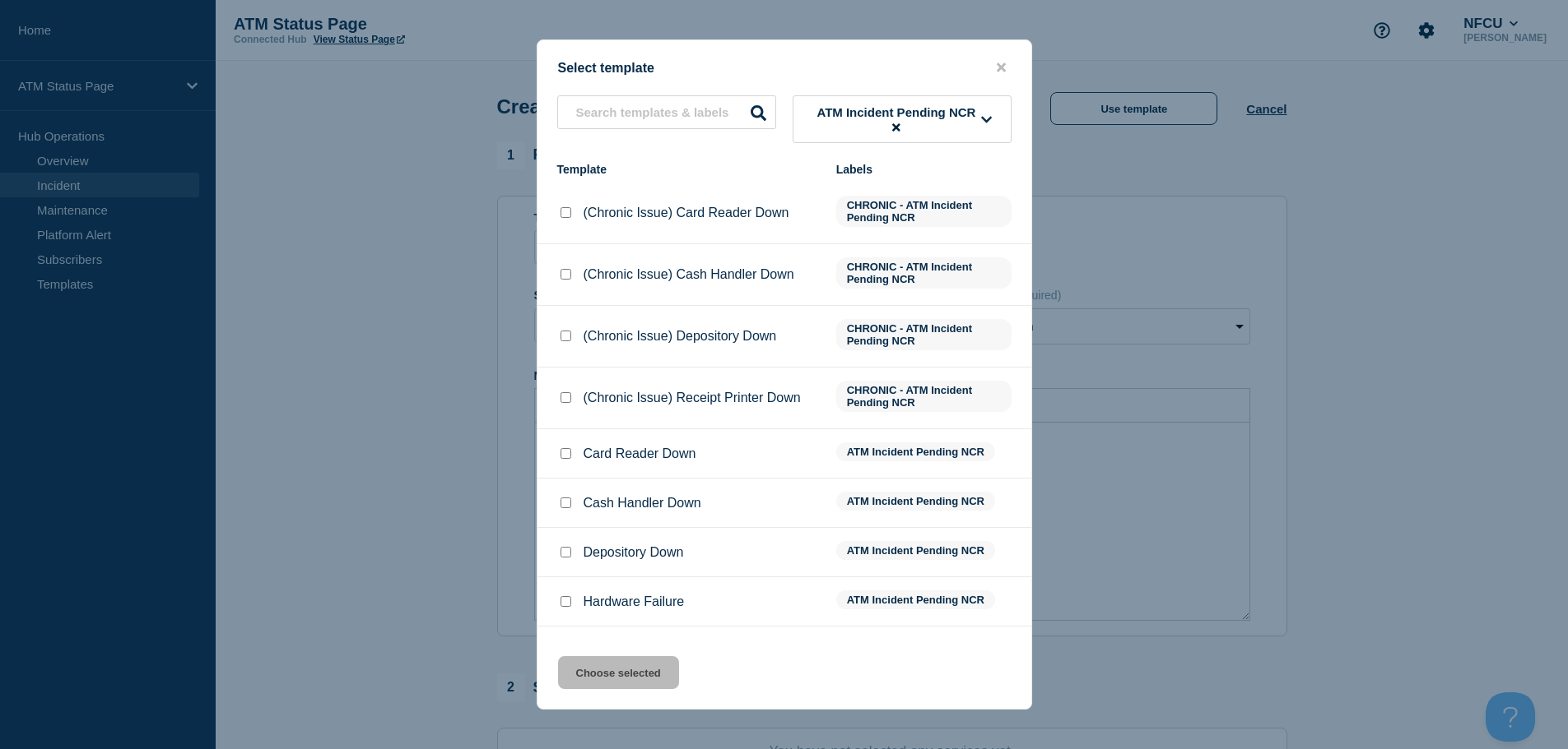
click at [567, 556] on input "Depository Down checkbox" at bounding box center [566, 552] width 10 height 10
click at [599, 694] on div "Select template ATM Incident Pending NCR Template Labels (Chronic Issue) Card R…" at bounding box center [784, 375] width 496 height 670
click at [598, 684] on button "Choose selected" at bounding box center [619, 673] width 121 height 33
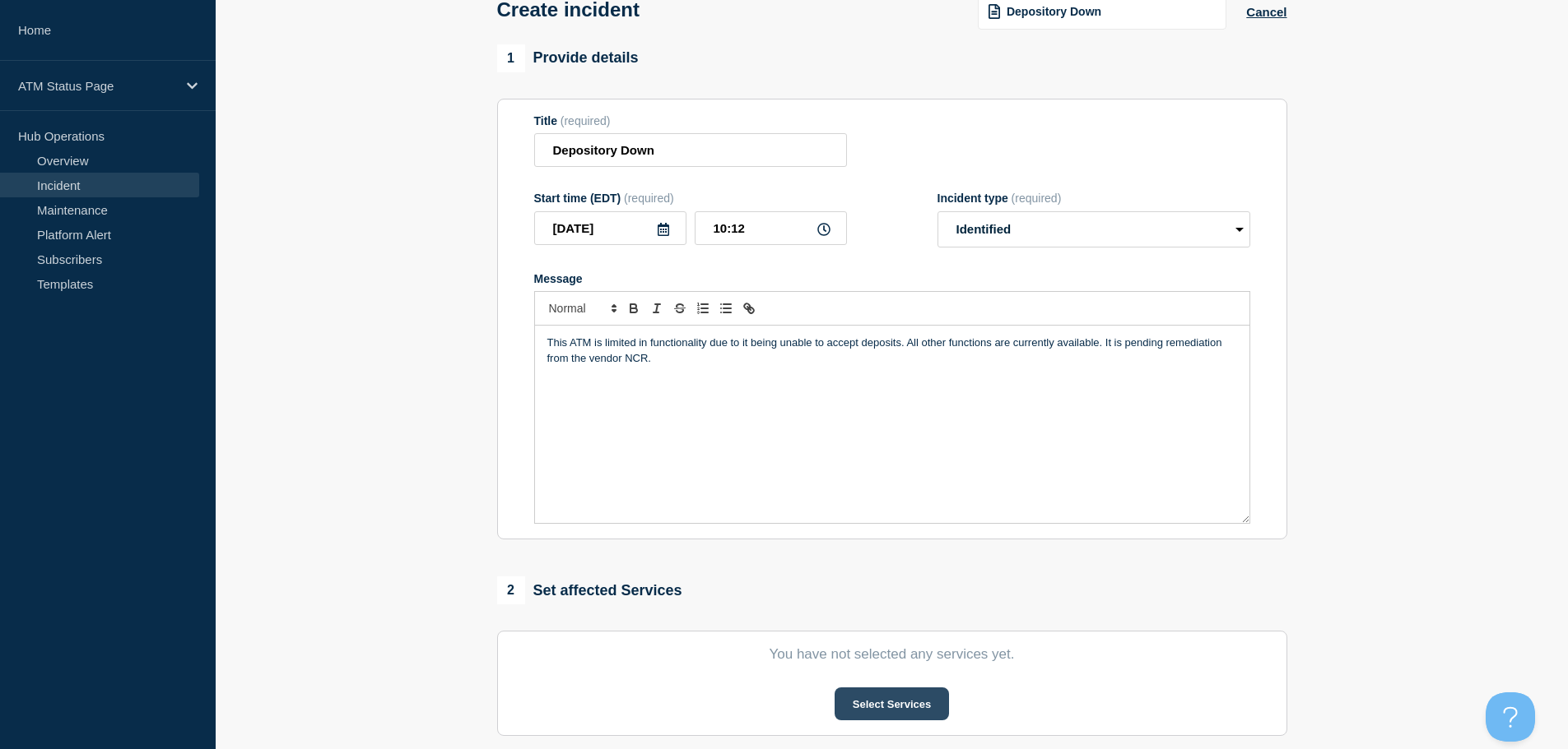
scroll to position [247, 0]
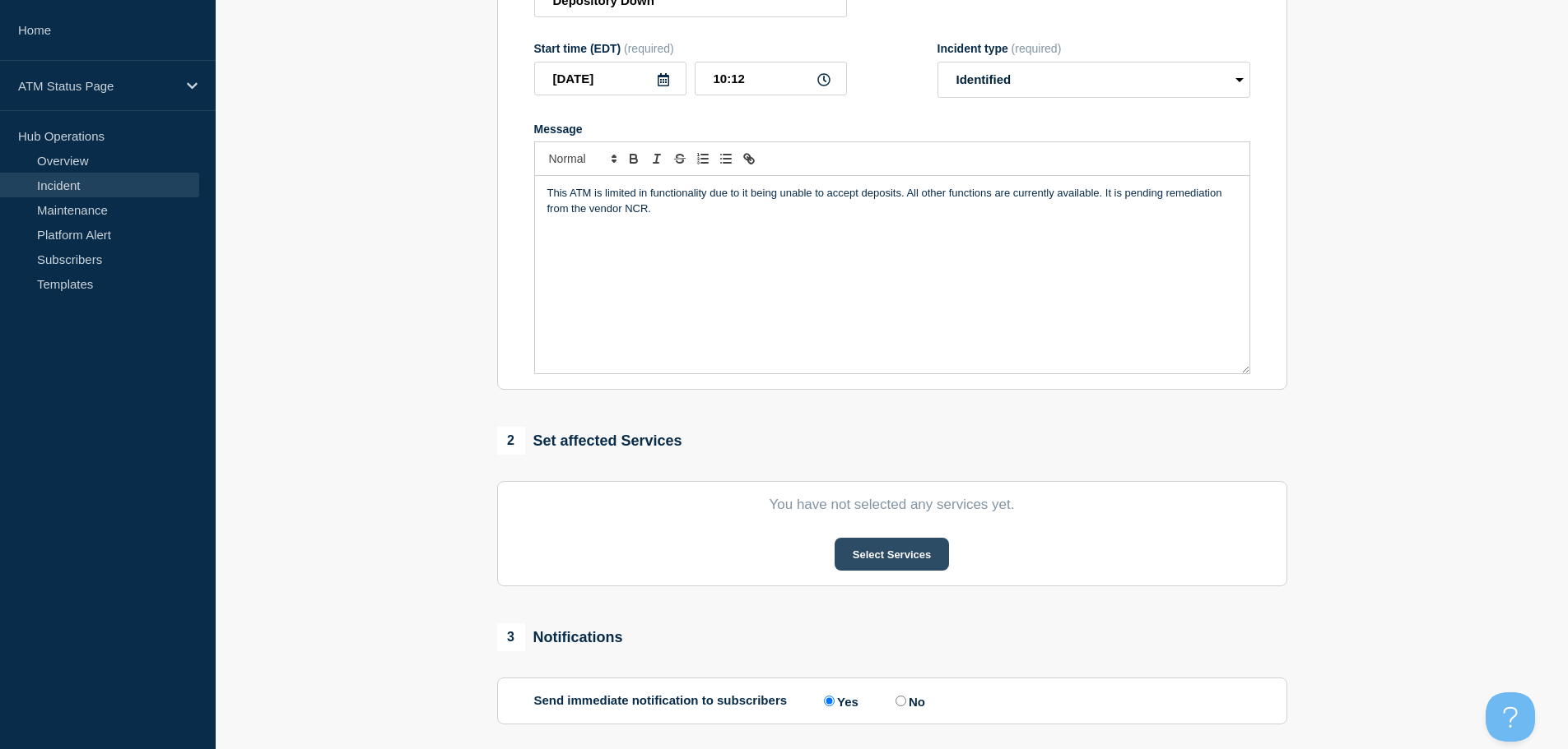
click at [883, 565] on button "Select Services" at bounding box center [891, 554] width 114 height 33
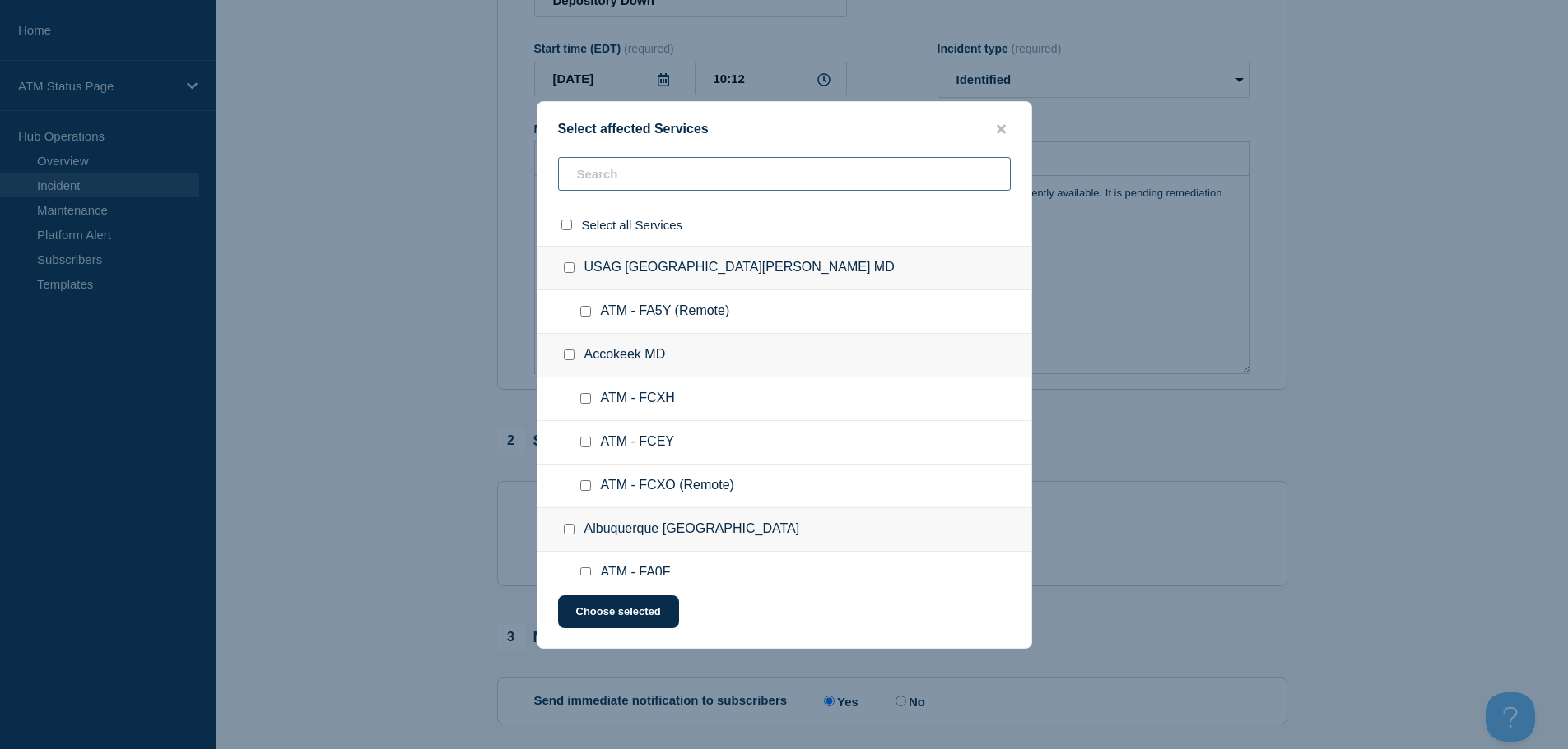
click at [641, 185] on input "text" at bounding box center [784, 173] width 453 height 34
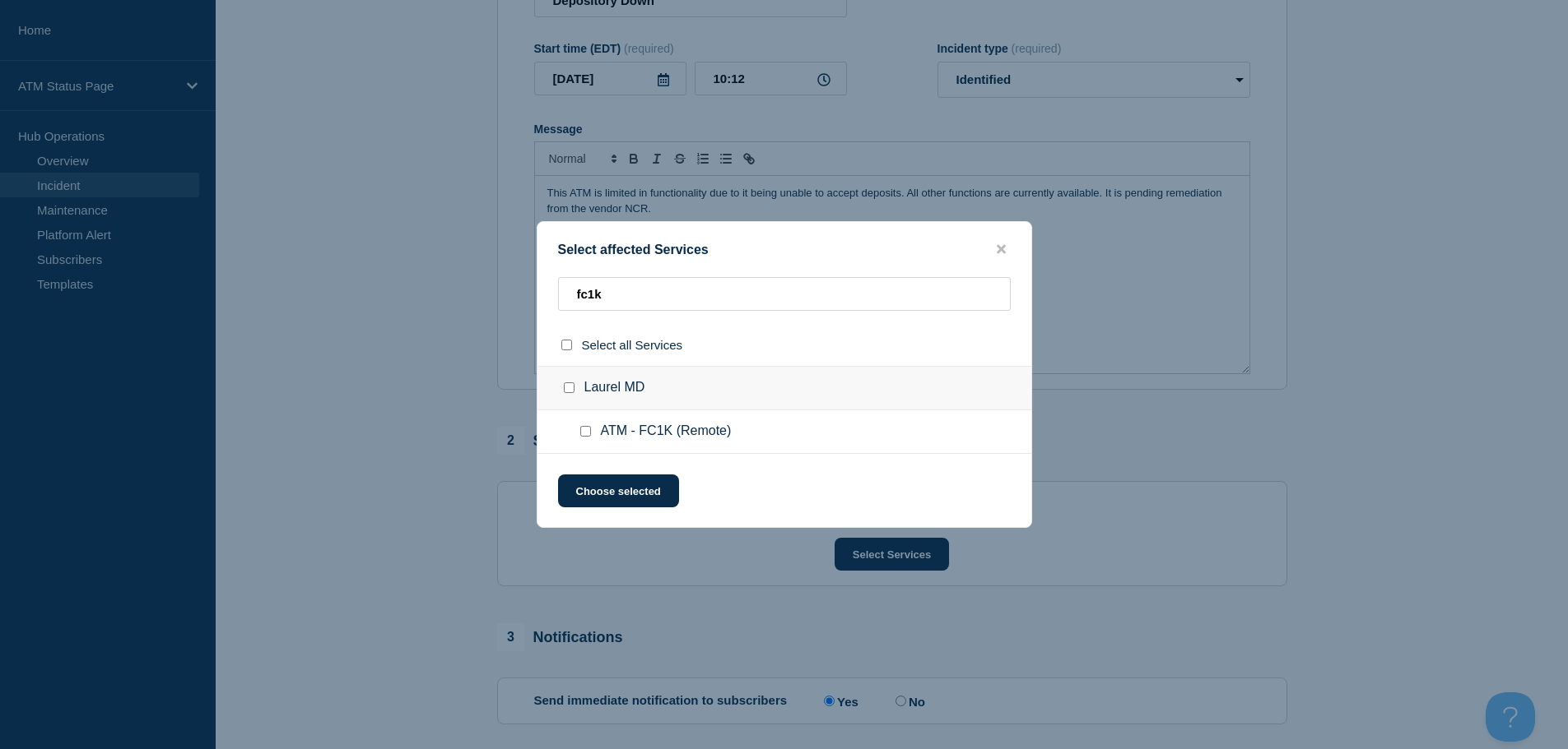
click at [585, 433] on input "ATM - FC1K (Remote) checkbox" at bounding box center [586, 431] width 10 height 10
click at [603, 496] on button "Choose selected" at bounding box center [619, 491] width 121 height 33
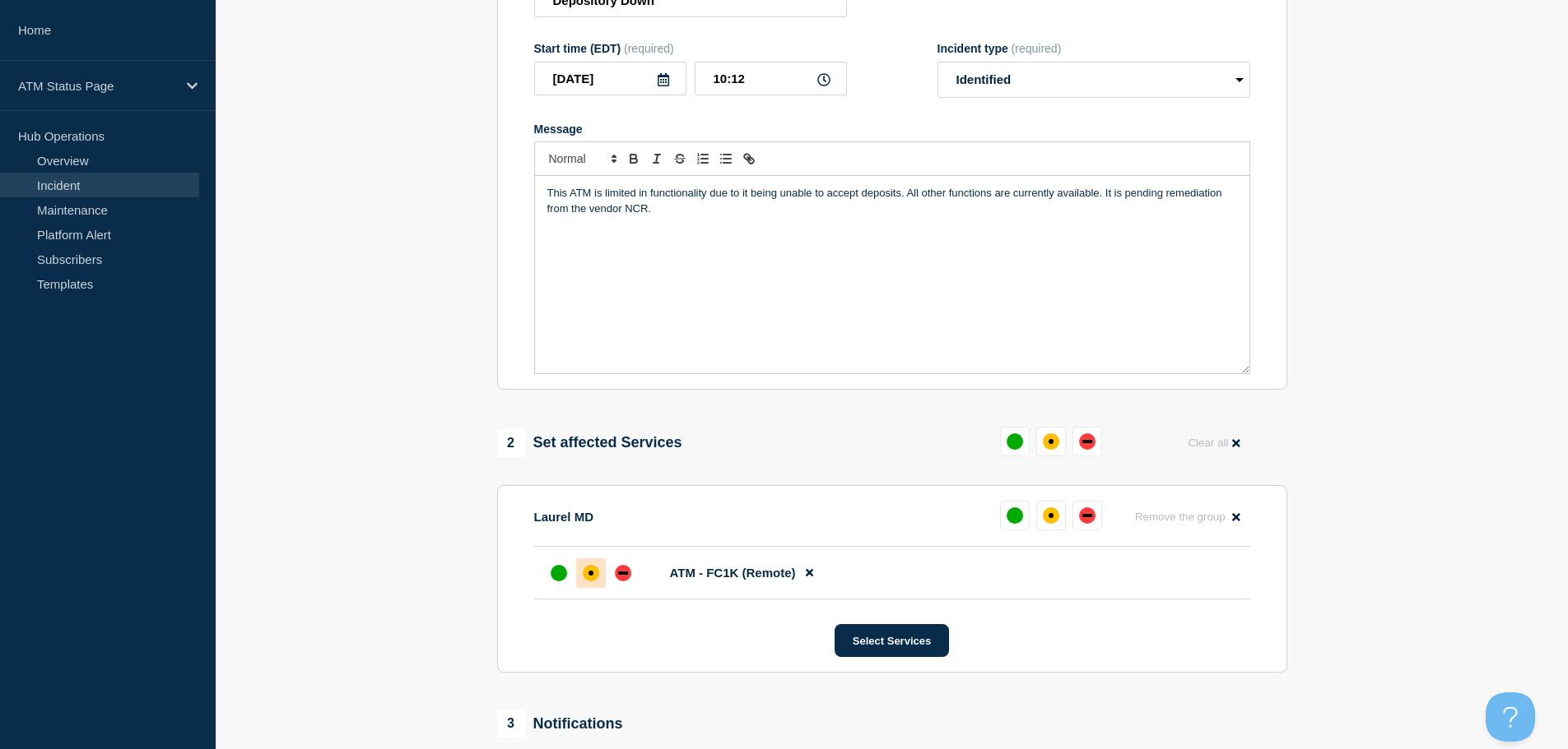
click at [585, 584] on div at bounding box center [591, 573] width 29 height 29
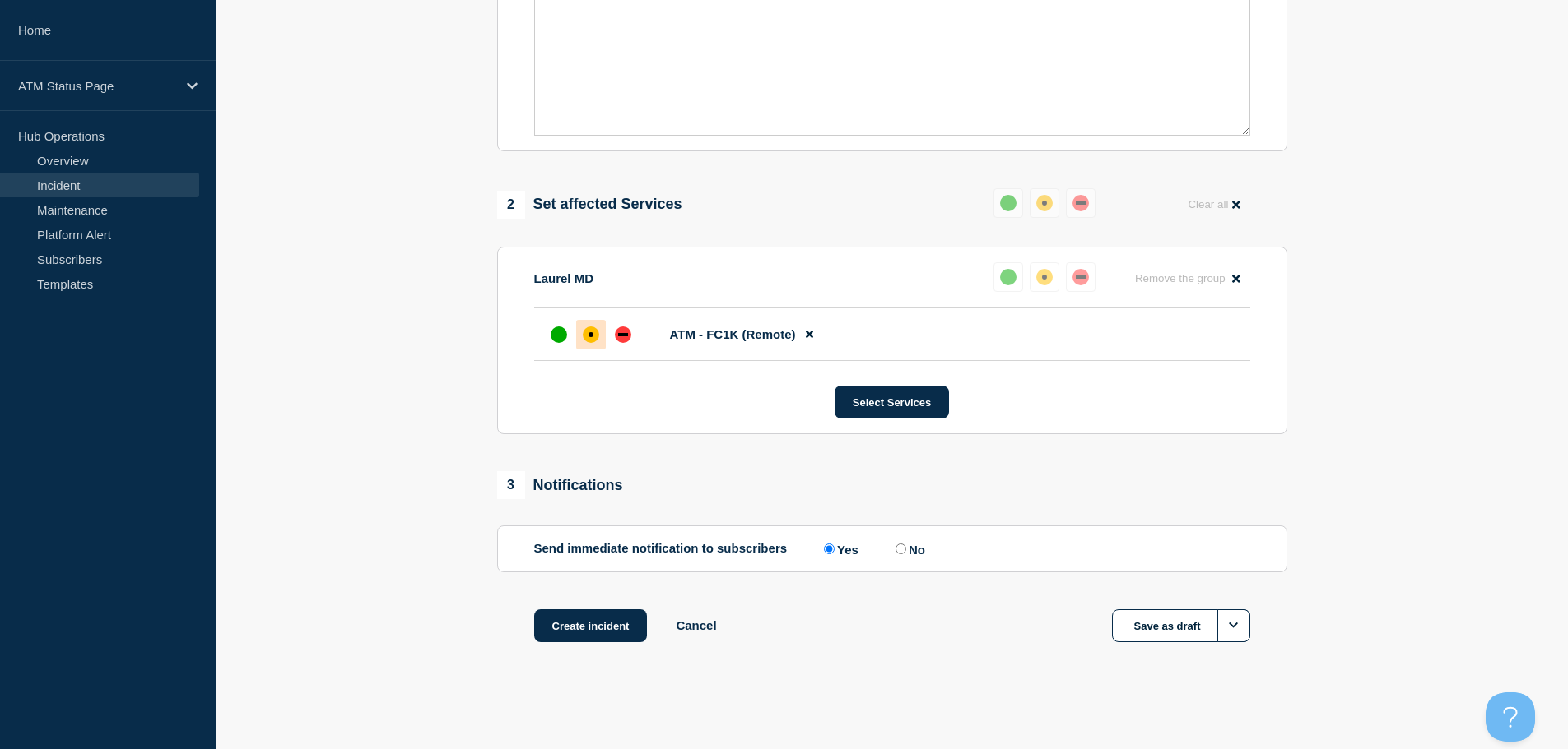
scroll to position [489, 0]
click at [612, 629] on button "Create incident" at bounding box center [591, 626] width 113 height 33
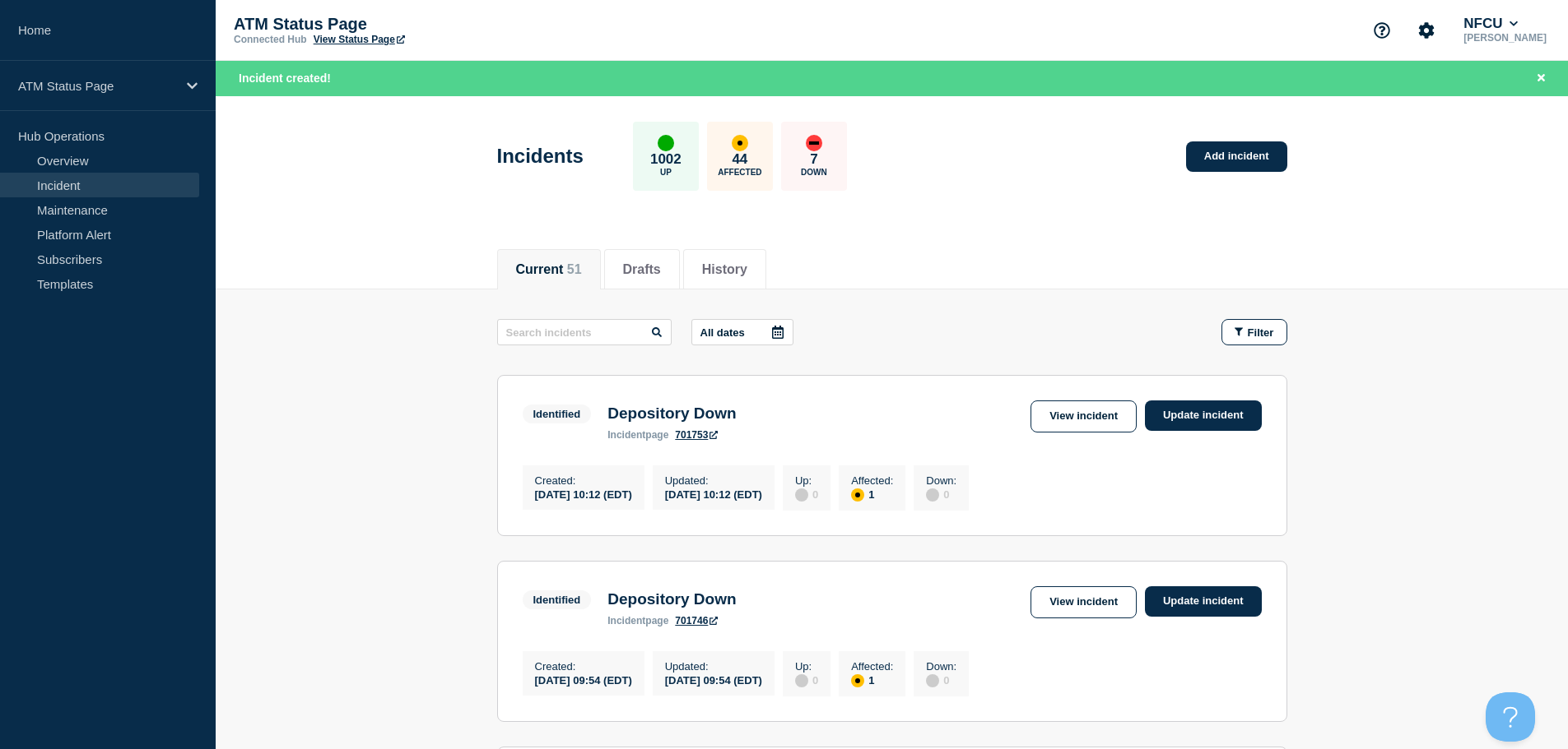
click at [1275, 323] on button "Filter" at bounding box center [1254, 333] width 66 height 26
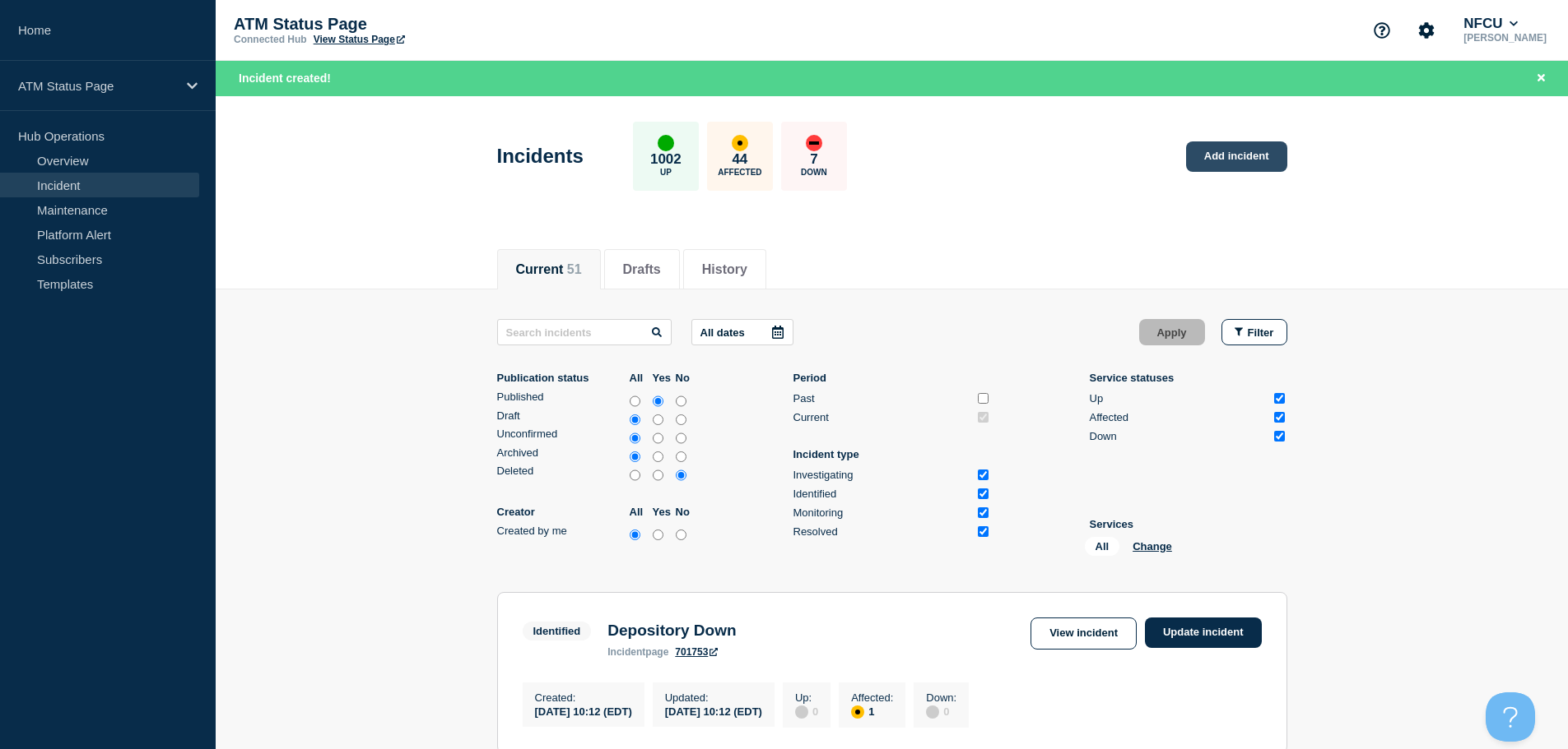
click at [1249, 142] on link "Add incident" at bounding box center [1236, 156] width 101 height 30
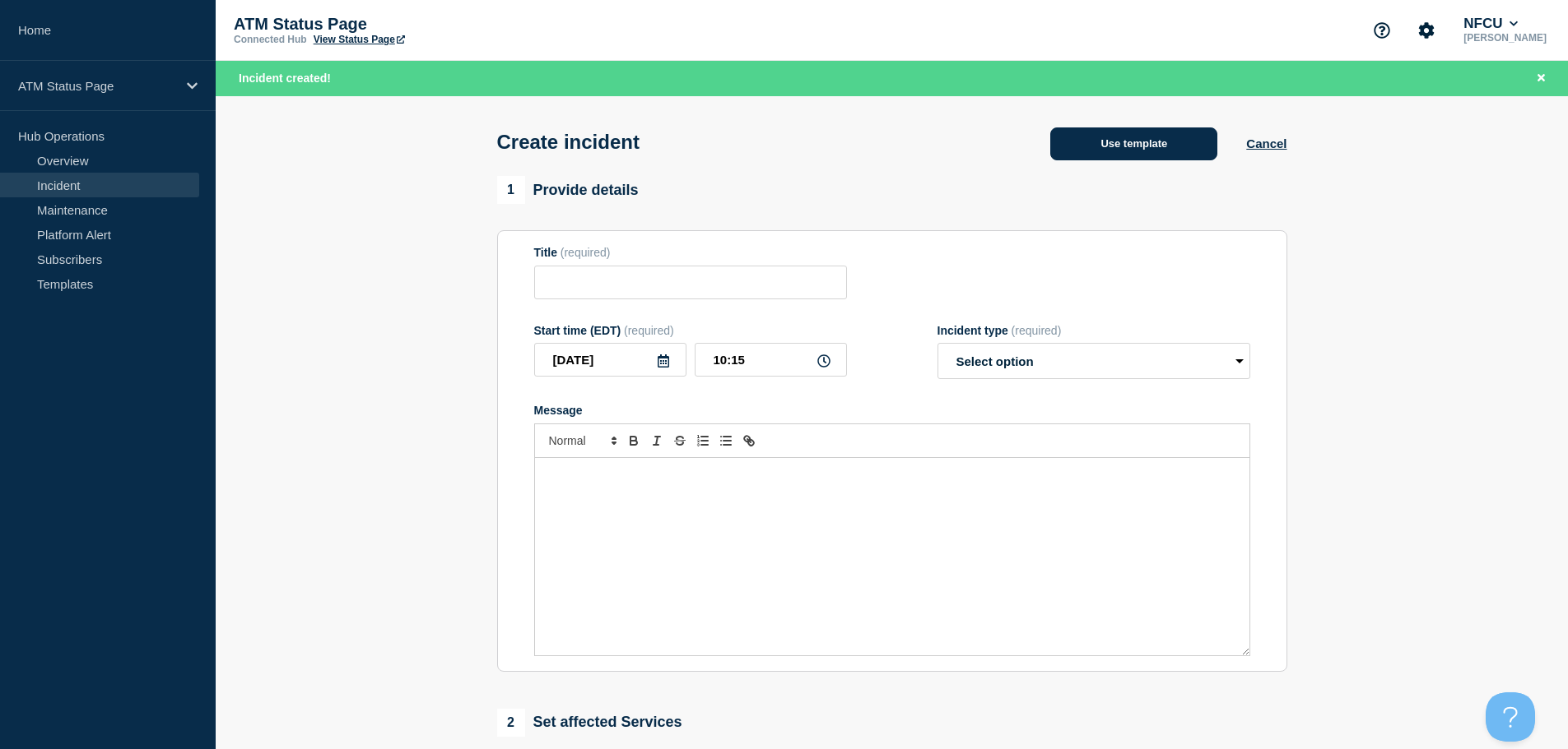
click at [1144, 140] on button "Use template" at bounding box center [1133, 144] width 167 height 33
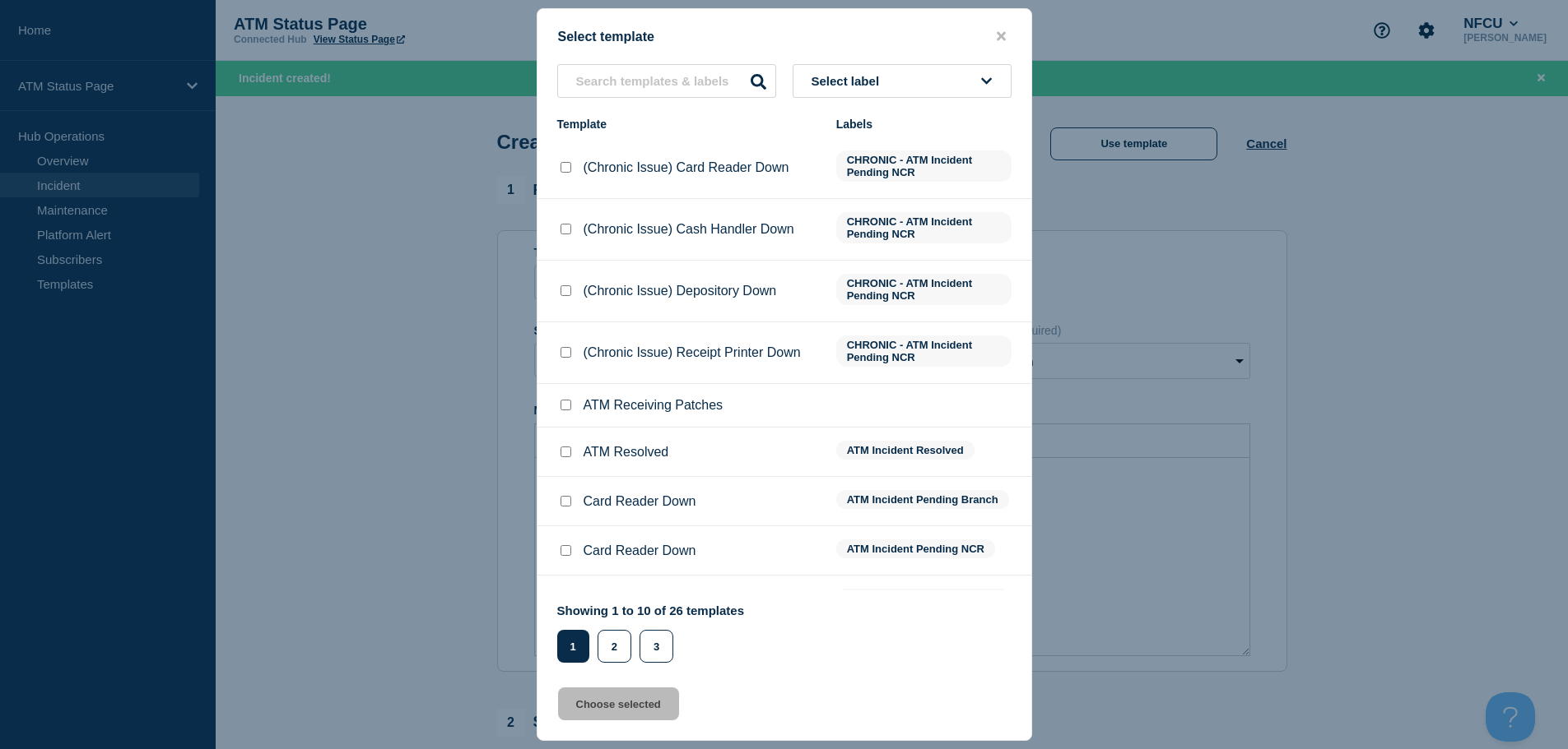
click at [957, 85] on button "Select label" at bounding box center [902, 81] width 219 height 34
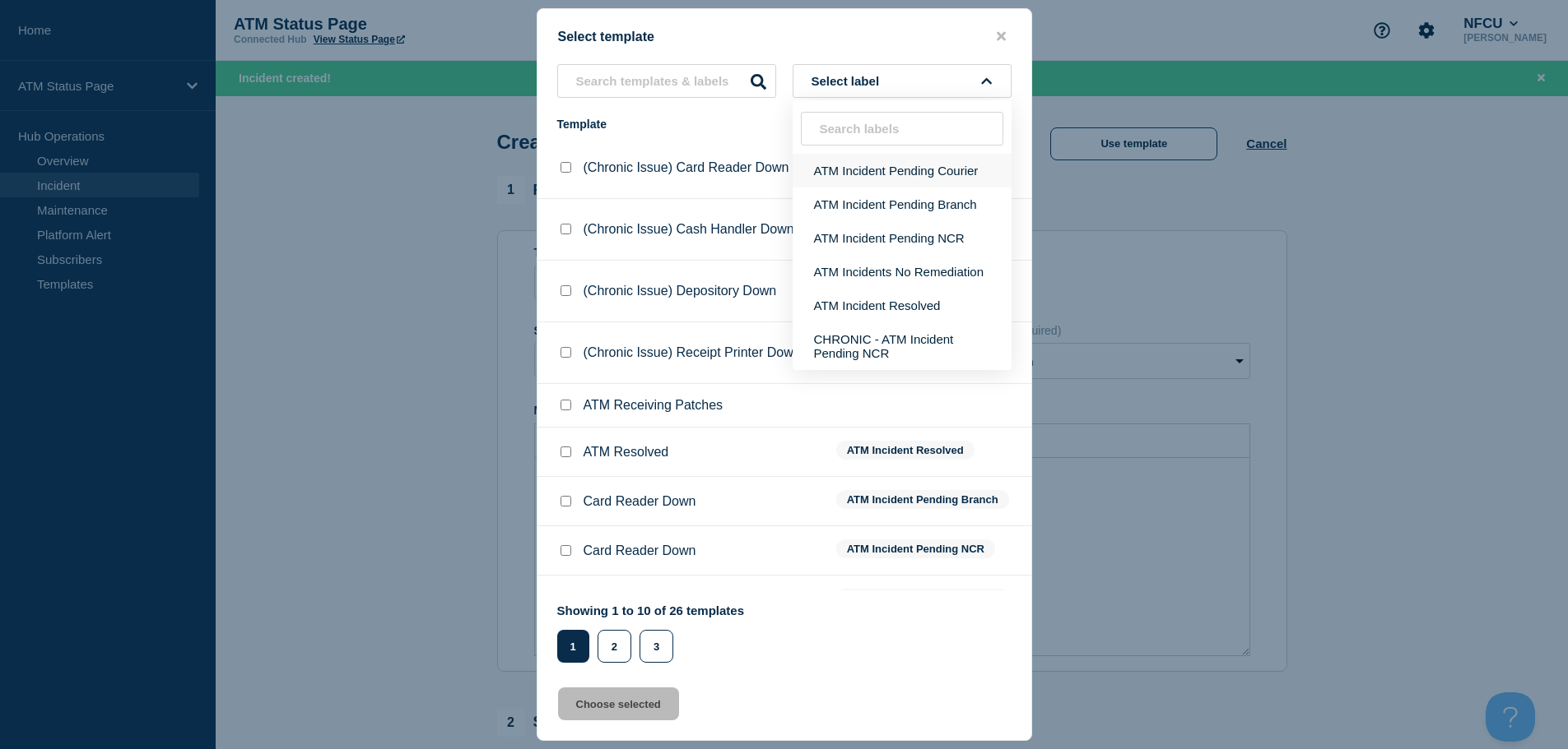
click at [912, 171] on button "ATM Incident Pending Courier" at bounding box center [902, 171] width 219 height 34
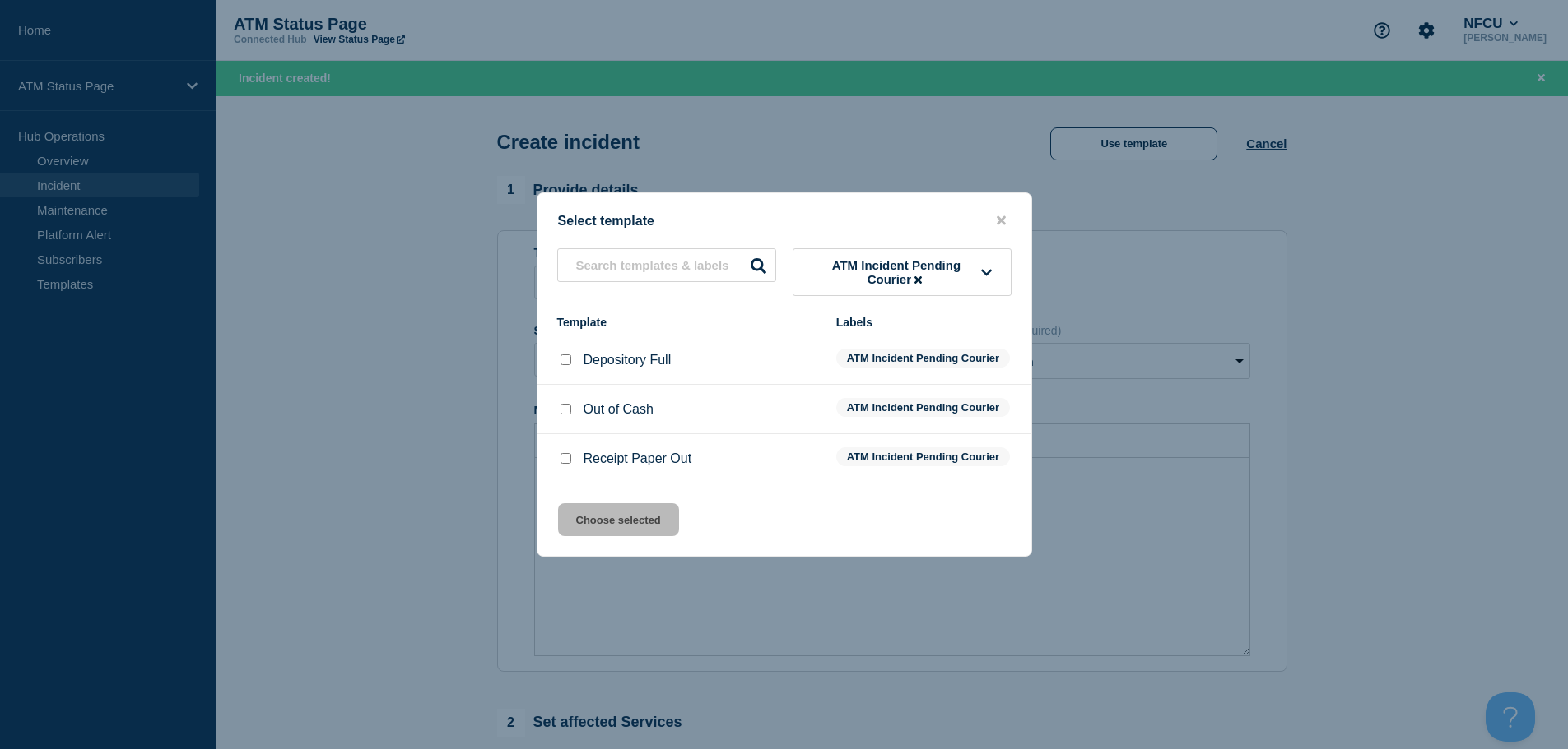
click at [562, 354] on input "Depository Full checkbox" at bounding box center [566, 359] width 10 height 10
click at [606, 536] on button "Choose selected" at bounding box center [619, 520] width 121 height 33
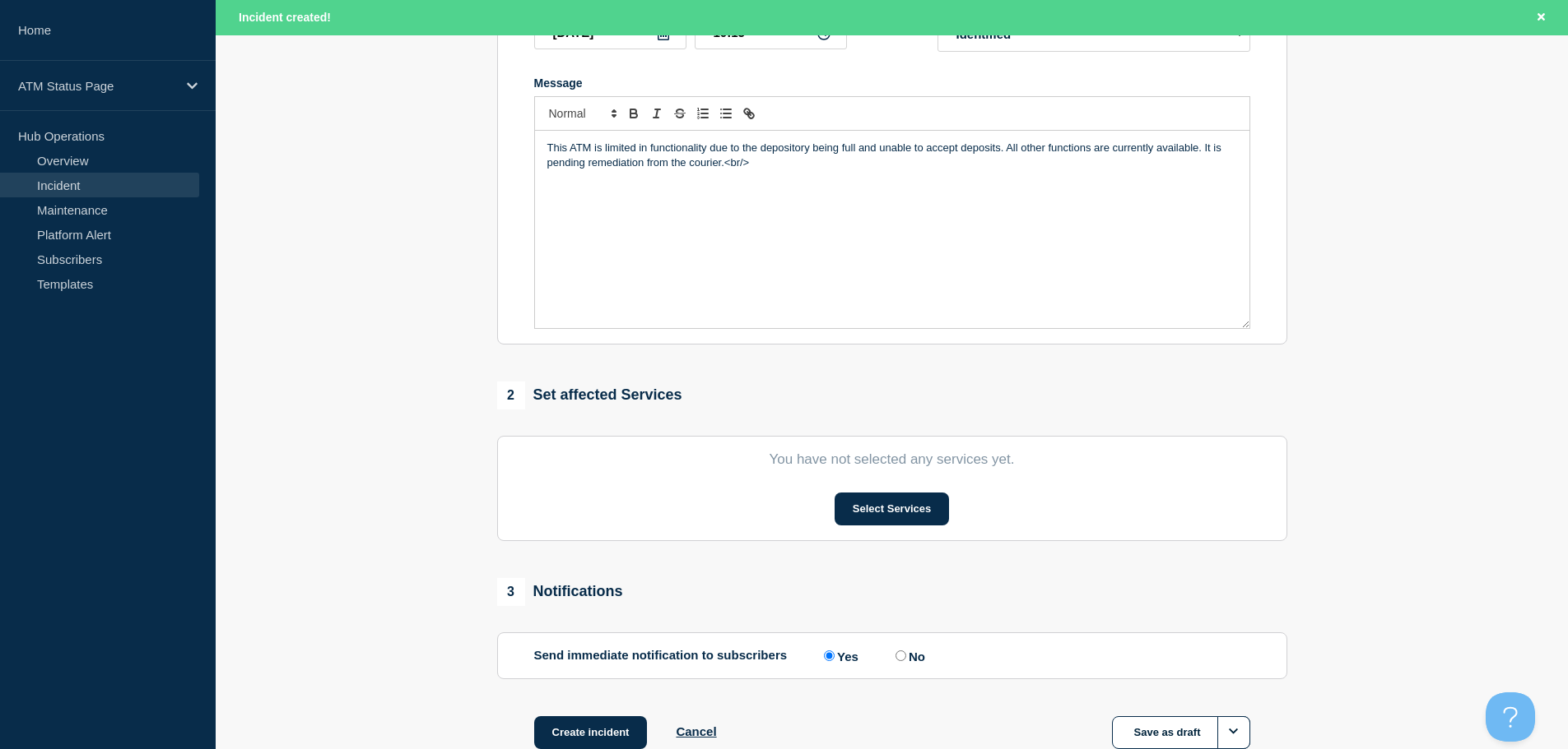
scroll to position [329, 0]
click at [899, 516] on button "Select Services" at bounding box center [891, 507] width 114 height 33
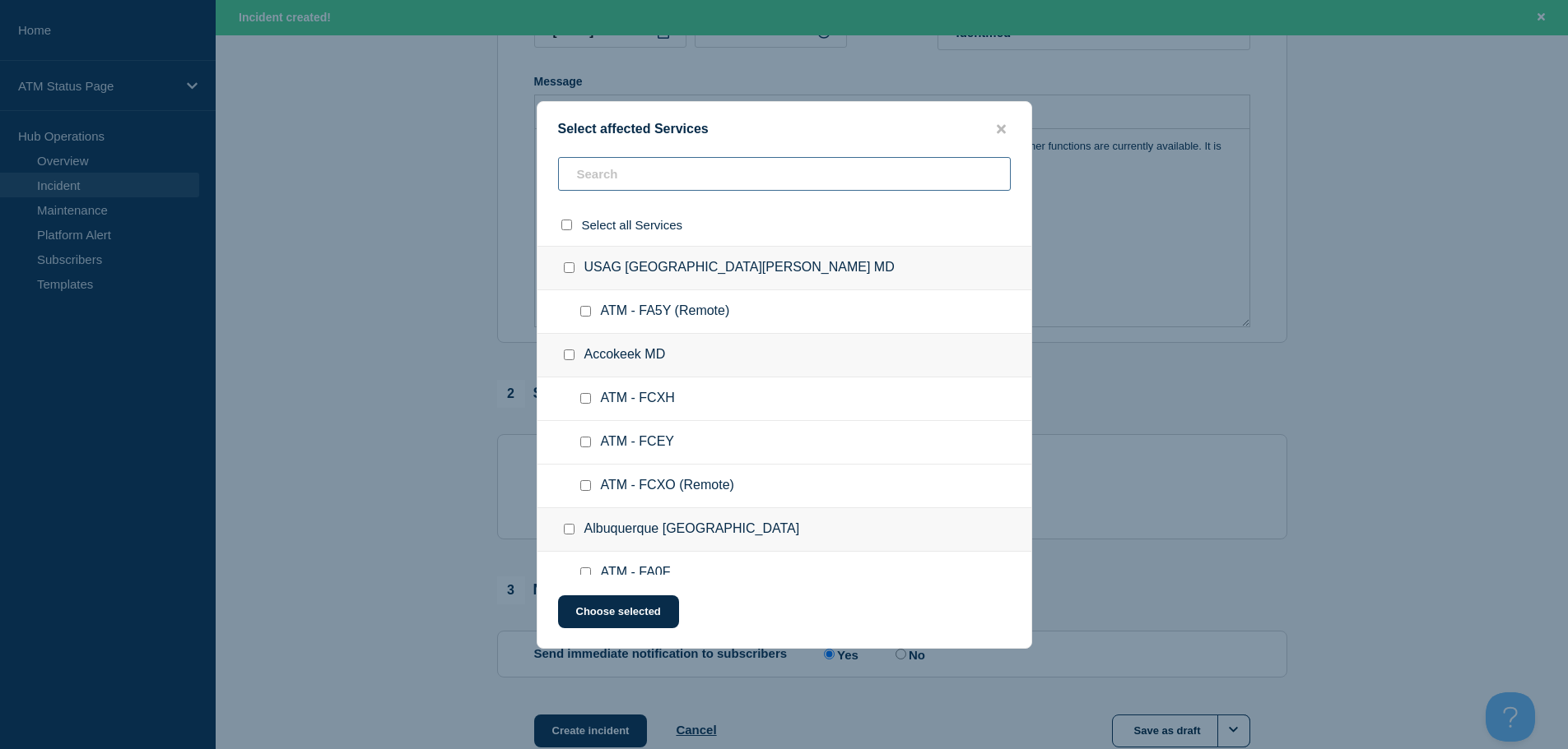
click at [776, 184] on input "text" at bounding box center [784, 173] width 453 height 34
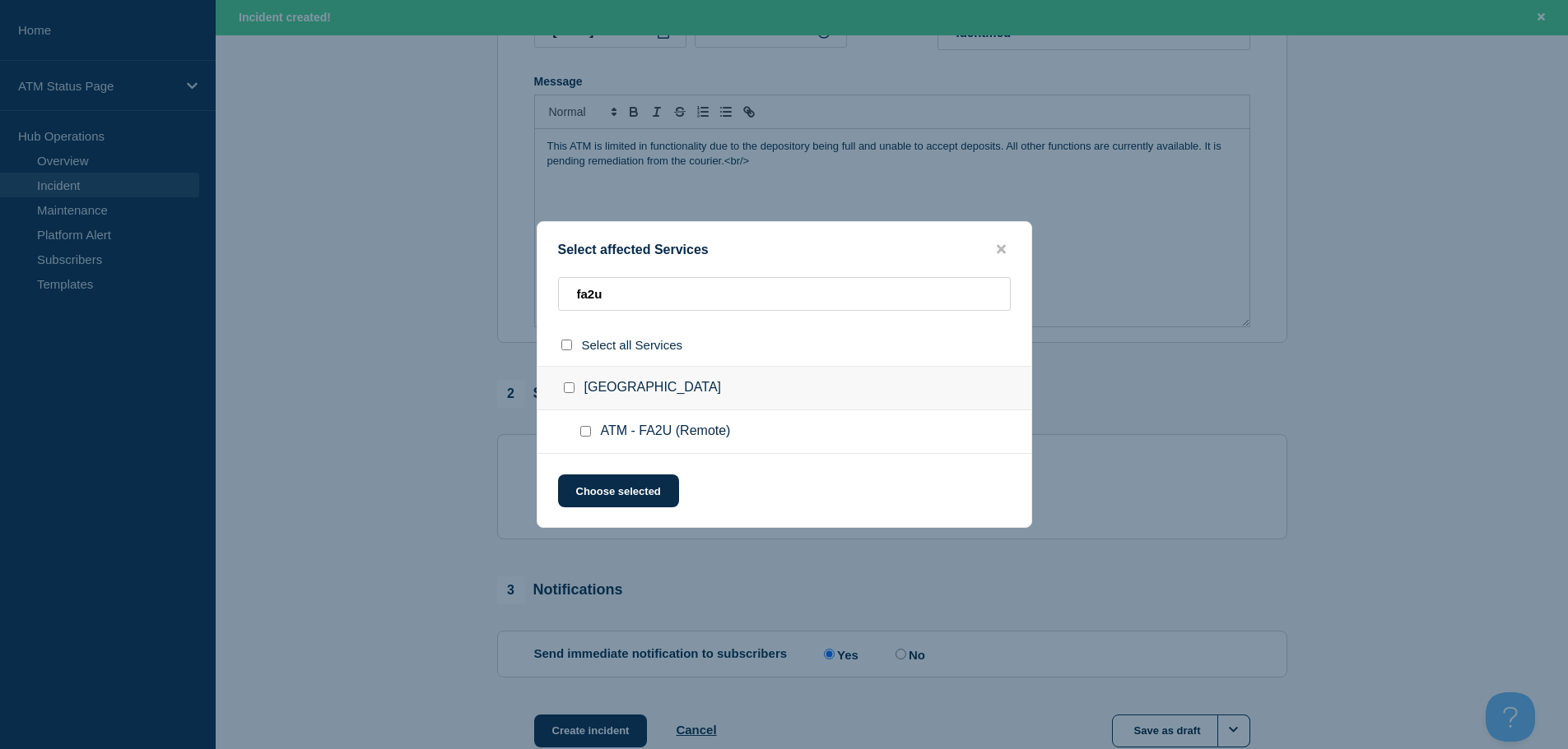
click at [588, 435] on input "ATM - FA2U (Remote) checkbox" at bounding box center [586, 431] width 10 height 10
click at [597, 494] on button "Choose selected" at bounding box center [619, 491] width 121 height 33
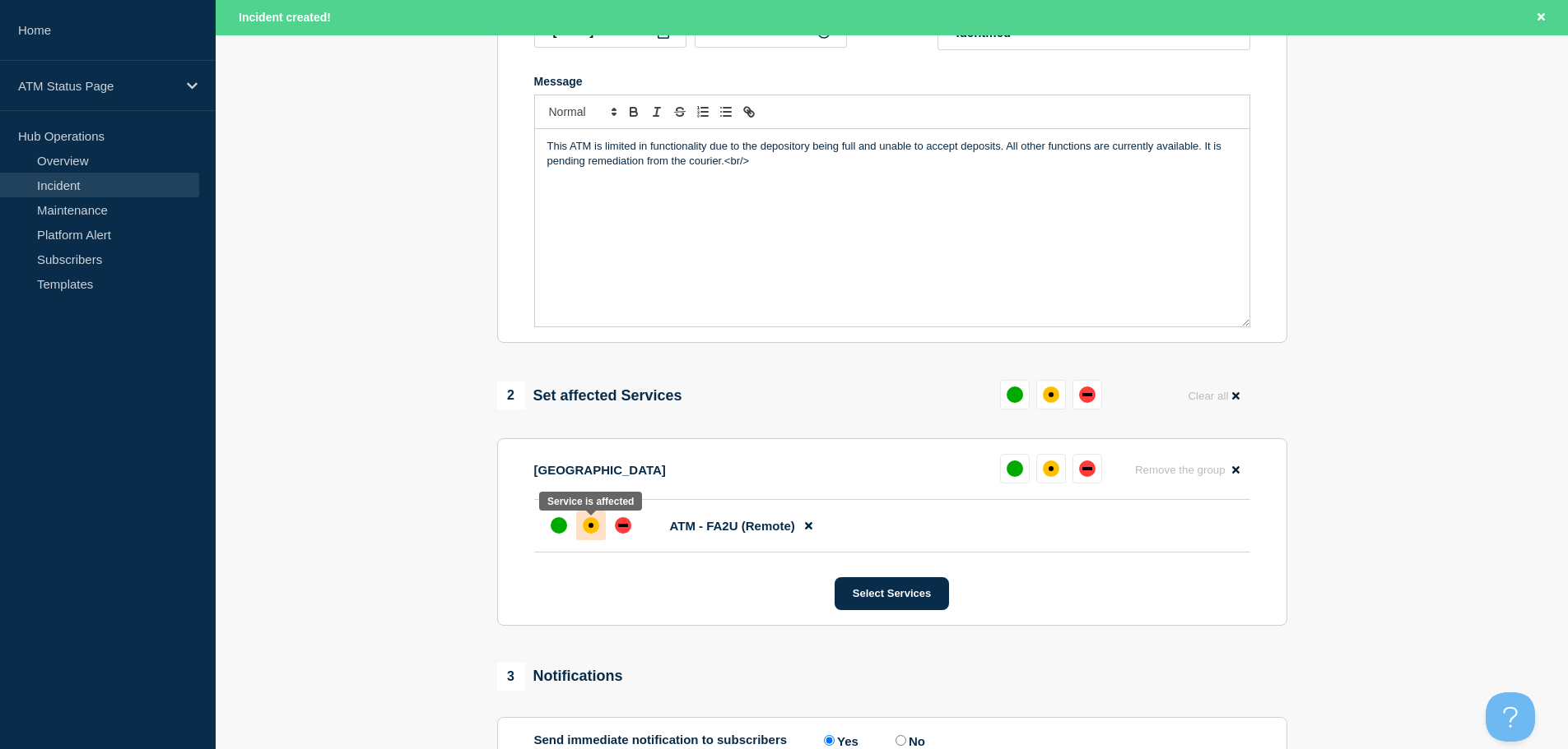
click at [593, 530] on div "affected" at bounding box center [591, 526] width 16 height 16
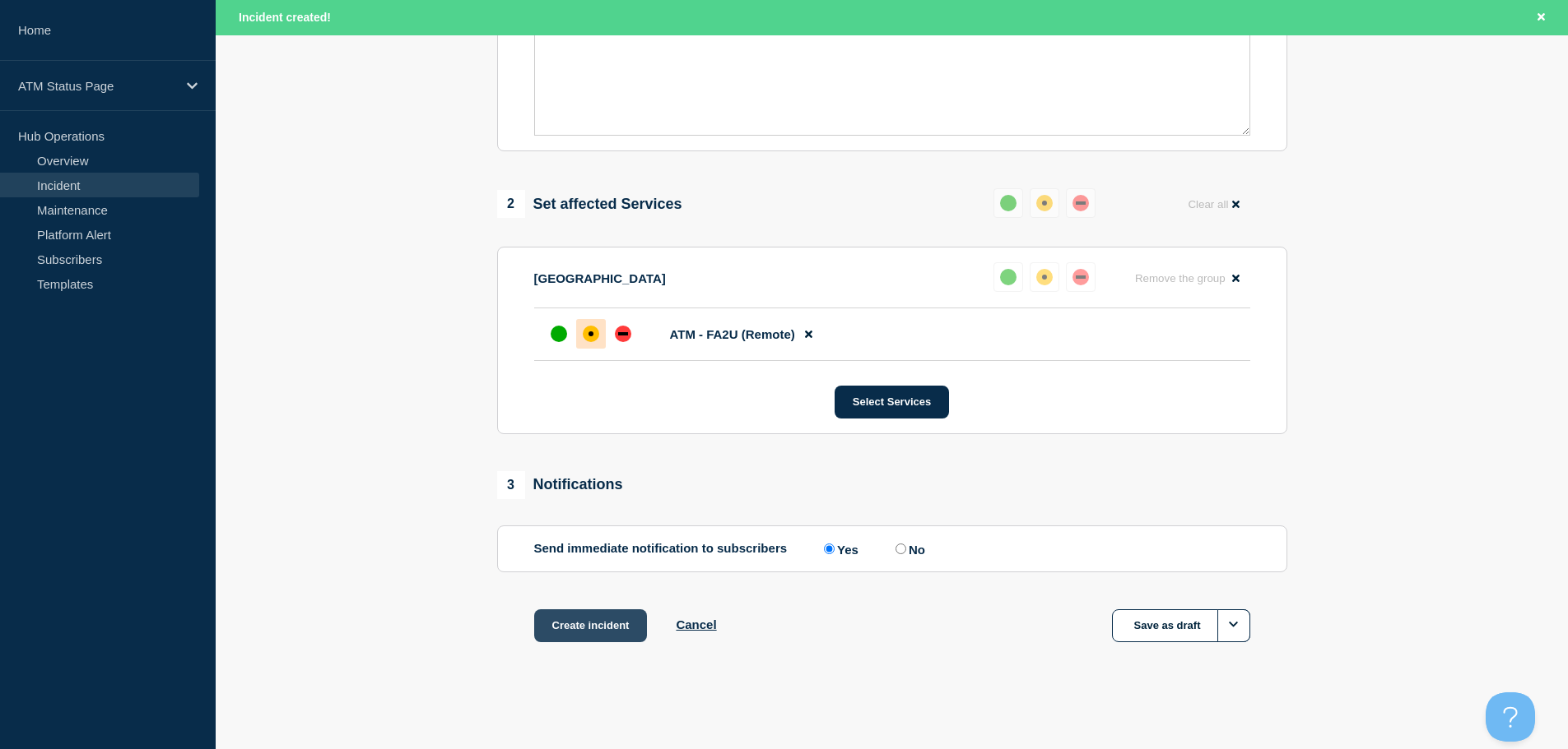
click at [600, 633] on button "Create incident" at bounding box center [591, 626] width 113 height 33
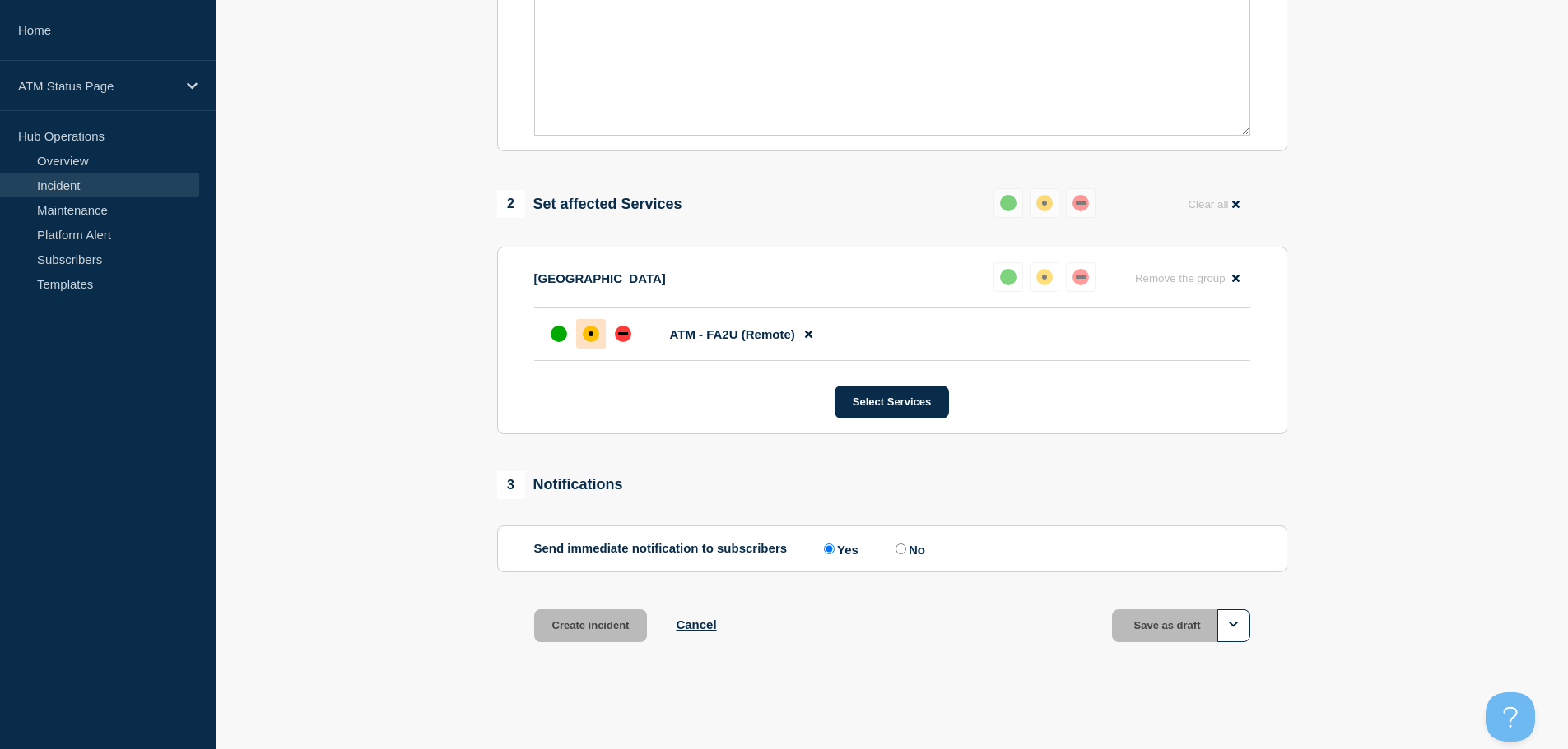
scroll to position [489, 0]
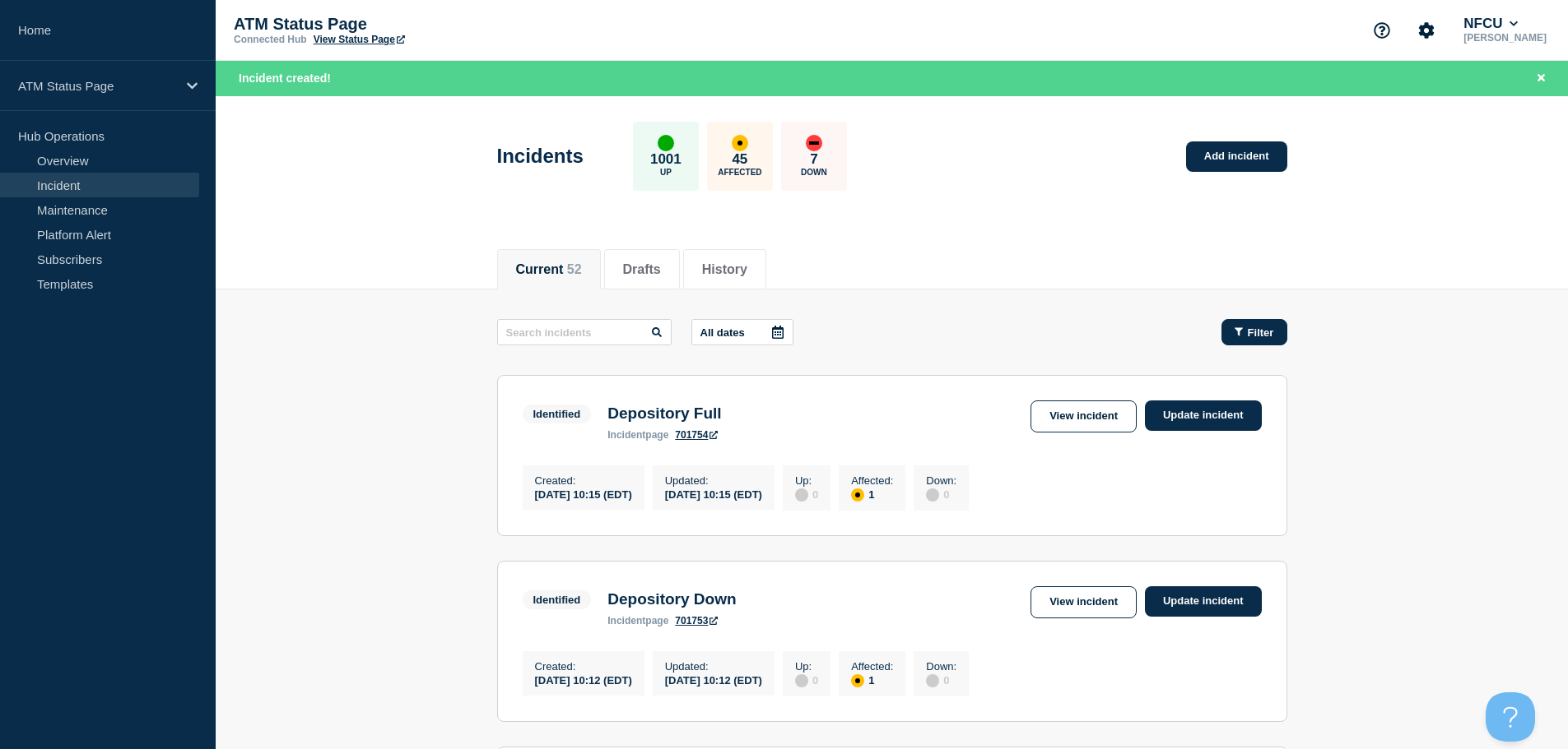
click at [1255, 326] on span "Filter" at bounding box center [1260, 333] width 26 height 12
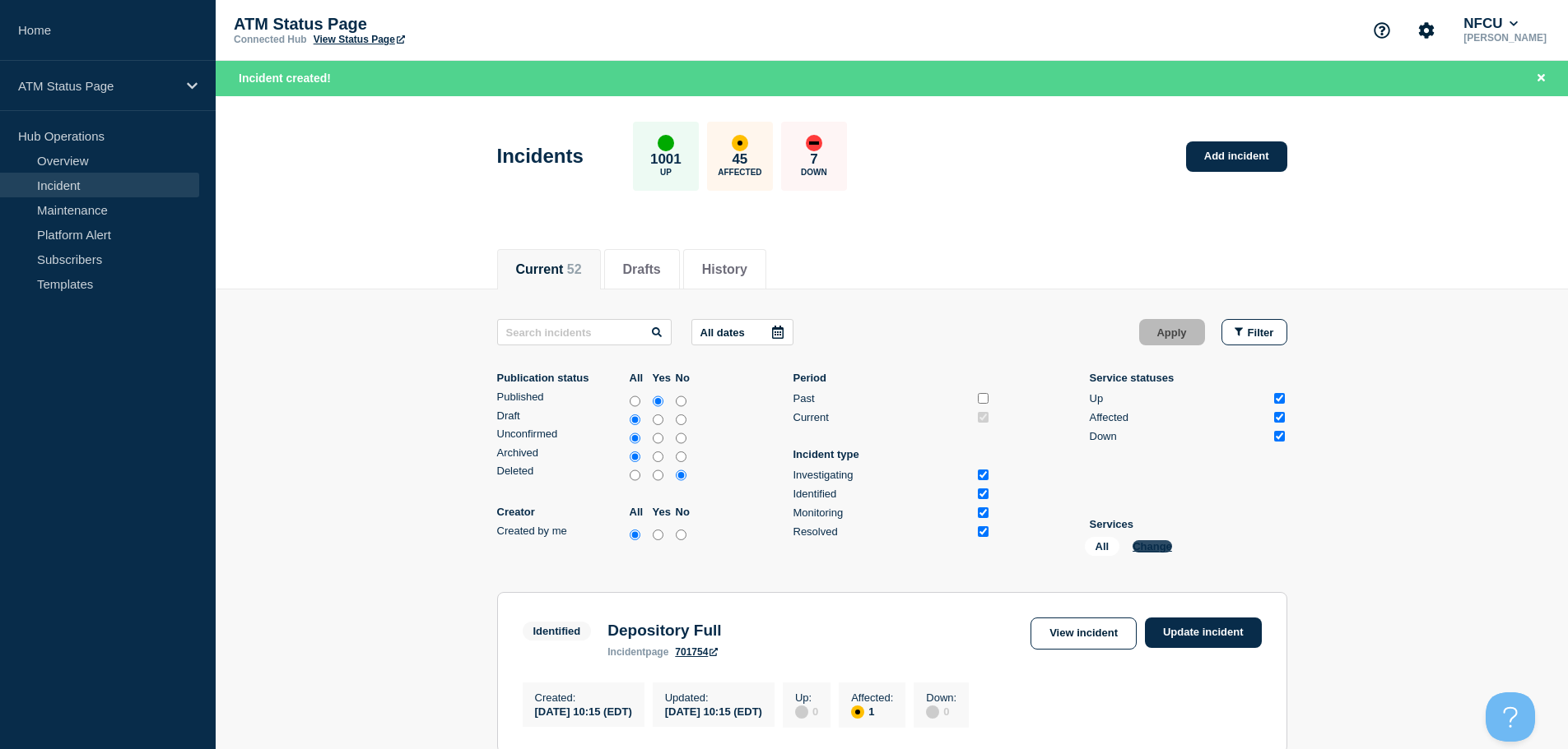
click at [1160, 542] on button "Change" at bounding box center [1152, 546] width 40 height 12
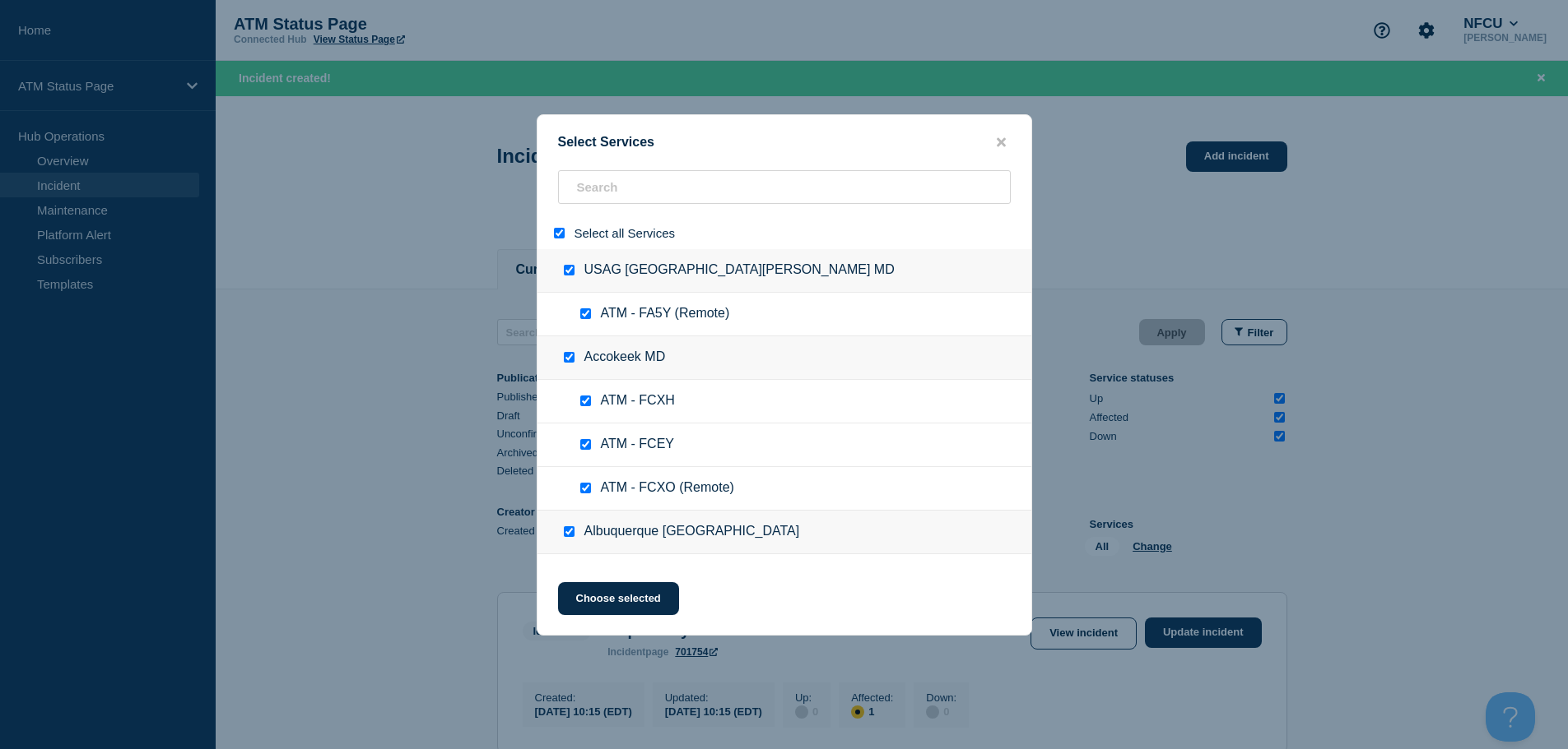
drag, startPoint x: 558, startPoint y: 233, endPoint x: 586, endPoint y: 212, distance: 35.0
click at [557, 233] on input "select all" at bounding box center [559, 233] width 10 height 10
click at [616, 179] on input "search" at bounding box center [784, 187] width 453 height 34
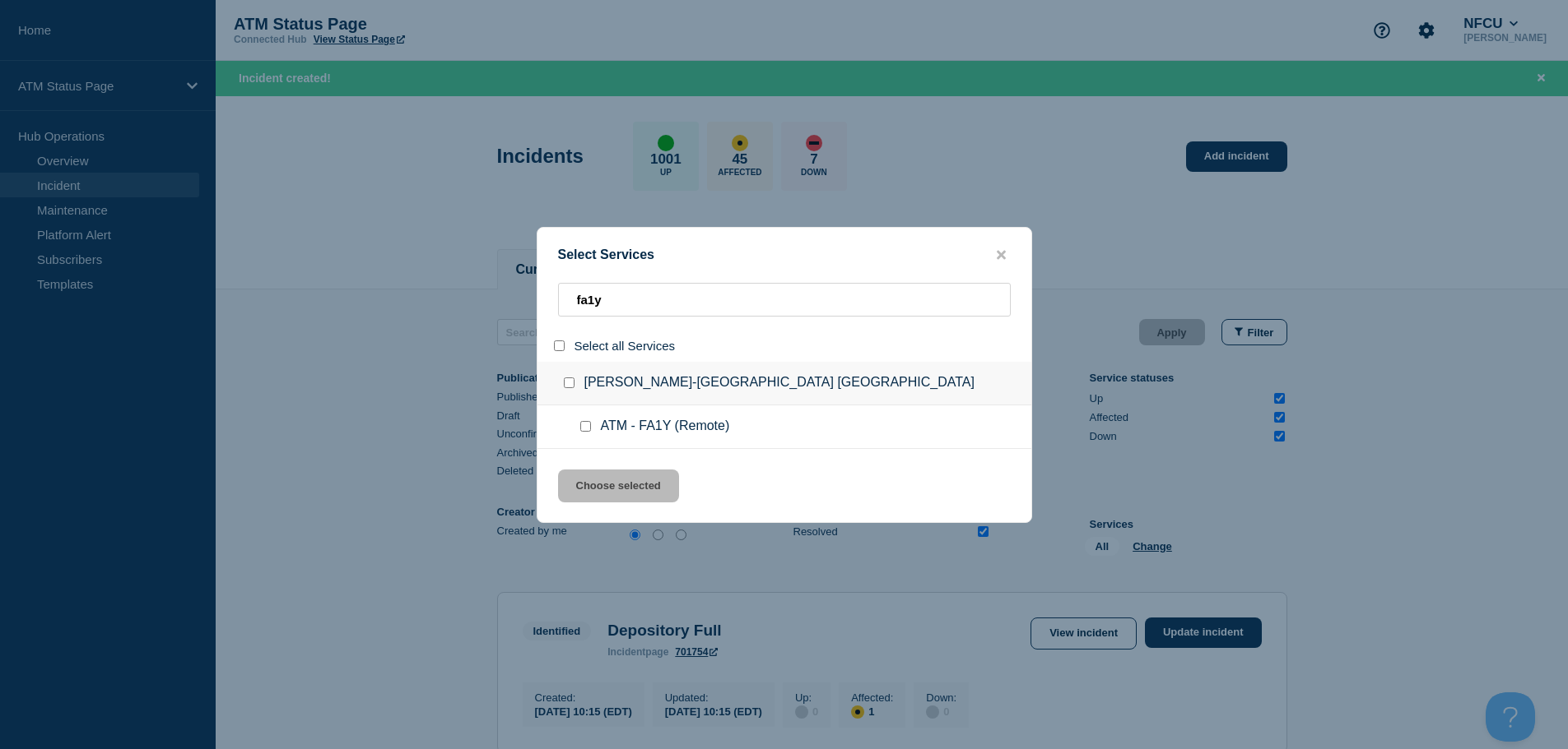
click at [585, 430] on input "service: ATM - FA1Y (Remote)" at bounding box center [586, 426] width 10 height 10
click at [608, 481] on button "Choose selected" at bounding box center [619, 486] width 121 height 33
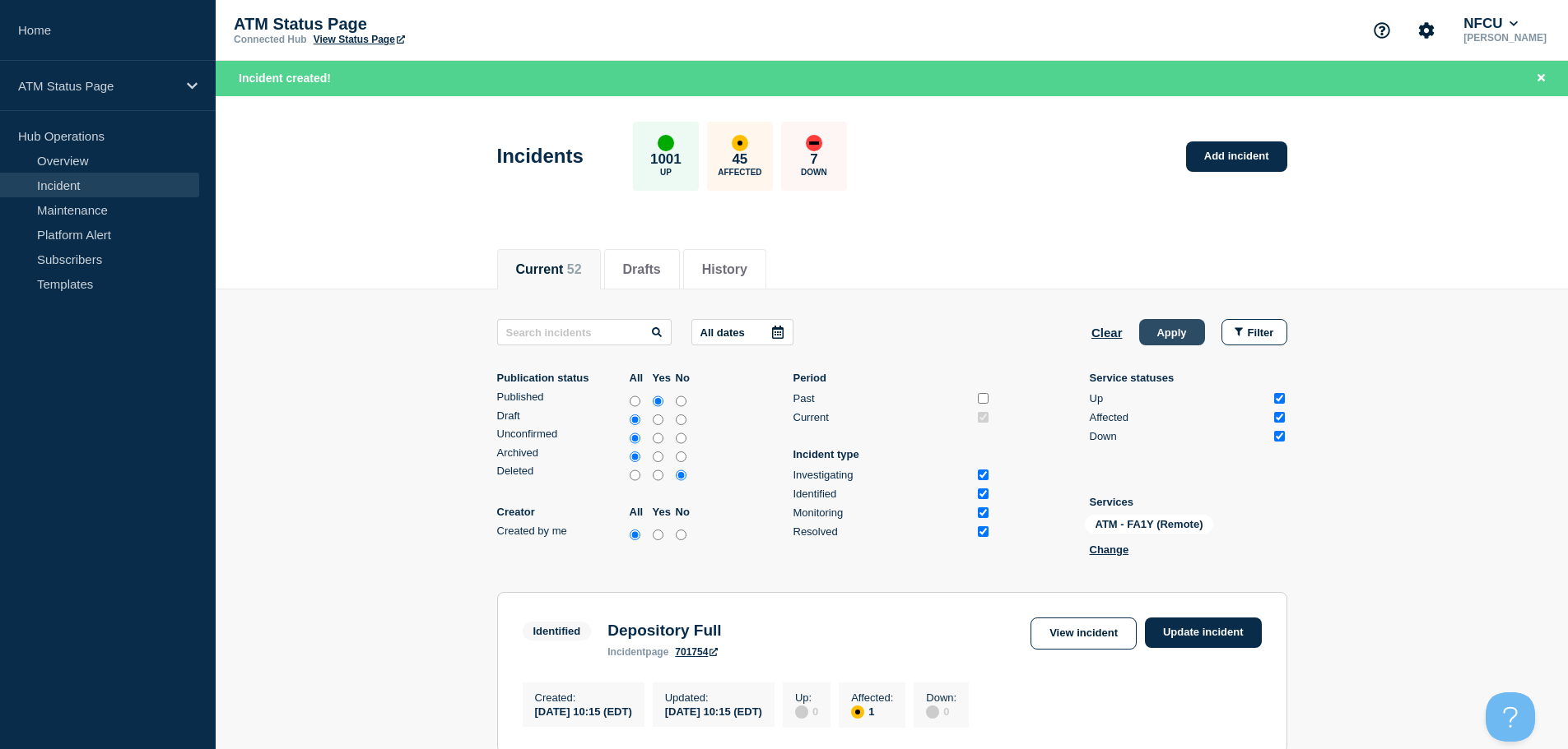
click at [1192, 329] on button "Apply" at bounding box center [1172, 333] width 66 height 26
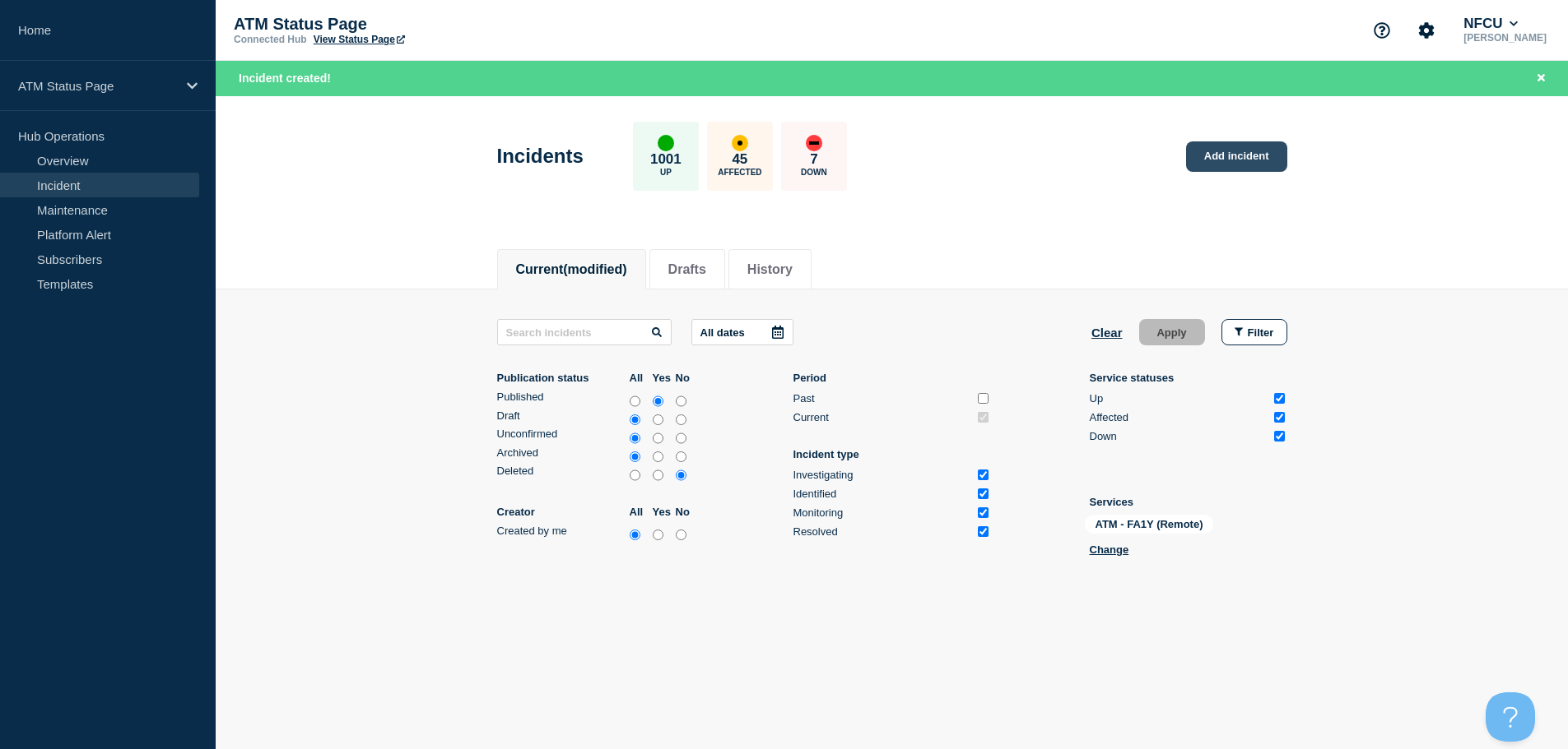
click at [1247, 157] on link "Add incident" at bounding box center [1236, 156] width 101 height 30
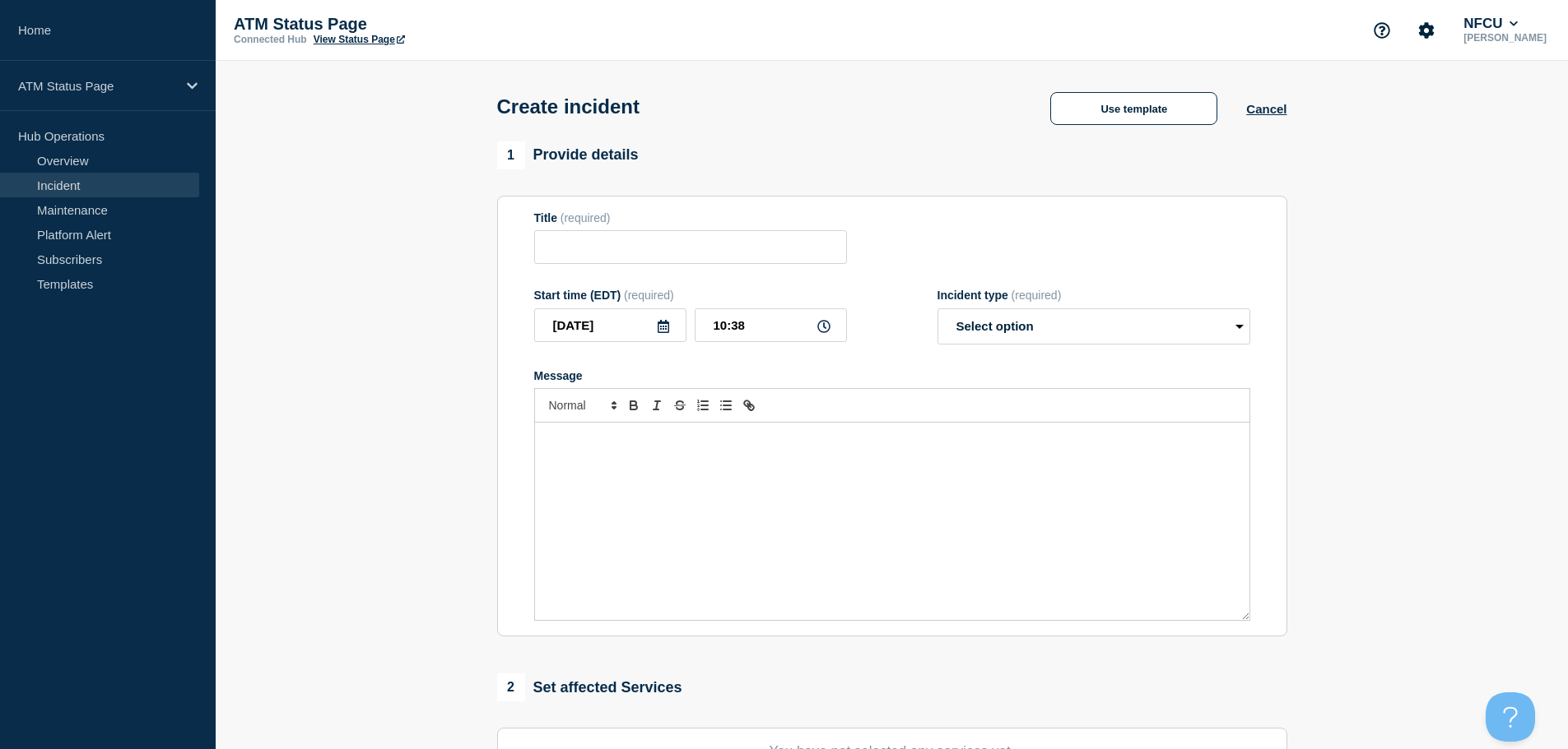
click at [1095, 138] on div "Create incident Use template Cancel" at bounding box center [891, 100] width 827 height 81
click at [1109, 123] on button "Use template" at bounding box center [1133, 108] width 167 height 33
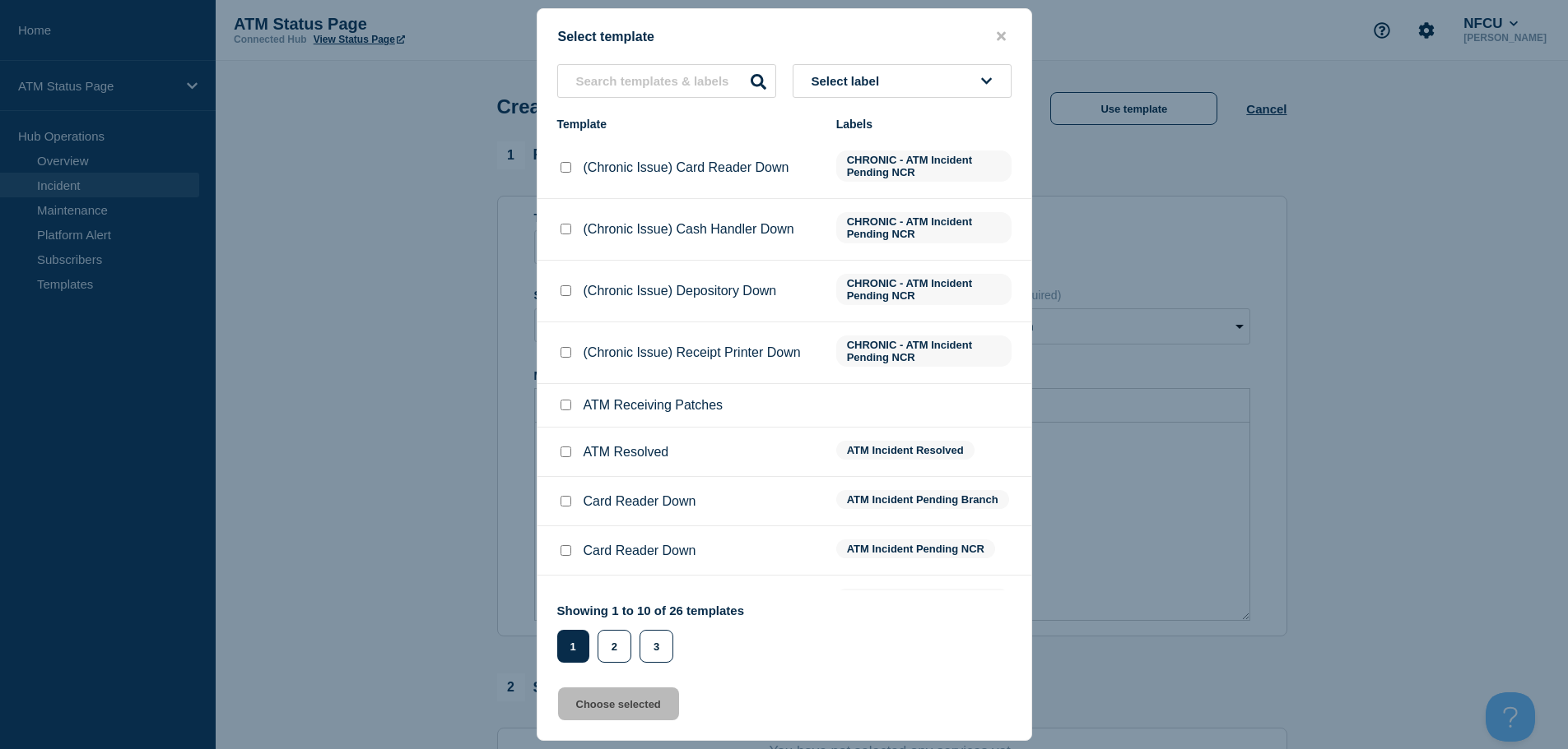
click at [854, 88] on span "Select label" at bounding box center [849, 81] width 75 height 14
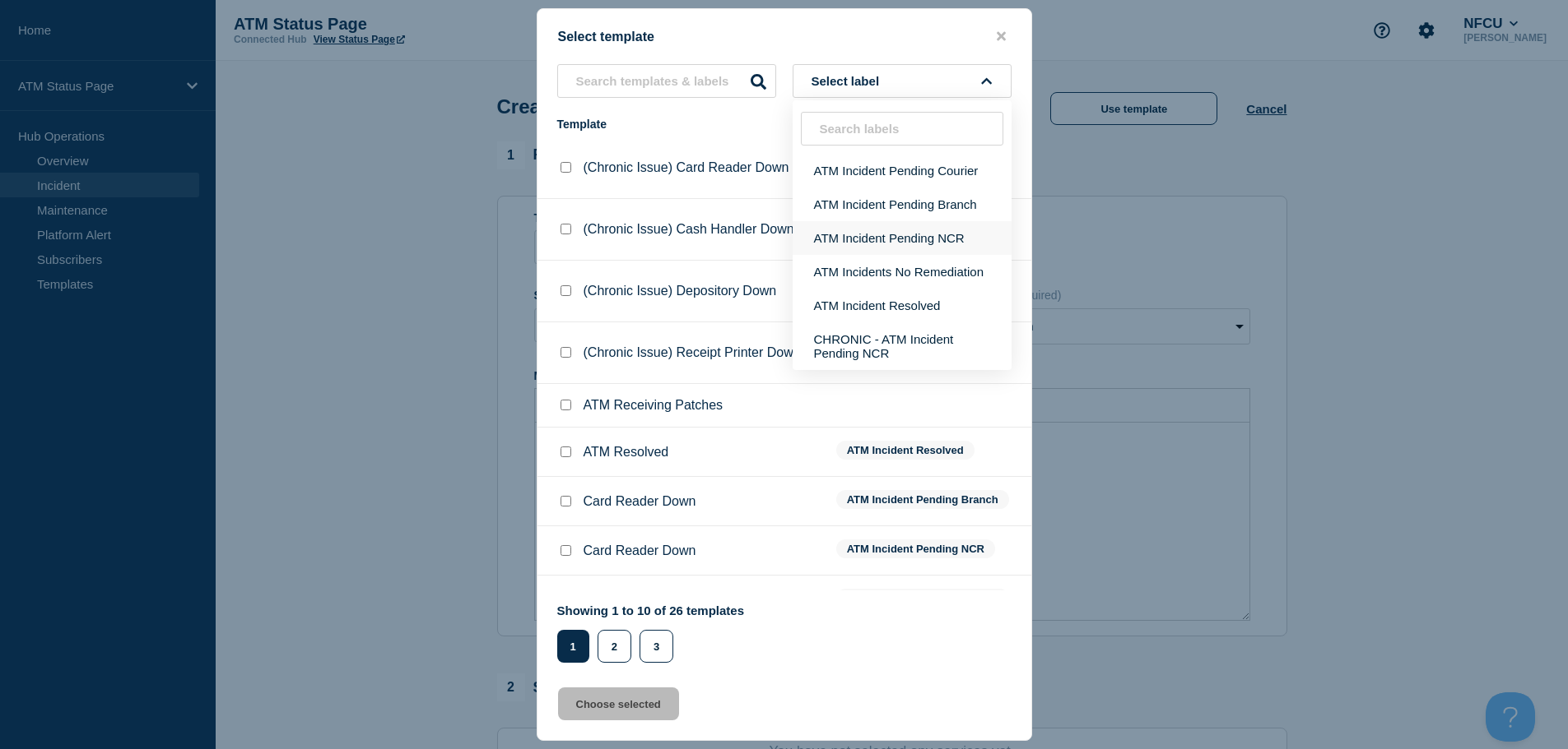
click at [899, 232] on button "ATM Incident Pending NCR" at bounding box center [902, 238] width 219 height 34
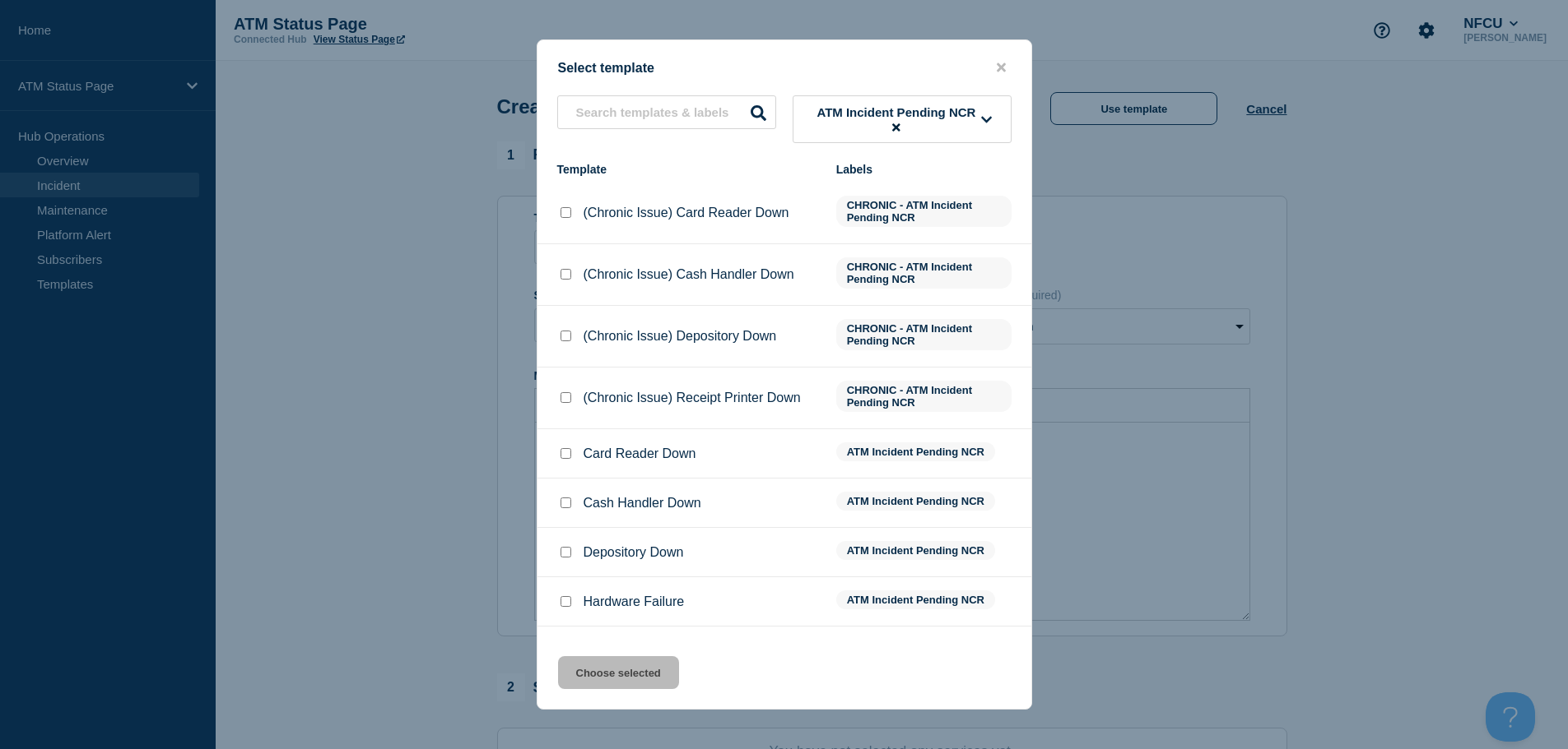
click at [562, 558] on input "Depository Down checkbox" at bounding box center [566, 552] width 10 height 10
click at [606, 677] on button "Choose selected" at bounding box center [619, 673] width 121 height 33
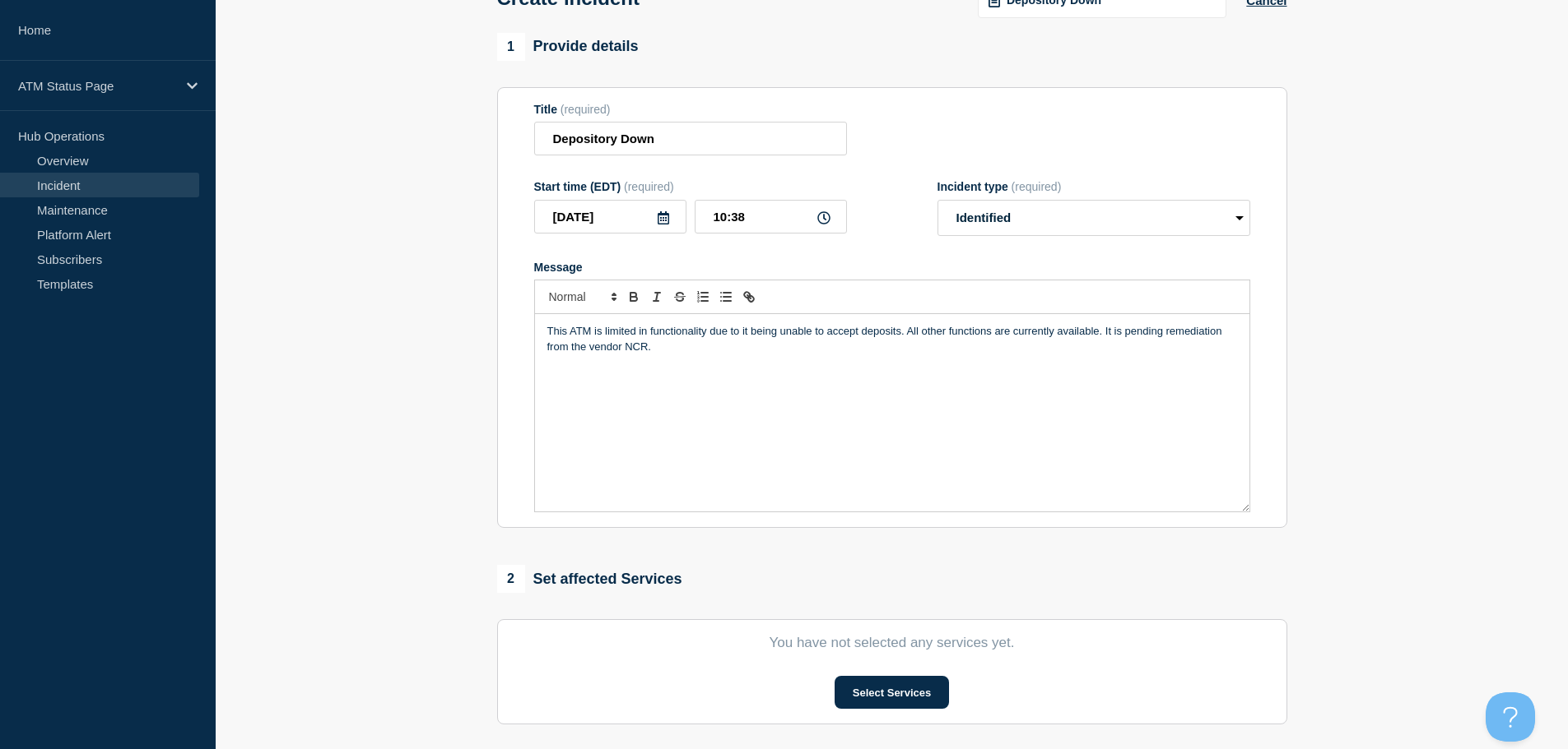
scroll to position [329, 0]
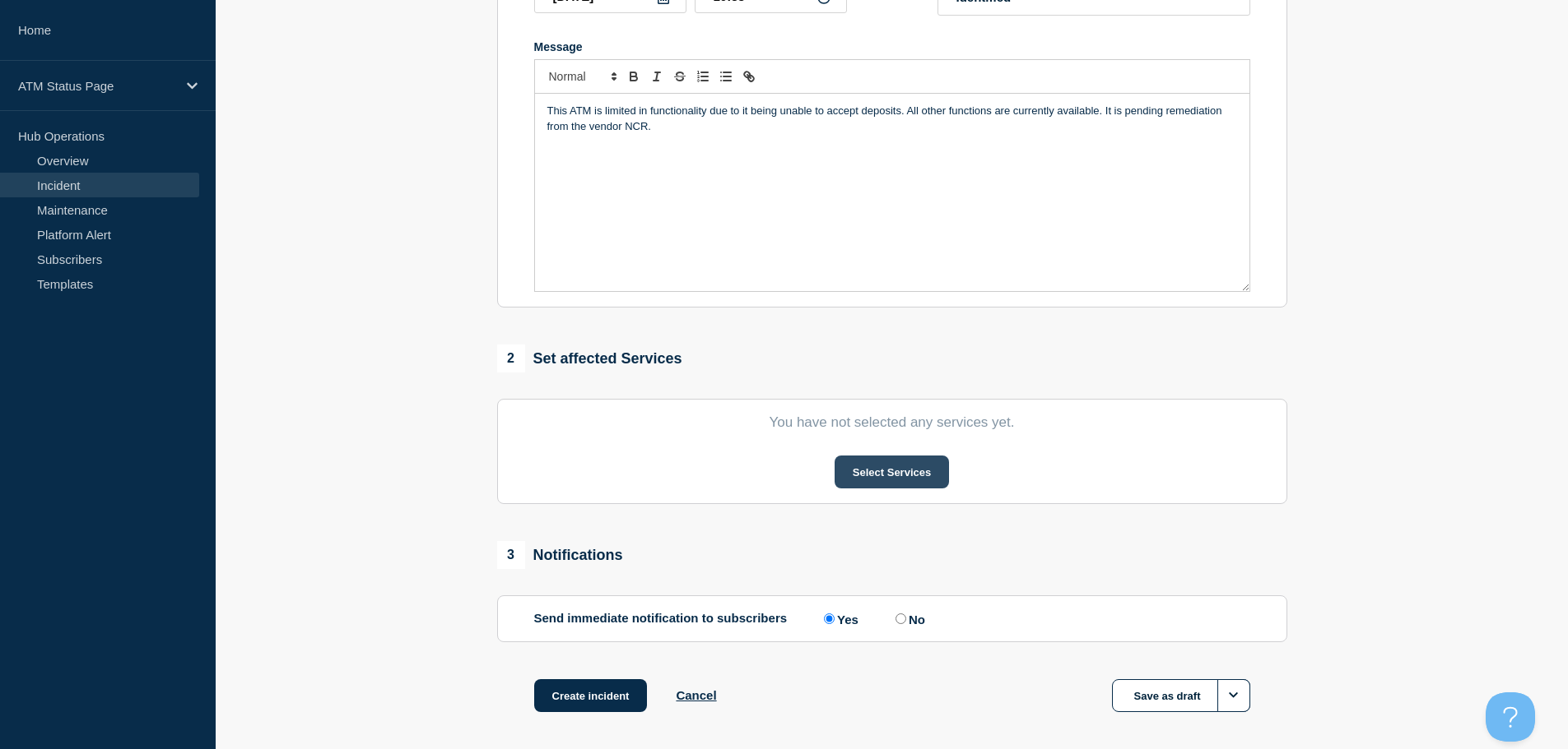
click at [863, 477] on button "Select Services" at bounding box center [891, 472] width 114 height 33
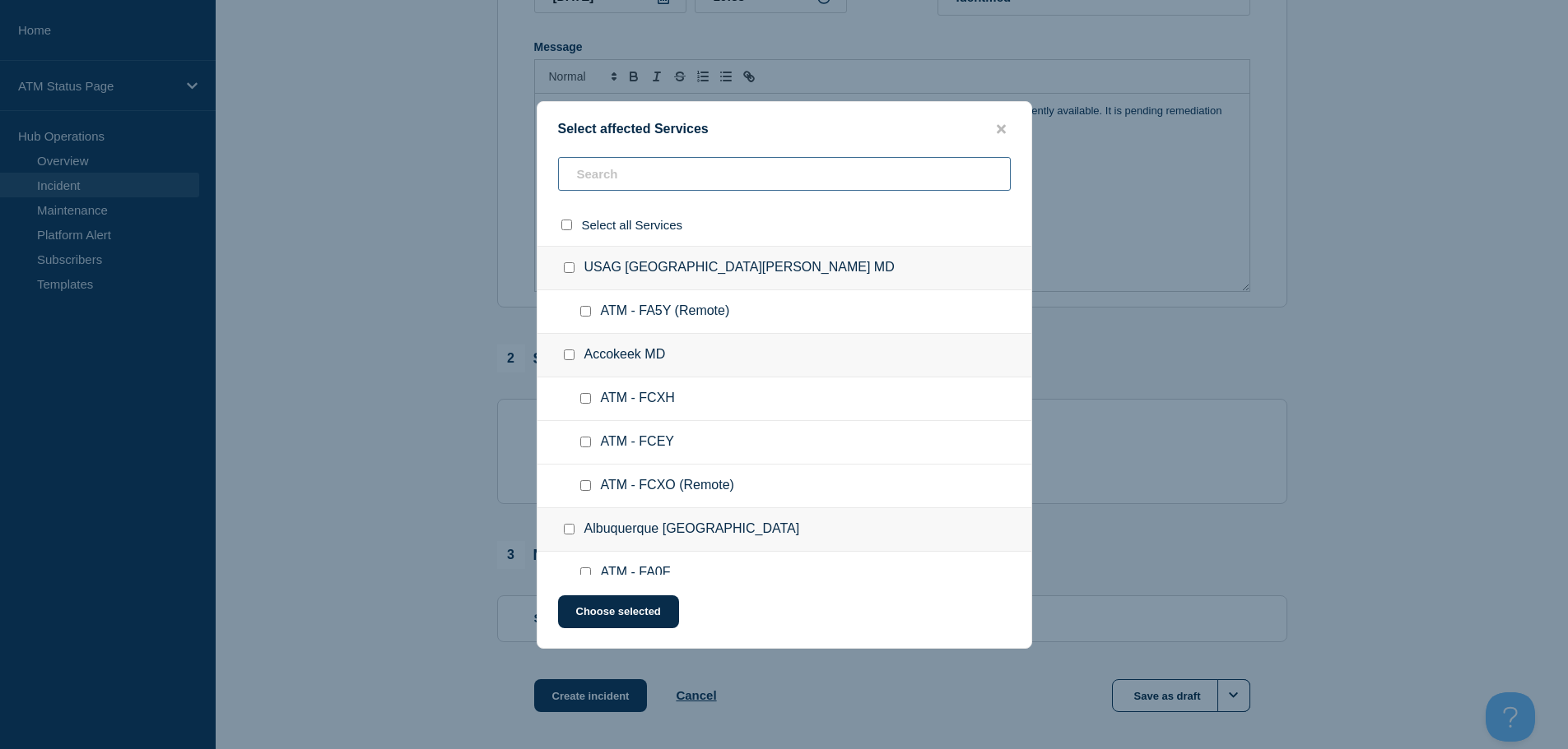
click at [625, 174] on input "text" at bounding box center [784, 173] width 453 height 34
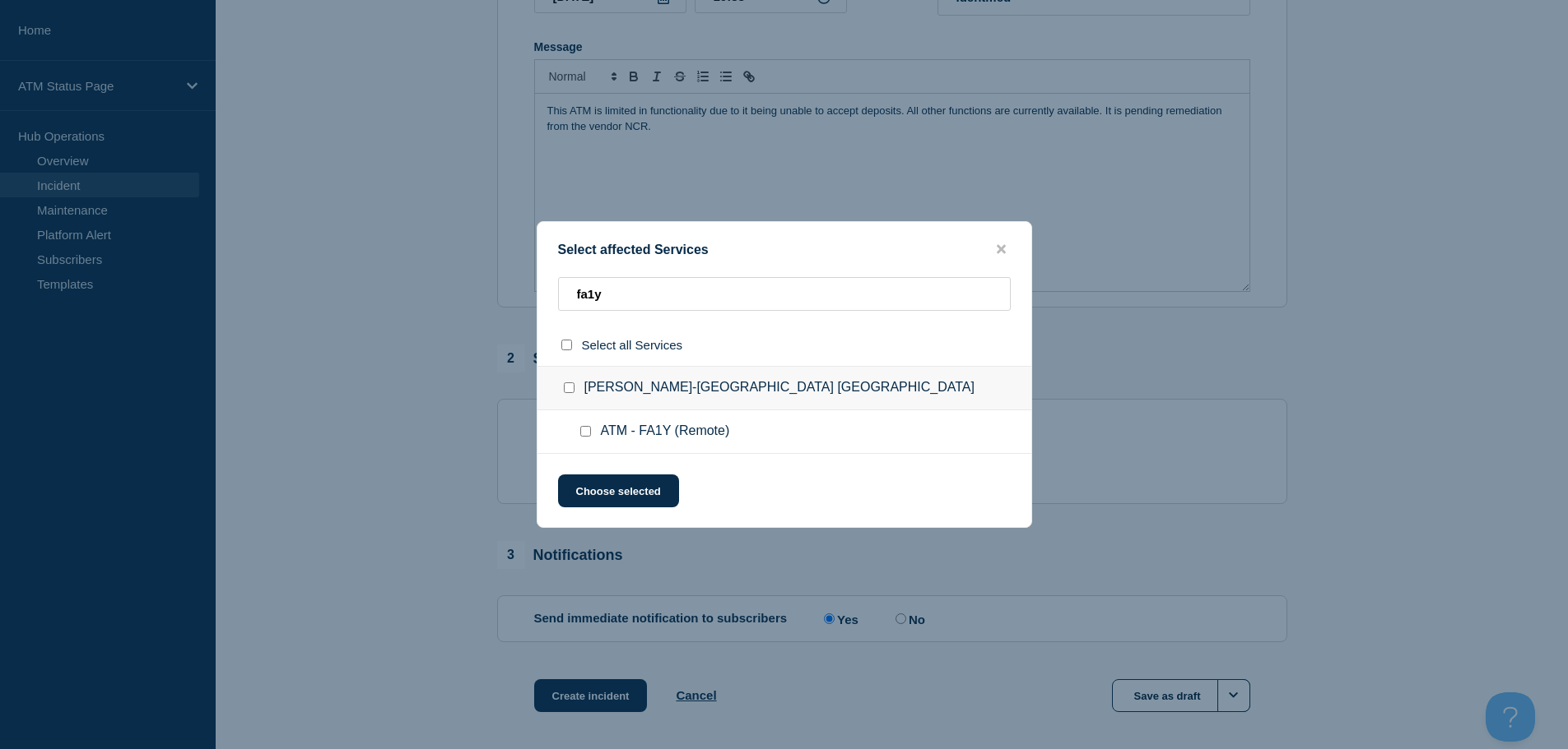
click at [584, 433] on input "ATM - FA1Y (Remote) checkbox" at bounding box center [586, 431] width 10 height 10
click at [599, 477] on button "Choose selected" at bounding box center [619, 491] width 121 height 33
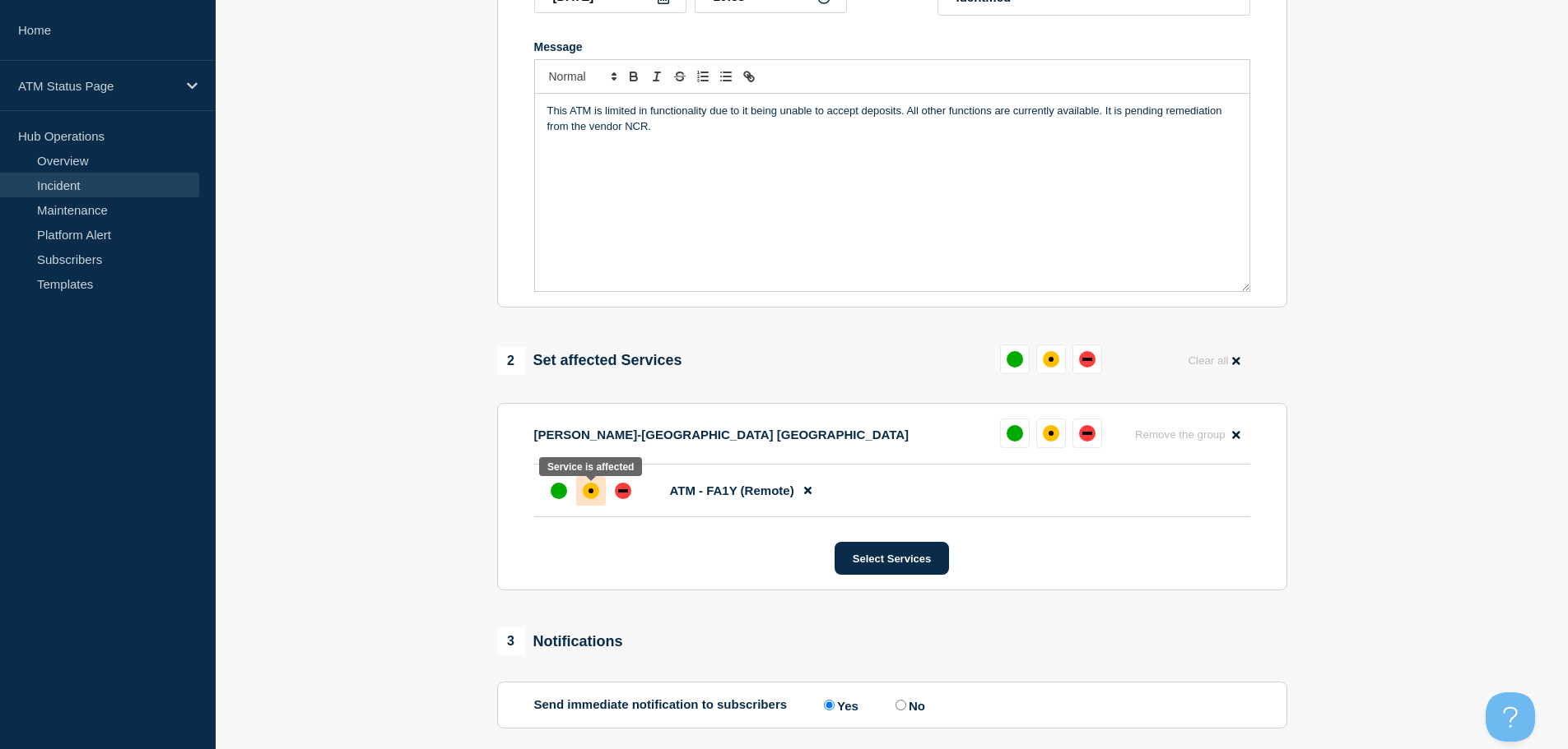
click at [590, 494] on div "affected" at bounding box center [591, 491] width 5 height 5
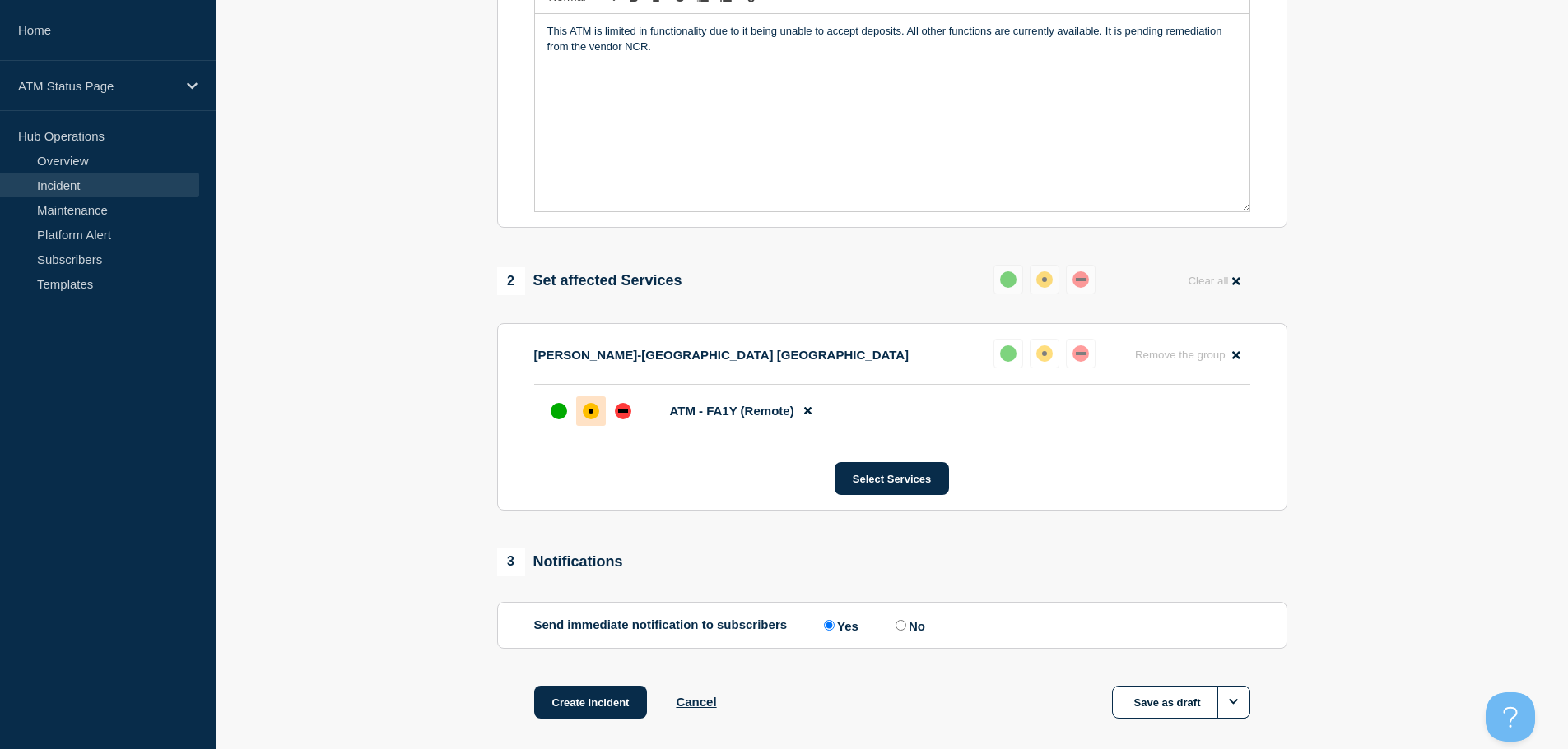
scroll to position [489, 0]
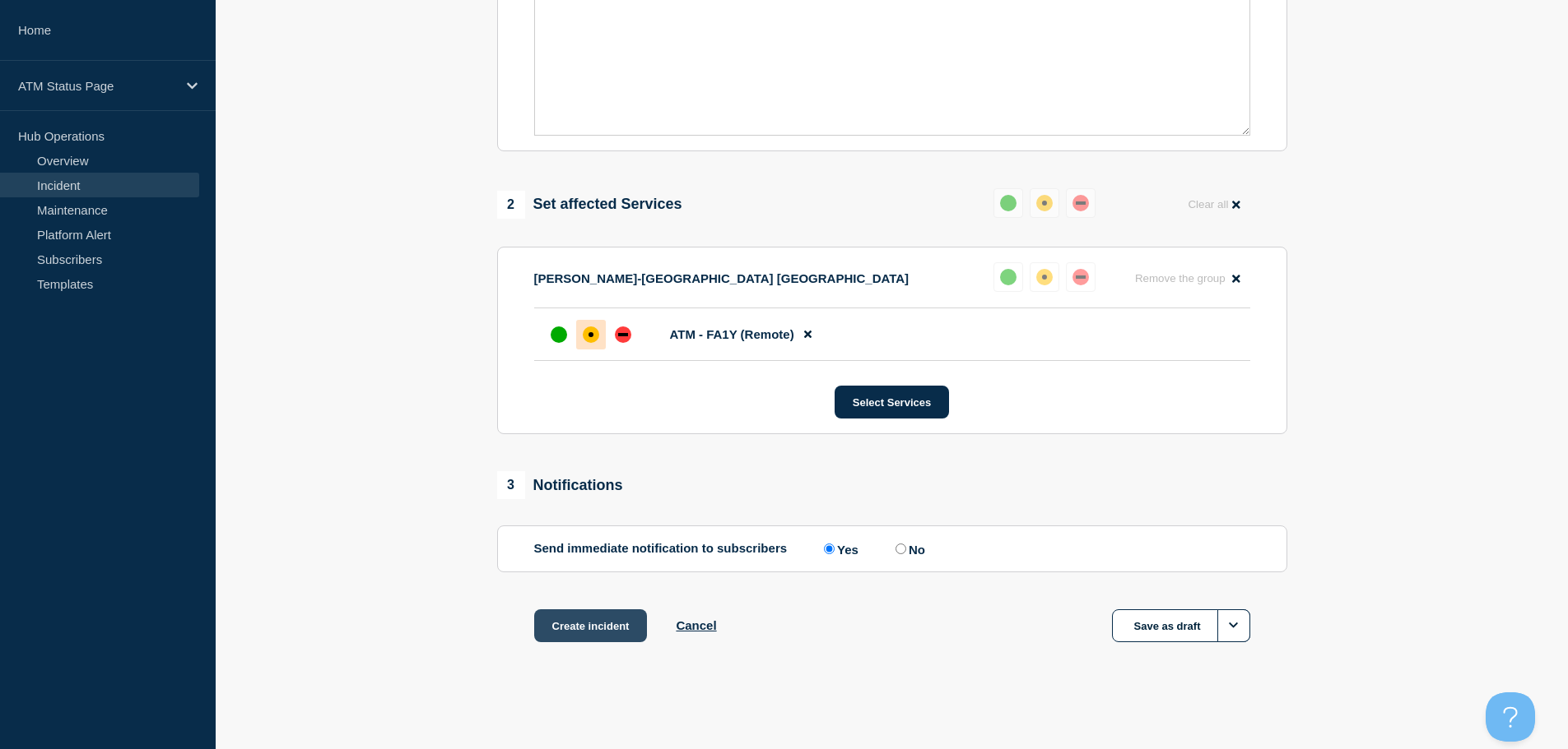
click at [567, 630] on button "Create incident" at bounding box center [591, 626] width 113 height 33
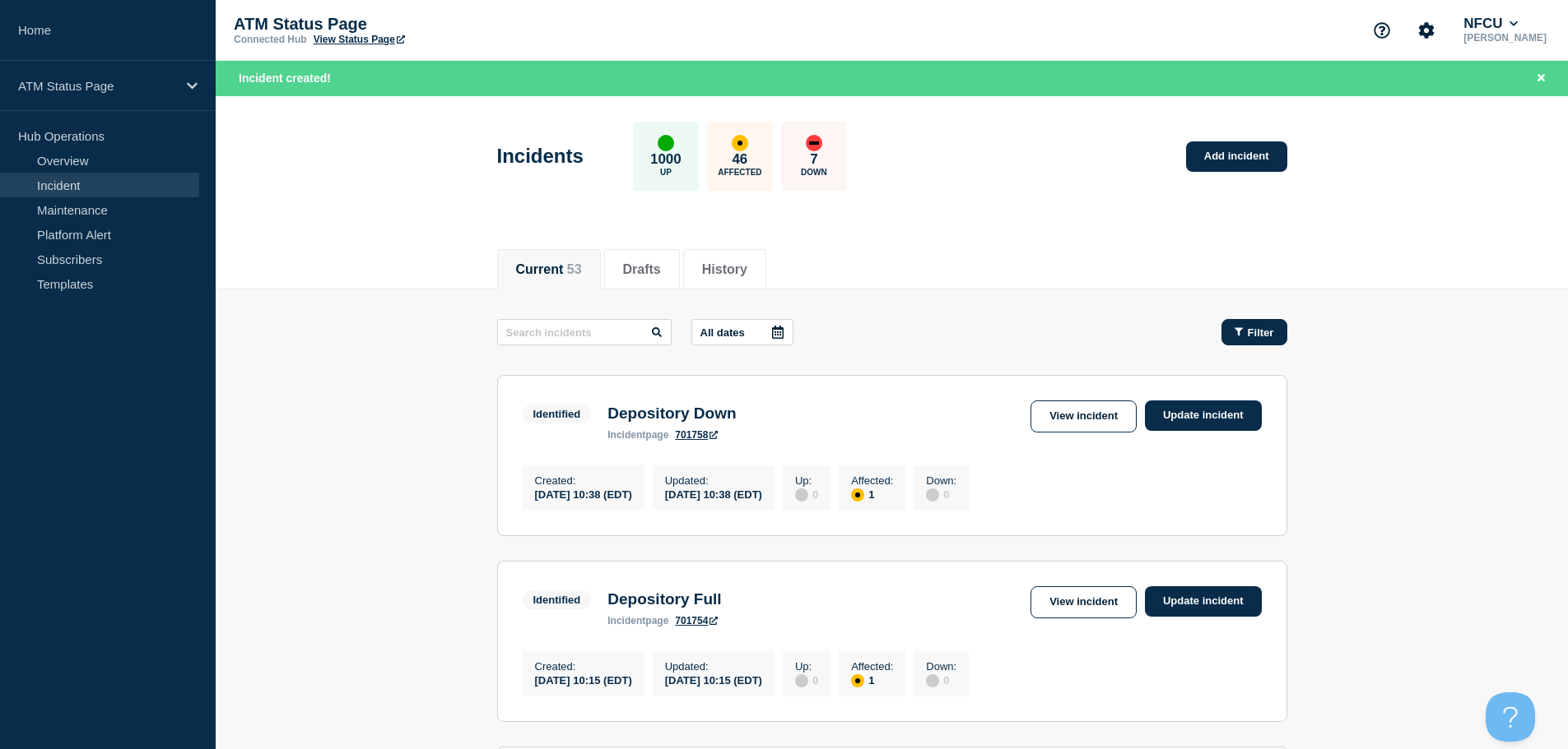
click at [1249, 339] on button "Filter" at bounding box center [1254, 333] width 66 height 26
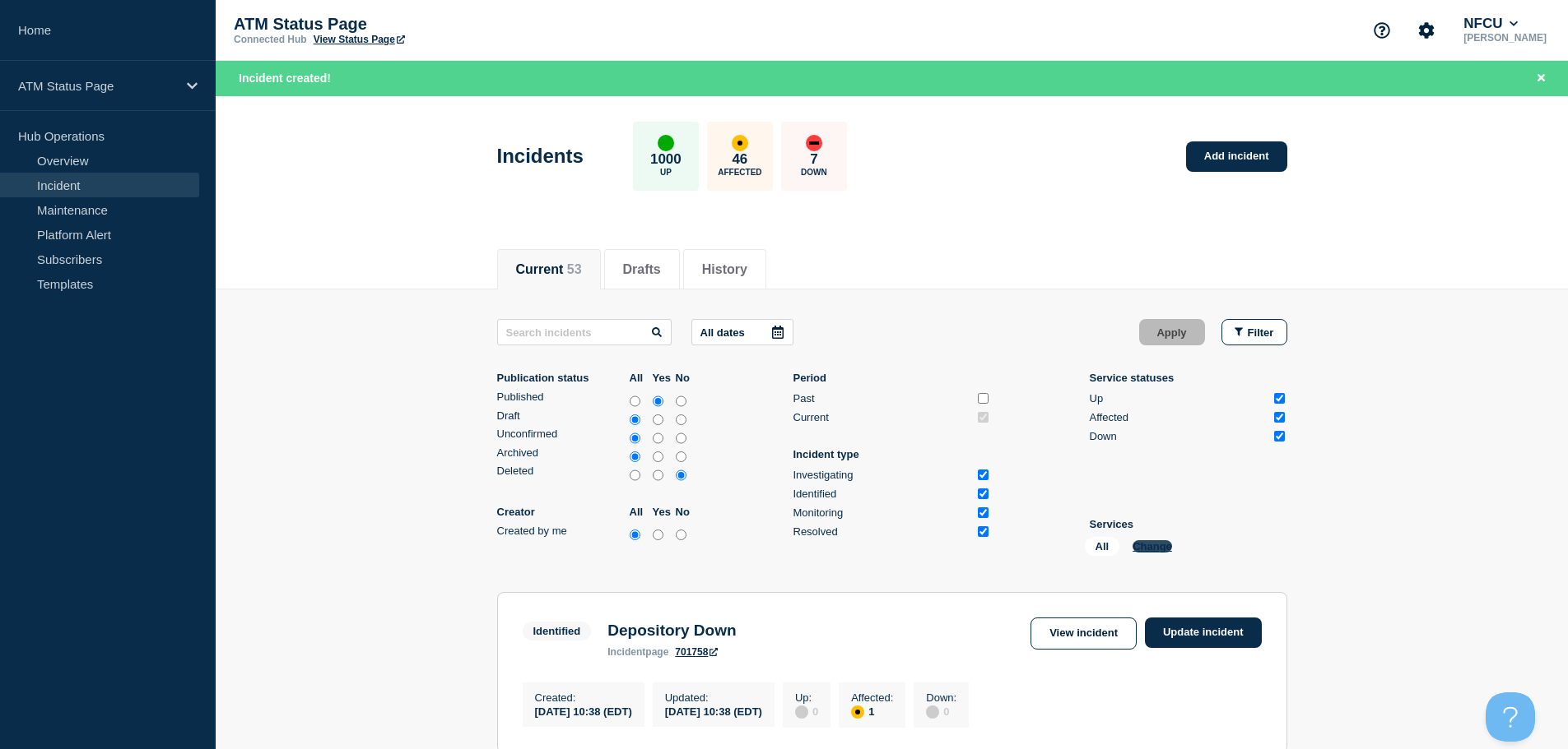
click at [1148, 546] on button "Change" at bounding box center [1152, 546] width 40 height 12
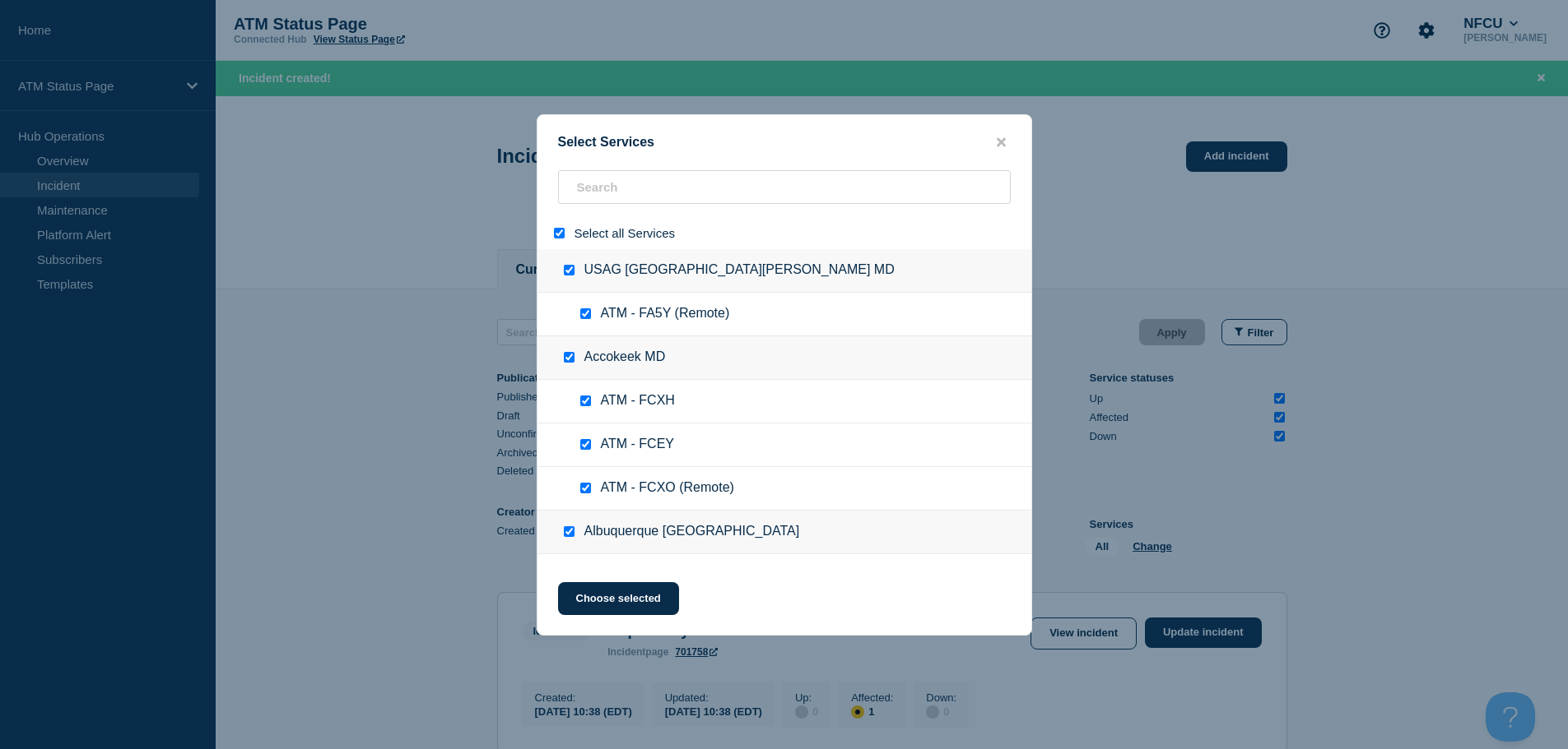
click at [558, 236] on input "select all" at bounding box center [559, 233] width 10 height 10
click at [619, 186] on input "search" at bounding box center [784, 187] width 453 height 34
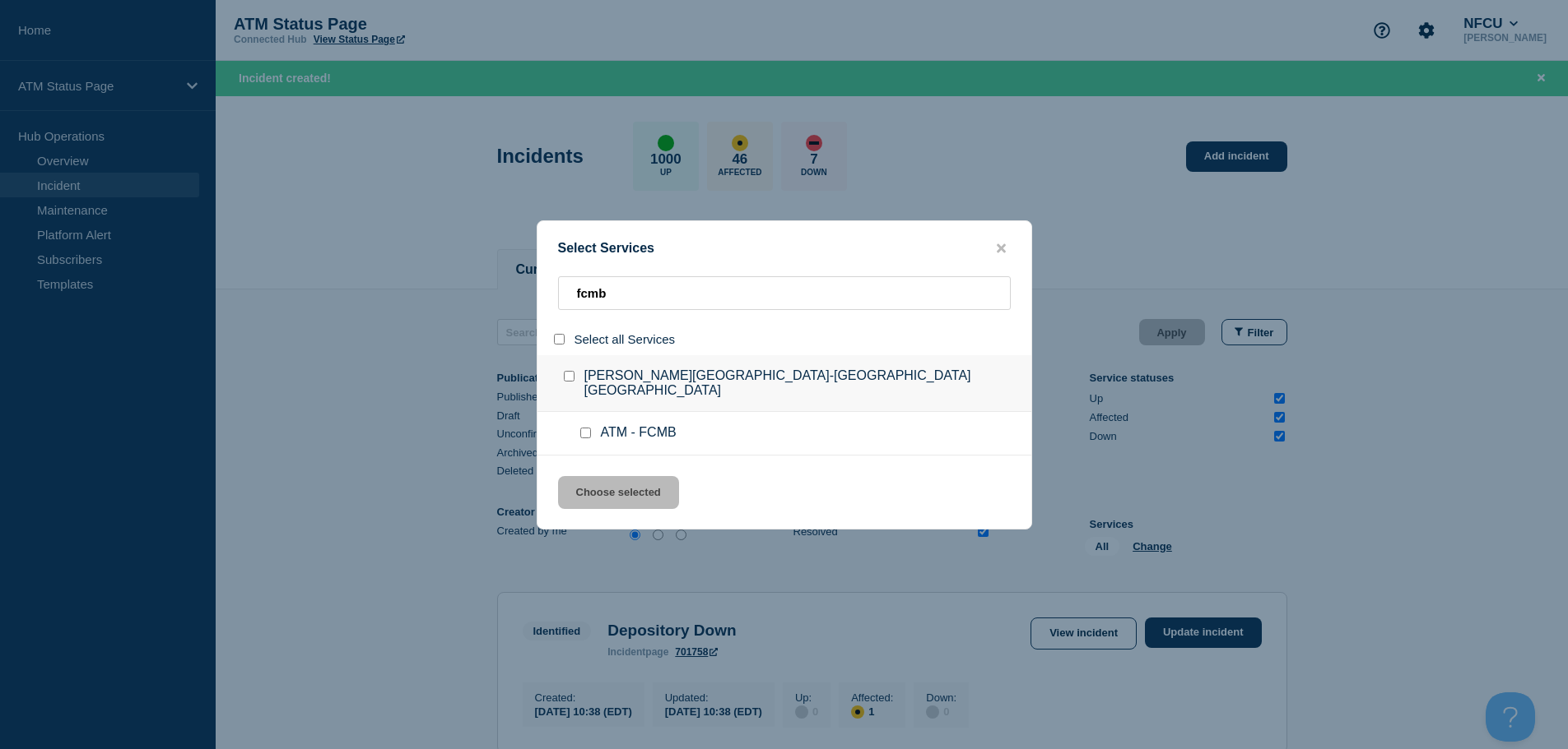
click at [585, 428] on input "service: ATM - FCMB" at bounding box center [586, 433] width 10 height 10
click at [617, 503] on button "Choose selected" at bounding box center [619, 493] width 121 height 33
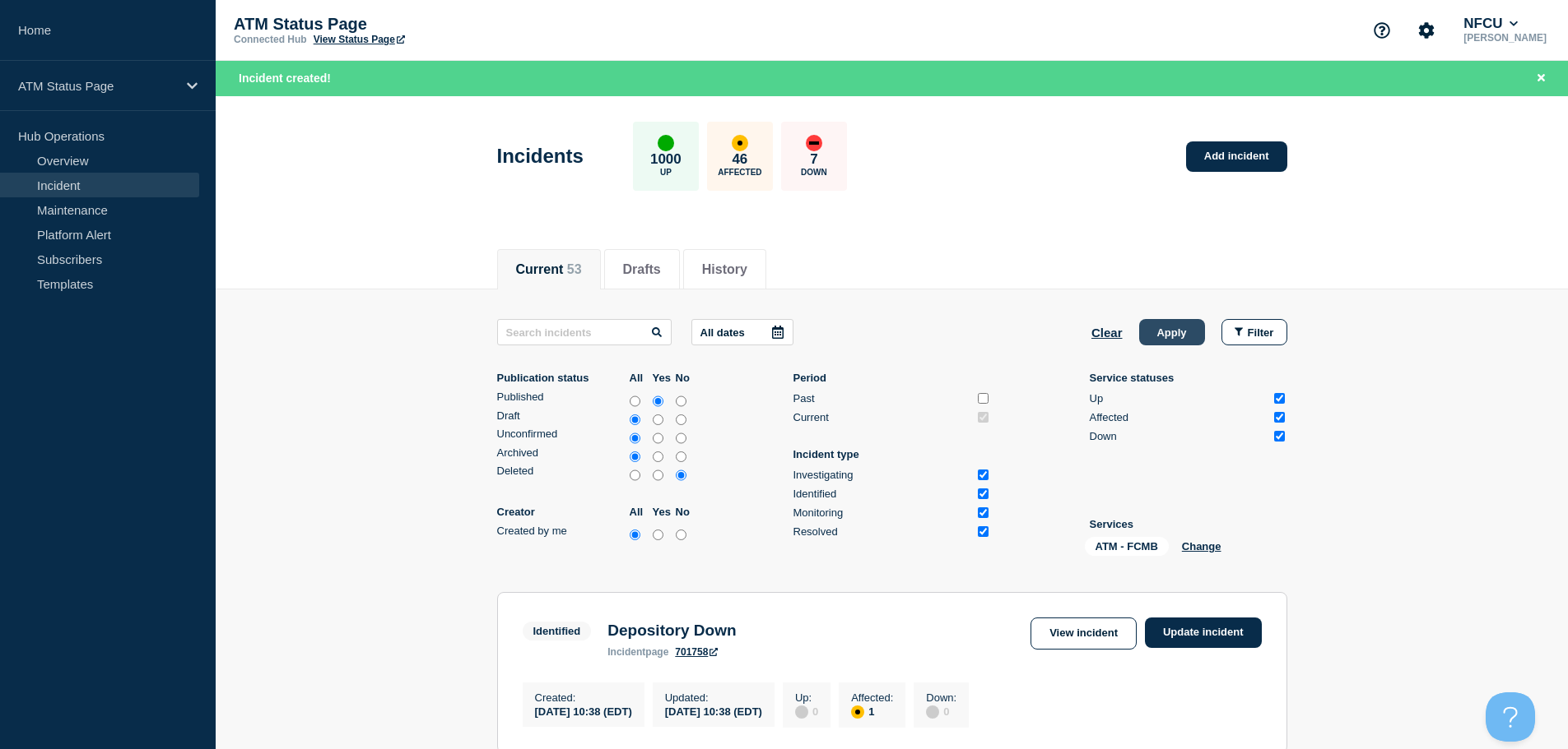
click at [1175, 324] on button "Apply" at bounding box center [1172, 333] width 66 height 26
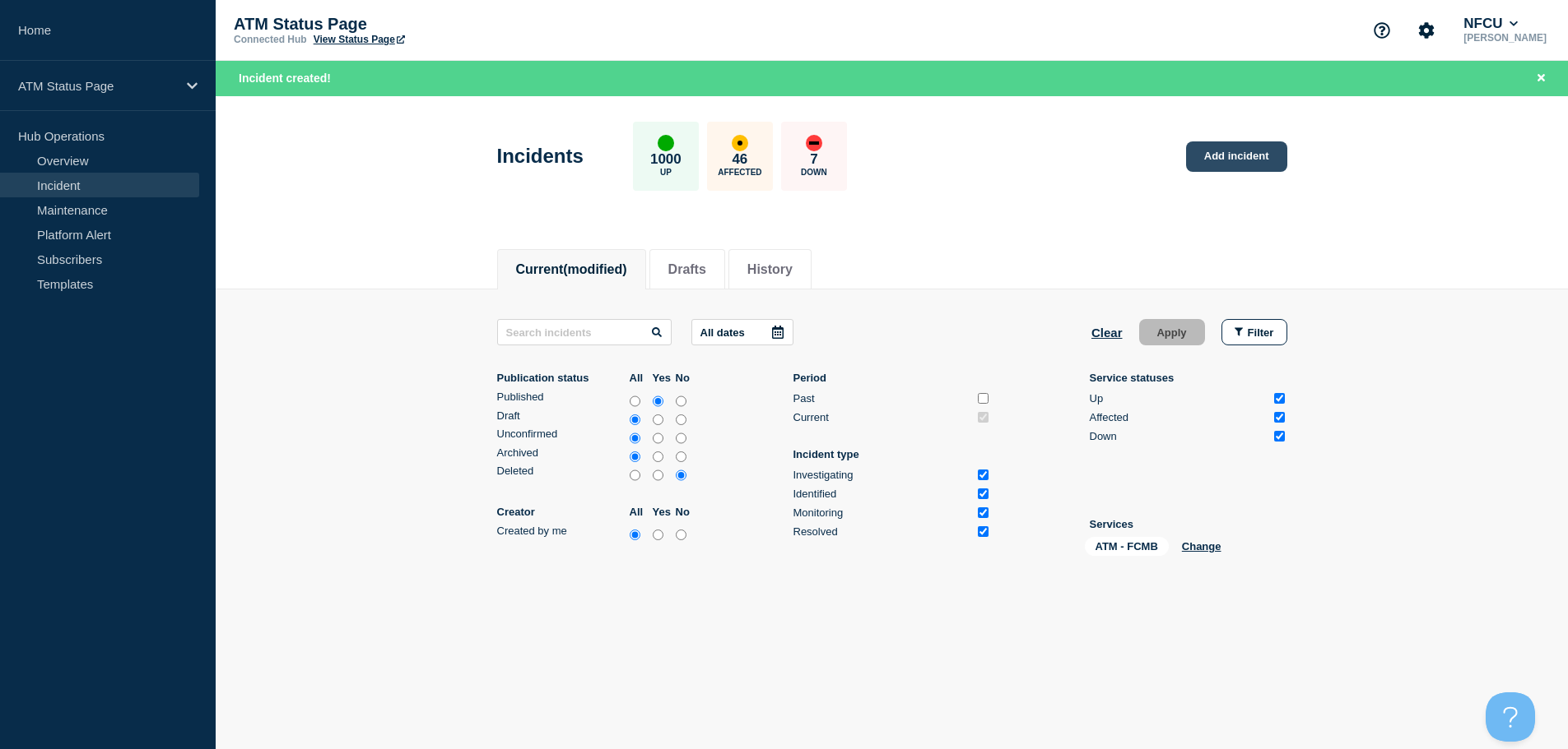
click at [1235, 147] on link "Add incident" at bounding box center [1236, 156] width 101 height 30
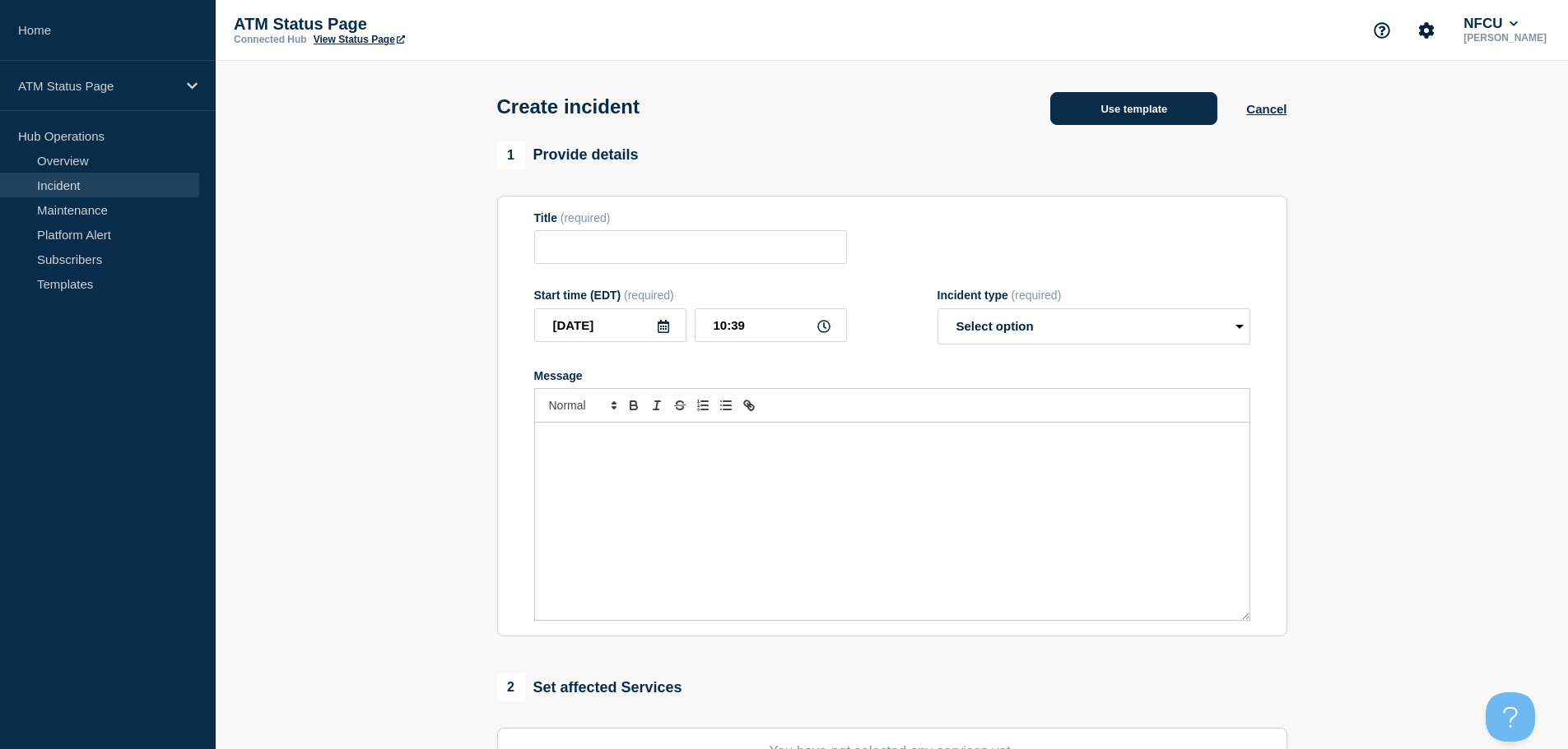
click at [1146, 120] on button "Use template" at bounding box center [1133, 108] width 167 height 33
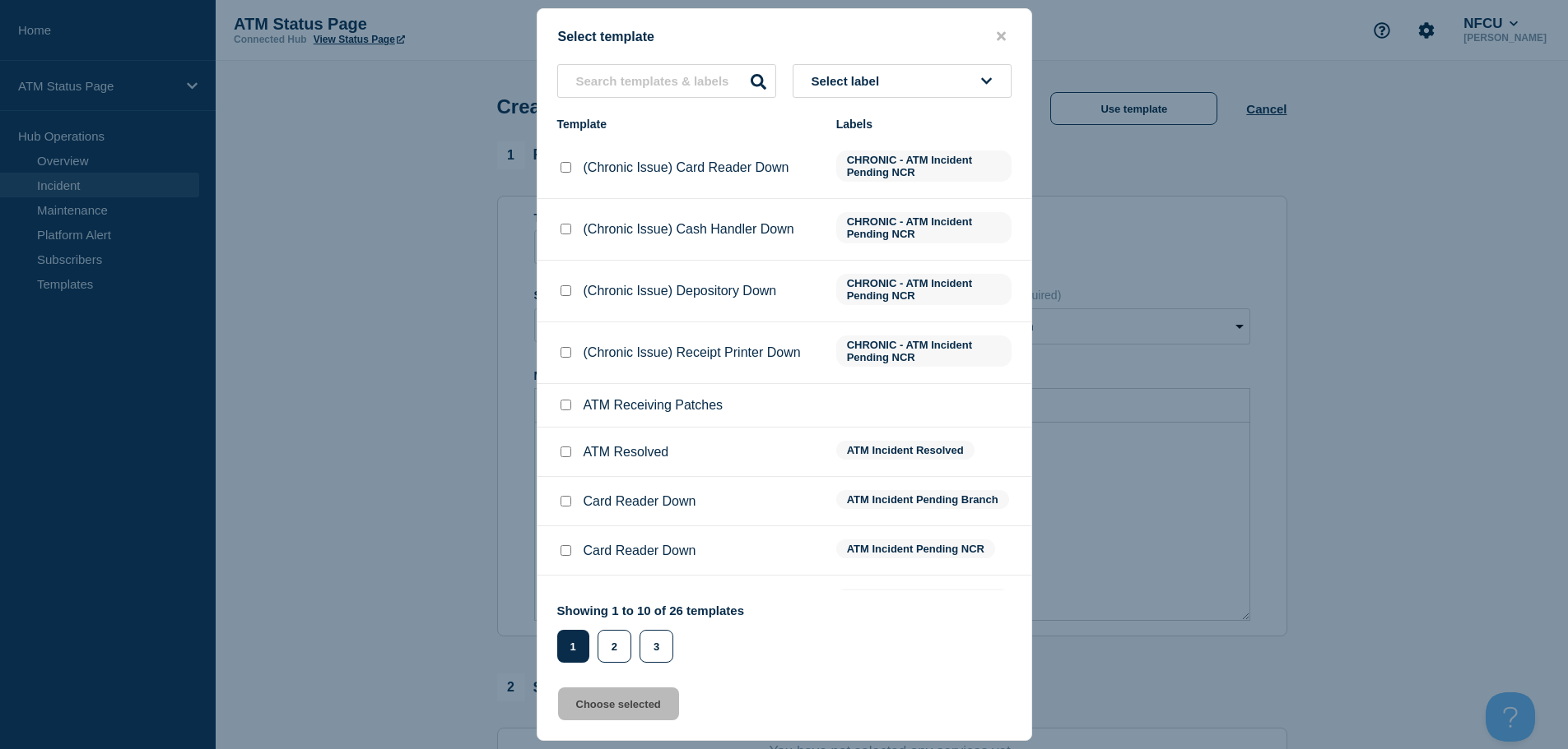
click at [947, 88] on button "Select label" at bounding box center [902, 81] width 219 height 34
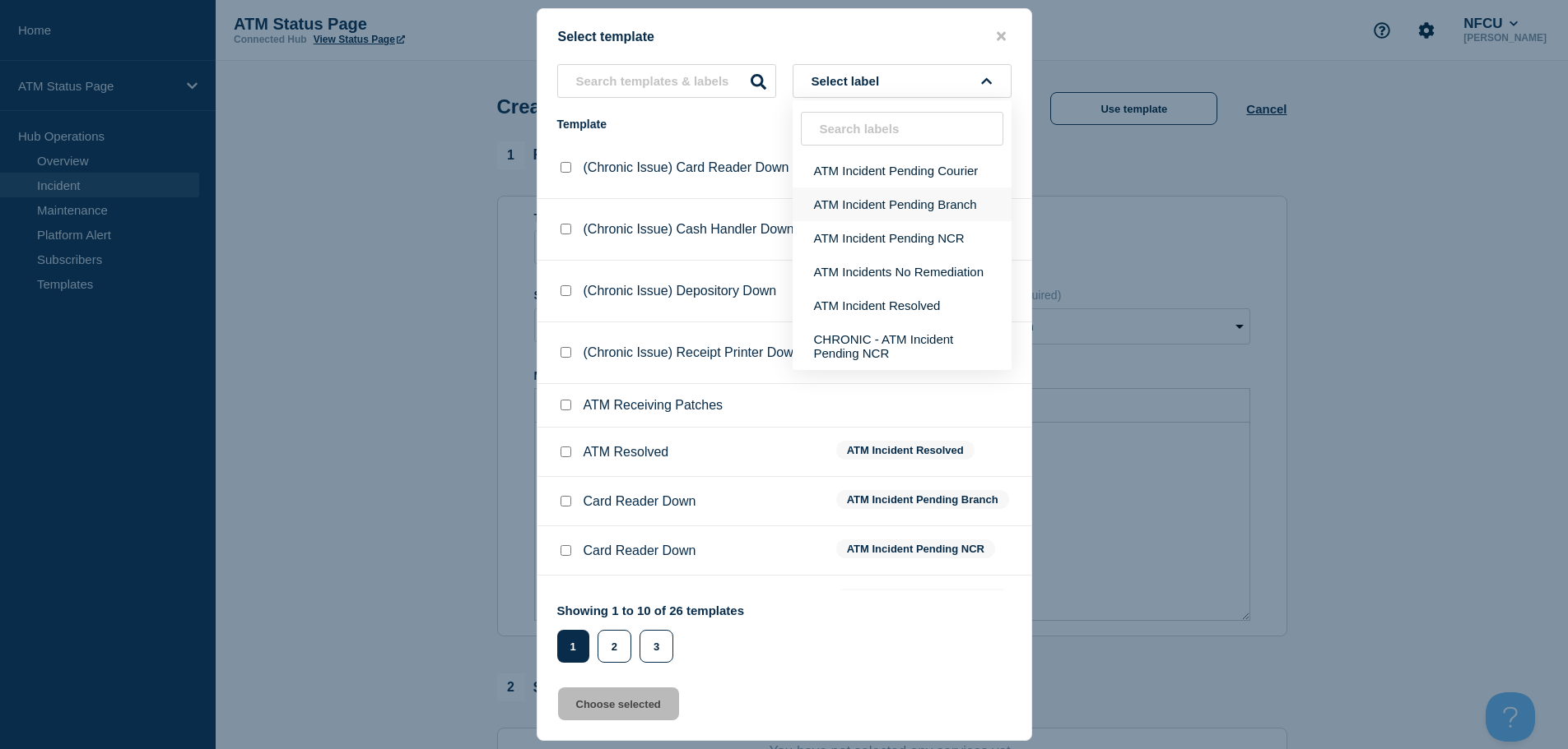
click at [923, 216] on button "ATM Incident Pending Branch" at bounding box center [902, 204] width 219 height 34
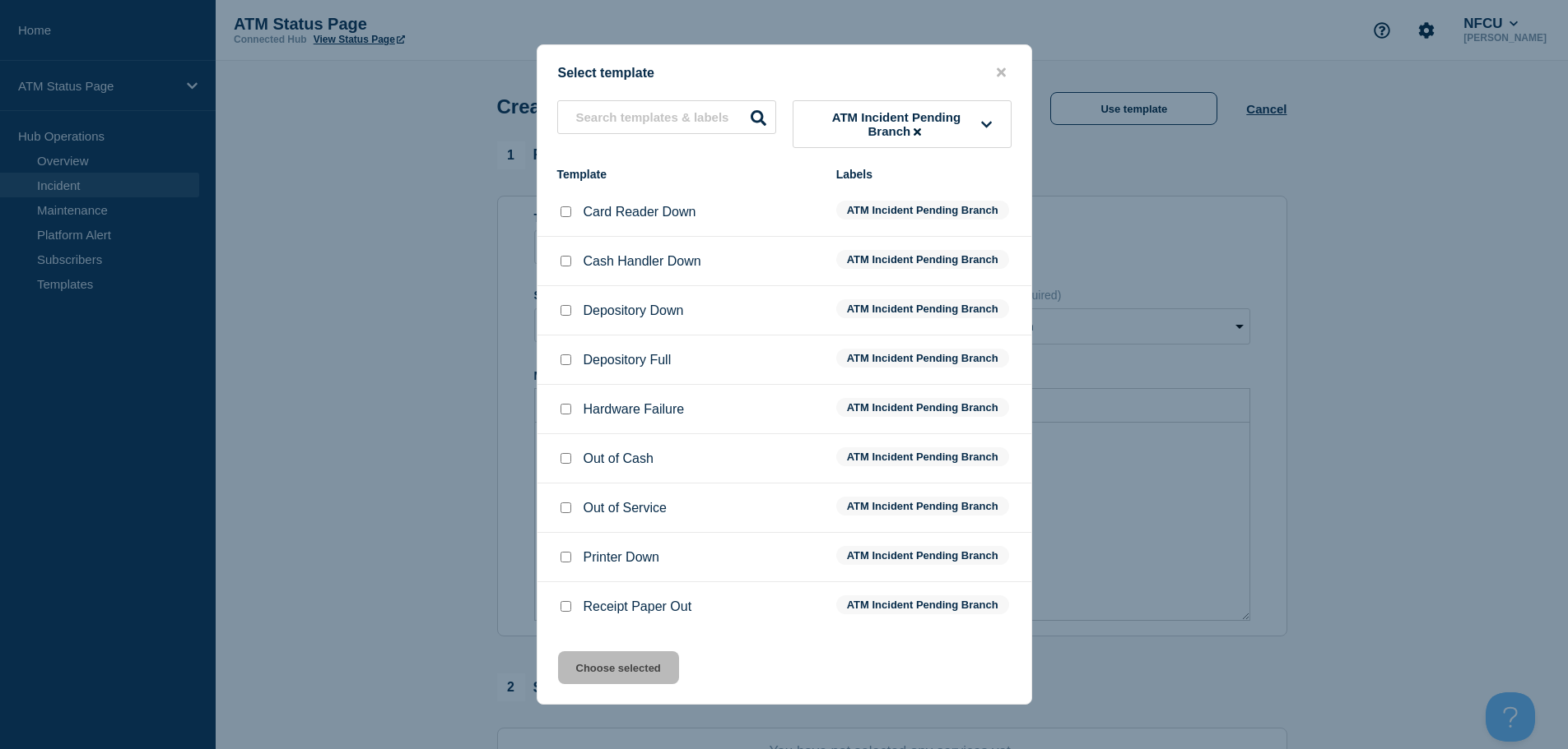
click at [566, 307] on input "Depository Down checkbox" at bounding box center [566, 310] width 10 height 10
click at [613, 668] on button "Choose selected" at bounding box center [619, 668] width 121 height 33
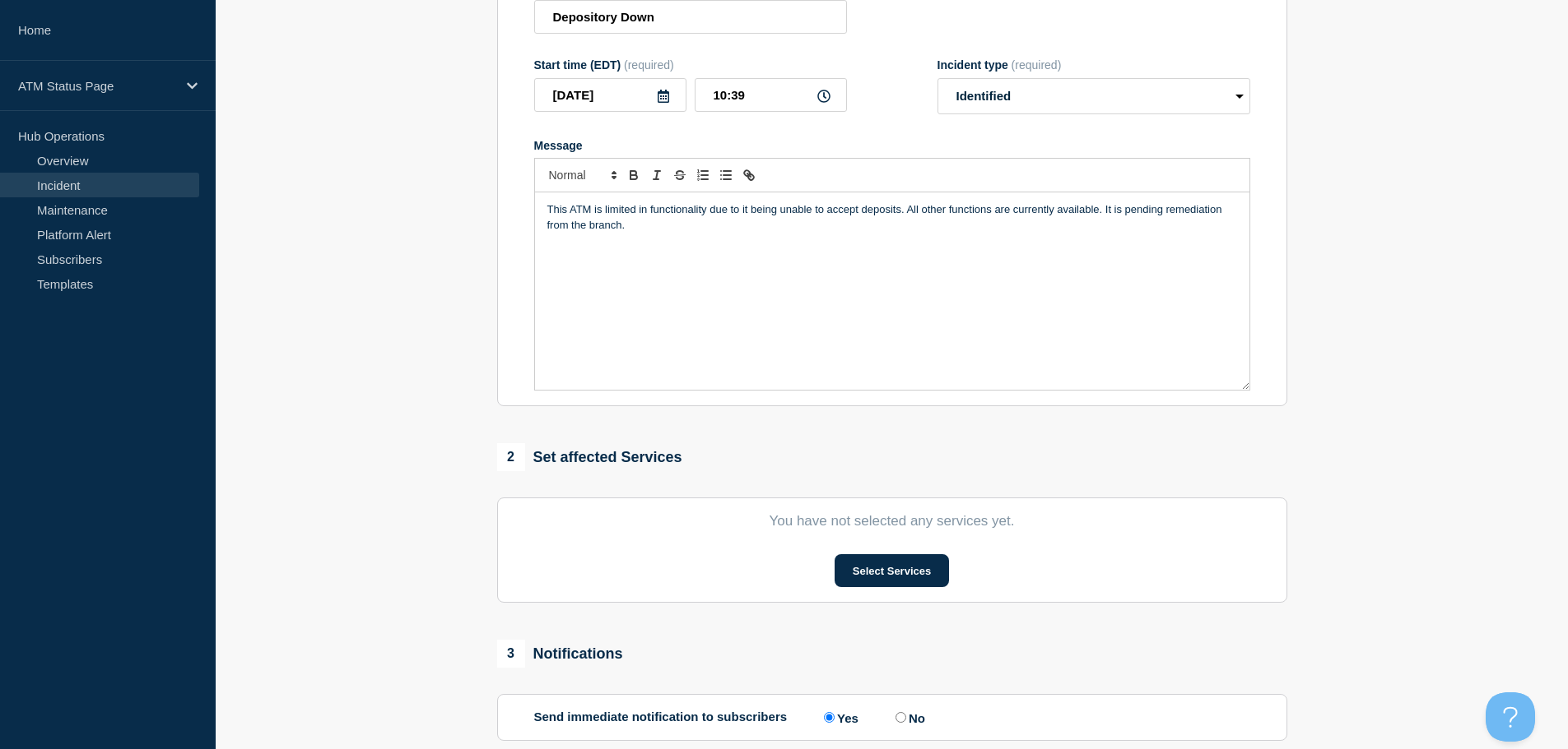
scroll to position [404, 0]
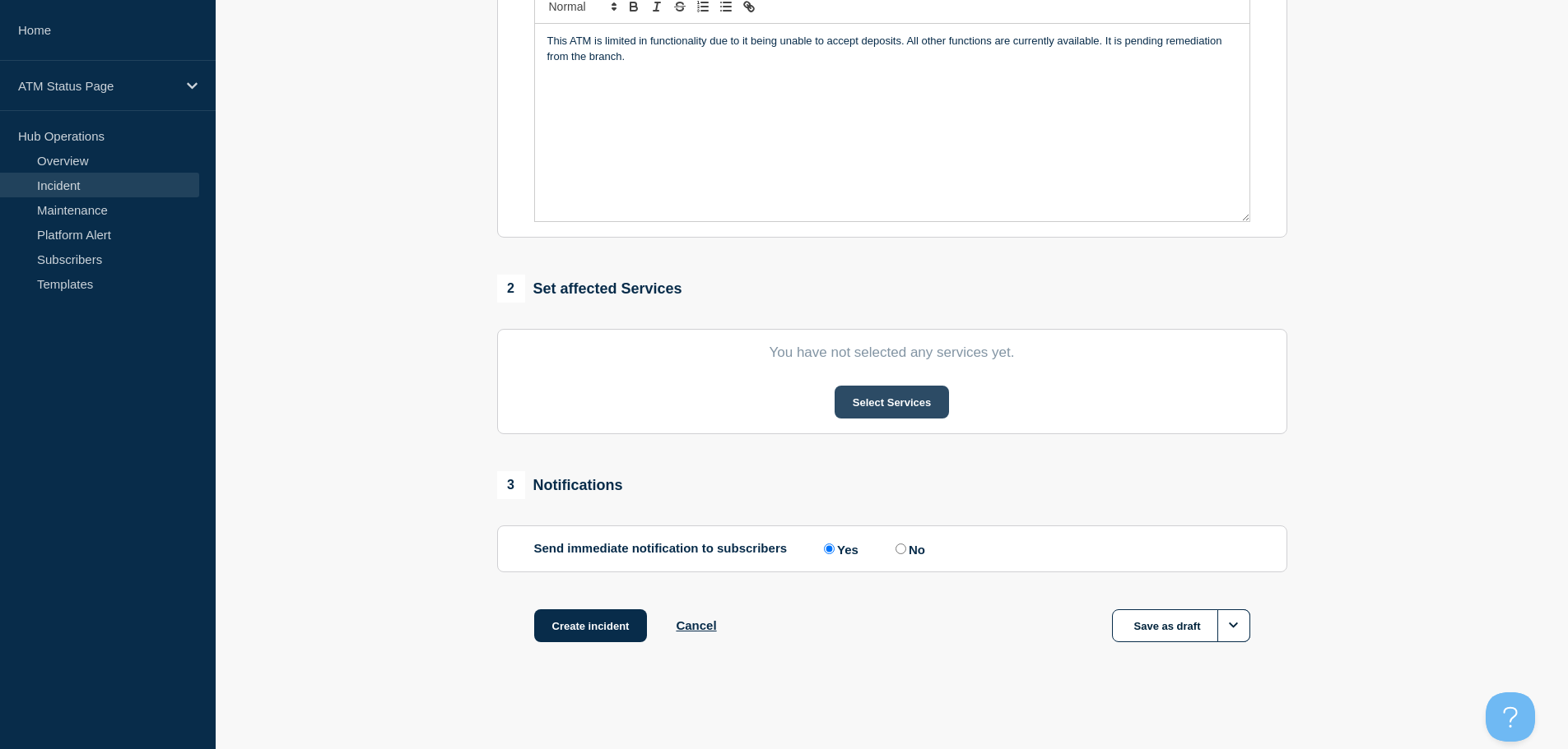
click at [887, 398] on button "Select Services" at bounding box center [891, 403] width 114 height 33
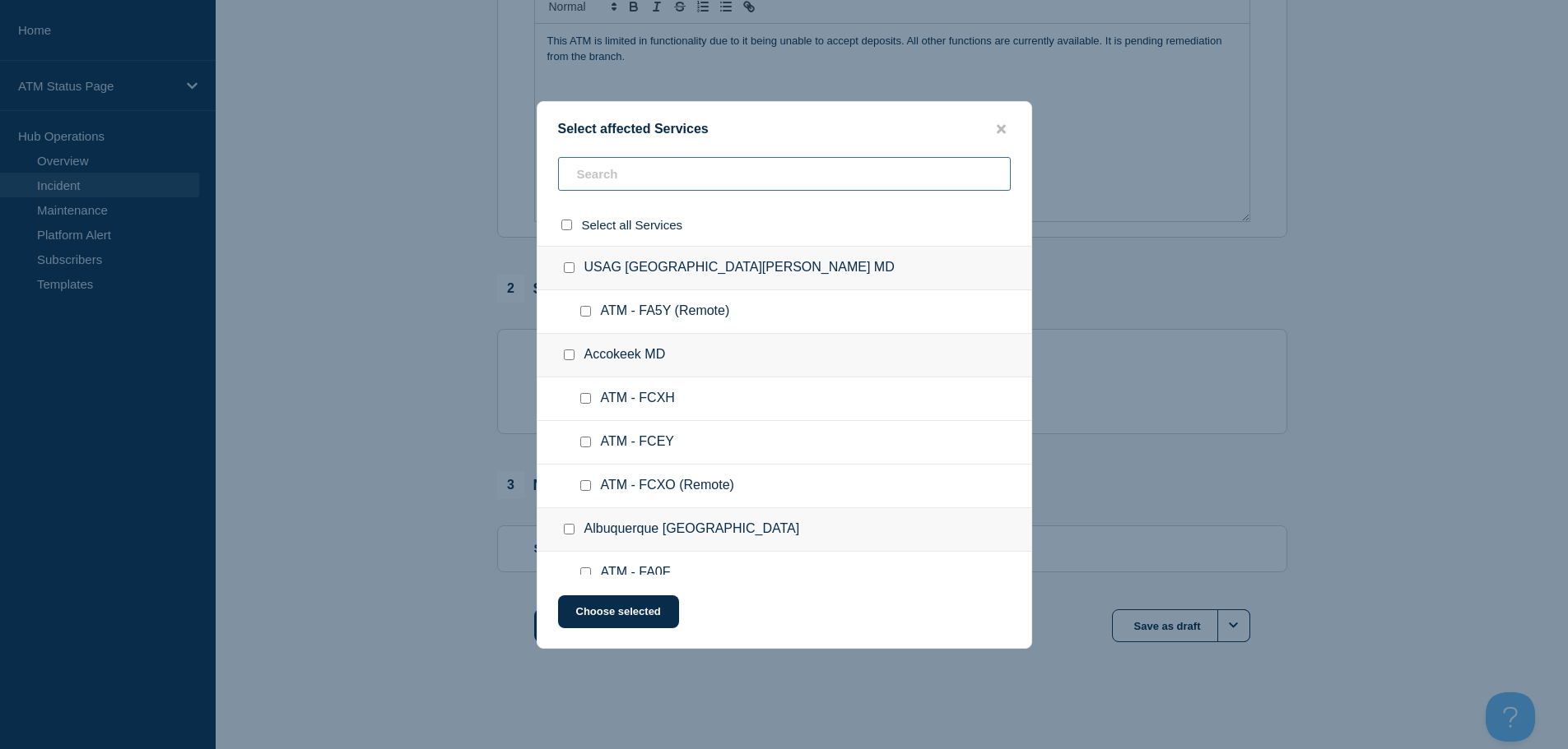
click at [674, 182] on input "text" at bounding box center [784, 173] width 453 height 34
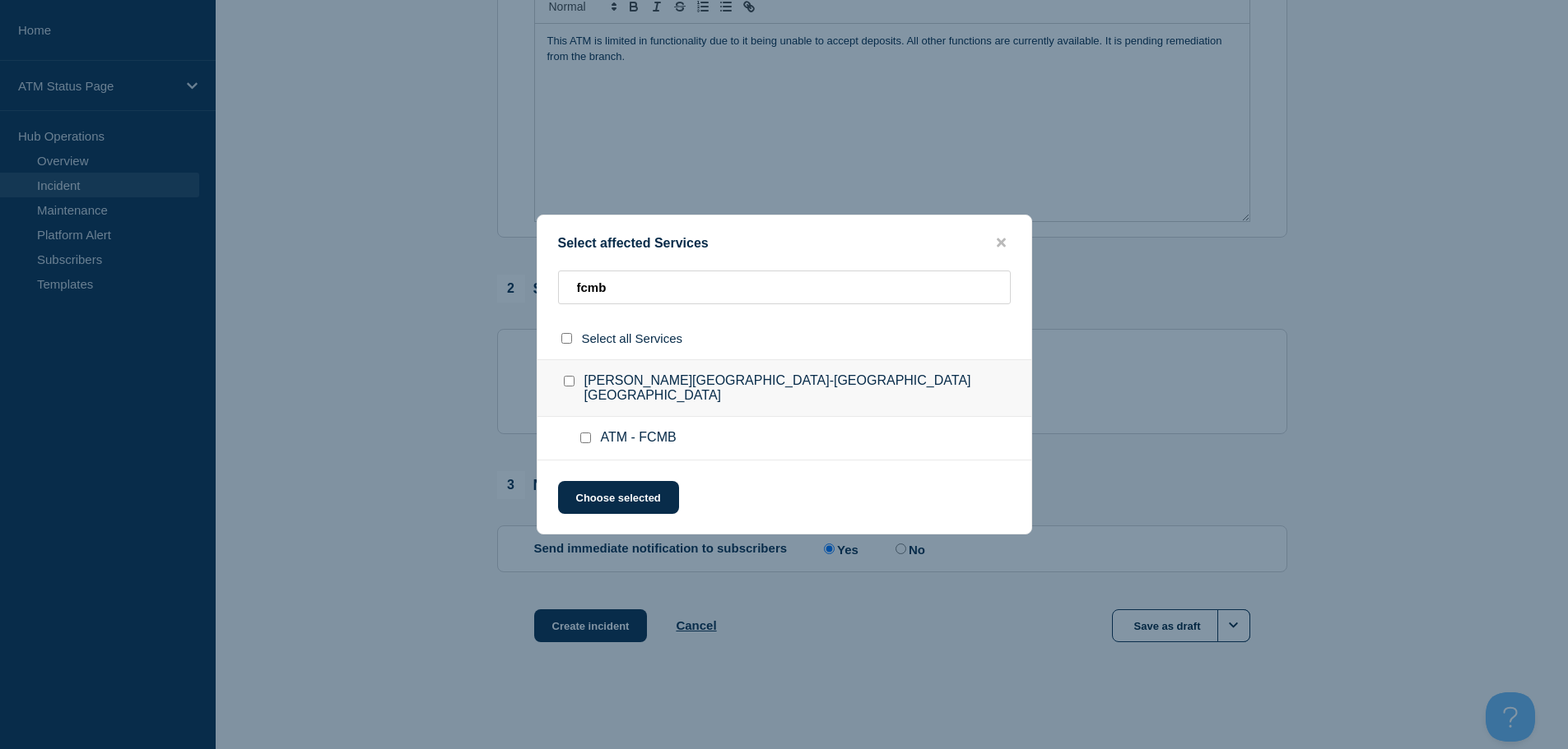
click at [586, 433] on input "ATM - FCMB checkbox" at bounding box center [586, 438] width 10 height 10
click at [594, 485] on button "Choose selected" at bounding box center [619, 498] width 121 height 33
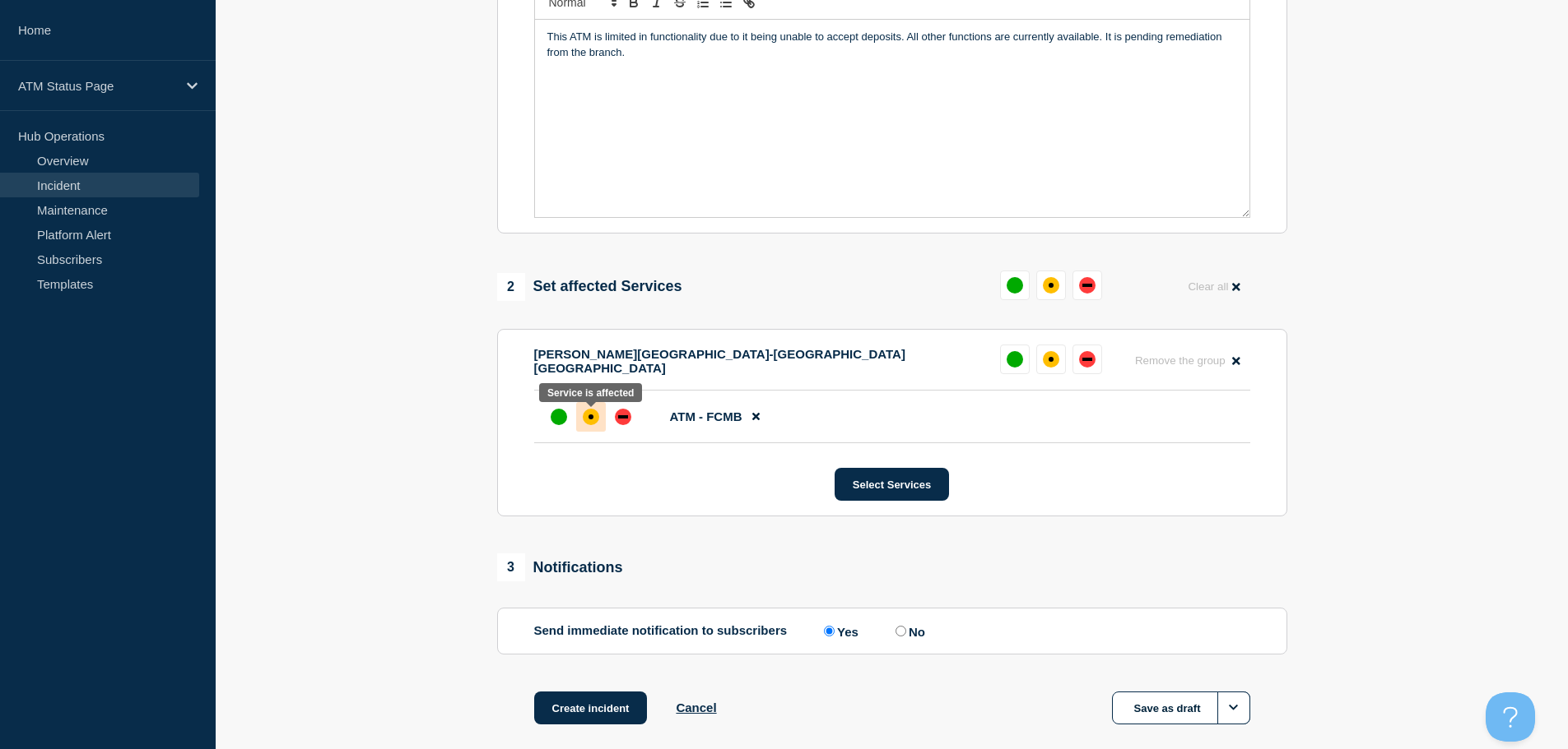
click at [598, 428] on div at bounding box center [591, 417] width 29 height 29
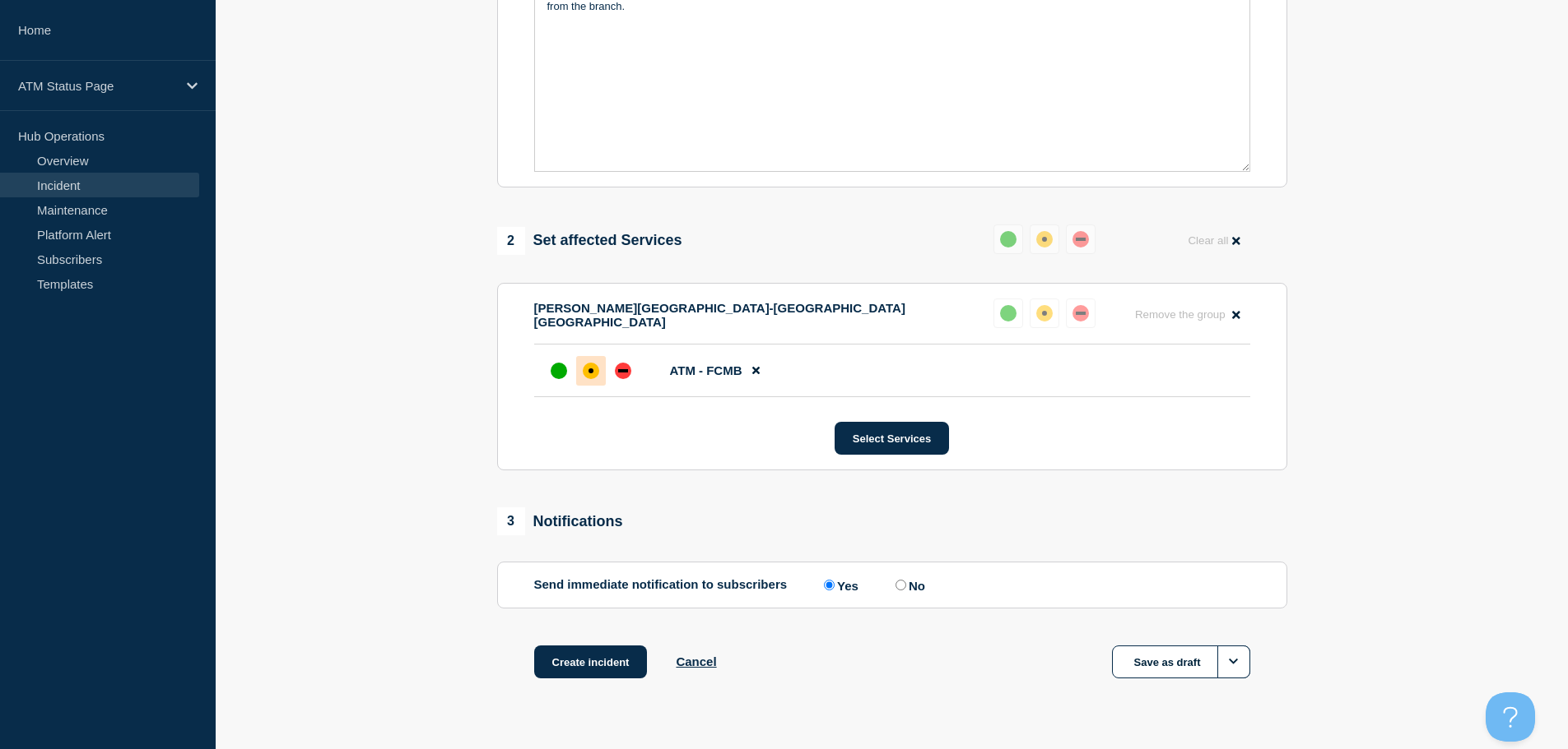
scroll to position [489, 0]
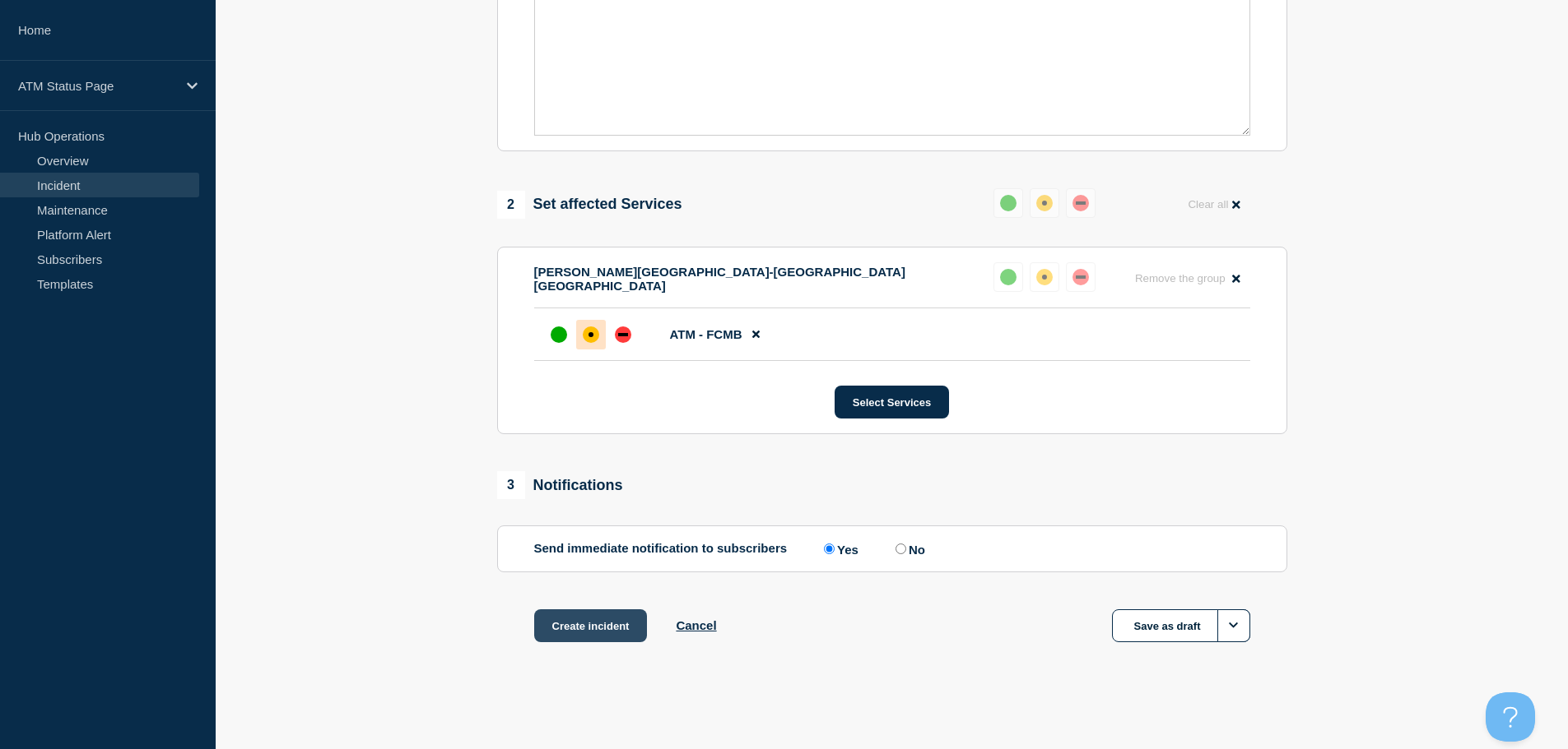
click at [583, 628] on button "Create incident" at bounding box center [591, 626] width 113 height 33
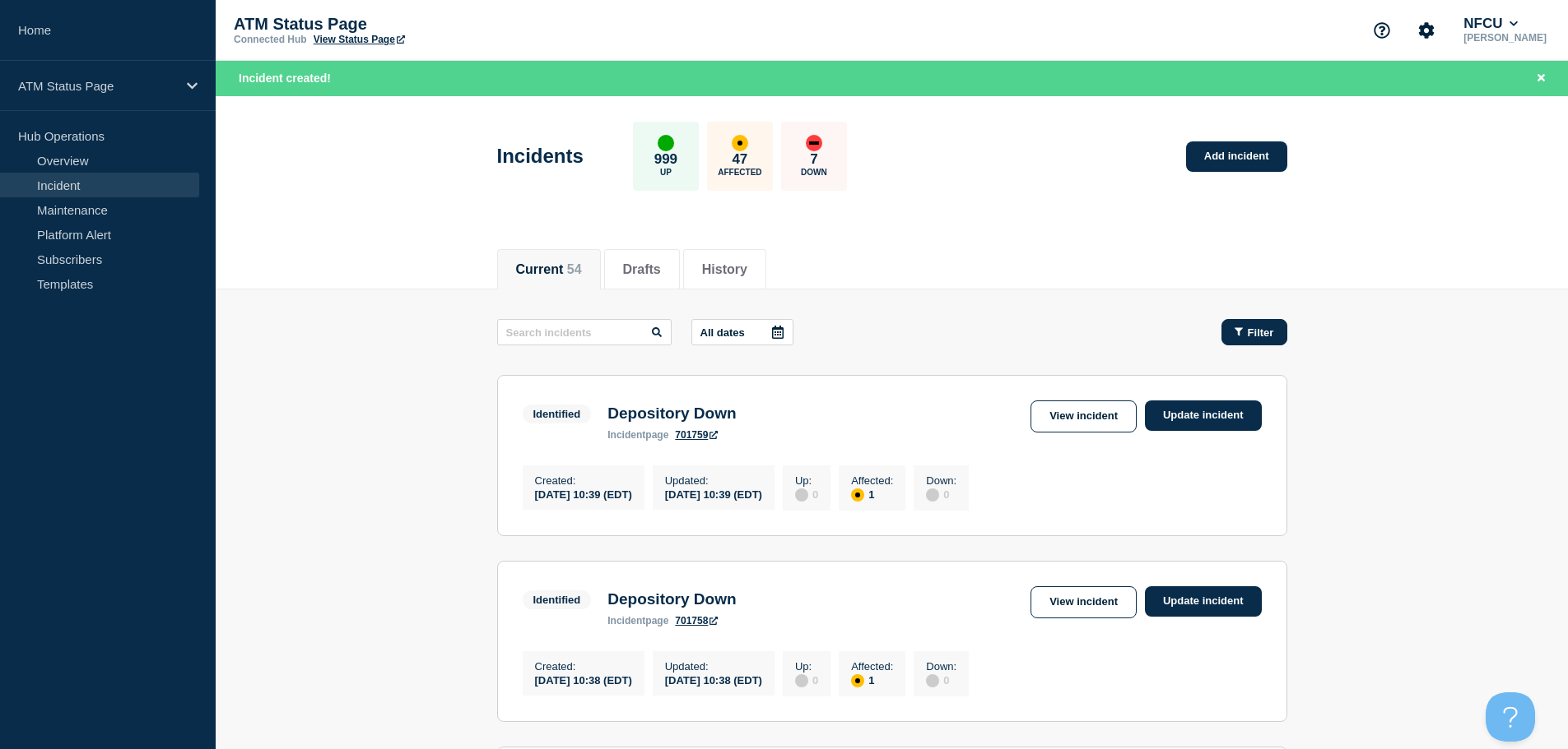
click at [1254, 333] on span "Filter" at bounding box center [1260, 333] width 26 height 12
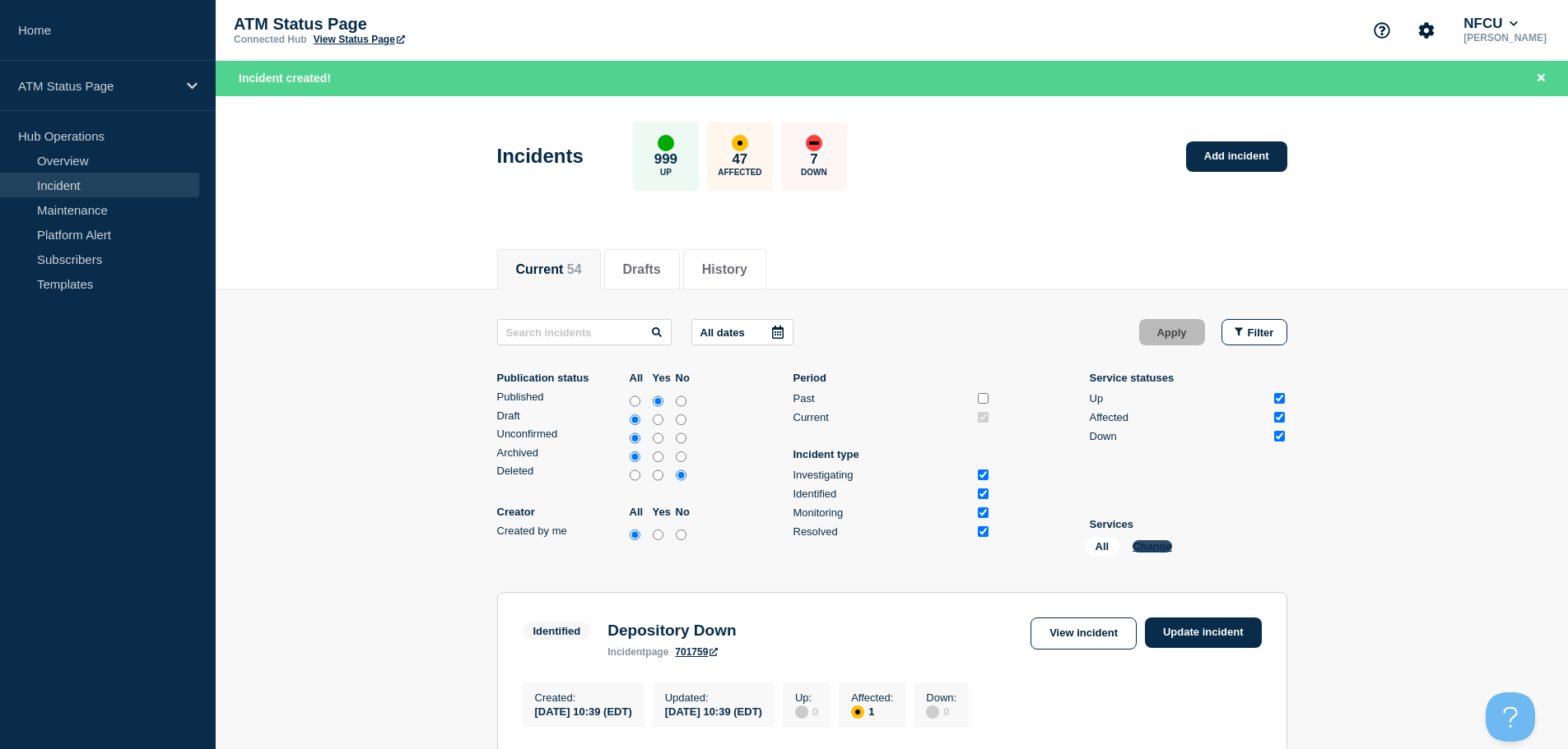
click at [1158, 548] on button "Change" at bounding box center [1152, 546] width 40 height 12
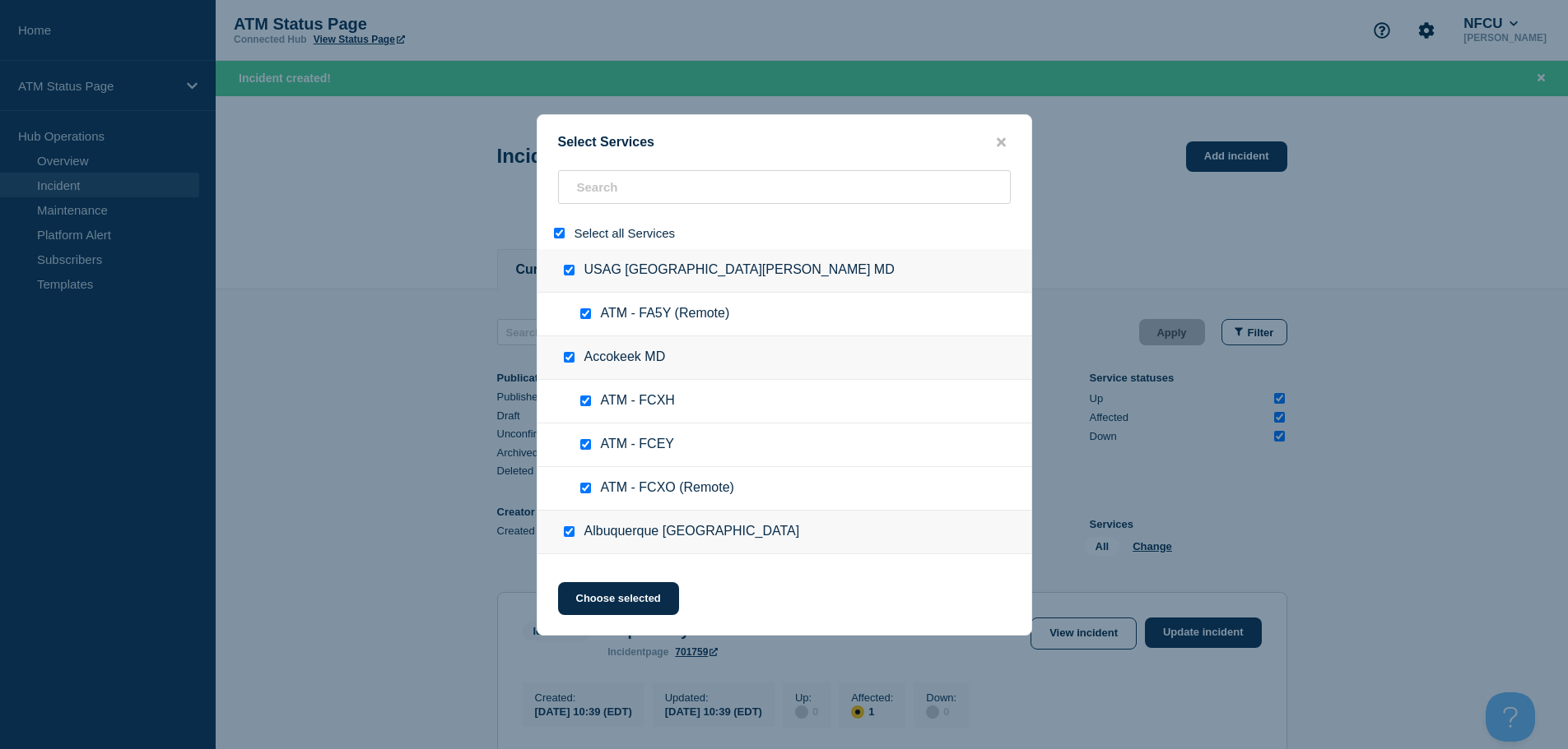
click at [562, 232] on input "select all" at bounding box center [559, 233] width 10 height 10
click at [643, 192] on input "search" at bounding box center [784, 187] width 453 height 34
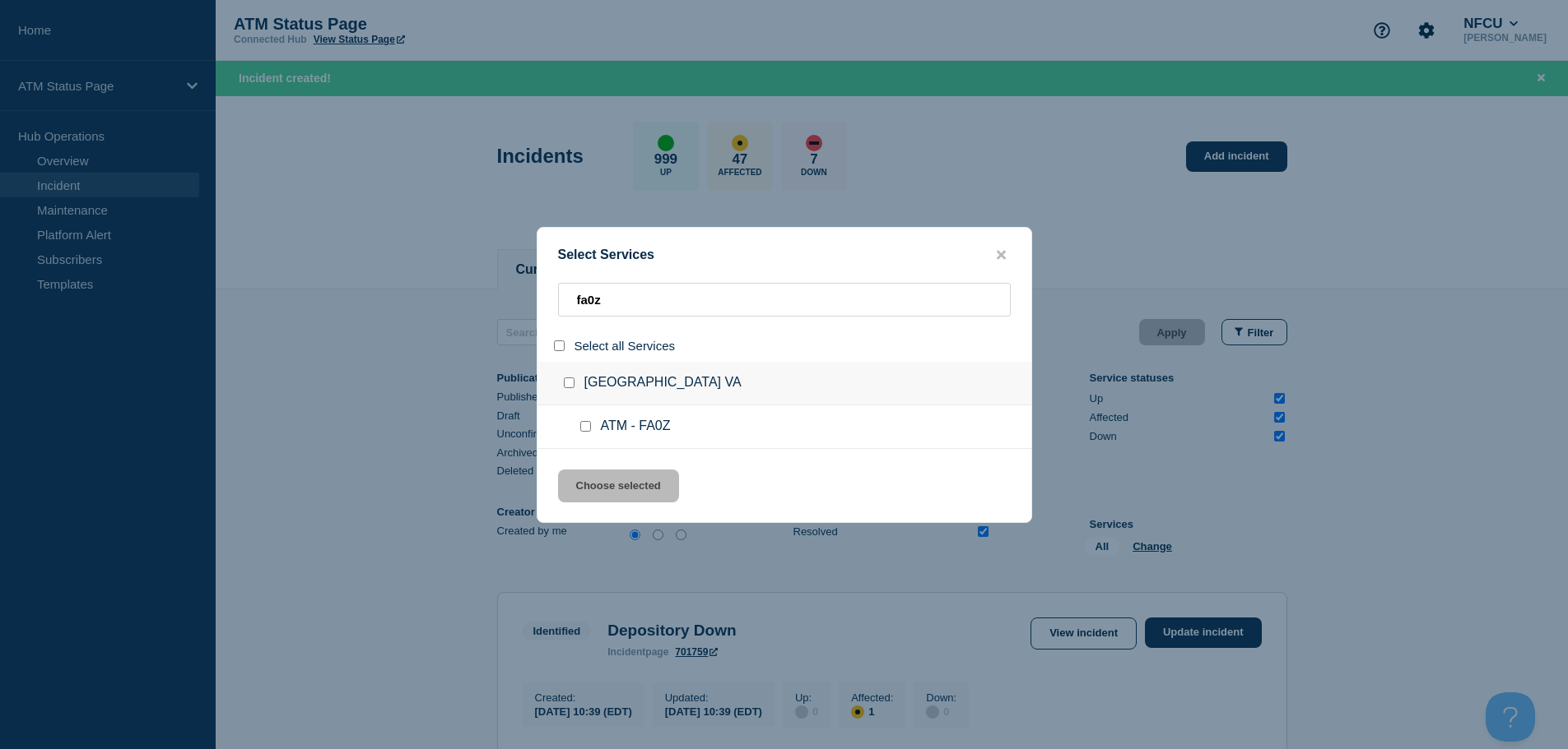
click at [587, 428] on input "service: ATM - FA0Z" at bounding box center [586, 426] width 10 height 10
click at [612, 487] on button "Choose selected" at bounding box center [619, 486] width 121 height 33
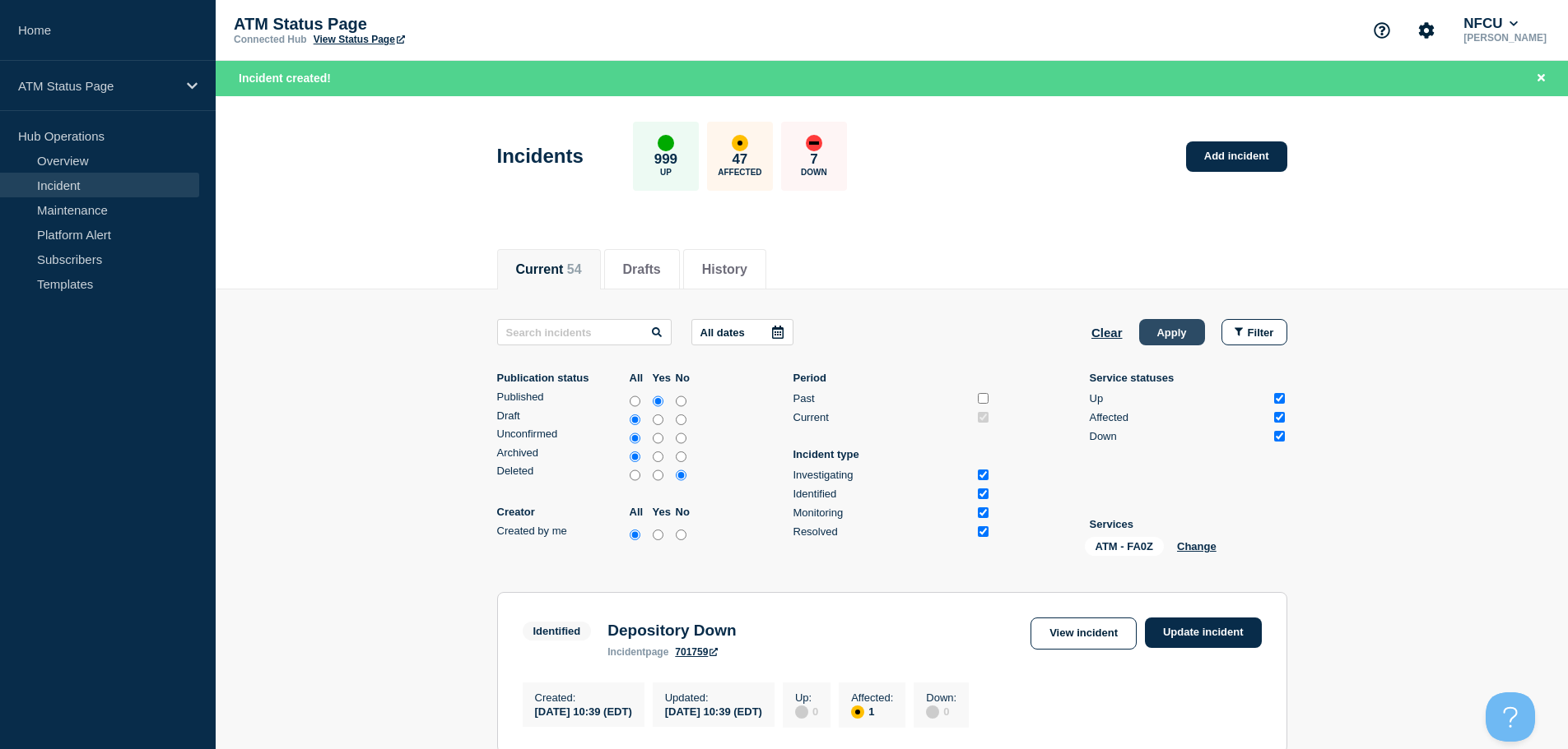
click at [1165, 328] on button "Apply" at bounding box center [1172, 333] width 66 height 26
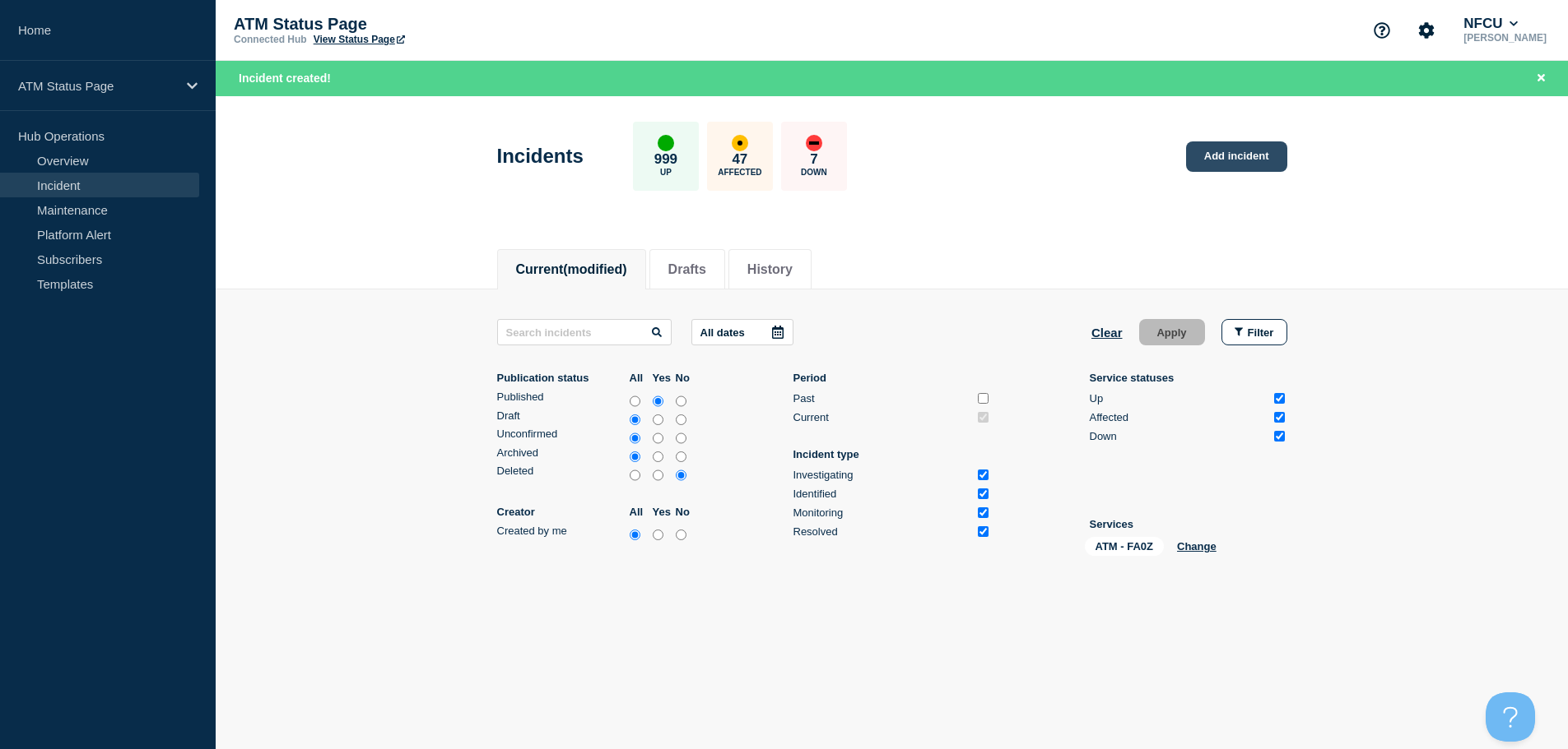
click at [1231, 157] on link "Add incident" at bounding box center [1236, 156] width 101 height 30
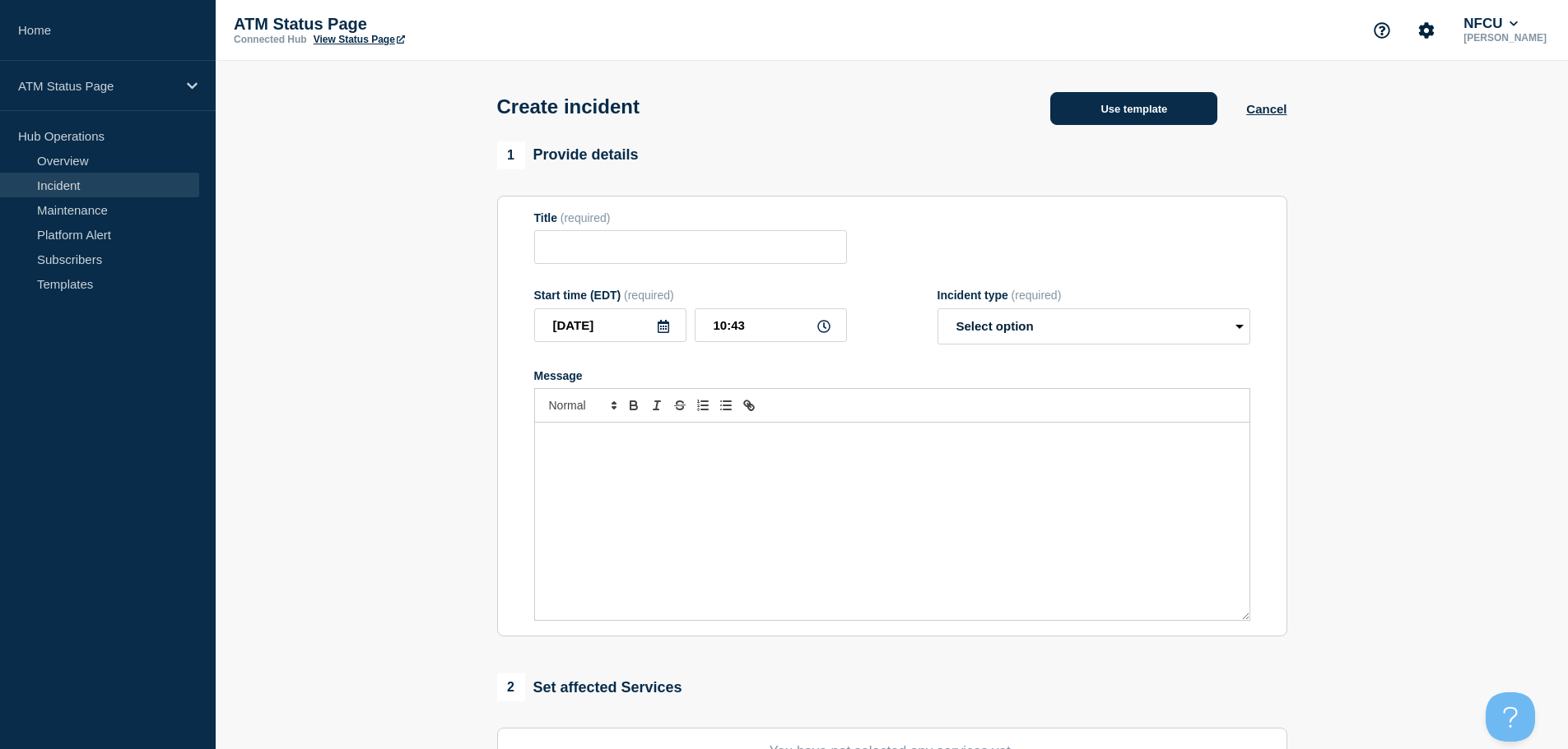
click at [1176, 115] on button "Use template" at bounding box center [1133, 108] width 167 height 33
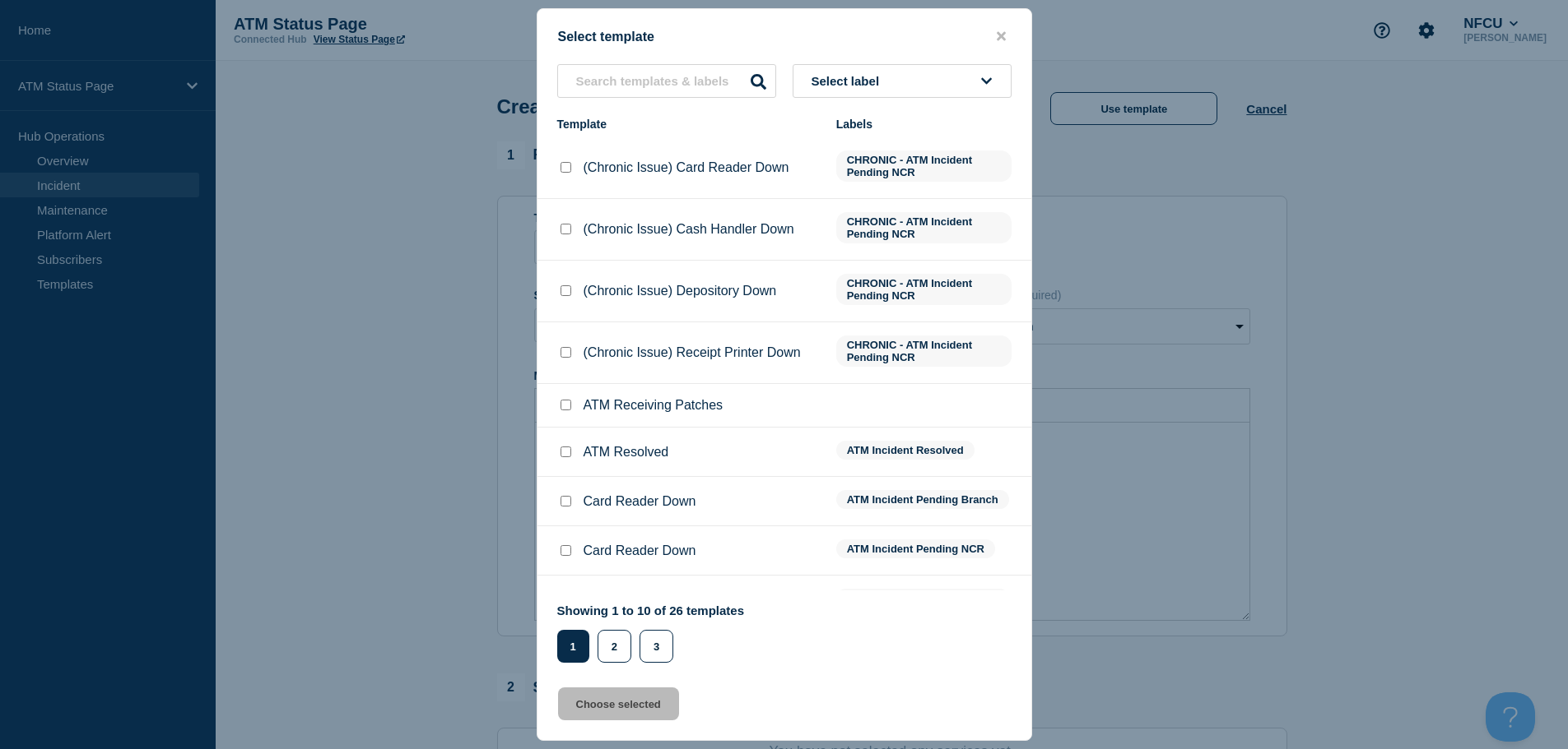
click at [892, 84] on button "Select label" at bounding box center [902, 81] width 219 height 34
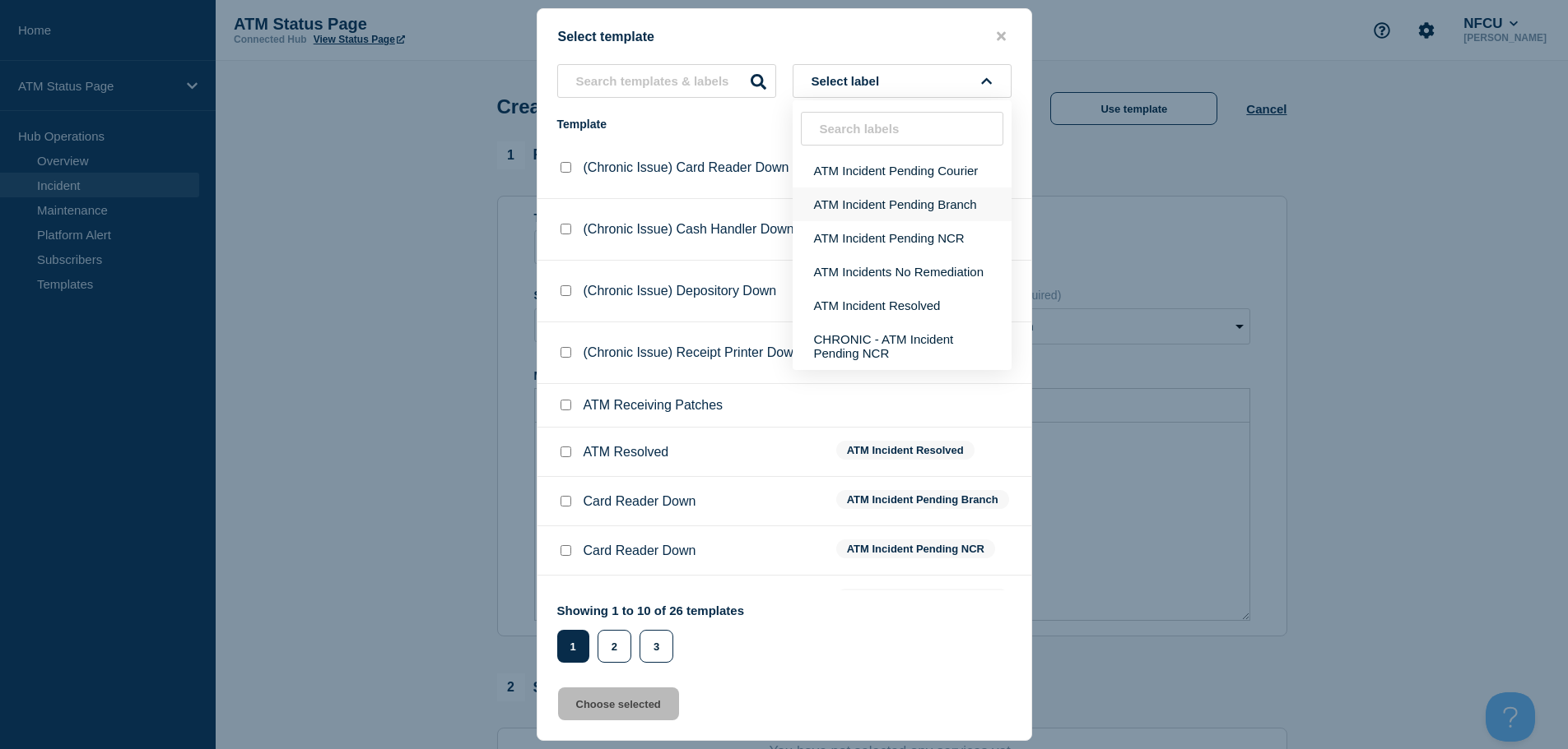
click at [943, 209] on button "ATM Incident Pending Branch" at bounding box center [902, 204] width 219 height 34
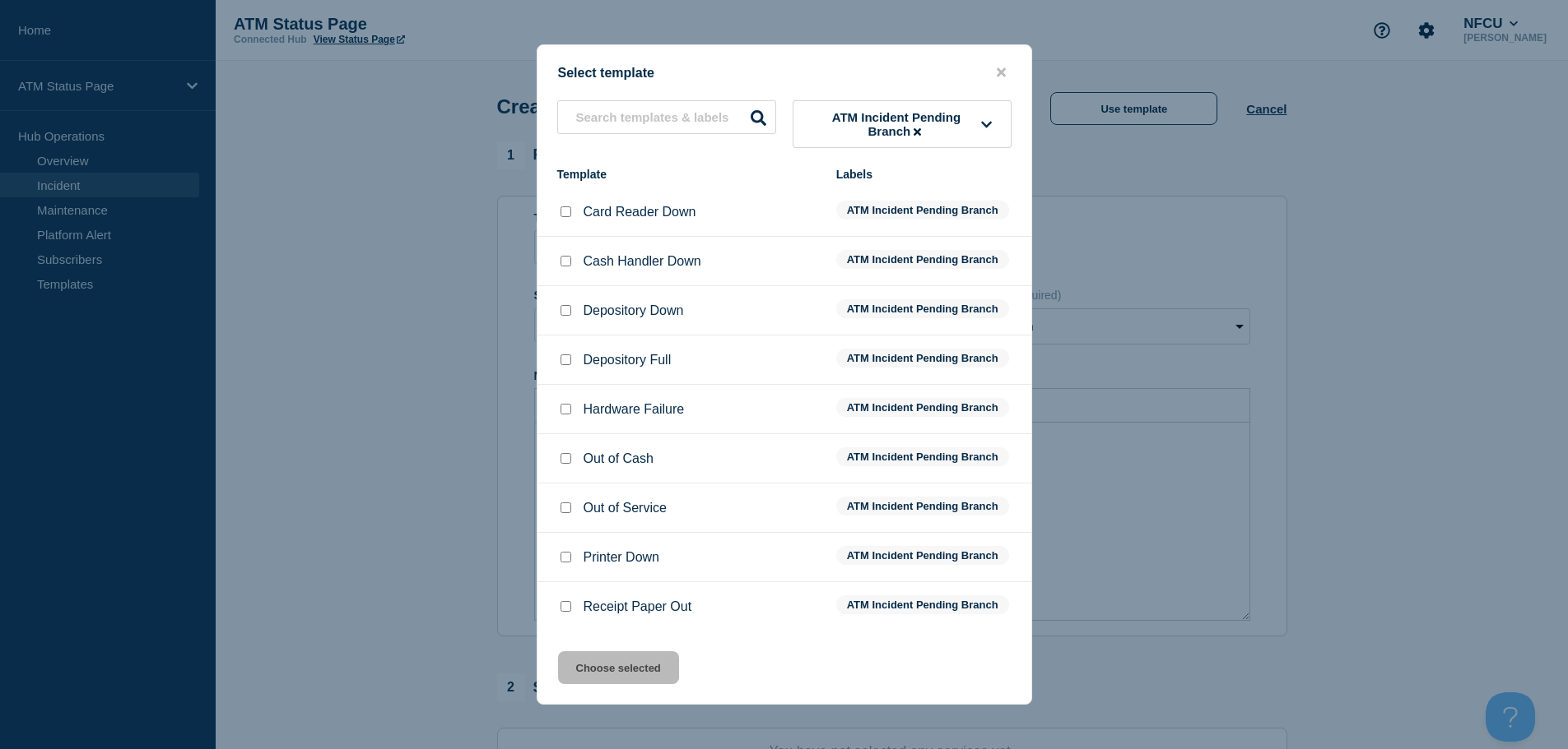
click at [566, 307] on input "Depository Down checkbox" at bounding box center [566, 310] width 10 height 10
click at [610, 675] on button "Choose selected" at bounding box center [619, 668] width 121 height 33
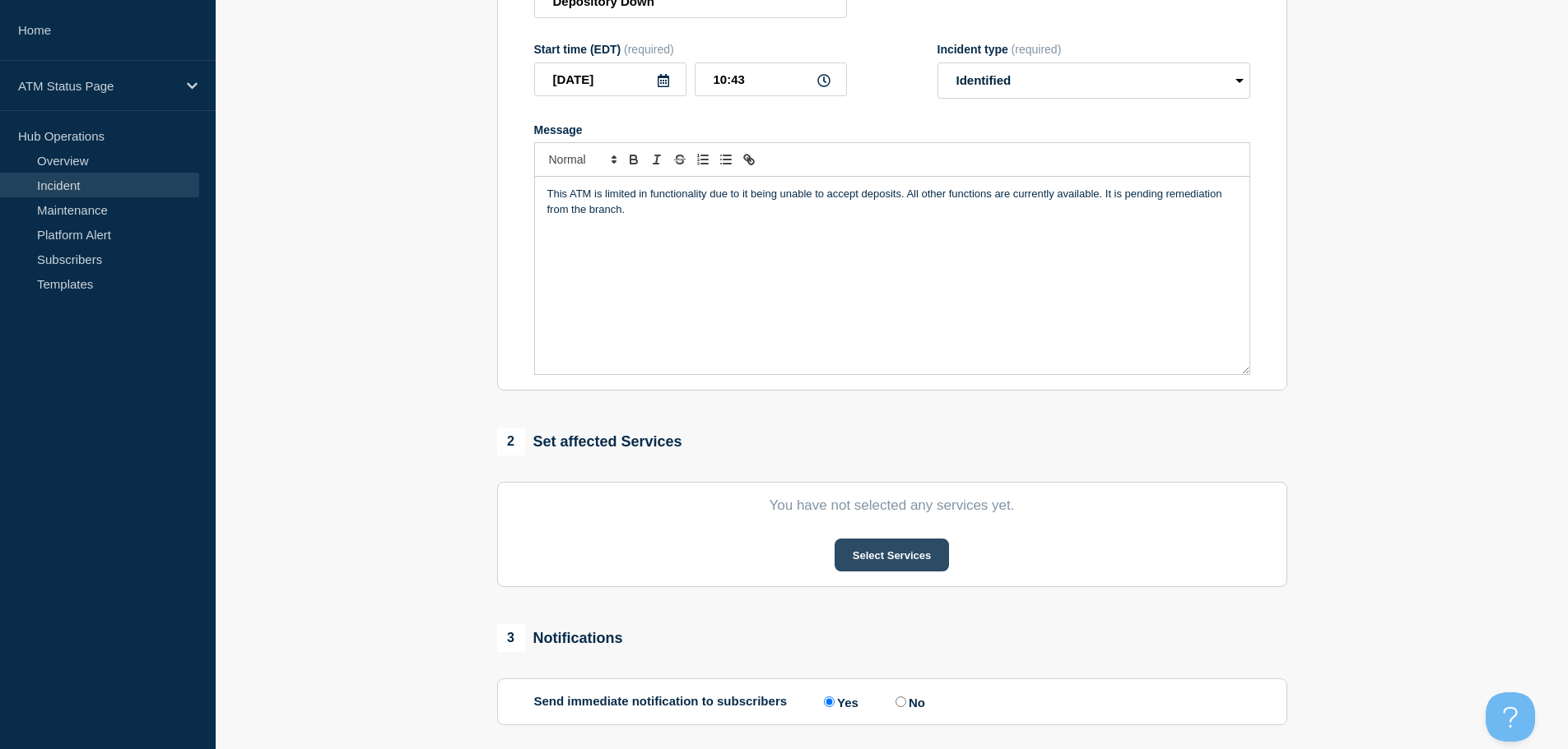
scroll to position [247, 0]
click at [893, 570] on button "Select Services" at bounding box center [891, 554] width 114 height 33
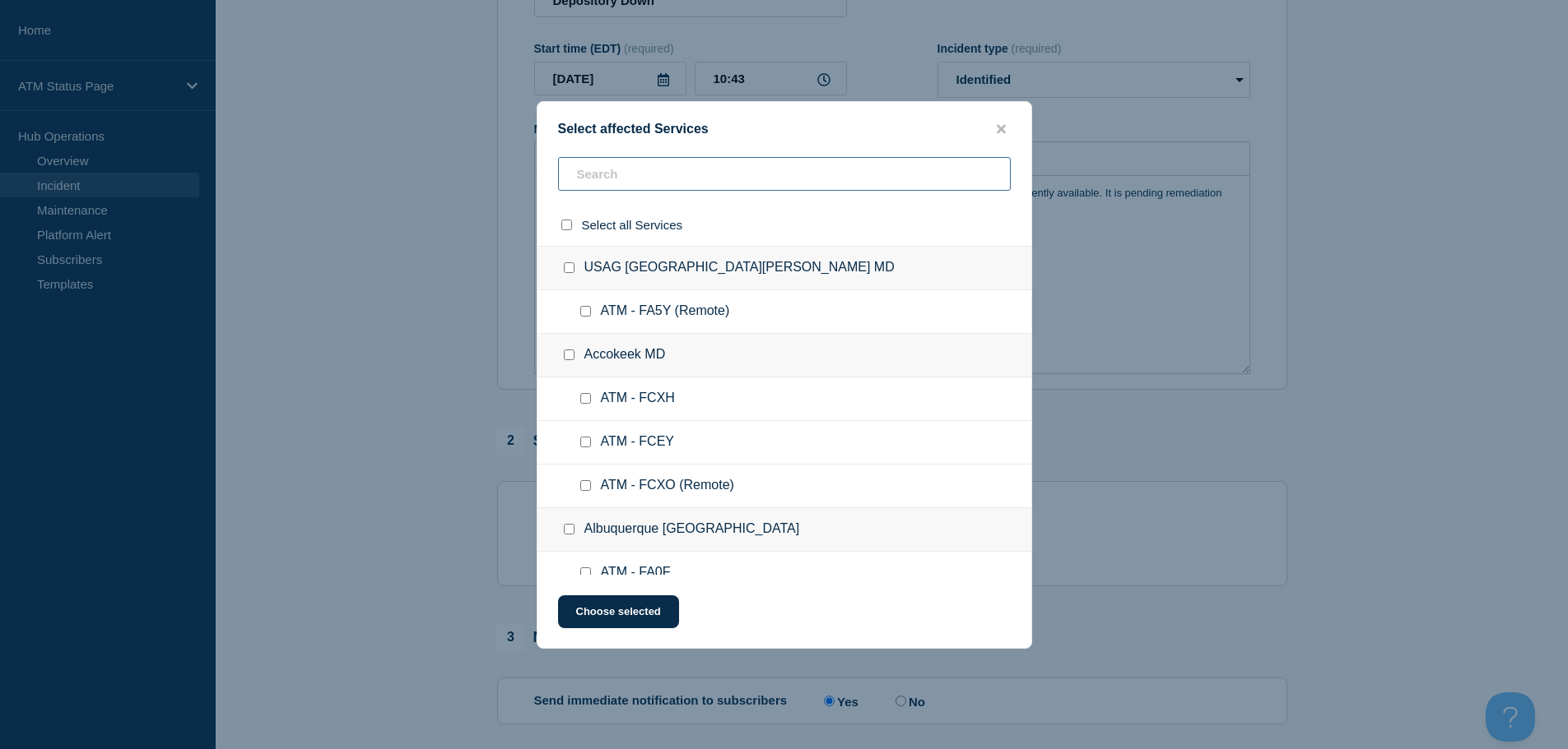
click at [785, 181] on input "text" at bounding box center [784, 173] width 453 height 34
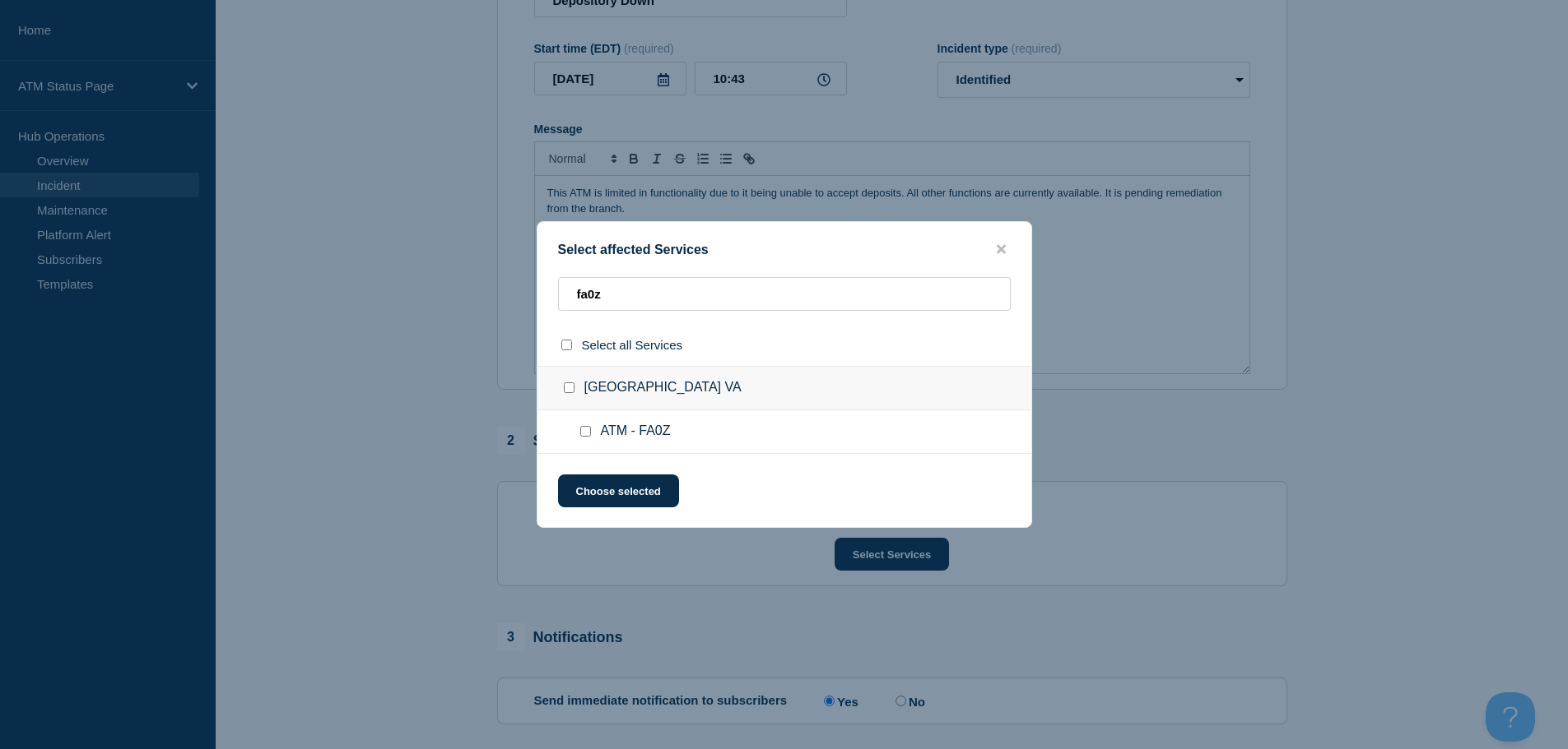
click at [585, 434] on input "ATM - FA0Z checkbox" at bounding box center [586, 431] width 10 height 10
click at [597, 488] on button "Choose selected" at bounding box center [619, 491] width 121 height 33
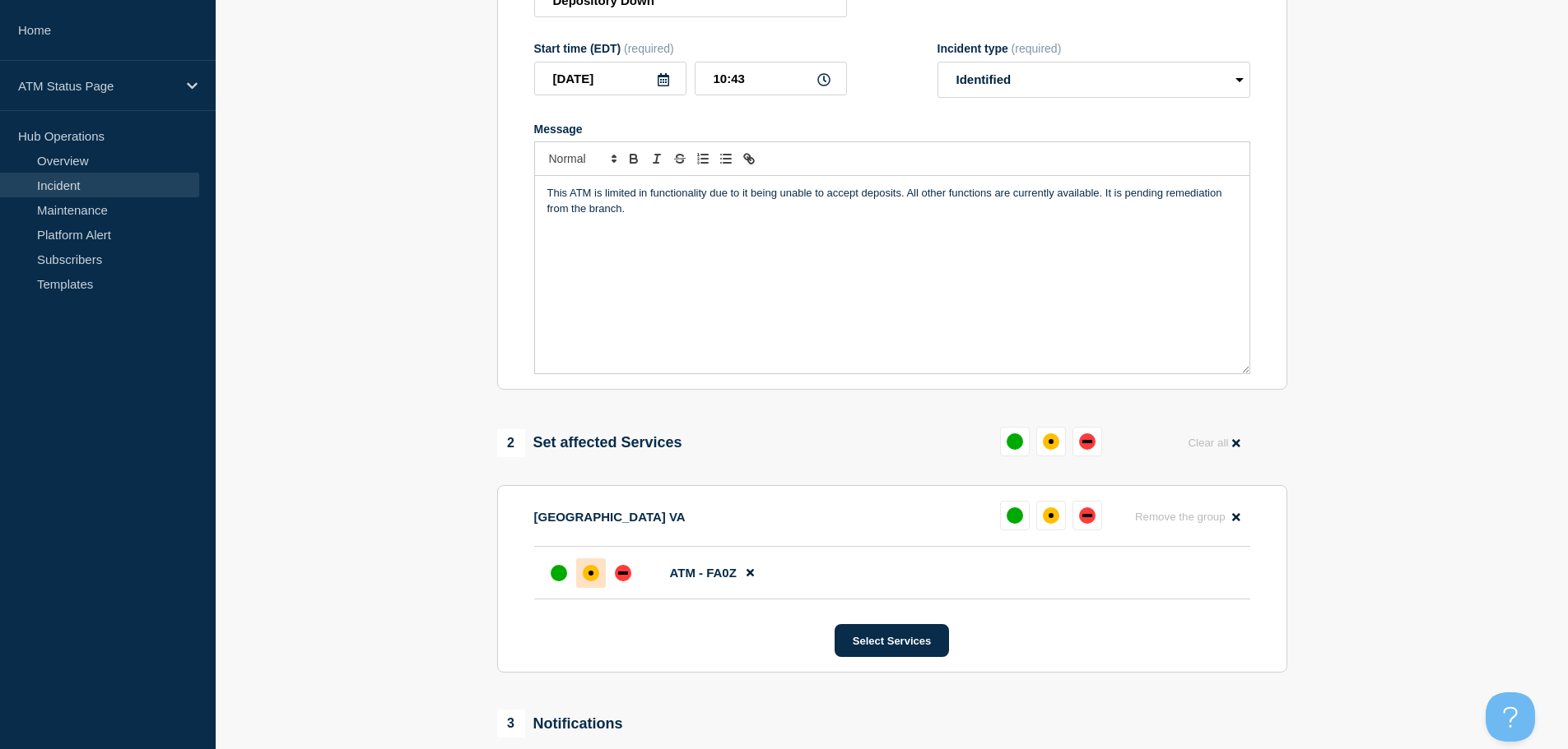
click at [589, 581] on div "affected" at bounding box center [591, 573] width 16 height 16
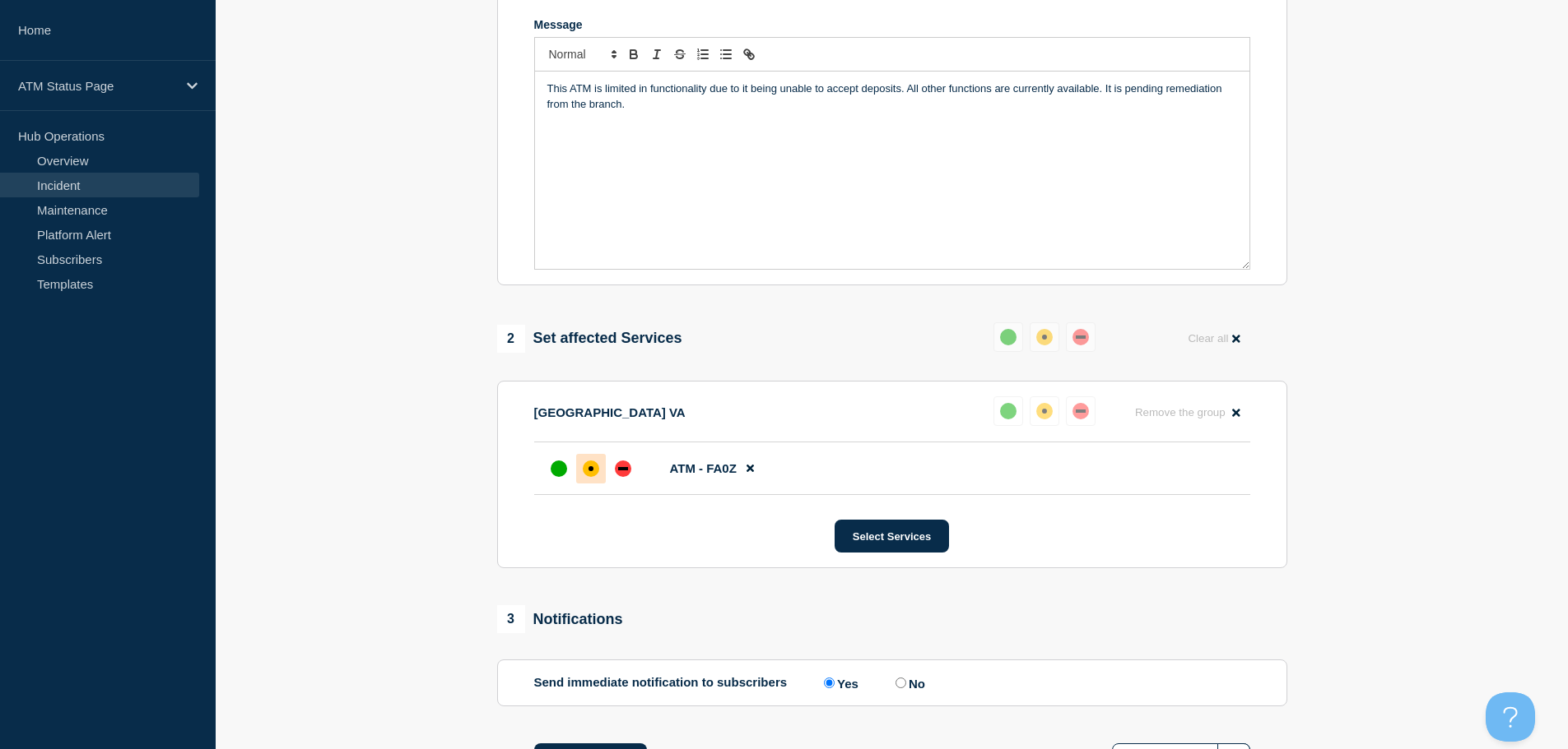
scroll to position [489, 0]
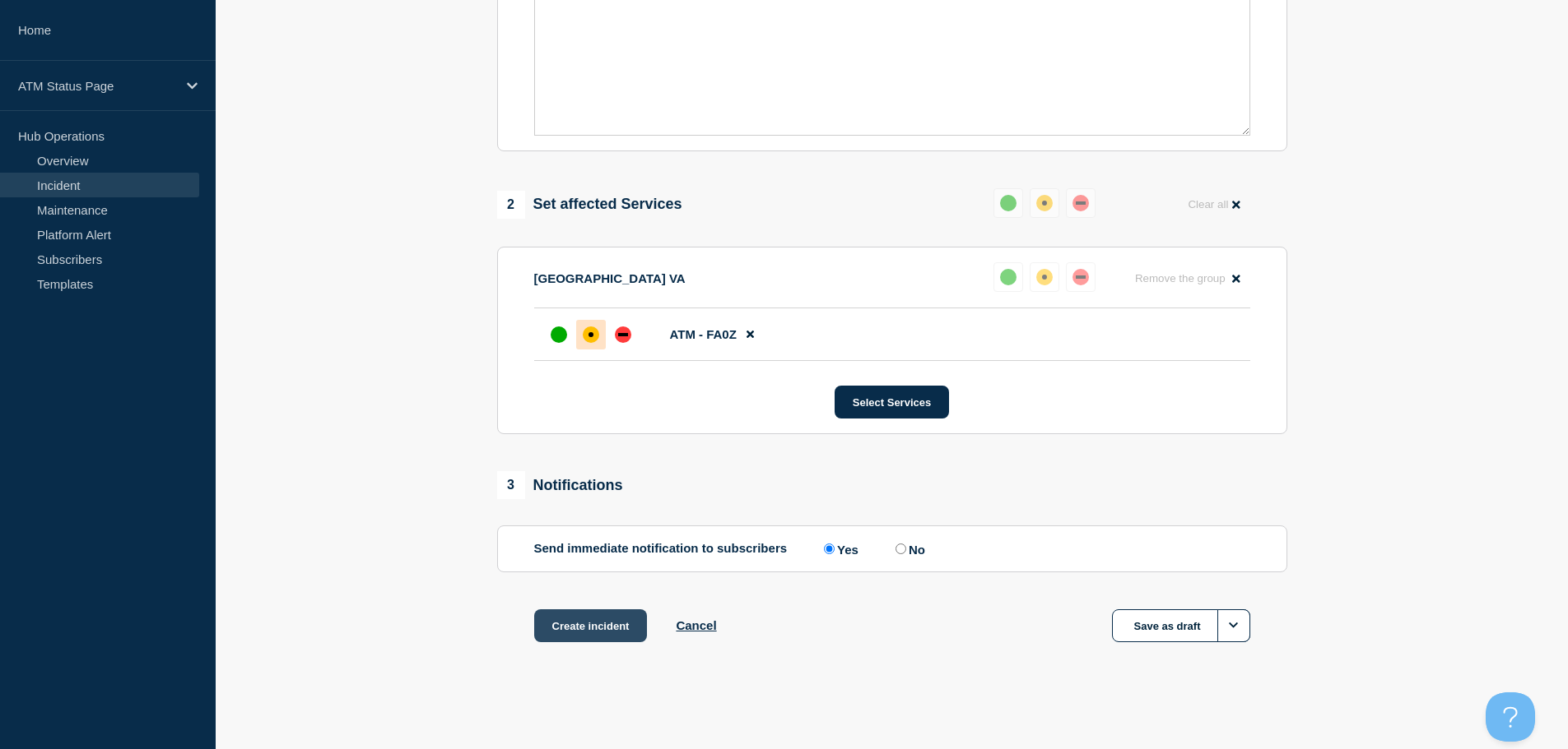
click at [614, 632] on button "Create incident" at bounding box center [591, 626] width 113 height 33
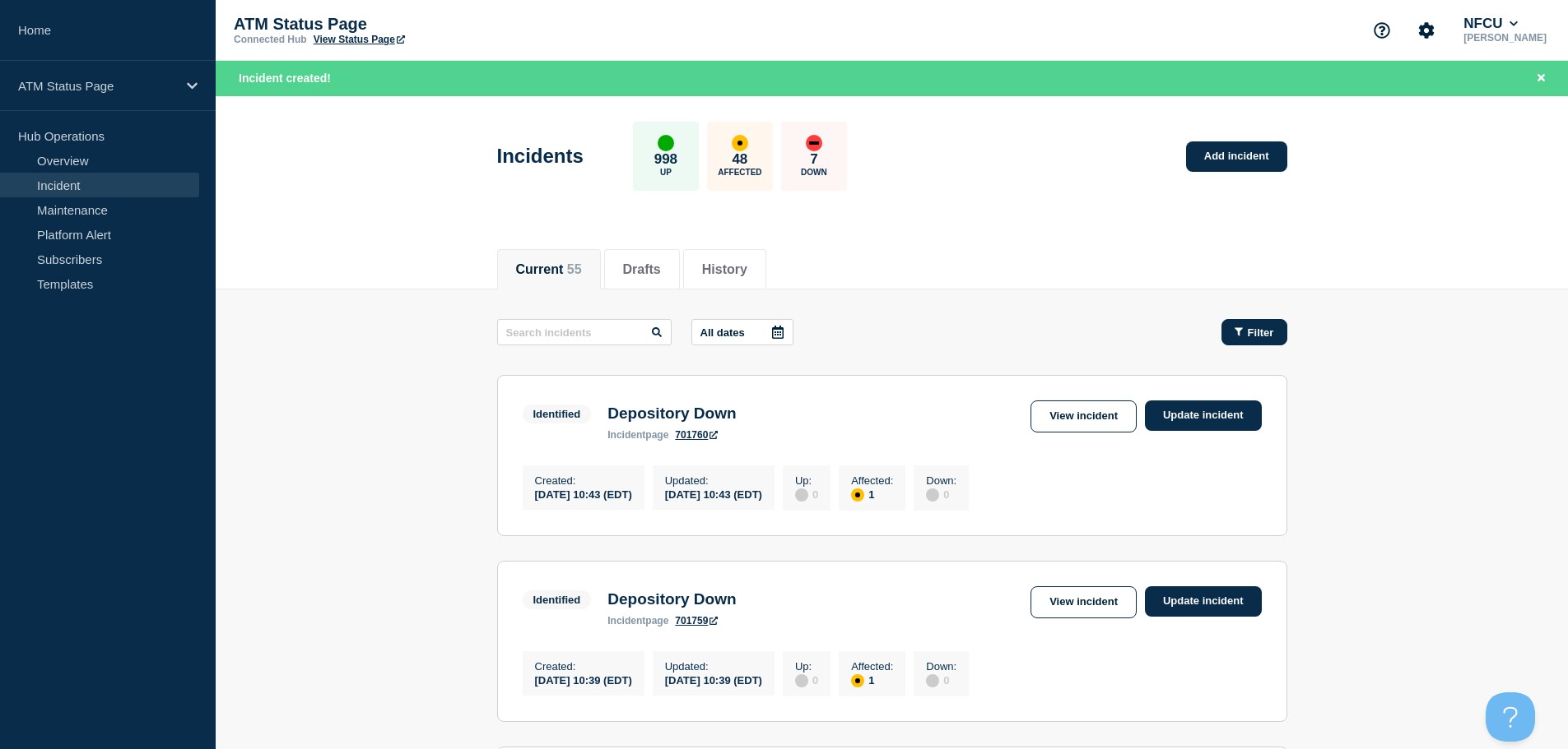
click at [1282, 326] on button "Filter" at bounding box center [1254, 333] width 66 height 26
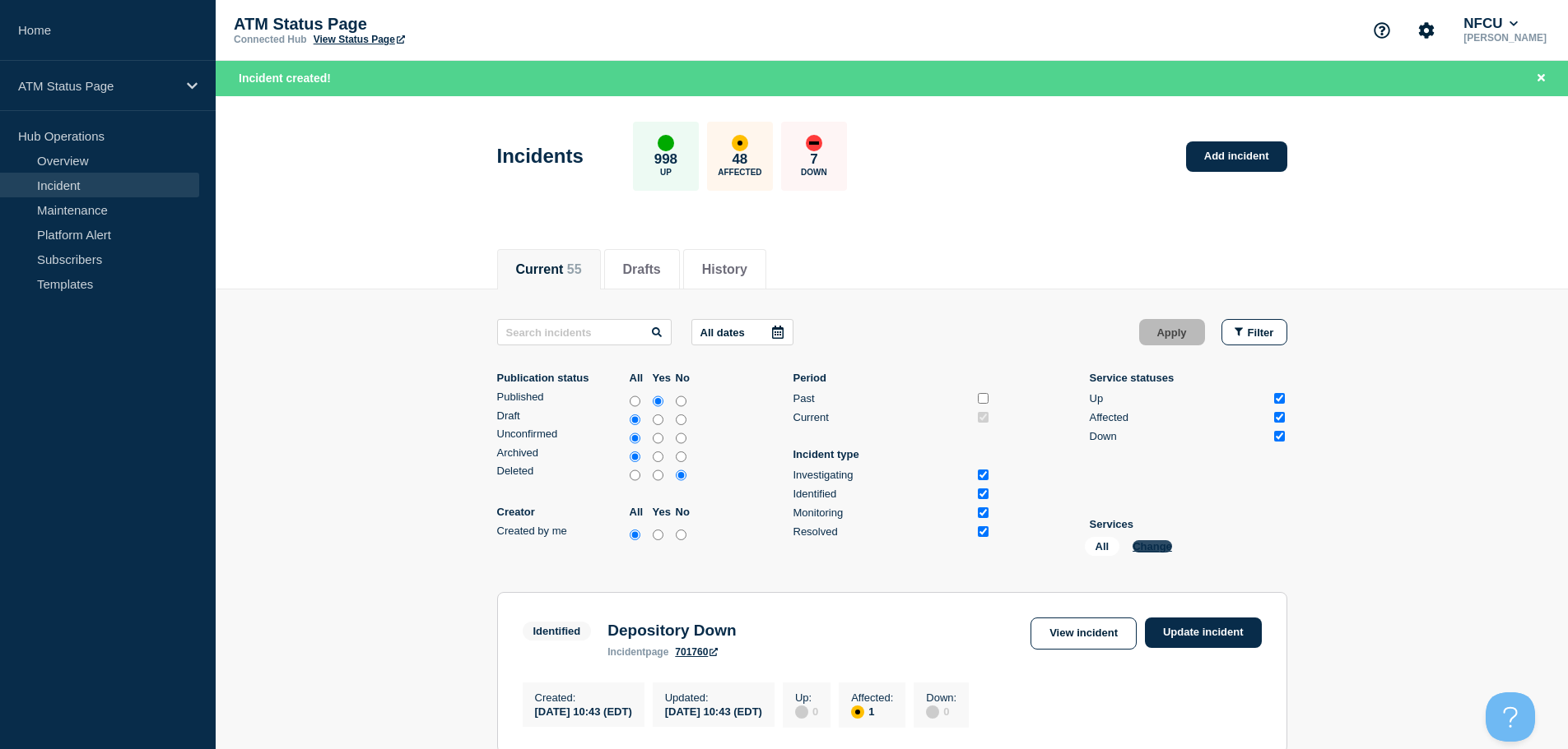
click at [1156, 551] on button "Change" at bounding box center [1152, 546] width 40 height 12
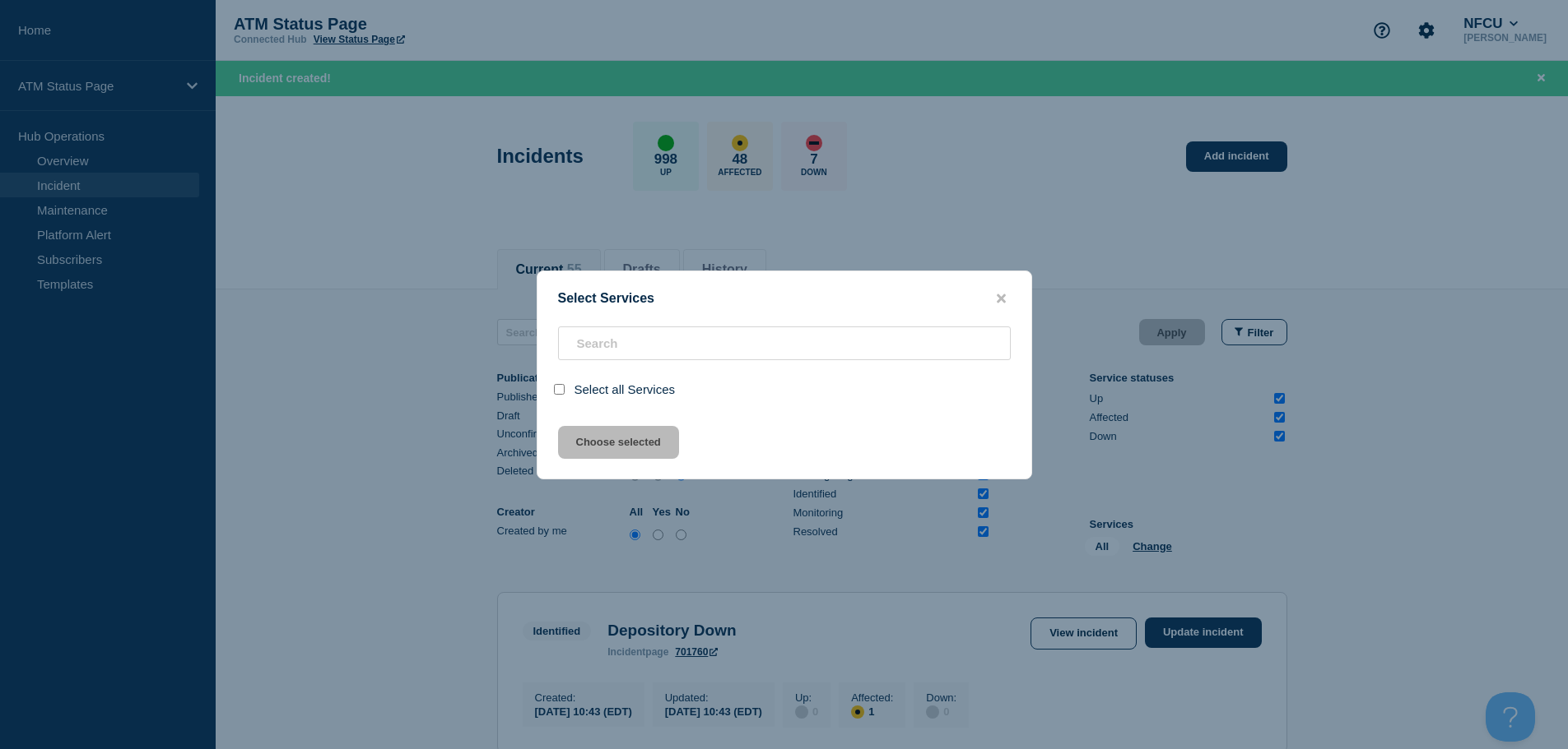
click at [735, 296] on div "Select Services" at bounding box center [784, 299] width 494 height 16
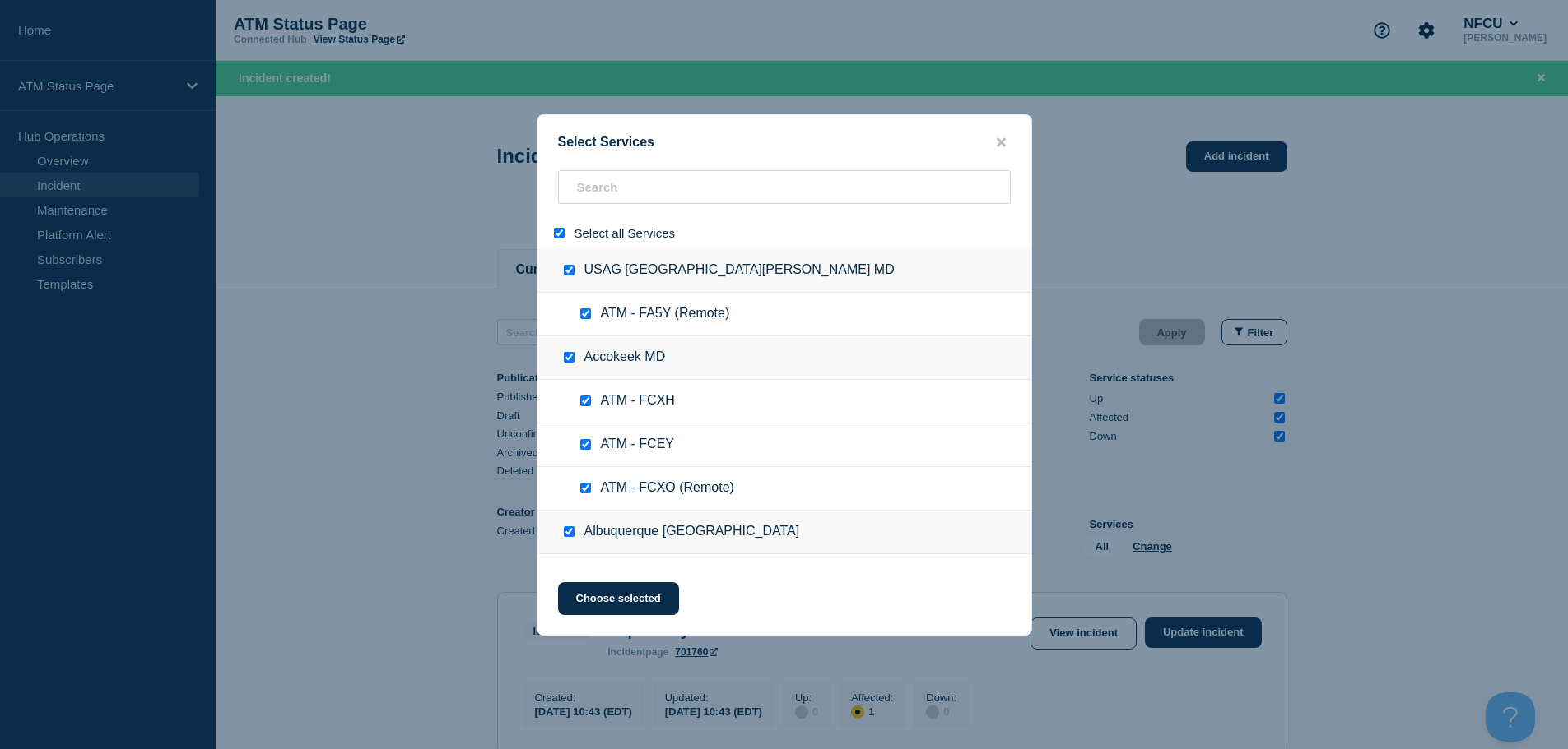
click at [557, 231] on input "select all" at bounding box center [559, 233] width 10 height 10
click at [626, 184] on input "search" at bounding box center [784, 187] width 453 height 34
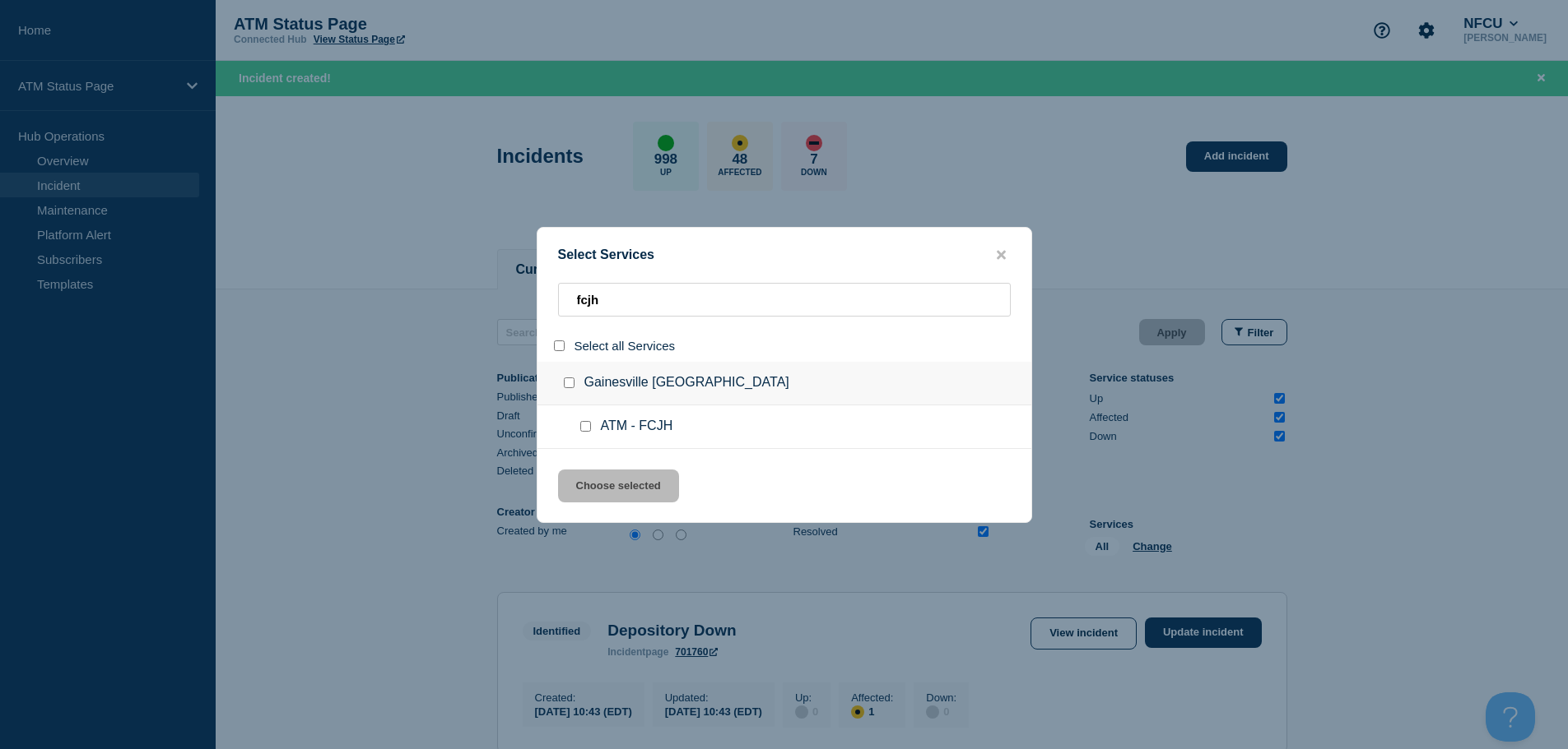
click at [587, 424] on input "service: ATM - FCJH" at bounding box center [586, 426] width 10 height 10
click at [616, 490] on button "Choose selected" at bounding box center [619, 486] width 121 height 33
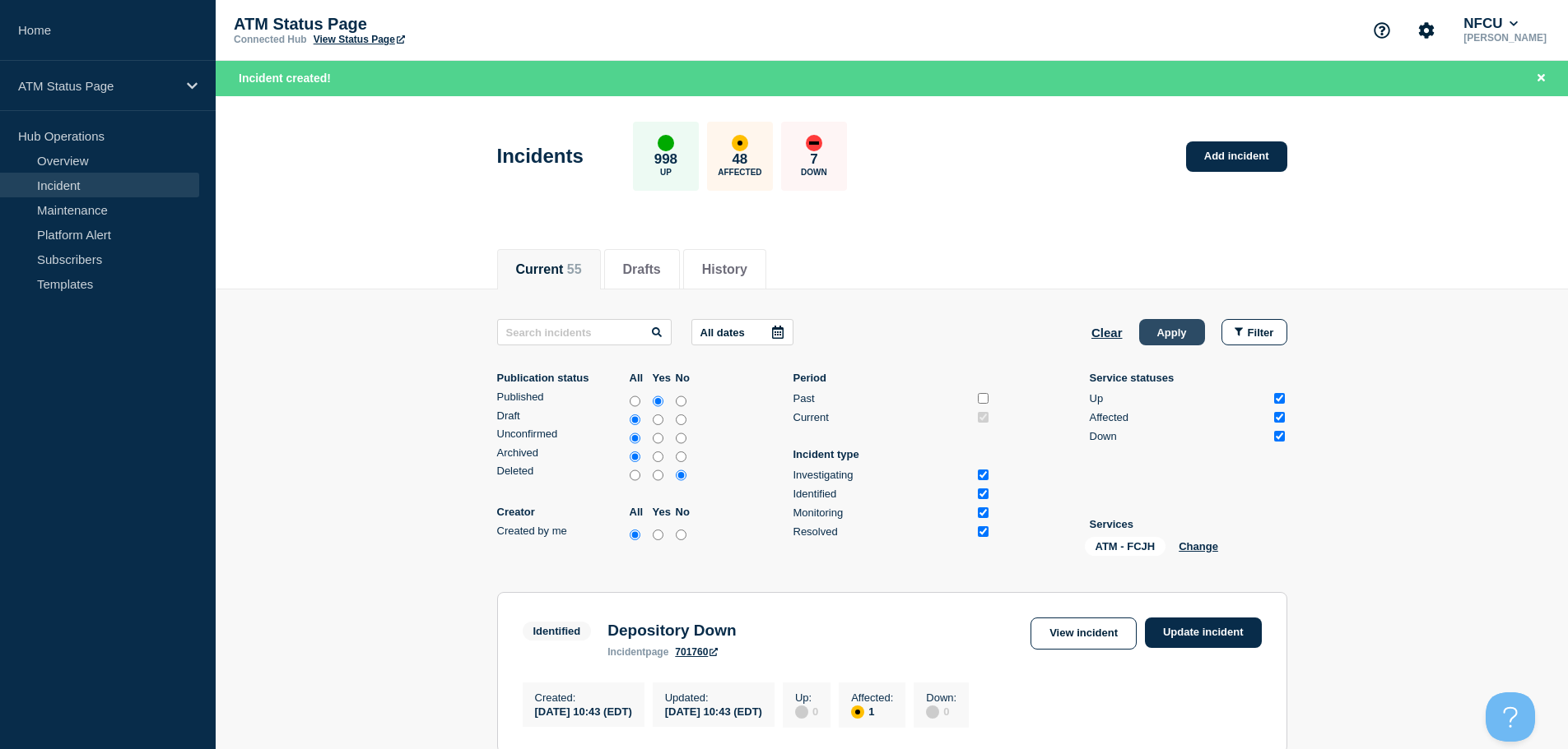
click at [1182, 325] on button "Apply" at bounding box center [1172, 333] width 66 height 26
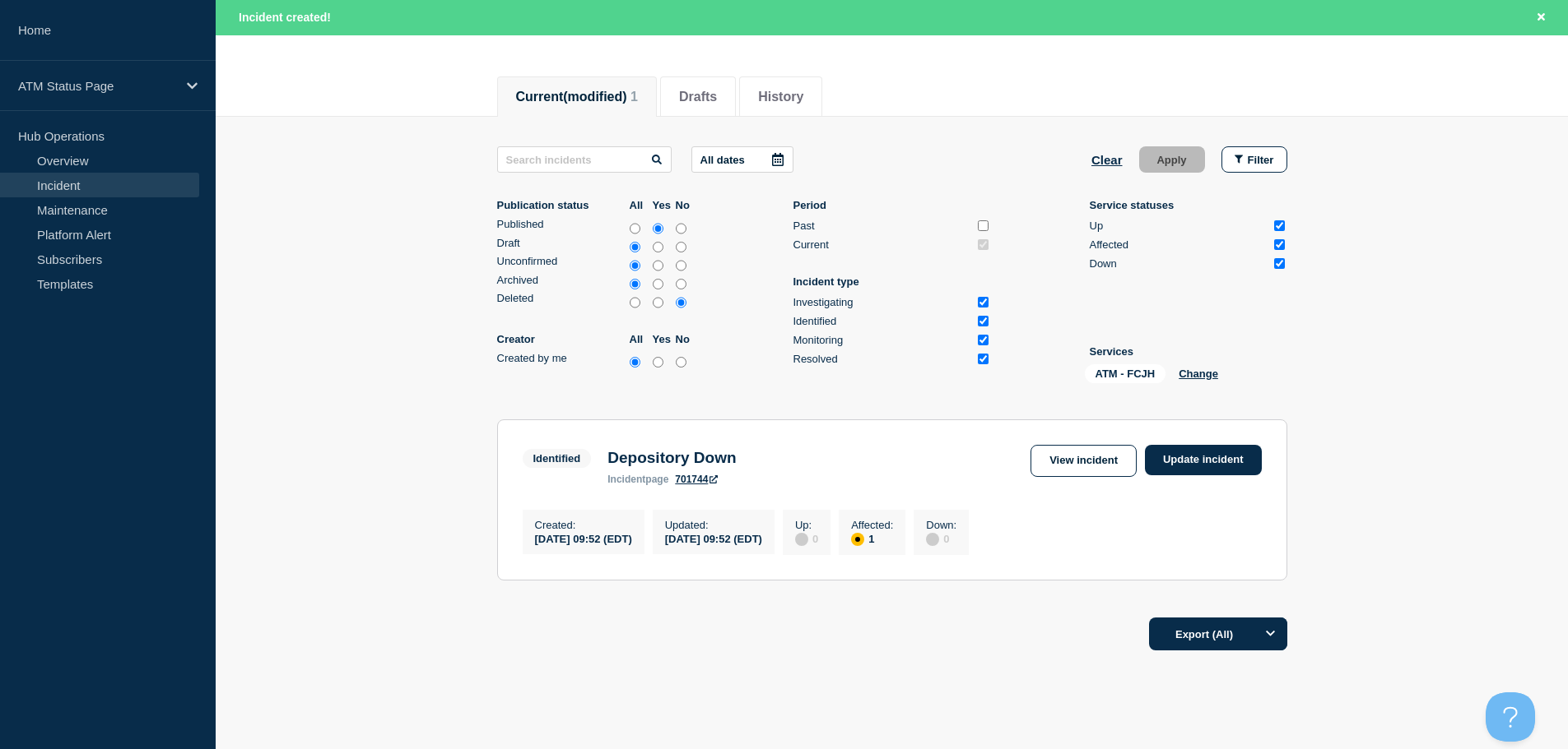
scroll to position [147, 0]
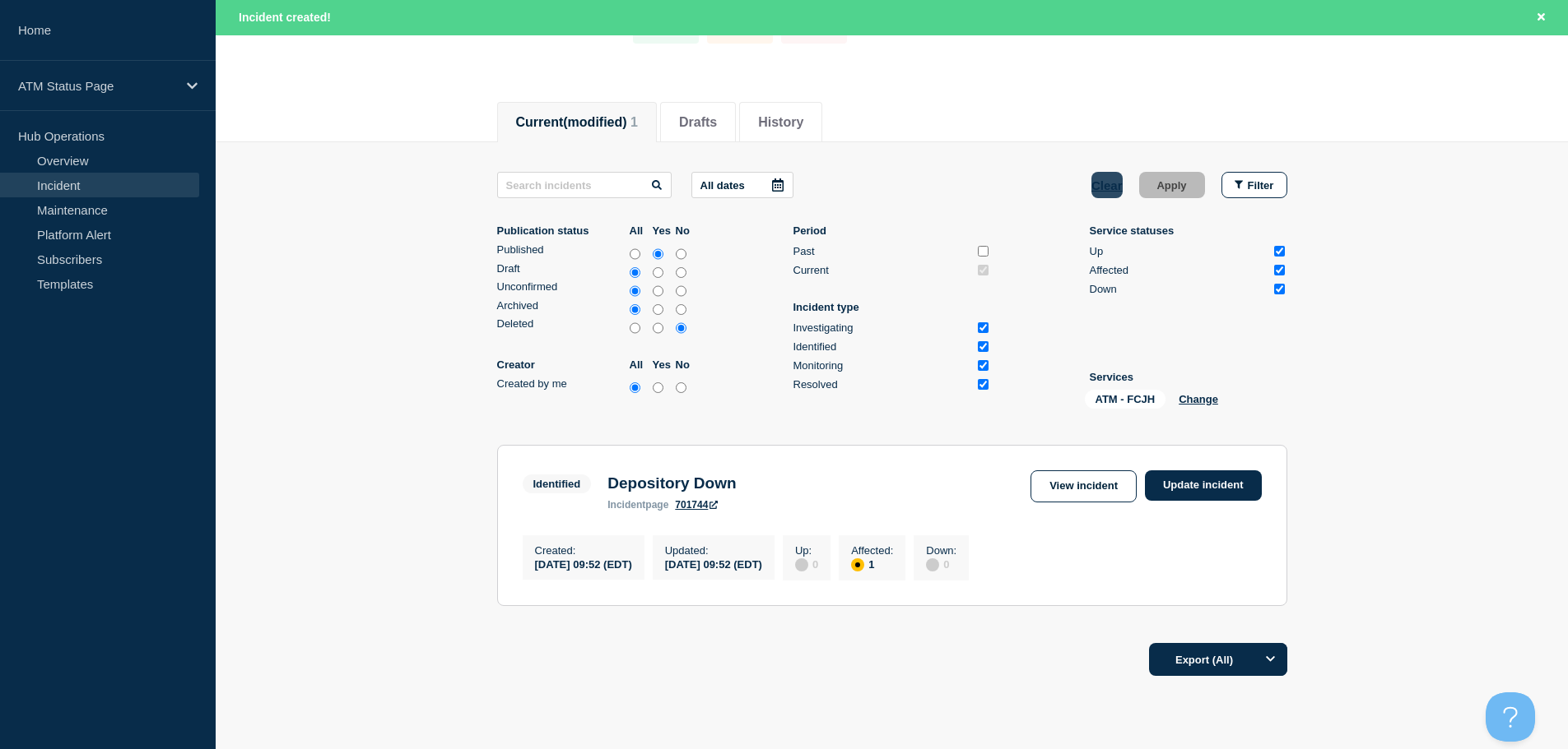
click at [1107, 184] on button "Clear" at bounding box center [1107, 185] width 31 height 26
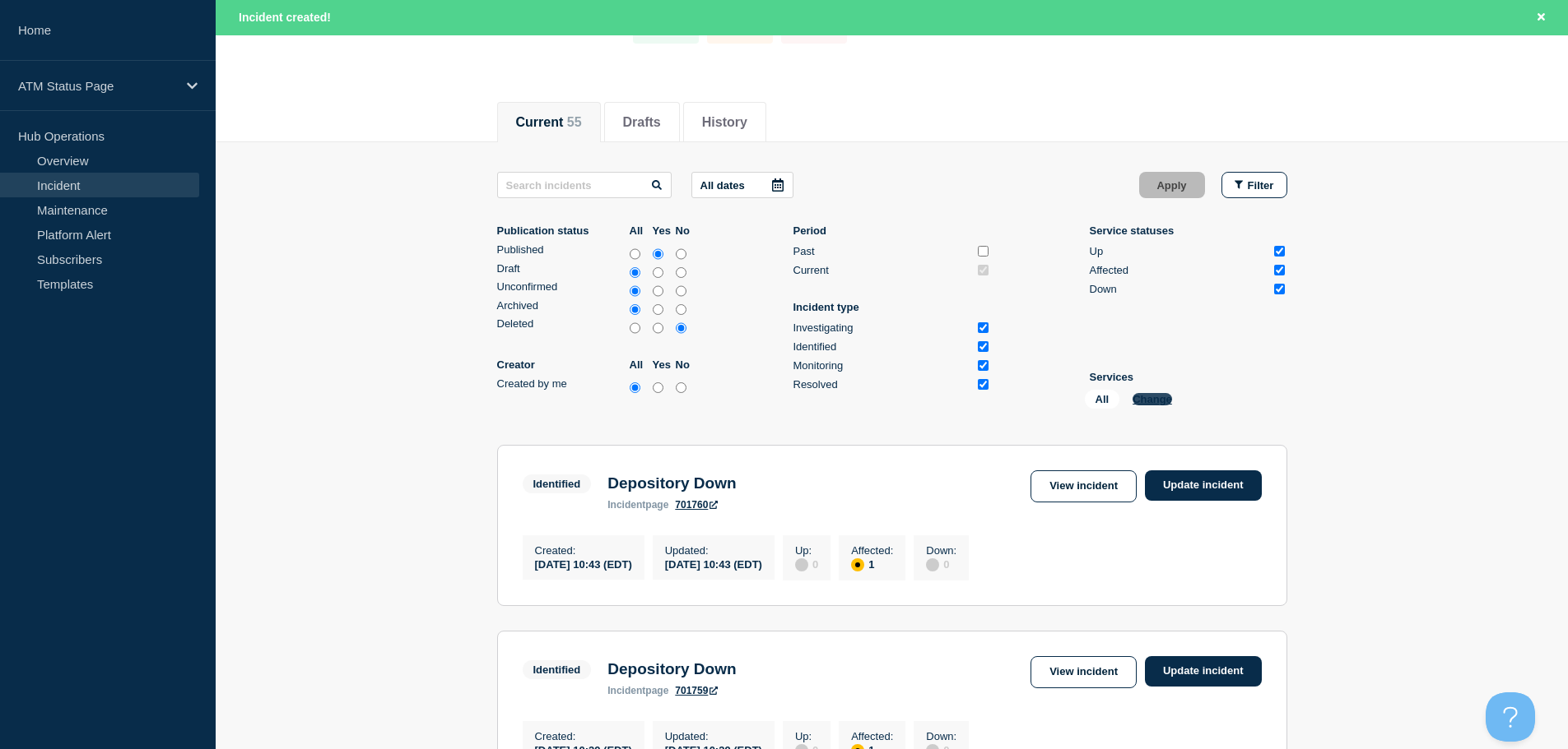
click at [1146, 395] on button "Change" at bounding box center [1152, 399] width 40 height 12
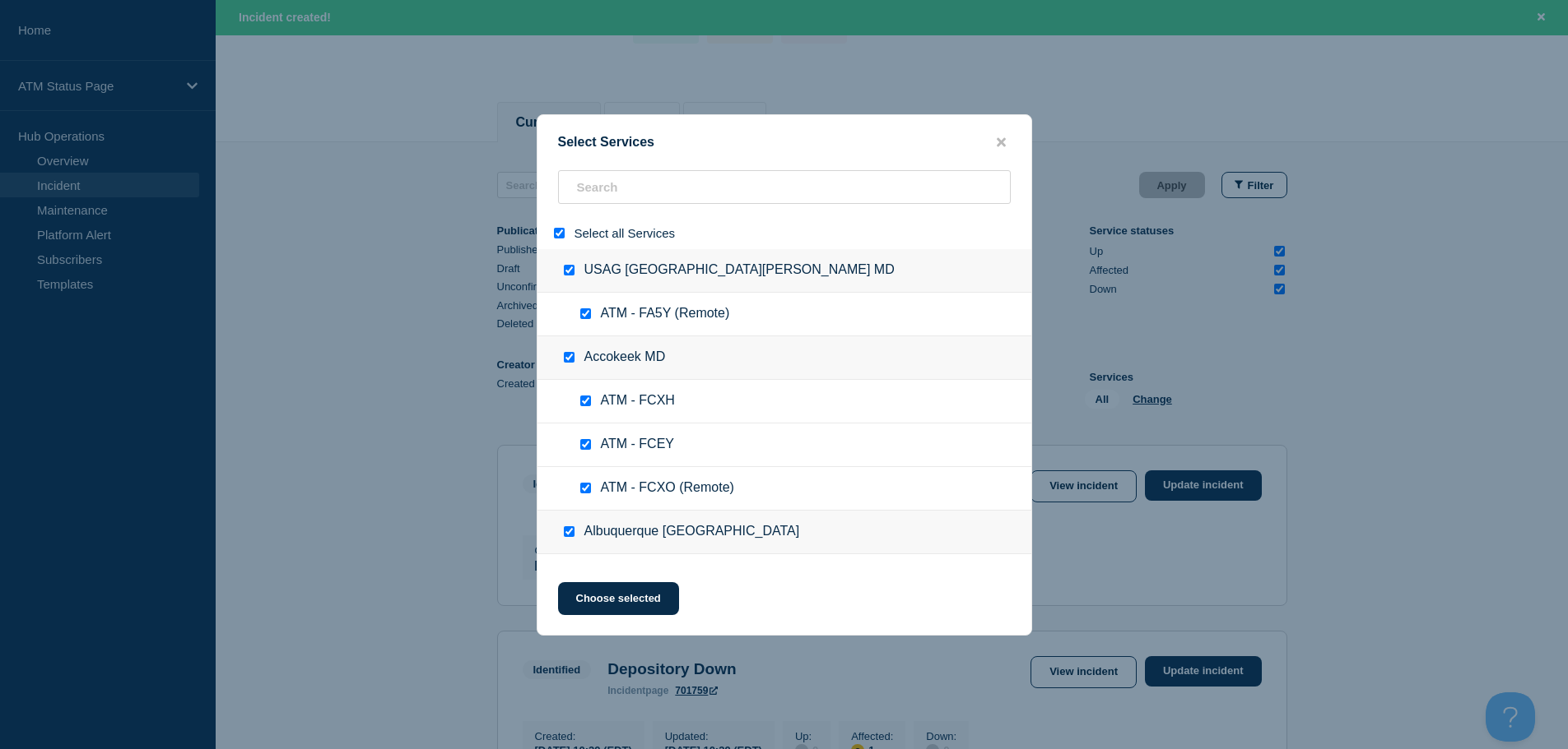
click at [563, 238] on input "select all" at bounding box center [559, 233] width 10 height 10
click at [593, 204] on input "search" at bounding box center [784, 187] width 453 height 34
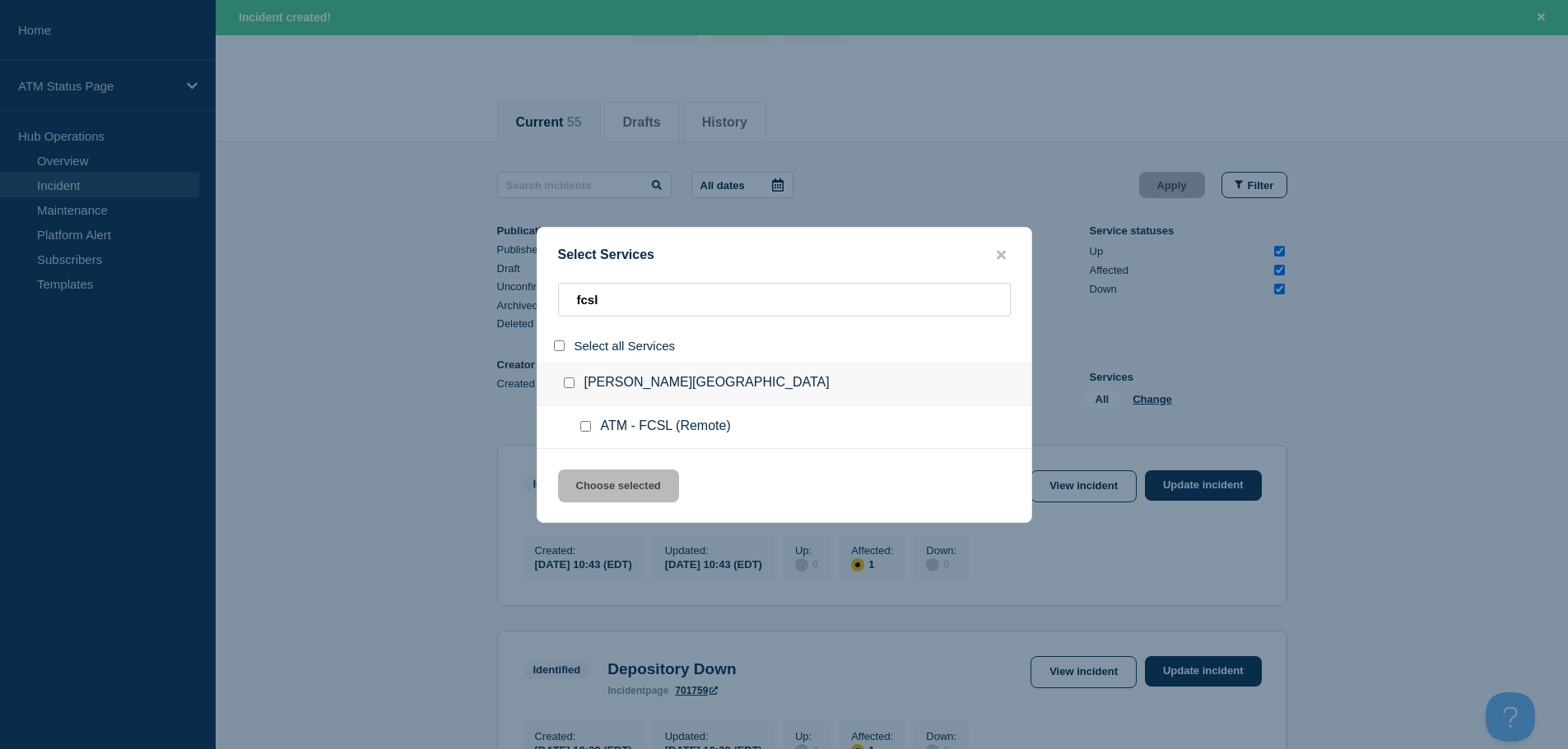
click at [587, 428] on input "service: ATM - FCSL (Remote)" at bounding box center [586, 426] width 10 height 10
click at [599, 469] on div "Select Services fcsl Select all Services [PERSON_NAME][GEOGRAPHIC_DATA] [GEOGRA…" at bounding box center [784, 375] width 496 height 296
click at [600, 485] on button "Choose selected" at bounding box center [619, 486] width 121 height 33
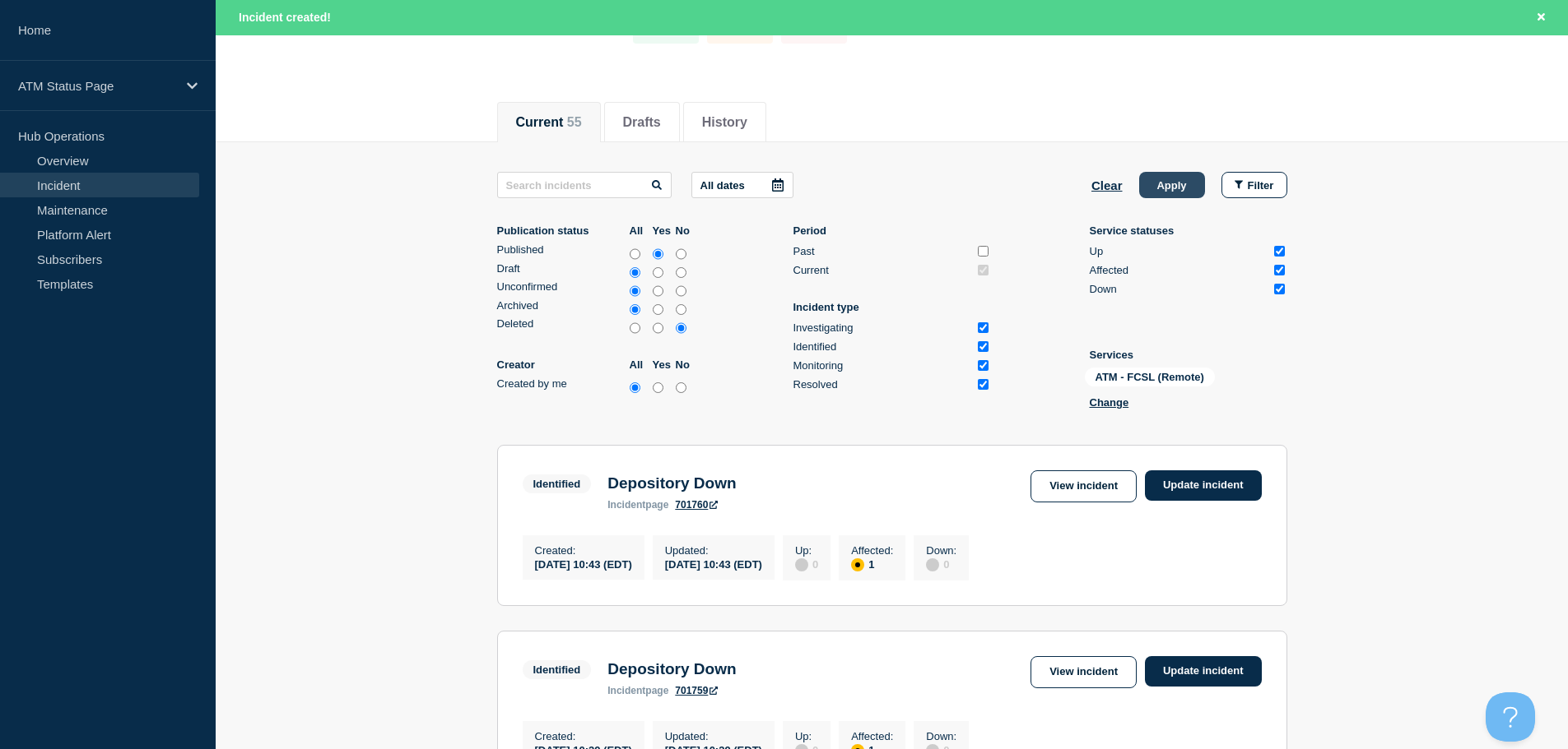
click at [1176, 179] on button "Apply" at bounding box center [1172, 185] width 66 height 26
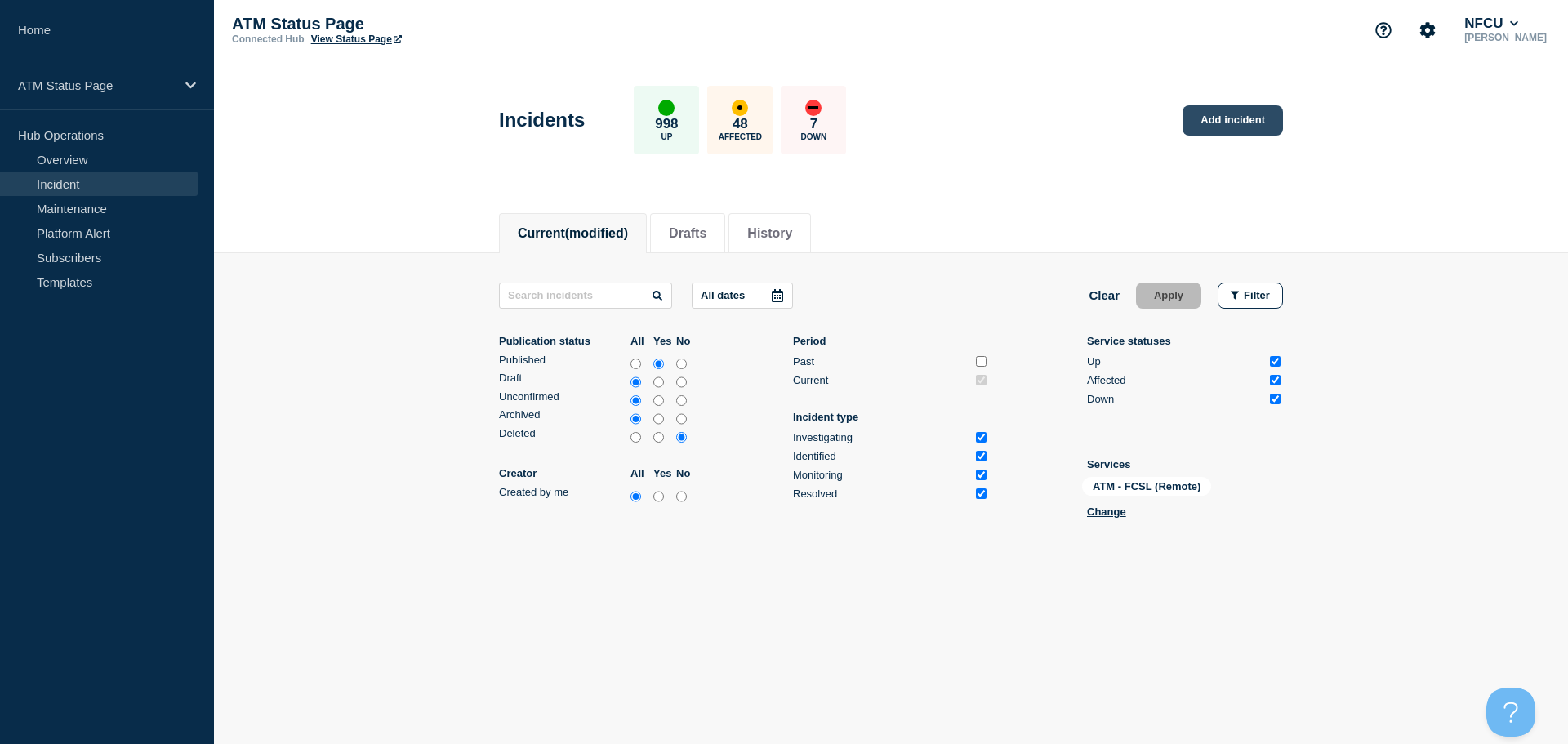
click at [1228, 116] on link "Add incident" at bounding box center [1233, 120] width 101 height 30
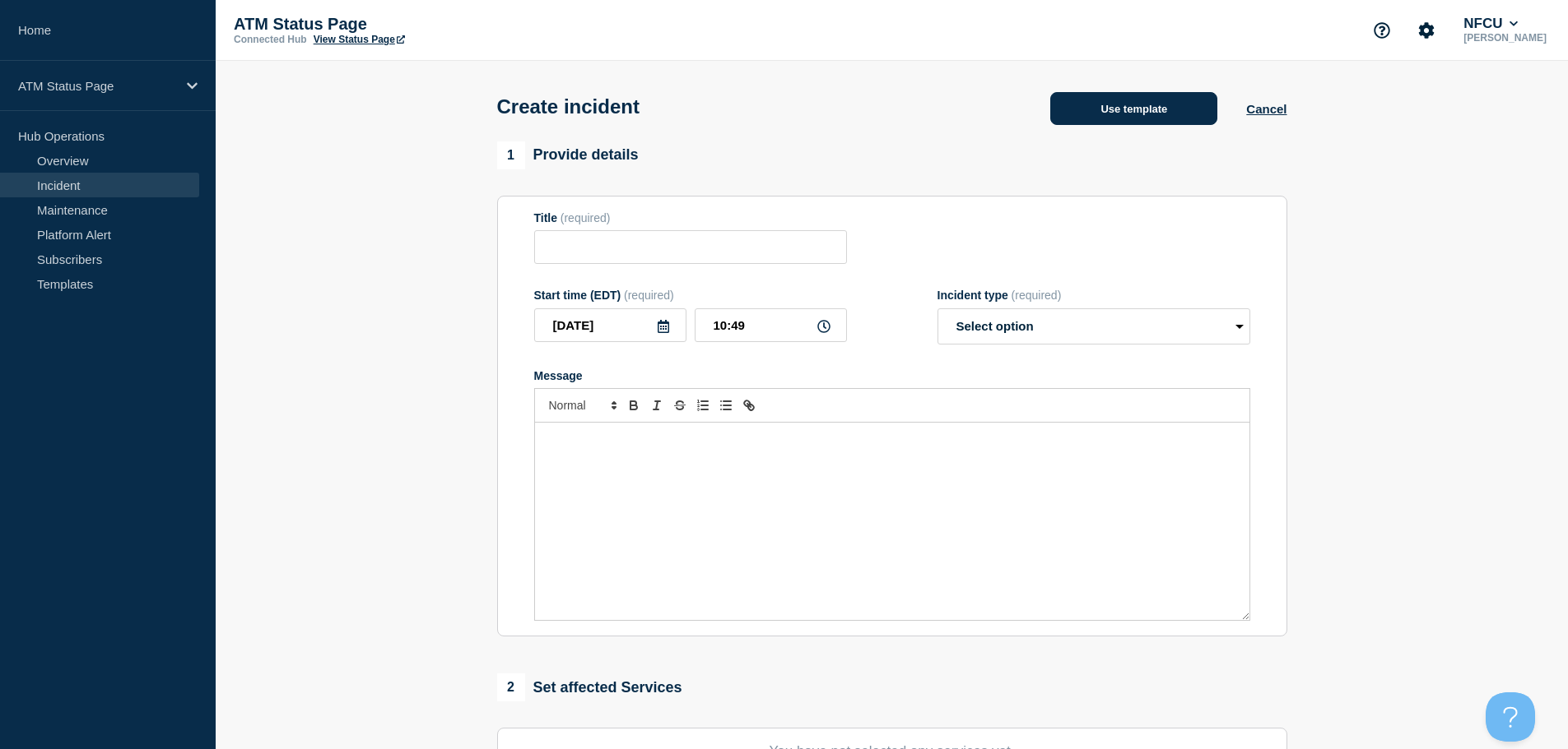
click at [1161, 115] on button "Use template" at bounding box center [1133, 108] width 167 height 33
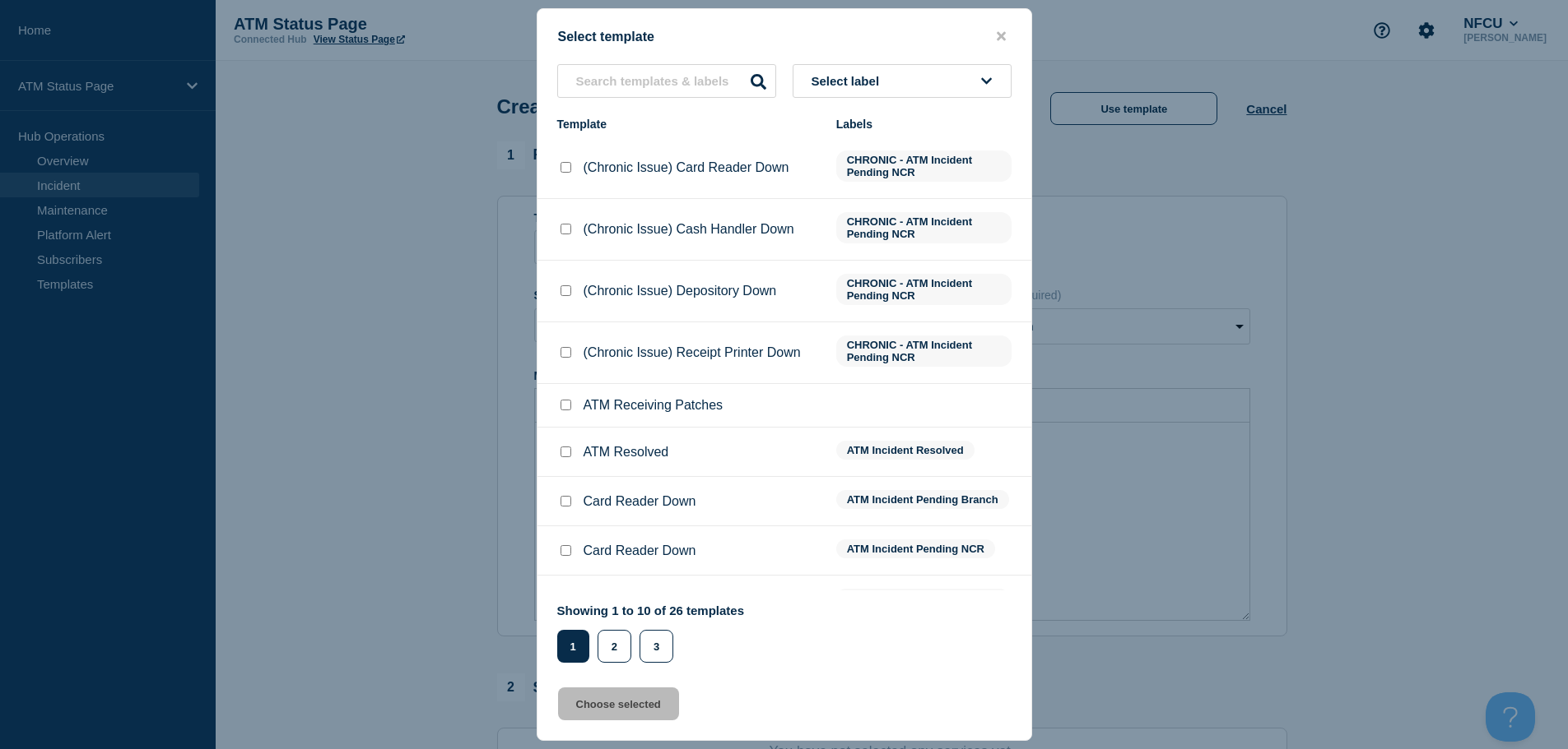
click at [953, 82] on button "Select label" at bounding box center [902, 81] width 219 height 34
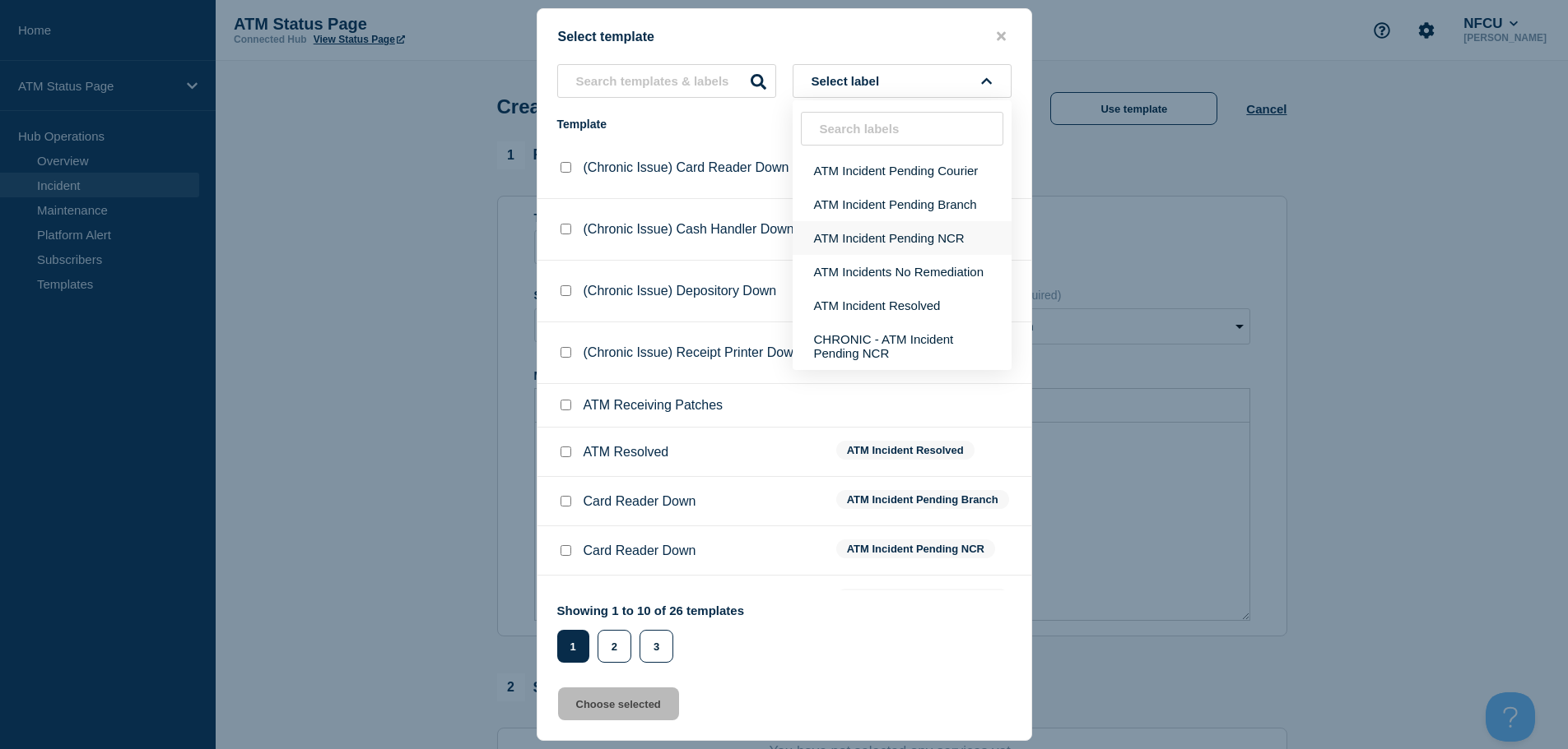
click at [921, 239] on button "ATM Incident Pending NCR" at bounding box center [902, 238] width 219 height 34
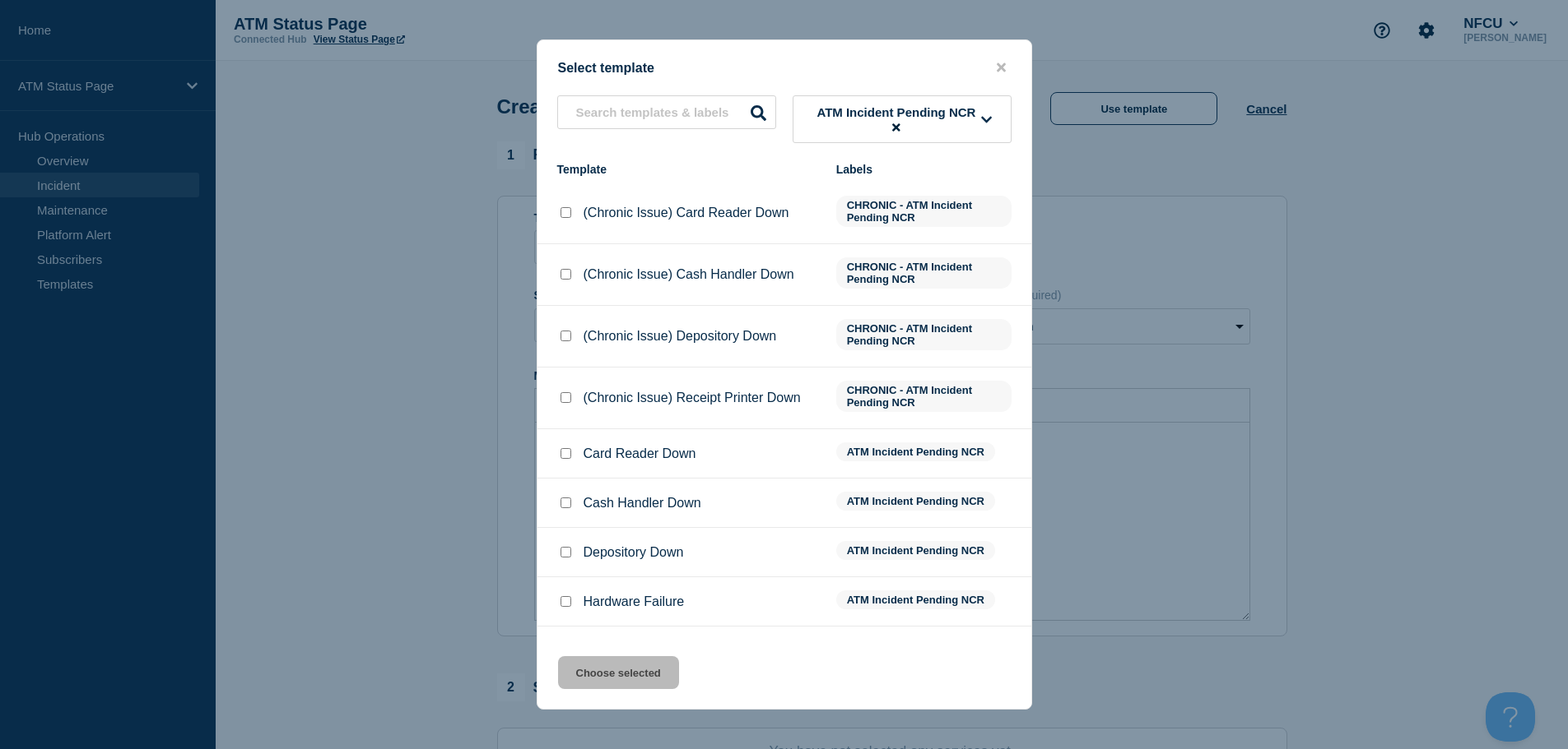
click at [563, 555] on input "Depository Down checkbox" at bounding box center [566, 552] width 10 height 10
click at [612, 693] on div "Select template ATM Incident Pending NCR Template Labels (Chronic Issue) Card R…" at bounding box center [784, 375] width 496 height 670
click at [611, 686] on button "Choose selected" at bounding box center [619, 673] width 121 height 33
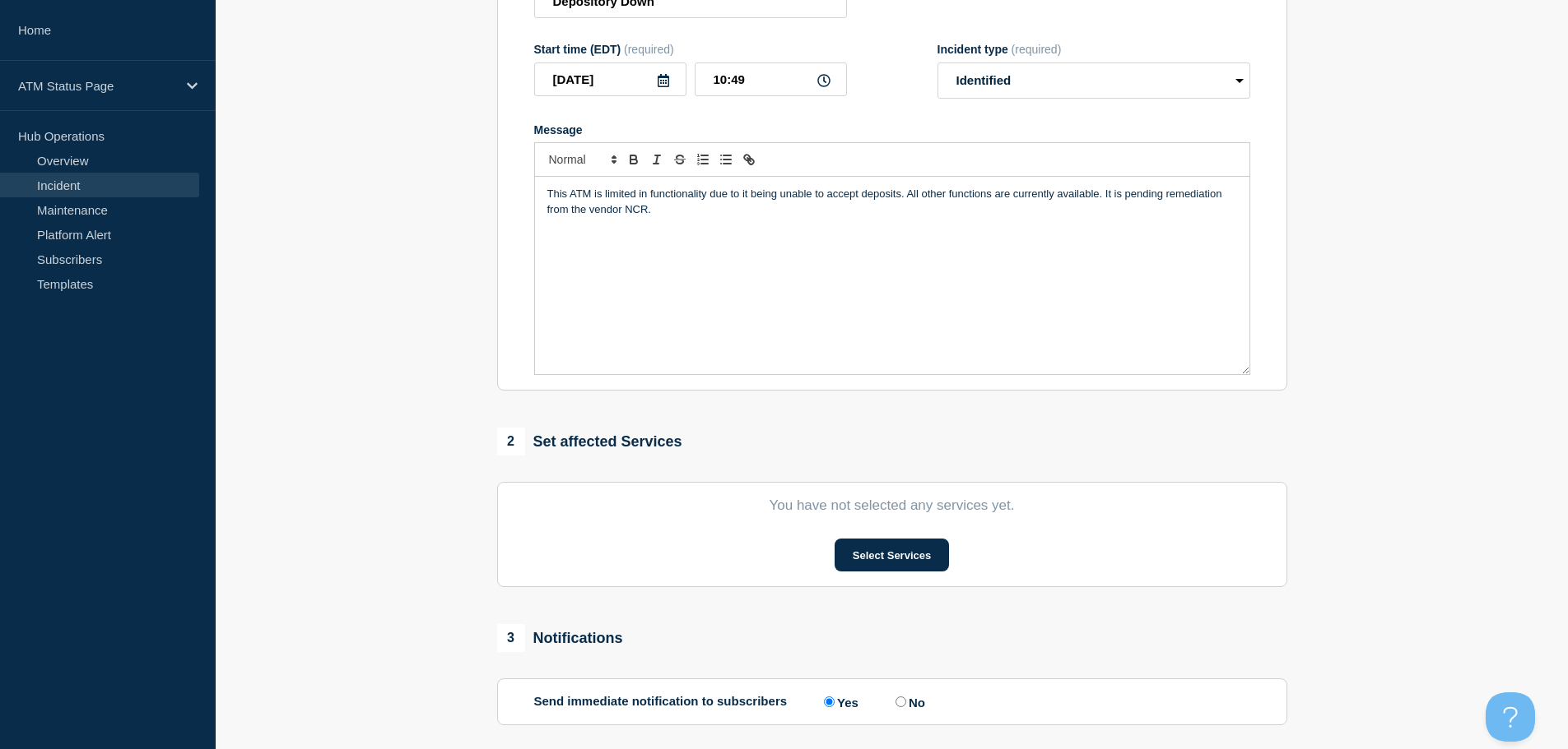
scroll to position [247, 0]
click at [870, 552] on button "Select Services" at bounding box center [891, 554] width 114 height 33
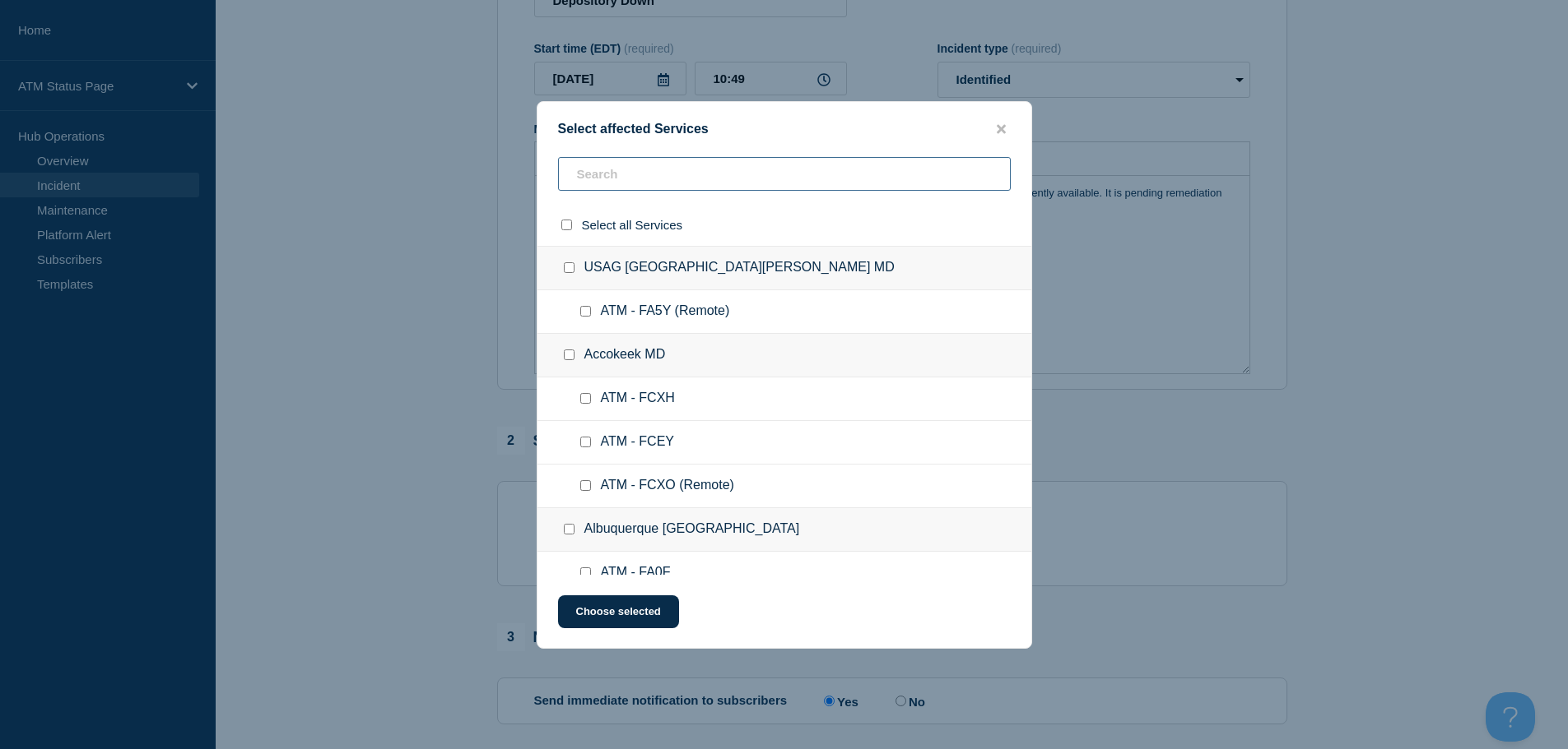
click at [705, 184] on input "text" at bounding box center [784, 173] width 453 height 34
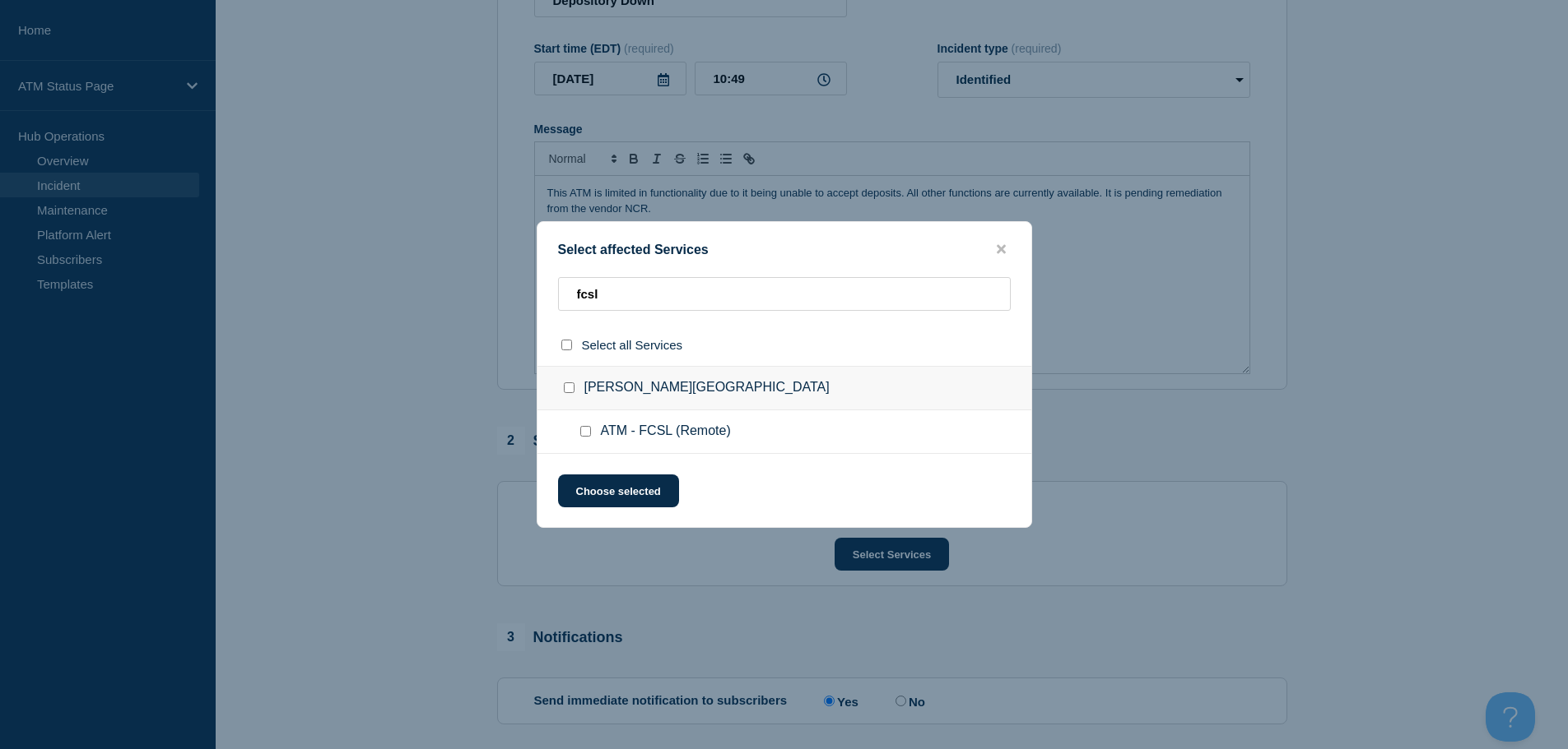
click at [585, 429] on input "ATM - FCSL (Remote) checkbox" at bounding box center [586, 431] width 10 height 10
click at [616, 497] on button "Choose selected" at bounding box center [619, 491] width 121 height 33
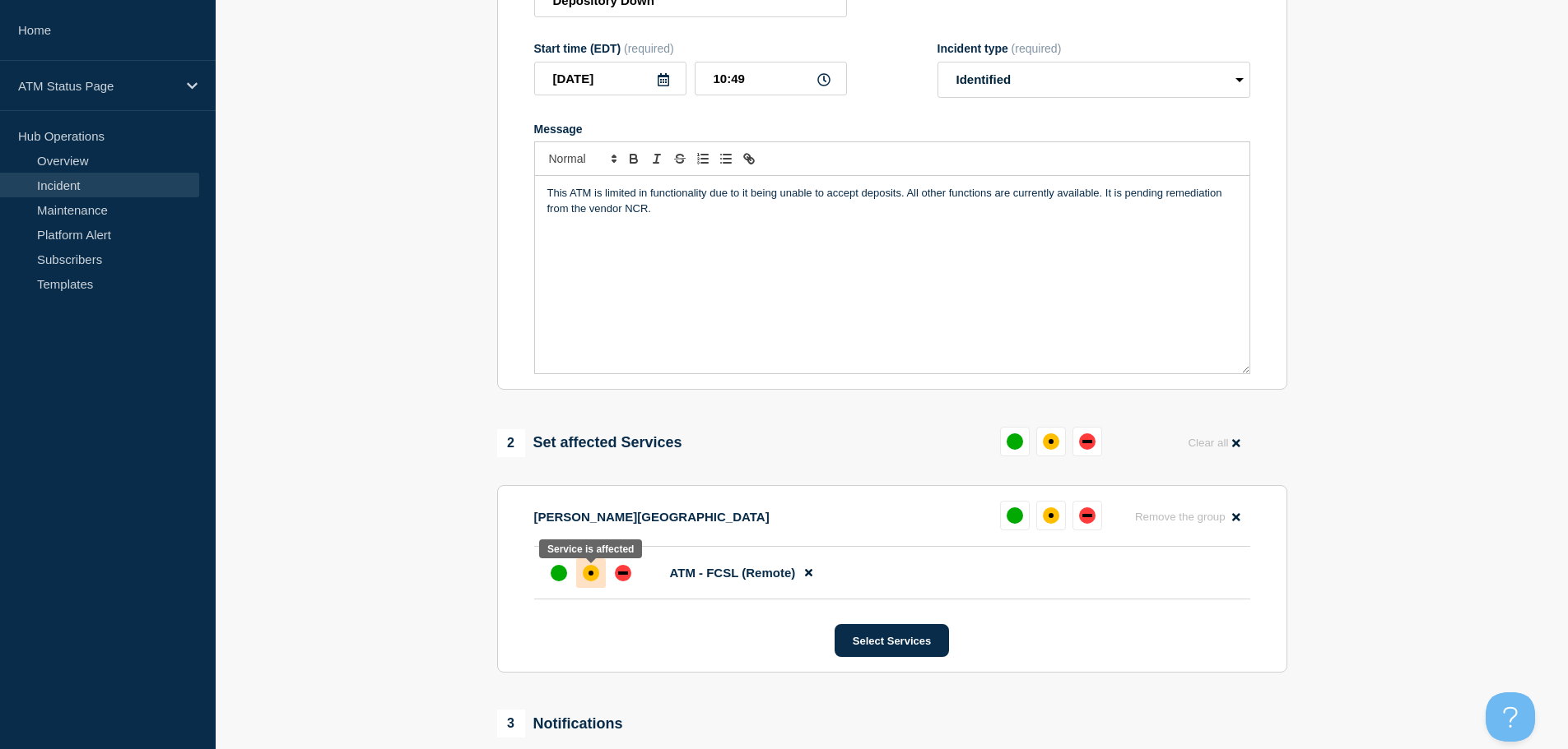
click at [593, 581] on div "affected" at bounding box center [591, 573] width 16 height 16
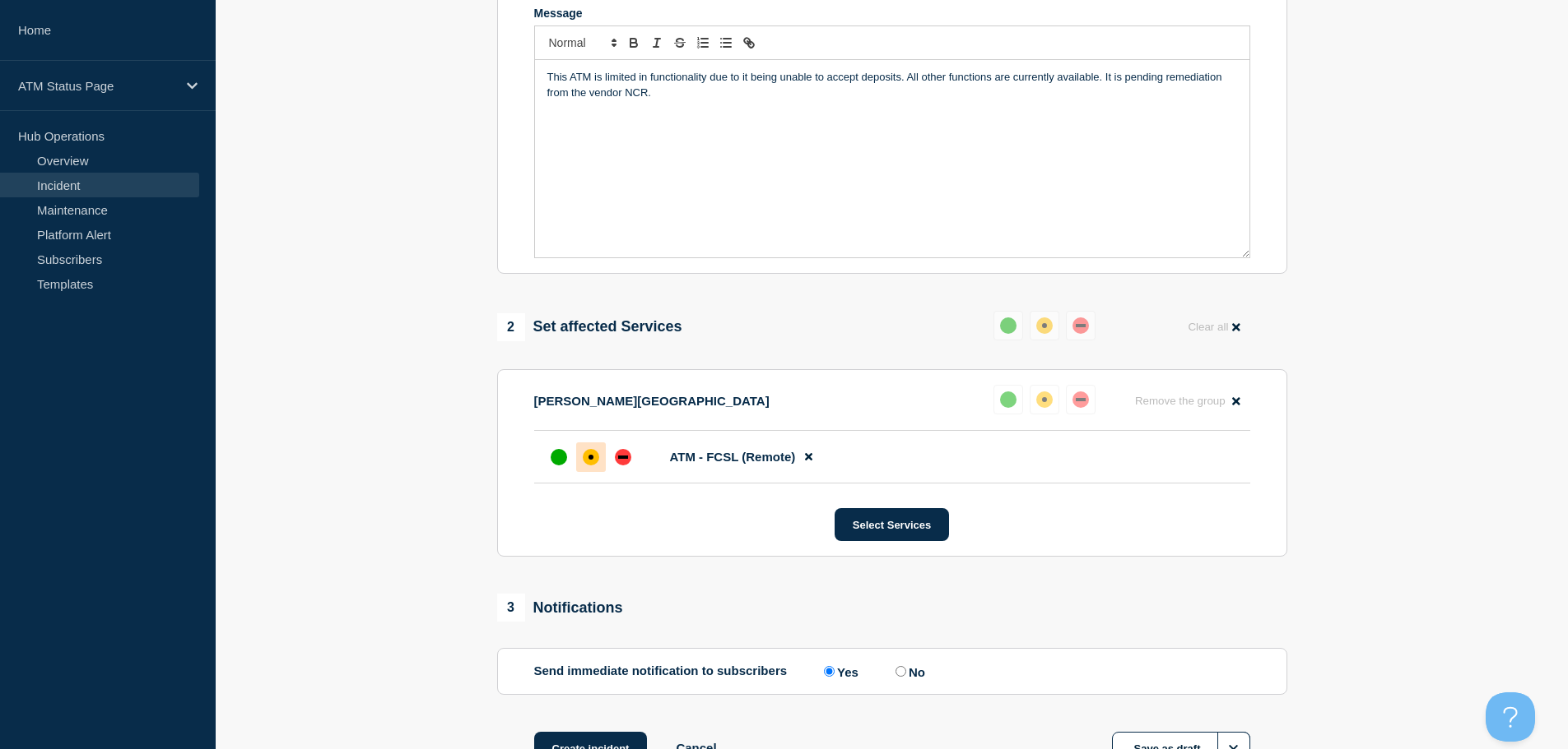
scroll to position [489, 0]
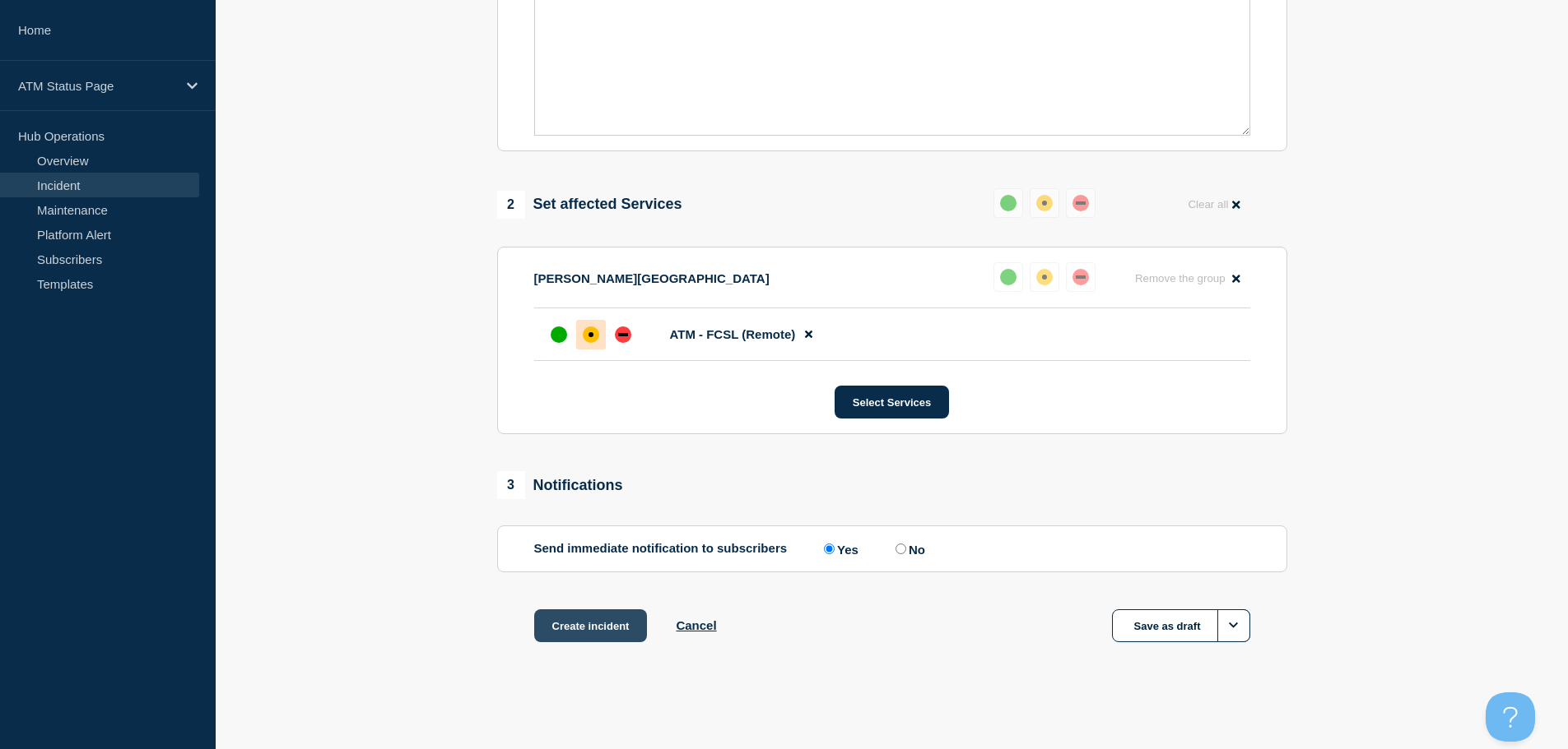
click at [591, 626] on button "Create incident" at bounding box center [591, 626] width 113 height 33
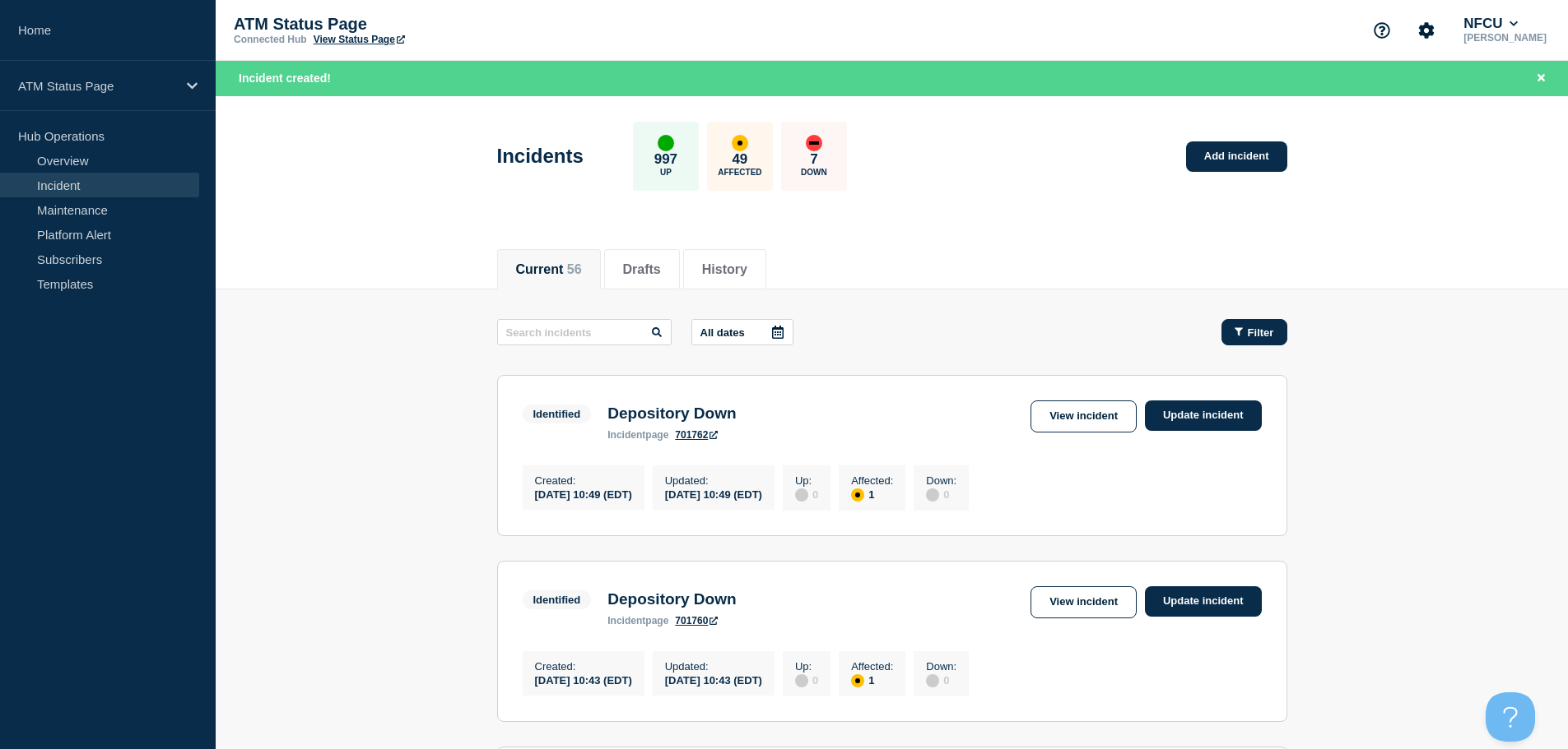
click at [1248, 333] on span "Filter" at bounding box center [1260, 333] width 26 height 12
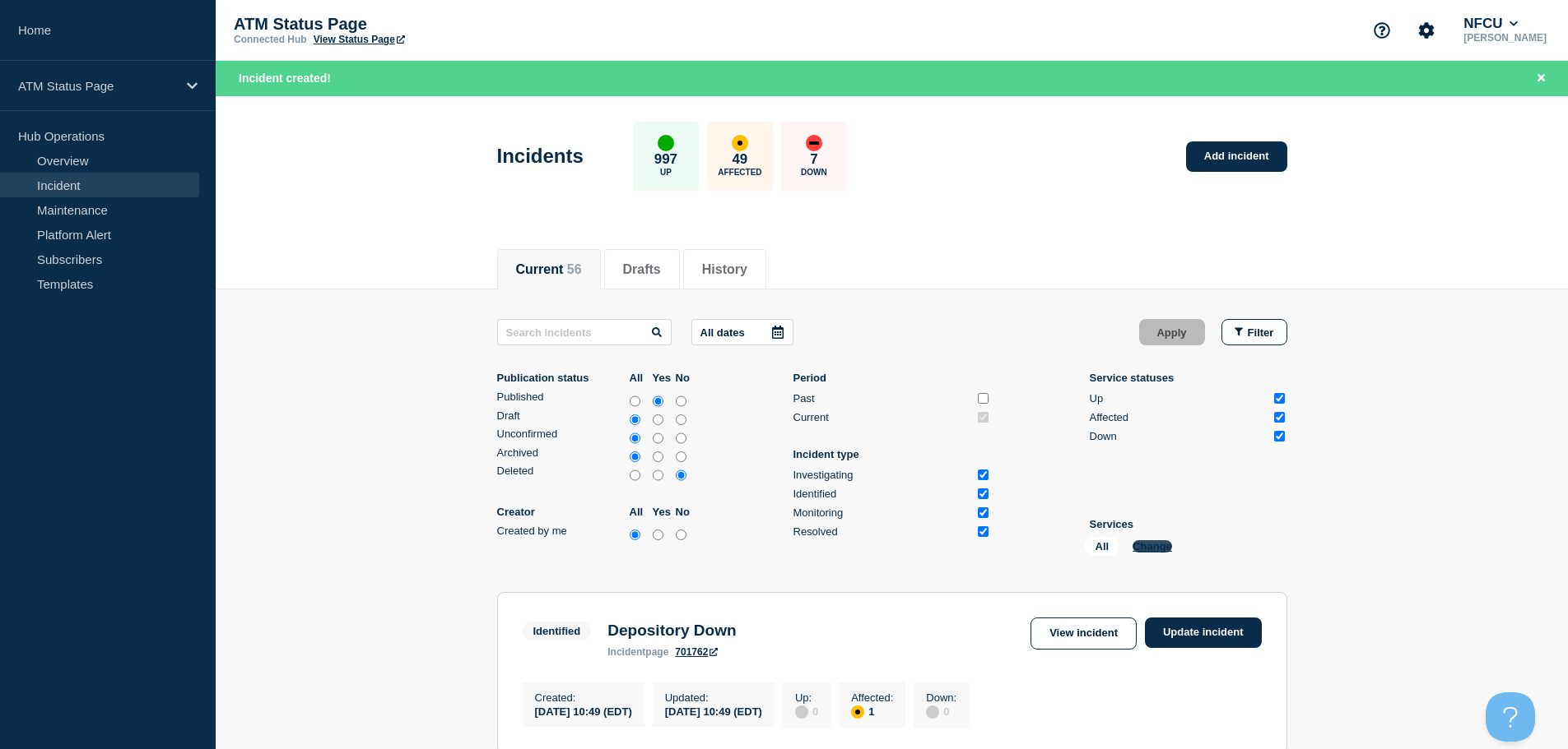
click at [1160, 548] on button "Change" at bounding box center [1152, 546] width 40 height 12
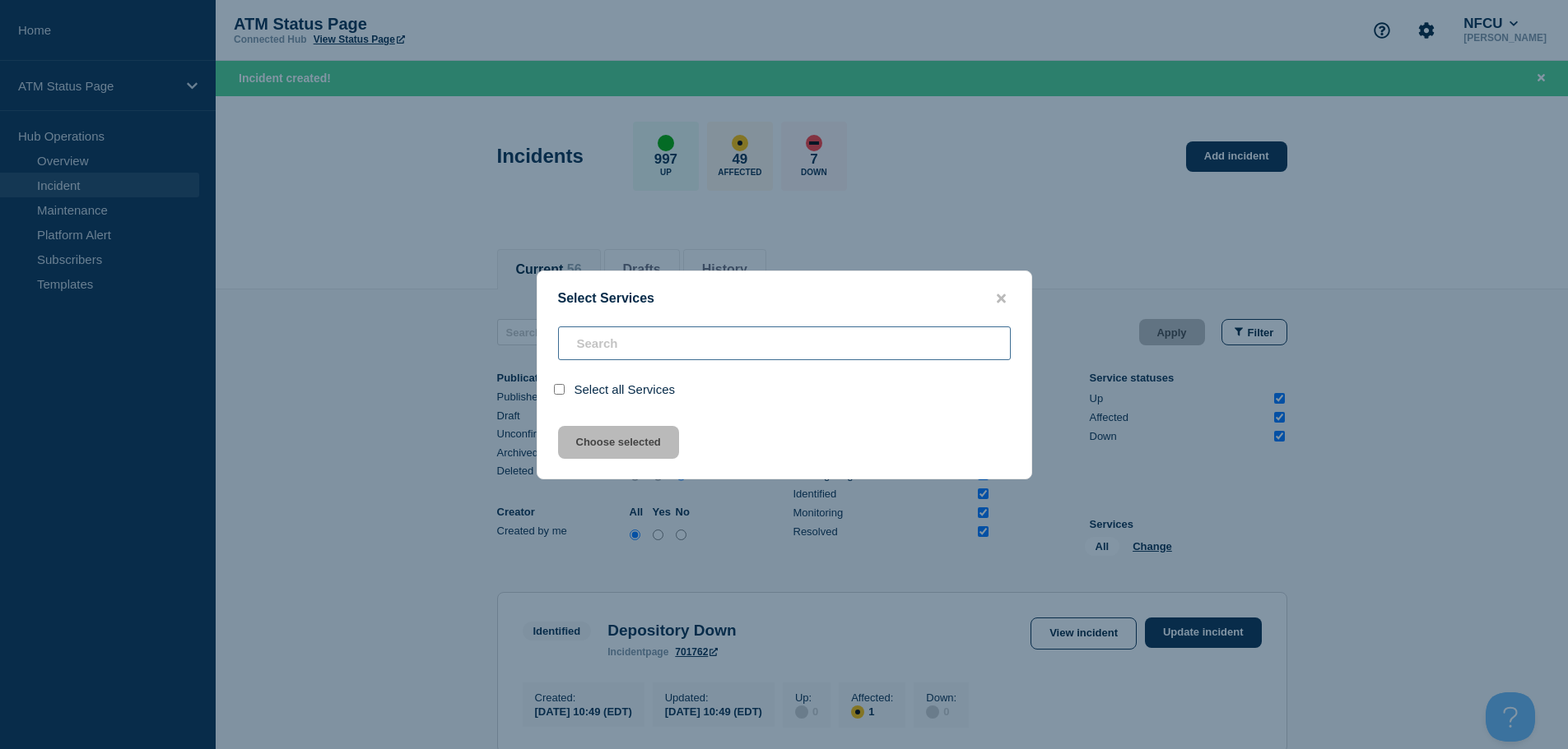
click at [607, 343] on input "search" at bounding box center [784, 343] width 453 height 34
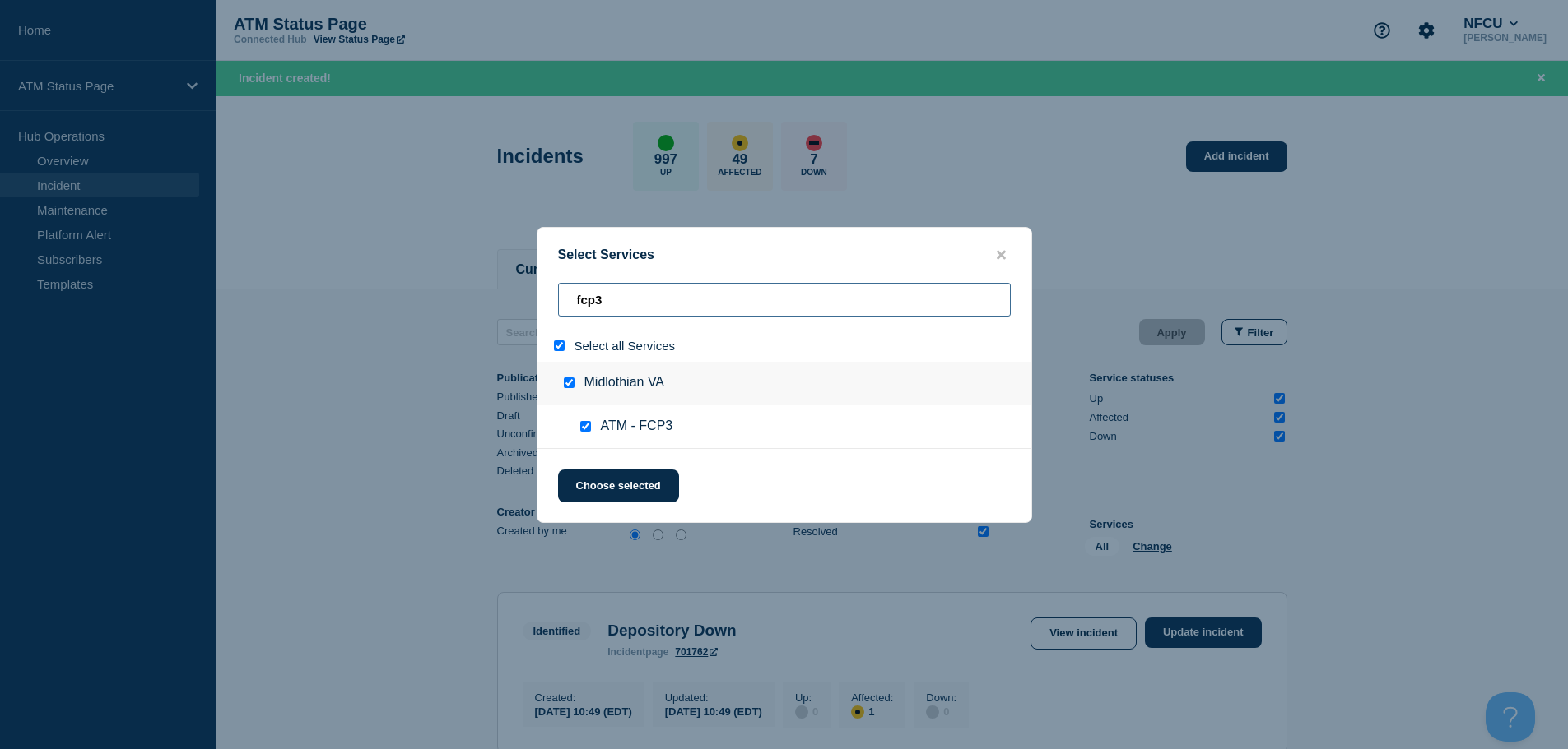
drag, startPoint x: 634, startPoint y: 298, endPoint x: 210, endPoint y: 321, distance: 424.6
click at [210, 321] on div "Select Services fcp3 Select all Services Midlothian [GEOGRAPHIC_DATA] ATM - FCP…" at bounding box center [784, 374] width 1568 height 749
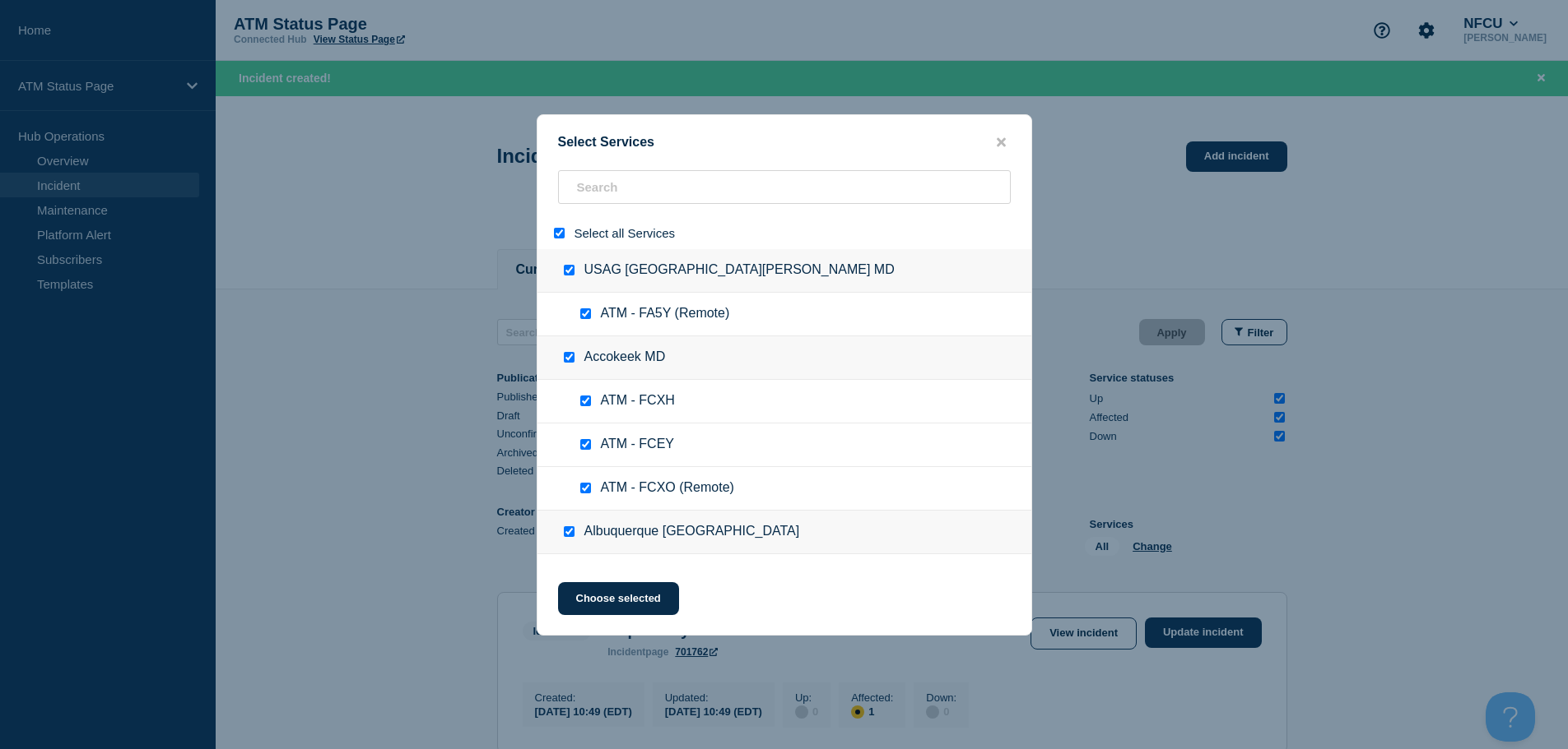
click at [560, 239] on input "select all" at bounding box center [559, 233] width 10 height 10
click at [619, 184] on input "search" at bounding box center [784, 187] width 453 height 34
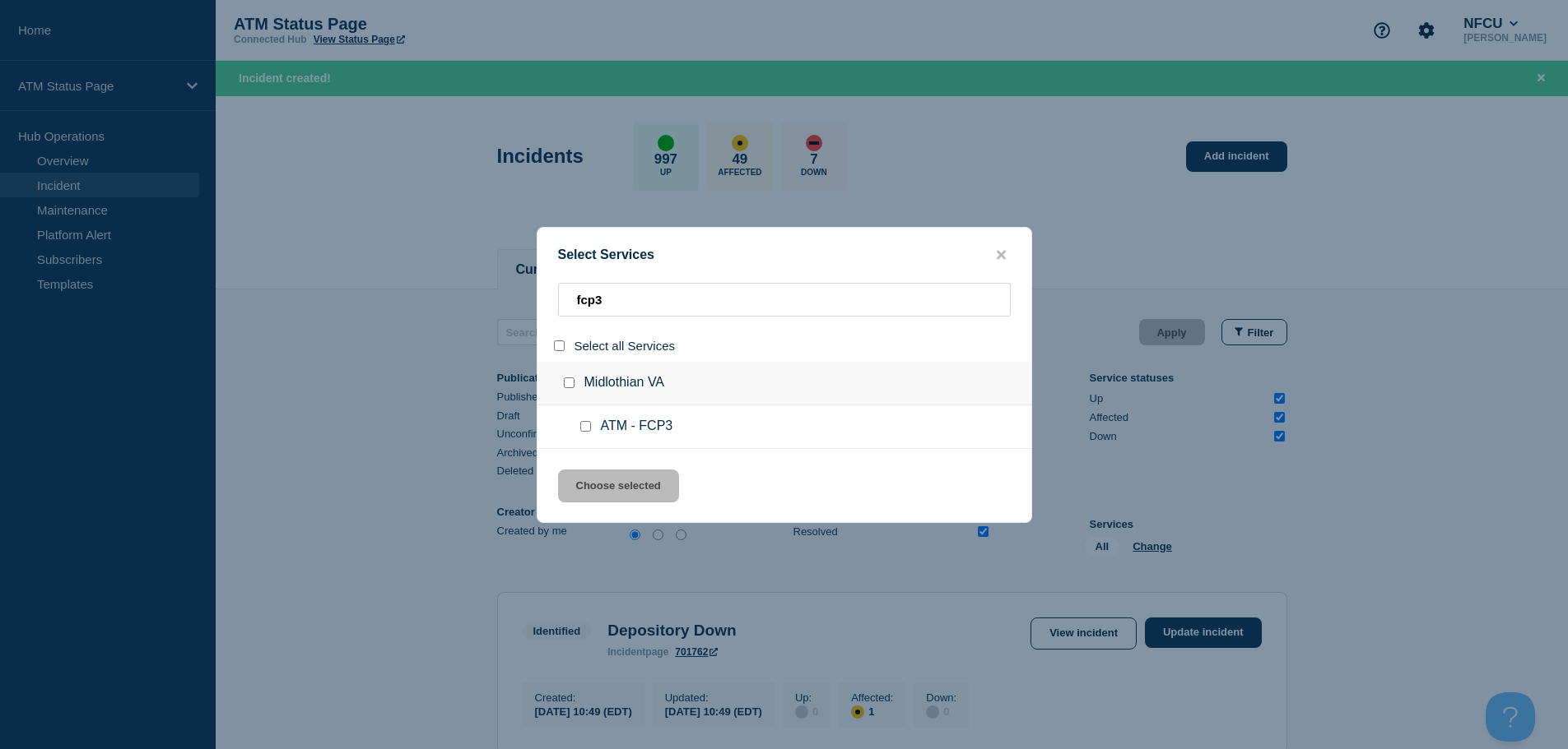
click at [582, 427] on input "service: ATM - FCP3" at bounding box center [586, 426] width 10 height 10
click at [583, 480] on button "Choose selected" at bounding box center [619, 486] width 121 height 33
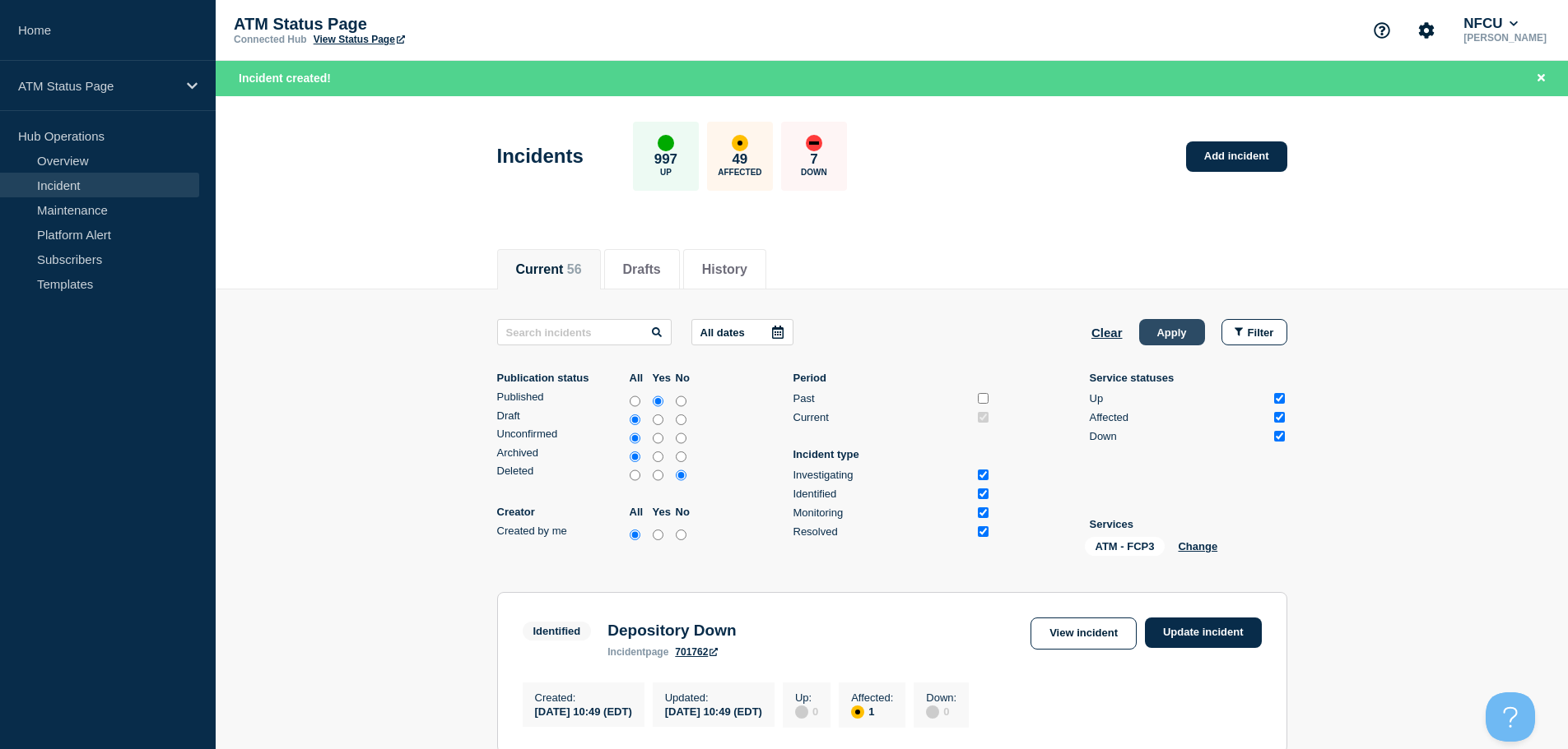
click at [1178, 333] on button "Apply" at bounding box center [1172, 333] width 66 height 26
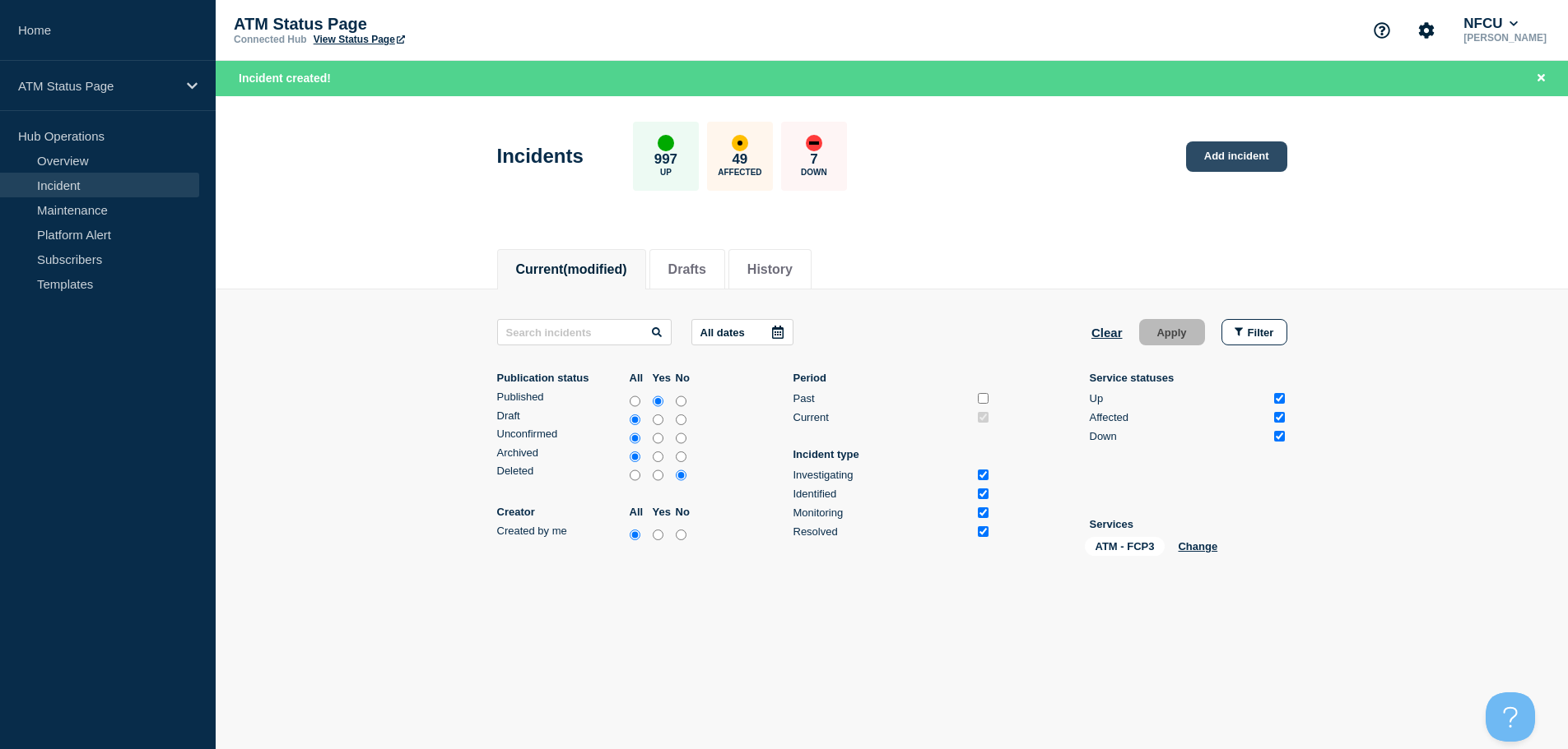
click at [1234, 159] on link "Add incident" at bounding box center [1236, 156] width 101 height 30
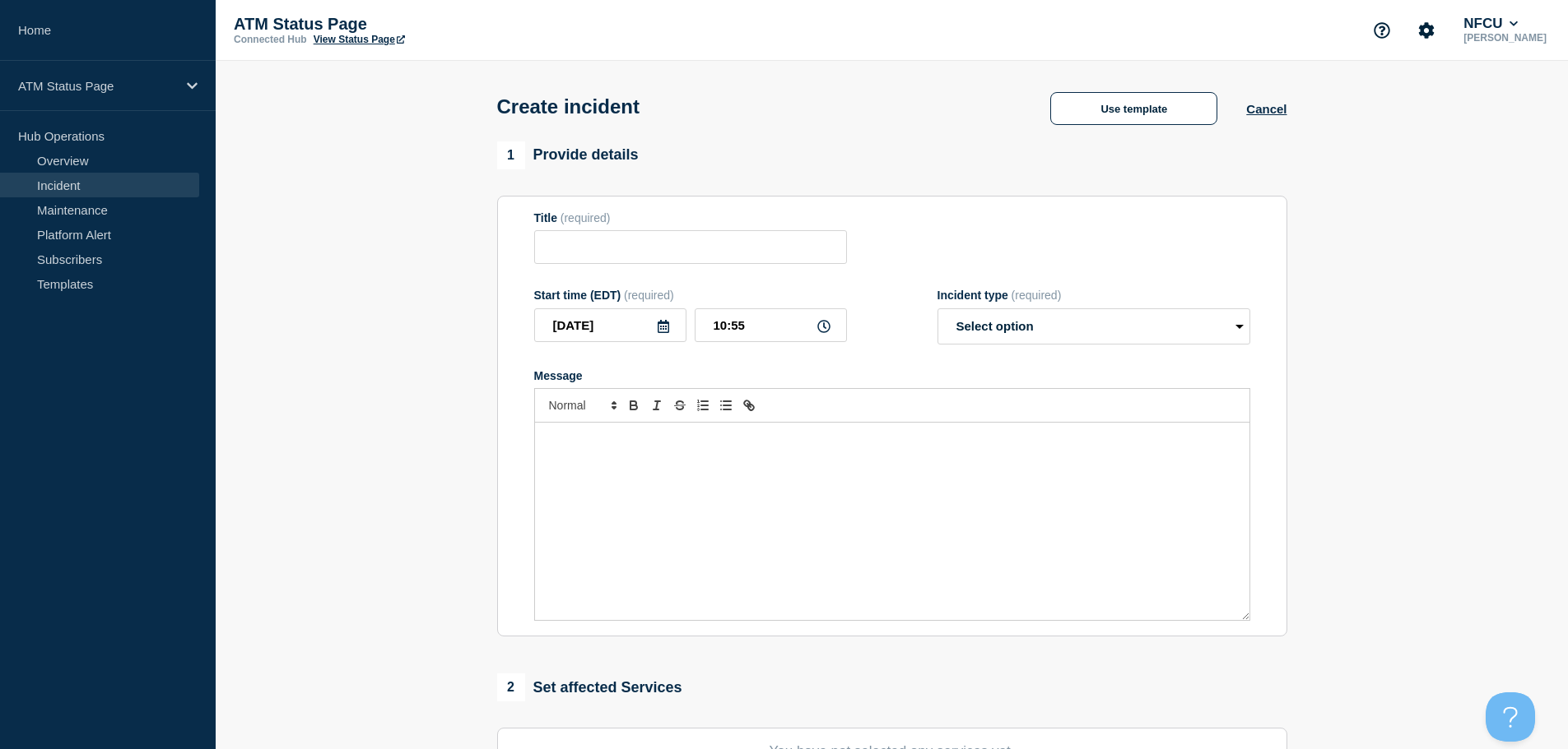
click at [1132, 128] on div "Create incident Use template Cancel" at bounding box center [891, 100] width 827 height 81
click at [1128, 113] on button "Use template" at bounding box center [1133, 108] width 167 height 33
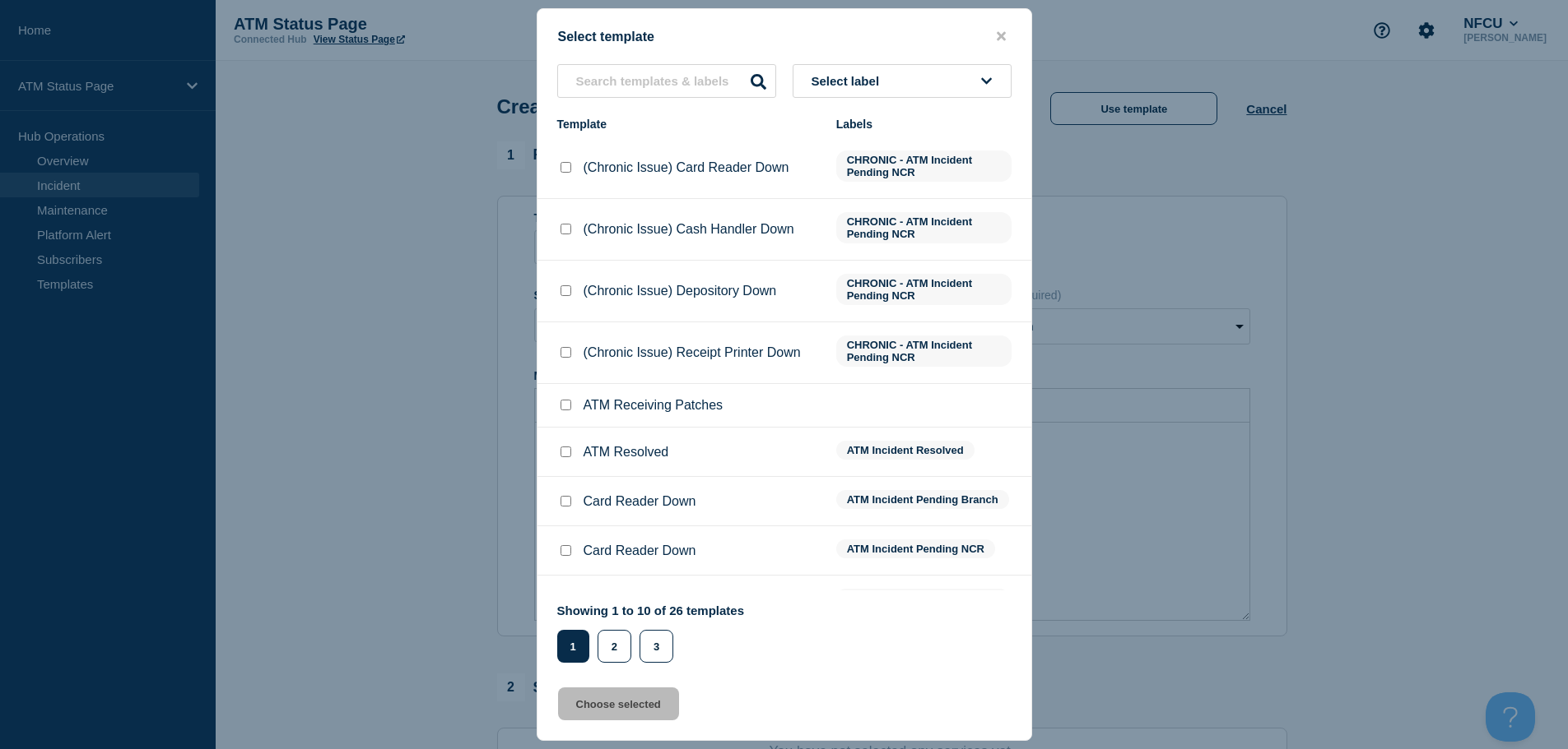
click at [908, 91] on button "Select label" at bounding box center [902, 81] width 219 height 34
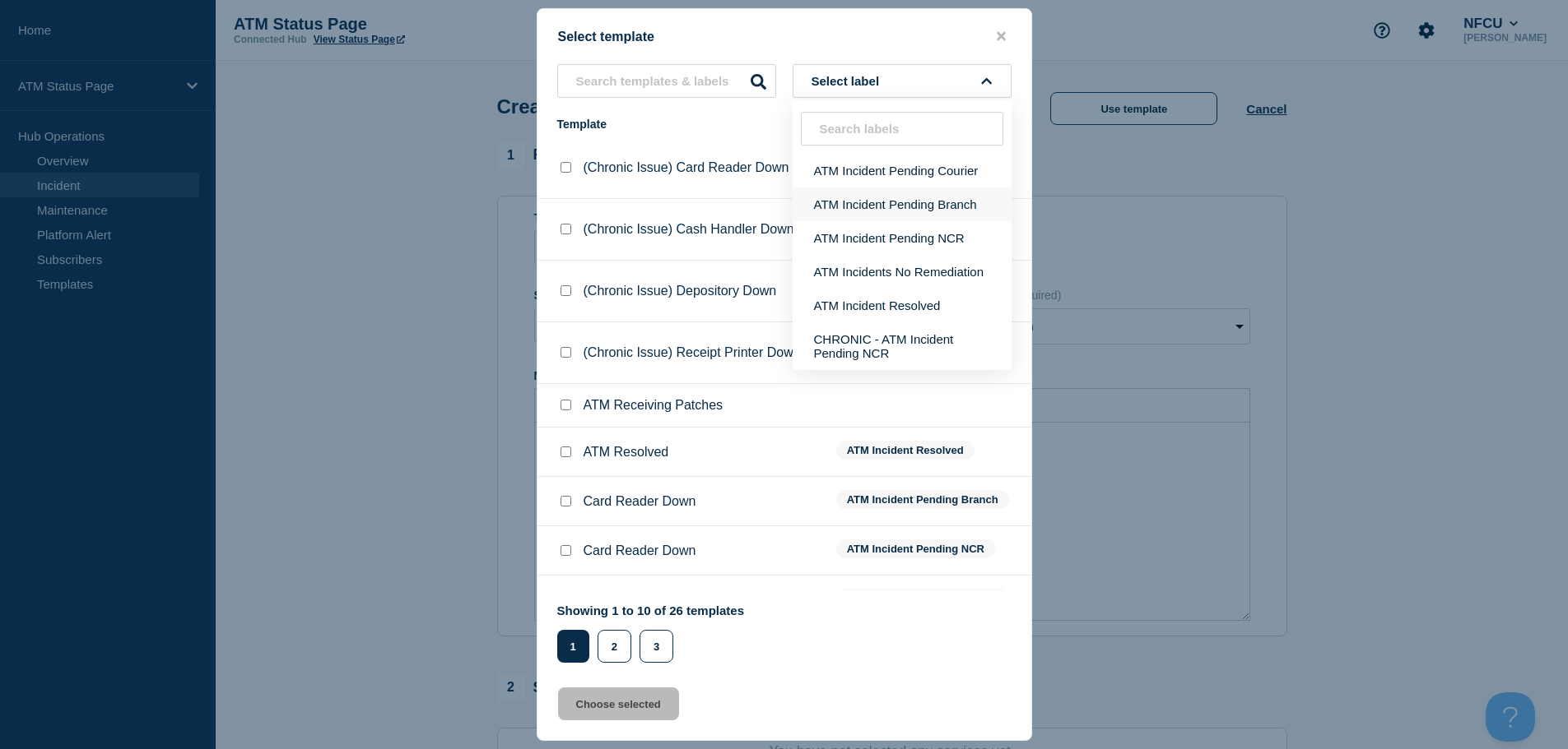
click at [901, 206] on button "ATM Incident Pending Branch" at bounding box center [902, 204] width 219 height 34
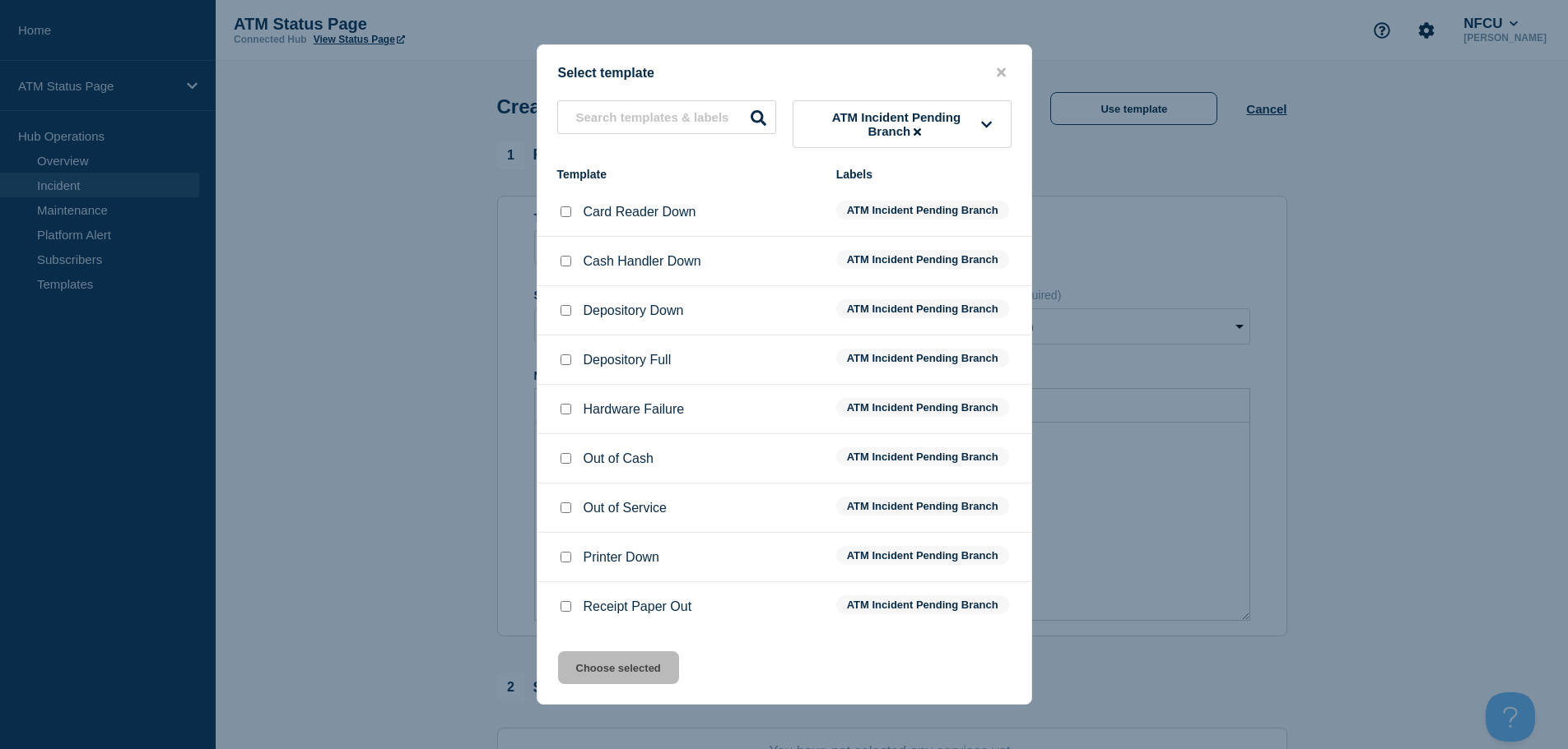
click at [562, 559] on input "Printer Down checkbox" at bounding box center [566, 557] width 10 height 10
click at [614, 666] on button "Choose selected" at bounding box center [619, 668] width 121 height 33
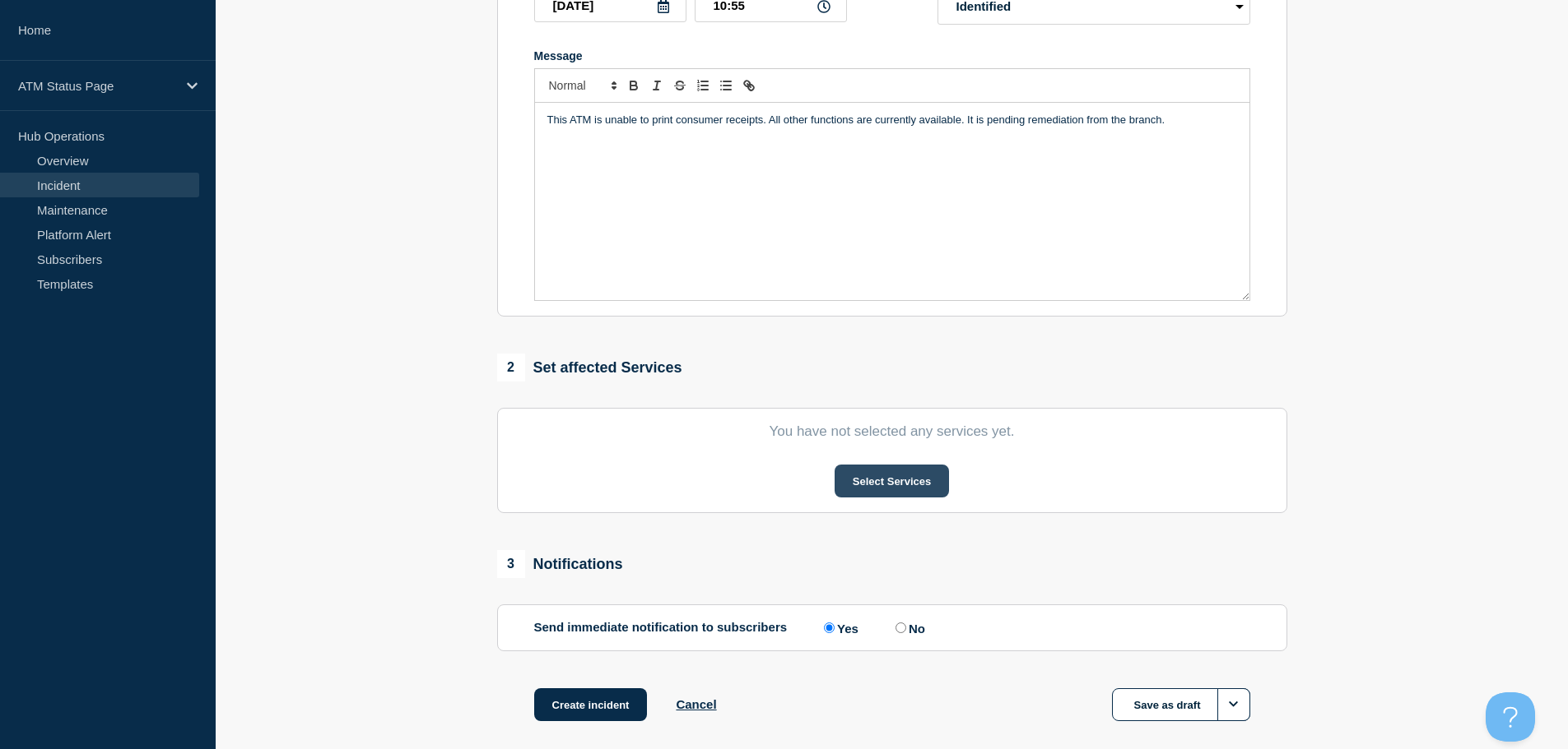
scroll to position [329, 0]
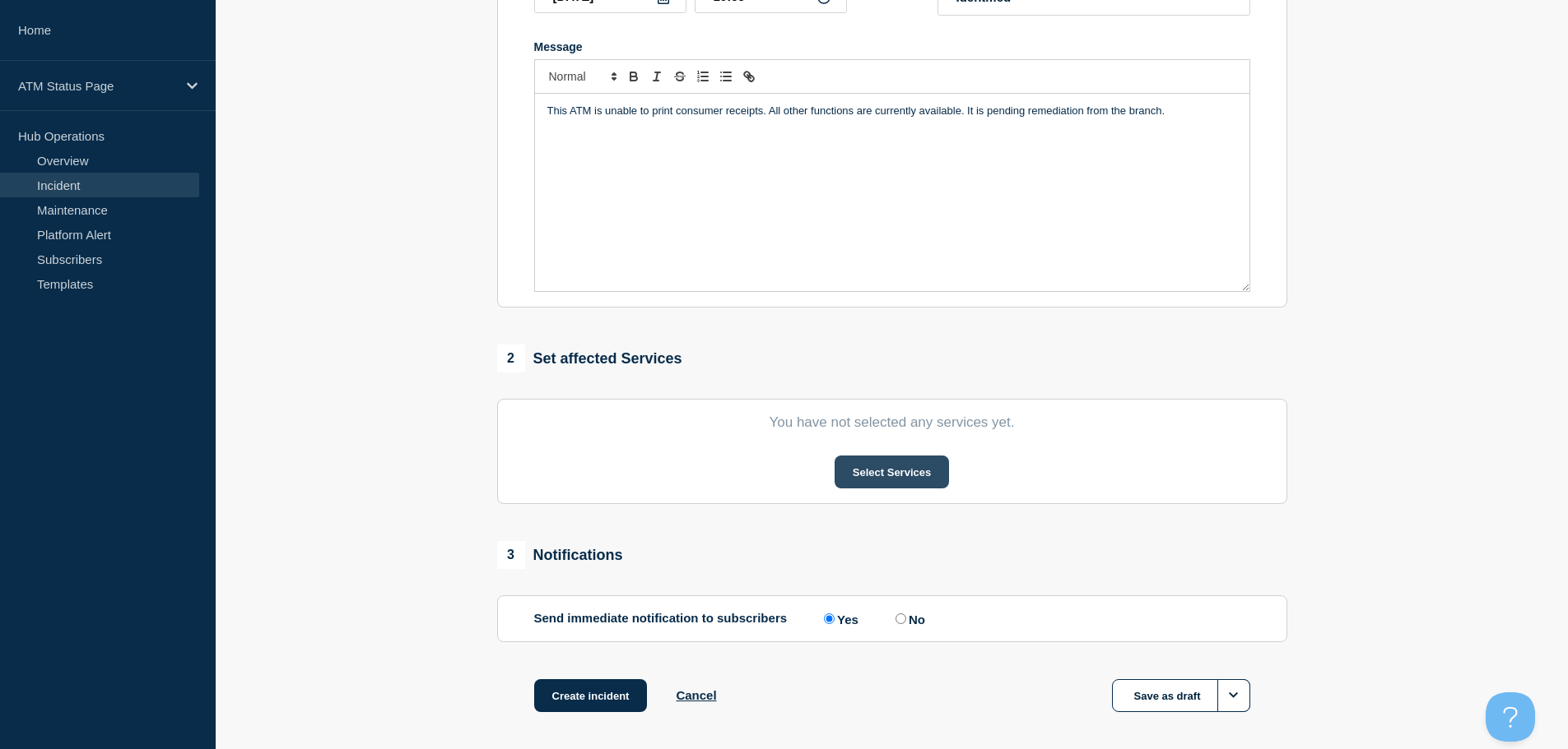
click at [871, 487] on button "Select Services" at bounding box center [891, 472] width 114 height 33
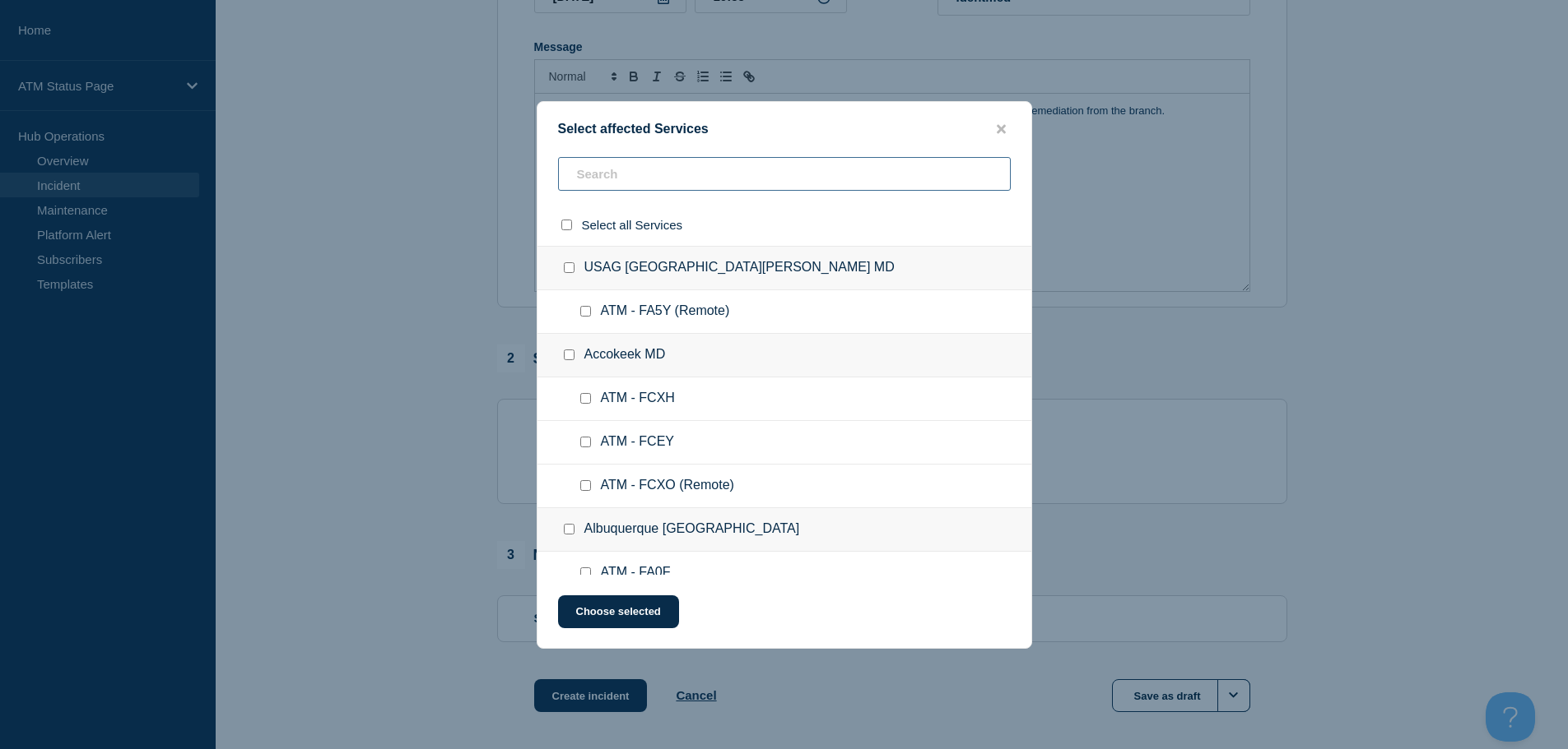
click at [587, 182] on input "text" at bounding box center [784, 173] width 453 height 34
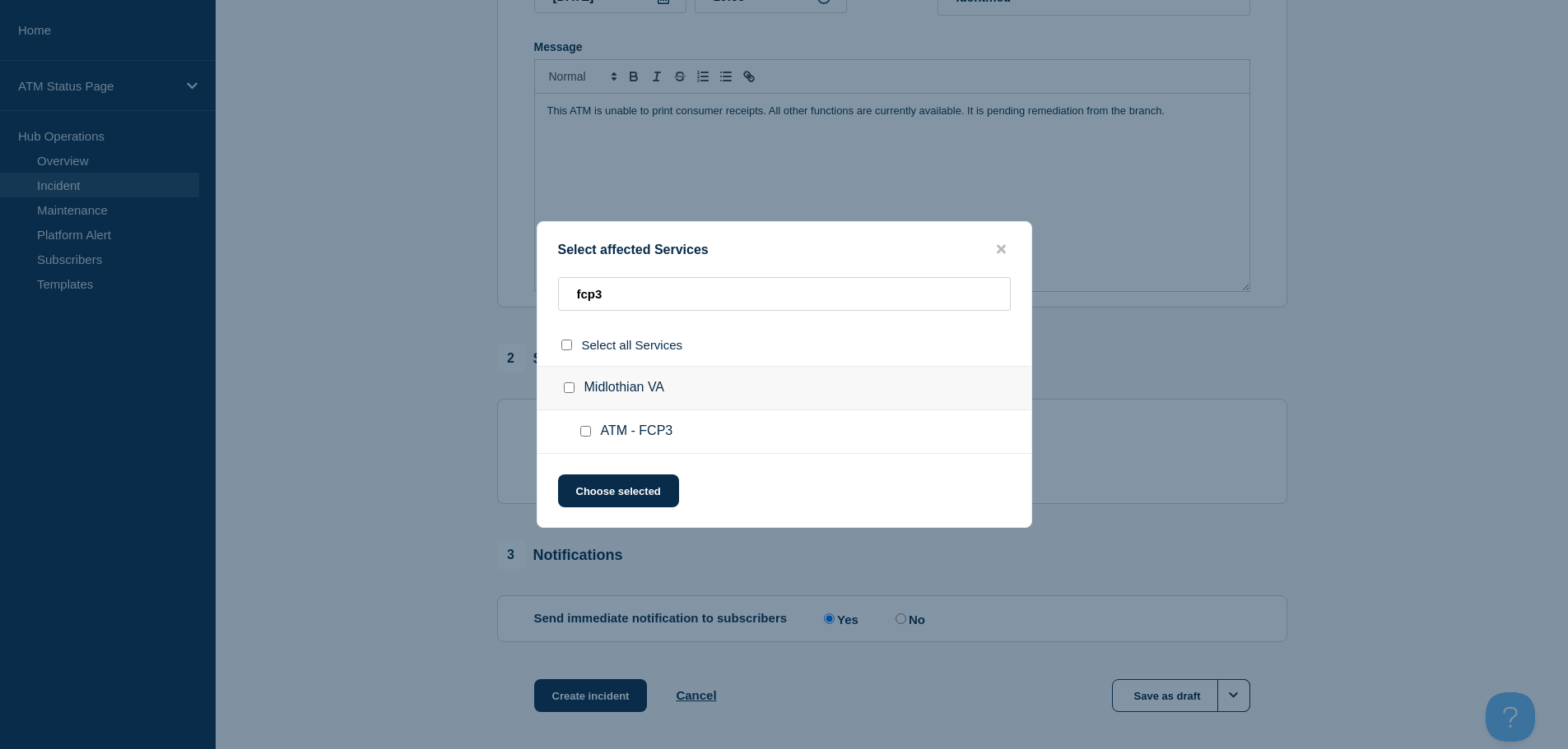
click at [585, 436] on input "ATM - FCP3 checkbox" at bounding box center [586, 431] width 10 height 10
click at [606, 493] on button "Choose selected" at bounding box center [619, 491] width 121 height 33
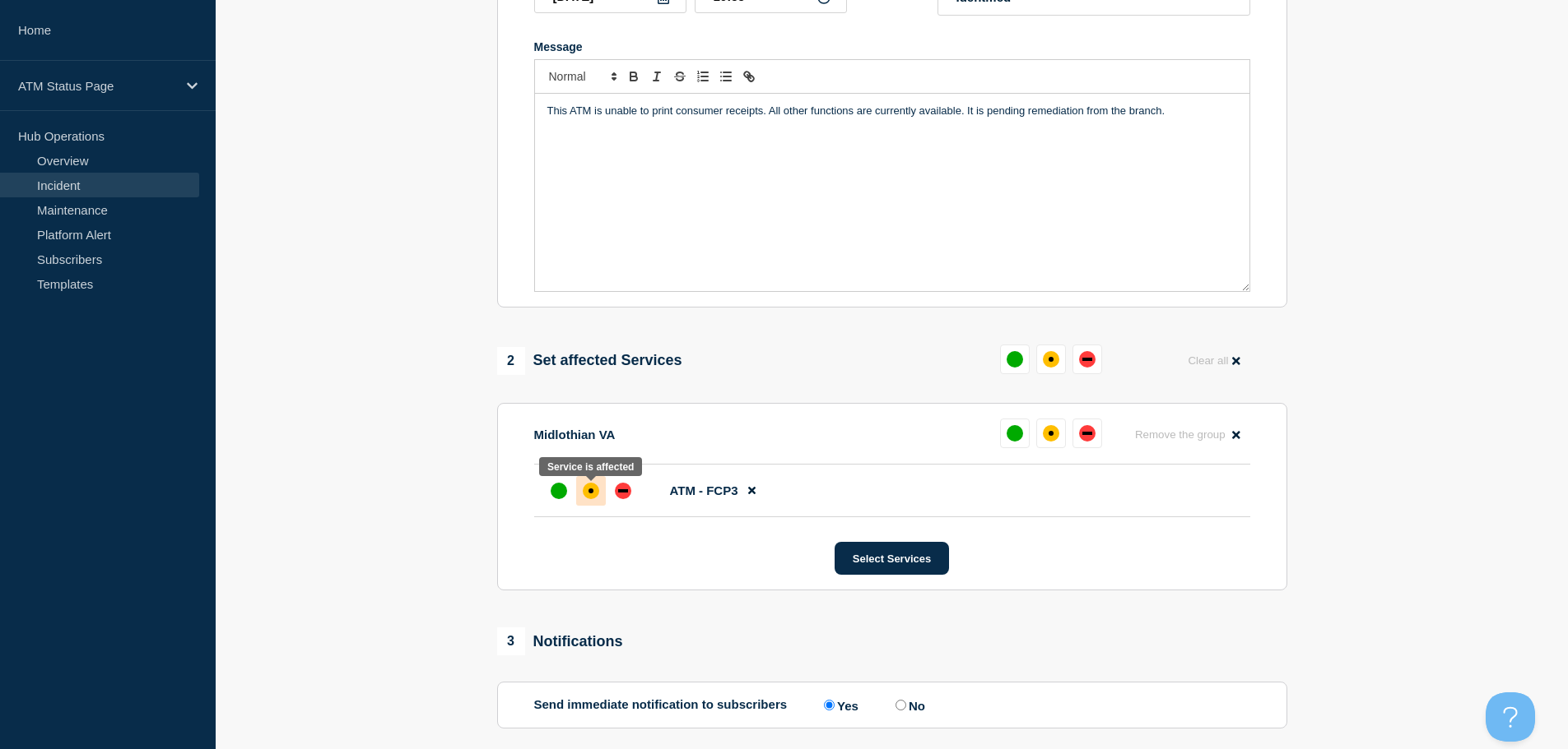
click at [589, 494] on div "affected" at bounding box center [591, 491] width 5 height 5
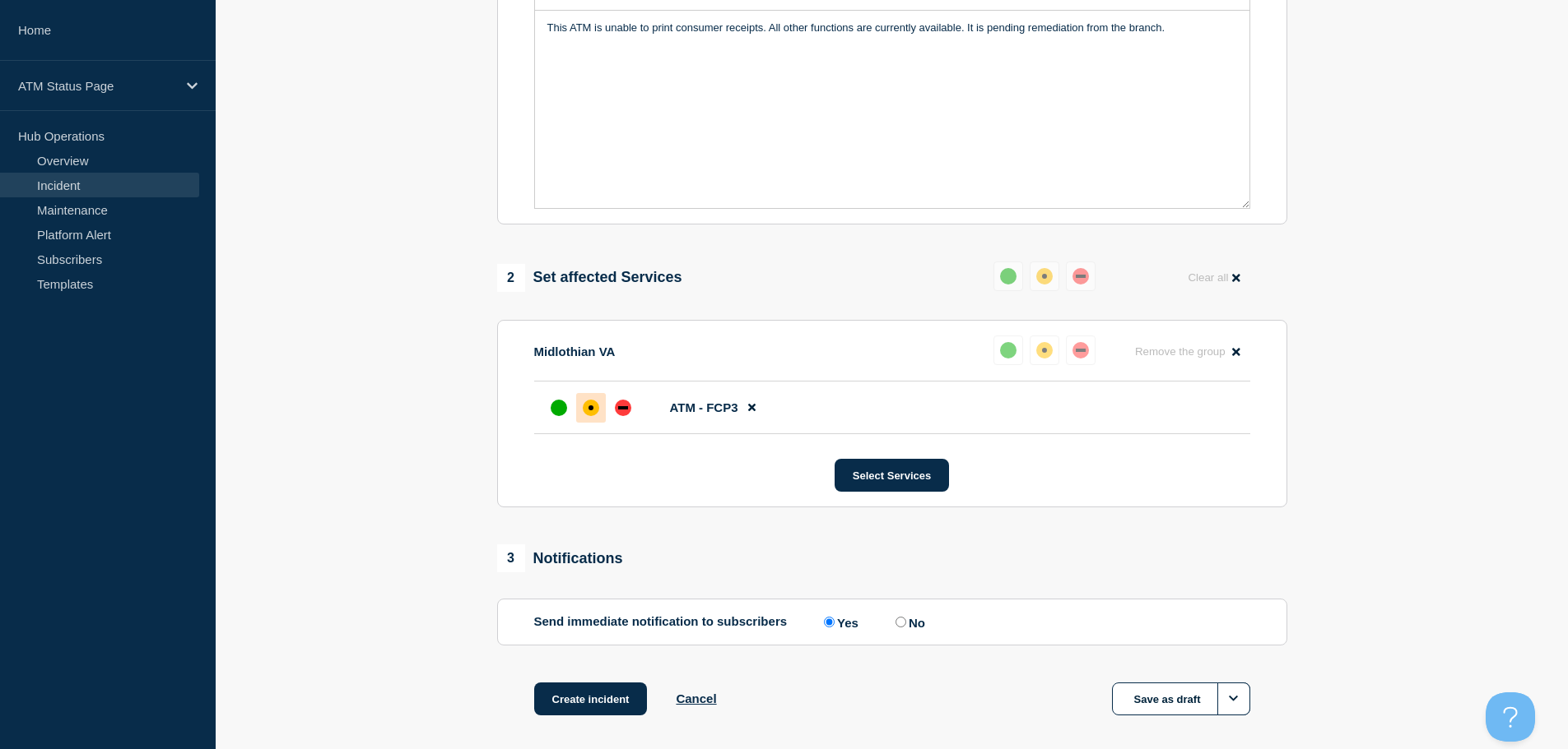
scroll to position [489, 0]
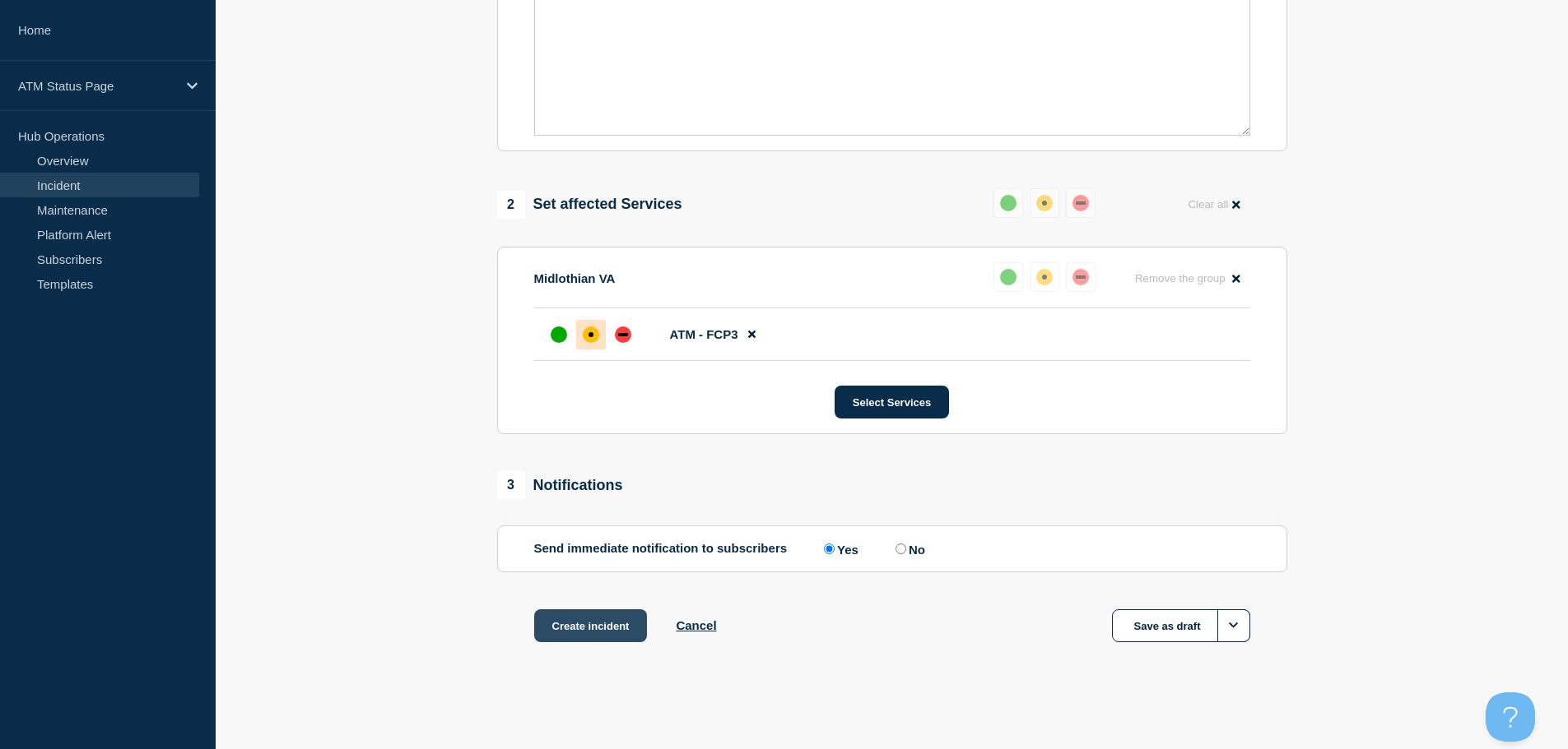
click at [570, 629] on button "Create incident" at bounding box center [591, 626] width 113 height 33
